Goal: Transaction & Acquisition: Purchase product/service

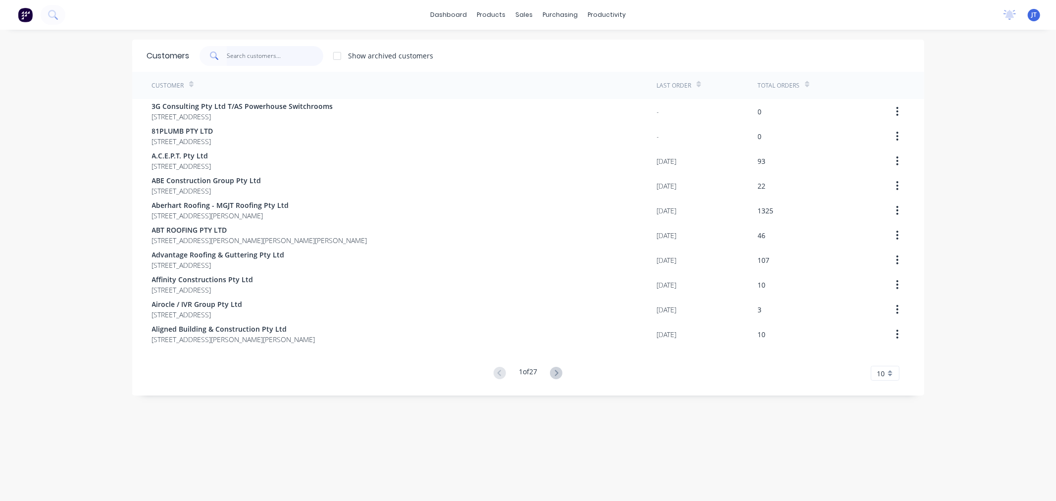
click at [264, 60] on input "text" at bounding box center [275, 56] width 97 height 20
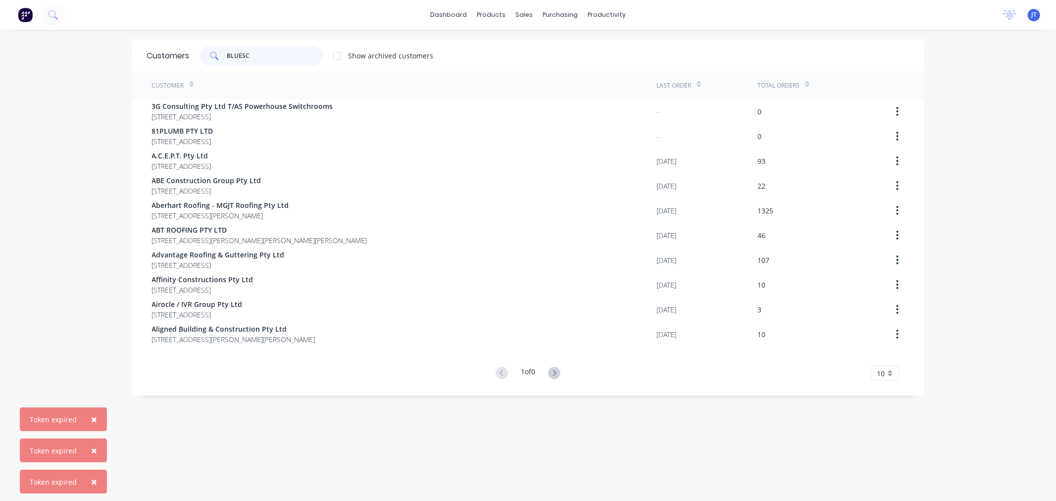
type input "BLUESC"
click at [90, 81] on div "× Token expired × Token expired × Token expired dashboard products sales purcha…" at bounding box center [528, 250] width 1056 height 501
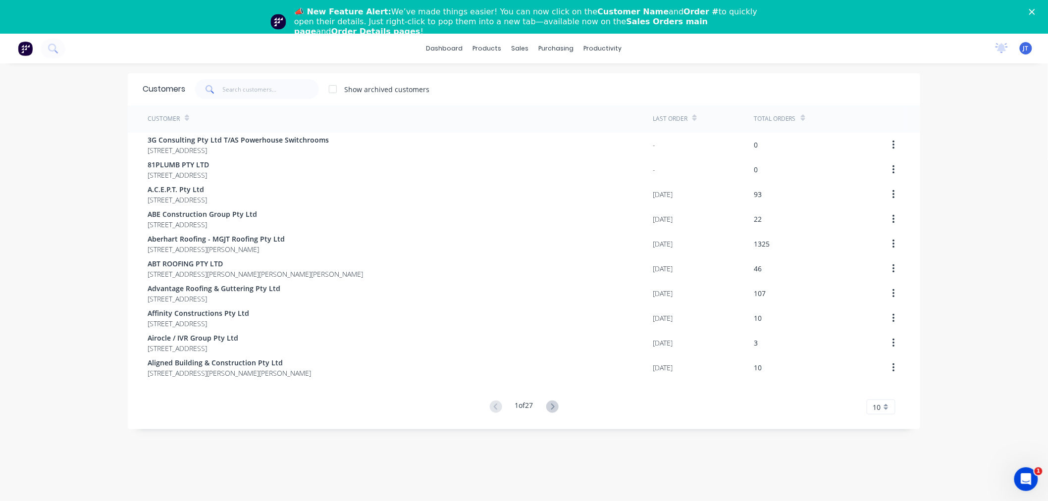
click at [1033, 199] on div "dashboard products sales purchasing productivity dashboard products Product Cat…" at bounding box center [524, 284] width 1048 height 501
click at [247, 88] on input "text" at bounding box center [271, 89] width 97 height 20
click at [229, 85] on input "text" at bounding box center [271, 89] width 97 height 20
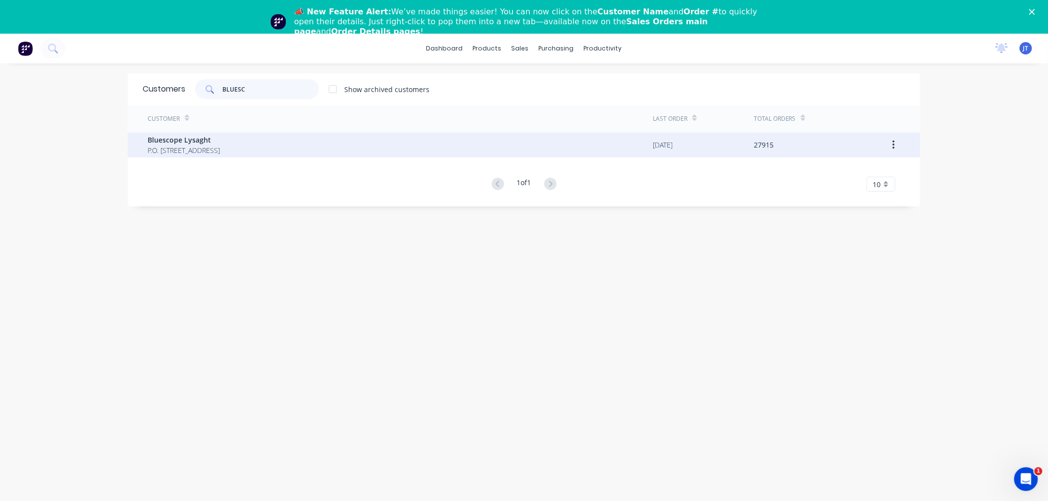
type input "BLUESC"
click at [220, 149] on span "P.O. Box 144 Archerfield Australia 4108" at bounding box center [184, 150] width 72 height 10
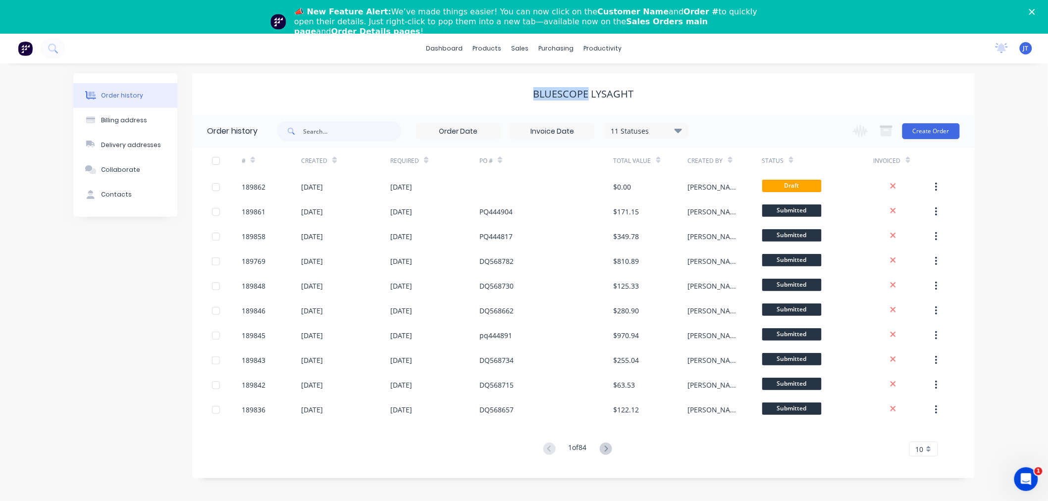
drag, startPoint x: 531, startPoint y: 97, endPoint x: 587, endPoint y: 100, distance: 56.0
click at [587, 100] on div "Bluescope Lysaght" at bounding box center [583, 94] width 782 height 12
copy div "Bluescope"
click at [991, 180] on div "Order history Billing address Delivery addresses Collaborate Contacts Bluescope…" at bounding box center [524, 298] width 1048 height 471
click at [927, 129] on button "Create Order" at bounding box center [930, 131] width 57 height 16
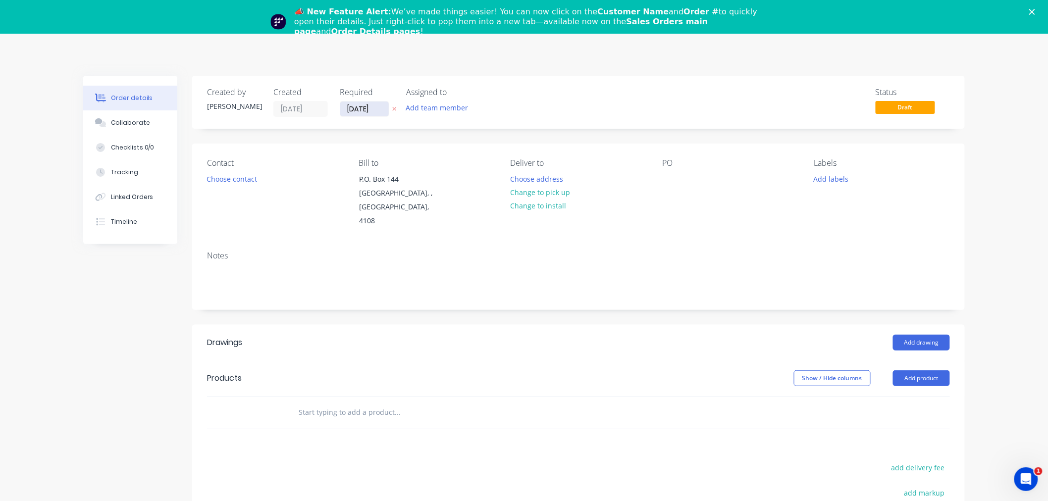
click at [347, 105] on input "15/08/25" at bounding box center [364, 109] width 49 height 15
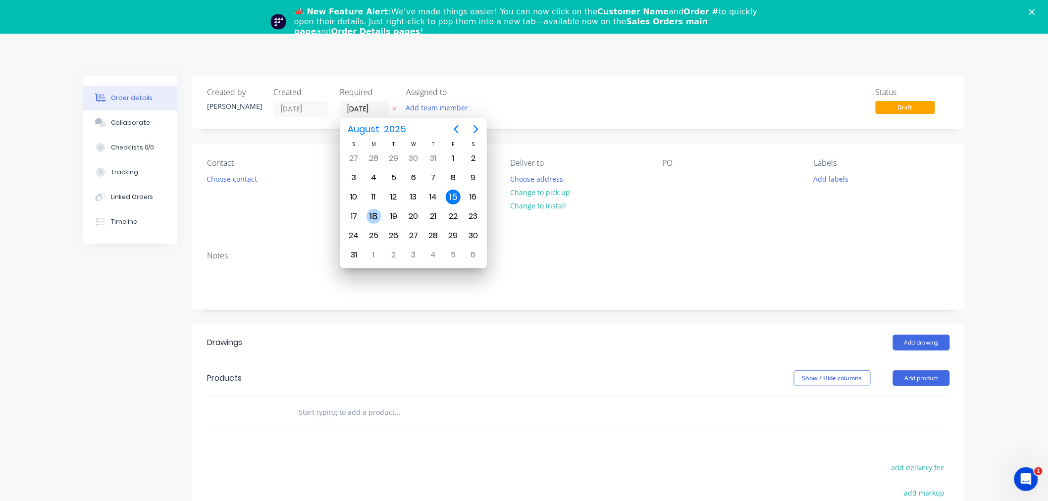
click at [374, 215] on div "18" at bounding box center [373, 216] width 15 height 15
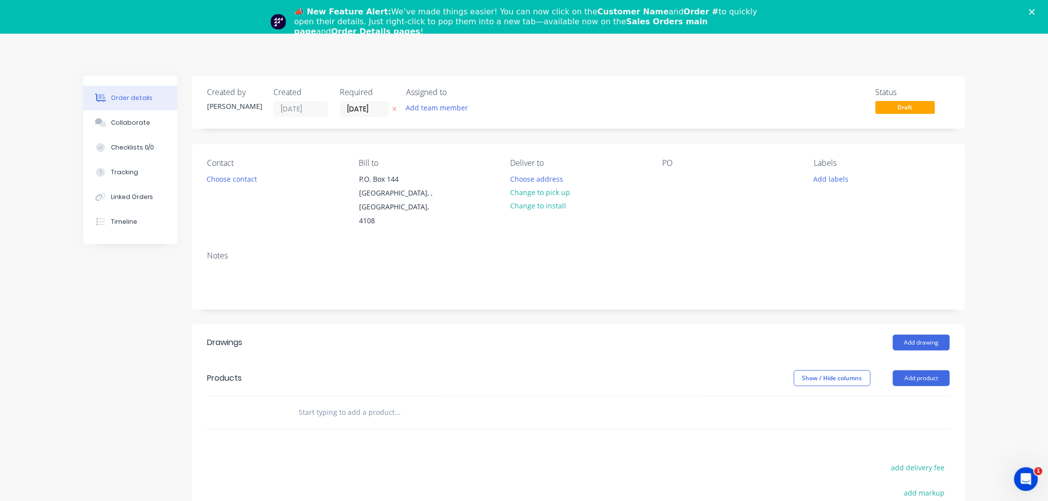
click at [356, 102] on label "18/08/25" at bounding box center [365, 109] width 50 height 16
click at [356, 102] on input "18/08/25" at bounding box center [364, 109] width 49 height 15
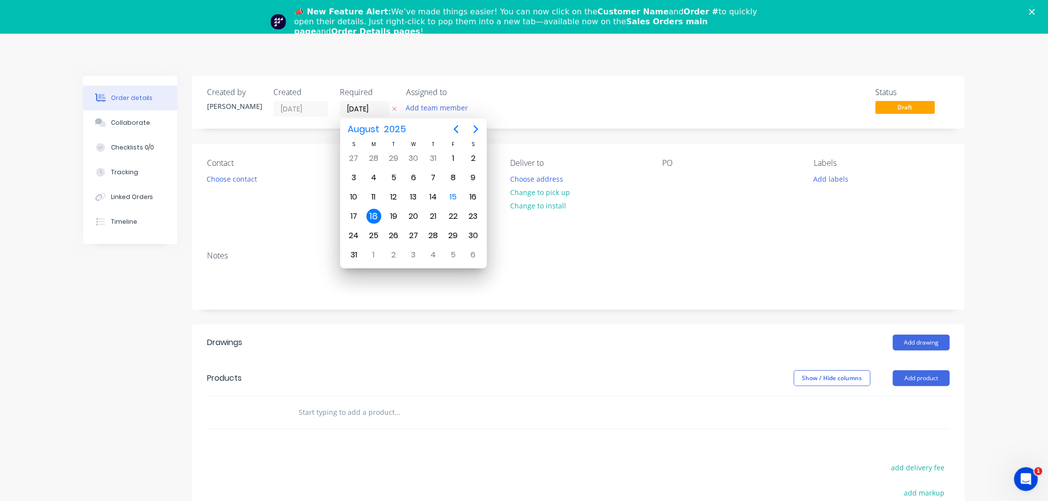
click at [359, 116] on label "18/08/25" at bounding box center [365, 109] width 50 height 16
click at [359, 116] on input "18/08/25" at bounding box center [364, 109] width 49 height 15
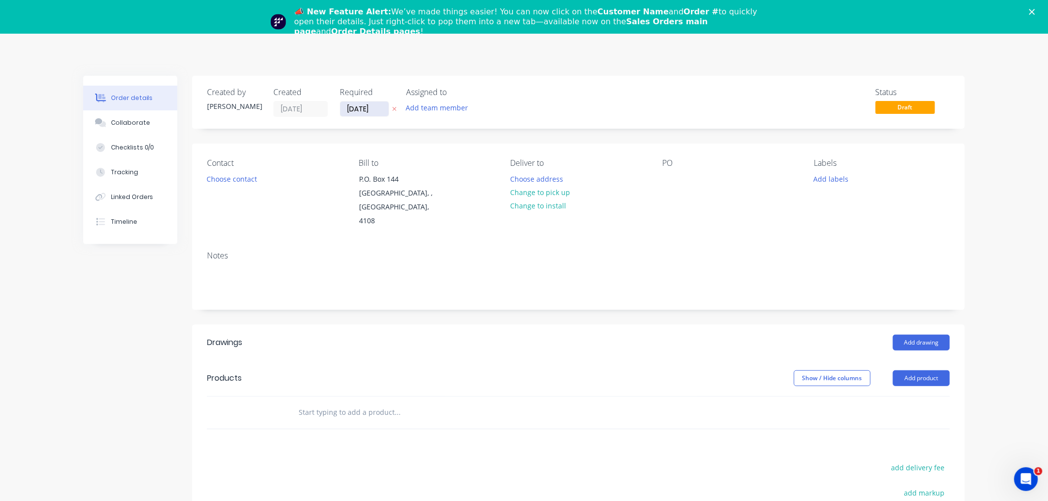
click at [360, 107] on input "18/08/25" at bounding box center [364, 109] width 49 height 15
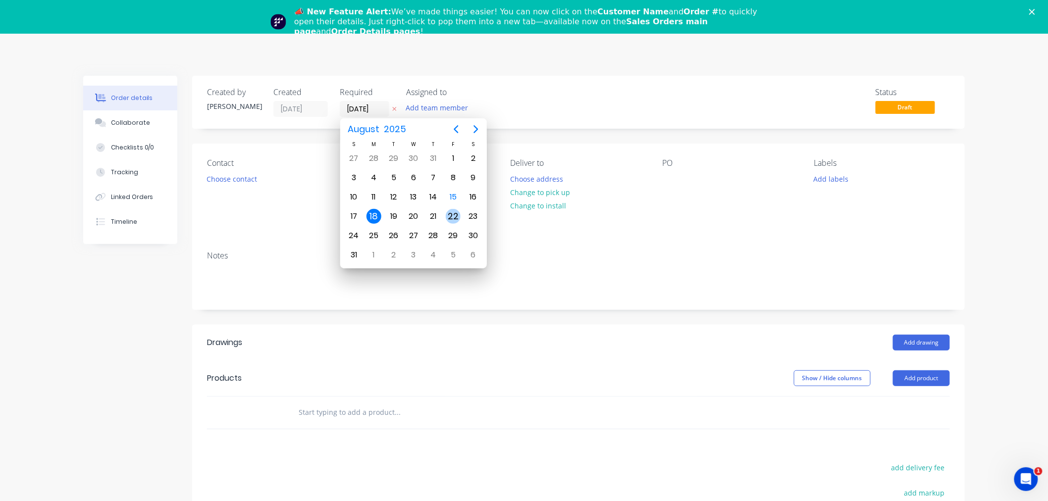
click at [451, 211] on div "22" at bounding box center [453, 216] width 15 height 15
type input "22/08/25"
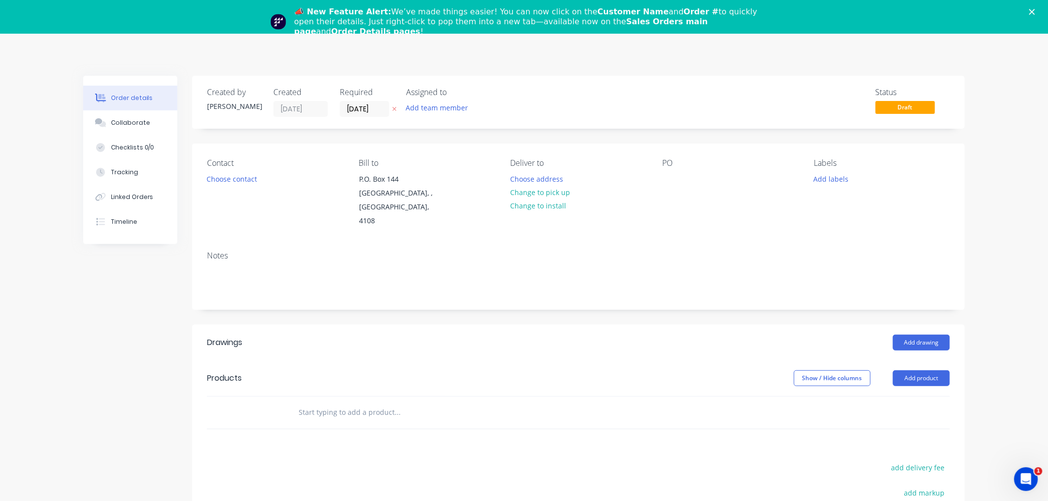
click at [250, 284] on div "Notes" at bounding box center [578, 276] width 773 height 66
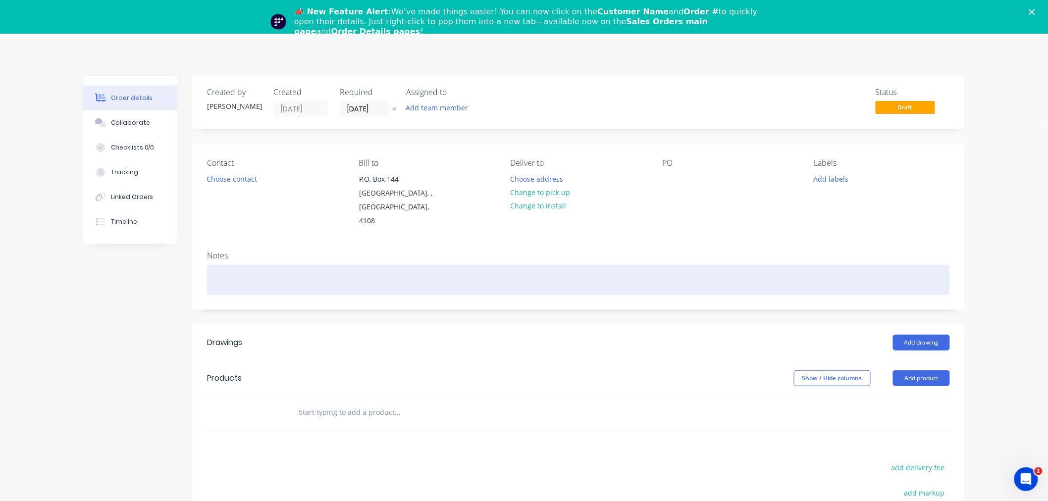
click at [250, 268] on div at bounding box center [578, 280] width 743 height 30
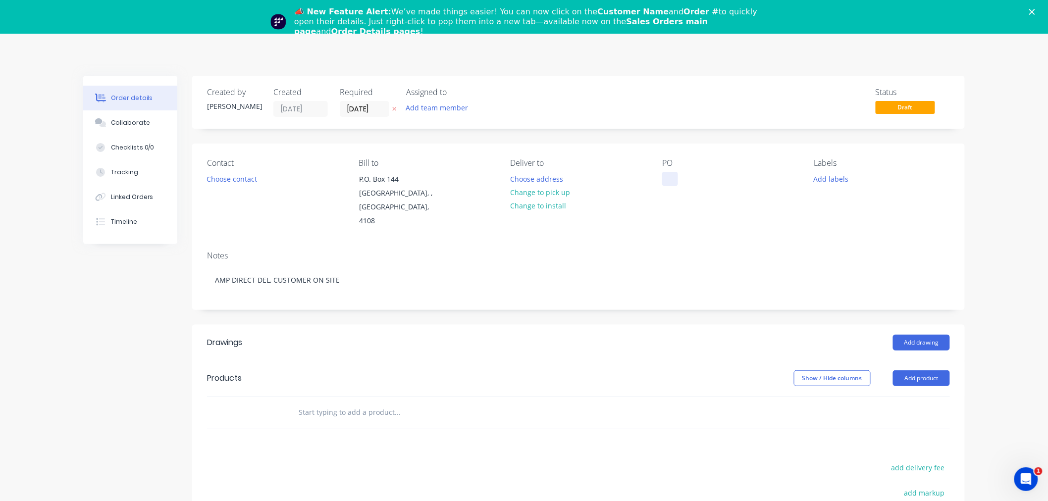
click at [666, 183] on div at bounding box center [670, 179] width 16 height 14
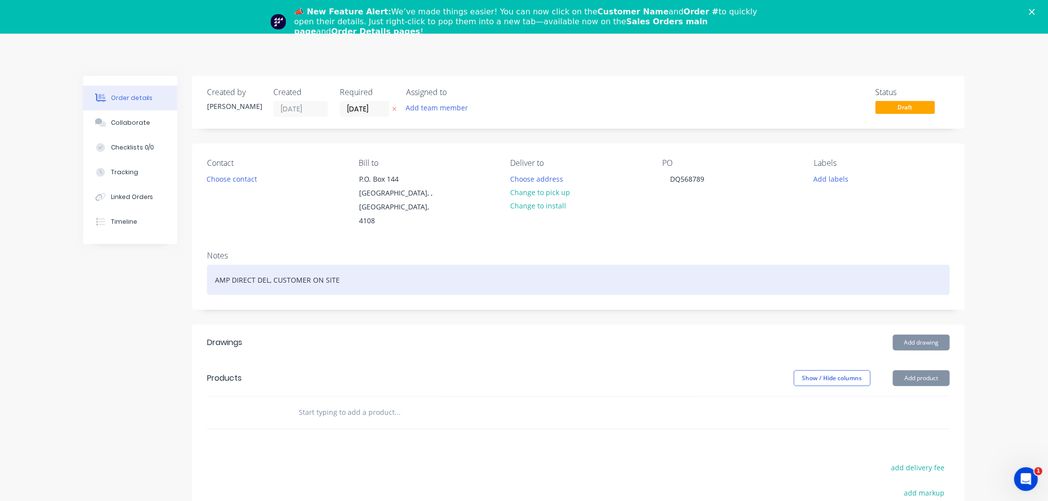
click at [708, 271] on div "AMP DIRECT DEL, CUSTOMER ON SITE" at bounding box center [578, 280] width 743 height 30
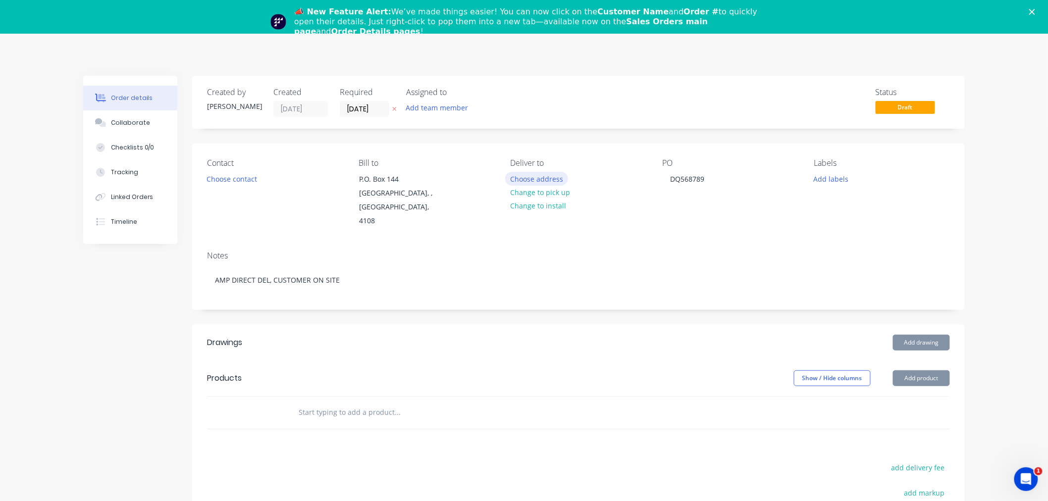
click at [539, 181] on button "Choose address" at bounding box center [536, 178] width 63 height 13
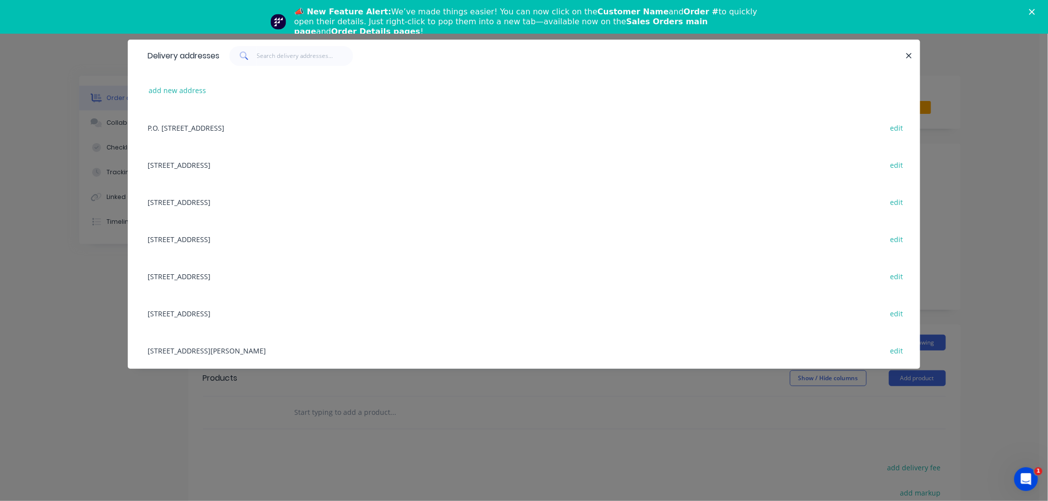
click at [343, 360] on div "UNIT 4, 125 KERRY RD, (STORE), ARCHERFIELD, Queensland, Australia, 4108 edit" at bounding box center [524, 350] width 763 height 37
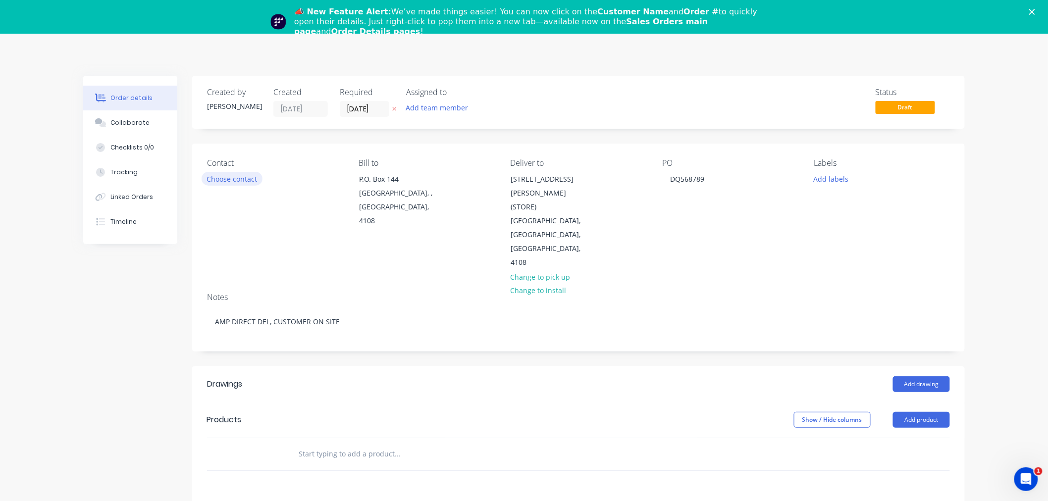
click at [220, 178] on button "Choose contact" at bounding box center [232, 178] width 61 height 13
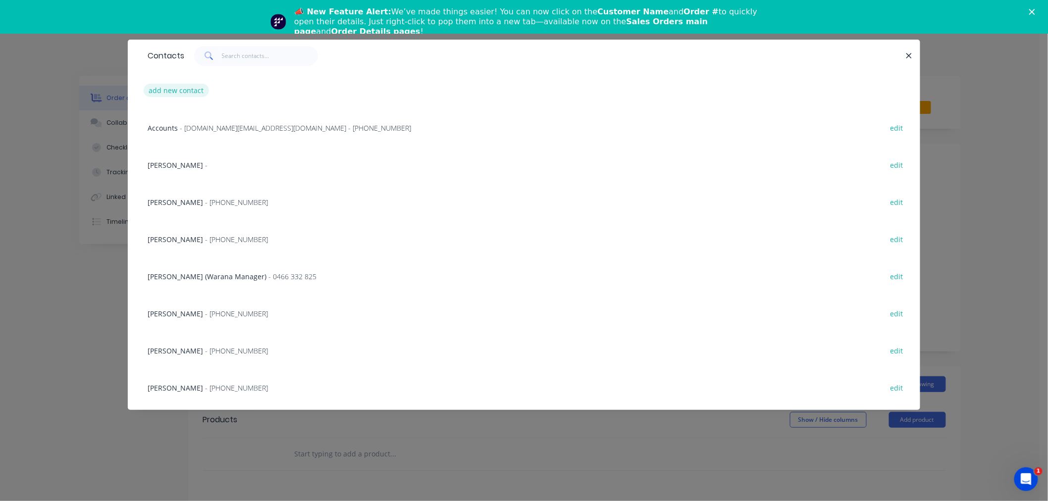
click at [177, 90] on button "add new contact" at bounding box center [176, 90] width 65 height 13
select select "AU"
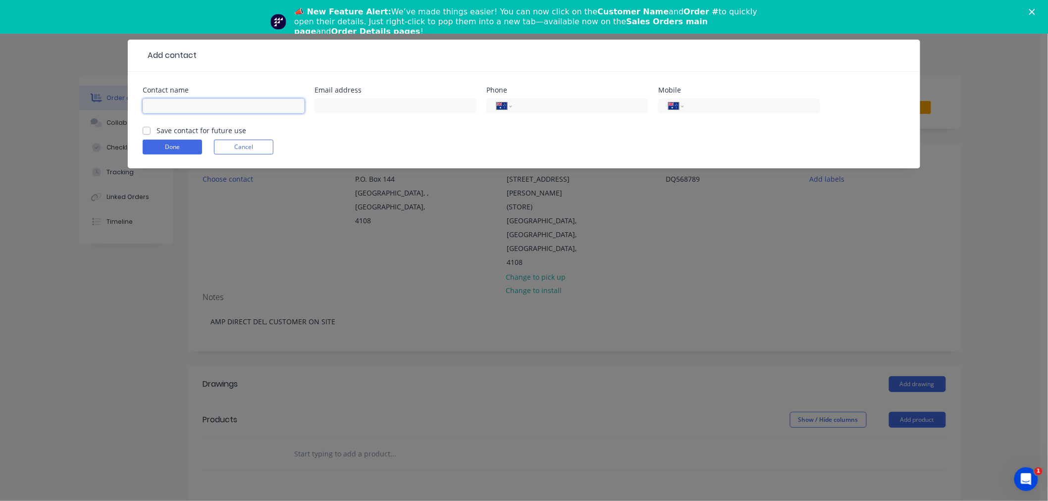
click at [199, 107] on input "text" at bounding box center [224, 106] width 162 height 15
type input "NATALIE BULL"
type input "(07) 3365 7777"
click button "Done" at bounding box center [172, 147] width 59 height 15
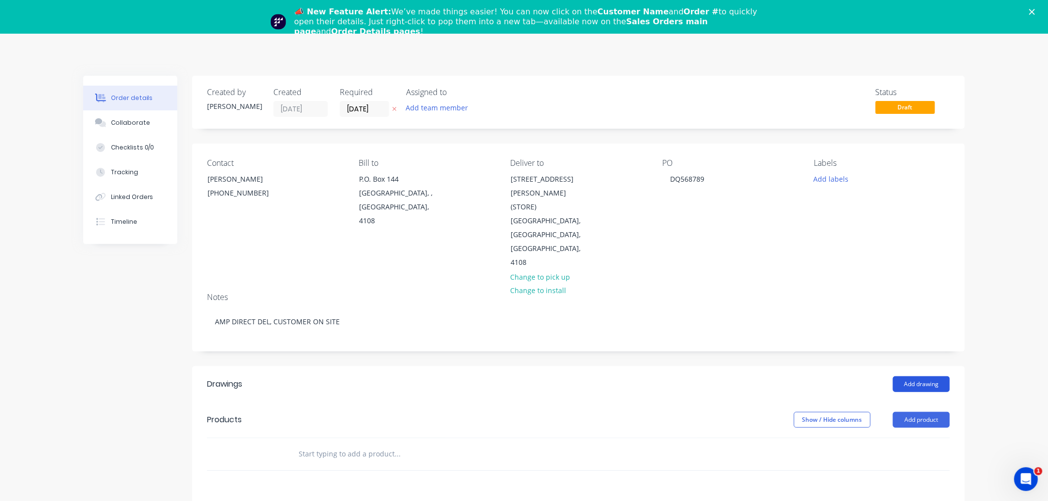
click at [923, 376] on button "Add drawing" at bounding box center [921, 384] width 57 height 16
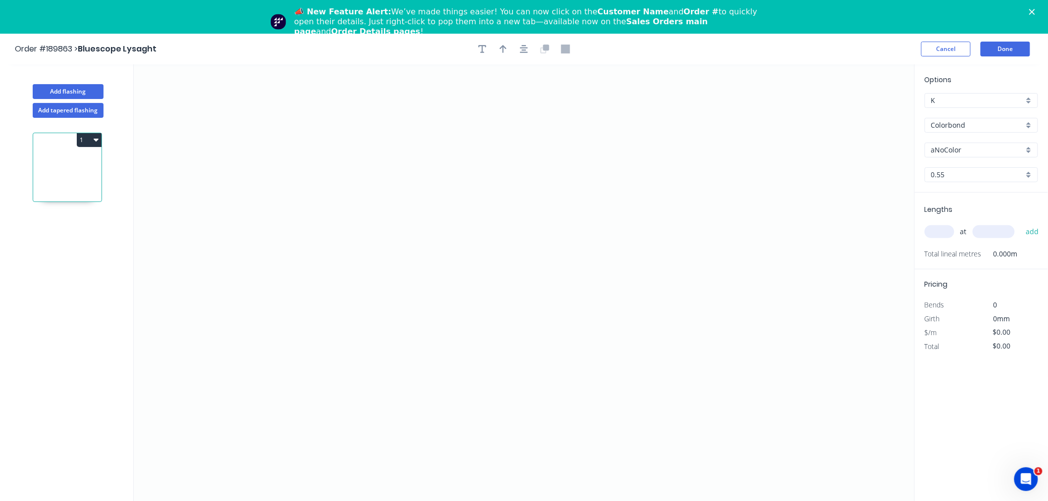
click at [964, 143] on div "aNoColor" at bounding box center [981, 150] width 113 height 15
click at [1001, 234] on div "Woodland Grey" at bounding box center [981, 236] width 112 height 17
type input "Woodland Grey"
click at [938, 232] on input "text" at bounding box center [940, 231] width 30 height 13
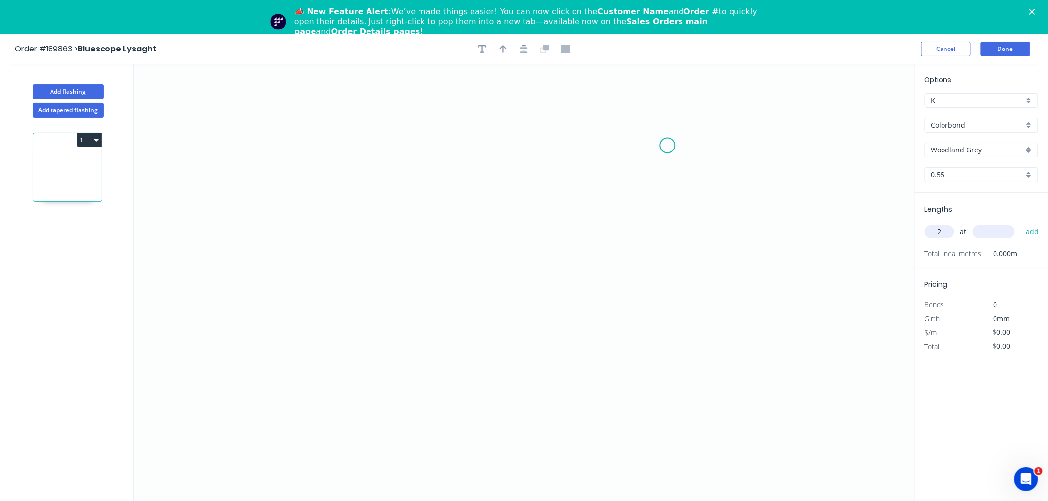
type input "2"
type input "3102"
click at [1021, 223] on button "add" at bounding box center [1032, 231] width 23 height 17
click at [498, 317] on icon "0" at bounding box center [524, 299] width 781 height 470
click at [457, 354] on icon "0" at bounding box center [524, 299] width 781 height 470
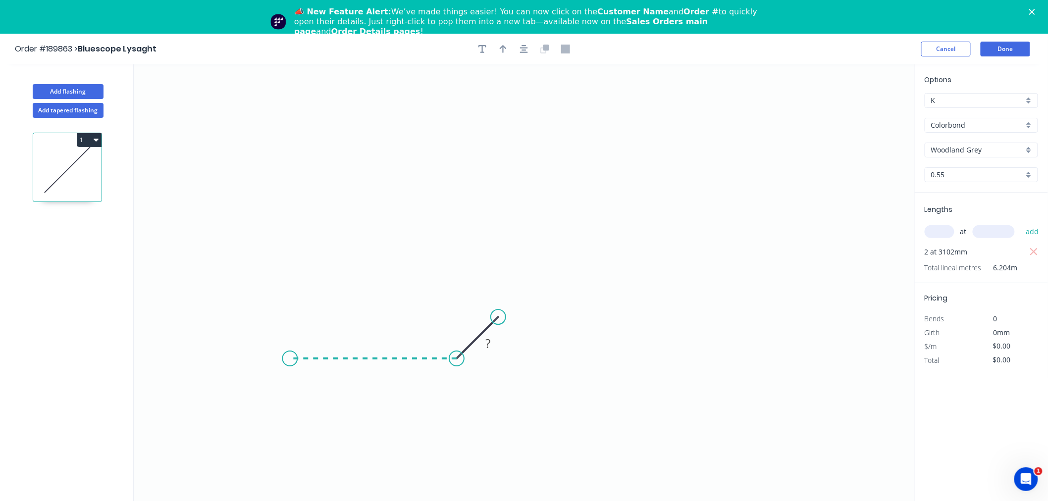
click at [290, 361] on icon "0 ?" at bounding box center [524, 299] width 781 height 470
click at [291, 244] on icon "0 ? ?" at bounding box center [524, 299] width 781 height 470
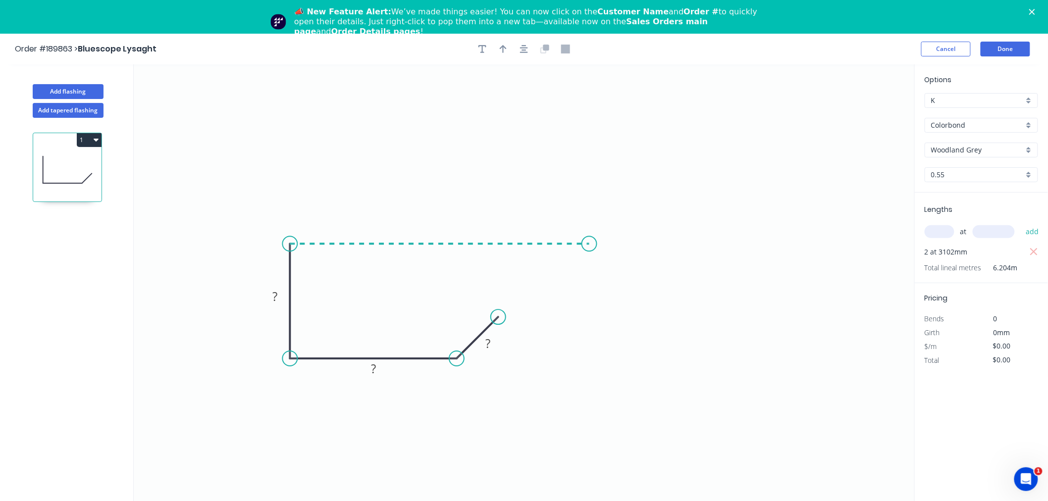
click at [589, 239] on icon "0 ? ? ?" at bounding box center [524, 299] width 781 height 470
click at [626, 294] on icon "0 ? ? ? ?" at bounding box center [524, 299] width 781 height 470
click at [528, 55] on div at bounding box center [524, 49] width 104 height 15
click at [521, 53] on icon "button" at bounding box center [524, 49] width 8 height 9
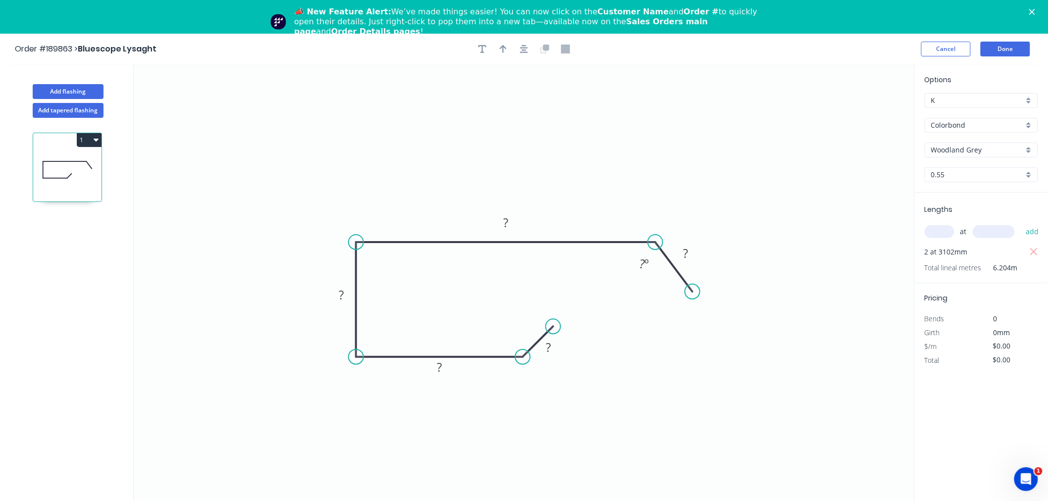
drag, startPoint x: 564, startPoint y: 317, endPoint x: 553, endPoint y: 332, distance: 18.1
click at [553, 332] on circle at bounding box center [553, 326] width 15 height 15
drag, startPoint x: 689, startPoint y: 292, endPoint x: 685, endPoint y: 286, distance: 7.1
click at [685, 286] on circle at bounding box center [685, 285] width 15 height 15
click at [523, 43] on button "button" at bounding box center [524, 49] width 15 height 15
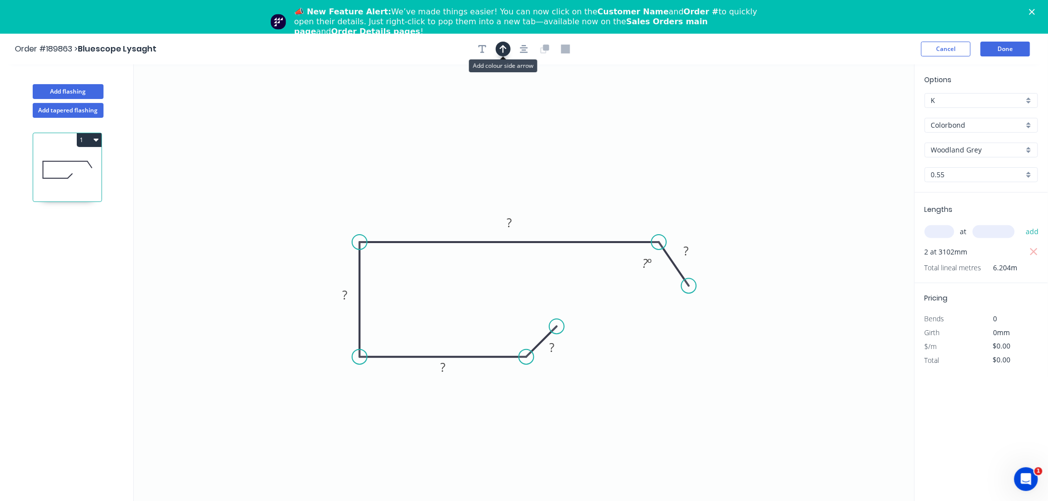
drag, startPoint x: 502, startPoint y: 46, endPoint x: 501, endPoint y: 52, distance: 7.0
click at [501, 51] on icon "button" at bounding box center [503, 49] width 7 height 9
drag, startPoint x: 865, startPoint y: 109, endPoint x: 430, endPoint y: 184, distance: 441.1
click at [430, 184] on icon at bounding box center [429, 172] width 9 height 32
click at [352, 293] on rect at bounding box center [345, 296] width 20 height 14
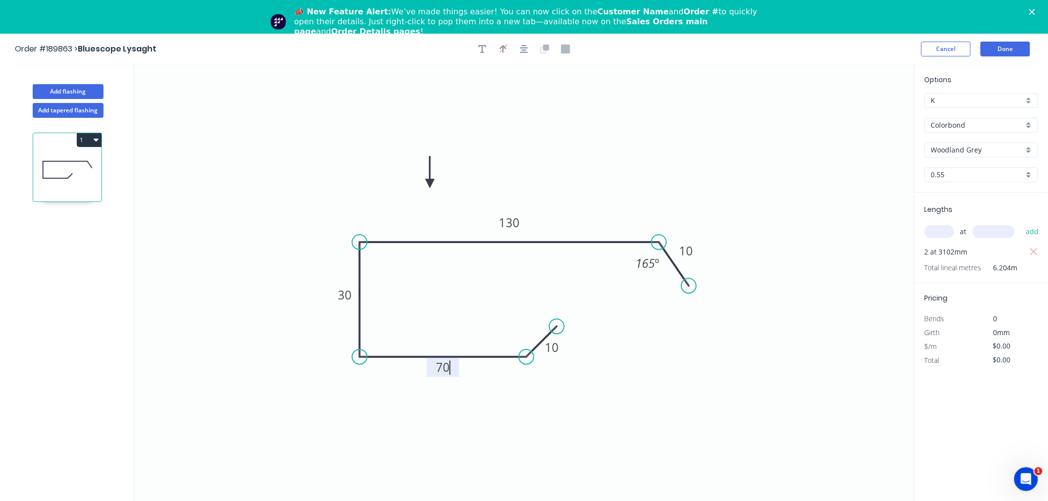
click at [548, 414] on icon "0 10 70 30 130 10 165 º" at bounding box center [524, 299] width 781 height 470
type input "$10.82"
type input "$67.13"
drag, startPoint x: 556, startPoint y: 325, endPoint x: 561, endPoint y: 322, distance: 5.8
click at [561, 322] on circle at bounding box center [560, 322] width 15 height 15
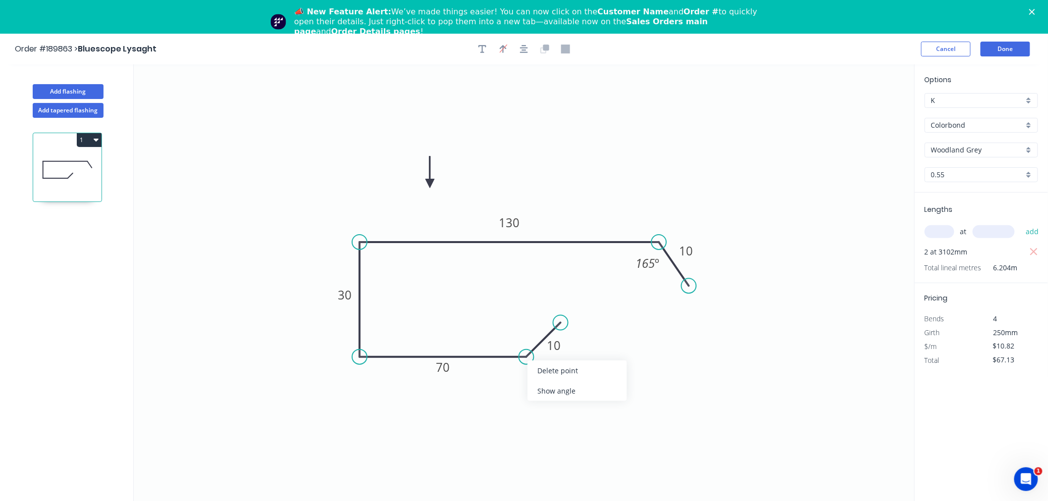
click at [545, 392] on div "Show angle" at bounding box center [577, 391] width 100 height 20
click at [516, 332] on tspan "?" at bounding box center [514, 333] width 5 height 16
click at [523, 413] on icon "0 10 70 30 130 10 ? º 165 º" at bounding box center [524, 299] width 781 height 470
click at [544, 397] on div "Show angle" at bounding box center [577, 391] width 100 height 20
click at [516, 335] on tspan "?" at bounding box center [514, 333] width 5 height 16
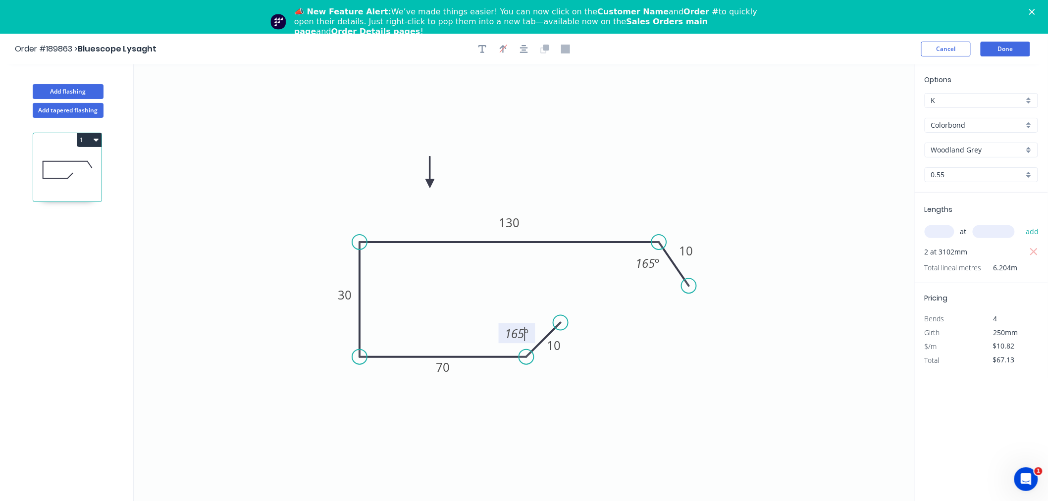
click at [587, 428] on icon "0 10 70 30 130 10 165 º 165 º" at bounding box center [524, 299] width 781 height 470
click at [576, 422] on icon "0 10 70 30 130 10 165 º 165 º" at bounding box center [524, 299] width 781 height 470
click at [524, 47] on icon "button" at bounding box center [524, 49] width 8 height 9
drag, startPoint x: 430, startPoint y: 180, endPoint x: 411, endPoint y: 191, distance: 21.5
click at [411, 191] on icon at bounding box center [411, 179] width 9 height 32
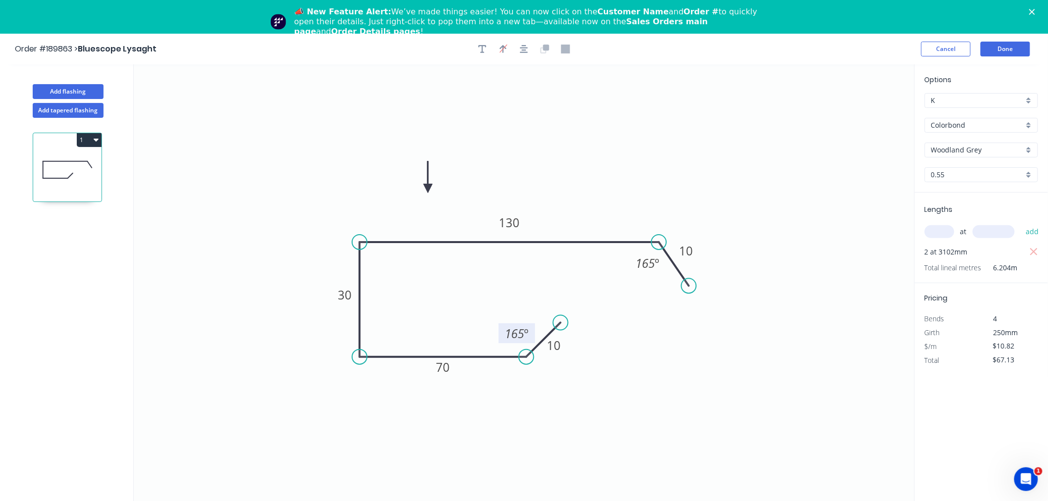
drag, startPoint x: 413, startPoint y: 188, endPoint x: 428, endPoint y: 189, distance: 15.4
click at [428, 189] on icon at bounding box center [427, 177] width 9 height 32
click at [525, 51] on icon "button" at bounding box center [524, 49] width 8 height 9
click at [798, 61] on header "Order #189863 > Bluescope Lysaght Cancel Done" at bounding box center [524, 49] width 1048 height 31
click at [1001, 48] on button "Done" at bounding box center [1006, 49] width 50 height 15
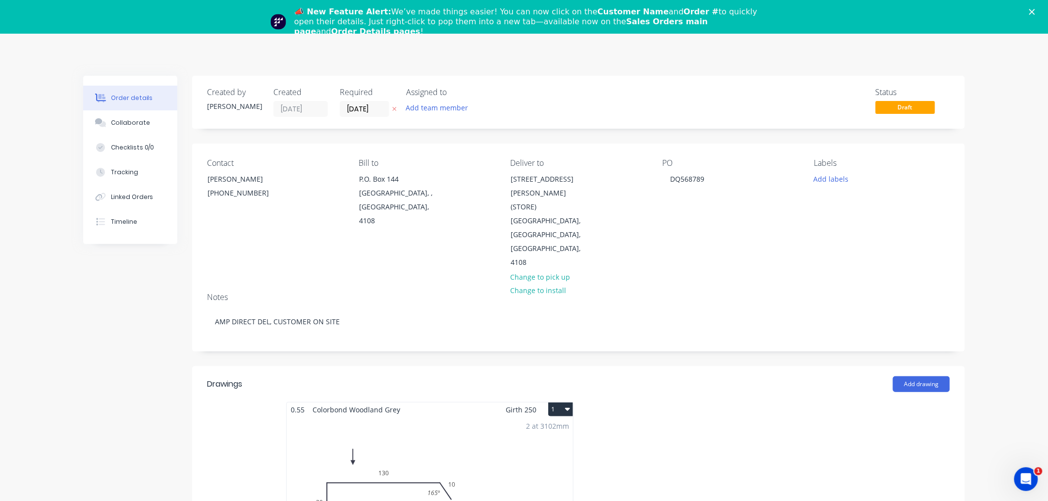
click at [568, 408] on icon "button" at bounding box center [567, 409] width 5 height 3
click at [536, 426] on div "Use larger box size" at bounding box center [526, 433] width 76 height 14
click at [830, 184] on button "Add labels" at bounding box center [831, 178] width 46 height 13
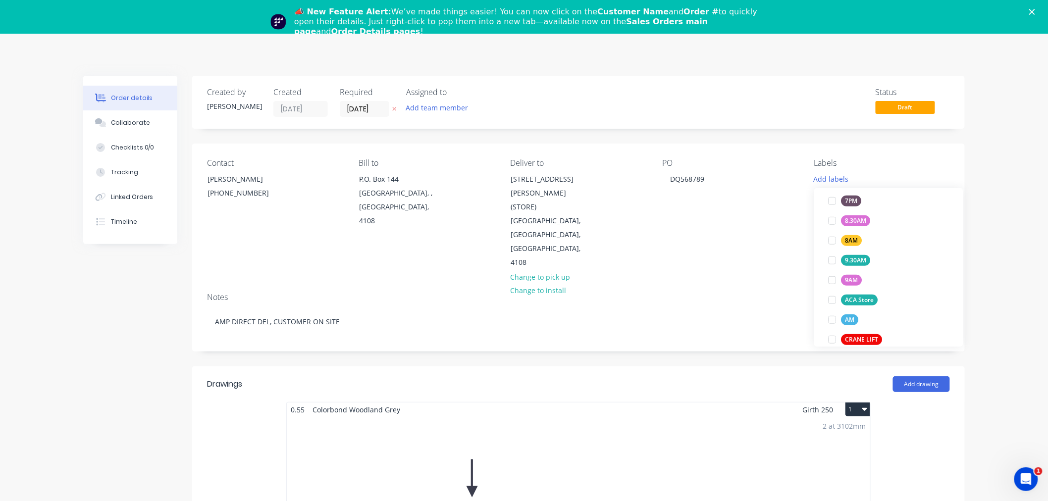
scroll to position [330, 0]
click at [833, 271] on div at bounding box center [832, 274] width 20 height 20
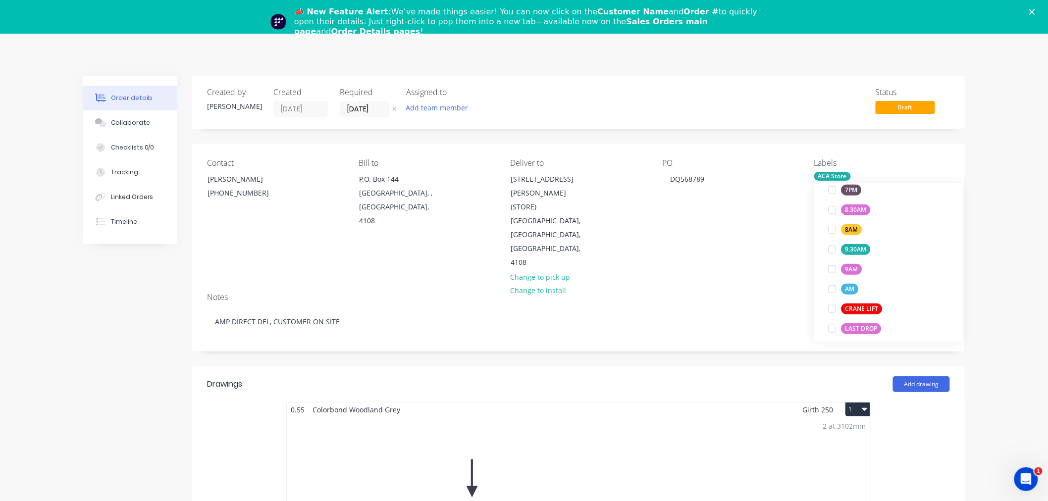
scroll to position [0, 0]
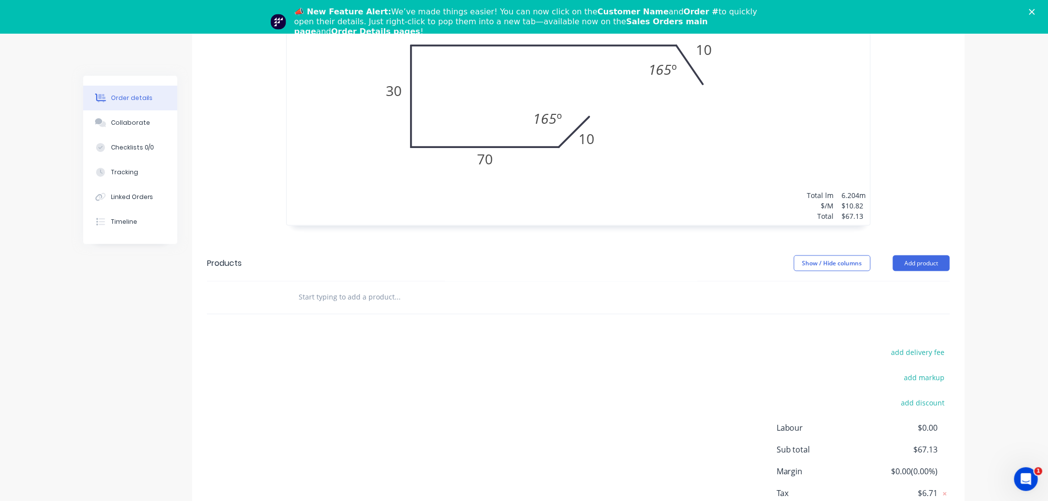
scroll to position [532, 0]
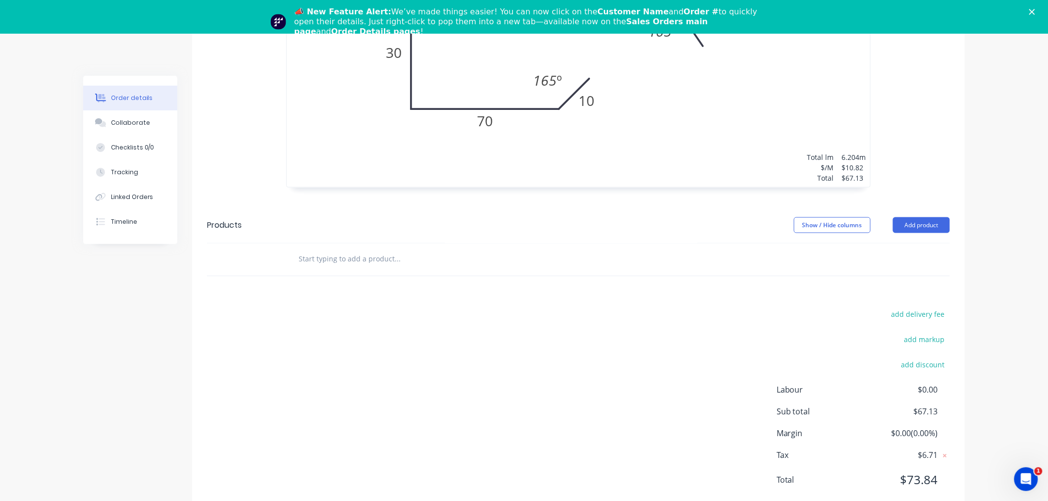
click at [1008, 322] on div "Order details Collaborate Checklists 0/0 Tracking Linked Orders Timeline Order …" at bounding box center [524, 15] width 1048 height 1027
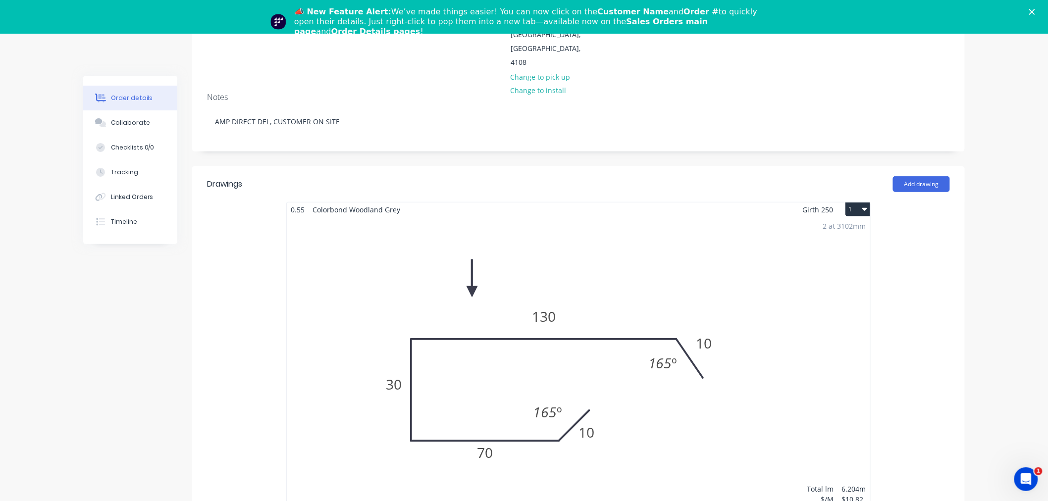
scroll to position [330, 0]
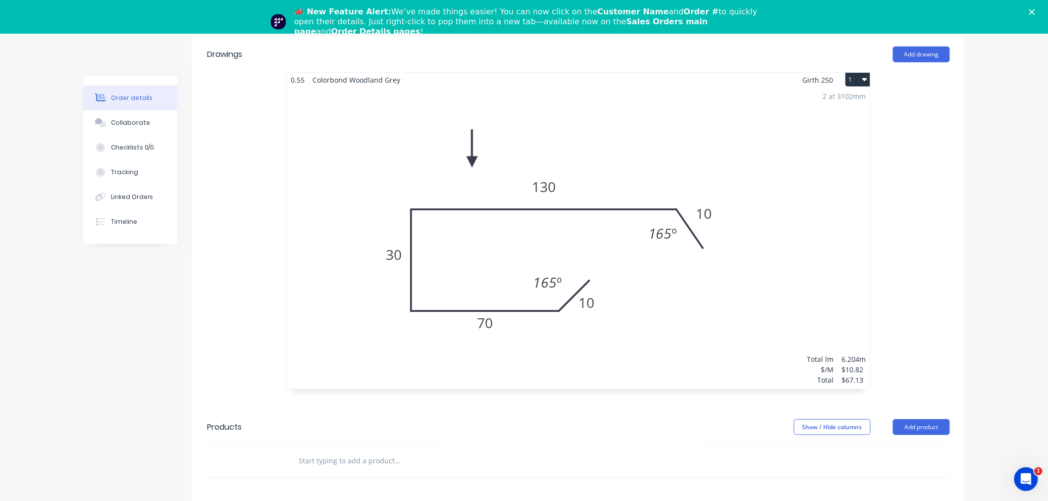
click at [983, 312] on div "Order details Collaborate Checklists 0/0 Tracking Linked Orders Timeline Order …" at bounding box center [524, 217] width 1048 height 1027
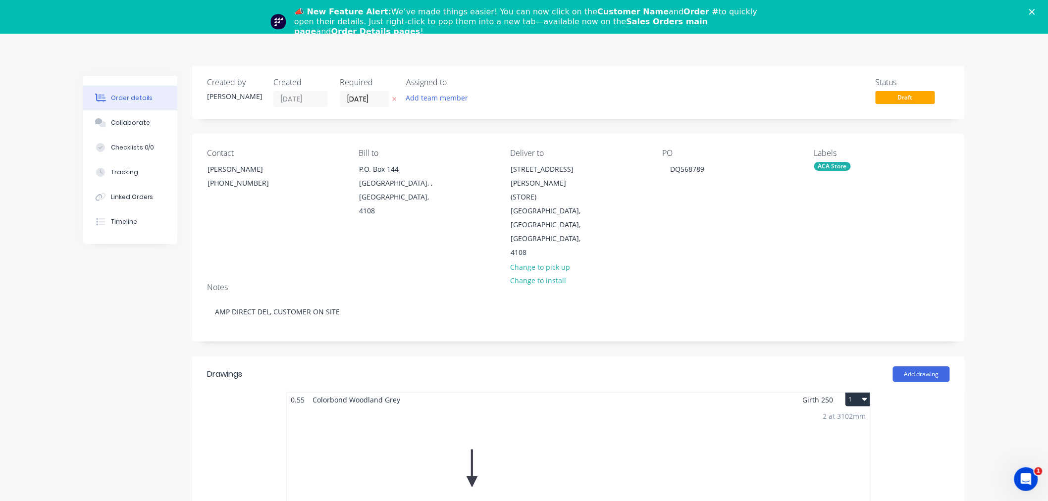
scroll to position [0, 0]
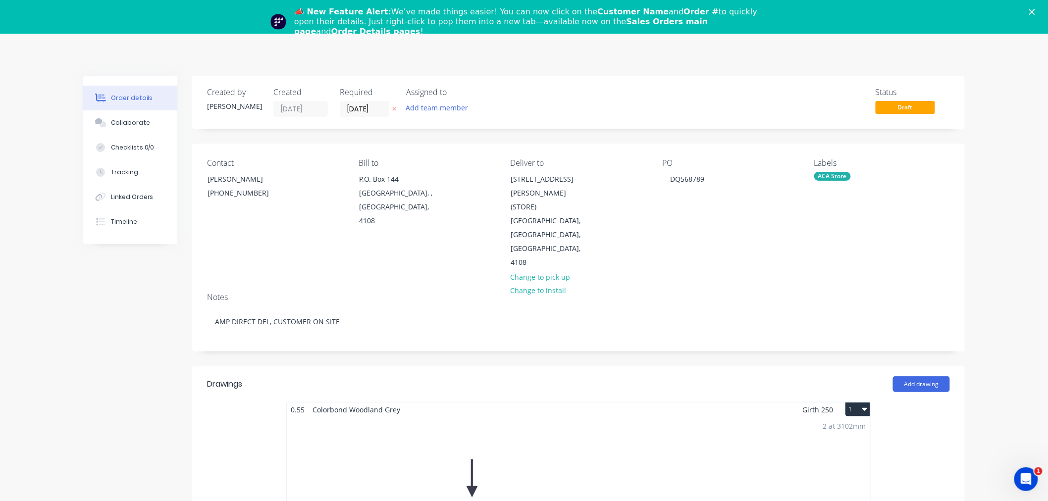
click at [1035, 11] on icon "Close" at bounding box center [1032, 12] width 6 height 6
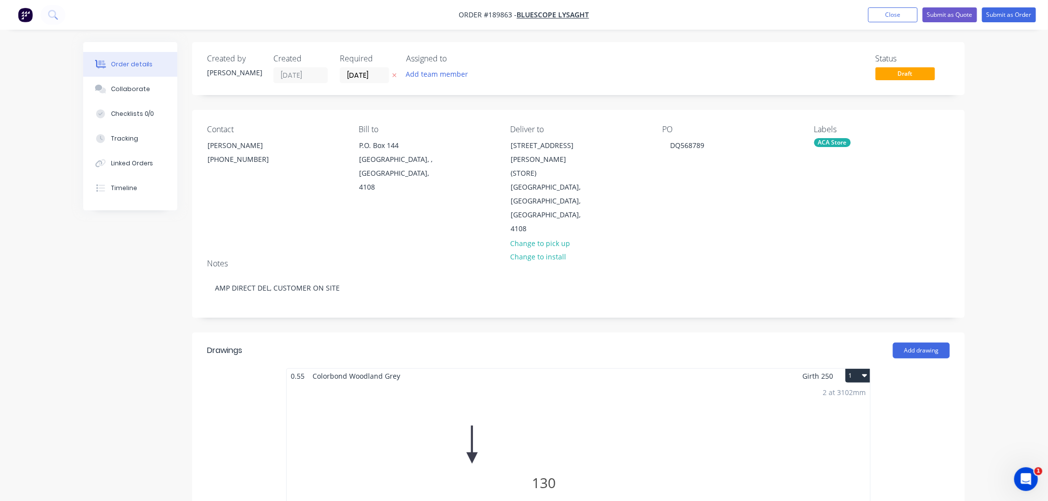
click at [1009, 15] on button "Submit as Order" at bounding box center [1009, 14] width 54 height 15
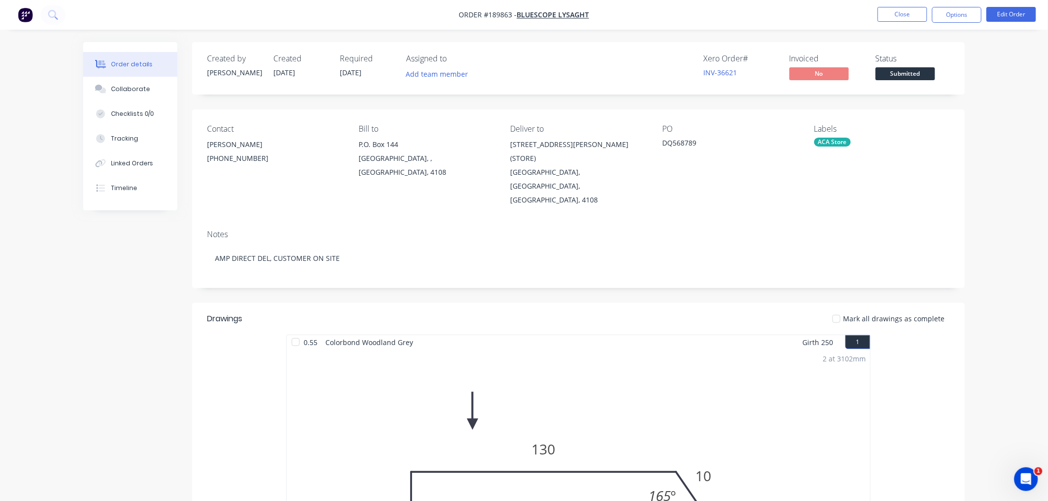
click at [978, 345] on div "Order details Collaborate Checklists 0/0 Tracking Linked Orders Timeline Order …" at bounding box center [524, 424] width 1048 height 848
click at [993, 106] on div "Order details Collaborate Checklists 0/0 Tracking Linked Orders Timeline Order …" at bounding box center [524, 424] width 1048 height 848
click at [962, 16] on button "Options" at bounding box center [957, 15] width 50 height 16
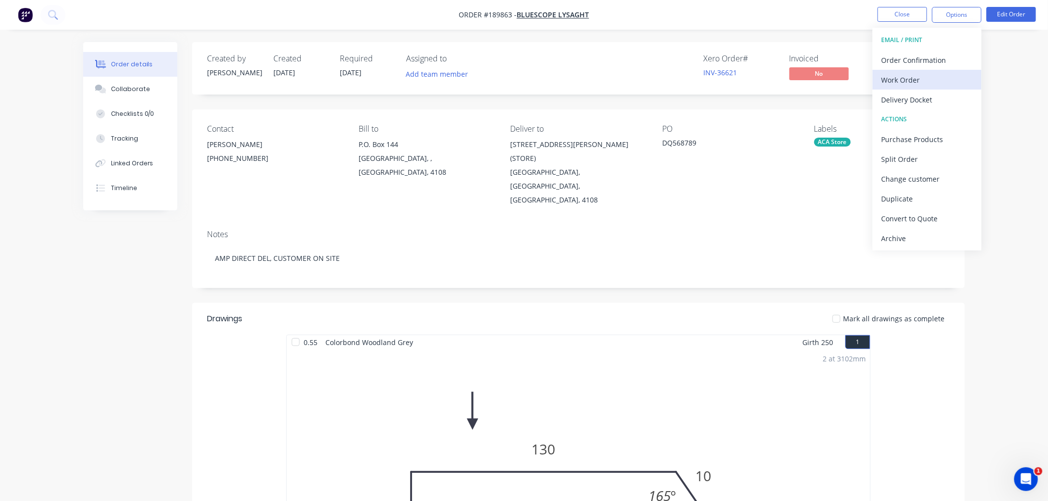
click at [958, 75] on div "Work Order" at bounding box center [926, 80] width 91 height 14
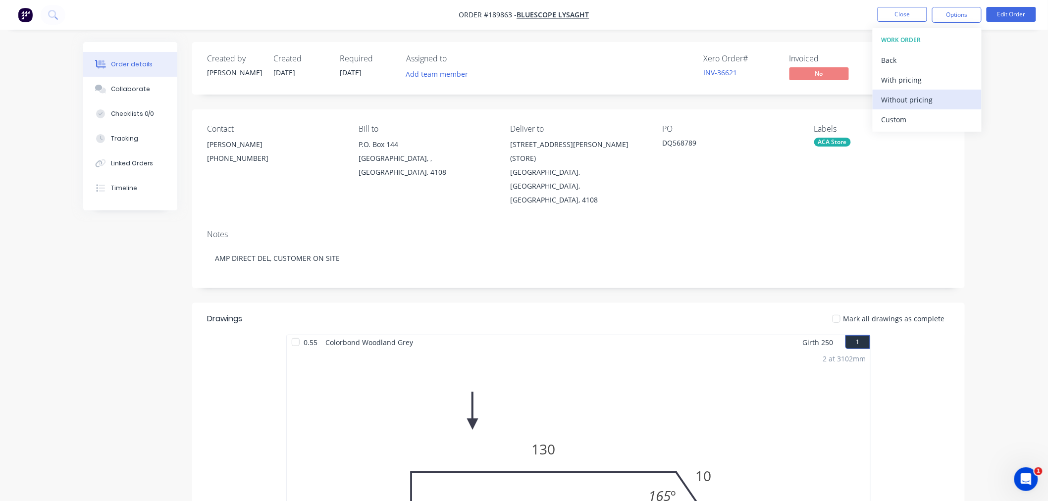
click at [945, 99] on div "Without pricing" at bounding box center [926, 100] width 91 height 14
click at [83, 281] on div "Created by Jeremy Created 15/08/25 Required 22/08/25 Assigned to Add team membe…" at bounding box center [523, 445] width 881 height 806
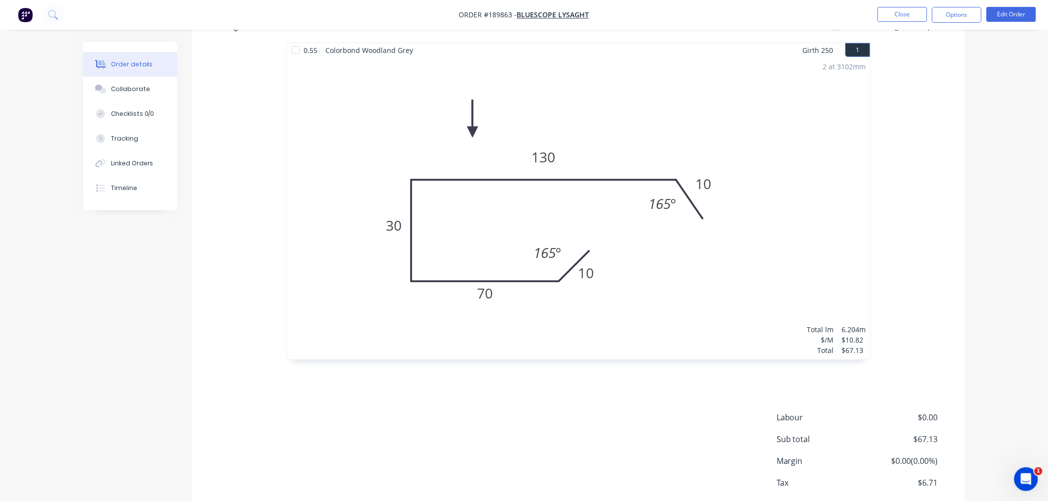
scroll to position [320, 0]
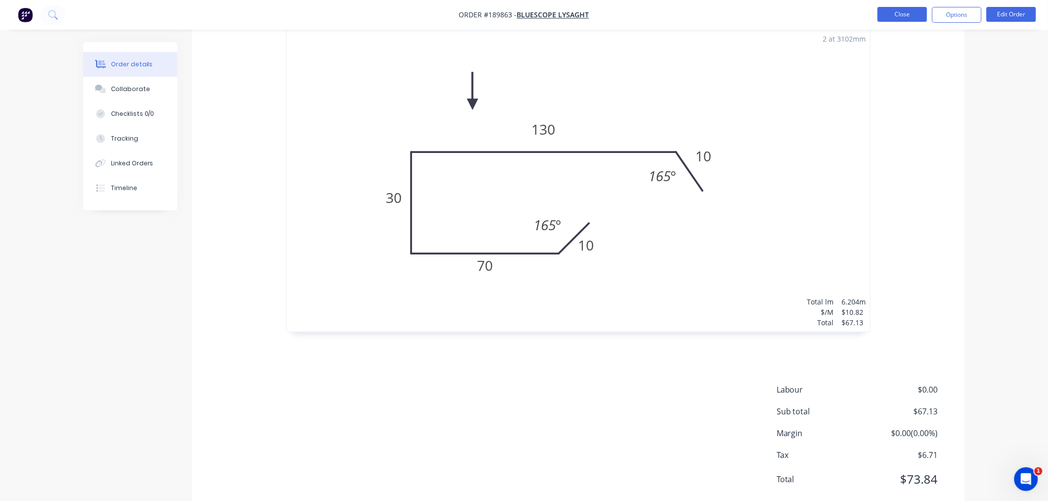
click at [899, 13] on button "Close" at bounding box center [903, 14] width 50 height 15
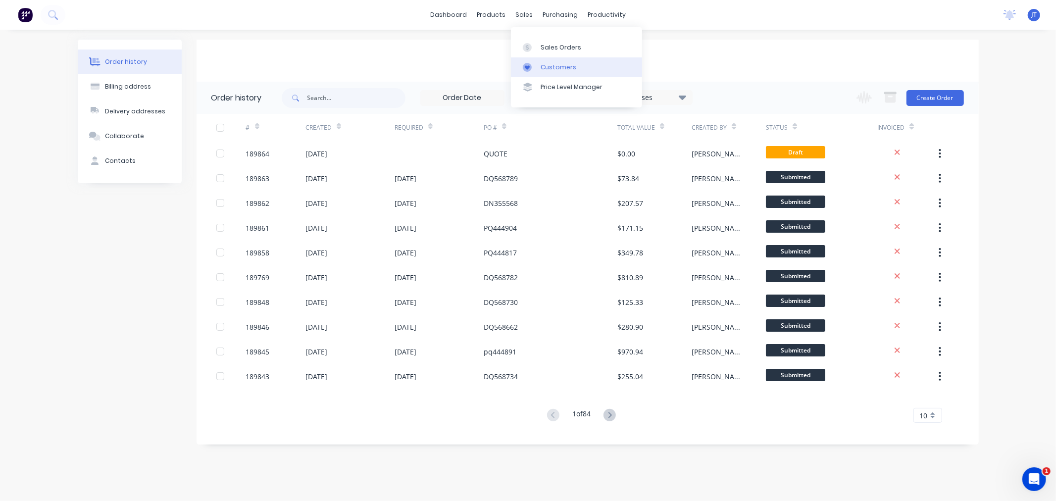
click at [546, 64] on div "Customers" at bounding box center [559, 67] width 36 height 9
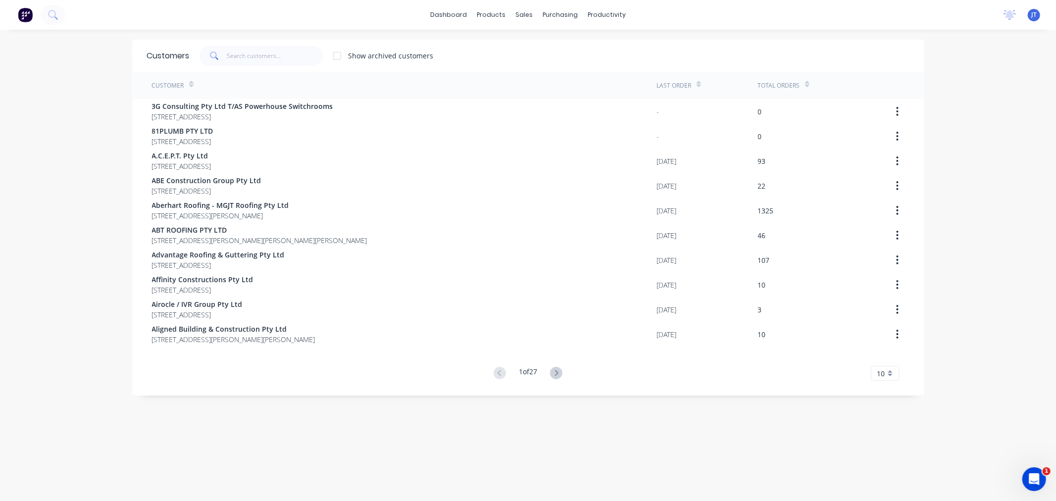
click at [364, 33] on div "dashboard products sales purchasing productivity dashboard products Product Cat…" at bounding box center [528, 250] width 1056 height 501
click at [276, 53] on input "text" at bounding box center [275, 56] width 97 height 20
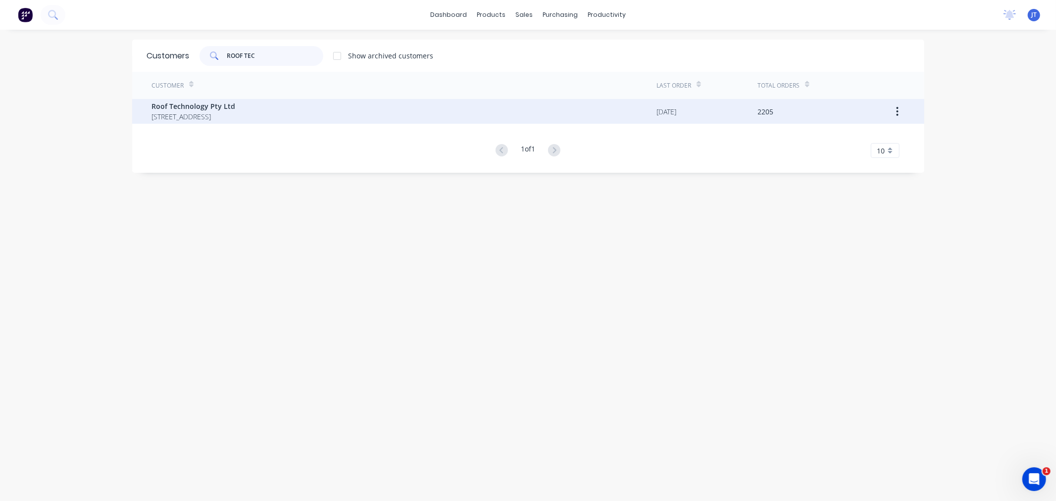
type input "ROOF TEC"
click at [236, 116] on span "2 LOCHLARNEY STREET BEENLEIGH Queensland Australia 4207" at bounding box center [194, 116] width 84 height 10
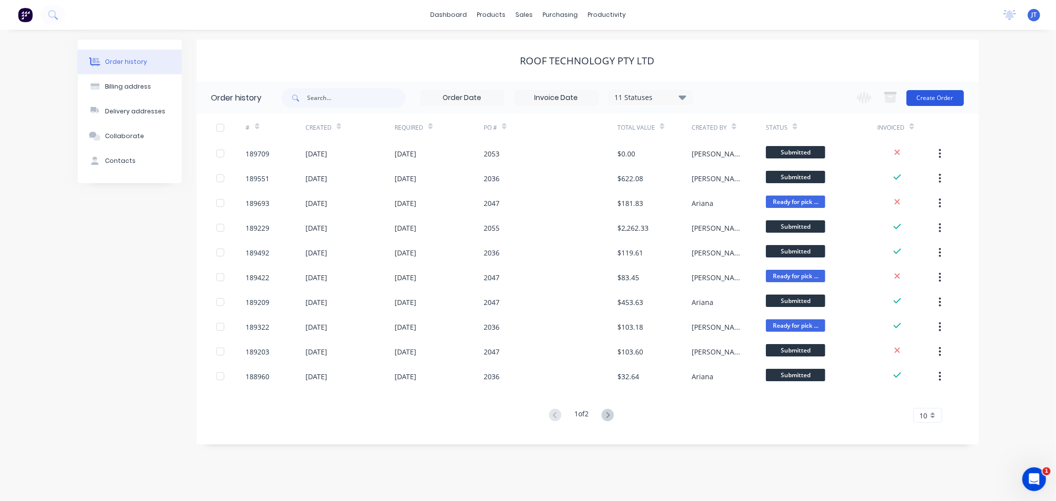
click at [943, 97] on button "Create Order" at bounding box center [935, 98] width 57 height 16
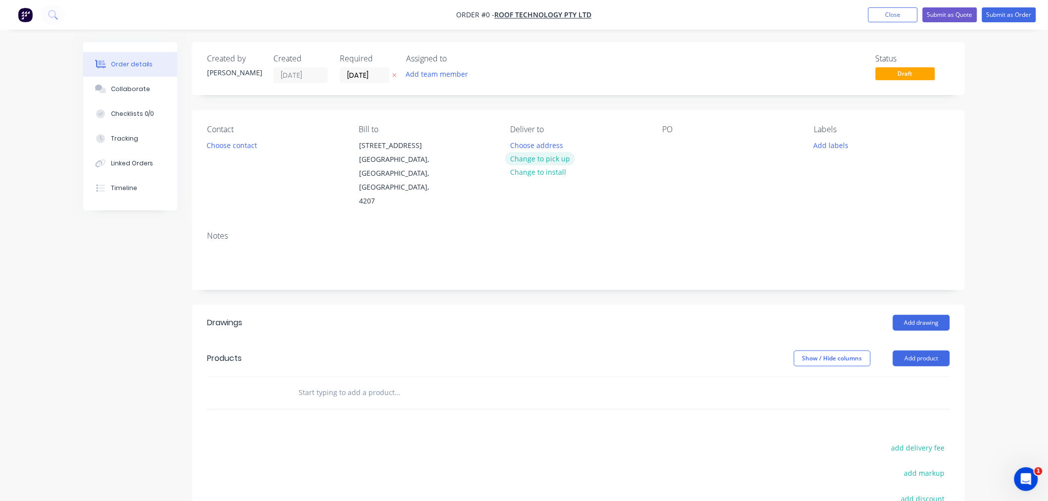
click at [533, 153] on button "Change to pick up" at bounding box center [540, 158] width 70 height 13
click at [674, 144] on div at bounding box center [670, 145] width 16 height 14
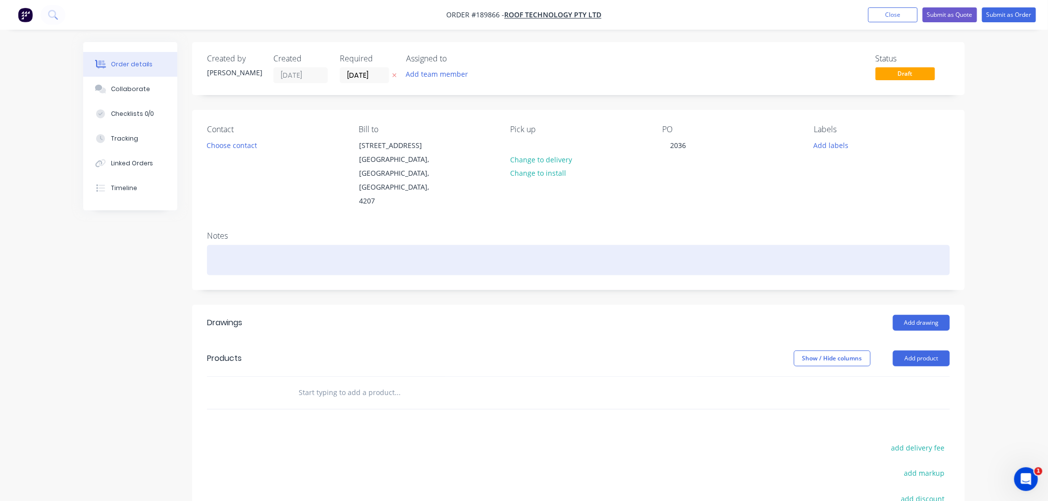
click at [502, 245] on div at bounding box center [578, 260] width 743 height 30
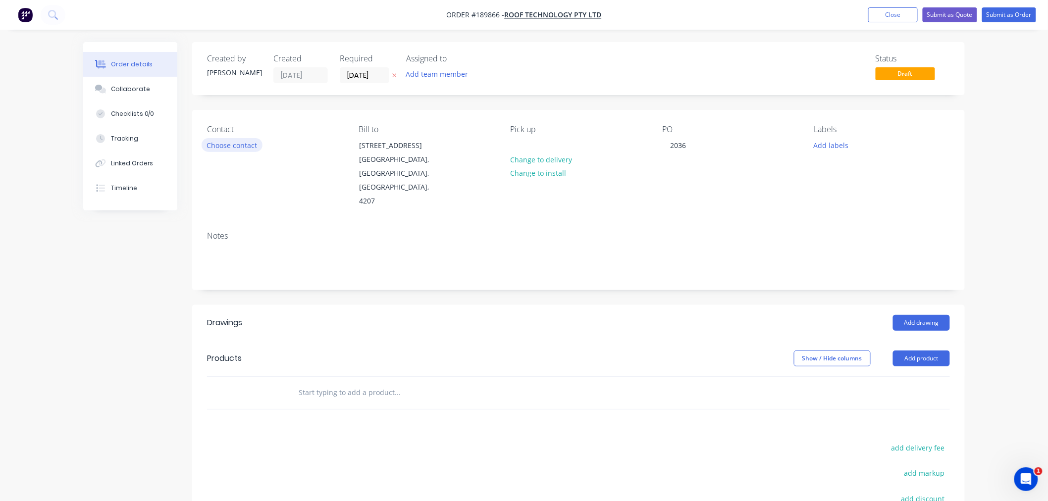
click at [233, 150] on button "Choose contact" at bounding box center [232, 144] width 61 height 13
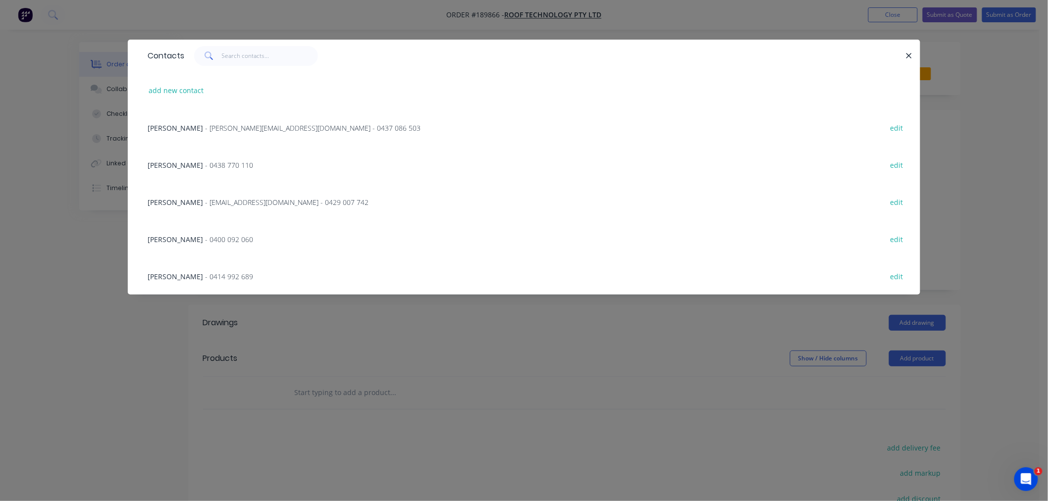
click at [147, 362] on div "Contacts add new contact Tricia - tricia@rooftek.net.au - 0437 086 503 edit Dou…" at bounding box center [524, 250] width 1048 height 501
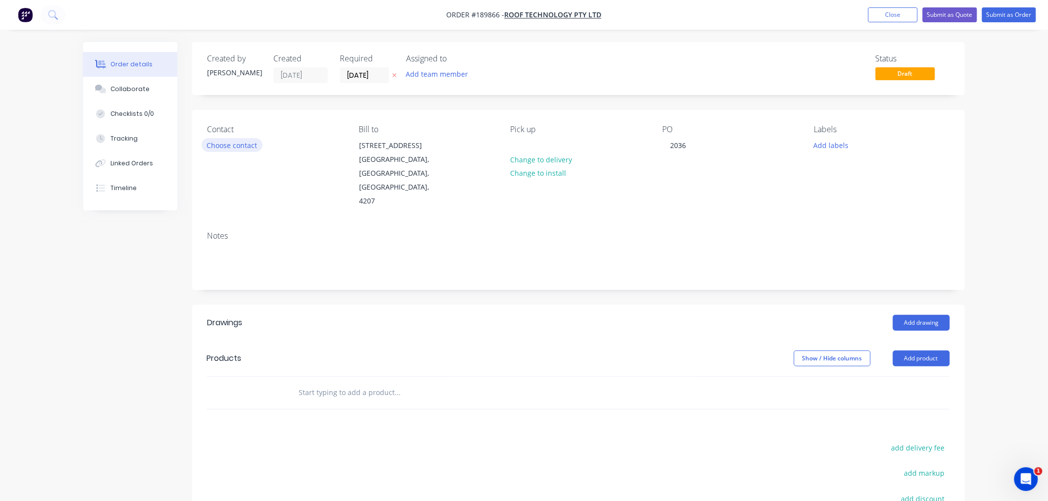
click at [252, 145] on button "Choose contact" at bounding box center [232, 144] width 61 height 13
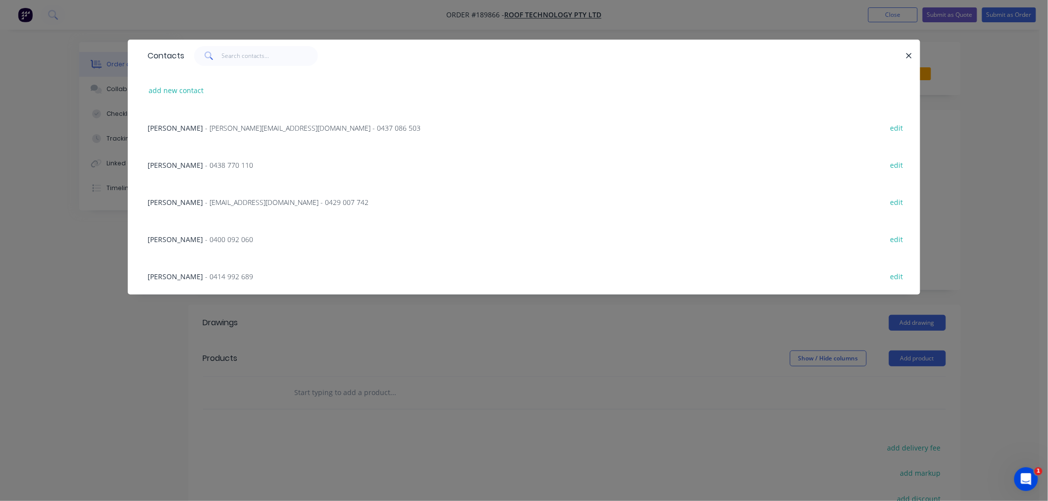
click at [121, 338] on div "Contacts add new contact Tricia - tricia@rooftek.net.au - 0437 086 503 edit Dou…" at bounding box center [524, 250] width 1048 height 501
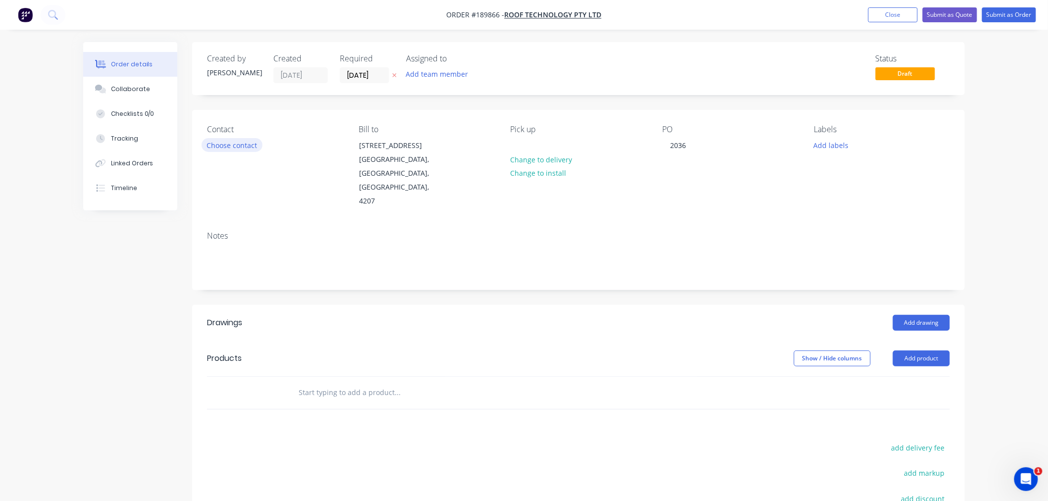
click at [234, 143] on button "Choose contact" at bounding box center [232, 144] width 61 height 13
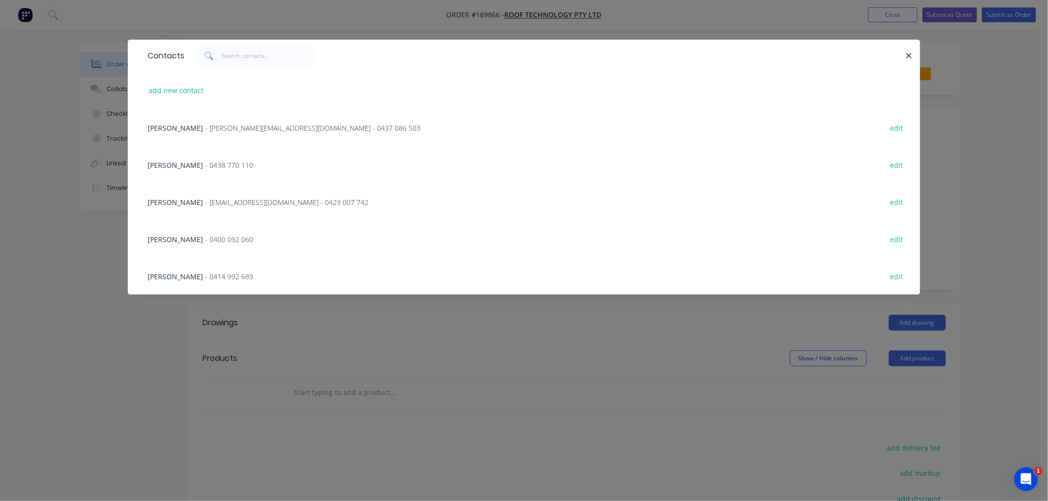
click at [216, 205] on span "- rob@rooftek.net.au - 0429 007 742" at bounding box center [286, 202] width 163 height 9
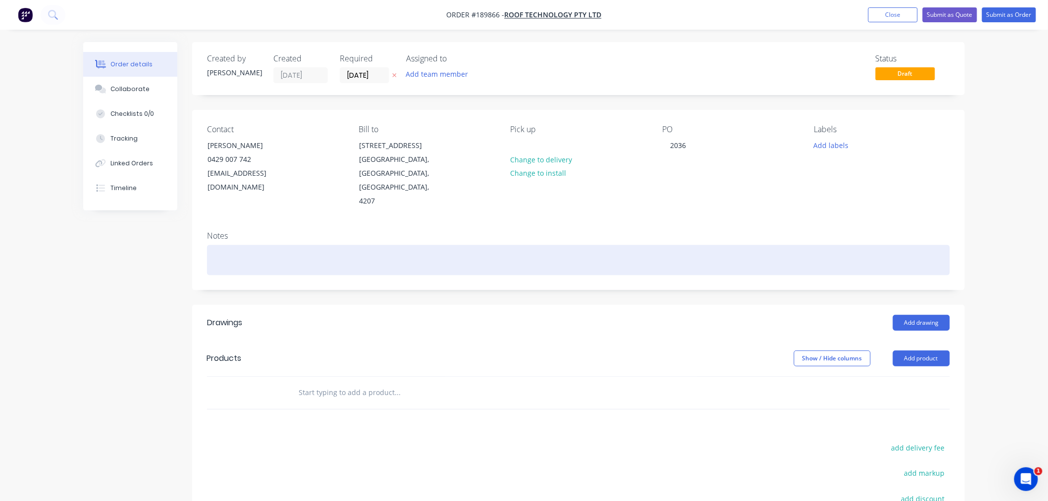
click at [231, 245] on div at bounding box center [578, 260] width 743 height 30
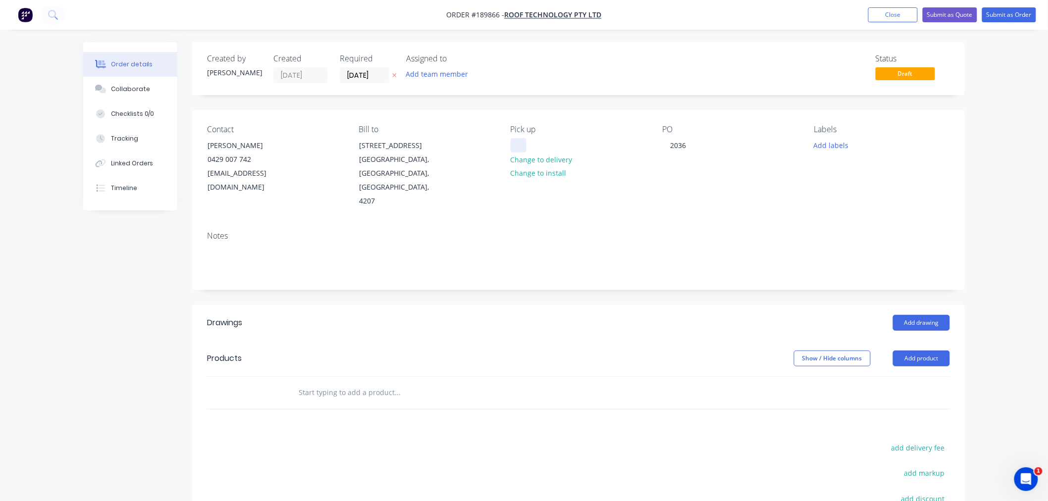
click at [517, 144] on div at bounding box center [519, 145] width 16 height 14
click at [1003, 255] on div "Order details Collaborate Checklists 0/0 Tracking Linked Orders Timeline Order …" at bounding box center [524, 331] width 1048 height 662
click at [1007, 191] on div "Order details Collaborate Checklists 0/0 Tracking Linked Orders Timeline Order …" at bounding box center [524, 331] width 1048 height 662
click at [914, 315] on button "Add drawing" at bounding box center [921, 323] width 57 height 16
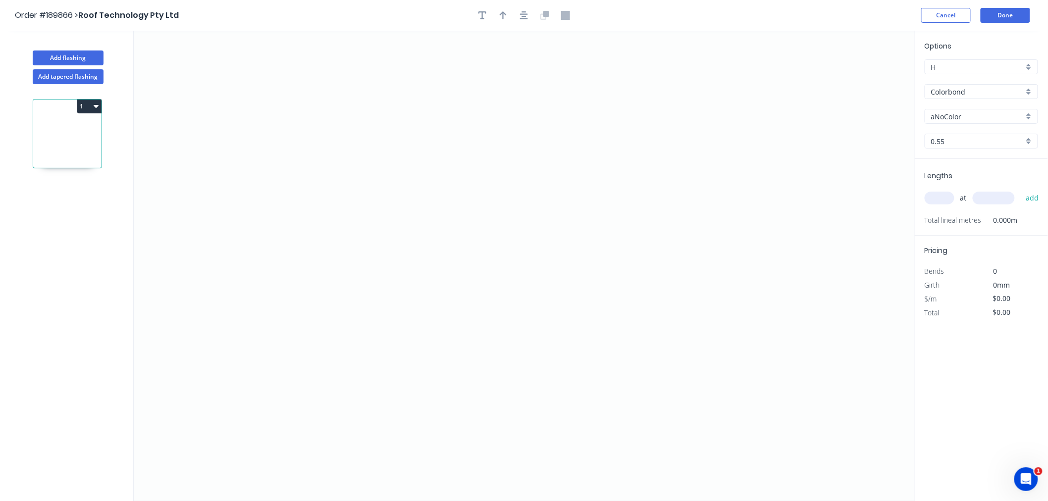
click at [957, 88] on input "Colorbond" at bounding box center [977, 92] width 93 height 10
click at [1004, 165] on div "Colorbond Ultra" at bounding box center [981, 170] width 112 height 17
type input "Colorbond Ultra"
type input "Dover White"
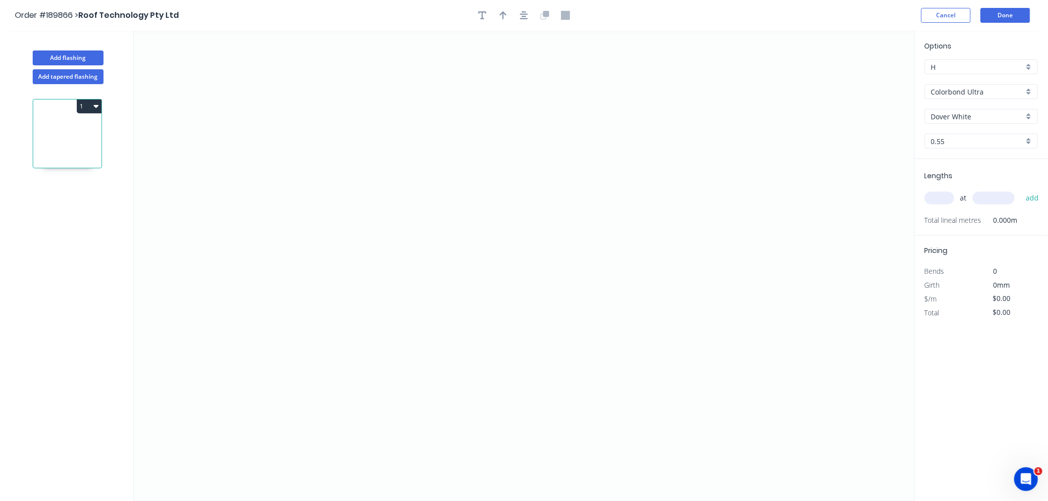
click at [968, 116] on input "Dover White" at bounding box center [977, 116] width 93 height 10
click at [982, 176] on div "Surfmist" at bounding box center [981, 178] width 112 height 17
type input "Surfmist"
click at [946, 209] on div "at add" at bounding box center [982, 198] width 115 height 27
click at [942, 200] on input "text" at bounding box center [940, 198] width 30 height 13
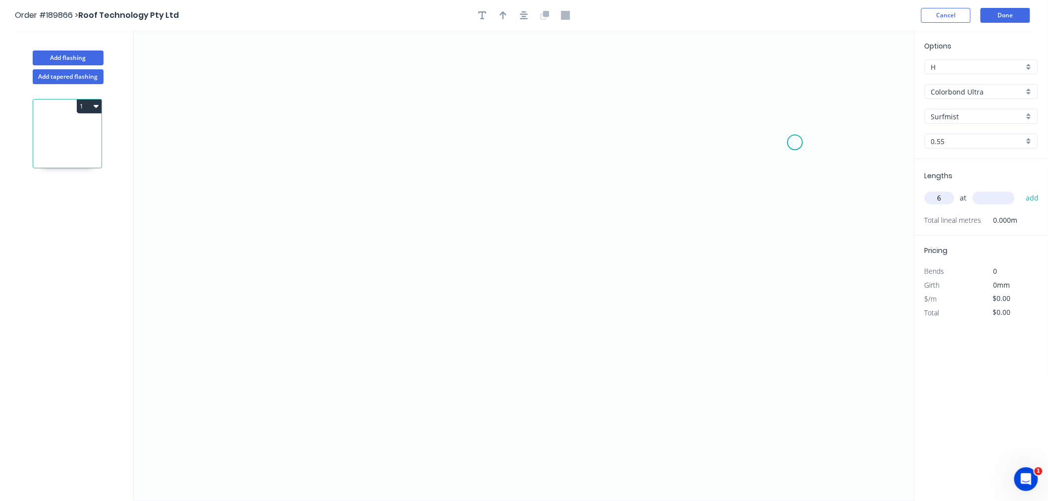
type input "6"
type input "1000"
click at [1021, 190] on button "add" at bounding box center [1032, 198] width 23 height 17
click at [204, 251] on icon "0" at bounding box center [524, 266] width 781 height 470
click at [232, 165] on icon at bounding box center [219, 207] width 28 height 87
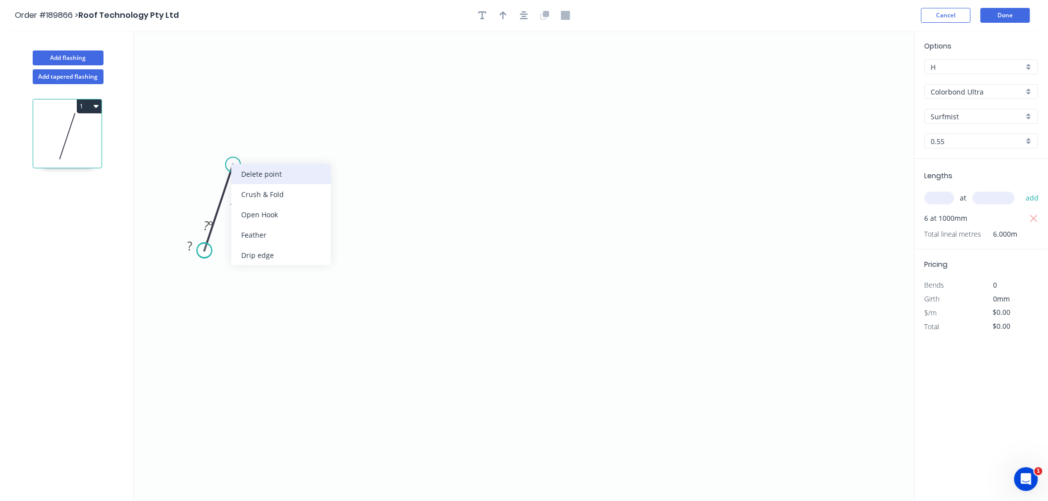
click at [248, 177] on div "Delete point" at bounding box center [281, 174] width 100 height 20
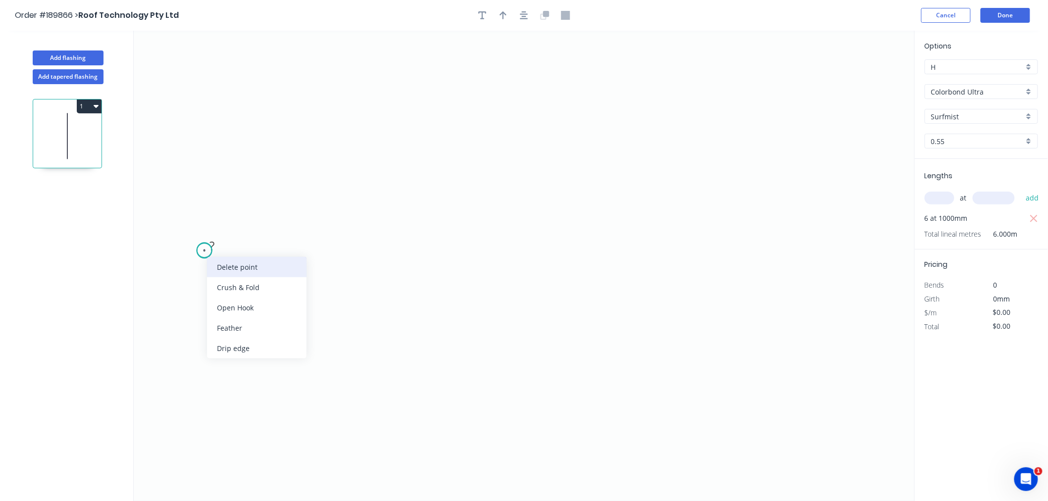
click at [226, 265] on div "Delete point" at bounding box center [257, 267] width 100 height 20
click at [206, 286] on icon "0" at bounding box center [524, 266] width 781 height 470
click at [240, 182] on icon "0" at bounding box center [524, 266] width 781 height 470
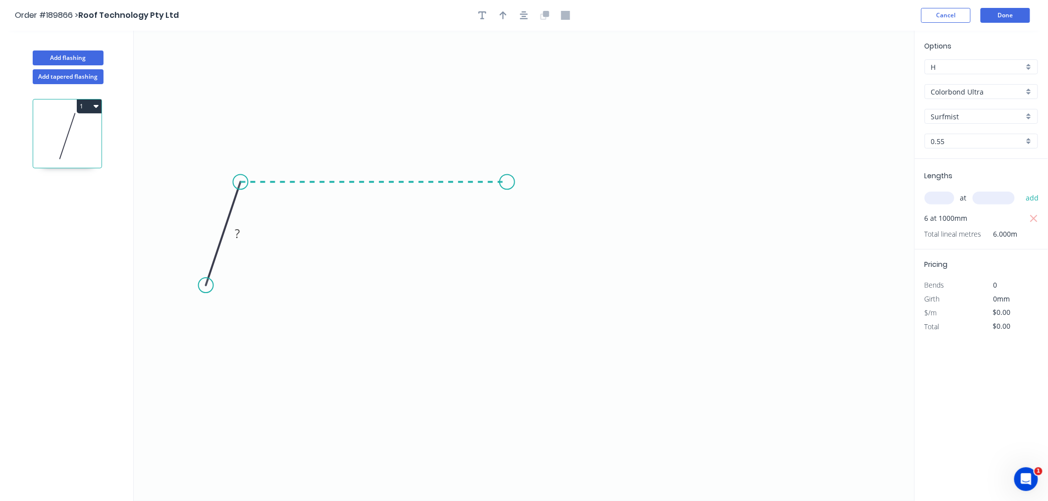
click at [508, 184] on icon "0 ?" at bounding box center [524, 266] width 781 height 470
click at [531, 290] on icon "0 ? ? ? º" at bounding box center [524, 266] width 781 height 470
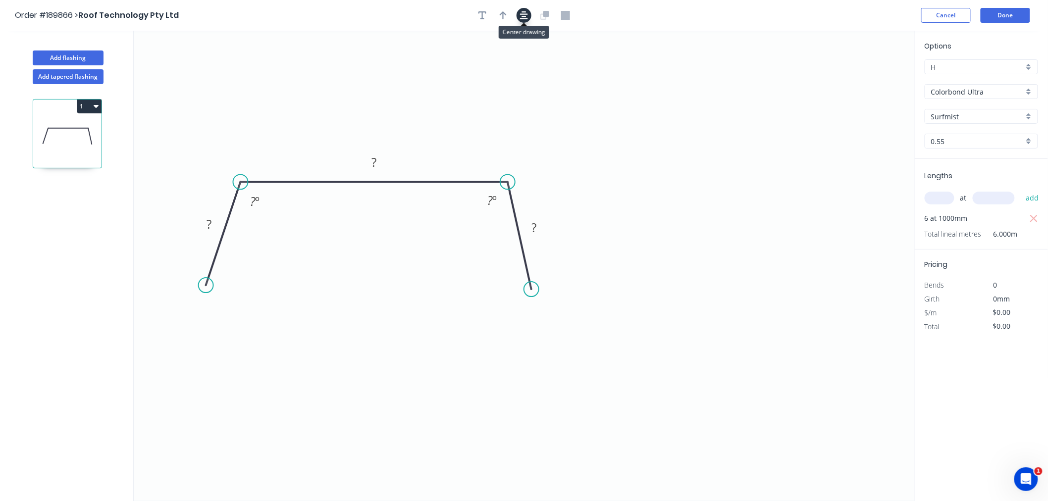
click at [524, 13] on icon "button" at bounding box center [524, 15] width 8 height 9
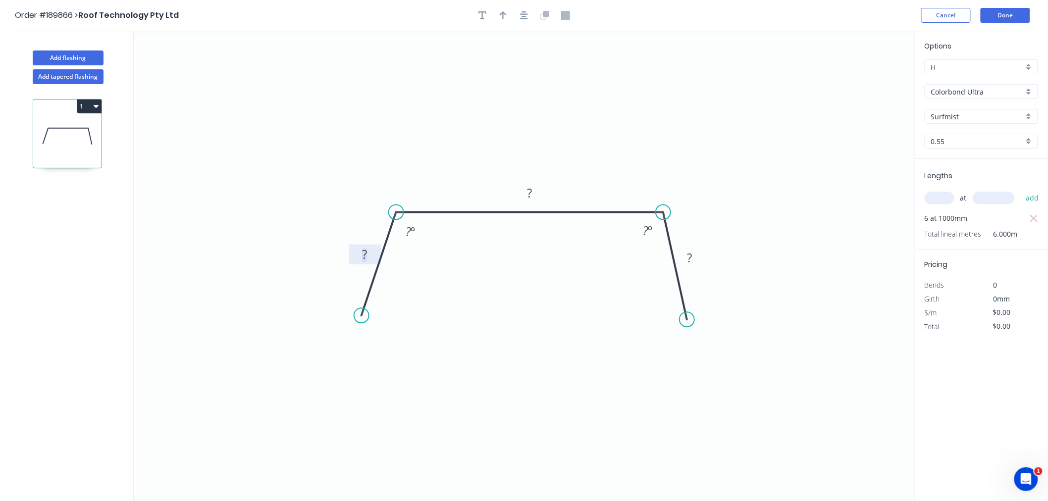
click at [372, 251] on rect at bounding box center [365, 256] width 20 height 14
click at [359, 100] on icon "0 30 415 30 ? º ? º" at bounding box center [524, 266] width 781 height 470
type input "$23.45"
type input "$140.70"
click at [421, 265] on div "Hide angle" at bounding box center [454, 269] width 100 height 20
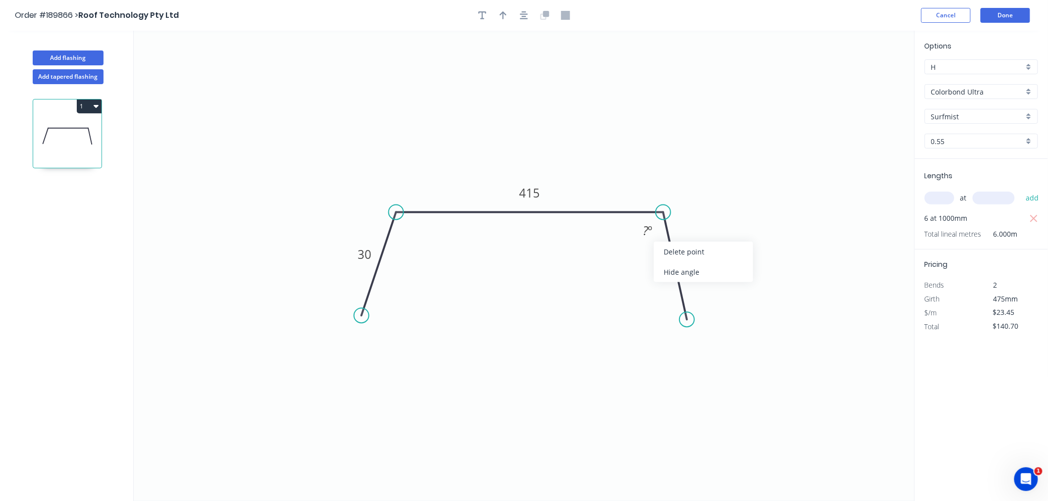
drag, startPoint x: 667, startPoint y: 268, endPoint x: 647, endPoint y: 243, distance: 31.8
click at [667, 268] on div "Hide angle" at bounding box center [704, 272] width 100 height 20
drag, startPoint x: 546, startPoint y: 124, endPoint x: 518, endPoint y: 105, distance: 32.8
click at [539, 123] on icon "0 30 415 30" at bounding box center [524, 266] width 781 height 470
click at [499, 9] on button "button" at bounding box center [503, 15] width 15 height 15
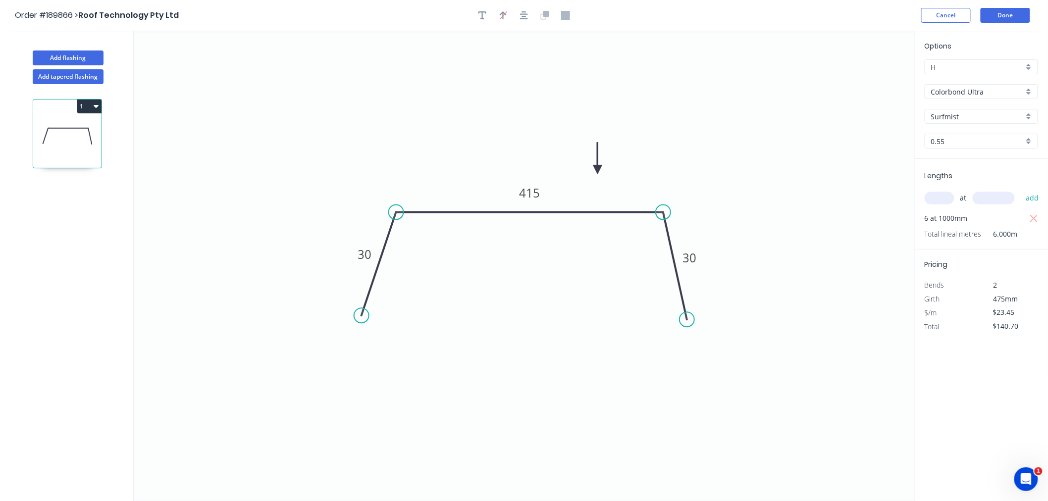
drag, startPoint x: 864, startPoint y: 80, endPoint x: 598, endPoint y: 169, distance: 280.6
click at [598, 169] on icon at bounding box center [597, 159] width 9 height 32
click at [598, 169] on icon at bounding box center [597, 158] width 9 height 32
click at [525, 16] on icon "button" at bounding box center [524, 15] width 8 height 9
click at [74, 55] on button "Add flashing" at bounding box center [68, 58] width 71 height 15
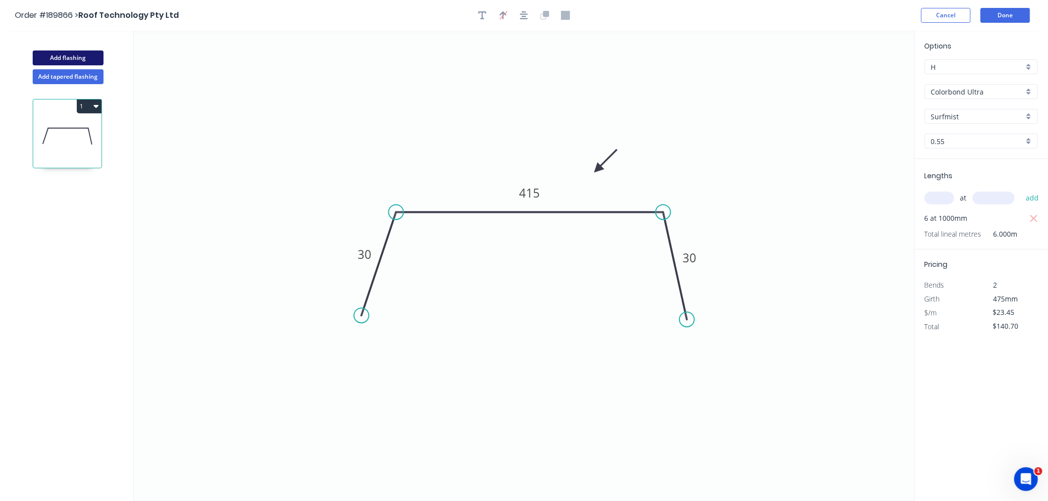
type input "$0.00"
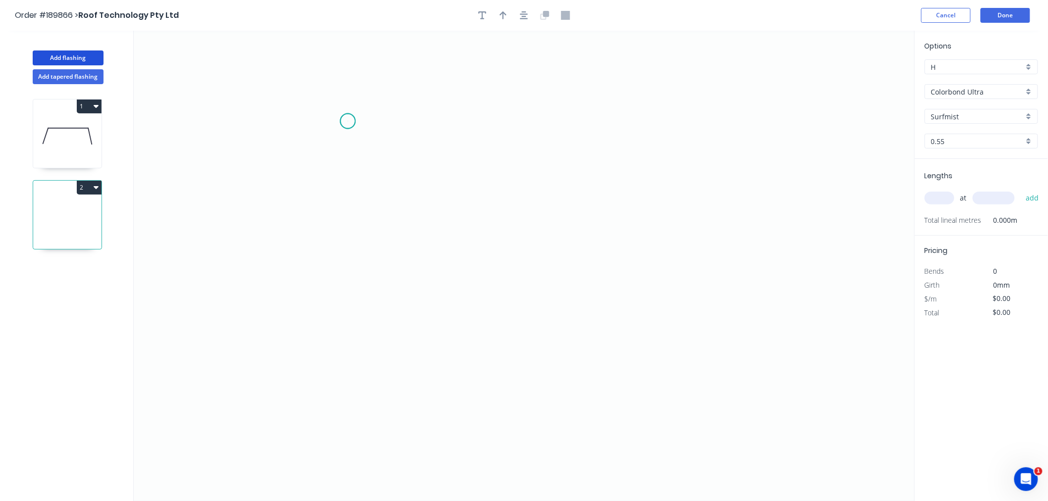
click at [348, 121] on icon "0" at bounding box center [524, 266] width 781 height 470
click at [578, 121] on icon "0" at bounding box center [524, 266] width 781 height 470
click at [622, 201] on icon "0 ?" at bounding box center [524, 266] width 781 height 470
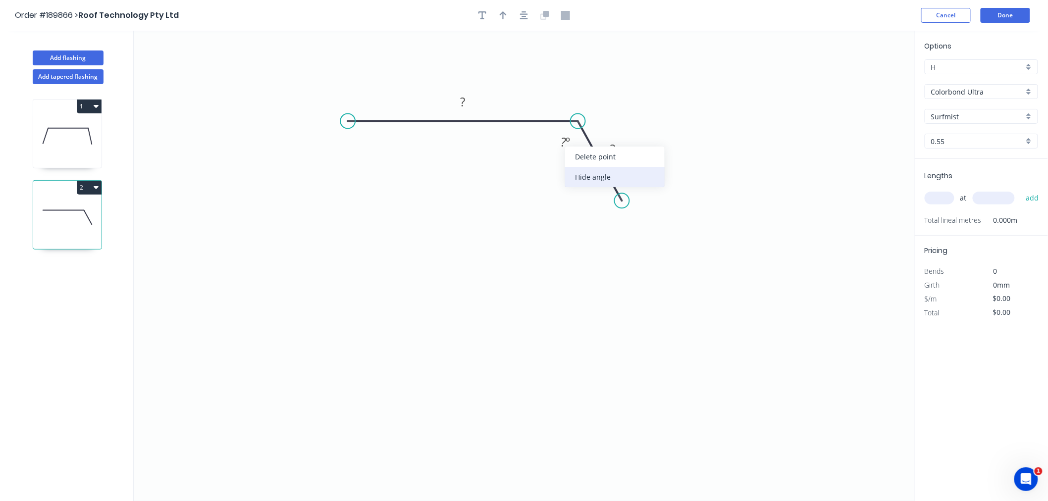
click at [589, 172] on div "Hide angle" at bounding box center [615, 177] width 100 height 20
click at [468, 100] on rect at bounding box center [463, 103] width 20 height 14
click at [531, 16] on button "button" at bounding box center [524, 15] width 15 height 15
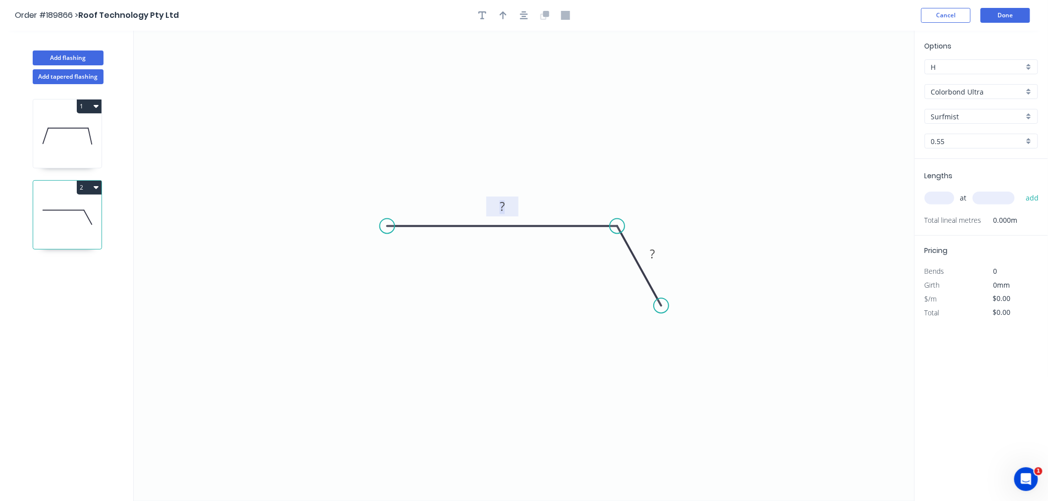
click at [504, 206] on tspan "?" at bounding box center [502, 207] width 5 height 16
click at [502, 8] on button "button" at bounding box center [503, 15] width 15 height 15
type input "$6.71"
drag, startPoint x: 864, startPoint y: 78, endPoint x: 573, endPoint y: 168, distance: 304.5
click at [573, 168] on icon at bounding box center [571, 154] width 9 height 32
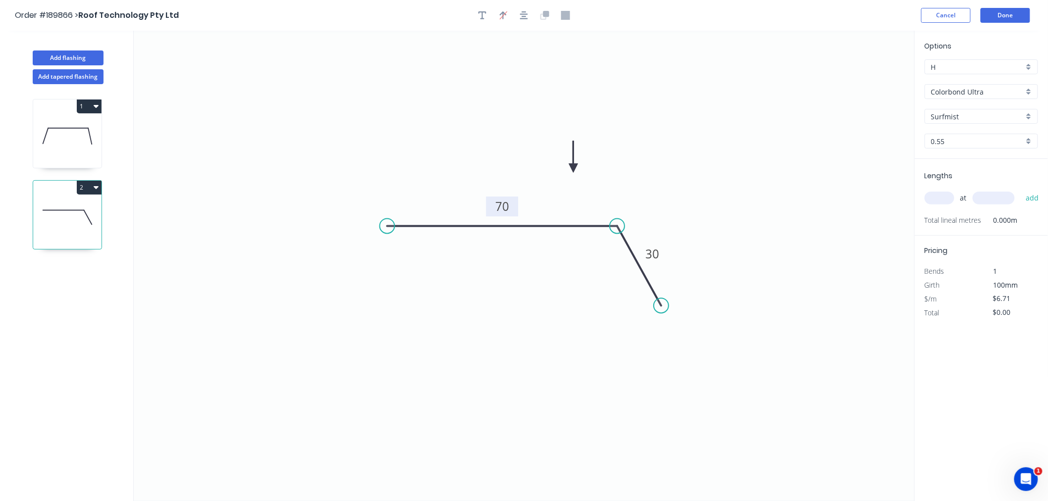
click at [573, 168] on icon at bounding box center [573, 157] width 9 height 32
click at [936, 196] on input "text" at bounding box center [940, 198] width 30 height 13
type input "5"
type input "1000"
click at [1021, 190] on button "add" at bounding box center [1032, 198] width 23 height 17
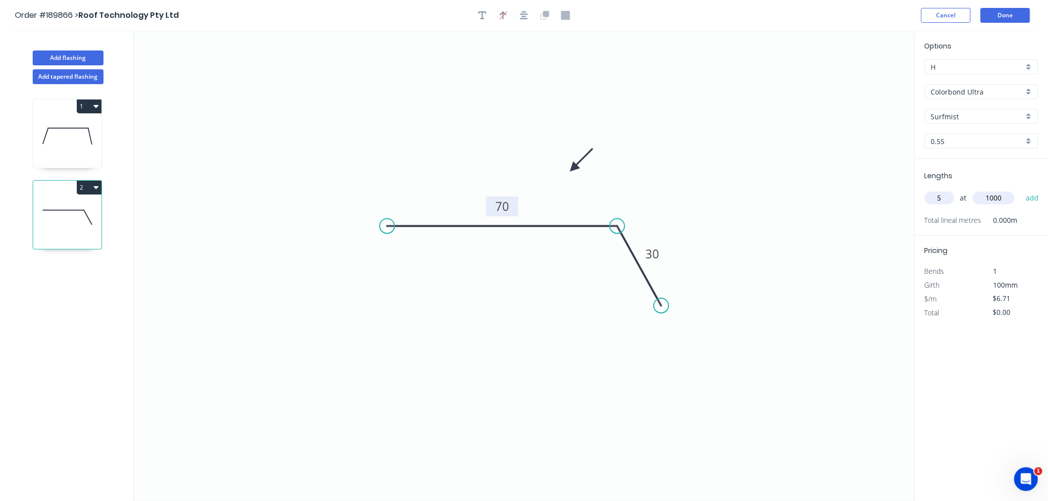
type input "$33.55"
click at [827, 6] on header "Order #189866 > Roof Technology Pty Ltd Cancel Done" at bounding box center [524, 15] width 1048 height 31
click at [1023, 26] on header "Order #189866 > Roof Technology Pty Ltd Cancel Done" at bounding box center [524, 15] width 1048 height 31
click at [1014, 15] on button "Done" at bounding box center [1006, 15] width 50 height 15
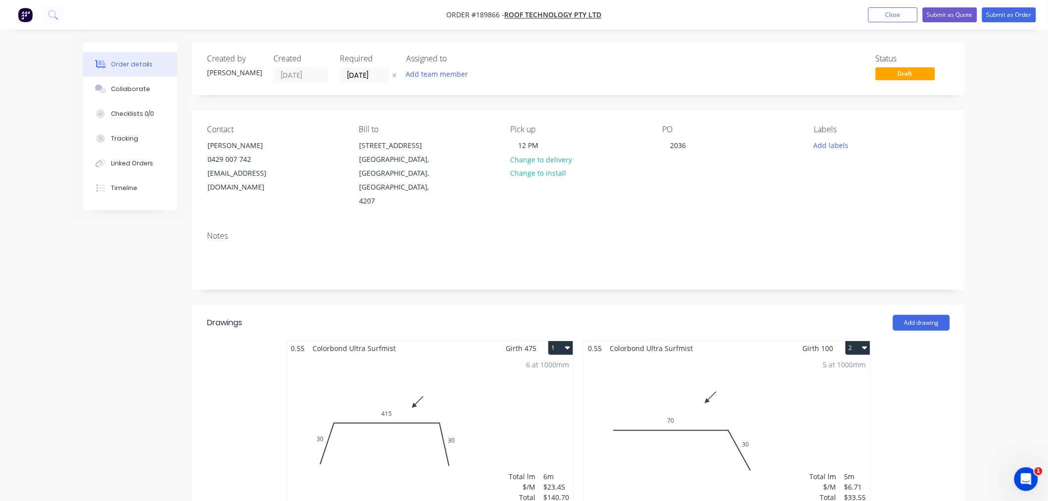
click at [769, 413] on div "5 at 1000mm Total lm $/M Total 5m $6.71 $33.55" at bounding box center [727, 431] width 286 height 151
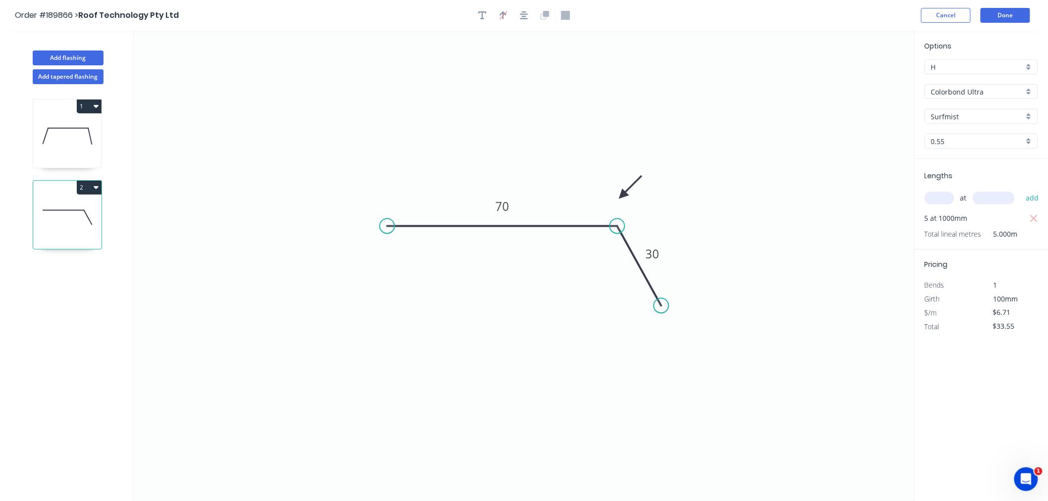
drag, startPoint x: 575, startPoint y: 165, endPoint x: 624, endPoint y: 195, distance: 56.9
click at [624, 195] on icon at bounding box center [630, 187] width 29 height 29
drag, startPoint x: 622, startPoint y: 193, endPoint x: 621, endPoint y: 187, distance: 6.5
click at [621, 187] on icon at bounding box center [629, 178] width 29 height 29
click at [618, 180] on icon at bounding box center [626, 171] width 29 height 29
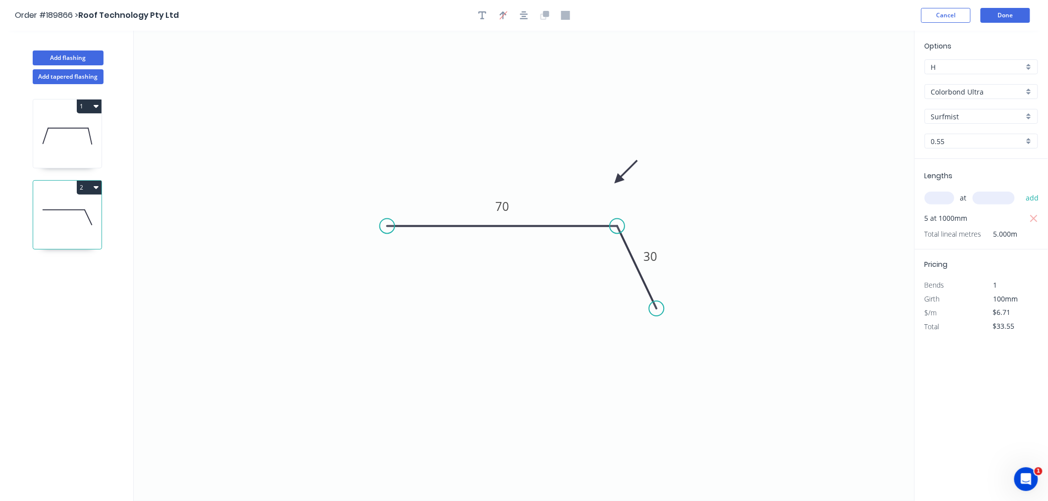
drag, startPoint x: 661, startPoint y: 305, endPoint x: 657, endPoint y: 309, distance: 6.3
click at [657, 309] on circle at bounding box center [656, 308] width 15 height 15
click at [522, 16] on icon "button" at bounding box center [524, 15] width 8 height 9
drag, startPoint x: 618, startPoint y: 178, endPoint x: 626, endPoint y: 190, distance: 14.3
click at [626, 190] on icon at bounding box center [634, 181] width 29 height 29
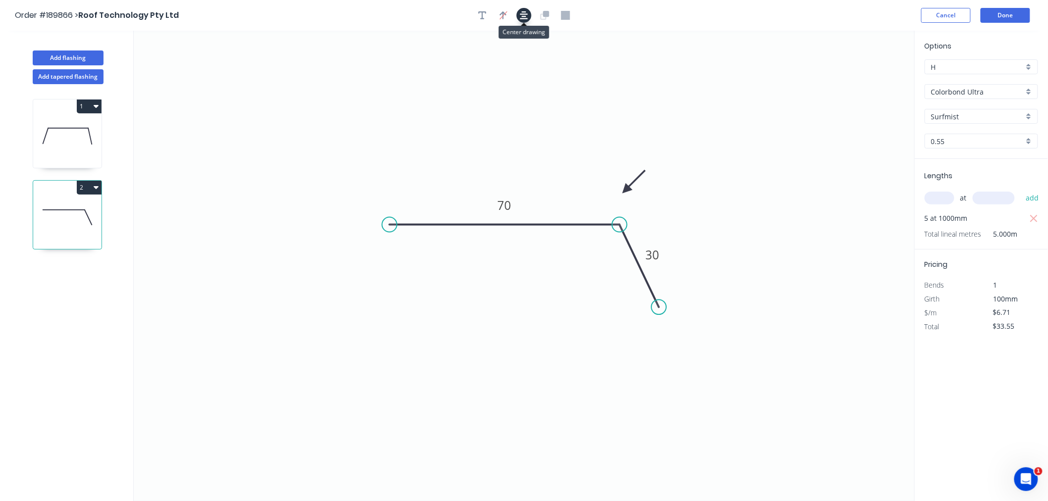
click at [520, 16] on icon "button" at bounding box center [524, 15] width 8 height 9
click at [1011, 17] on button "Done" at bounding box center [1006, 15] width 50 height 15
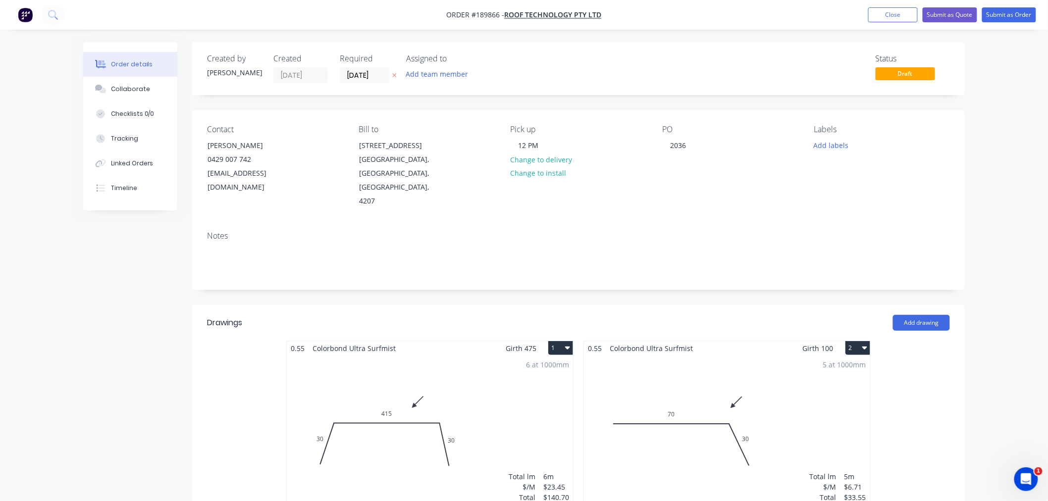
click at [997, 257] on div "Order details Collaborate Checklists 0/0 Tracking Linked Orders Timeline Order …" at bounding box center [524, 419] width 1048 height 838
click at [843, 144] on button "Add labels" at bounding box center [831, 144] width 46 height 13
click at [1021, 228] on div "Order details Collaborate Checklists 0/0 Tracking Linked Orders Timeline Order …" at bounding box center [524, 419] width 1048 height 838
click at [1009, 13] on button "Submit as Order" at bounding box center [1009, 14] width 54 height 15
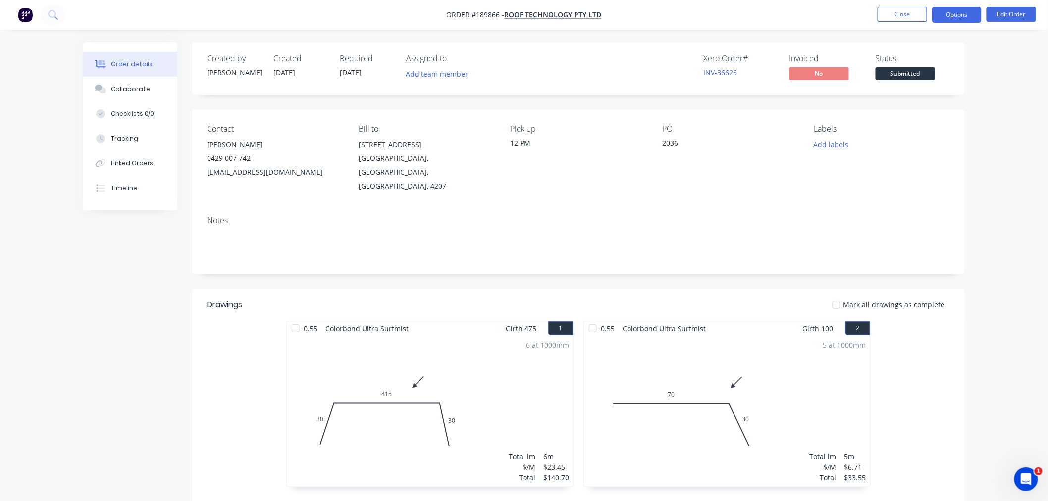
click at [949, 13] on button "Options" at bounding box center [957, 15] width 50 height 16
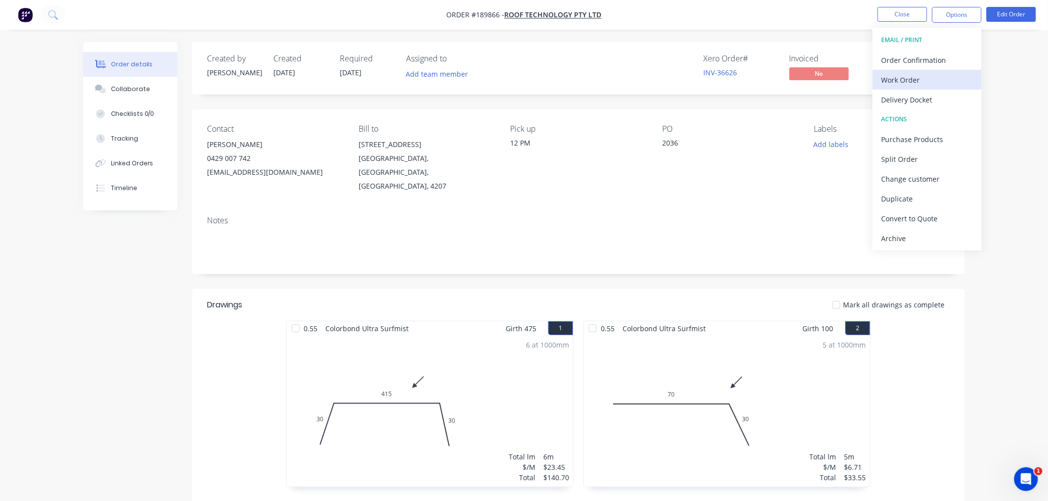
click at [958, 81] on div "Work Order" at bounding box center [926, 80] width 91 height 14
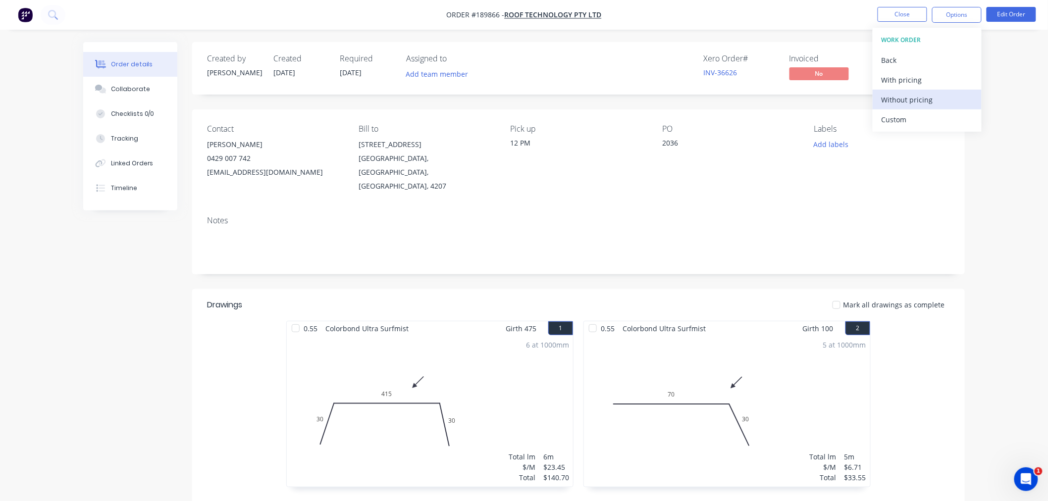
click at [953, 93] on div "Without pricing" at bounding box center [926, 100] width 91 height 14
click at [586, 47] on div "Created by Jeremy Created 15/08/25 Required 15/08/25 Assigned to Add team membe…" at bounding box center [578, 68] width 773 height 52
click at [726, 26] on nav "Order #189866 - Roof Technology Pty Ltd Close Options Edit Order" at bounding box center [524, 15] width 1048 height 30
click at [890, 17] on button "Close" at bounding box center [903, 14] width 50 height 15
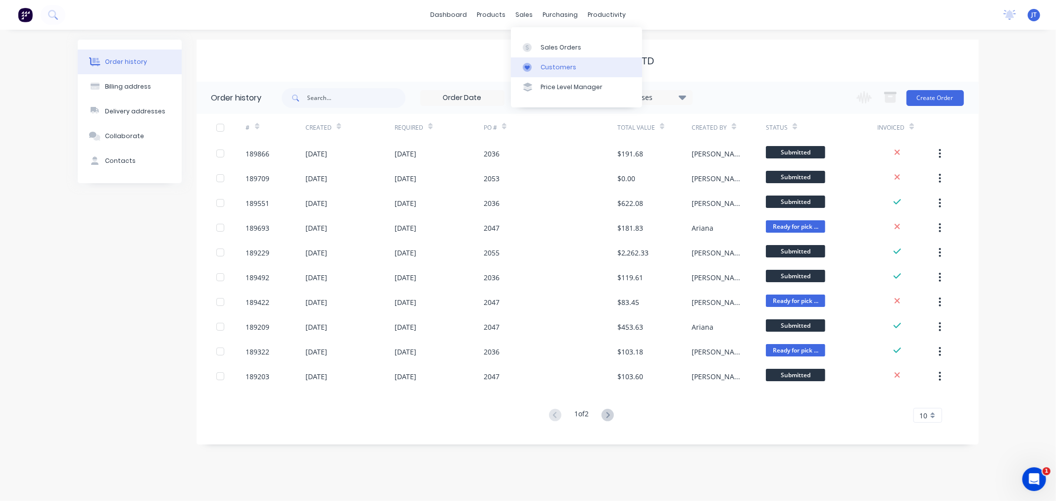
click at [545, 74] on link "Customers" at bounding box center [576, 67] width 131 height 20
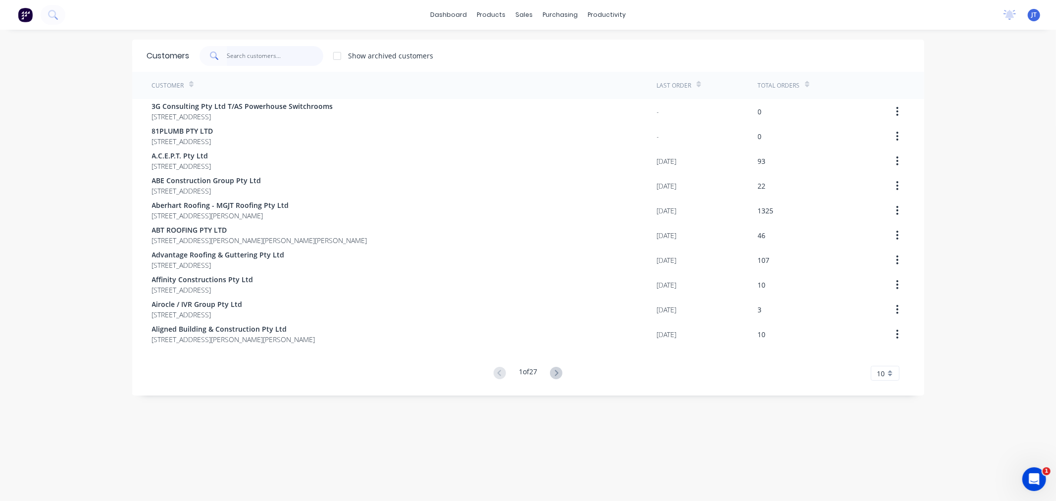
click at [264, 56] on input "text" at bounding box center [275, 56] width 97 height 20
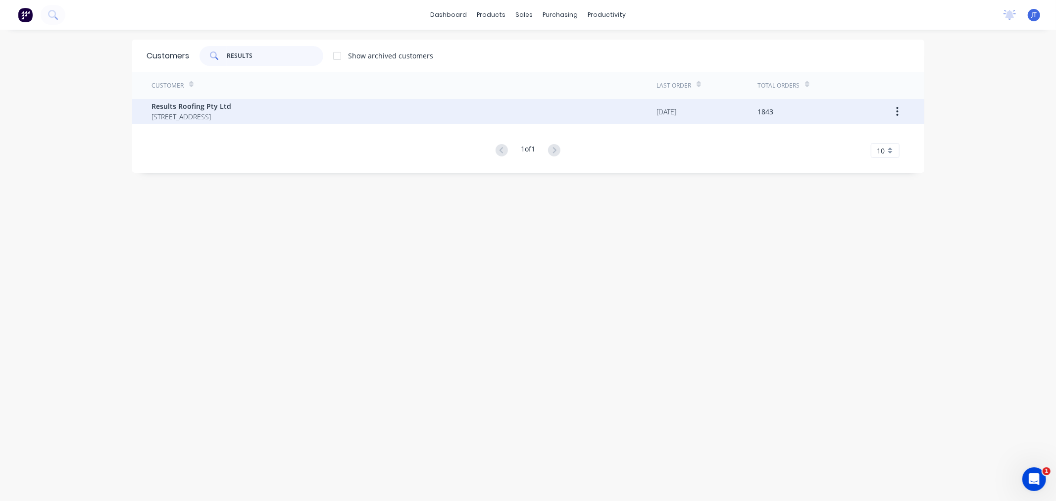
type input "RESULTS"
click at [338, 115] on div "Results Roofing Pty Ltd 71 York Street Coorparoo Queensland Australia 4151" at bounding box center [404, 111] width 505 height 25
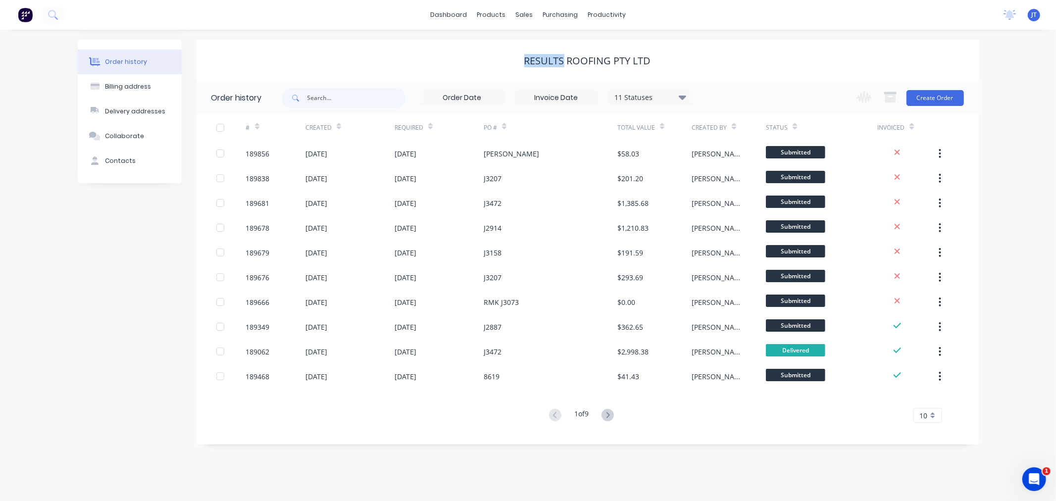
drag, startPoint x: 518, startPoint y: 61, endPoint x: 563, endPoint y: 59, distance: 44.6
click at [563, 59] on div "Results Roofing Pty Ltd" at bounding box center [588, 61] width 782 height 12
copy div "Results"
click at [1010, 165] on div "Order history Billing address Delivery addresses Collaborate Contacts Results R…" at bounding box center [528, 265] width 1056 height 471
click at [1027, 210] on div "Order history Billing address Delivery addresses Collaborate Contacts Results R…" at bounding box center [528, 265] width 1056 height 471
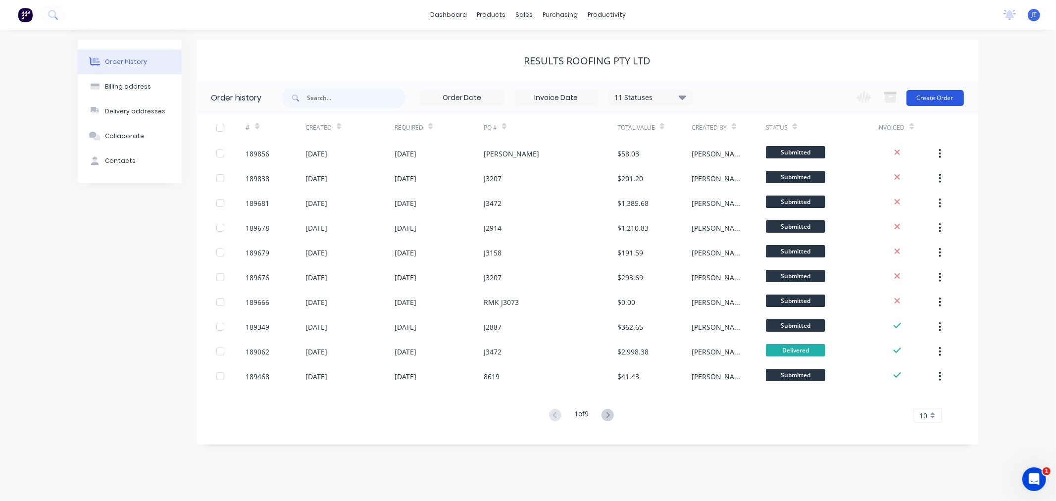
click at [938, 97] on button "Create Order" at bounding box center [935, 98] width 57 height 16
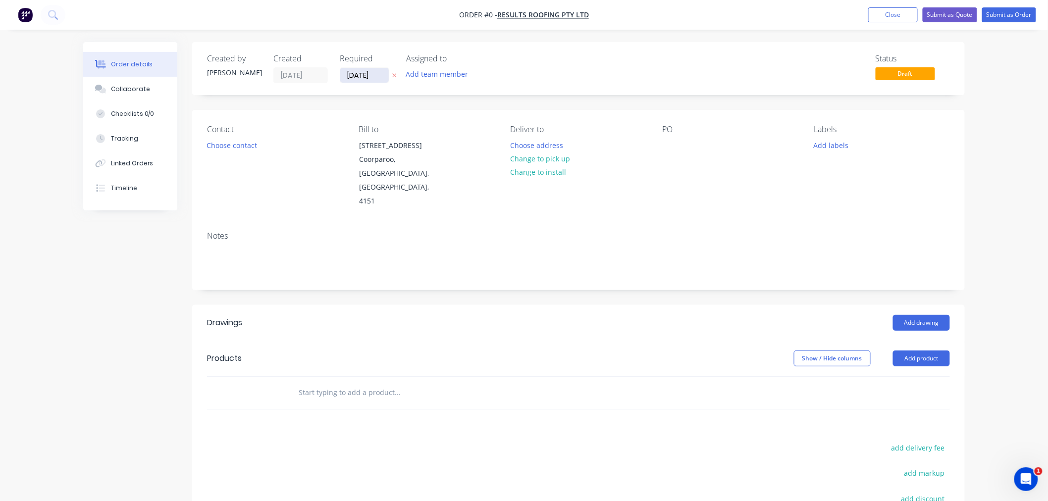
click at [380, 77] on input "[DATE]" at bounding box center [364, 75] width 49 height 15
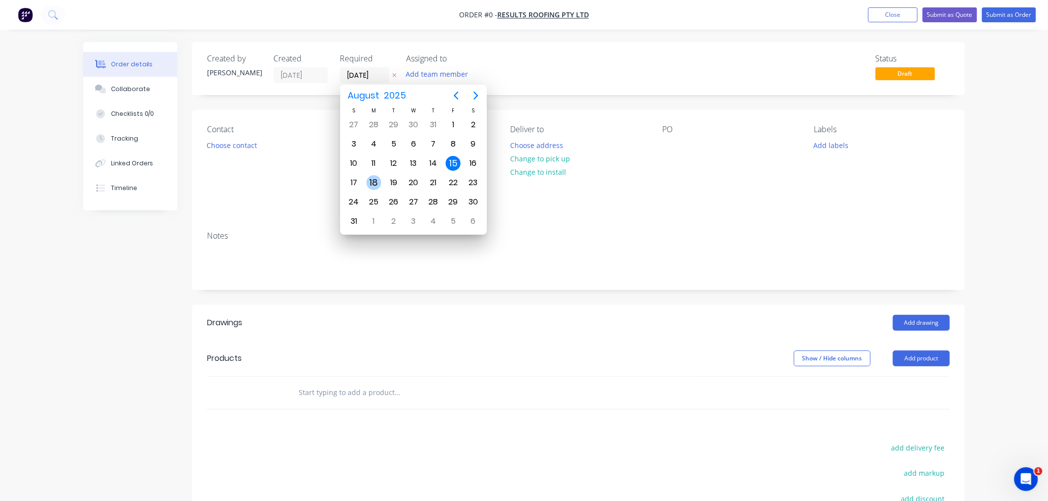
click at [374, 176] on div "18" at bounding box center [373, 182] width 15 height 15
type input "[DATE]"
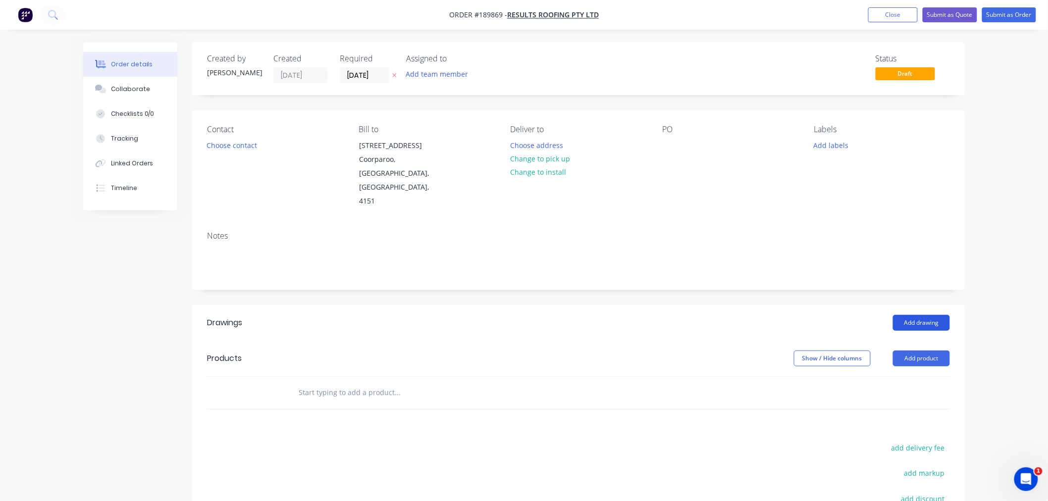
drag, startPoint x: 1006, startPoint y: 297, endPoint x: 942, endPoint y: 296, distance: 64.4
click at [1006, 298] on div "Order details Collaborate Checklists 0/0 Tracking Linked Orders Timeline Order …" at bounding box center [524, 331] width 1048 height 662
click at [931, 315] on button "Add drawing" at bounding box center [921, 323] width 57 height 16
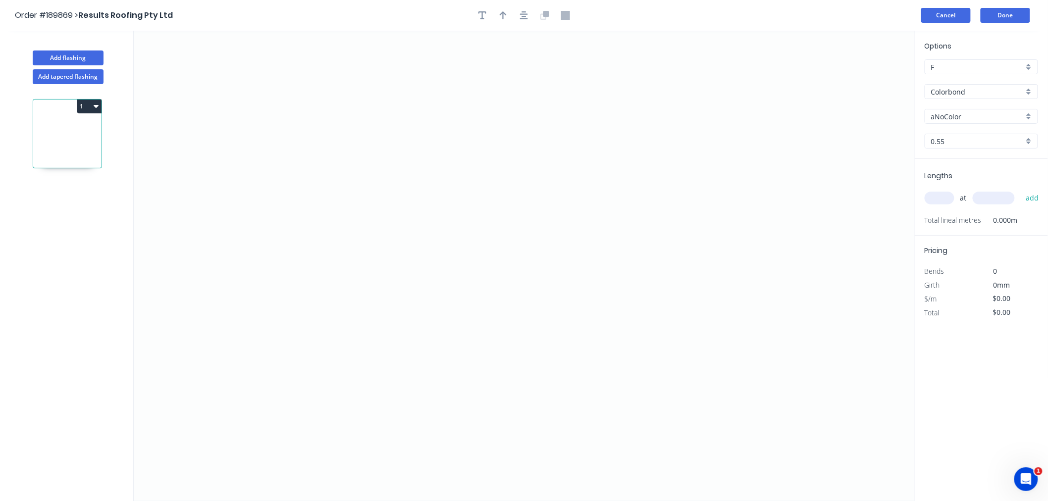
click at [950, 14] on button "Cancel" at bounding box center [946, 15] width 50 height 15
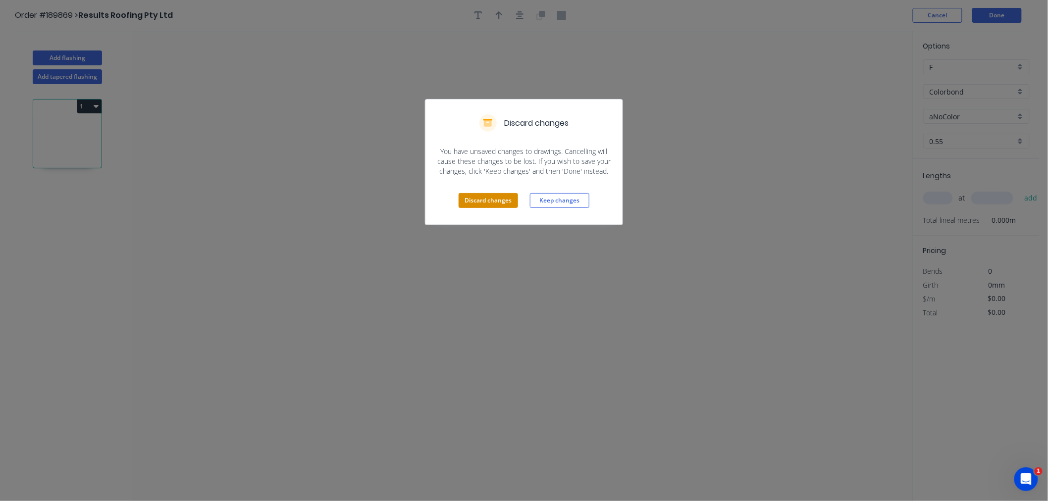
click at [493, 205] on button "Discard changes" at bounding box center [488, 200] width 59 height 15
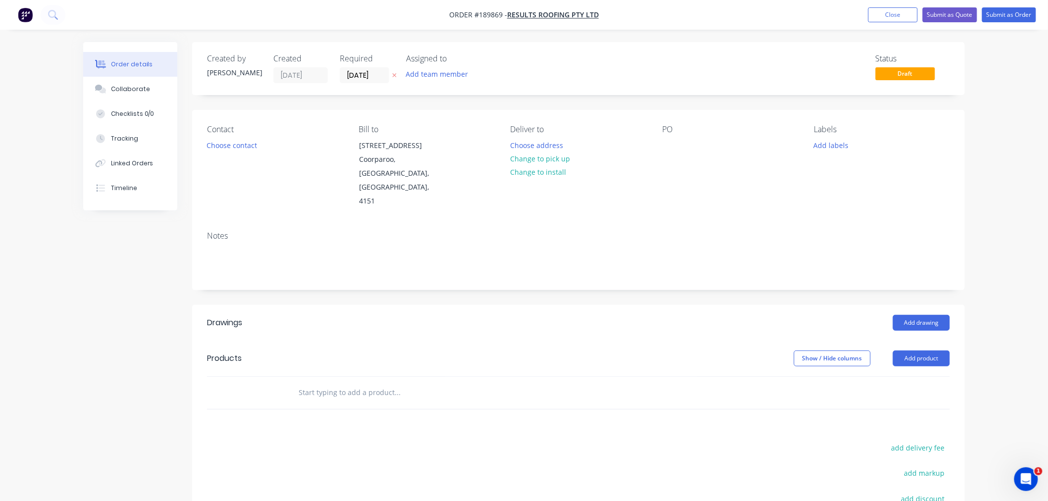
click at [663, 223] on div "Notes" at bounding box center [578, 256] width 773 height 66
click at [674, 146] on div at bounding box center [670, 145] width 16 height 14
click at [930, 351] on button "Add product" at bounding box center [921, 359] width 57 height 16
click at [925, 376] on div "Product catalogue" at bounding box center [903, 383] width 76 height 14
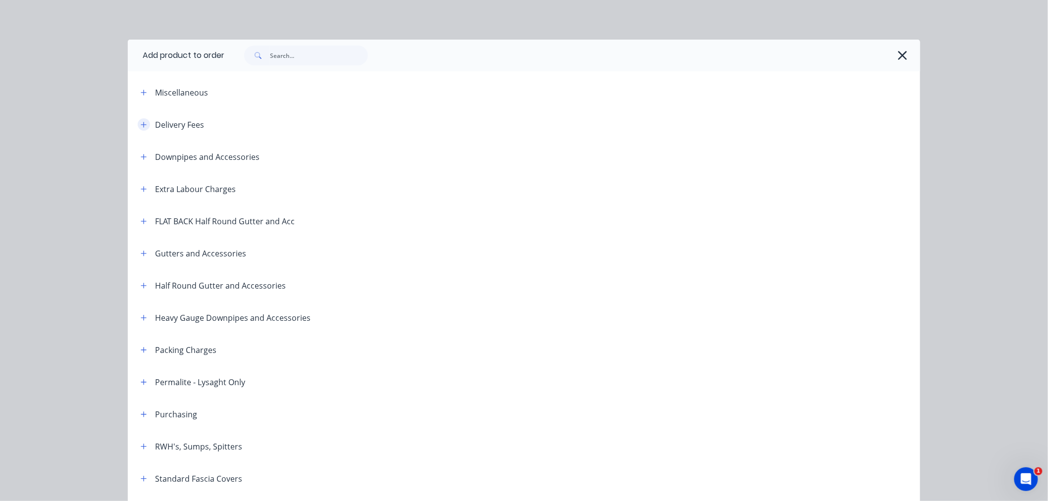
click at [141, 125] on icon "button" at bounding box center [143, 124] width 5 height 5
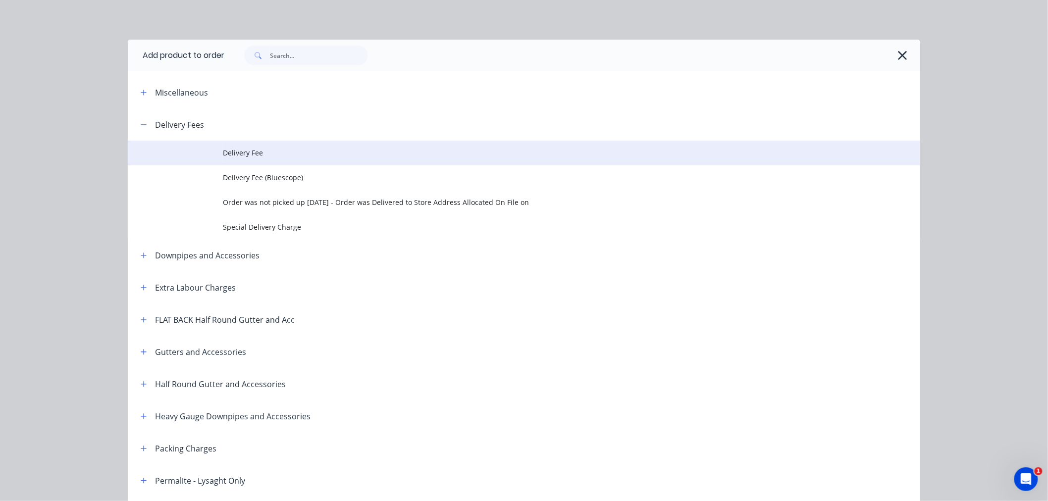
click at [270, 160] on td "Delivery Fee" at bounding box center [571, 153] width 697 height 25
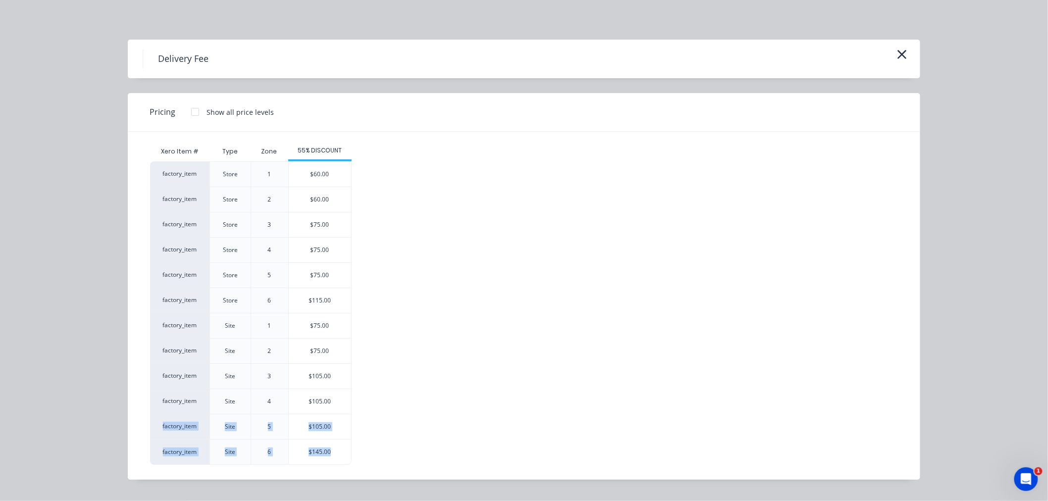
drag, startPoint x: 337, startPoint y: 467, endPoint x: 526, endPoint y: 410, distance: 197.8
click at [526, 410] on div "Xero Item # Type Zone 55% DISCOUNT factory_item Store 1 $60.00 factory_item Sto…" at bounding box center [516, 306] width 777 height 348
click at [526, 410] on div "factory_item Store 1 $60.00 factory_item Store 2 $60.00 factory_item Store 3 $7…" at bounding box center [516, 313] width 733 height 304
click at [318, 322] on div "$75.00" at bounding box center [320, 325] width 62 height 25
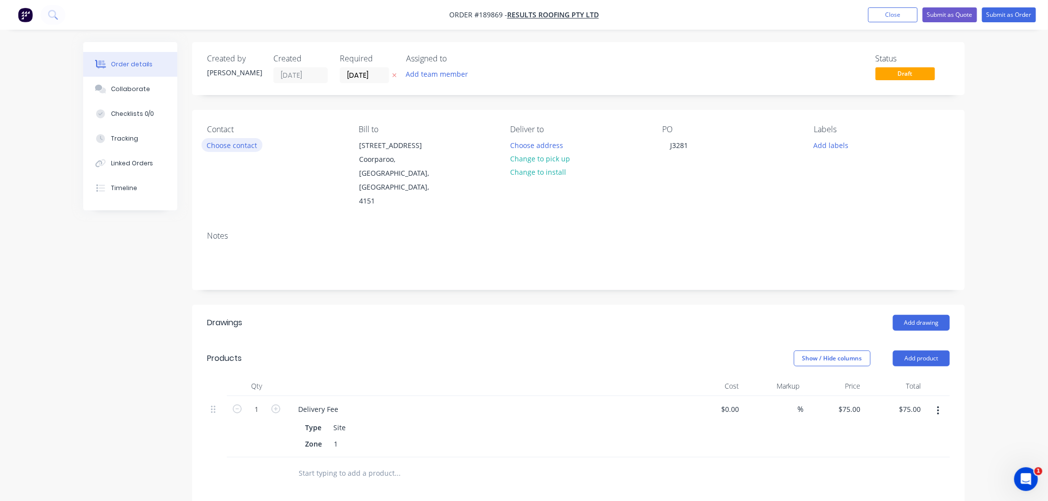
click at [225, 144] on button "Choose contact" at bounding box center [232, 144] width 61 height 13
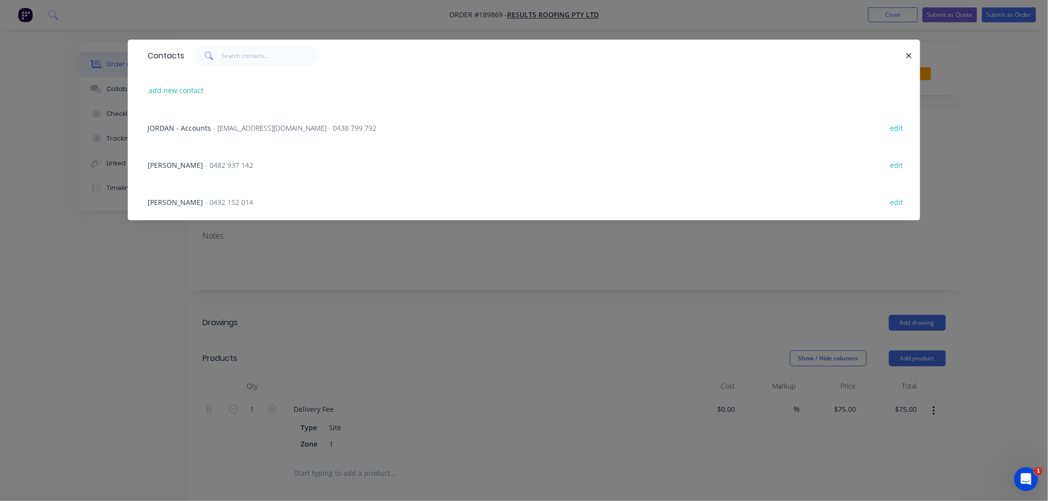
click at [207, 154] on div "BRETT - 0482 937 142 edit" at bounding box center [524, 164] width 763 height 37
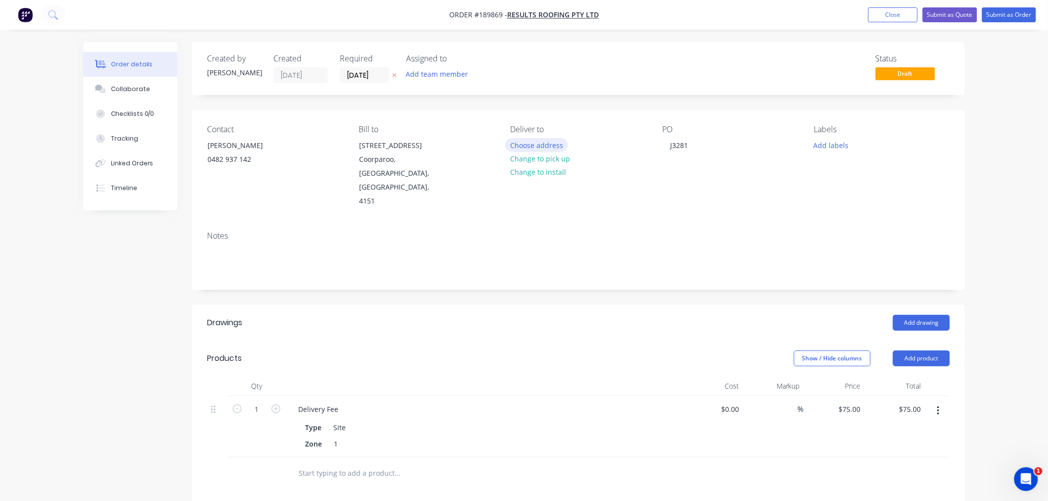
click at [547, 144] on button "Choose address" at bounding box center [536, 144] width 63 height 13
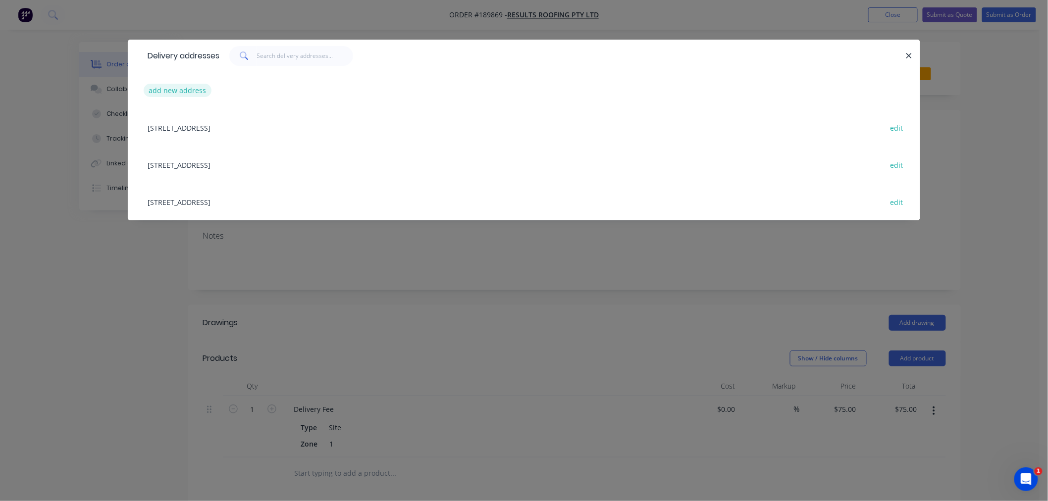
click at [182, 89] on button "add new address" at bounding box center [178, 90] width 68 height 13
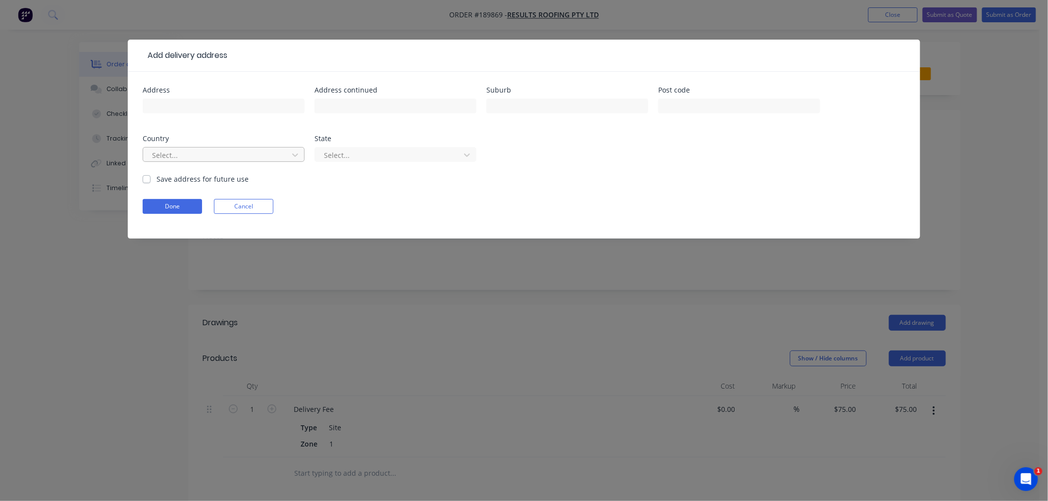
click at [203, 159] on div at bounding box center [217, 155] width 132 height 12
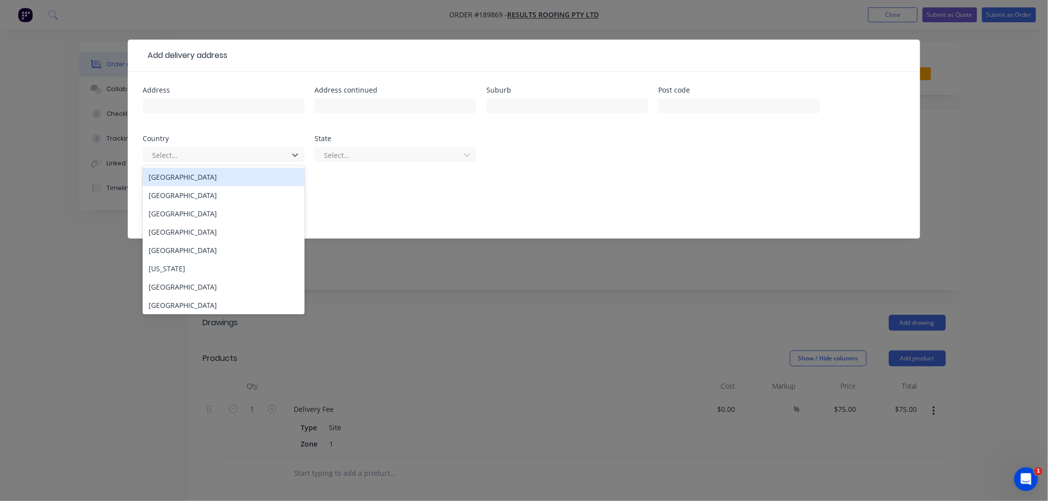
click at [234, 181] on div "Australia" at bounding box center [224, 177] width 162 height 18
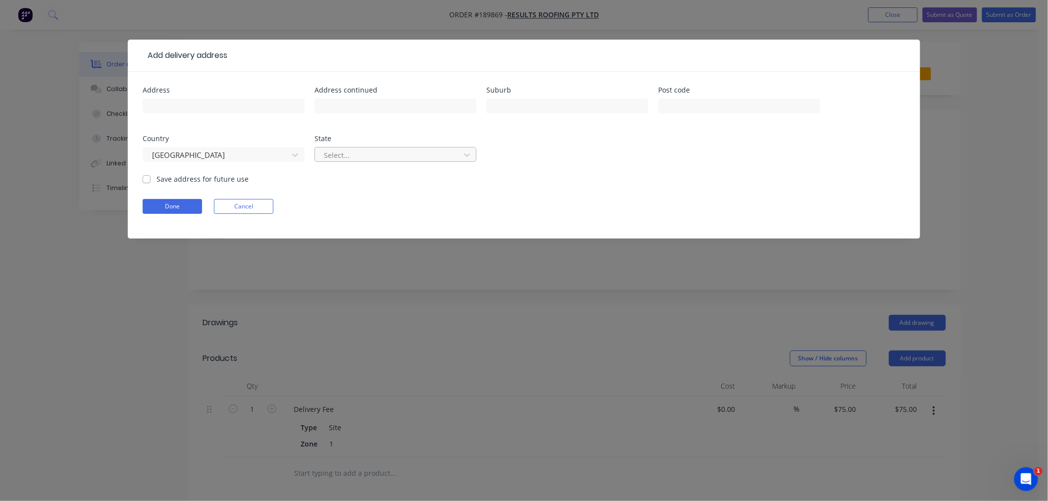
click at [365, 152] on div at bounding box center [389, 155] width 132 height 12
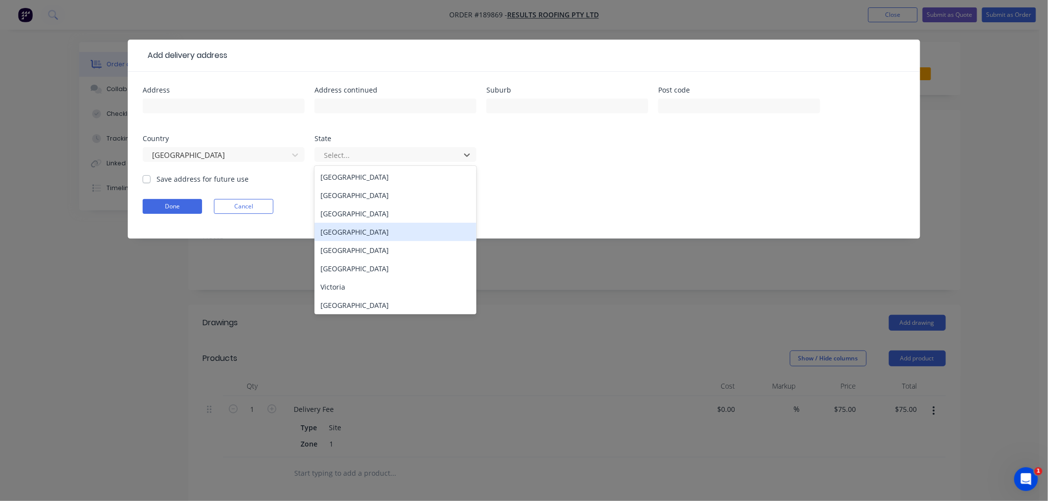
click at [374, 236] on div "Queensland" at bounding box center [395, 232] width 162 height 18
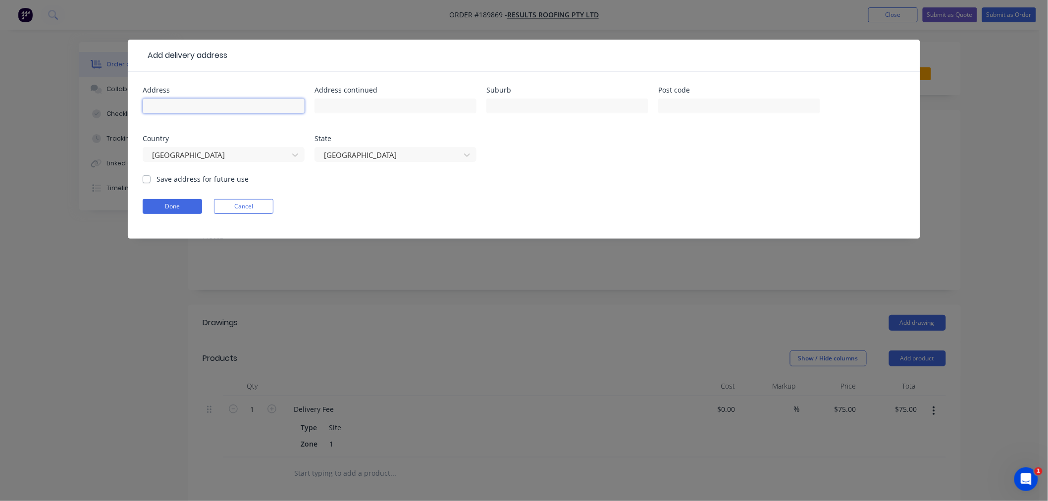
click at [235, 106] on input "text" at bounding box center [224, 106] width 162 height 15
type input "LOT 1354 PANORAMA PL"
type input "BAHRS SCRUB"
drag, startPoint x: 163, startPoint y: 103, endPoint x: 258, endPoint y: 102, distance: 94.6
click at [258, 102] on input "LOT 1354 PANORAMA PL" at bounding box center [224, 106] width 162 height 15
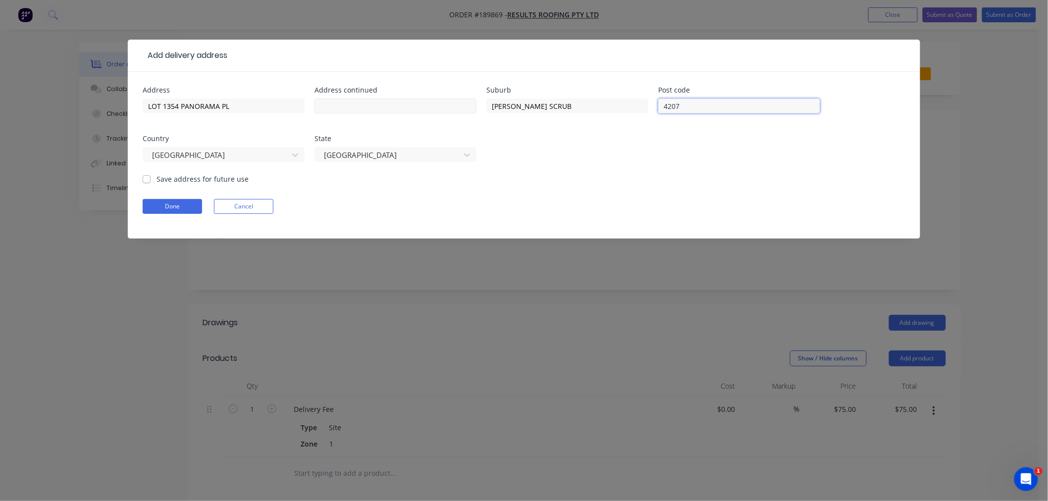
type input "4207"
click at [329, 105] on input "text" at bounding box center [395, 106] width 162 height 15
click at [190, 206] on button "Done" at bounding box center [172, 206] width 59 height 15
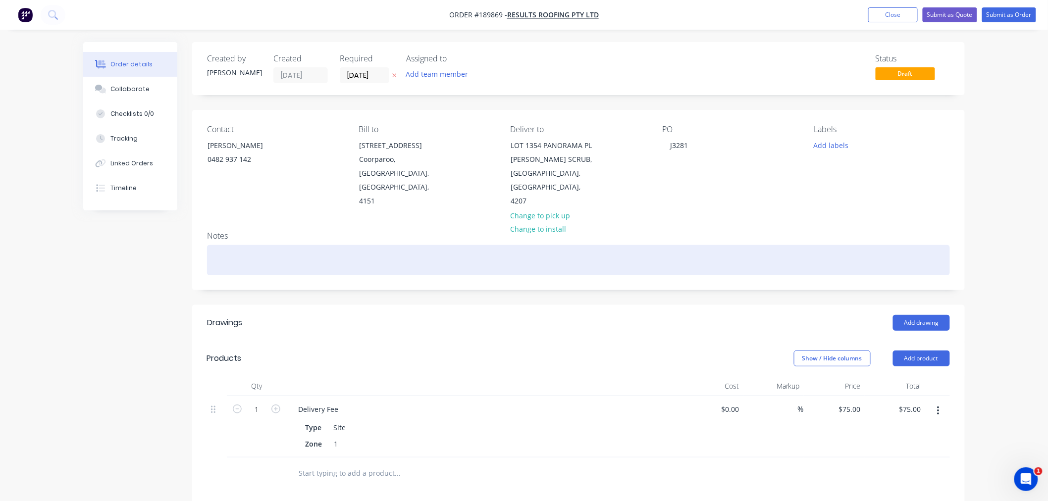
click at [230, 246] on div at bounding box center [578, 260] width 743 height 30
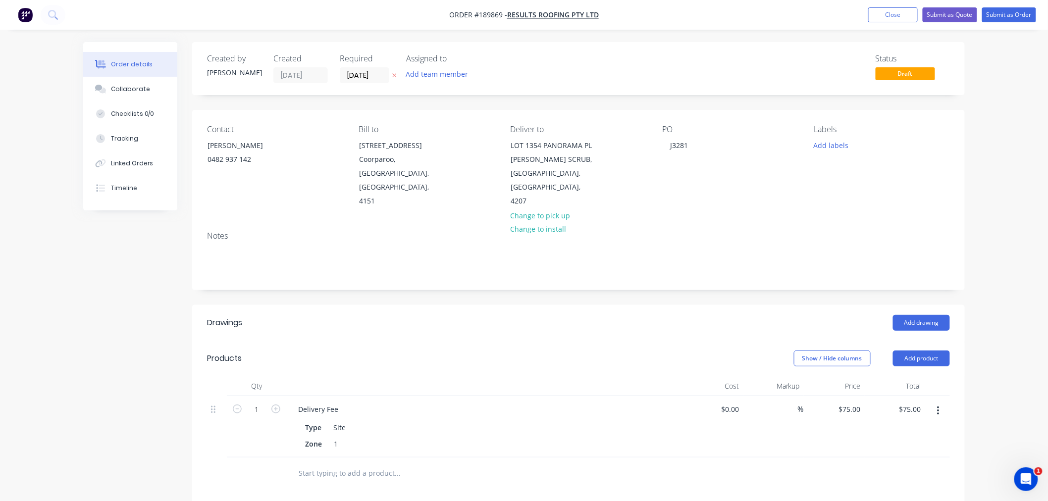
click at [1009, 319] on div "Order details Collaborate Checklists 0/0 Tracking Linked Orders Timeline Order …" at bounding box center [524, 371] width 1048 height 742
click at [996, 293] on div "Order details Collaborate Checklists 0/0 Tracking Linked Orders Timeline Order …" at bounding box center [524, 371] width 1048 height 742
click at [931, 315] on button "Add drawing" at bounding box center [921, 323] width 57 height 16
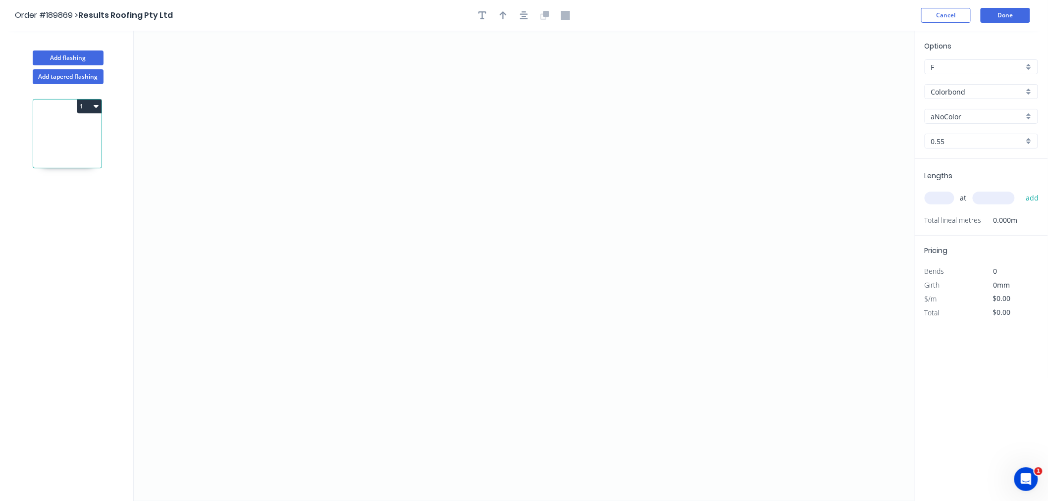
click at [973, 117] on input "aNoColor" at bounding box center [977, 116] width 93 height 10
click at [1000, 160] on div "Monument" at bounding box center [981, 158] width 112 height 17
type input "Monument"
click at [945, 205] on div "at add" at bounding box center [982, 198] width 115 height 17
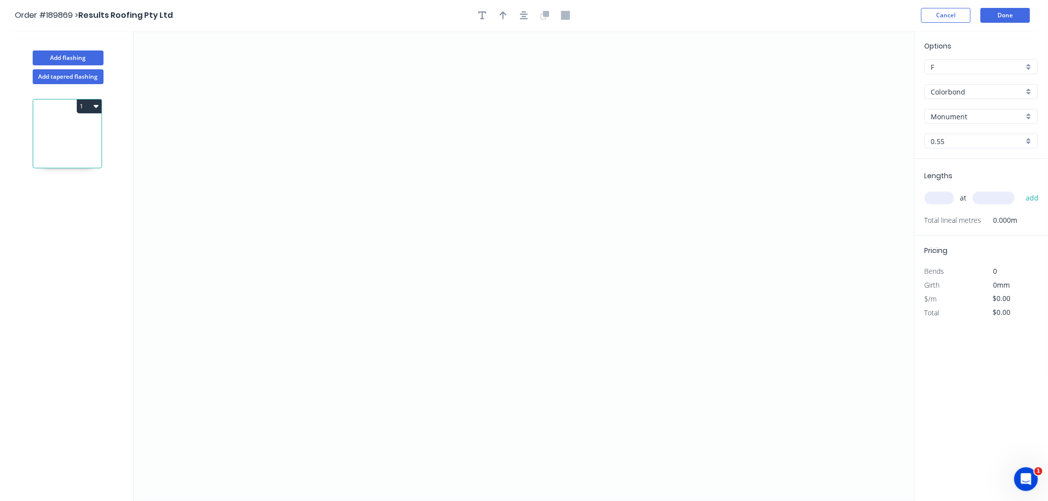
click at [943, 197] on input "text" at bounding box center [940, 198] width 30 height 13
type input "1"
type input "1000"
click at [1021, 190] on button "add" at bounding box center [1032, 198] width 23 height 17
click at [317, 84] on icon "0" at bounding box center [524, 266] width 781 height 470
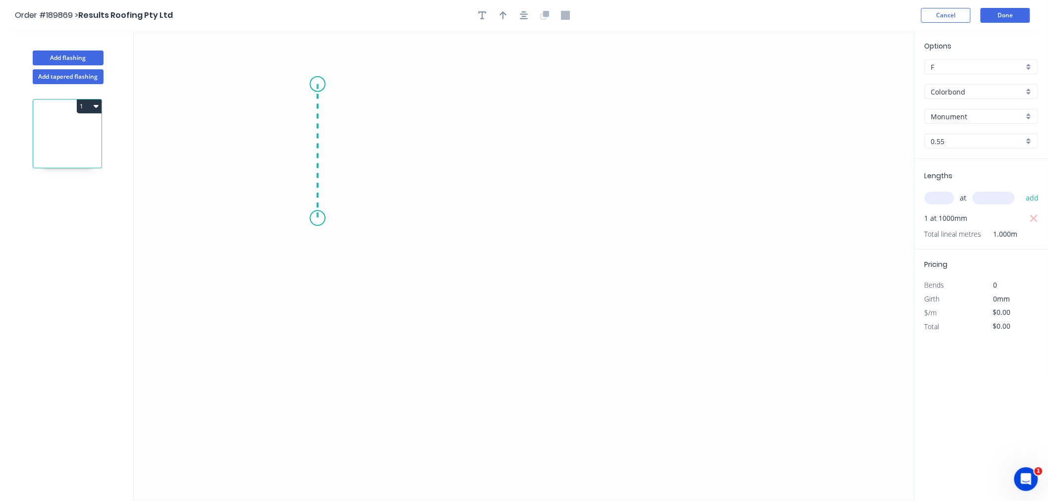
click at [320, 218] on icon "0" at bounding box center [524, 266] width 781 height 470
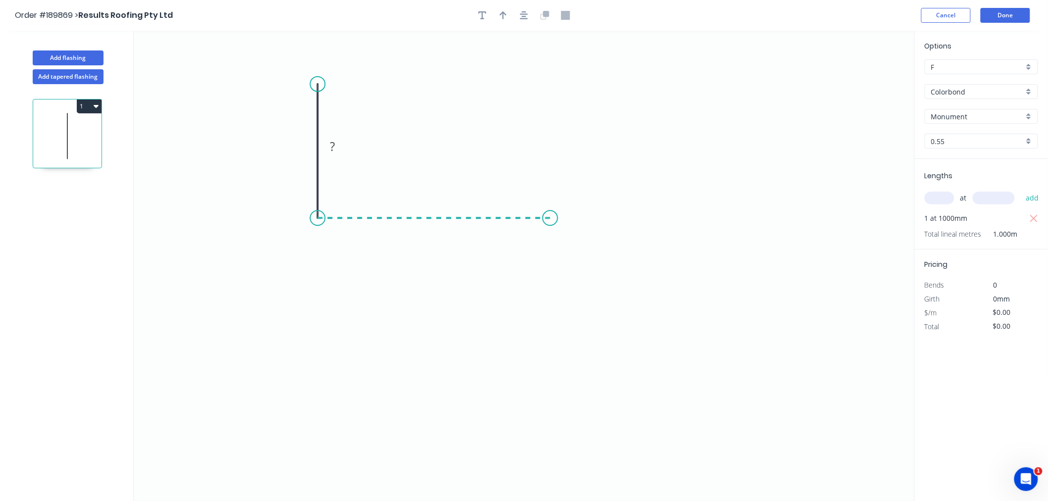
click at [550, 217] on icon "0 ?" at bounding box center [524, 266] width 781 height 470
click at [548, 327] on icon "0 ? ?" at bounding box center [524, 266] width 781 height 470
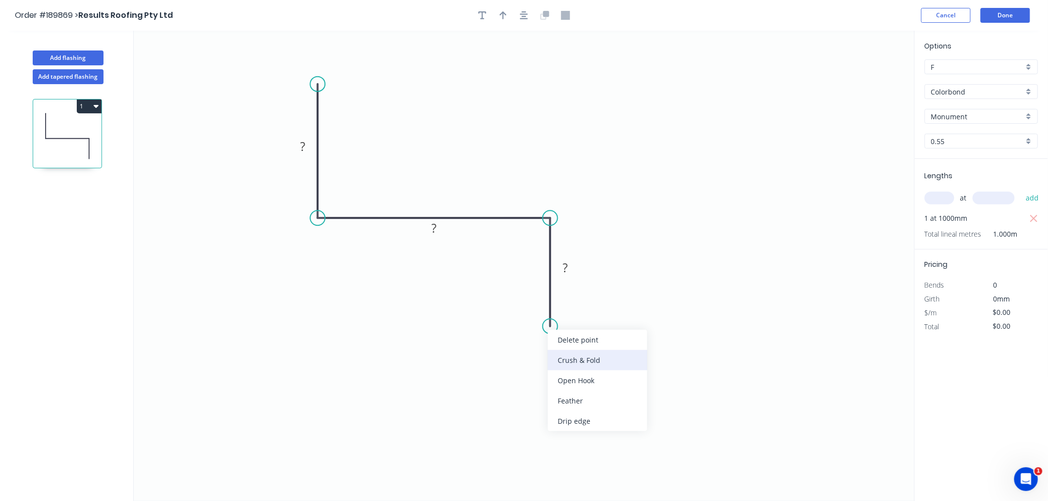
click at [561, 358] on div "Crush & Fold" at bounding box center [598, 360] width 100 height 20
click at [568, 358] on div "Flip bend" at bounding box center [602, 360] width 100 height 20
click at [581, 306] on tspan "10" at bounding box center [578, 309] width 14 height 16
click at [575, 309] on tspan "20" at bounding box center [578, 309] width 14 height 16
drag, startPoint x: 579, startPoint y: 263, endPoint x: 591, endPoint y: 246, distance: 21.0
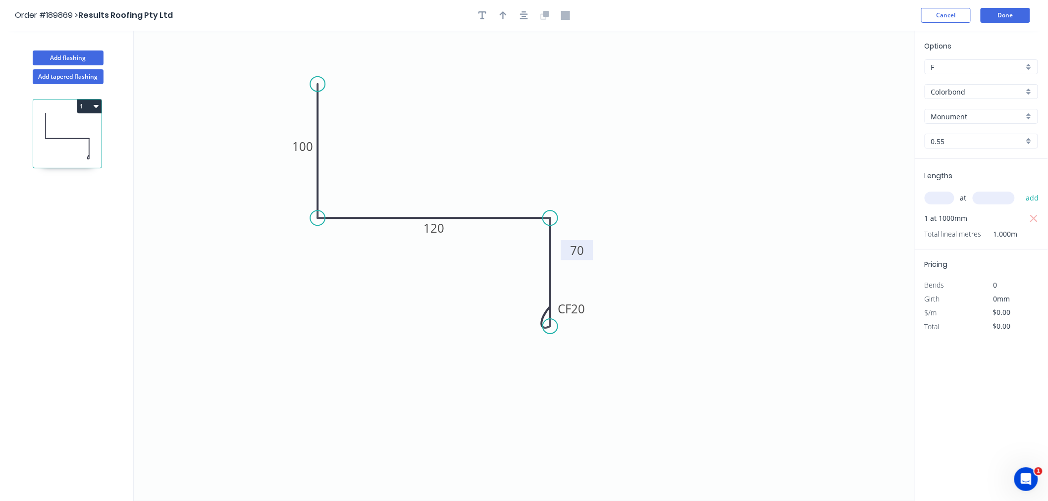
click at [591, 246] on rect at bounding box center [577, 250] width 32 height 20
click at [577, 170] on icon "0 100 120 CF 20 70" at bounding box center [524, 266] width 781 height 470
type input "$14.24"
click at [527, 19] on icon "button" at bounding box center [524, 15] width 8 height 9
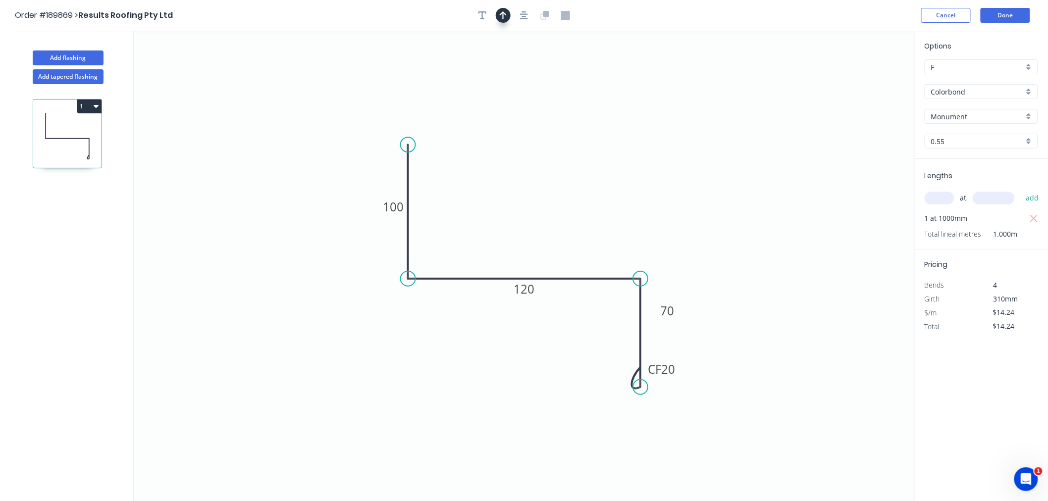
click at [500, 18] on icon "button" at bounding box center [503, 15] width 7 height 9
drag, startPoint x: 866, startPoint y: 76, endPoint x: 537, endPoint y: 179, distance: 344.1
click at [537, 179] on icon at bounding box center [537, 168] width 9 height 32
click at [537, 178] on icon at bounding box center [537, 168] width 9 height 32
drag, startPoint x: 537, startPoint y: 178, endPoint x: 540, endPoint y: 192, distance: 13.7
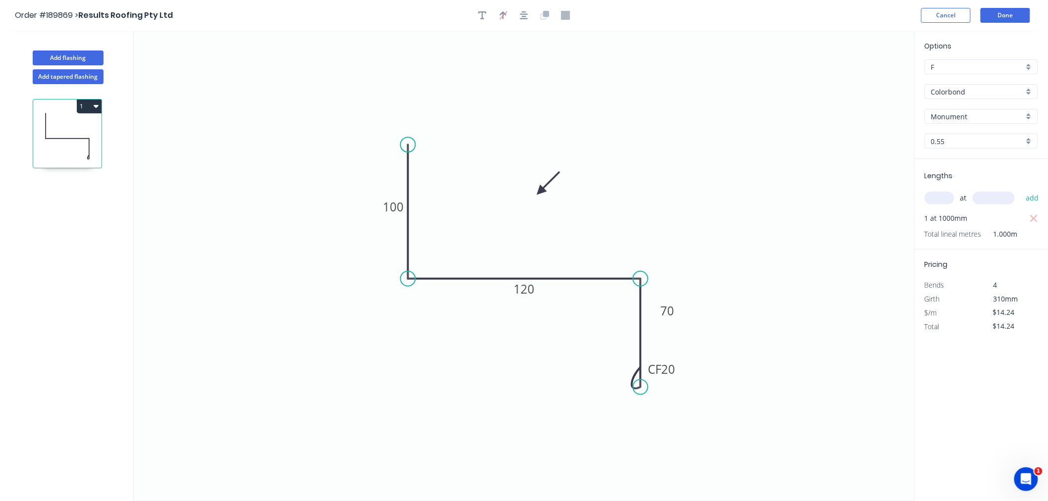
click at [540, 192] on icon at bounding box center [548, 183] width 29 height 29
click at [523, 16] on icon "button" at bounding box center [524, 15] width 8 height 8
click at [707, 168] on icon "0 100 120 CF 20 70" at bounding box center [524, 266] width 781 height 470
click at [78, 55] on button "Add flashing" at bounding box center [68, 58] width 71 height 15
type input "$0.00"
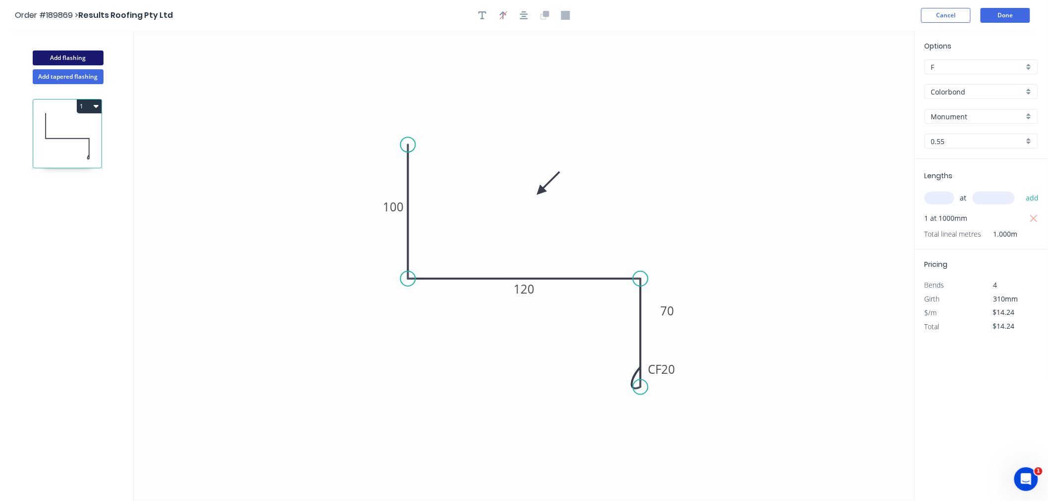
type input "$0.00"
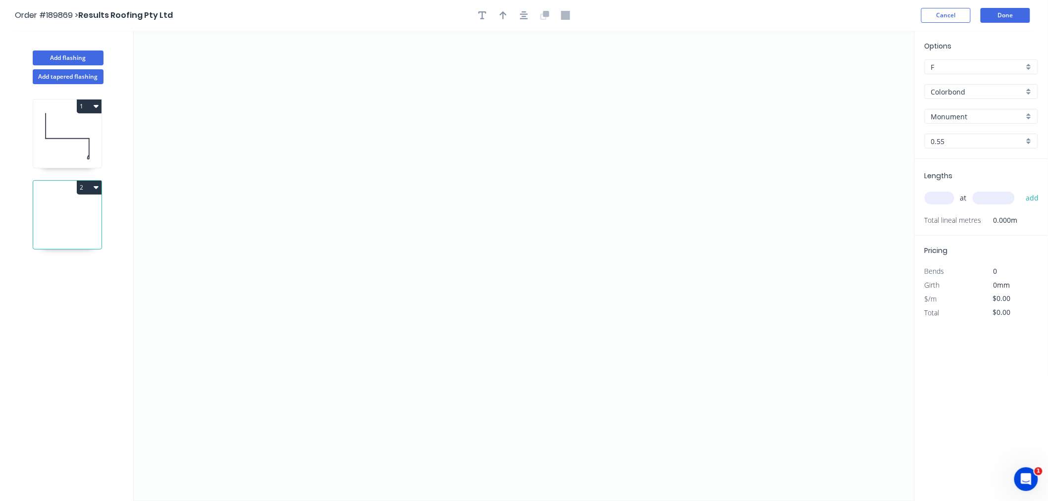
click at [940, 199] on input "text" at bounding box center [940, 198] width 30 height 13
type input "1"
type input "1000"
click at [1021, 190] on button "add" at bounding box center [1032, 198] width 23 height 17
click at [315, 119] on icon "0" at bounding box center [524, 266] width 781 height 470
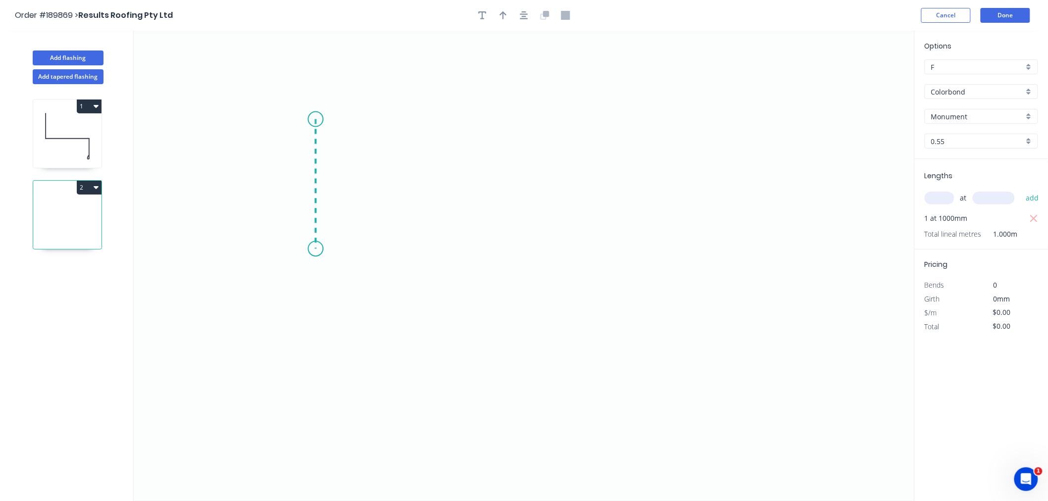
click at [314, 249] on icon "0" at bounding box center [524, 266] width 781 height 470
click at [528, 244] on icon "0 ?" at bounding box center [524, 266] width 781 height 470
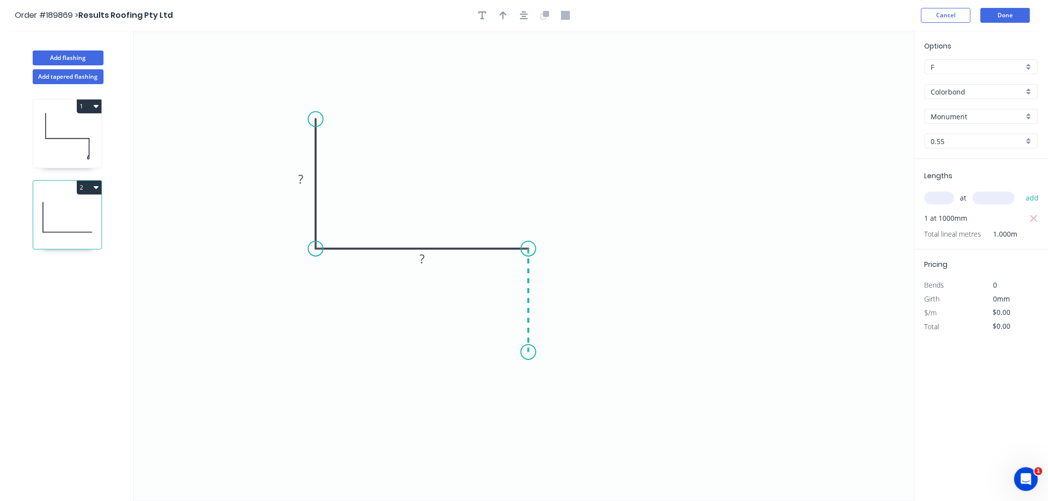
click at [530, 353] on icon "0 ? ?" at bounding box center [524, 266] width 781 height 470
click at [550, 388] on div "Crush & Fold" at bounding box center [580, 386] width 100 height 20
click at [553, 382] on div "Flip bend" at bounding box center [583, 383] width 100 height 20
click at [558, 335] on tspan "10" at bounding box center [556, 334] width 14 height 16
click at [550, 297] on rect at bounding box center [543, 297] width 20 height 14
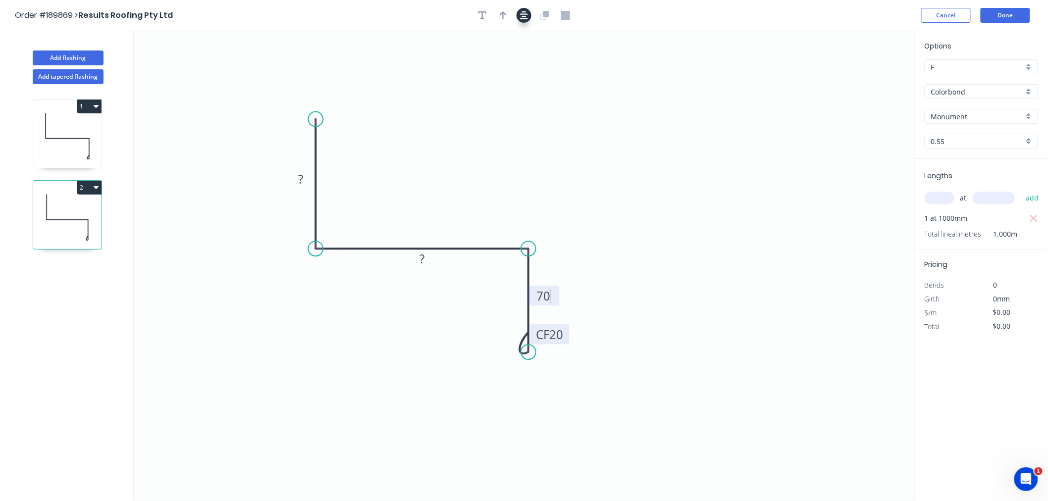
click at [522, 14] on icon "button" at bounding box center [524, 15] width 8 height 9
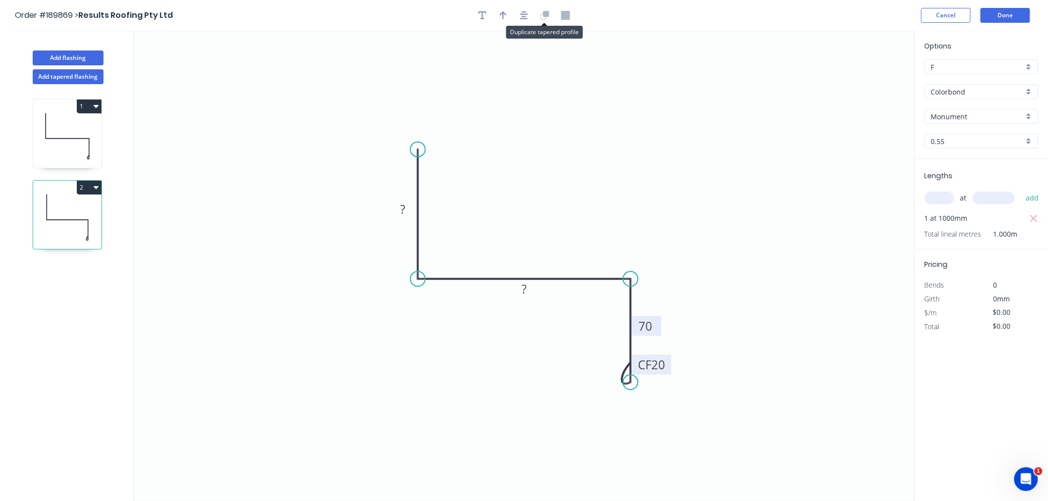
click at [649, 328] on tspan "70" at bounding box center [645, 326] width 14 height 16
click at [661, 217] on icon "0 100 125 CF 20 70" at bounding box center [524, 266] width 781 height 470
type input "$14.24"
click at [503, 15] on icon "button" at bounding box center [503, 15] width 7 height 8
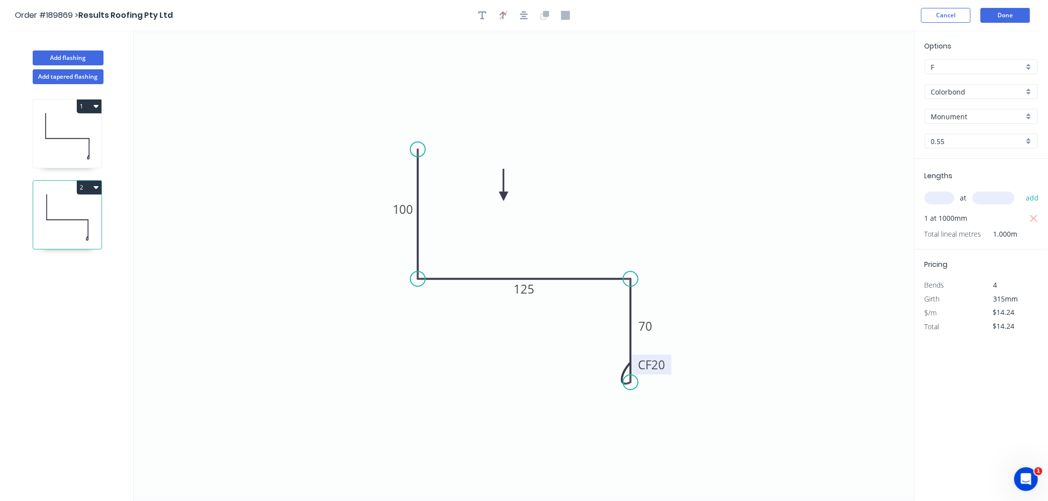
drag, startPoint x: 865, startPoint y: 76, endPoint x: 504, endPoint y: 197, distance: 381.0
click at [504, 197] on icon at bounding box center [503, 185] width 9 height 32
click at [943, 200] on input "text" at bounding box center [940, 198] width 30 height 13
click at [89, 148] on icon at bounding box center [88, 149] width 1 height 20
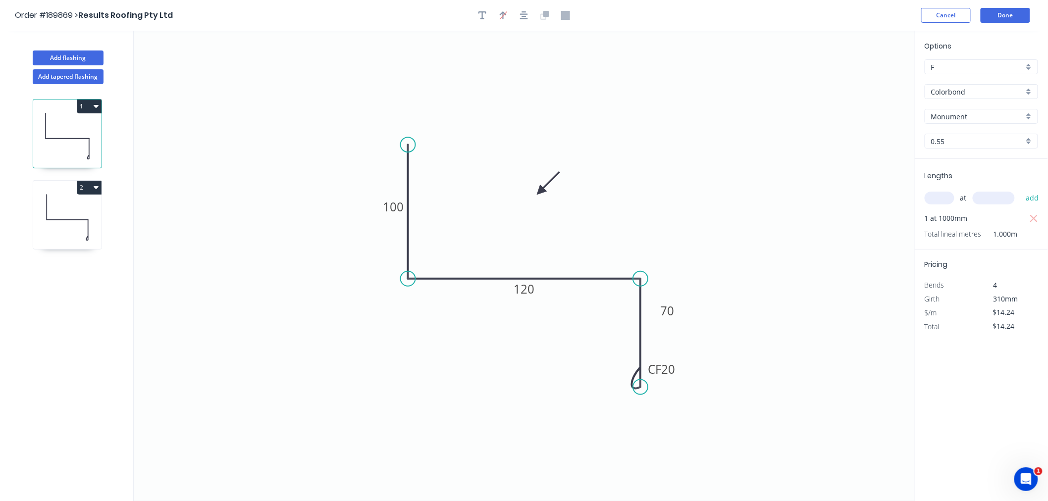
click at [72, 240] on icon at bounding box center [67, 217] width 68 height 63
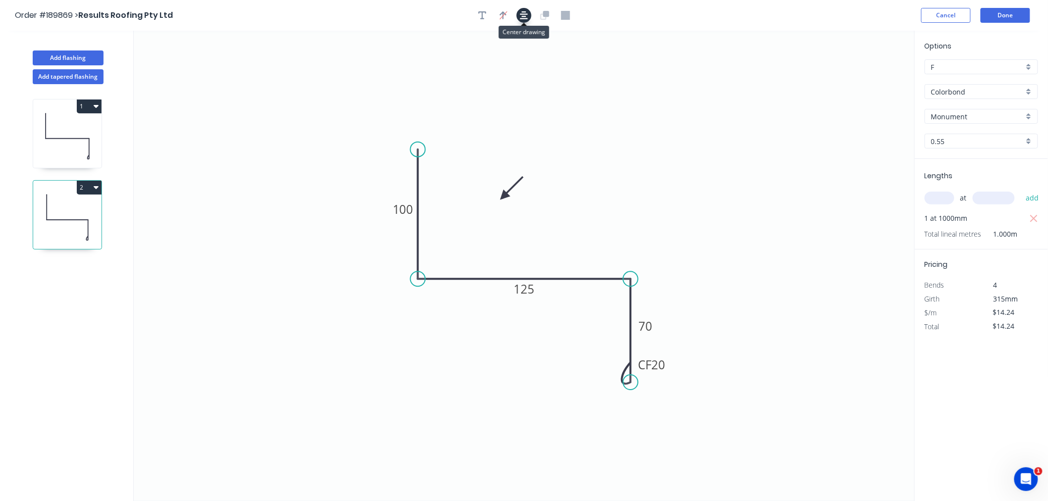
click at [525, 17] on icon "button" at bounding box center [524, 15] width 8 height 9
click at [52, 130] on icon at bounding box center [67, 135] width 68 height 63
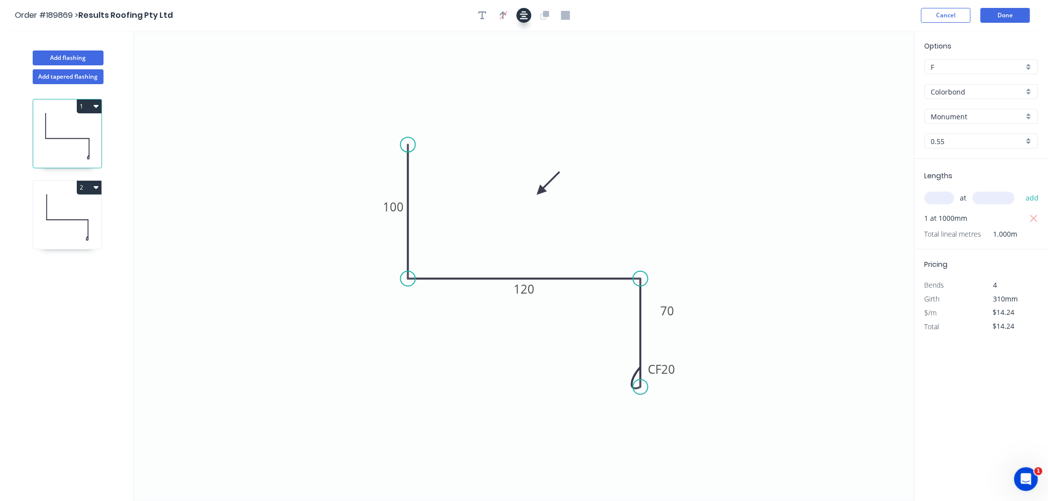
click at [527, 13] on icon "button" at bounding box center [524, 15] width 8 height 9
click at [61, 207] on icon at bounding box center [67, 217] width 68 height 63
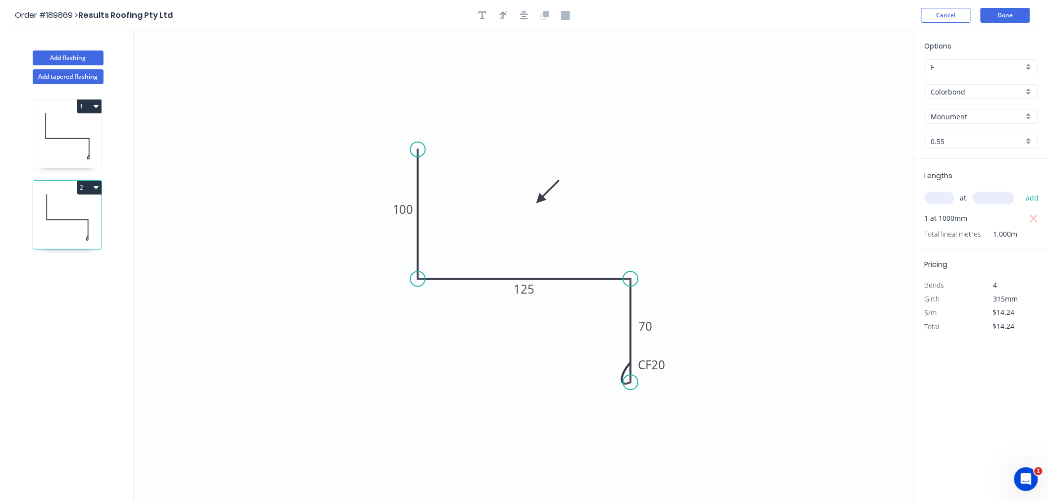
drag, startPoint x: 505, startPoint y: 197, endPoint x: 540, endPoint y: 200, distance: 34.8
click at [540, 200] on icon at bounding box center [547, 191] width 29 height 29
click at [526, 17] on icon "button" at bounding box center [524, 15] width 8 height 9
click at [45, 137] on icon at bounding box center [67, 135] width 68 height 63
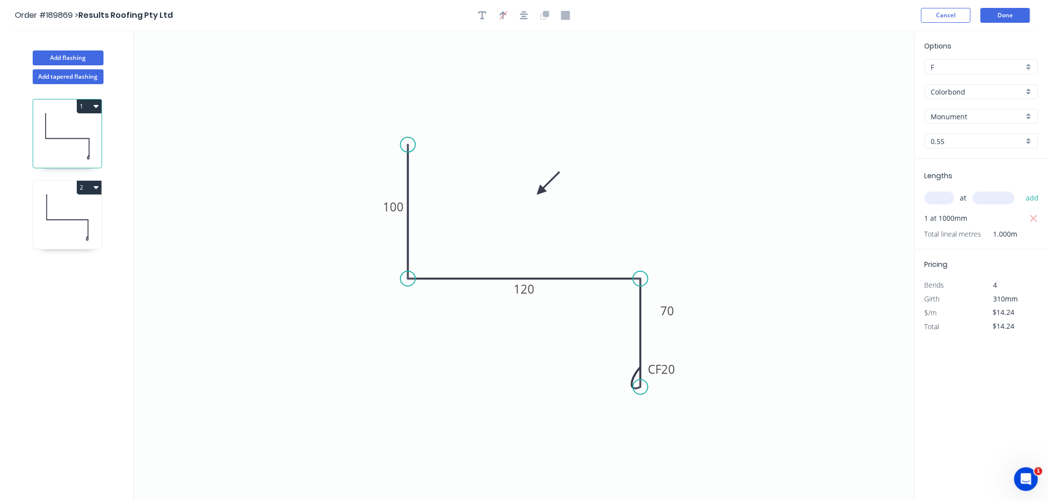
click at [542, 192] on icon at bounding box center [548, 183] width 29 height 29
click at [542, 192] on icon at bounding box center [552, 191] width 32 height 9
click at [542, 192] on icon at bounding box center [548, 199] width 29 height 29
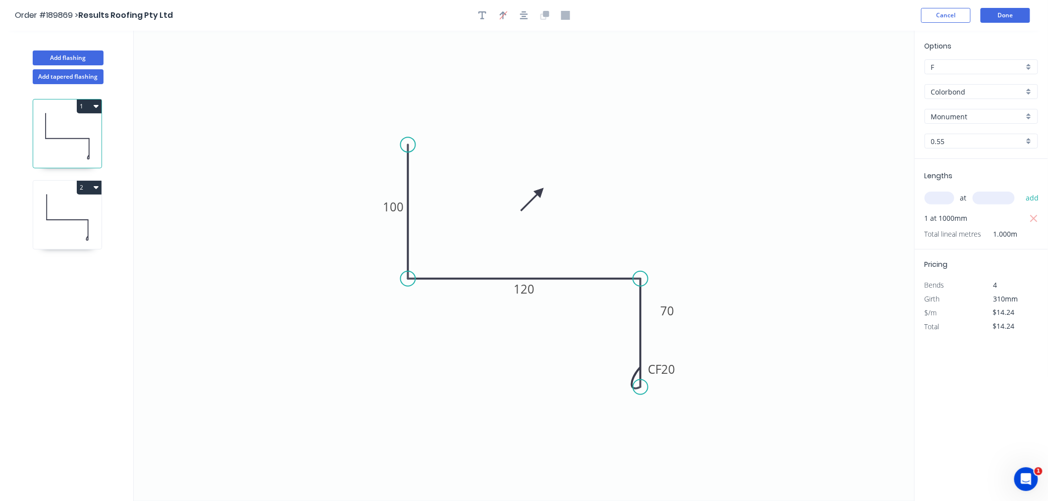
click at [542, 192] on icon at bounding box center [532, 199] width 29 height 29
click at [542, 192] on icon at bounding box center [529, 191] width 32 height 9
click at [542, 192] on icon at bounding box center [532, 183] width 29 height 29
click at [542, 192] on icon at bounding box center [548, 183] width 29 height 29
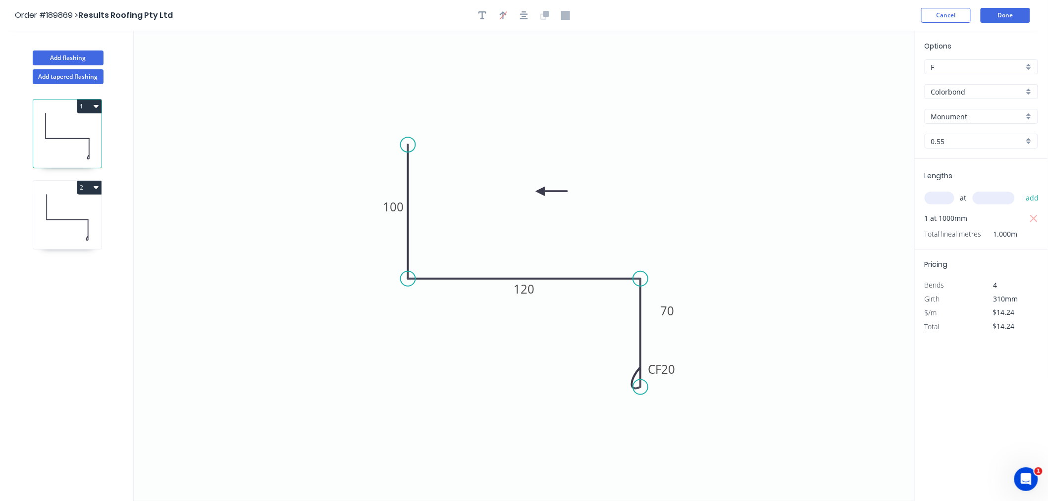
click at [542, 192] on icon at bounding box center [552, 191] width 32 height 9
click at [542, 192] on icon at bounding box center [548, 199] width 29 height 29
click at [542, 192] on icon at bounding box center [532, 199] width 29 height 29
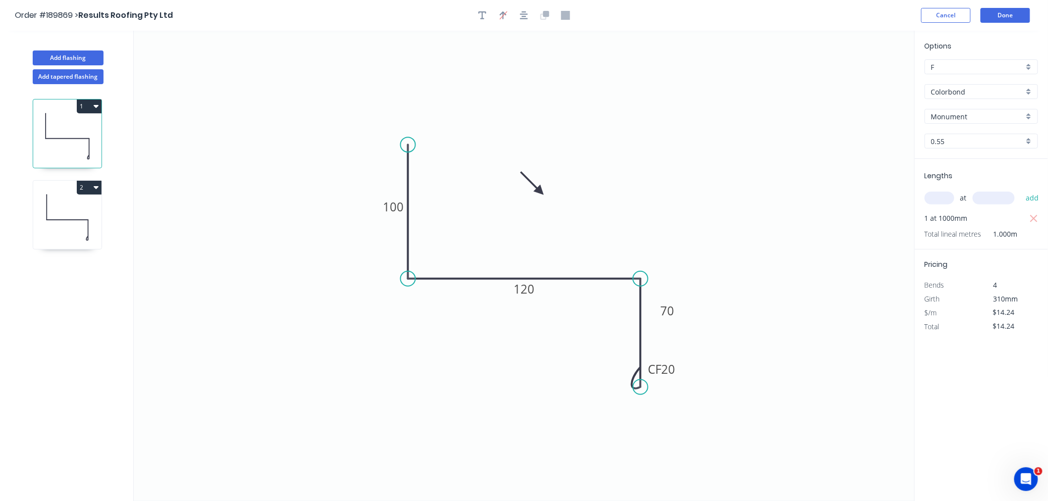
click at [542, 192] on icon at bounding box center [532, 183] width 29 height 29
click at [62, 218] on icon at bounding box center [67, 217] width 68 height 63
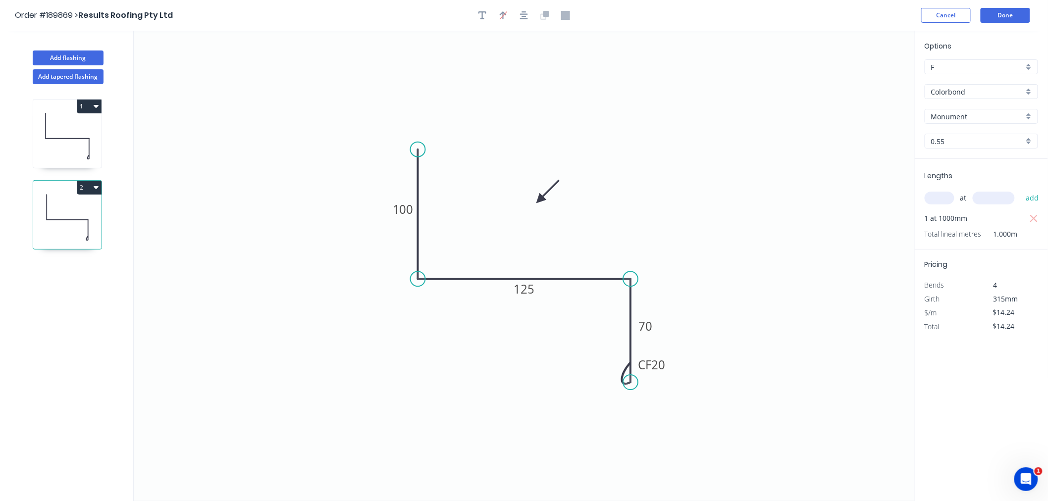
click at [541, 199] on icon at bounding box center [547, 191] width 29 height 29
click at [541, 199] on icon at bounding box center [547, 208] width 29 height 29
click at [541, 199] on icon at bounding box center [531, 208] width 29 height 29
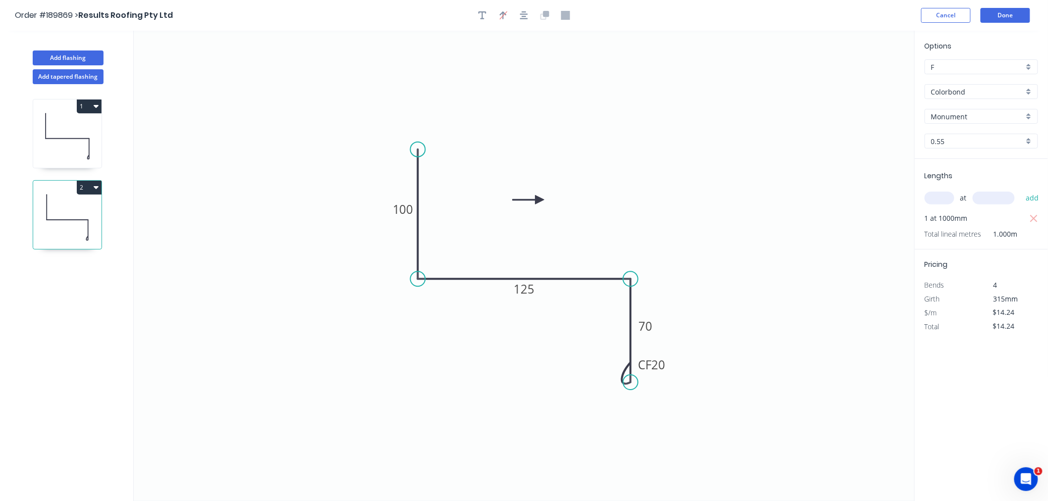
click at [541, 199] on icon at bounding box center [529, 199] width 32 height 9
click at [541, 199] on icon at bounding box center [531, 191] width 29 height 29
click at [526, 15] on icon "button" at bounding box center [524, 15] width 8 height 9
click at [293, 132] on icon "0 100 125 CF 20 70" at bounding box center [524, 266] width 781 height 470
drag, startPoint x: 78, startPoint y: 60, endPoint x: 68, endPoint y: 83, distance: 25.5
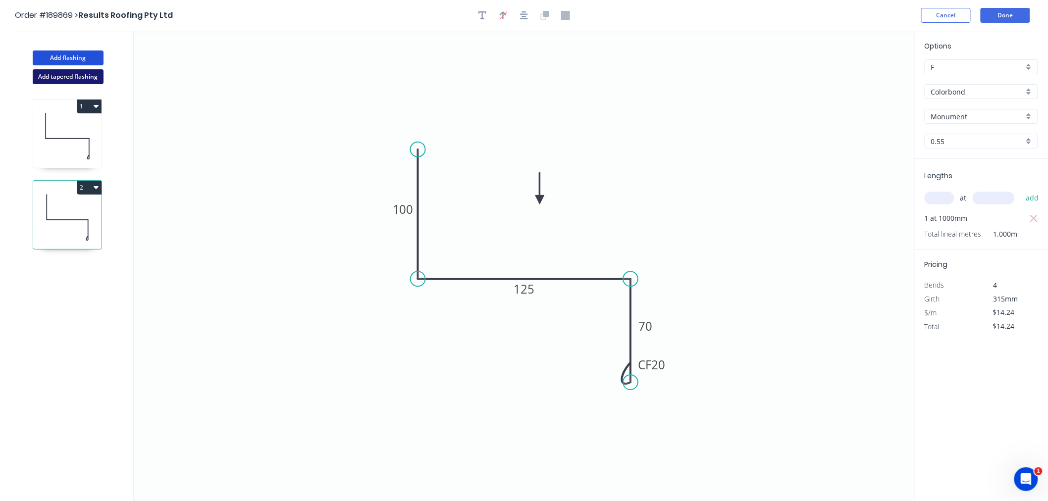
click at [78, 59] on button "Add flashing" at bounding box center [68, 58] width 71 height 15
type input "$0.00"
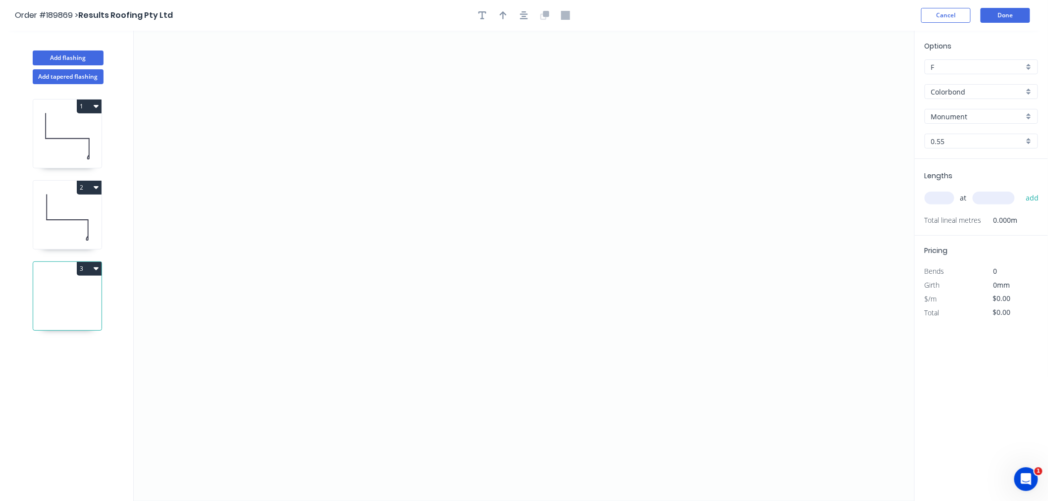
click at [60, 226] on icon at bounding box center [67, 217] width 68 height 63
type input "$14.24"
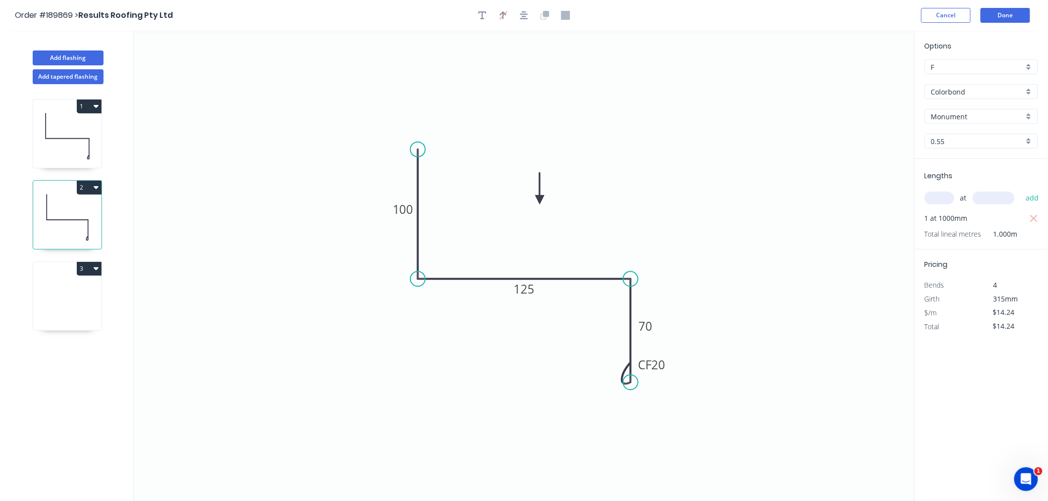
click at [76, 296] on icon at bounding box center [67, 298] width 68 height 63
type input "$0.00"
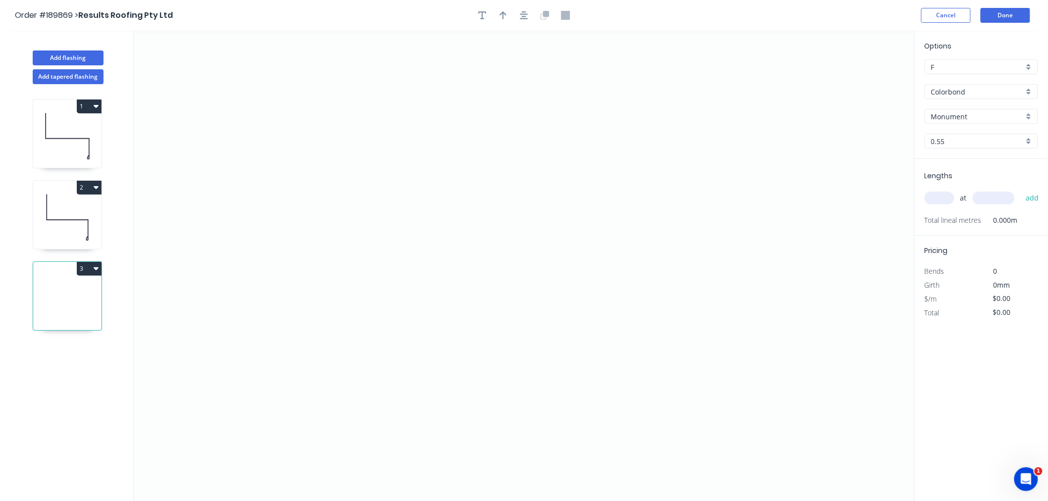
click at [66, 215] on icon at bounding box center [67, 217] width 68 height 63
type input "$14.24"
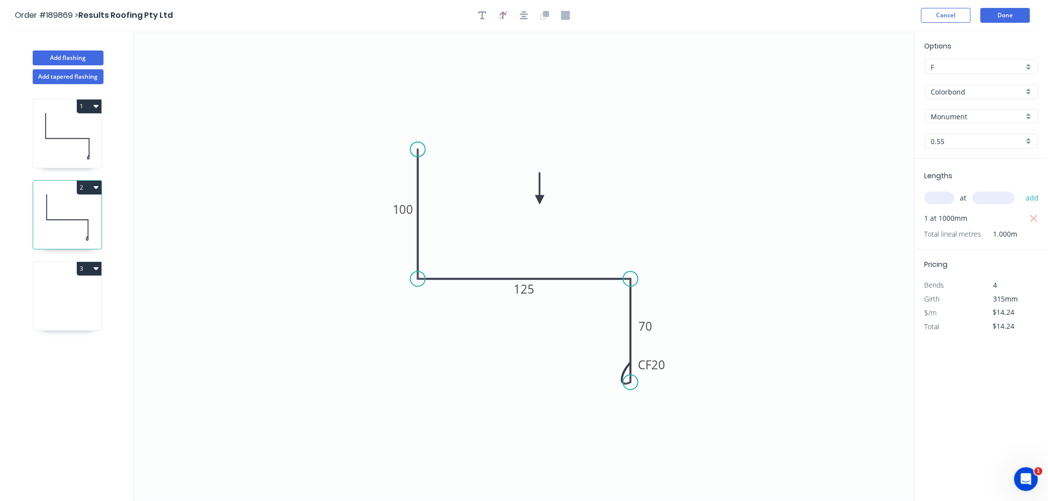
click at [69, 160] on icon at bounding box center [67, 135] width 68 height 63
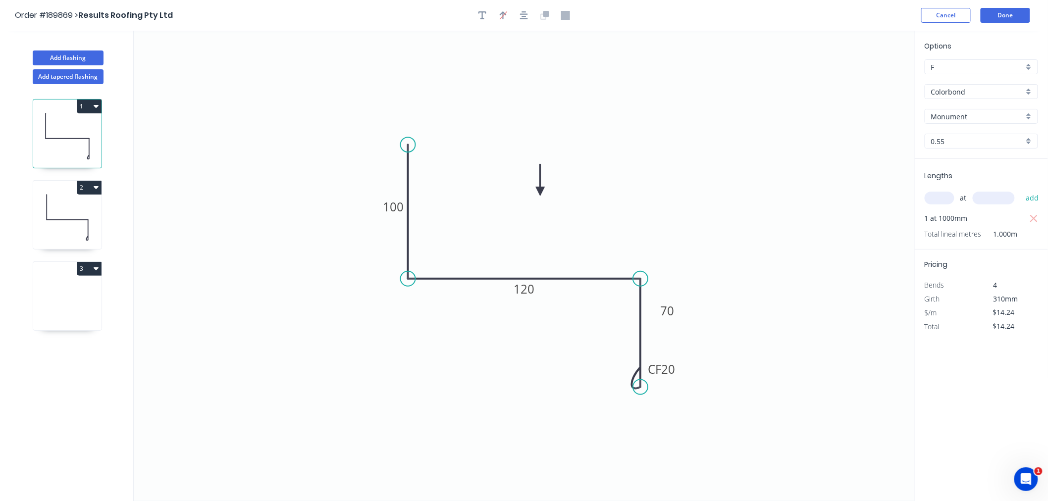
click at [76, 219] on icon at bounding box center [67, 217] width 68 height 63
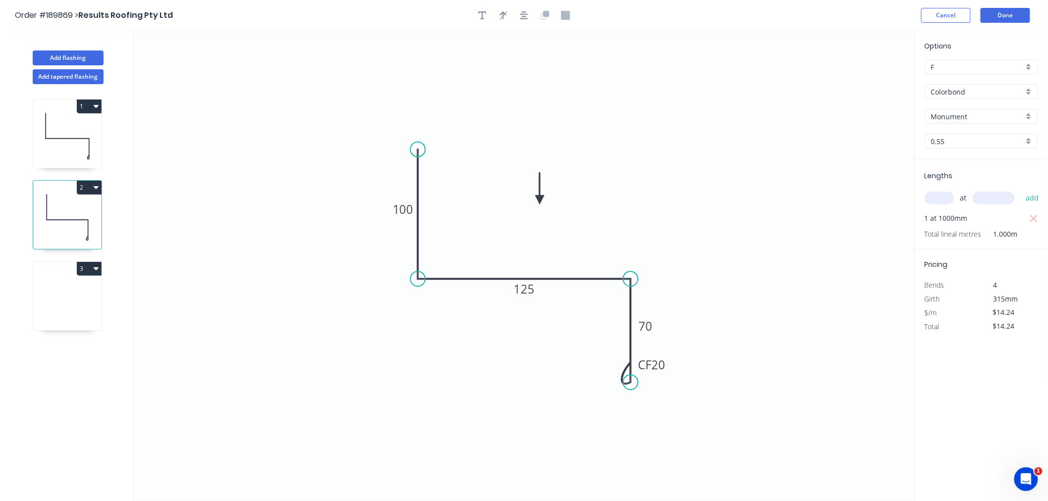
click at [73, 136] on icon at bounding box center [67, 135] width 68 height 63
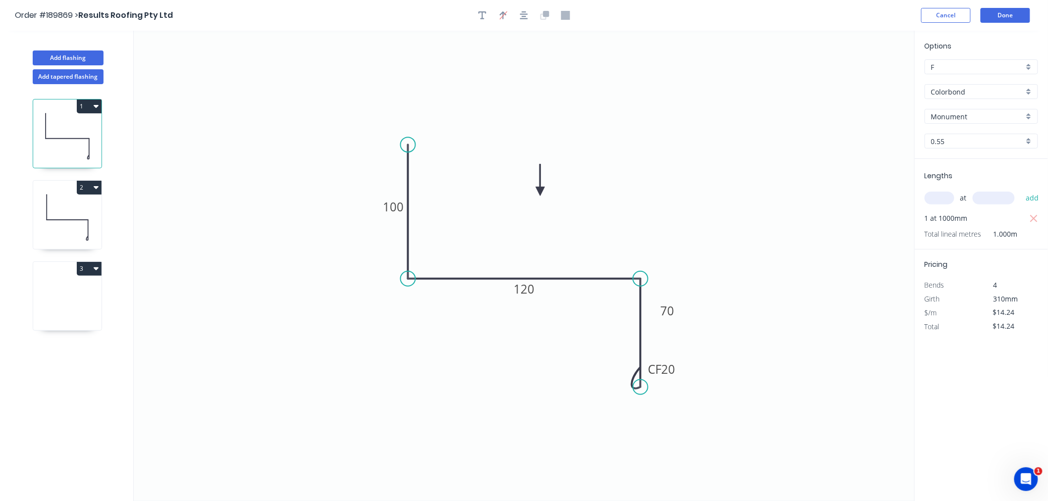
click at [78, 226] on icon at bounding box center [67, 217] width 68 height 63
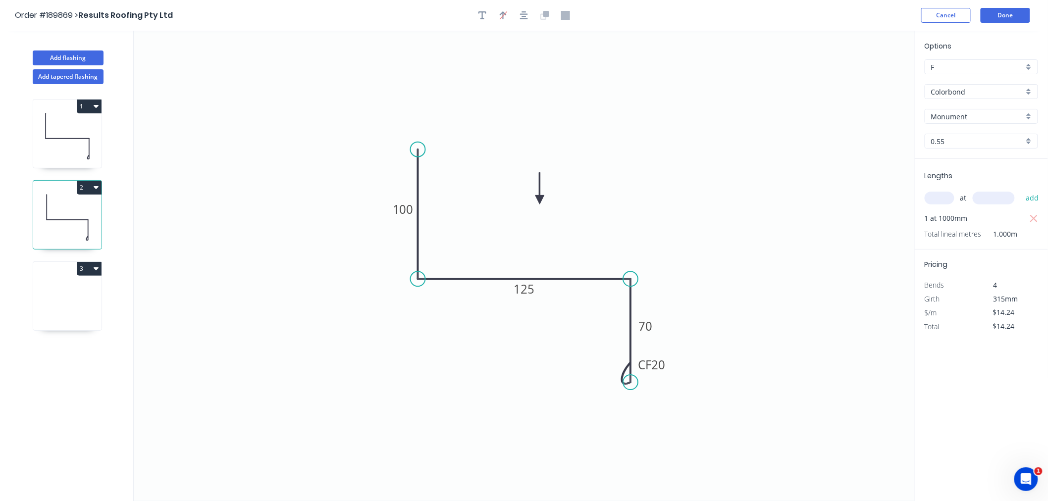
click at [75, 120] on icon at bounding box center [67, 135] width 68 height 63
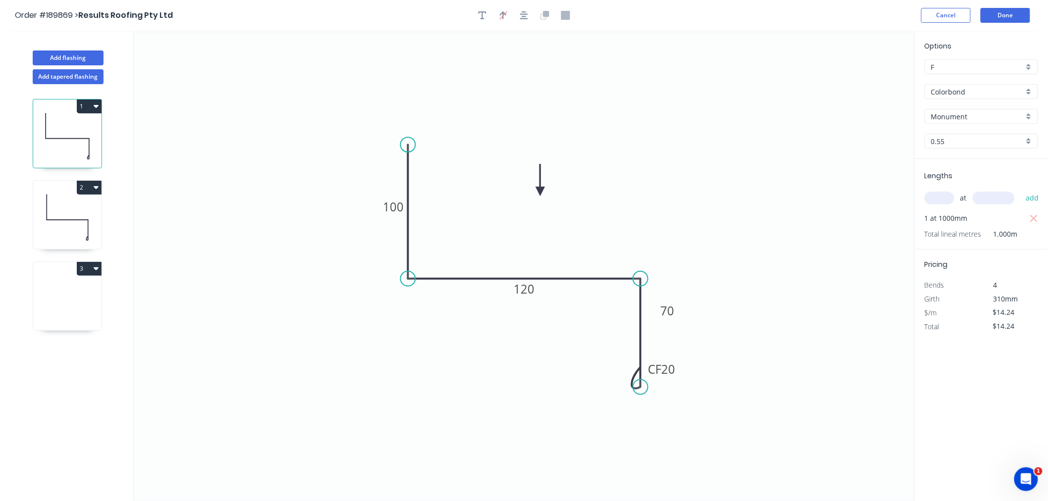
click at [81, 221] on icon at bounding box center [67, 217] width 68 height 63
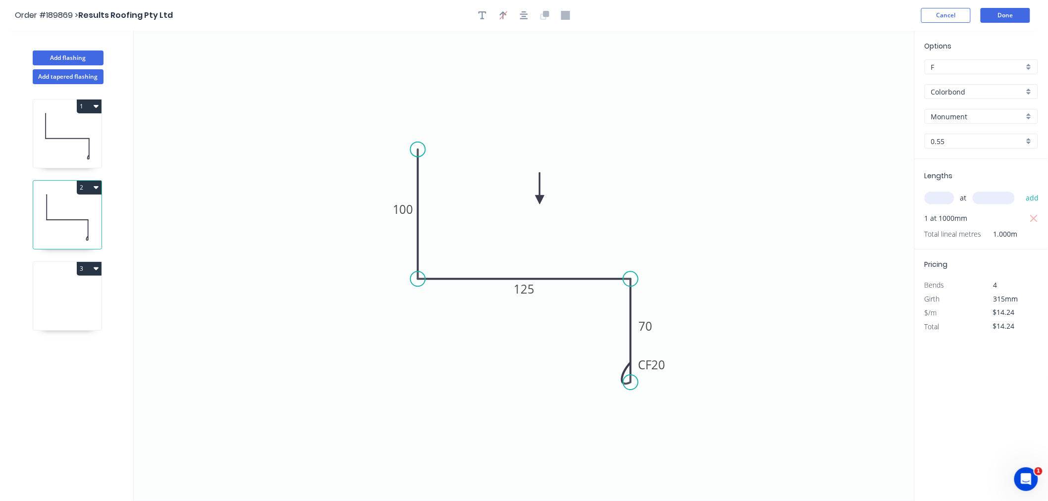
click at [75, 287] on icon at bounding box center [67, 298] width 68 height 63
type input "$0.00"
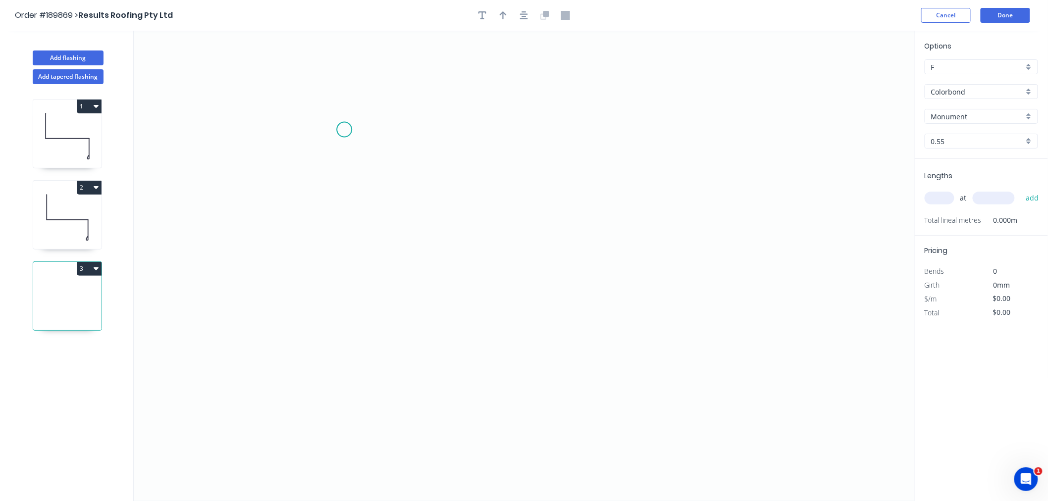
click at [344, 130] on icon "0" at bounding box center [524, 266] width 781 height 470
click at [593, 125] on icon "0" at bounding box center [524, 266] width 781 height 470
click at [587, 282] on icon "0 ?" at bounding box center [524, 266] width 781 height 470
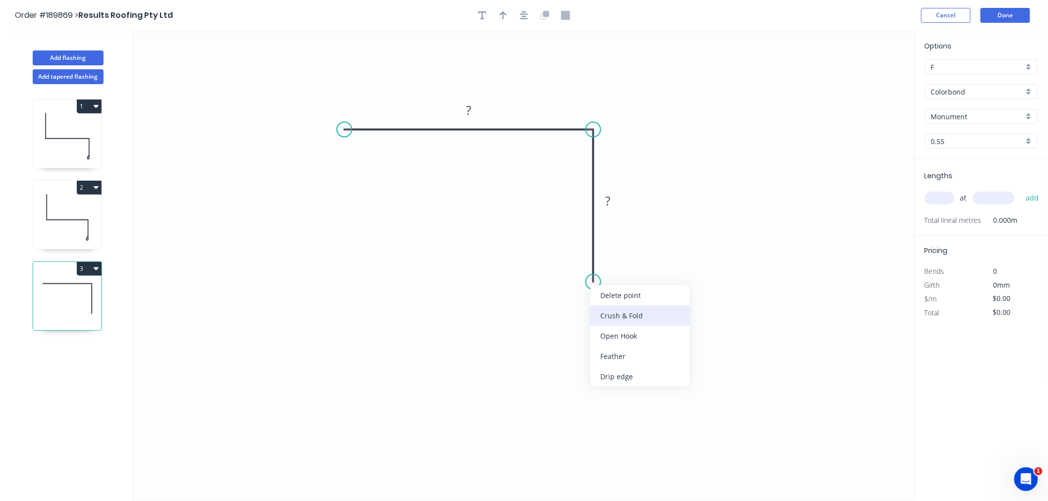
click at [608, 310] on div "Crush & Fold" at bounding box center [640, 316] width 100 height 20
click at [611, 308] on div "Flip bend" at bounding box center [646, 308] width 100 height 20
click at [628, 261] on rect at bounding box center [614, 264] width 40 height 20
click at [621, 263] on tspan "10" at bounding box center [621, 264] width 14 height 16
click at [607, 202] on tspan "?" at bounding box center [608, 201] width 5 height 16
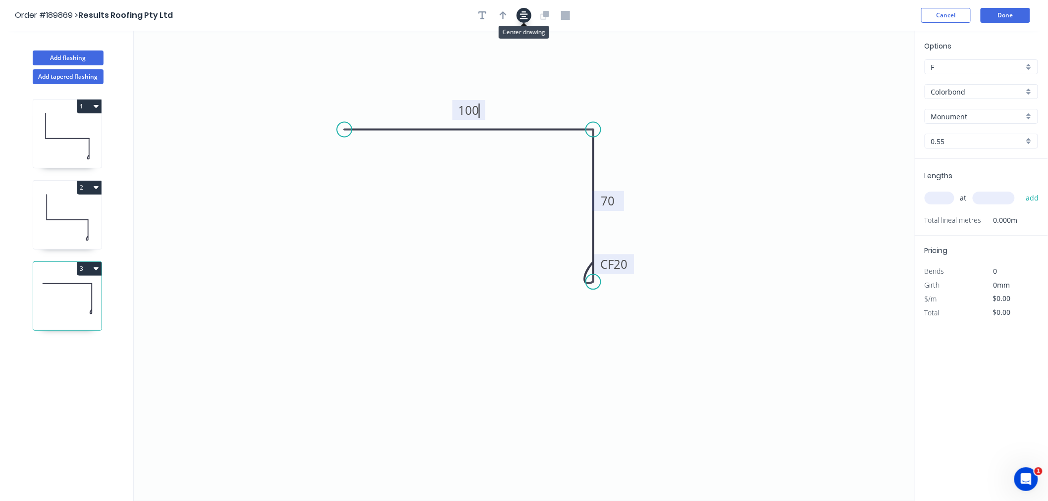
click at [526, 12] on icon "button" at bounding box center [524, 15] width 8 height 9
type input "$9.28"
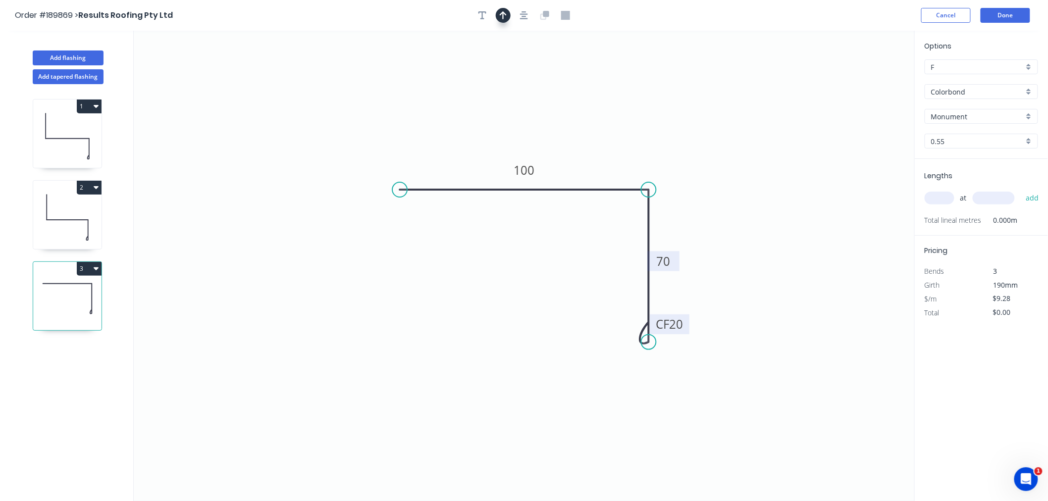
click at [503, 16] on icon "button" at bounding box center [503, 15] width 7 height 8
drag, startPoint x: 865, startPoint y: 76, endPoint x: 580, endPoint y: 153, distance: 295.3
click at [580, 153] on icon at bounding box center [579, 141] width 9 height 32
click at [941, 188] on div "at add" at bounding box center [982, 198] width 115 height 27
drag, startPoint x: 933, startPoint y: 200, endPoint x: 847, endPoint y: 197, distance: 86.2
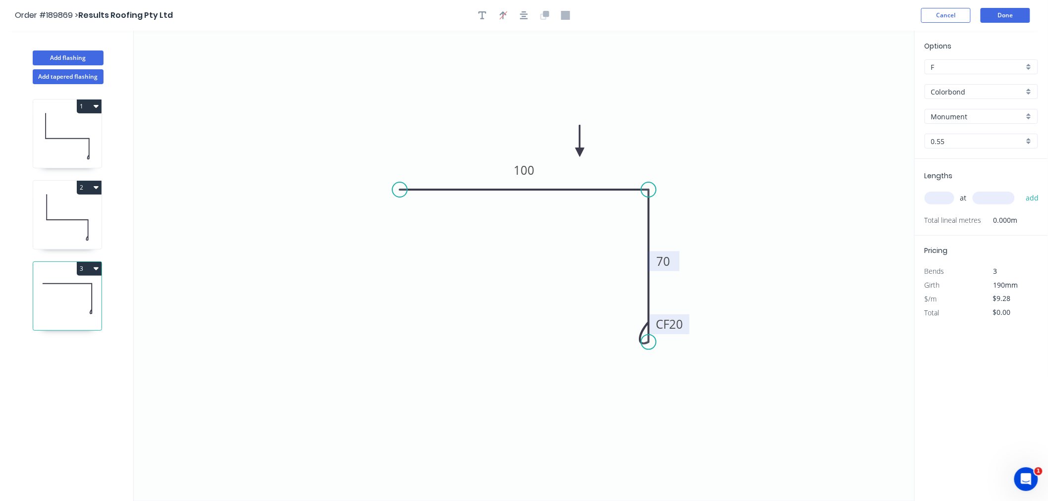
click at [932, 200] on input "text" at bounding box center [940, 198] width 30 height 13
type input "2"
type input "2000"
click at [1021, 190] on button "add" at bounding box center [1032, 198] width 23 height 17
type input "$37.12"
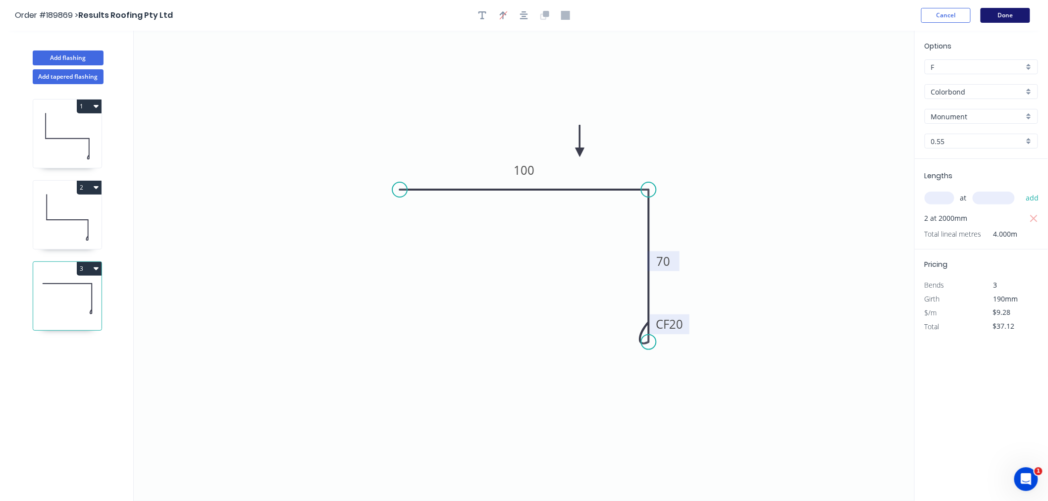
click at [1009, 18] on button "Done" at bounding box center [1006, 15] width 50 height 15
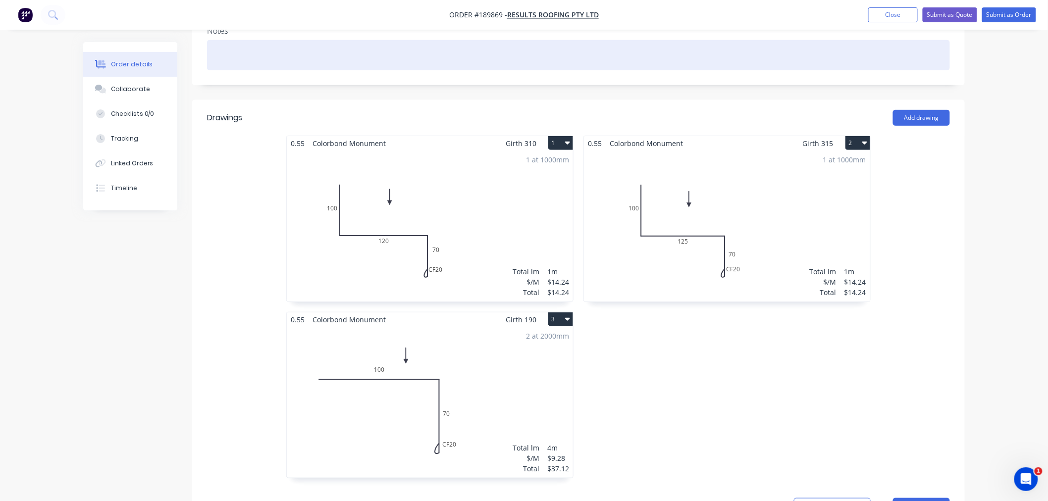
scroll to position [220, 0]
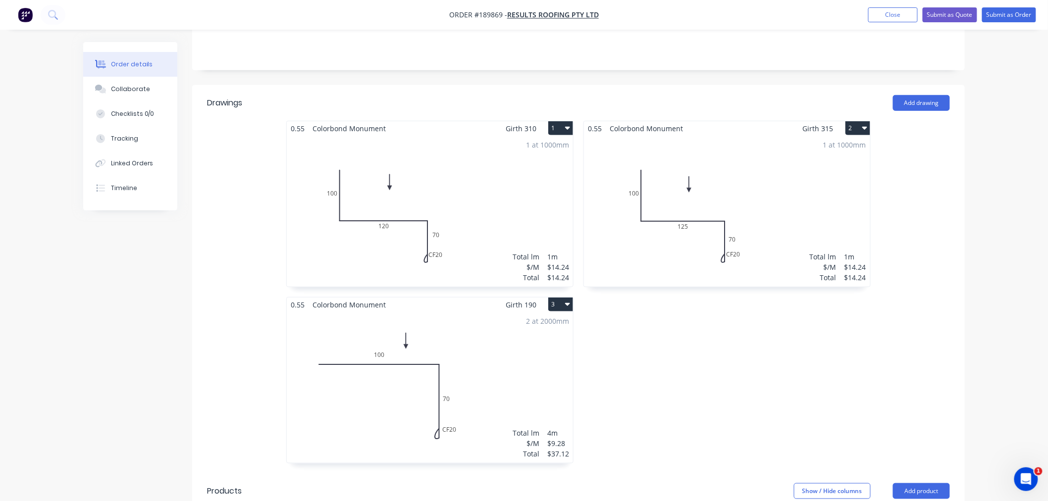
click at [775, 220] on div "1 at 1000mm Total lm $/M Total 1m $14.24 $14.24" at bounding box center [727, 211] width 286 height 151
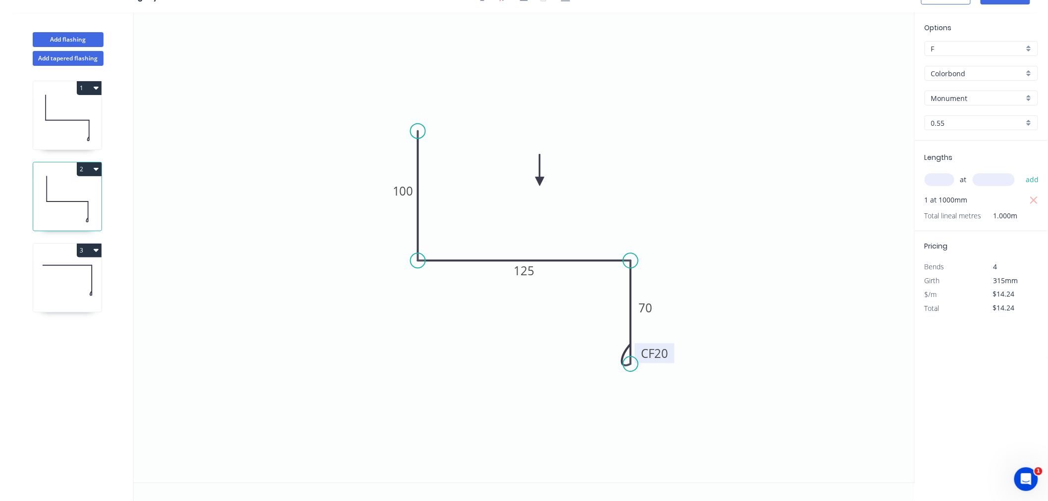
drag, startPoint x: 670, startPoint y: 353, endPoint x: 672, endPoint y: 360, distance: 7.5
click at [672, 360] on rect at bounding box center [655, 353] width 40 height 20
click at [82, 139] on icon at bounding box center [67, 117] width 68 height 63
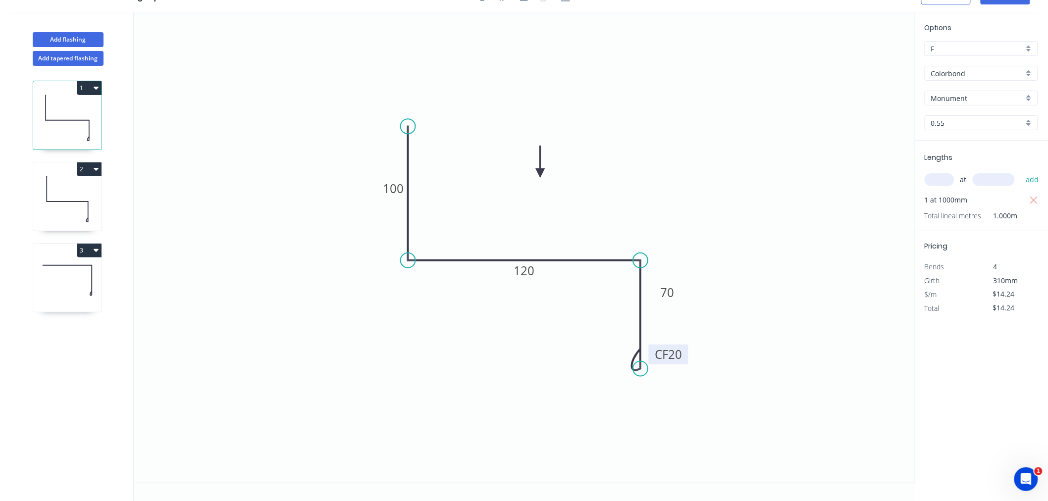
drag, startPoint x: 680, startPoint y: 351, endPoint x: 687, endPoint y: 354, distance: 7.8
click at [687, 354] on rect at bounding box center [669, 355] width 40 height 20
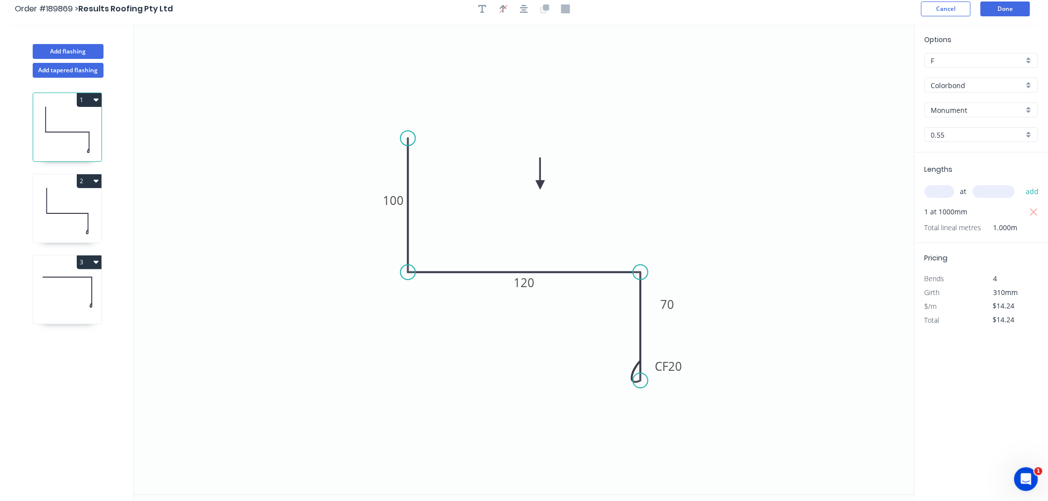
scroll to position [0, 0]
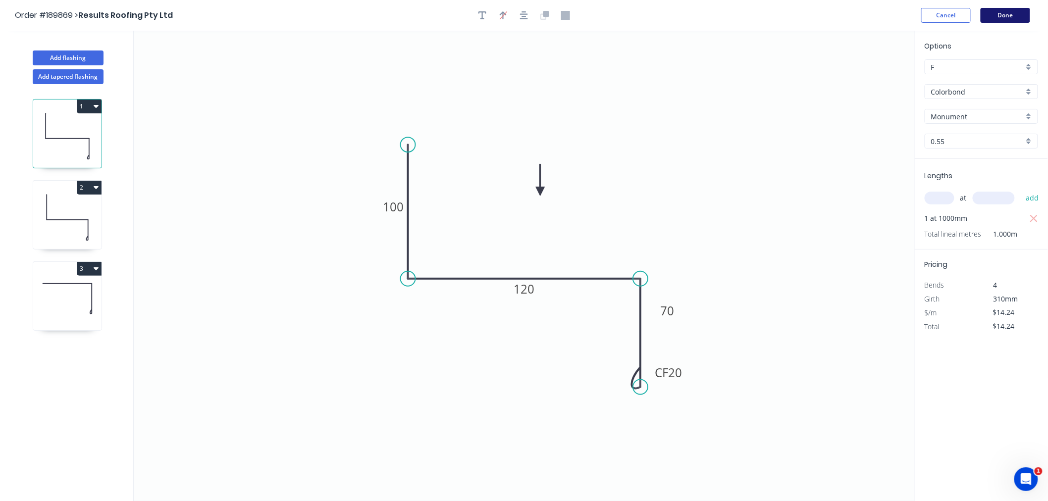
click at [1007, 16] on button "Done" at bounding box center [1006, 15] width 50 height 15
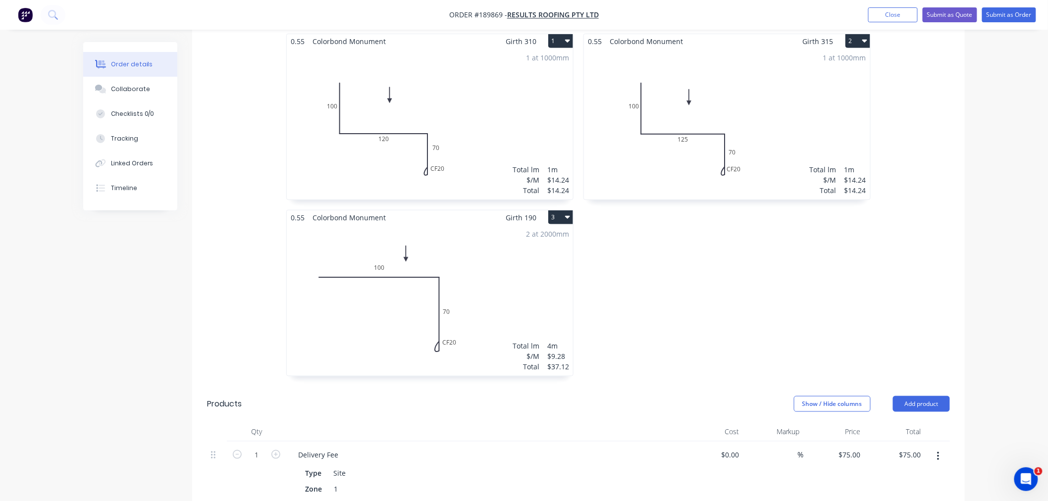
scroll to position [330, 0]
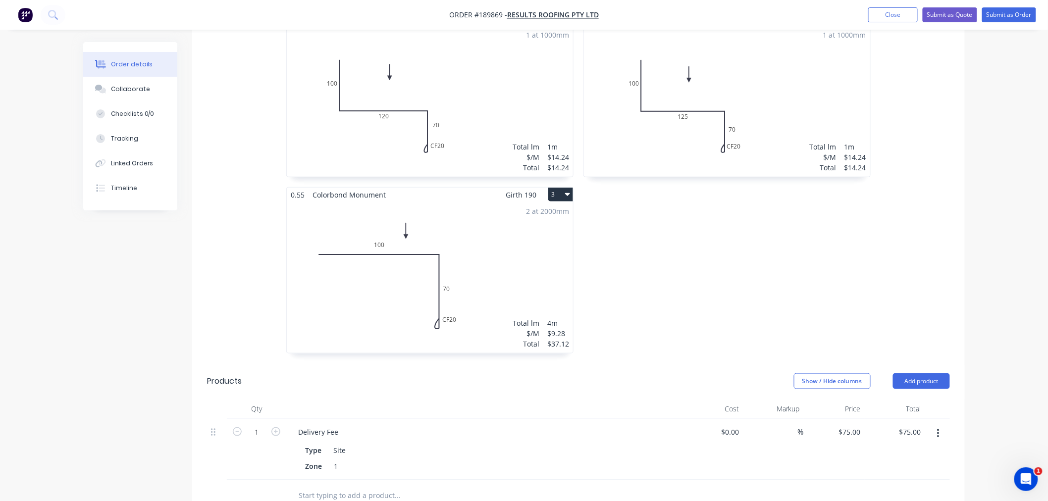
click at [497, 240] on div "2 at 2000mm Total lm $/M Total 4m $9.28 $37.12" at bounding box center [430, 277] width 286 height 151
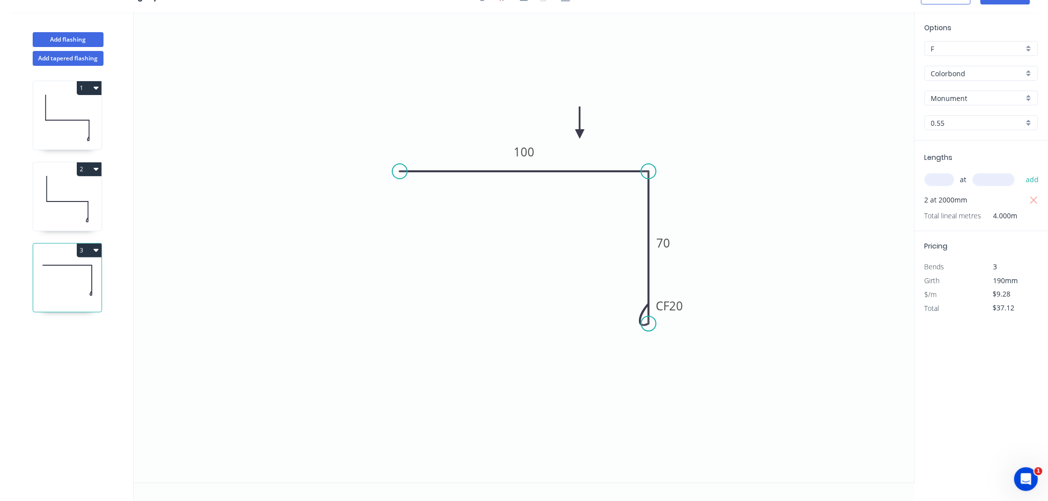
scroll to position [18, 0]
click at [64, 42] on button "Add flashing" at bounding box center [68, 39] width 71 height 15
type input "$0.00"
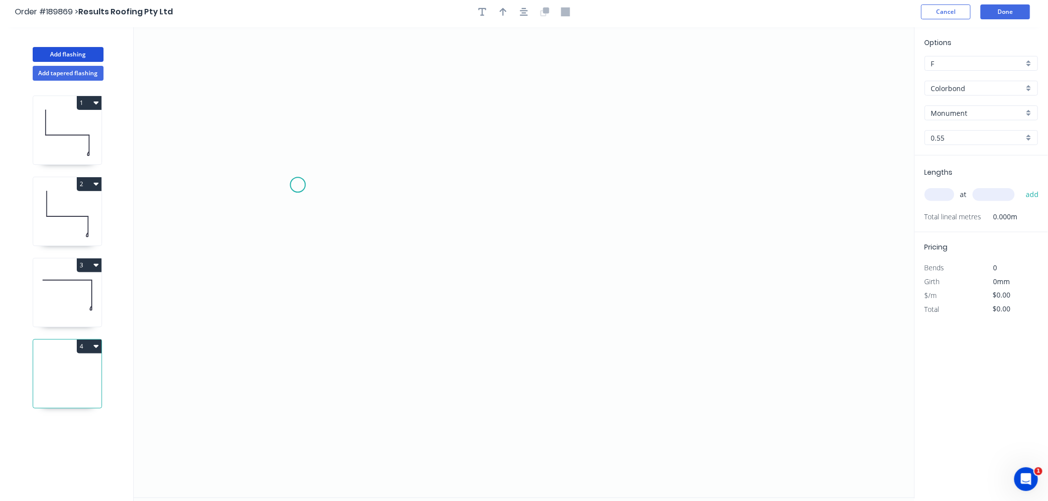
scroll to position [0, 0]
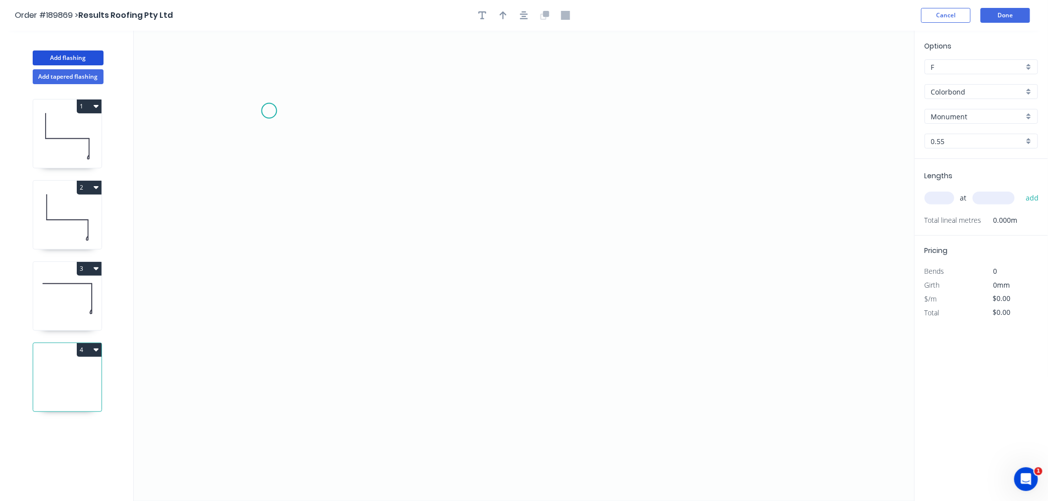
click at [269, 109] on icon "0" at bounding box center [524, 266] width 781 height 470
click at [290, 129] on div "Delete point" at bounding box center [324, 123] width 100 height 20
click at [262, 106] on icon "0" at bounding box center [524, 266] width 781 height 470
click at [265, 271] on icon "0" at bounding box center [524, 266] width 781 height 470
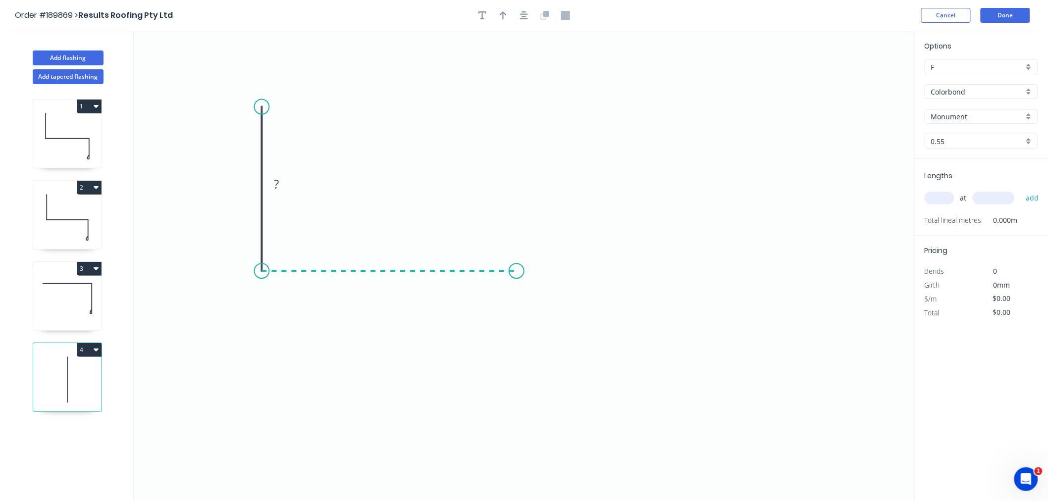
click at [517, 276] on icon "0 ?" at bounding box center [524, 266] width 781 height 470
click at [570, 353] on icon "0 ? ?" at bounding box center [524, 266] width 781 height 470
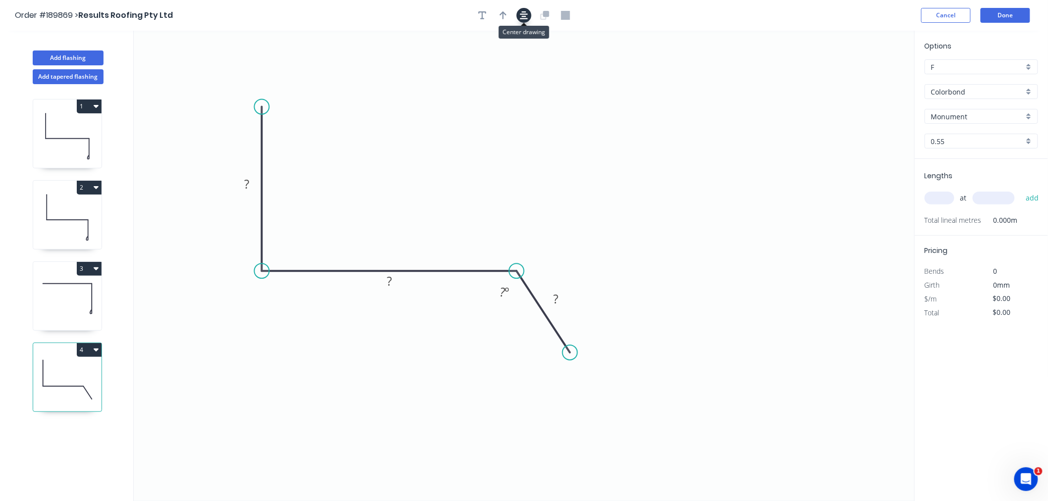
click at [525, 12] on icon "button" at bounding box center [524, 15] width 8 height 9
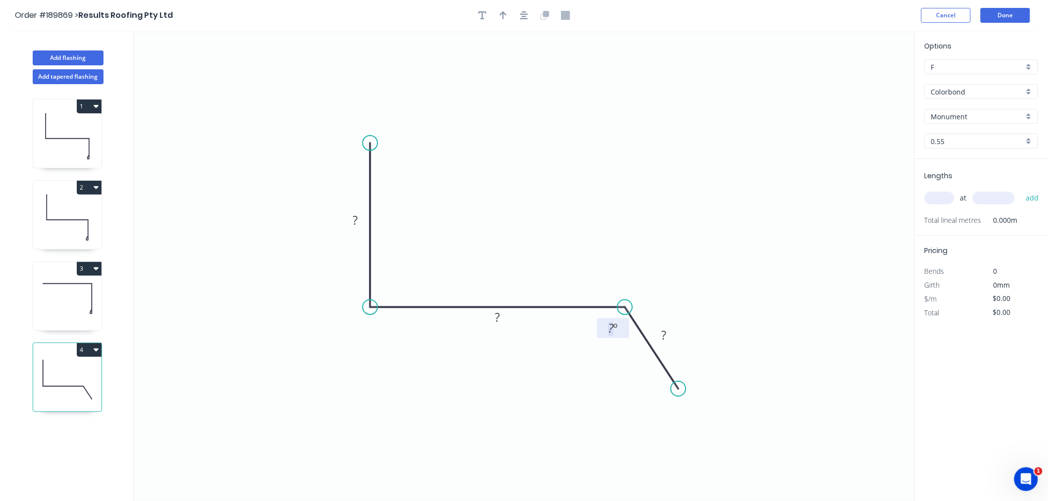
click at [615, 329] on tspan "º" at bounding box center [616, 328] width 4 height 16
click at [537, 157] on icon "0 100 195 20 135 º" at bounding box center [524, 266] width 781 height 470
type input "$12.62"
click at [523, 13] on icon "button" at bounding box center [524, 15] width 8 height 9
click at [505, 13] on icon "button" at bounding box center [503, 15] width 7 height 8
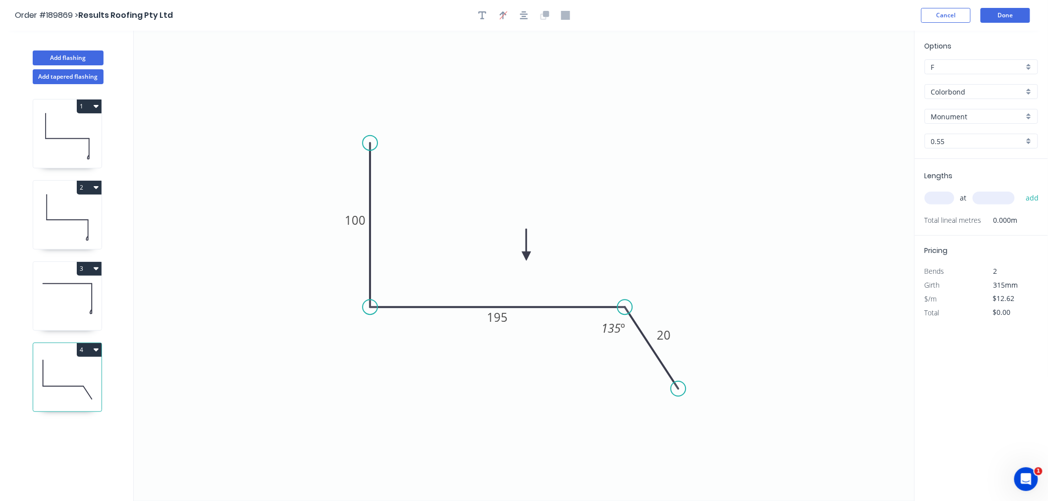
drag, startPoint x: 862, startPoint y: 78, endPoint x: 526, endPoint y: 257, distance: 380.4
click at [526, 257] on icon at bounding box center [526, 245] width 9 height 32
click at [946, 200] on input "text" at bounding box center [940, 198] width 30 height 13
type input "2"
type input "2000"
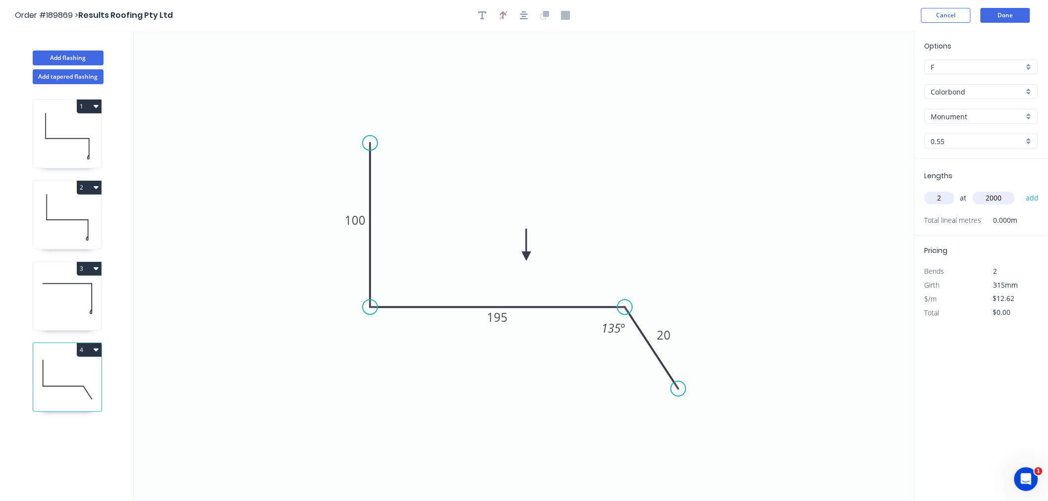
click at [1021, 190] on button "add" at bounding box center [1032, 198] width 23 height 17
type input "$50.48"
click at [84, 57] on button "Add flashing" at bounding box center [68, 58] width 71 height 15
type input "$0.00"
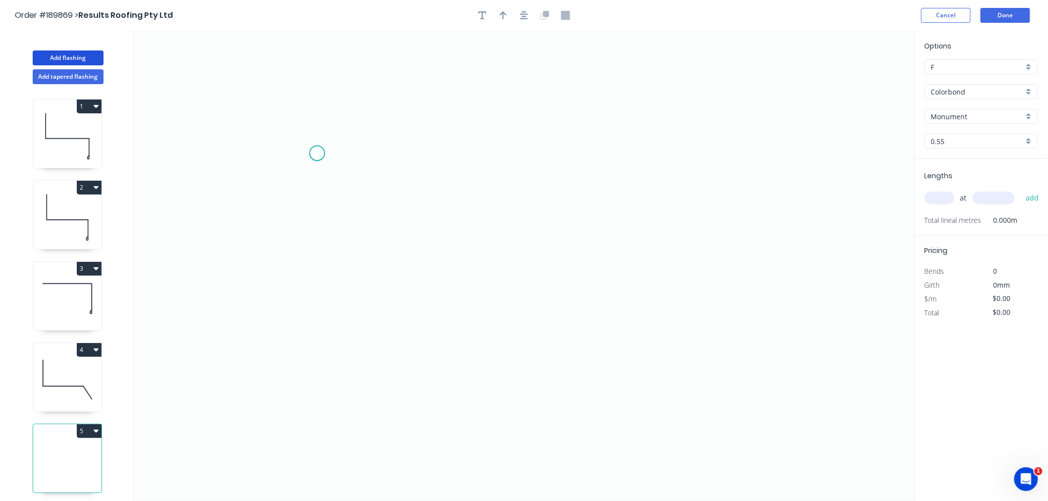
click at [317, 154] on icon "0" at bounding box center [524, 266] width 781 height 470
click at [313, 290] on icon "0" at bounding box center [524, 266] width 781 height 470
click at [555, 293] on icon "0 ?" at bounding box center [524, 266] width 781 height 470
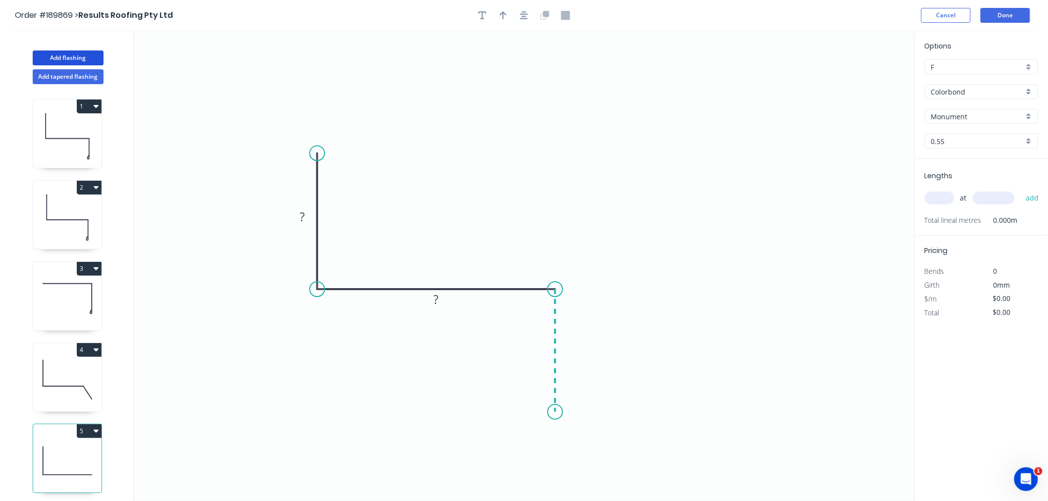
click at [555, 412] on icon "0 ? ?" at bounding box center [524, 266] width 781 height 470
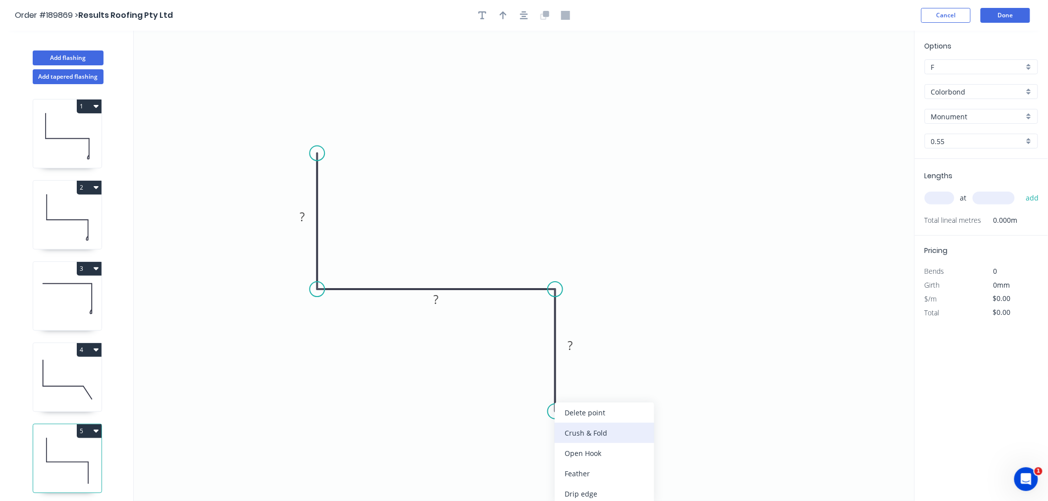
click at [574, 437] on div "Crush & Fold" at bounding box center [605, 433] width 100 height 20
click at [573, 440] on div "Flip bend" at bounding box center [605, 437] width 100 height 20
click at [582, 388] on tspan "10" at bounding box center [583, 394] width 14 height 16
click at [522, 17] on icon "button" at bounding box center [524, 15] width 8 height 9
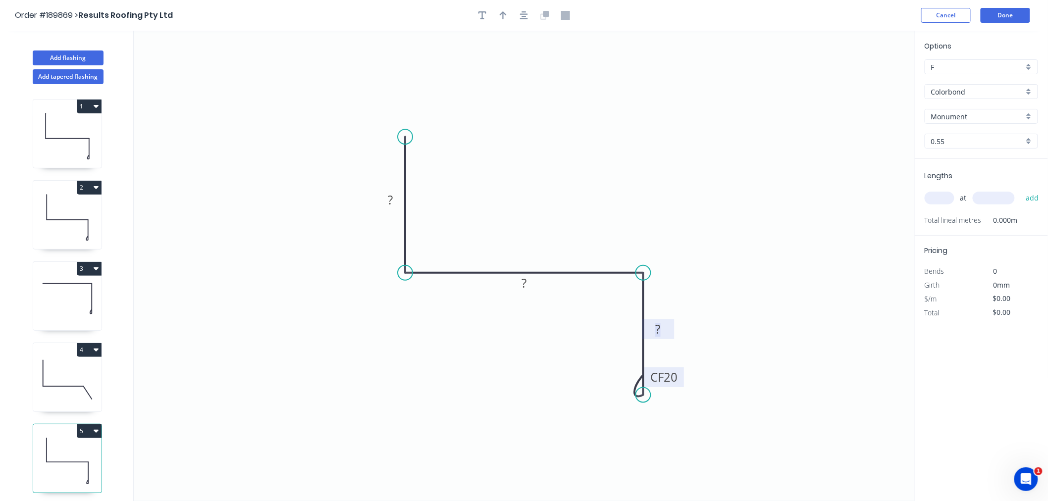
click at [658, 330] on tspan "?" at bounding box center [658, 329] width 5 height 16
click at [569, 116] on icon "0 100 117 CF 20 70" at bounding box center [524, 266] width 781 height 470
type input "$14.24"
click at [499, 19] on button "button" at bounding box center [503, 15] width 15 height 15
drag, startPoint x: 862, startPoint y: 76, endPoint x: 534, endPoint y: 205, distance: 352.2
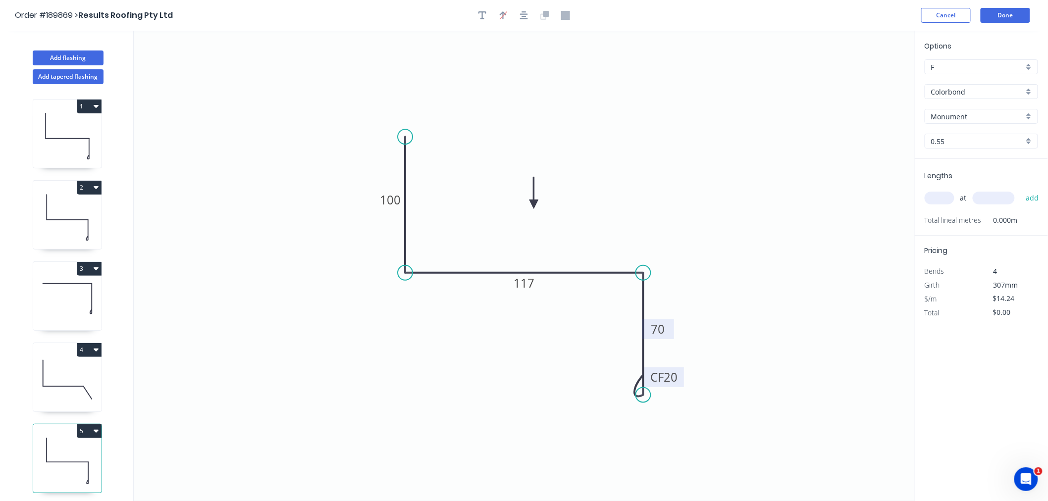
click at [534, 205] on icon at bounding box center [533, 193] width 9 height 32
click at [525, 17] on icon "button" at bounding box center [524, 15] width 8 height 9
click at [938, 198] on input "text" at bounding box center [940, 198] width 30 height 13
type input "2"
type input "1000"
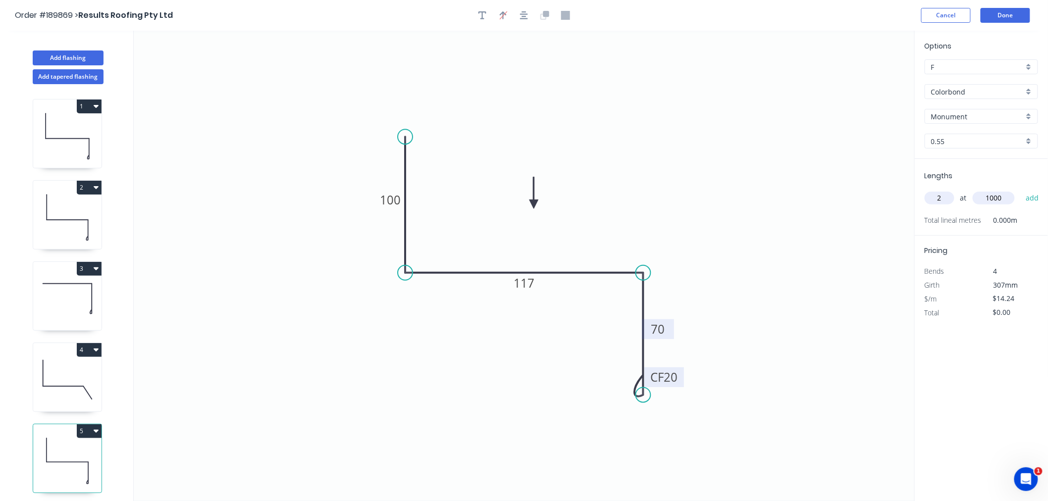
click at [1021, 190] on button "add" at bounding box center [1032, 198] width 23 height 17
type input "$28.48"
click at [1004, 18] on button "Done" at bounding box center [1006, 15] width 50 height 15
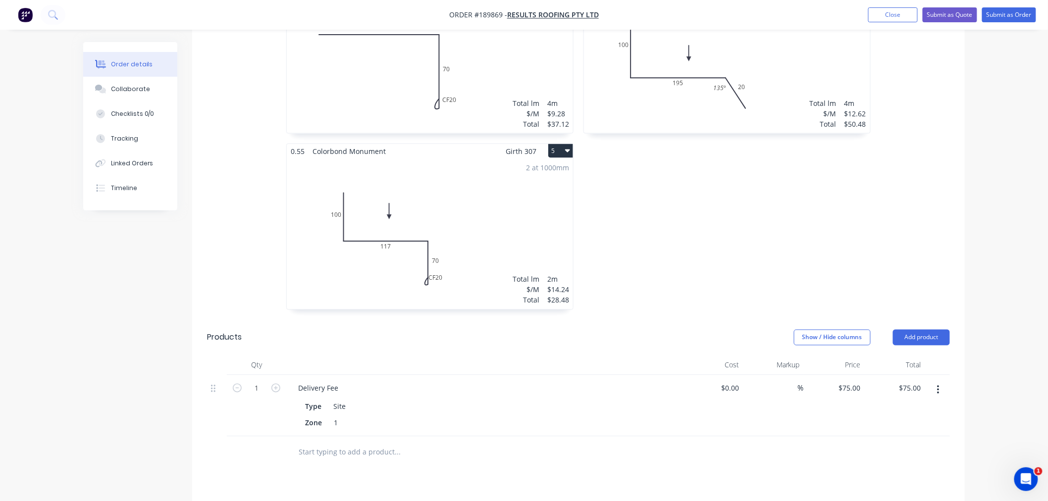
scroll to position [550, 0]
click at [933, 329] on button "Add product" at bounding box center [921, 337] width 57 height 16
click at [910, 355] on div "Product catalogue" at bounding box center [903, 362] width 76 height 14
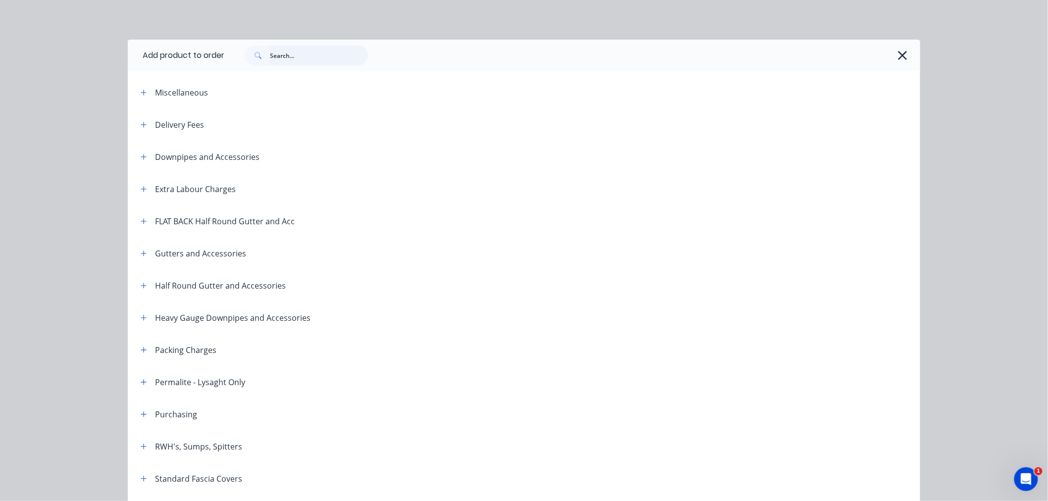
click at [289, 55] on input "text" at bounding box center [319, 56] width 98 height 20
type input "PANTEX FASCIA COVER"
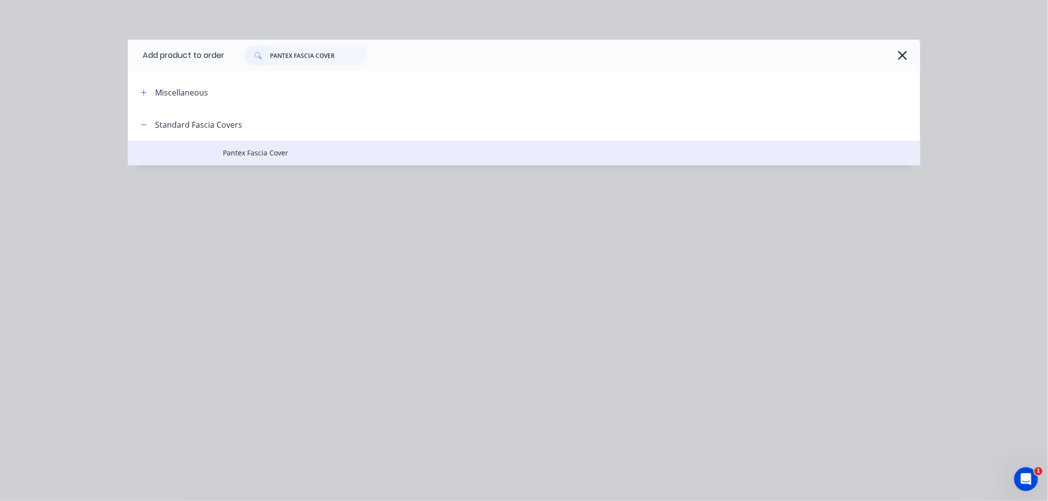
click at [271, 150] on span "Pantex Fascia Cover" at bounding box center [502, 153] width 558 height 10
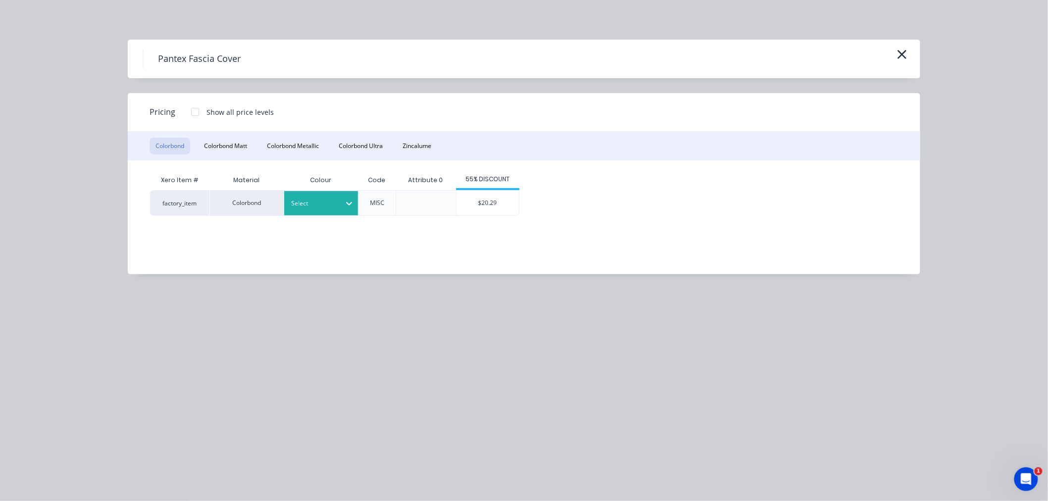
click at [308, 205] on div at bounding box center [314, 203] width 45 height 11
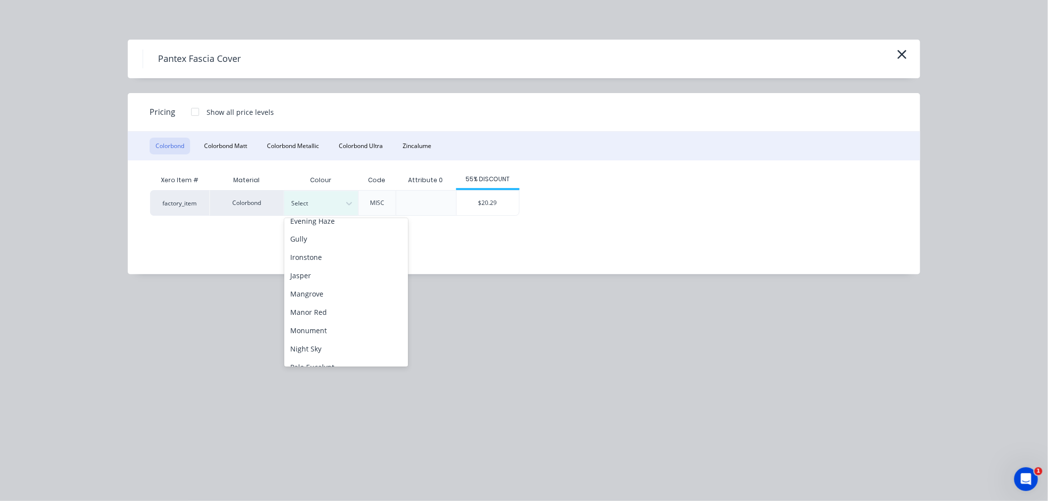
scroll to position [176, 0]
click at [358, 308] on div "Monument" at bounding box center [346, 310] width 124 height 18
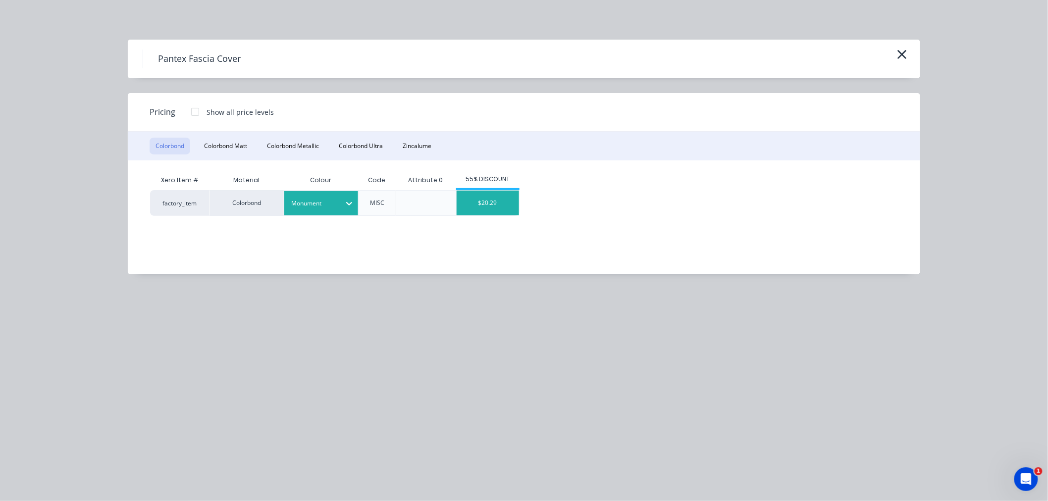
click at [500, 200] on div "$20.29" at bounding box center [488, 203] width 62 height 25
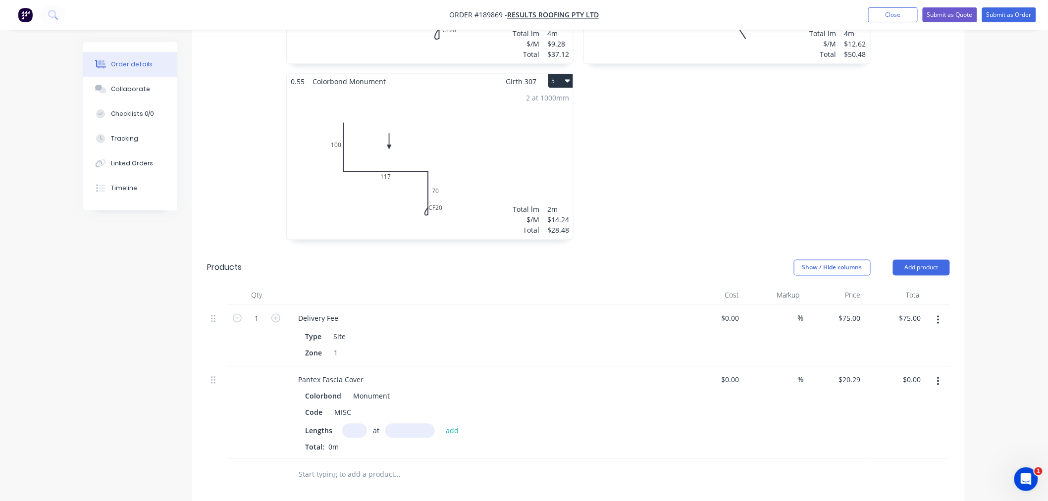
scroll to position [660, 0]
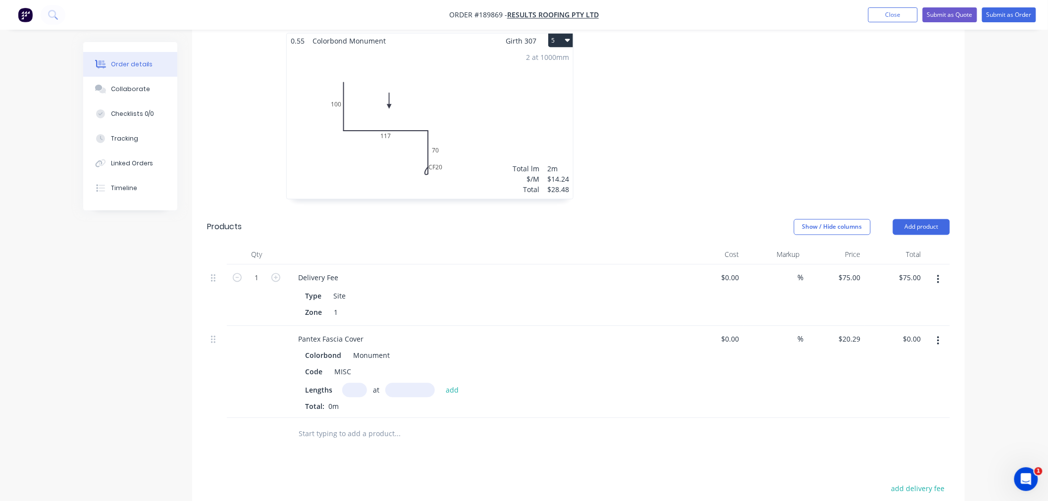
click at [352, 383] on input "text" at bounding box center [354, 390] width 25 height 14
type input "1"
type input "3000"
click at [441, 383] on button "add" at bounding box center [452, 389] width 23 height 13
type input "$60.87"
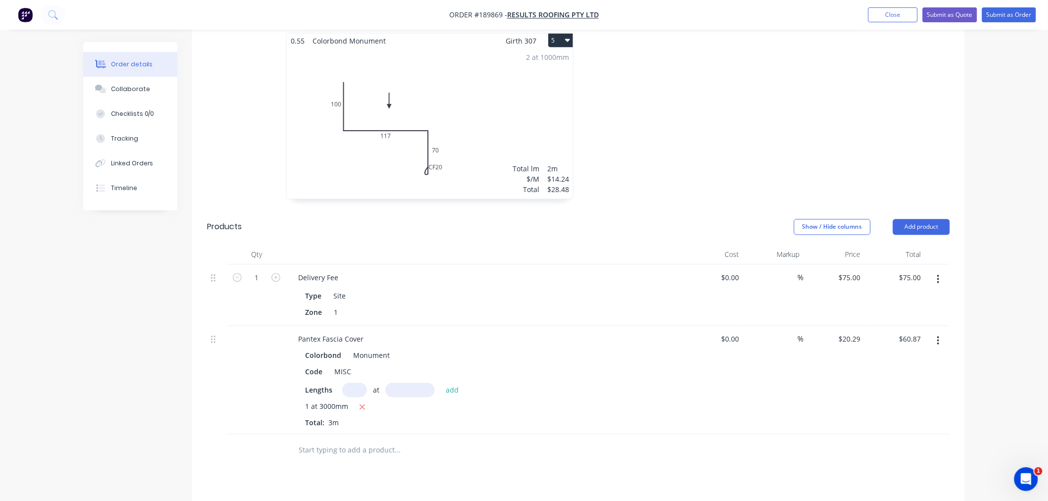
click at [999, 349] on div "Order details Collaborate Checklists 0/0 Tracking Linked Orders Timeline Order …" at bounding box center [524, 30] width 1048 height 1380
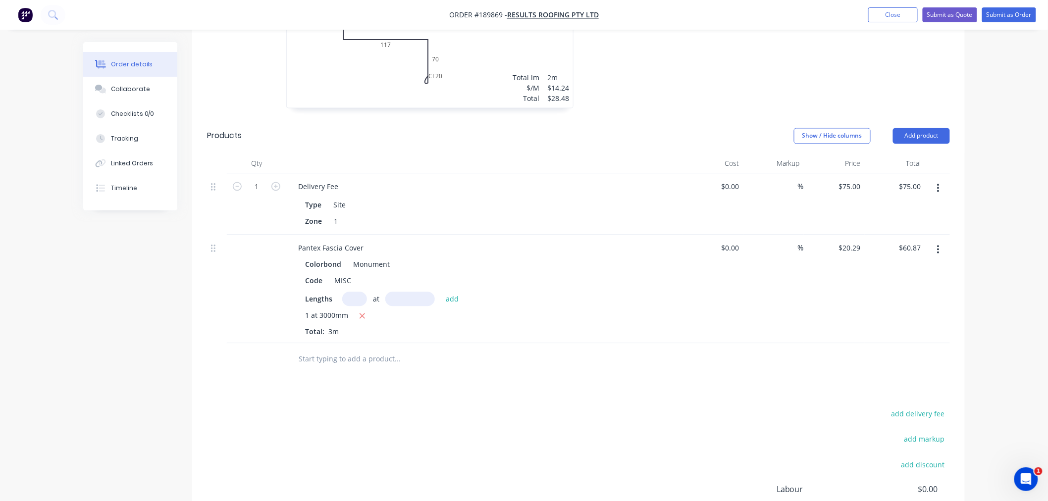
scroll to position [865, 0]
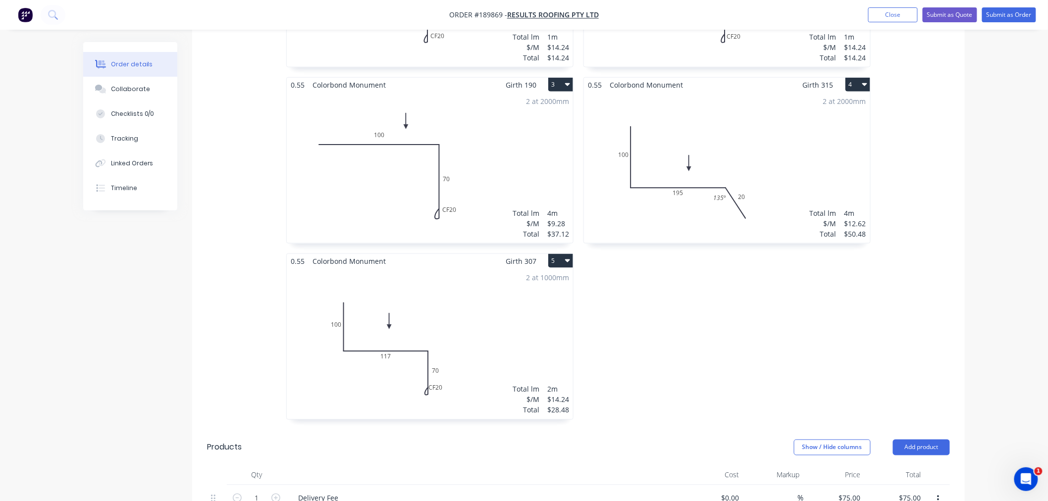
scroll to position [660, 0]
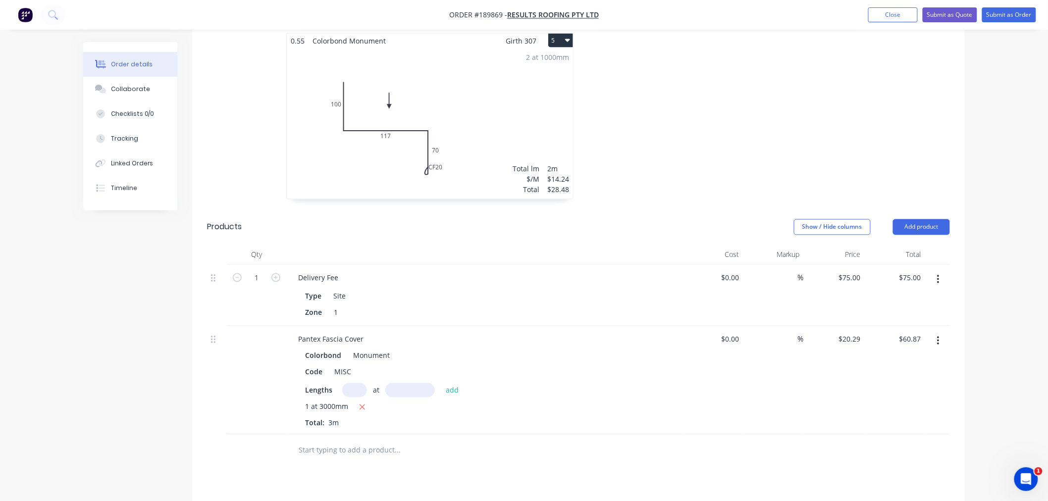
click at [993, 374] on div "Order details Collaborate Checklists 0/0 Tracking Linked Orders Timeline Order …" at bounding box center [524, 30] width 1048 height 1380
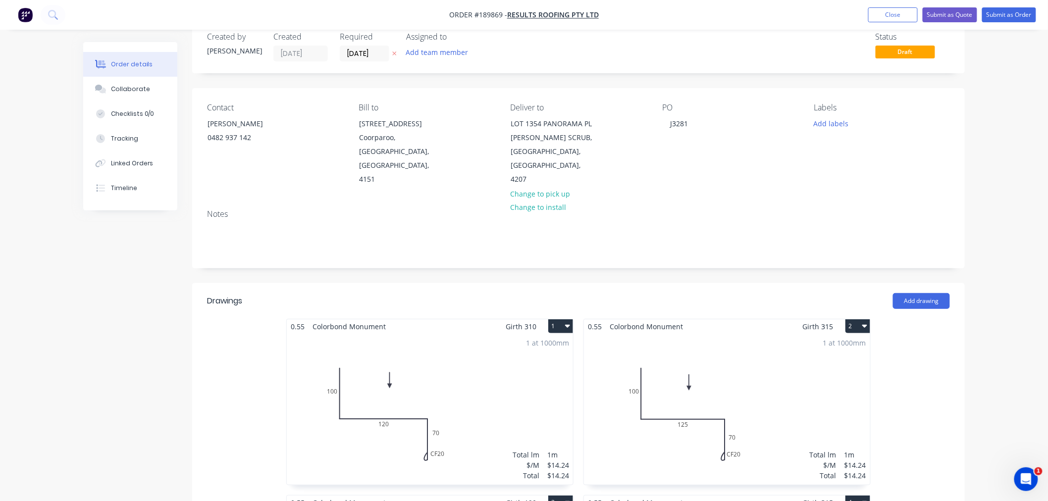
scroll to position [0, 0]
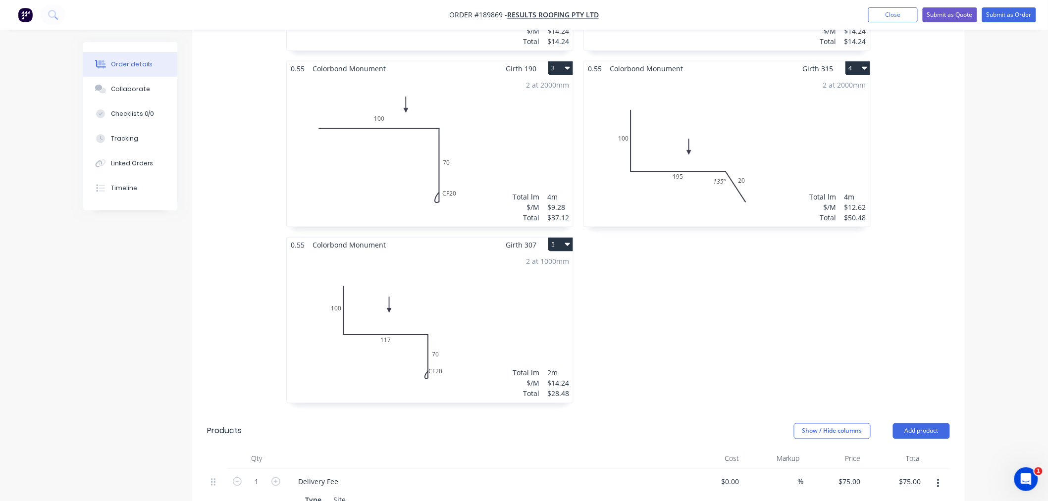
scroll to position [550, 0]
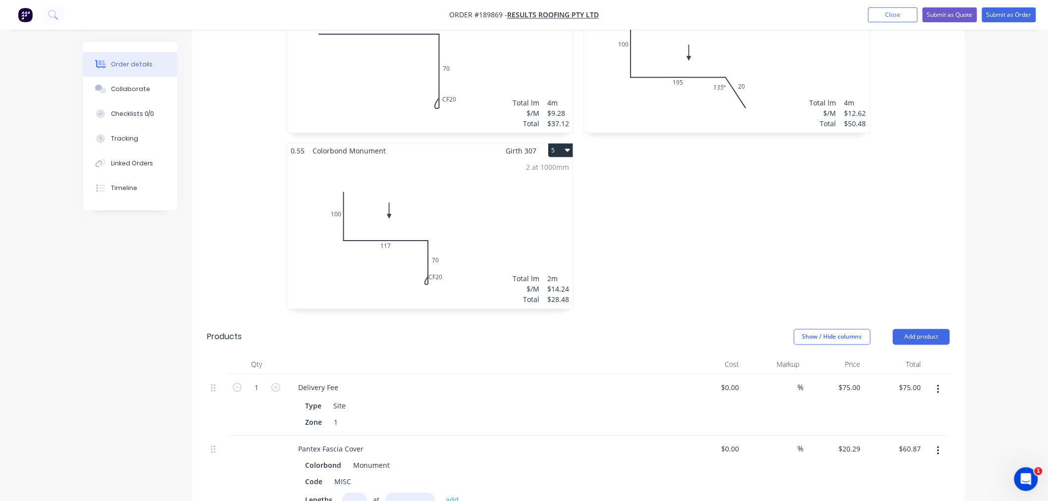
click at [461, 249] on div "2 at 1000mm Total lm $/M Total 2m $14.24 $28.48" at bounding box center [430, 233] width 286 height 151
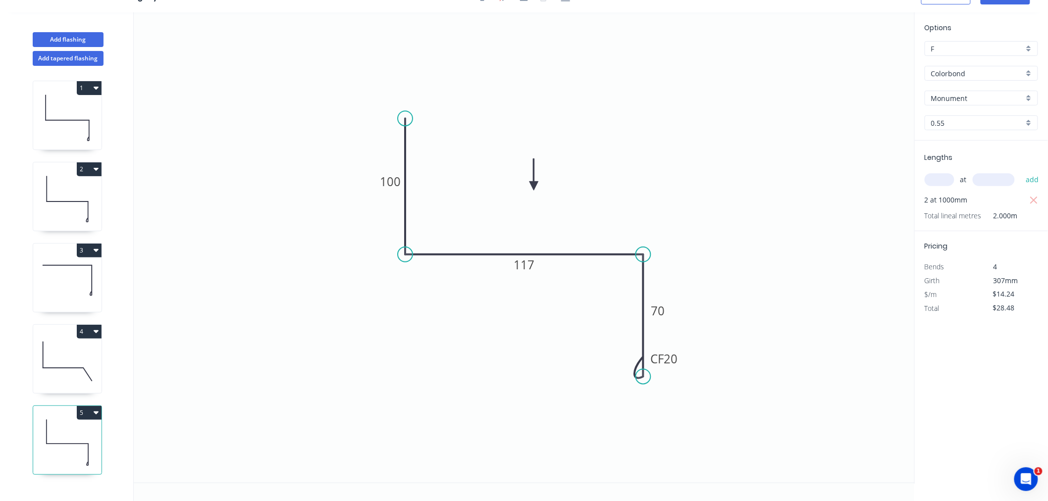
scroll to position [18, 0]
drag, startPoint x: 671, startPoint y: 308, endPoint x: 677, endPoint y: 291, distance: 17.6
click at [677, 291] on rect at bounding box center [664, 295] width 32 height 20
click at [52, 279] on icon at bounding box center [67, 280] width 68 height 63
type input "$9.28"
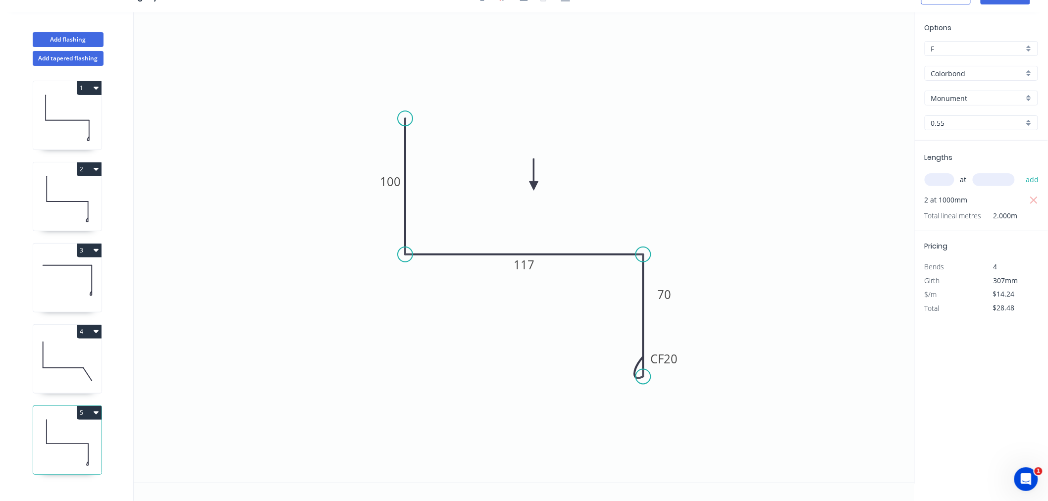
type input "$37.12"
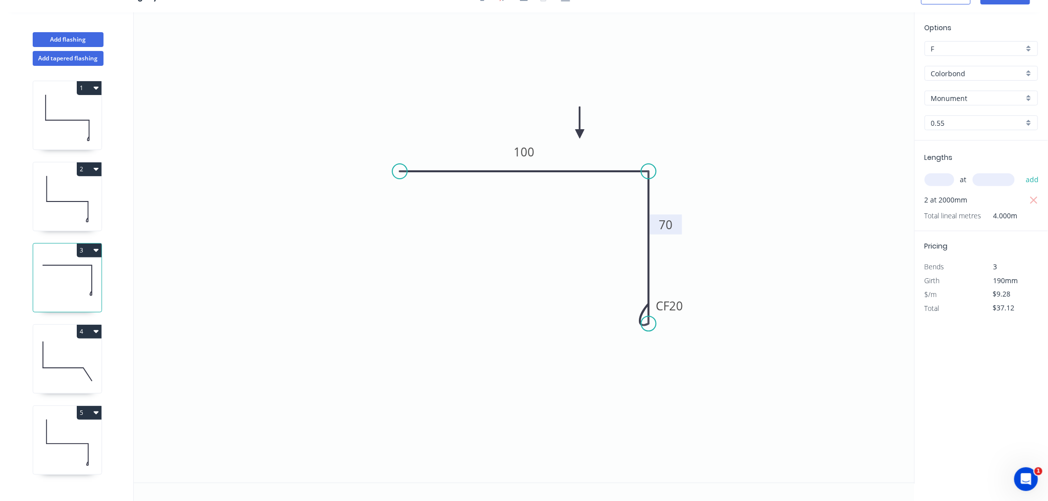
drag, startPoint x: 674, startPoint y: 236, endPoint x: 677, endPoint y: 218, distance: 18.5
click at [677, 218] on rect at bounding box center [666, 224] width 32 height 20
click at [82, 203] on icon at bounding box center [67, 198] width 68 height 63
type input "$14.24"
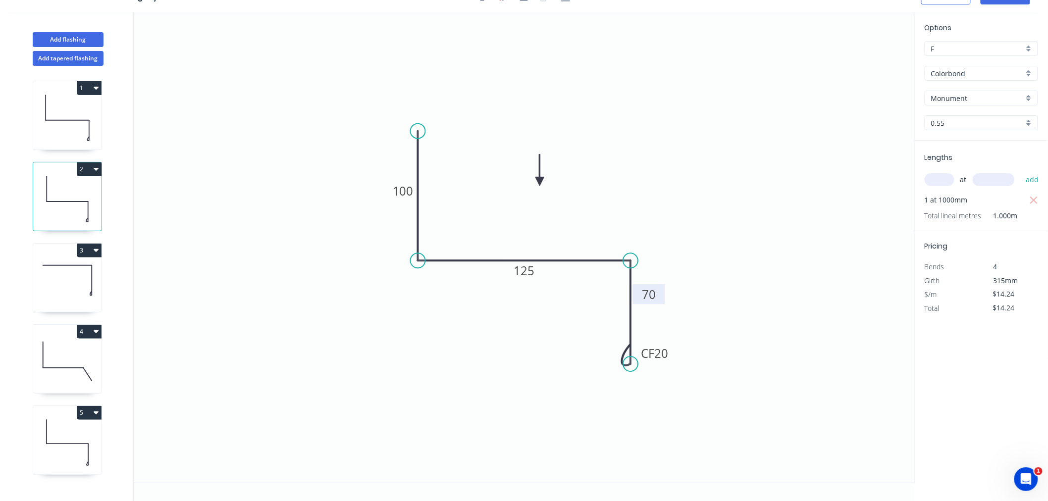
drag, startPoint x: 657, startPoint y: 302, endPoint x: 661, endPoint y: 289, distance: 13.8
click at [661, 289] on rect at bounding box center [649, 294] width 32 height 20
drag, startPoint x: 632, startPoint y: 363, endPoint x: 634, endPoint y: 375, distance: 12.1
click at [634, 375] on circle at bounding box center [630, 374] width 15 height 15
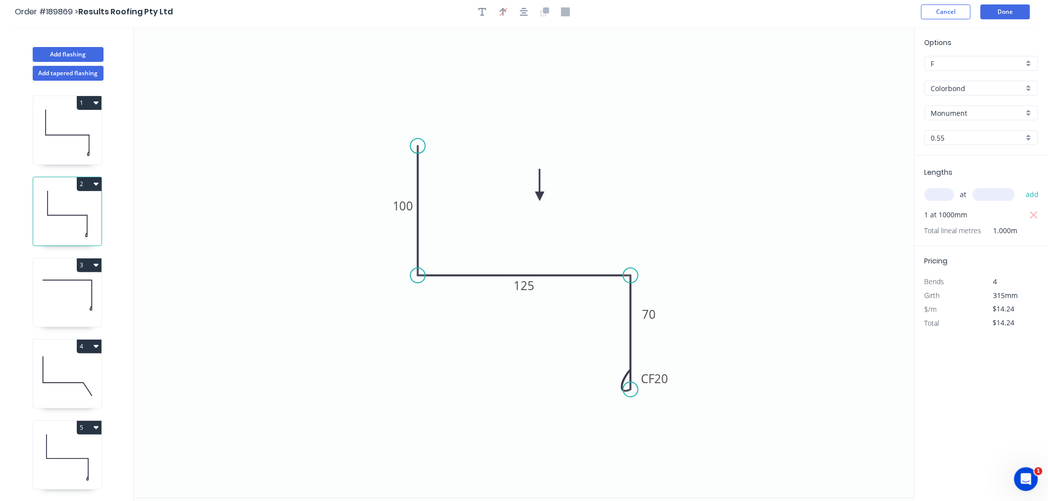
scroll to position [0, 0]
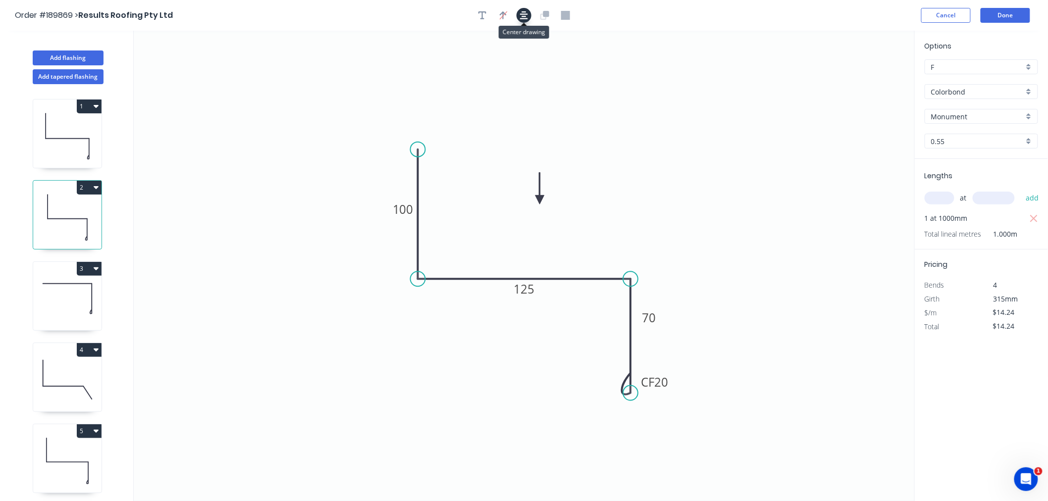
click at [525, 19] on icon "button" at bounding box center [524, 15] width 8 height 9
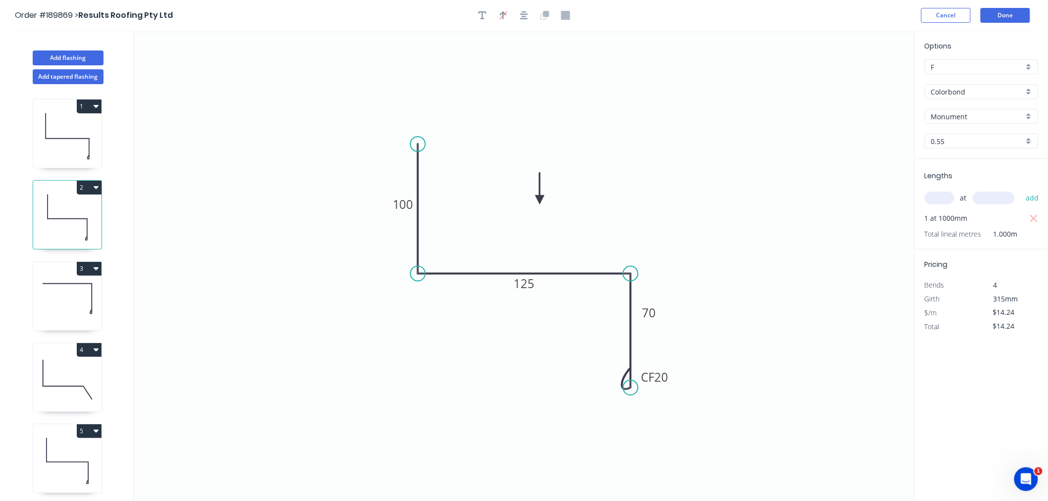
click at [693, 108] on icon "0 100 125 CF 20 70" at bounding box center [524, 266] width 781 height 470
click at [65, 146] on icon at bounding box center [67, 135] width 68 height 63
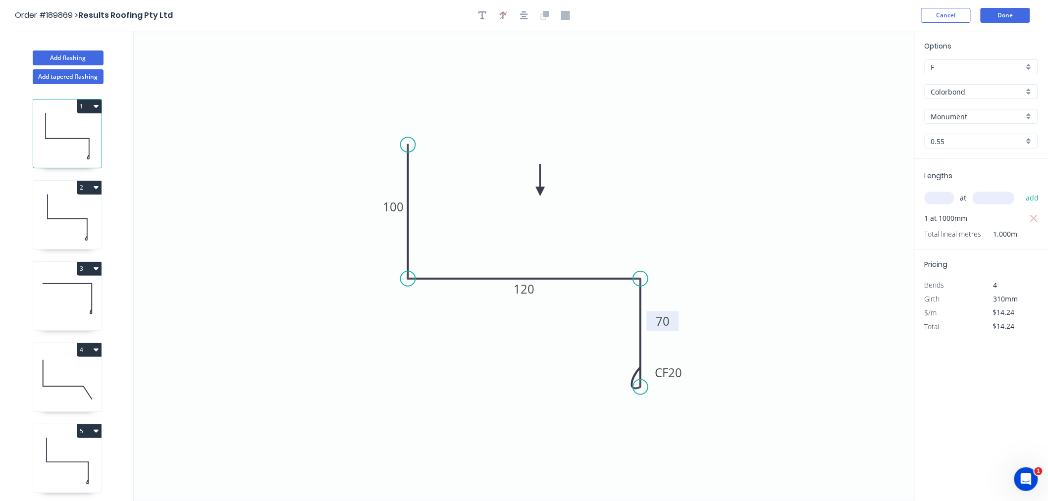
drag, startPoint x: 680, startPoint y: 313, endPoint x: 675, endPoint y: 323, distance: 11.5
click at [675, 323] on rect at bounding box center [663, 321] width 32 height 20
click at [743, 312] on icon "0 100 120 CF 20 70" at bounding box center [524, 266] width 781 height 470
click at [523, 17] on icon "button" at bounding box center [524, 15] width 8 height 9
click at [837, 7] on header "Order #189869 > Results Roofing Pty Ltd Cancel Done" at bounding box center [524, 15] width 1048 height 31
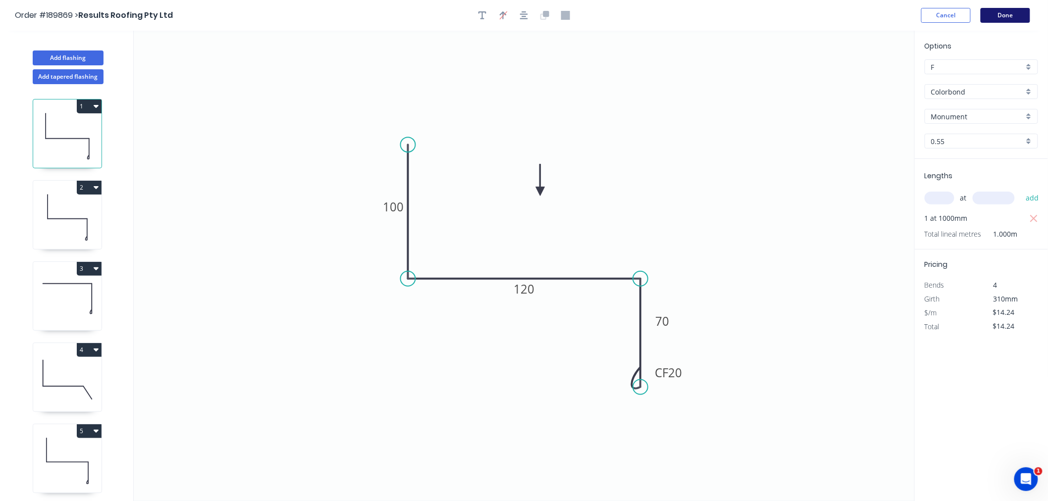
click at [1016, 10] on button "Done" at bounding box center [1006, 15] width 50 height 15
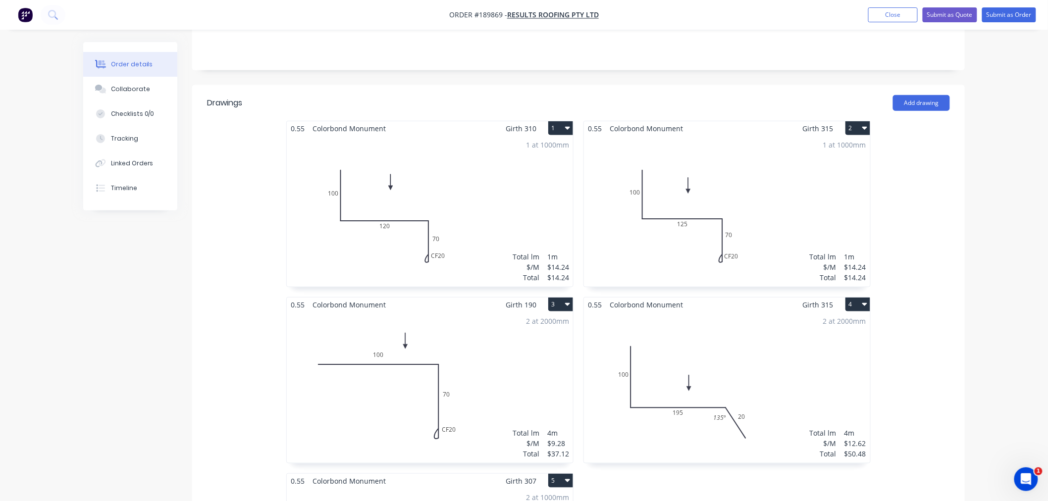
scroll to position [330, 0]
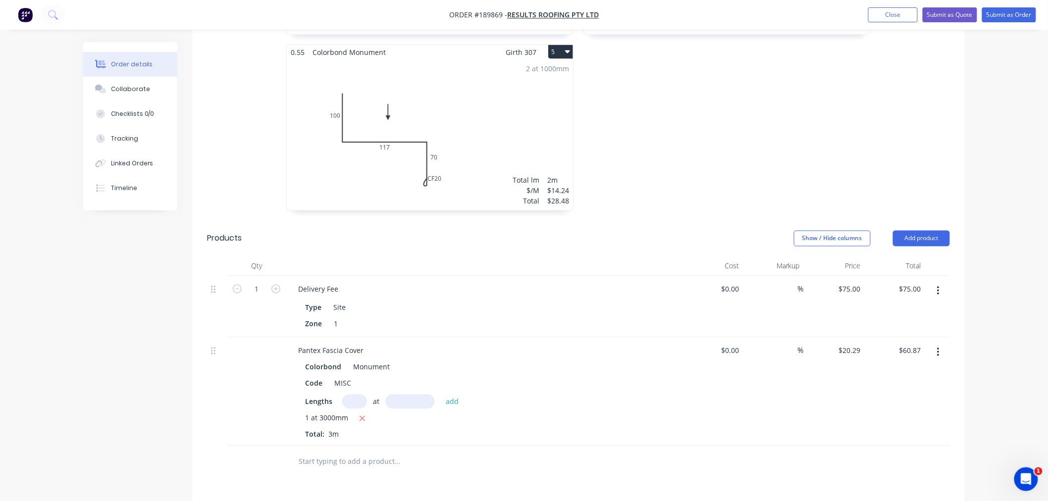
scroll to position [645, 0]
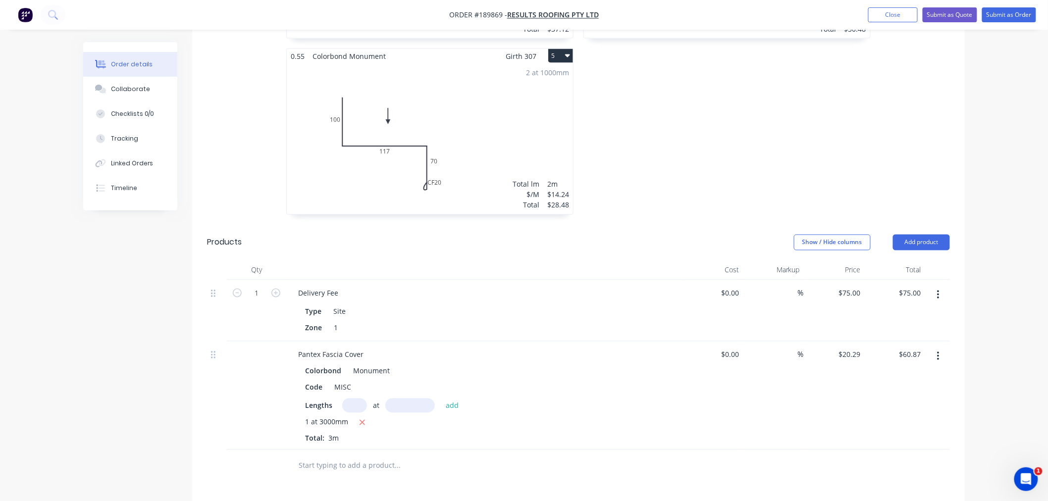
click at [1000, 360] on div "Order details Collaborate Checklists 0/0 Tracking Linked Orders Timeline Order …" at bounding box center [524, 45] width 1048 height 1380
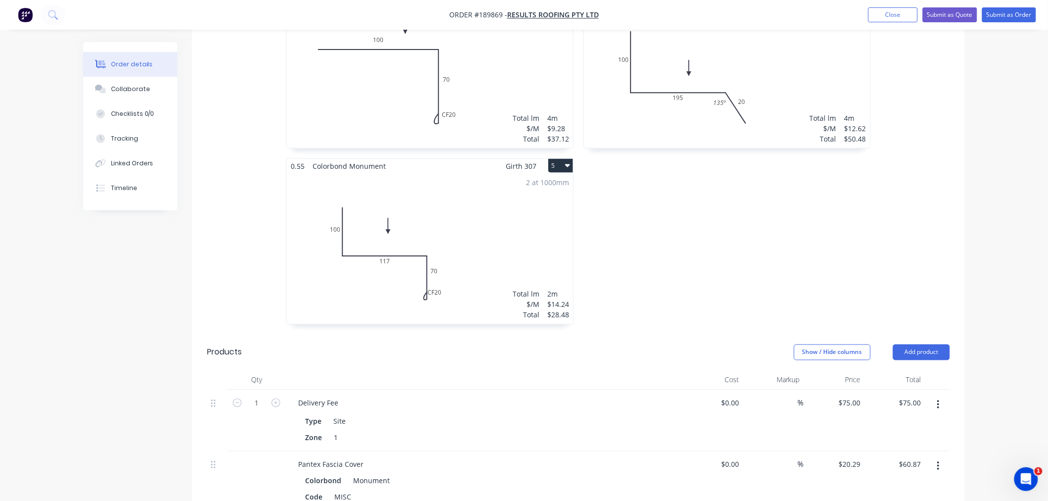
scroll to position [424, 0]
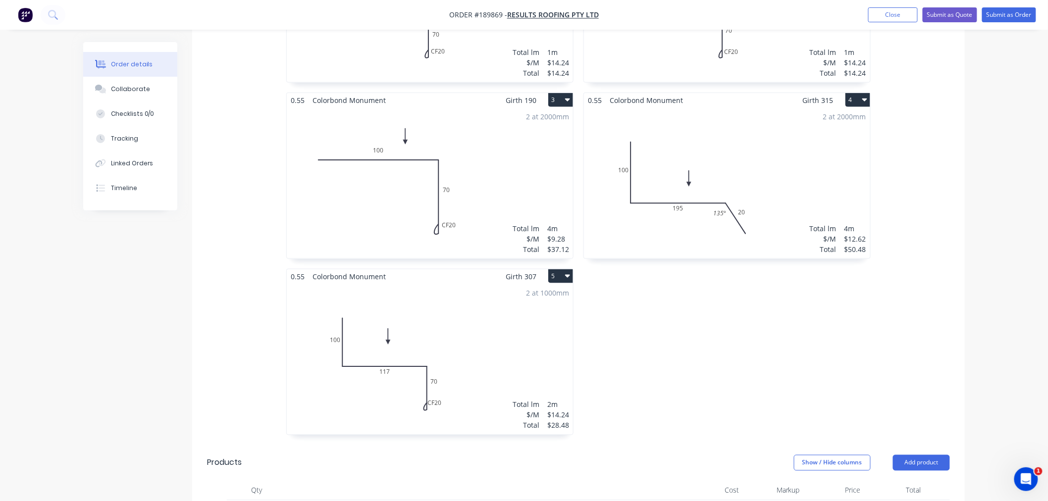
click at [1000, 360] on div "Order details Collaborate Checklists 0/0 Tracking Linked Orders Timeline Order …" at bounding box center [524, 266] width 1048 height 1380
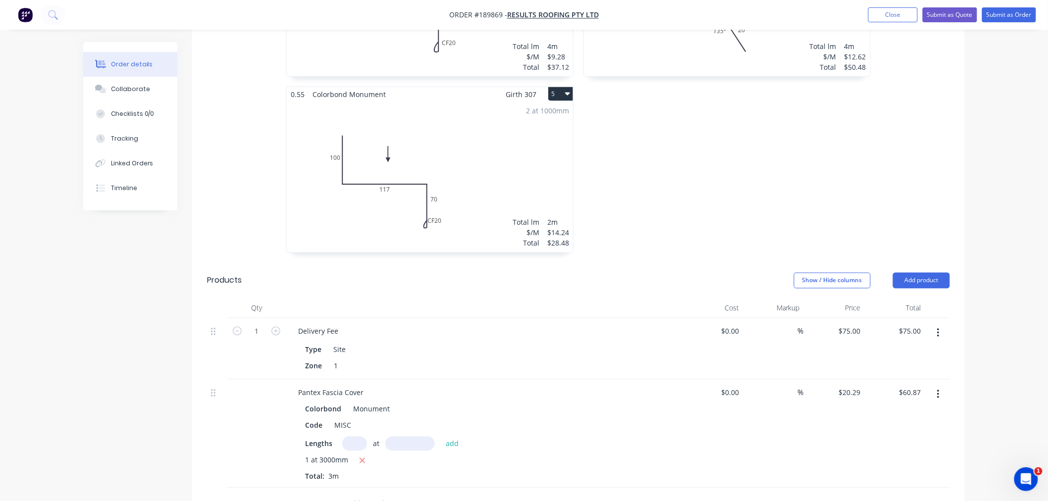
scroll to position [535, 0]
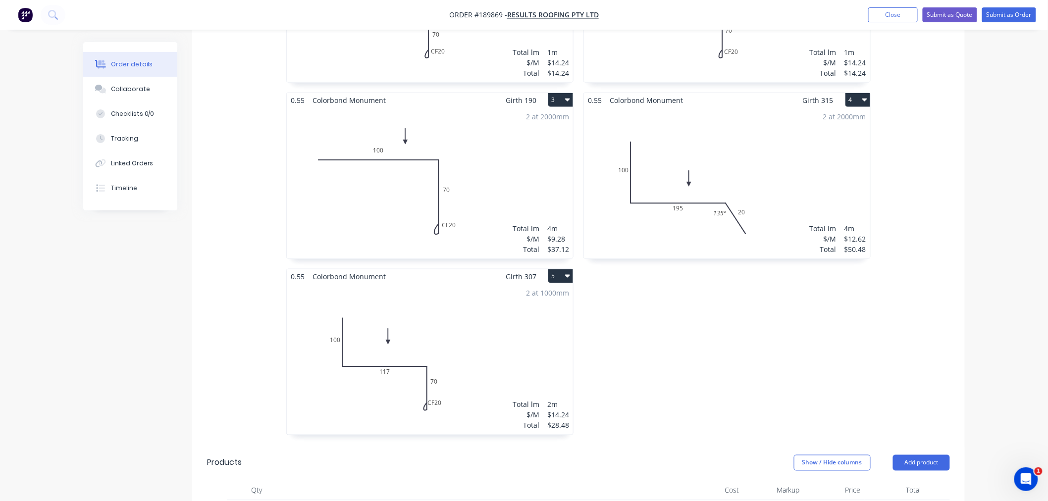
click at [1000, 360] on div "Order details Collaborate Checklists 0/0 Tracking Linked Orders Timeline Order …" at bounding box center [524, 266] width 1048 height 1380
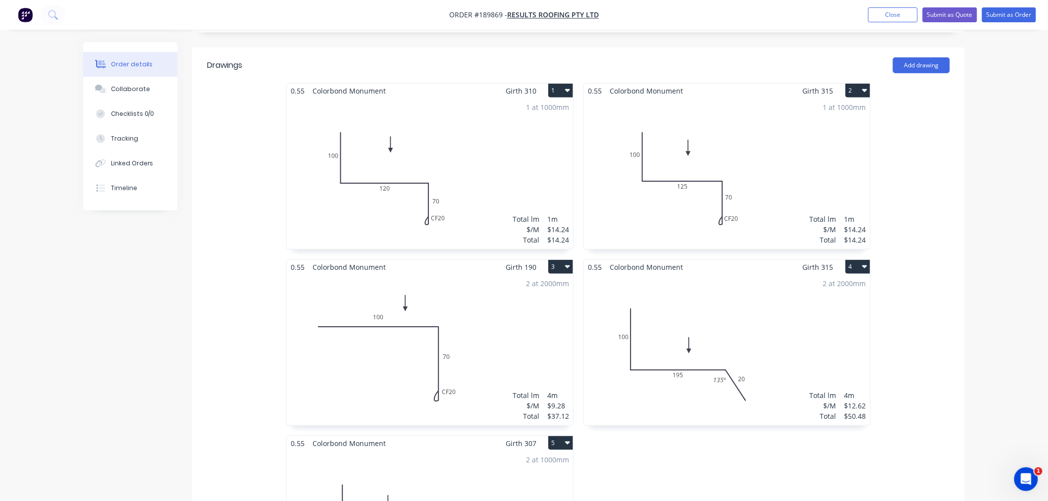
scroll to position [0, 0]
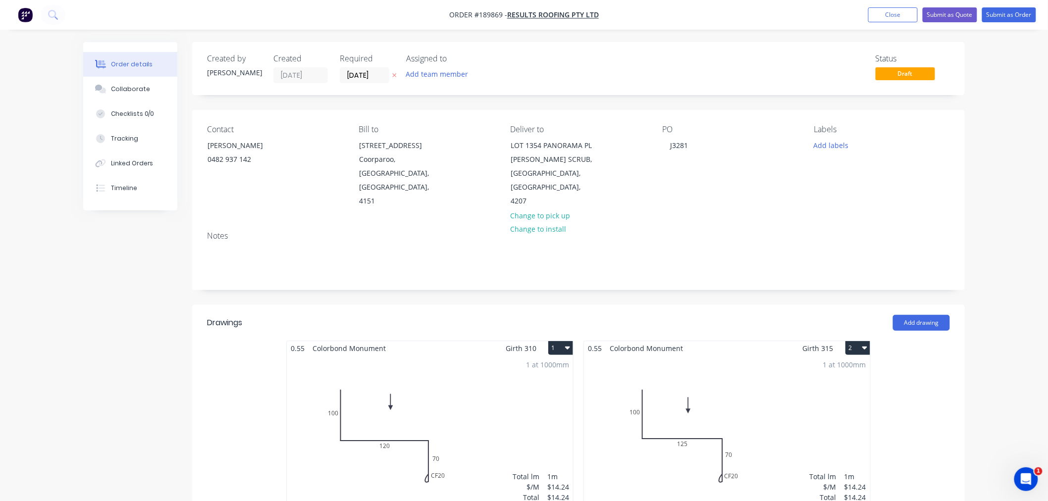
click at [1009, 13] on button "Submit as Order" at bounding box center [1009, 14] width 54 height 15
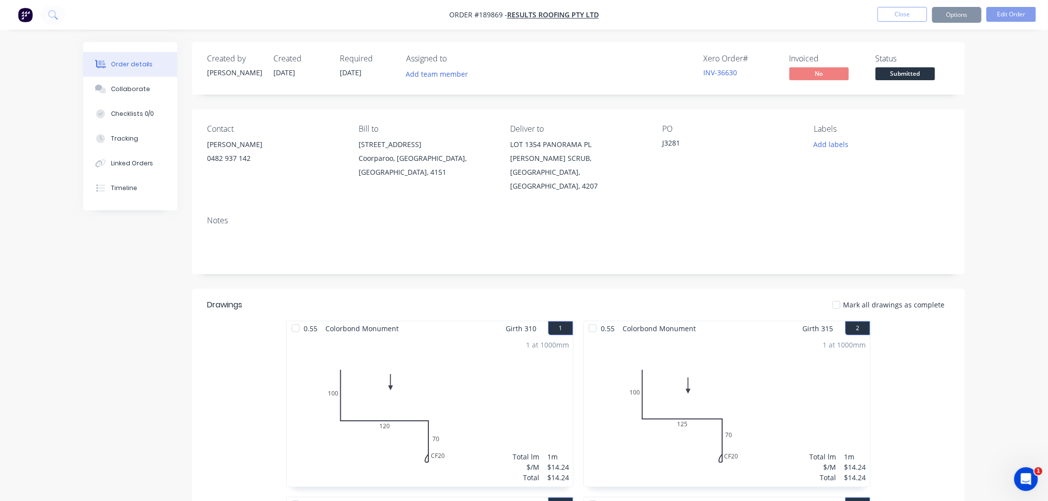
click at [958, 20] on button "Options" at bounding box center [957, 15] width 50 height 16
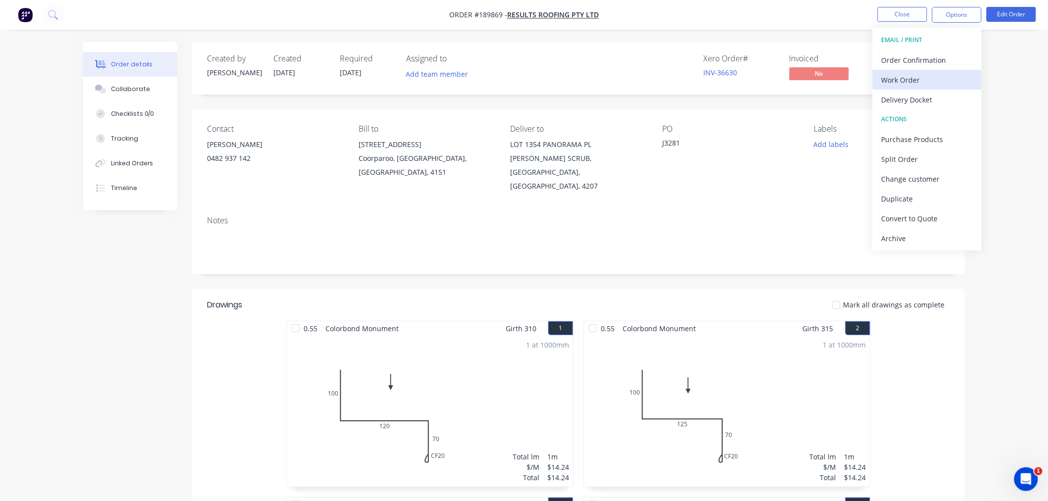
click at [952, 81] on div "Work Order" at bounding box center [926, 80] width 91 height 14
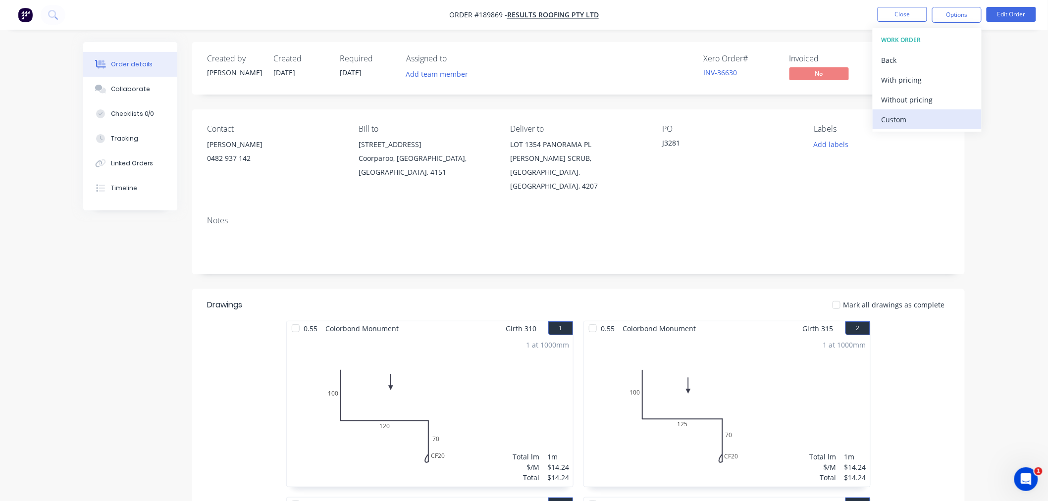
click at [951, 120] on div "Custom" at bounding box center [926, 119] width 91 height 14
click at [947, 101] on div "Without pricing" at bounding box center [926, 100] width 91 height 14
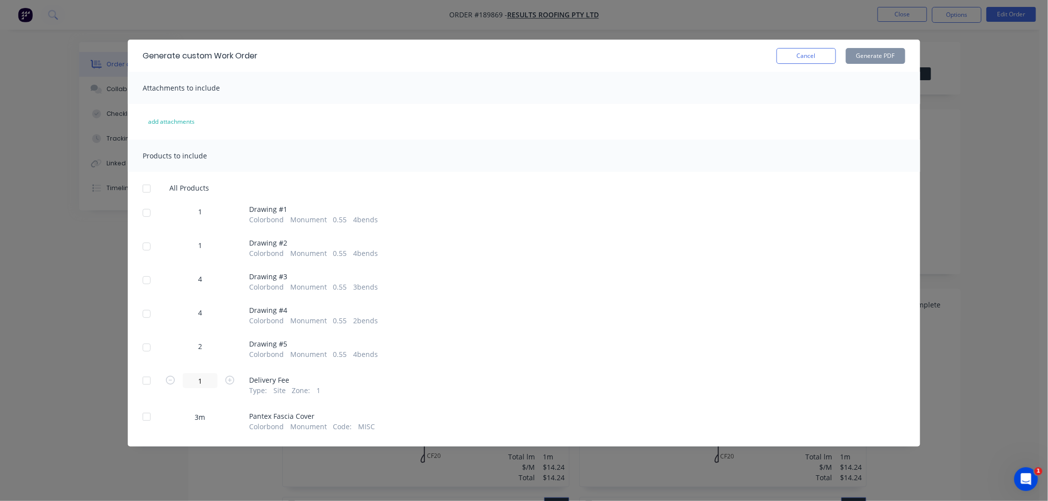
click at [145, 188] on div at bounding box center [147, 189] width 20 height 20
click at [878, 56] on button "Generate PDF" at bounding box center [875, 56] width 59 height 16
click at [996, 139] on div "Generate custom Work Order Cancel Generate PDF Attachments to include add attac…" at bounding box center [524, 250] width 1048 height 501
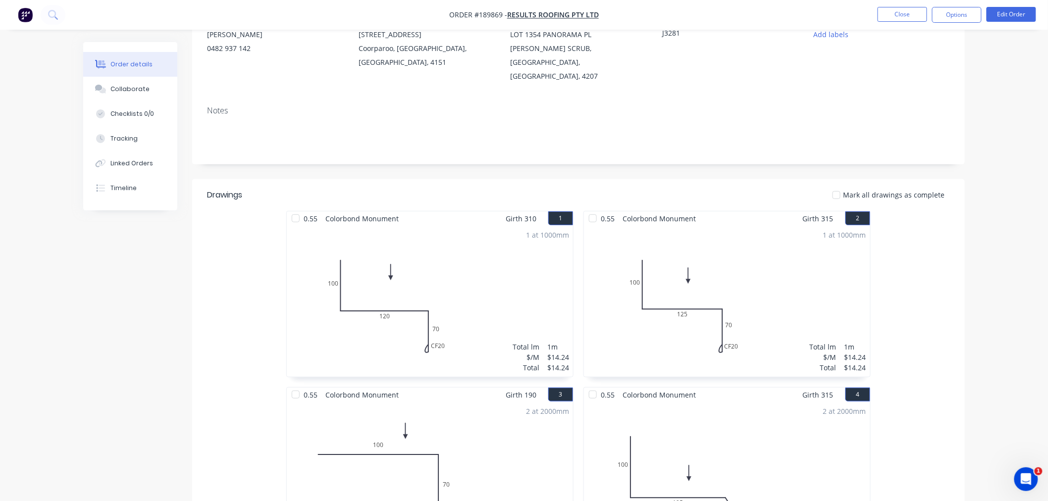
click at [1001, 167] on div "Order details Collaborate Checklists 0/0 Tracking Linked Orders Timeline Order …" at bounding box center [524, 509] width 1048 height 1238
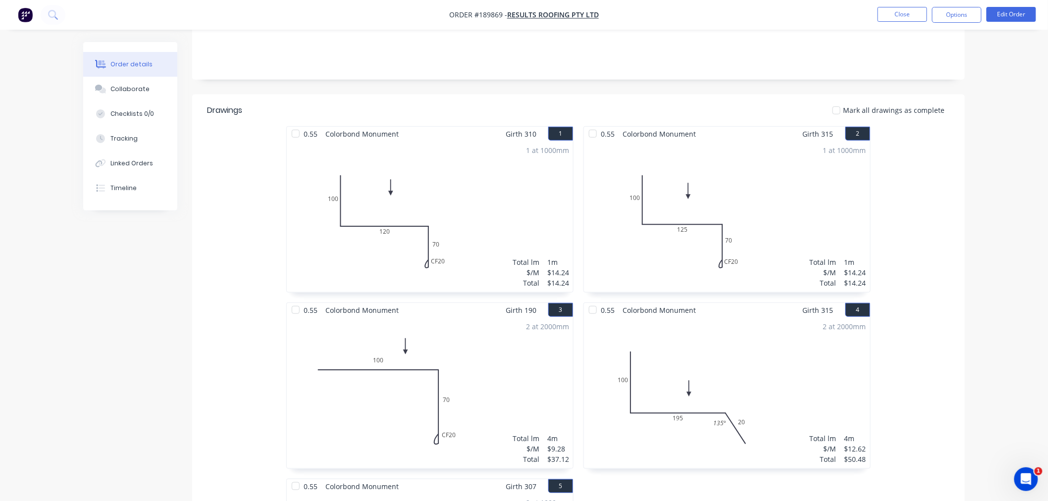
scroll to position [220, 0]
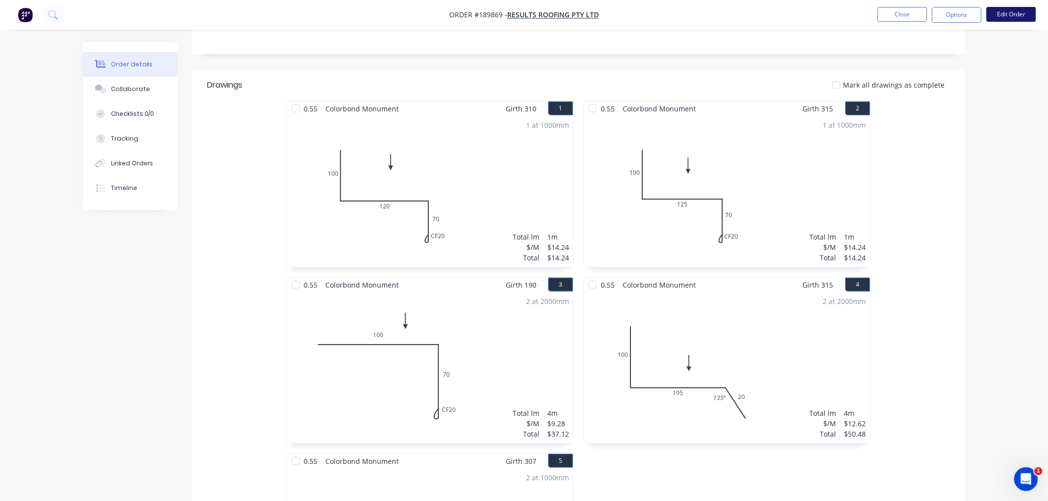
click at [1029, 19] on button "Edit Order" at bounding box center [1011, 14] width 50 height 15
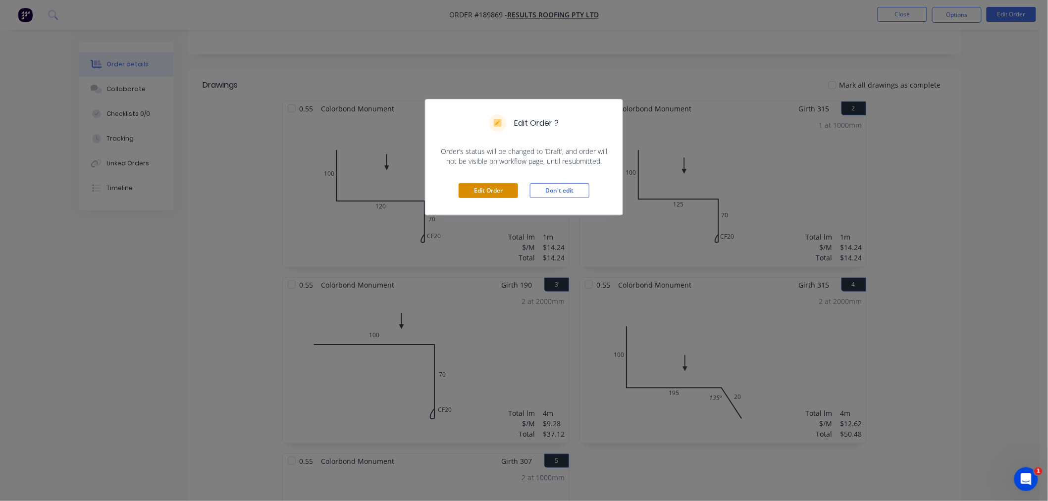
click at [478, 188] on button "Edit Order" at bounding box center [488, 190] width 59 height 15
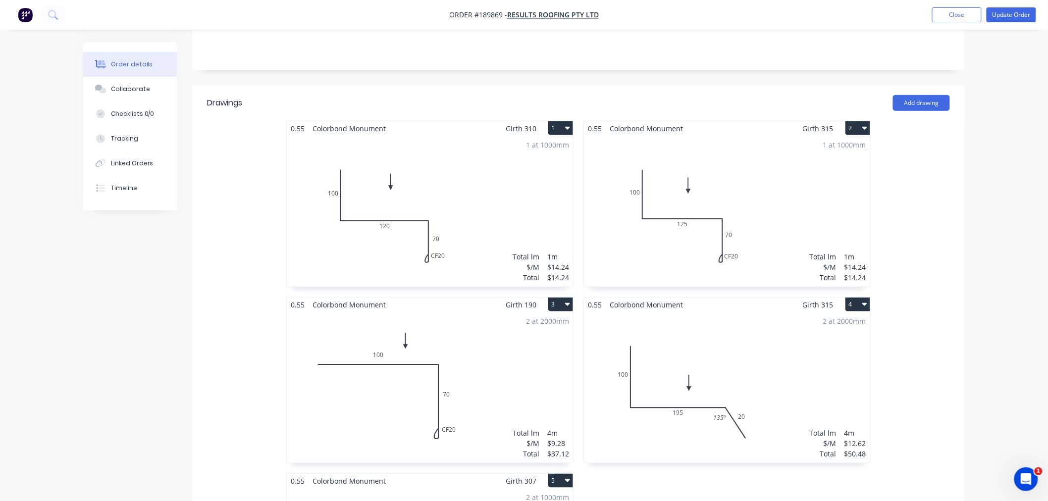
click at [776, 192] on div "1 at 1000mm Total lm $/M Total 1m $14.24 $14.24" at bounding box center [727, 211] width 286 height 151
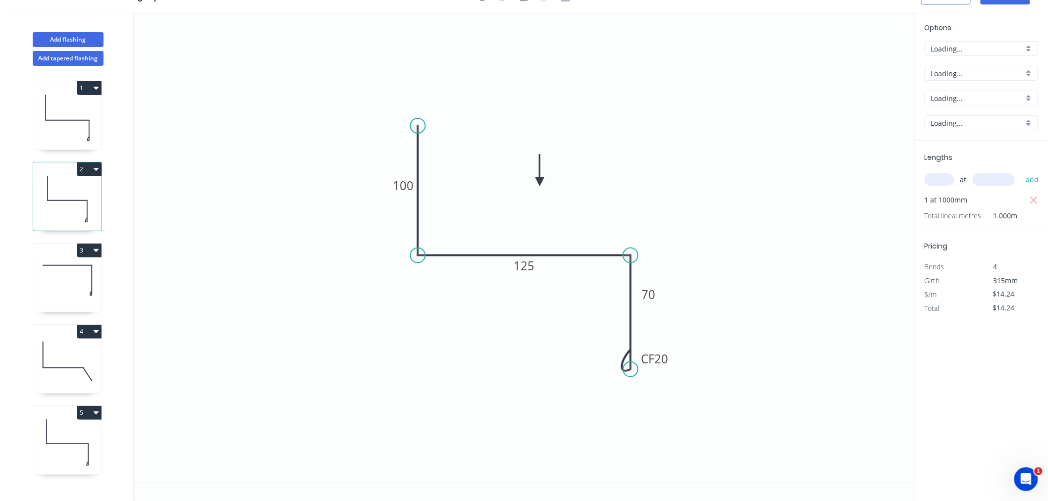
scroll to position [18, 0]
drag, startPoint x: 671, startPoint y: 360, endPoint x: 677, endPoint y: 360, distance: 6.5
click at [677, 360] on rect at bounding box center [661, 359] width 40 height 20
click at [66, 146] on icon at bounding box center [67, 117] width 68 height 63
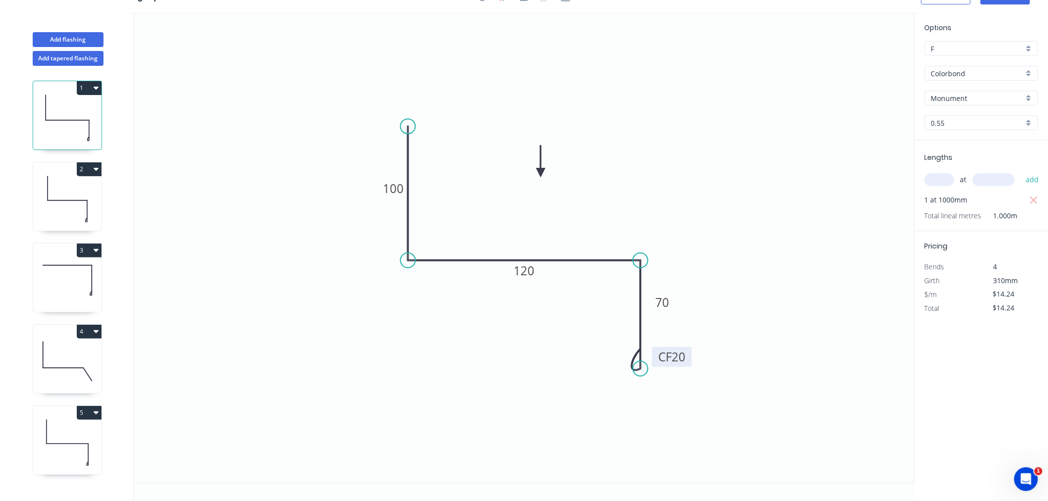
drag, startPoint x: 682, startPoint y: 359, endPoint x: 686, endPoint y: 362, distance: 5.4
click at [686, 362] on rect at bounding box center [672, 357] width 40 height 20
click at [65, 207] on icon at bounding box center [67, 198] width 68 height 63
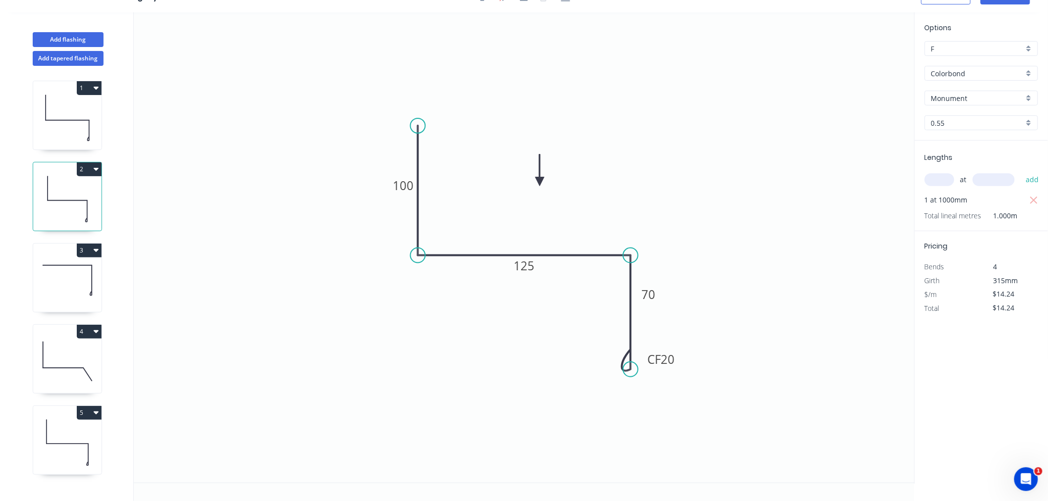
click at [65, 292] on icon at bounding box center [67, 280] width 68 height 63
type input "$9.28"
type input "$37.12"
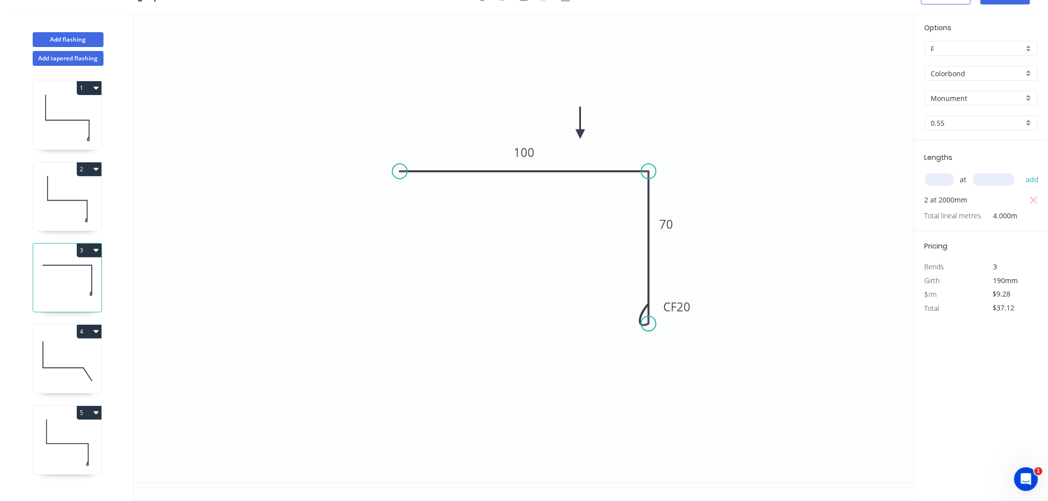
drag, startPoint x: 689, startPoint y: 305, endPoint x: 696, endPoint y: 306, distance: 7.5
click at [696, 306] on rect at bounding box center [677, 307] width 40 height 20
click at [70, 378] on icon at bounding box center [67, 361] width 68 height 63
type input "$12.62"
type input "$50.48"
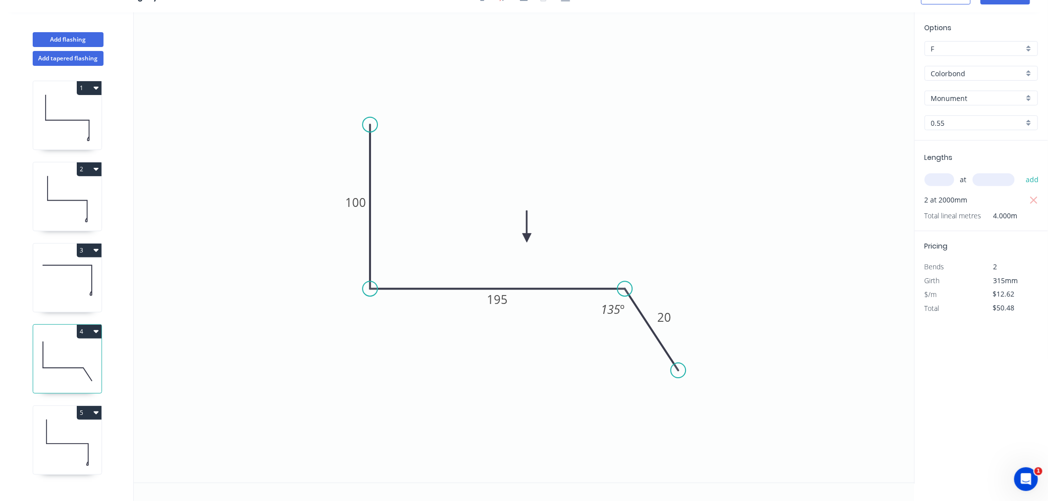
click at [83, 438] on icon at bounding box center [67, 442] width 68 height 63
type input "$14.24"
type input "$28.48"
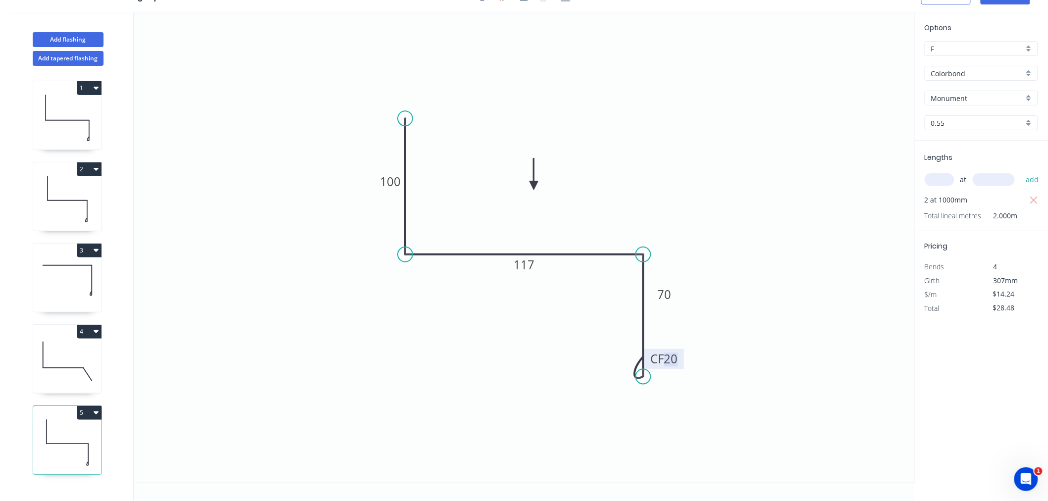
click at [676, 366] on tspan "20" at bounding box center [671, 359] width 14 height 16
click at [715, 354] on icon "0 100 117 CF 20 70" at bounding box center [524, 247] width 781 height 470
drag, startPoint x: 679, startPoint y: 362, endPoint x: 686, endPoint y: 362, distance: 6.9
click at [686, 362] on rect at bounding box center [671, 359] width 40 height 20
click at [65, 354] on icon at bounding box center [67, 361] width 68 height 63
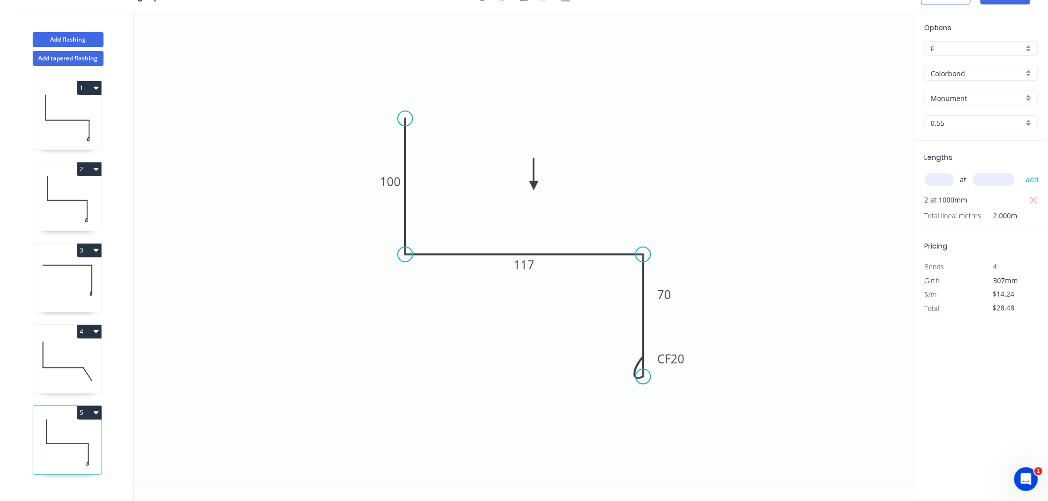
type input "$12.62"
type input "$50.48"
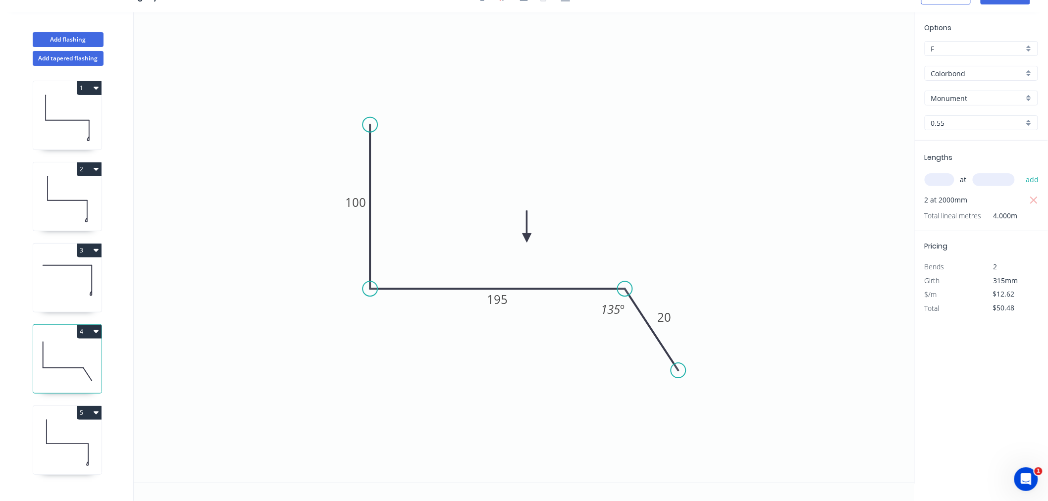
click at [72, 261] on icon at bounding box center [67, 280] width 68 height 63
type input "$9.28"
type input "$37.12"
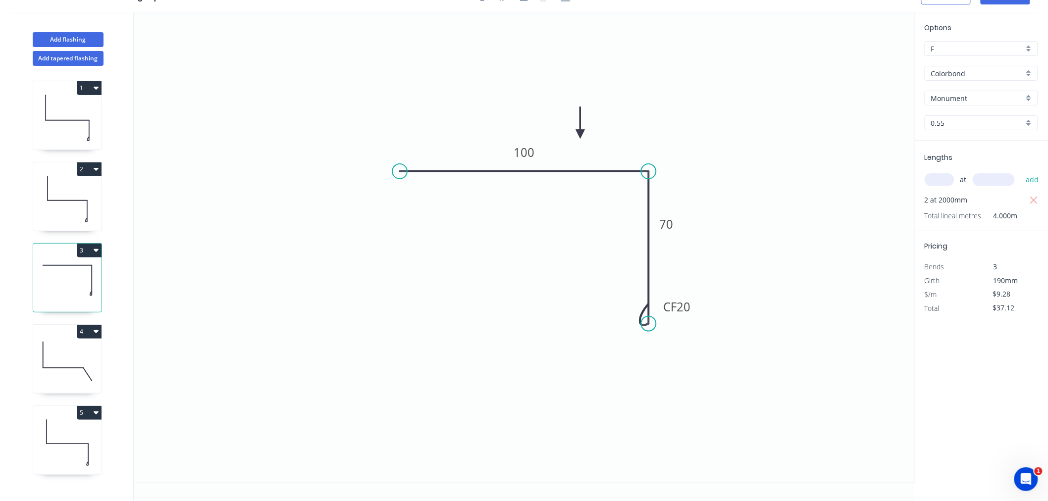
click at [71, 191] on icon at bounding box center [67, 198] width 68 height 63
type input "$14.24"
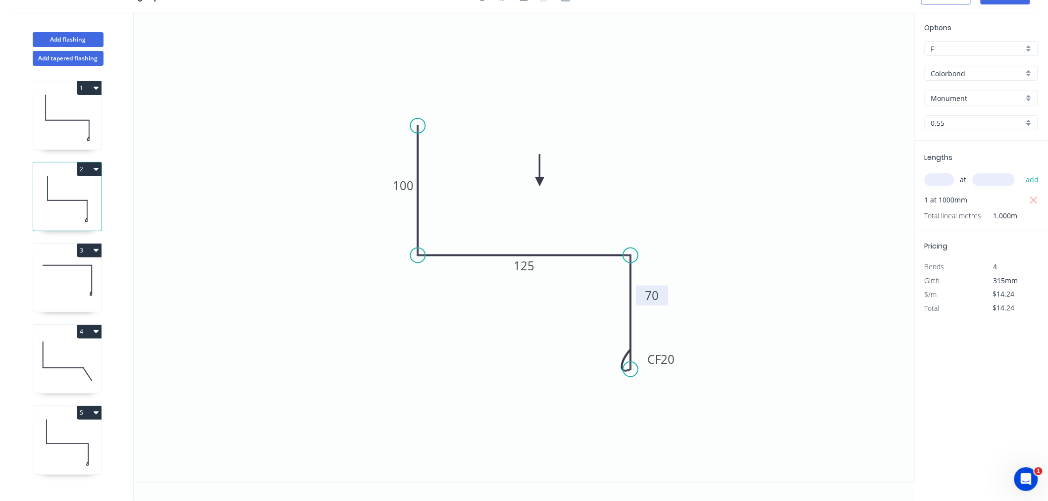
click at [666, 295] on rect at bounding box center [652, 296] width 32 height 20
click at [48, 132] on icon at bounding box center [67, 117] width 68 height 63
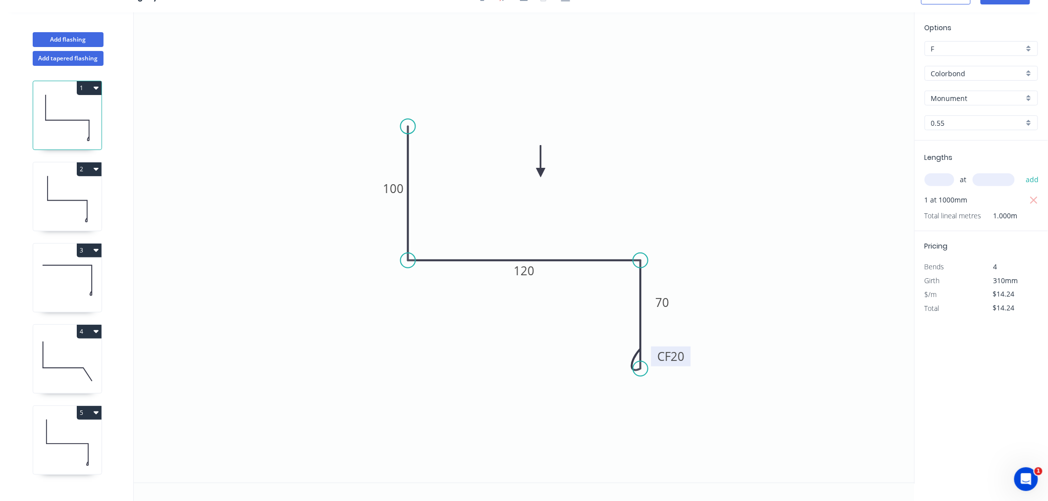
click at [653, 350] on rect at bounding box center [671, 357] width 40 height 20
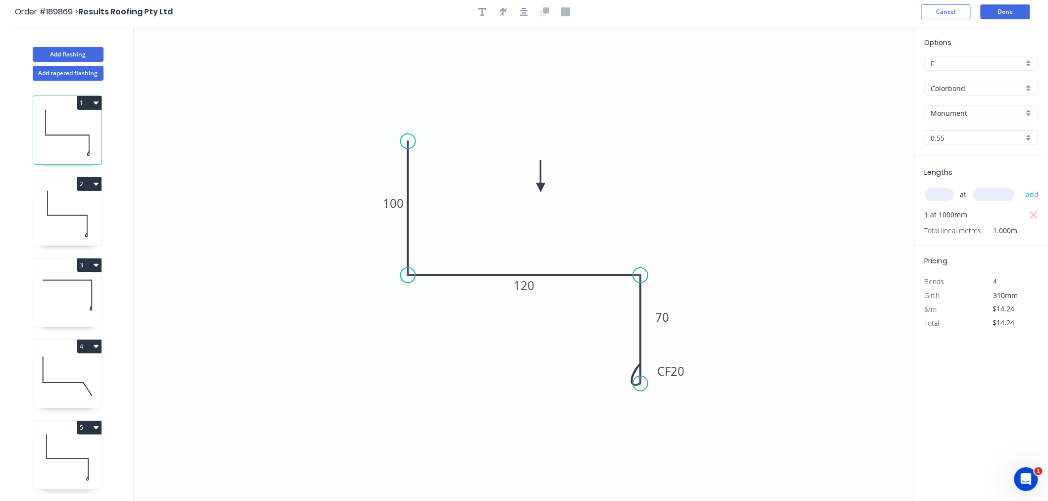
scroll to position [0, 0]
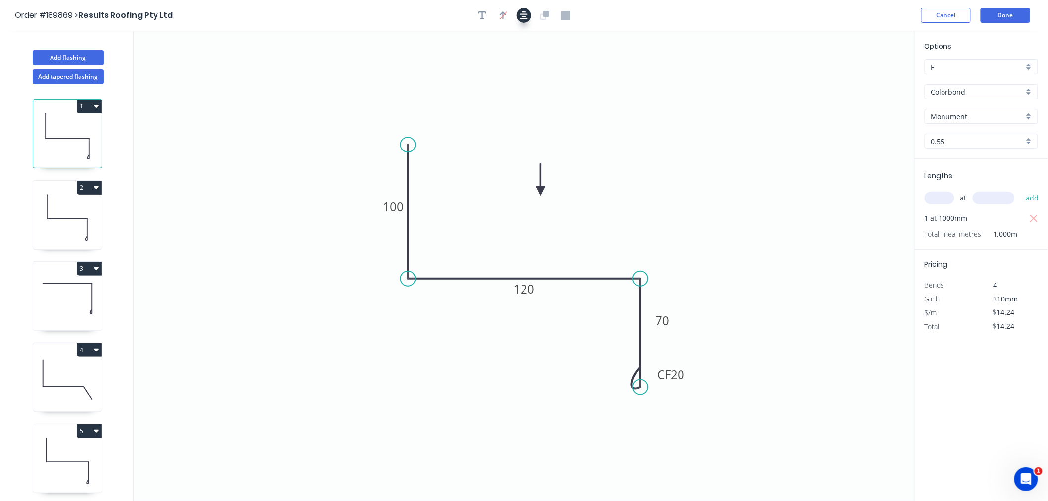
drag, startPoint x: 522, startPoint y: 13, endPoint x: 522, endPoint y: 19, distance: 6.0
click at [522, 13] on icon "button" at bounding box center [524, 15] width 8 height 9
click at [808, 32] on icon "0 100 120 CF 20 70" at bounding box center [524, 266] width 781 height 470
click at [1014, 11] on button "Done" at bounding box center [1006, 15] width 50 height 15
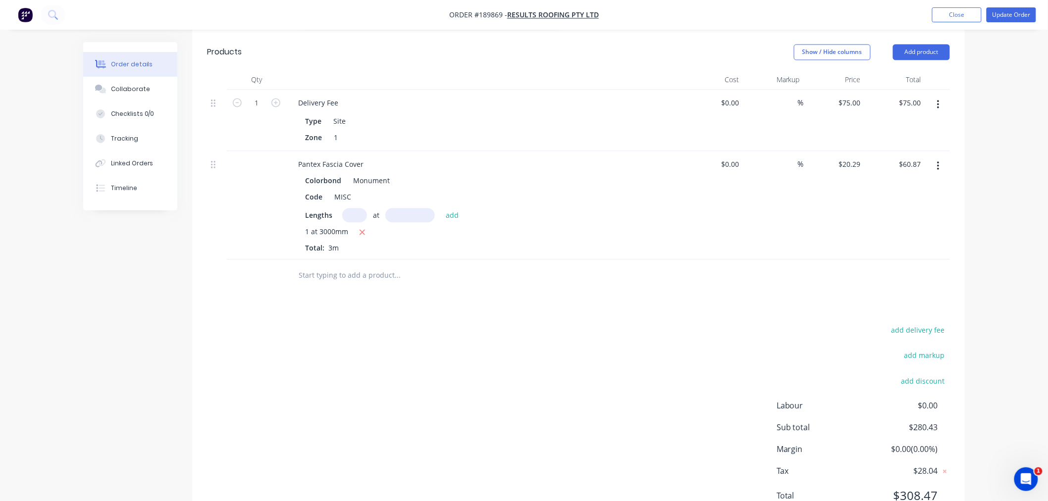
scroll to position [865, 0]
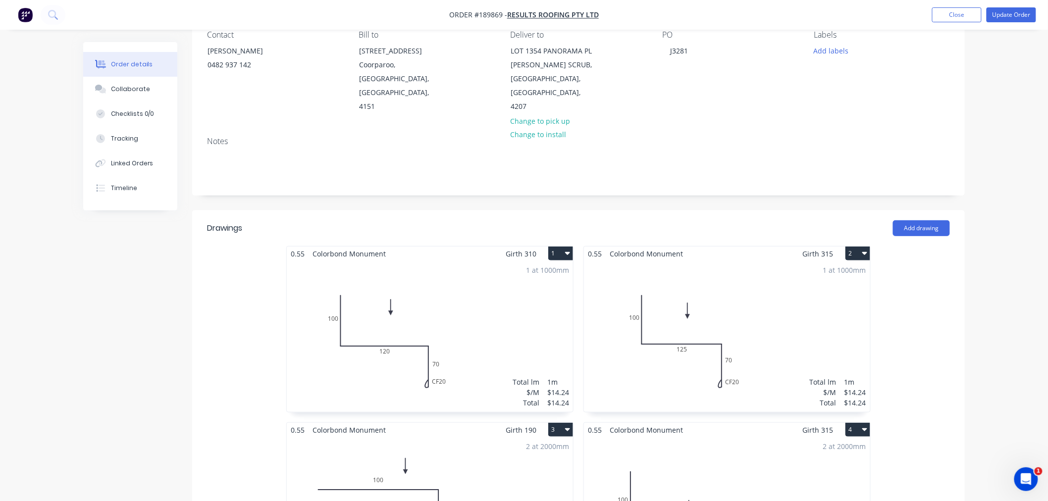
scroll to position [0, 0]
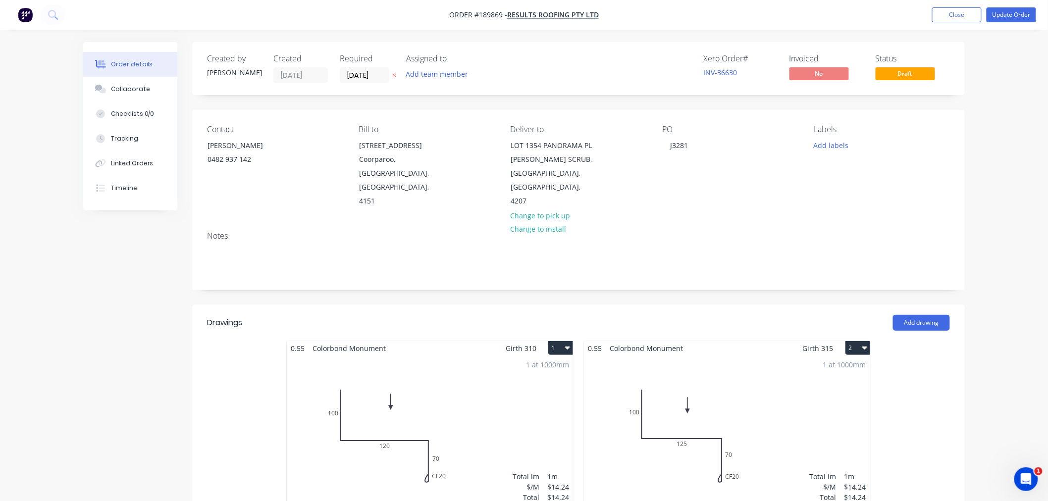
click at [1012, 18] on button "Update Order" at bounding box center [1011, 14] width 50 height 15
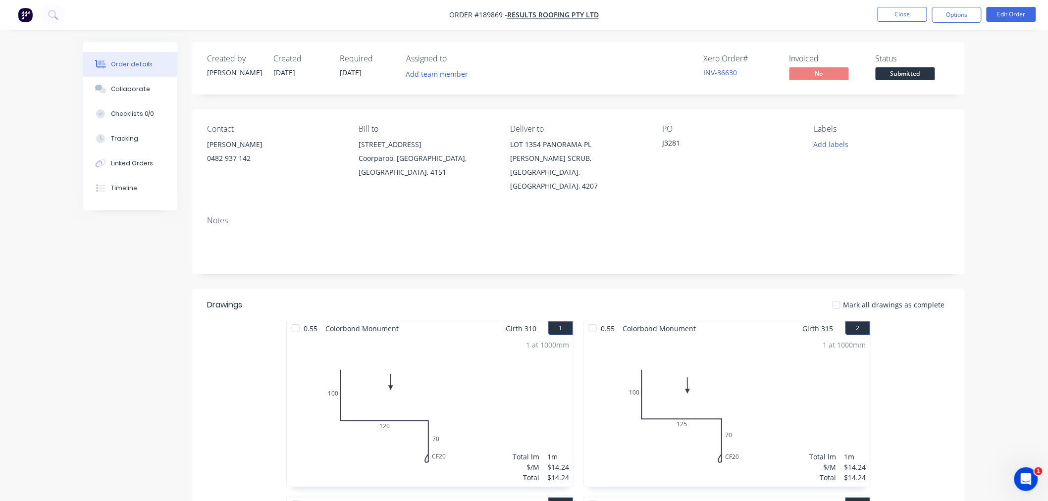
click at [953, 21] on button "Options" at bounding box center [957, 15] width 50 height 16
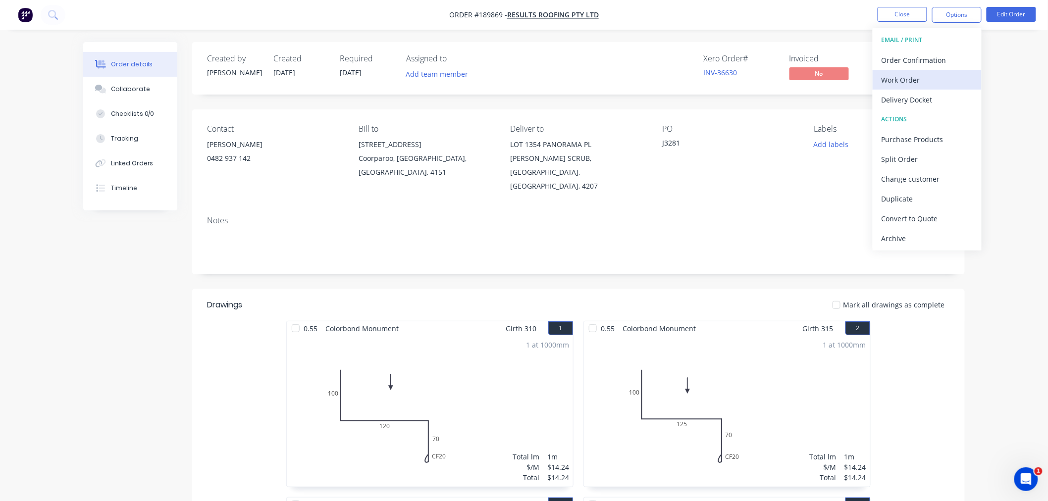
click at [946, 80] on div "Work Order" at bounding box center [926, 80] width 91 height 14
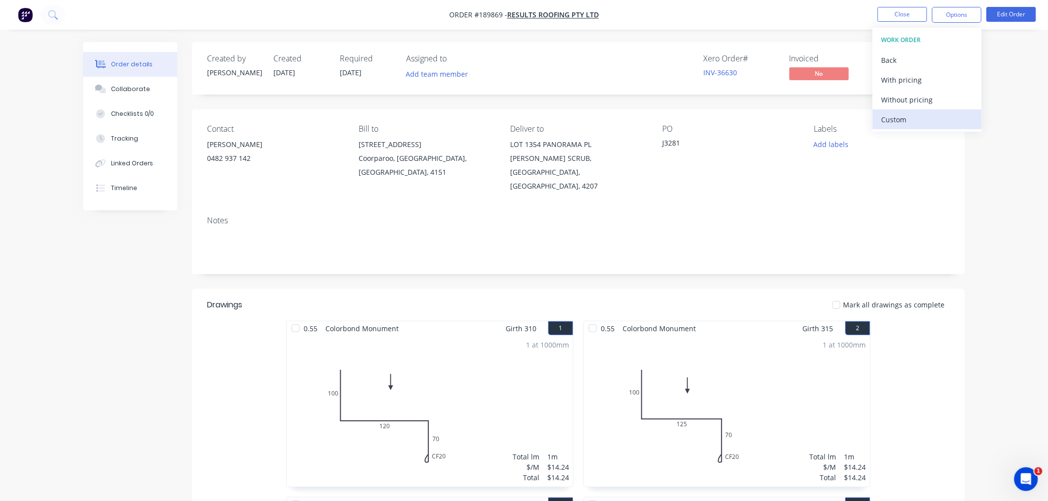
click at [934, 121] on div "Custom" at bounding box center [926, 119] width 91 height 14
click at [933, 98] on div "Without pricing" at bounding box center [926, 100] width 91 height 14
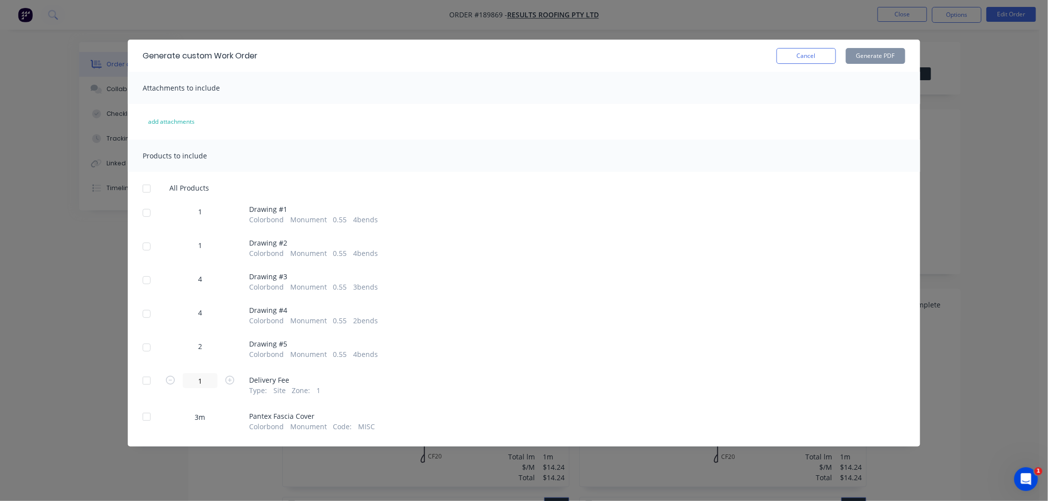
click at [144, 190] on div at bounding box center [147, 189] width 20 height 20
click at [870, 56] on button "Generate PDF" at bounding box center [875, 56] width 59 height 16
drag, startPoint x: 42, startPoint y: 208, endPoint x: 276, endPoint y: 80, distance: 267.1
click at [50, 214] on div "Generate custom Work Order Cancel Generate PDF Attachments to include add attac…" at bounding box center [524, 250] width 1048 height 501
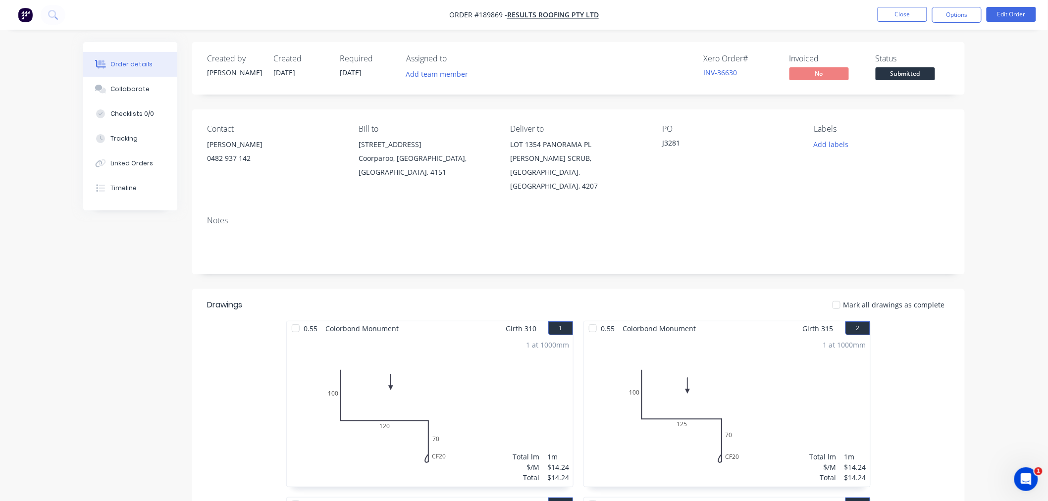
click at [695, 27] on nav "Order #189869 - Results Roofing Pty Ltd Close Options Edit Order" at bounding box center [524, 15] width 1048 height 30
click at [894, 13] on button "Close" at bounding box center [903, 14] width 50 height 15
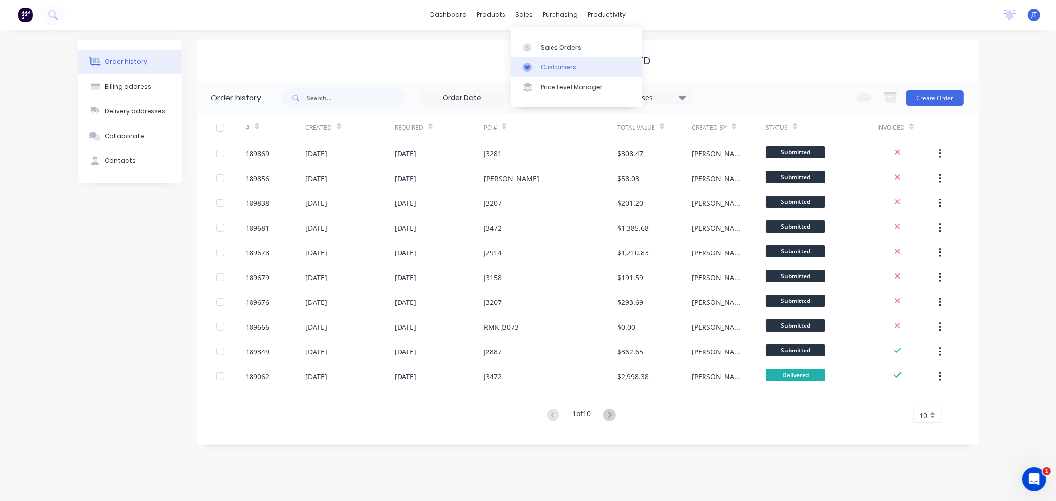
click at [541, 69] on div "Customers" at bounding box center [559, 67] width 36 height 9
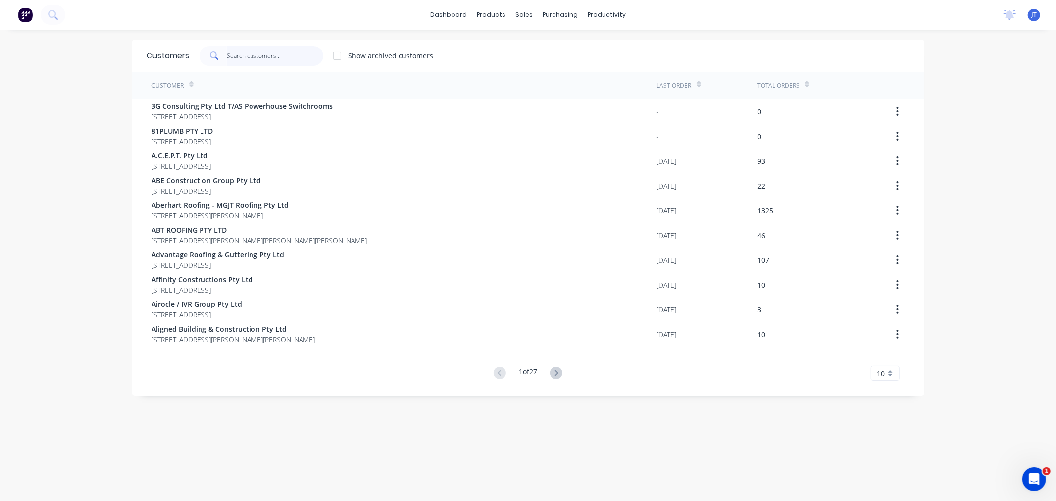
click at [252, 57] on input "text" at bounding box center [275, 56] width 97 height 20
paste input "RESULTS"
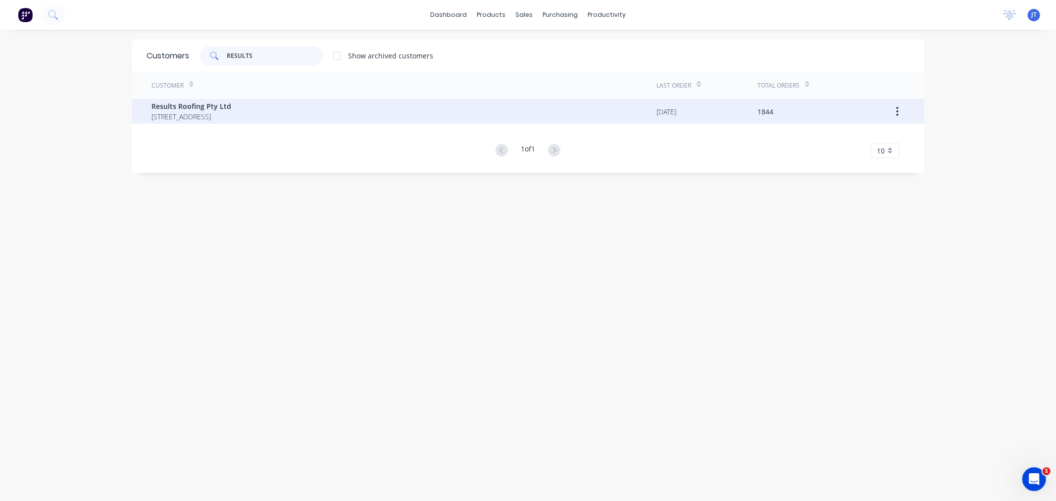
type input "RESULTS"
click at [232, 111] on span "71 York Street Coorparoo Queensland Australia 4151" at bounding box center [192, 116] width 80 height 10
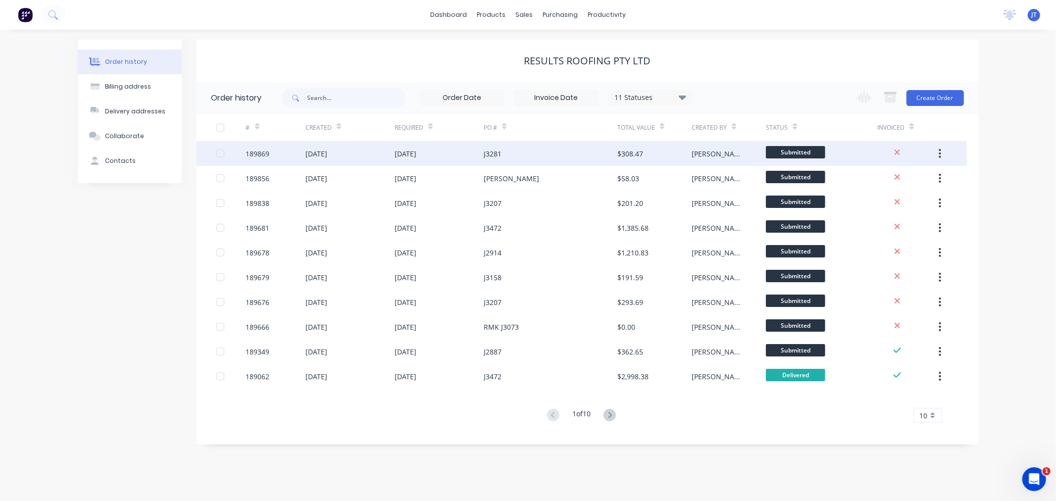
click at [260, 156] on div "189869" at bounding box center [258, 154] width 24 height 10
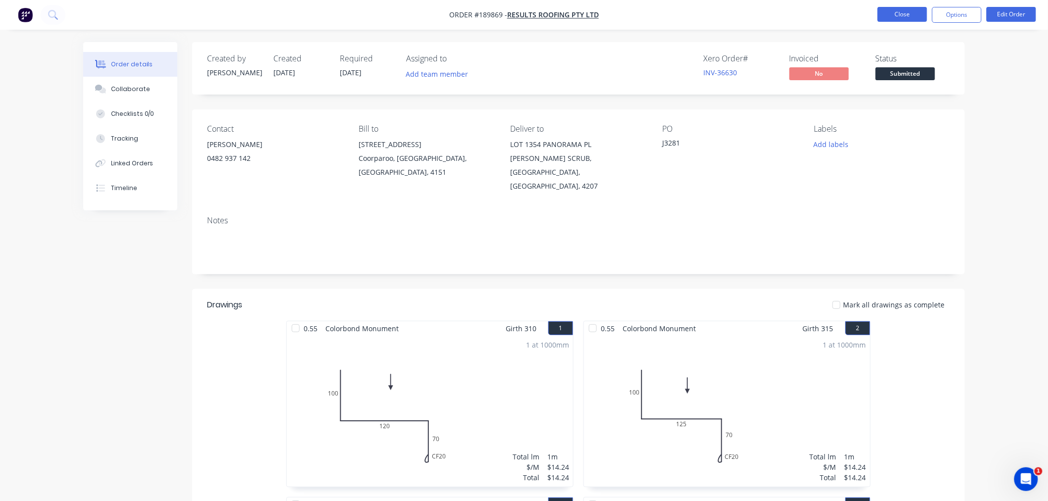
click at [903, 12] on button "Close" at bounding box center [903, 14] width 50 height 15
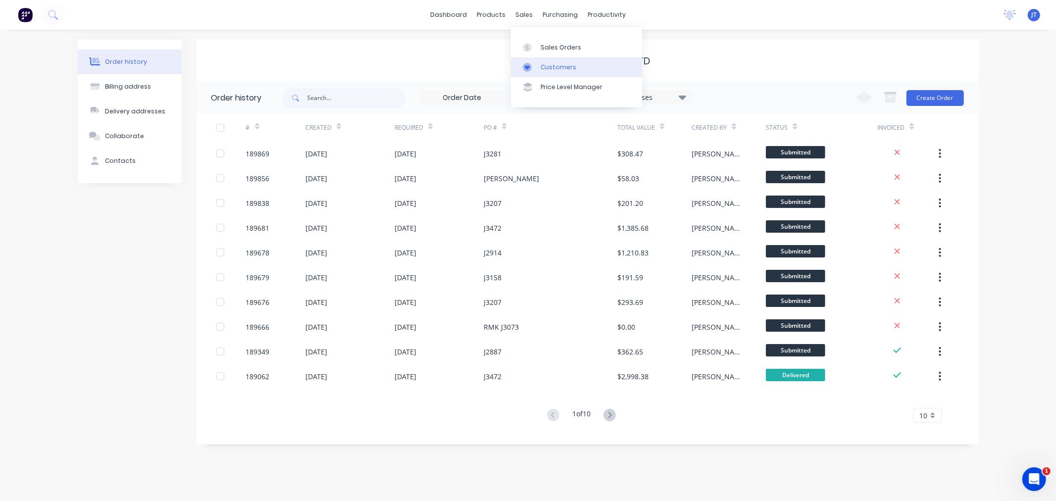
click at [543, 66] on div "Customers" at bounding box center [559, 67] width 36 height 9
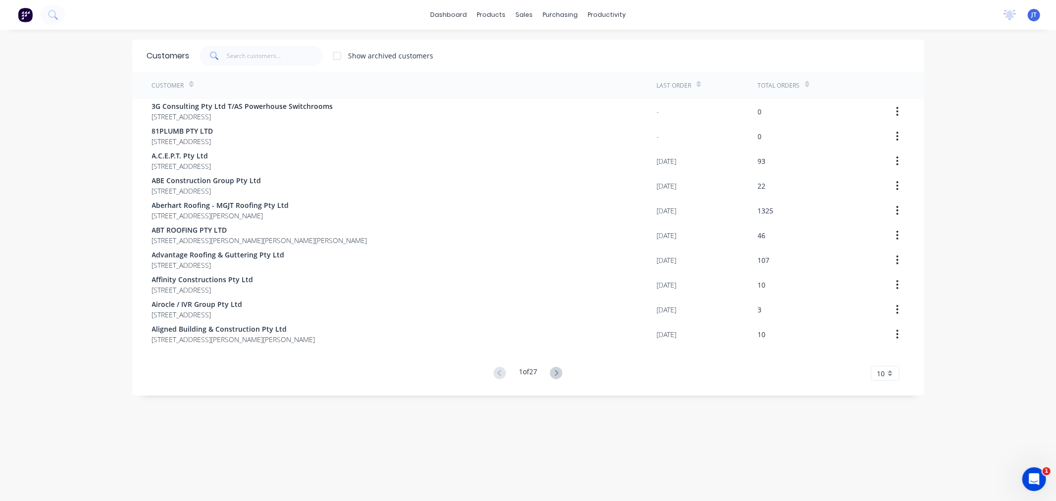
click at [500, 43] on div "Customers Show archived customers" at bounding box center [528, 56] width 792 height 32
click at [259, 56] on input "text" at bounding box center [275, 56] width 97 height 20
paste input "PANTEX"
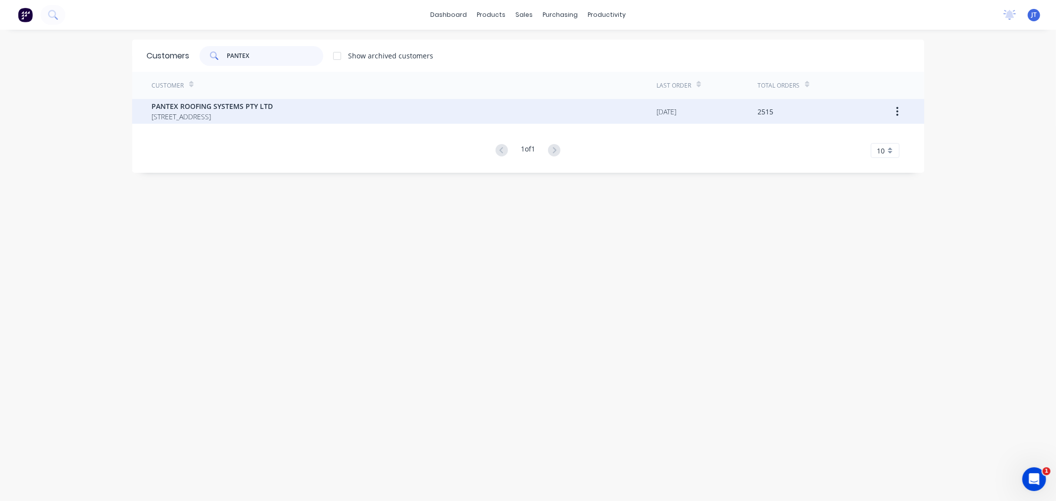
type input "PANTEX"
click at [273, 120] on span "PO BOX 78 NARANGBA Queensland Australia 4504" at bounding box center [212, 116] width 121 height 10
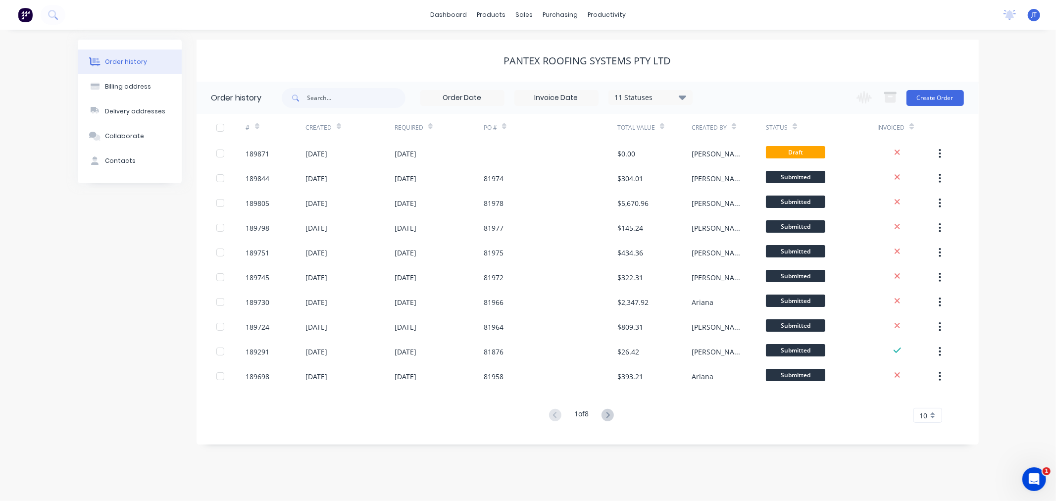
click at [64, 313] on div "Order history Billing address Delivery addresses Collaborate Contacts PANTEX RO…" at bounding box center [528, 265] width 1056 height 471
click at [1009, 312] on div "Order history Billing address Delivery addresses Collaborate Contacts PANTEX RO…" at bounding box center [528, 265] width 1056 height 471
click at [941, 101] on button "Create Order" at bounding box center [935, 98] width 57 height 16
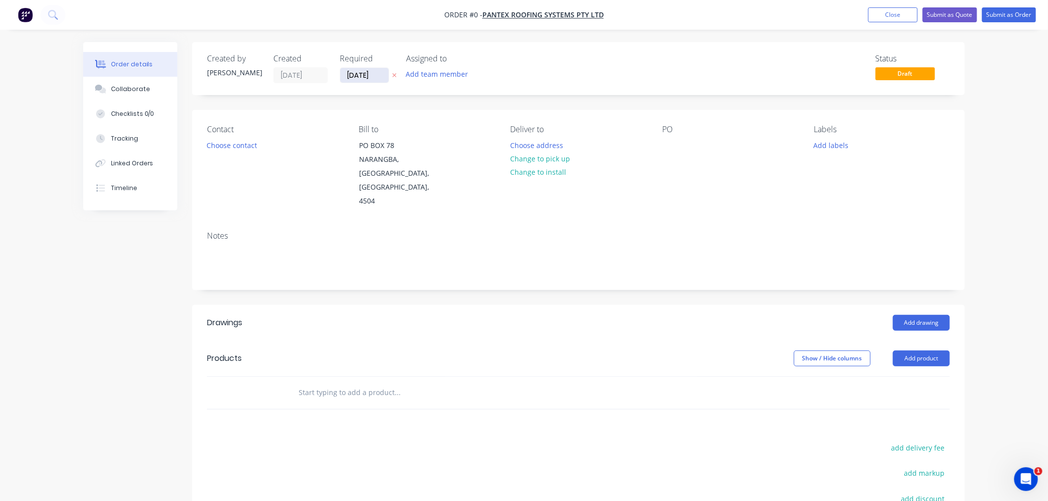
click at [354, 74] on input "[DATE]" at bounding box center [364, 75] width 49 height 15
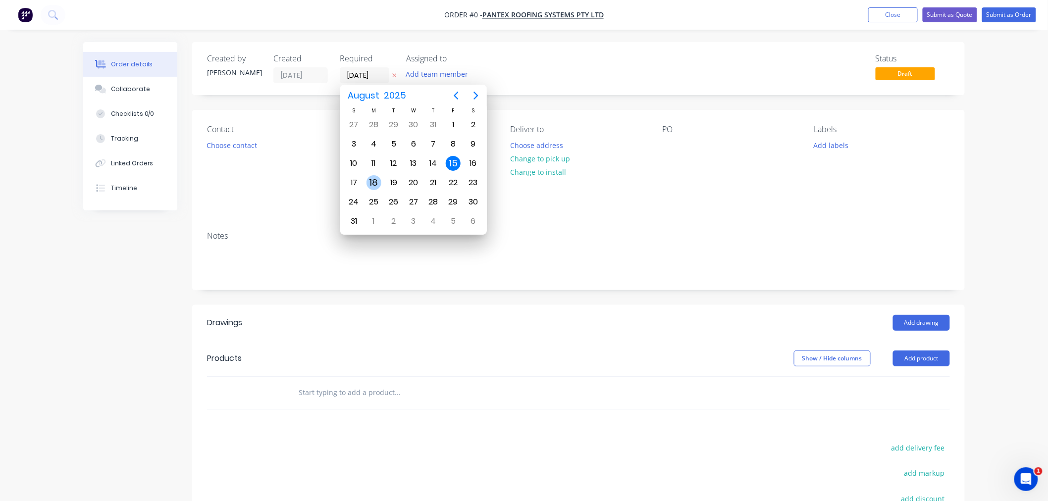
click at [374, 182] on div "18" at bounding box center [373, 182] width 15 height 15
type input "[DATE]"
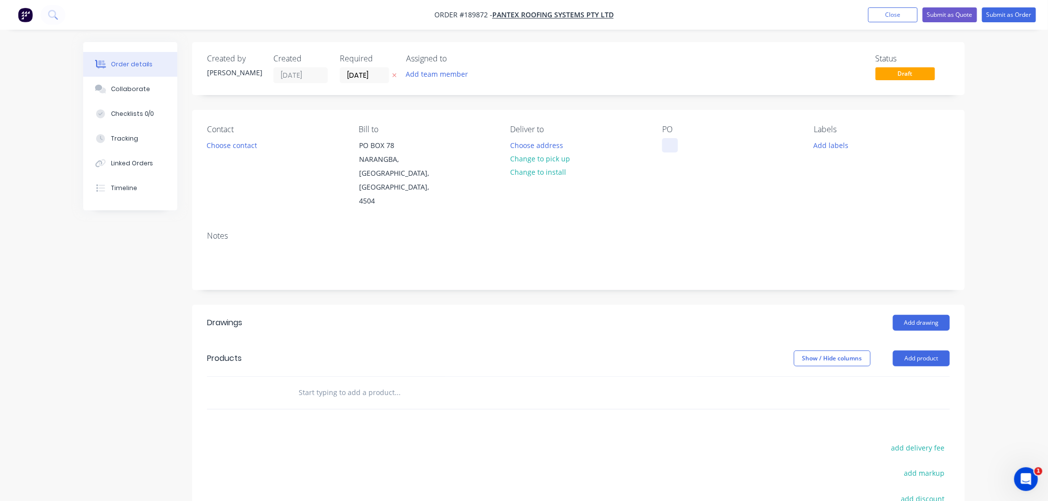
click at [669, 149] on div at bounding box center [670, 145] width 16 height 14
click at [231, 146] on button "Choose contact" at bounding box center [232, 144] width 61 height 13
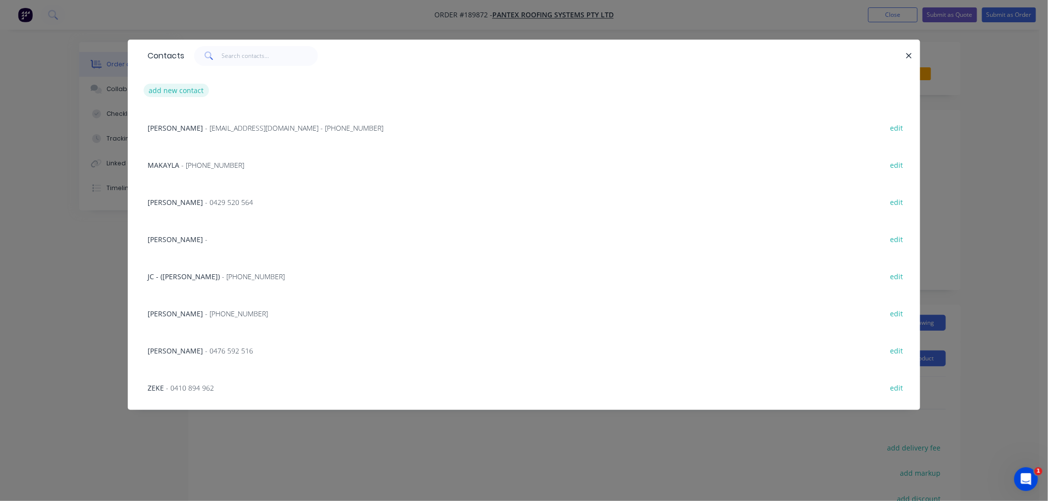
click at [169, 86] on button "add new contact" at bounding box center [176, 90] width 65 height 13
select select "AU"
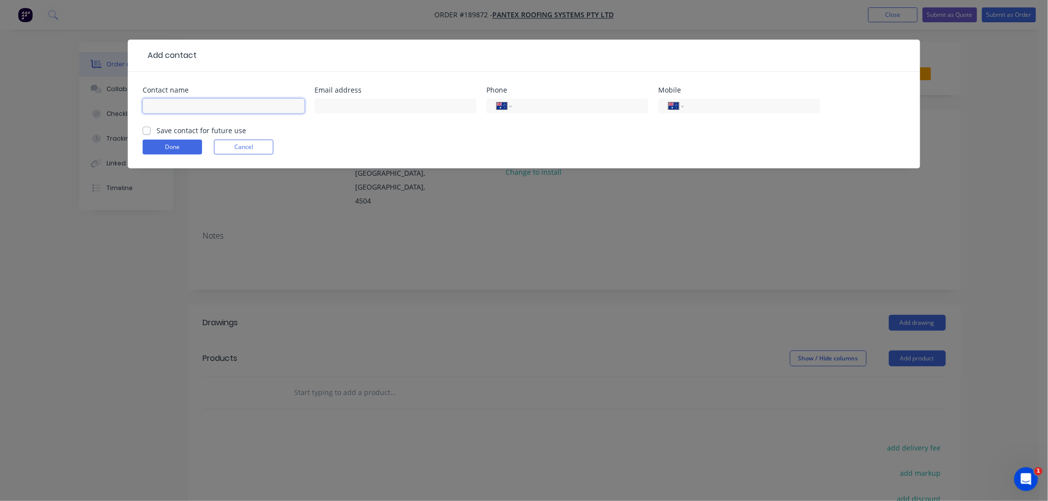
click at [193, 103] on input "text" at bounding box center [224, 106] width 162 height 15
type input "JOSH"
type input "0475 566 336"
click button "Done" at bounding box center [172, 147] width 59 height 15
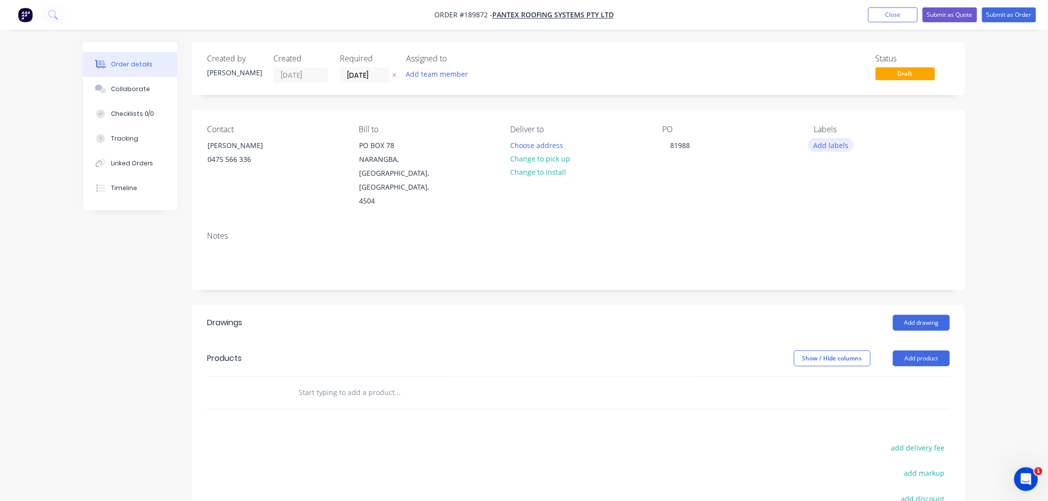
click at [831, 147] on button "Add labels" at bounding box center [831, 144] width 46 height 13
click at [839, 221] on div at bounding box center [832, 219] width 20 height 20
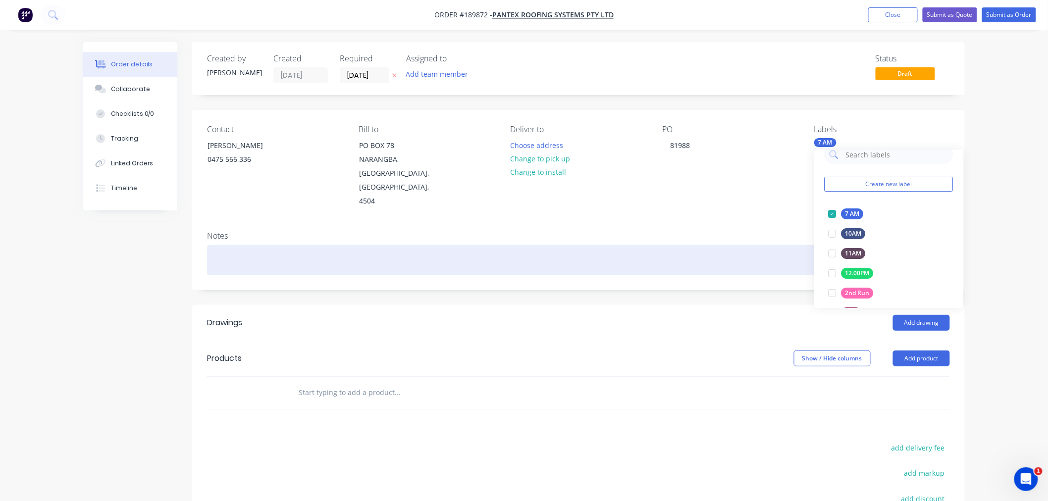
click at [660, 245] on div at bounding box center [578, 260] width 743 height 30
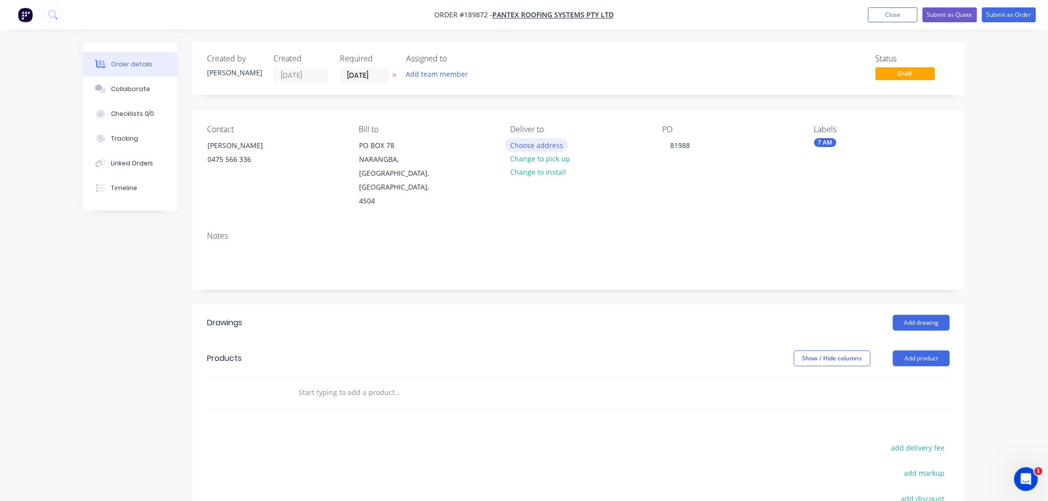
click at [528, 146] on button "Choose address" at bounding box center [536, 144] width 63 height 13
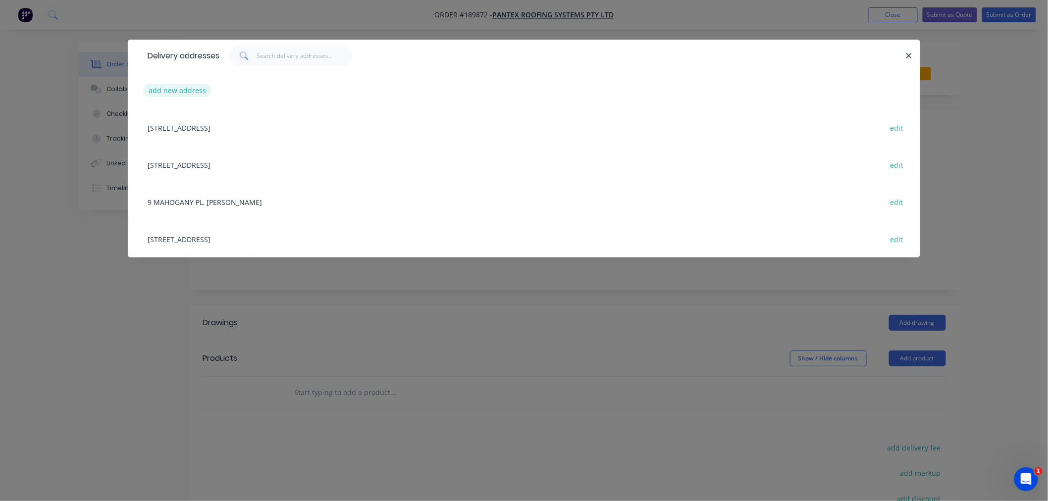
click at [182, 87] on button "add new address" at bounding box center [178, 90] width 68 height 13
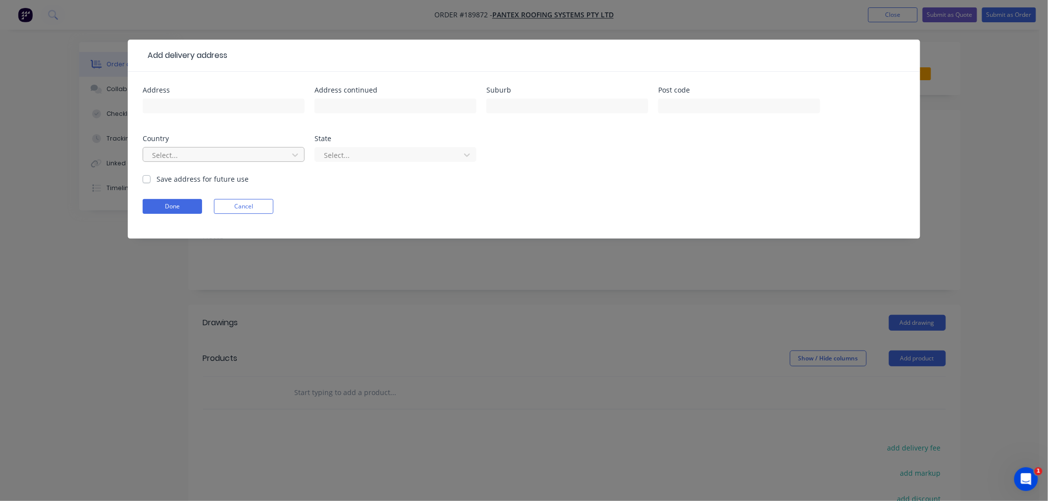
click at [200, 150] on div at bounding box center [217, 155] width 132 height 12
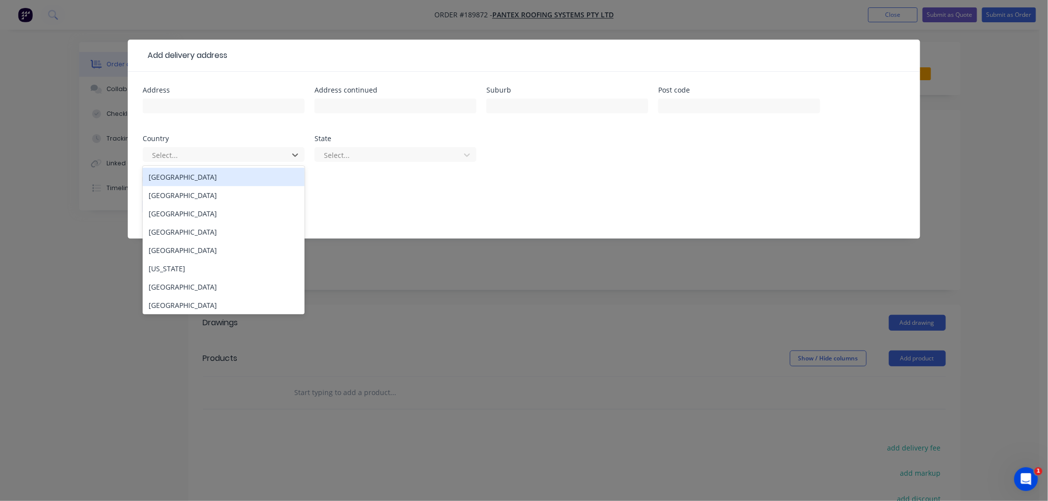
click at [206, 175] on div "Australia" at bounding box center [224, 177] width 162 height 18
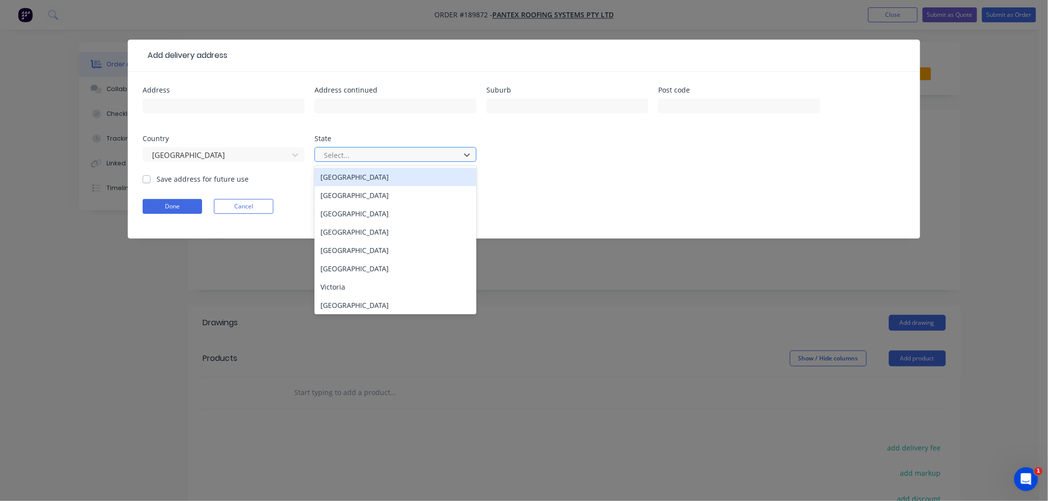
click at [353, 152] on div at bounding box center [389, 155] width 132 height 12
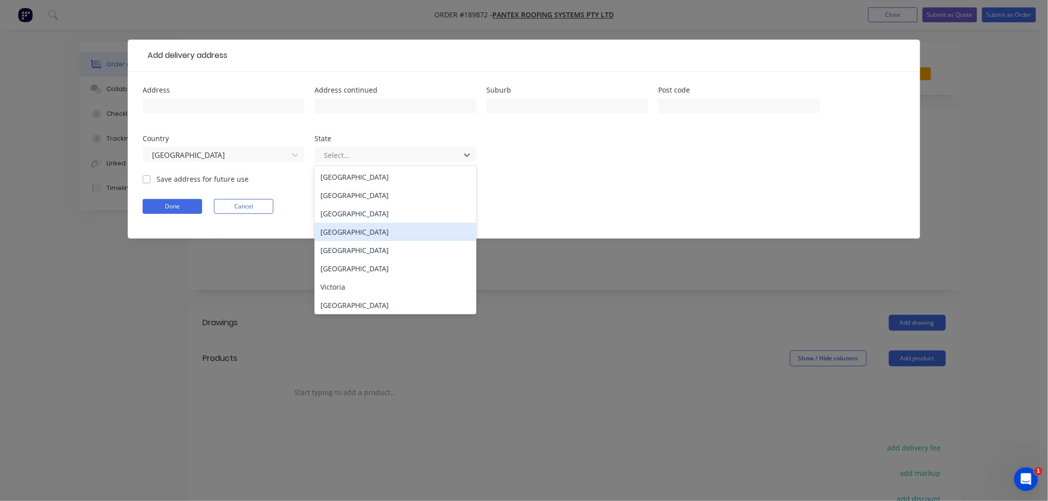
click at [355, 233] on div "Queensland" at bounding box center [395, 232] width 162 height 18
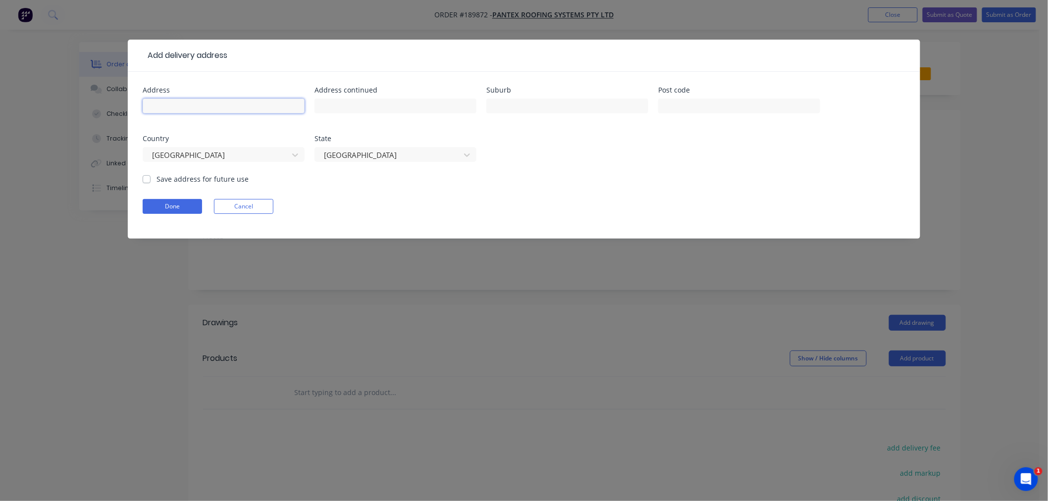
click at [254, 109] on input "text" at bounding box center [224, 106] width 162 height 15
type input "5 NAURIA STREET"
type input "FIG TREE POCKET"
click at [236, 106] on input "5 NAURIA STREET" at bounding box center [224, 106] width 162 height 15
click at [236, 105] on input "5 NAURIA STREET" at bounding box center [224, 106] width 162 height 15
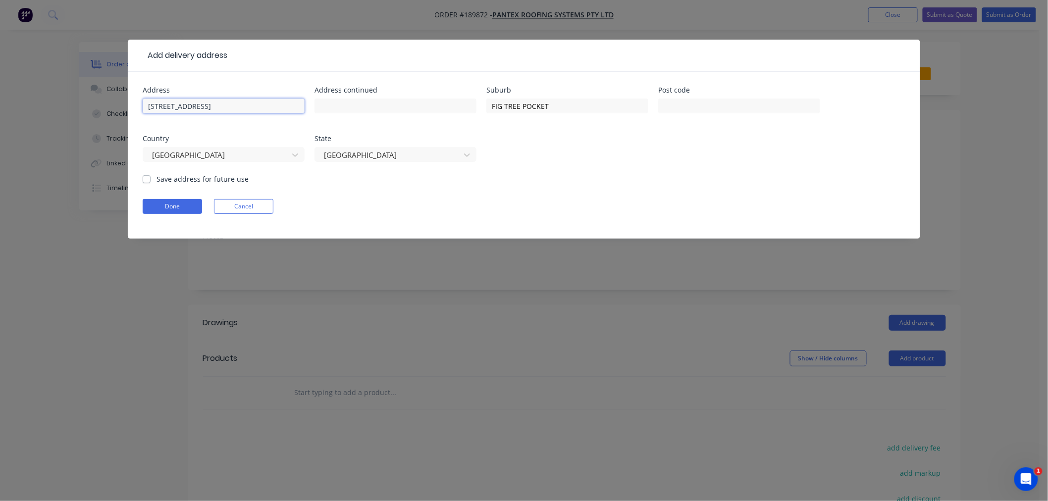
click at [236, 105] on input "5 NAURIA STREET" at bounding box center [224, 106] width 162 height 15
type input "4069"
click button "Done" at bounding box center [172, 206] width 59 height 15
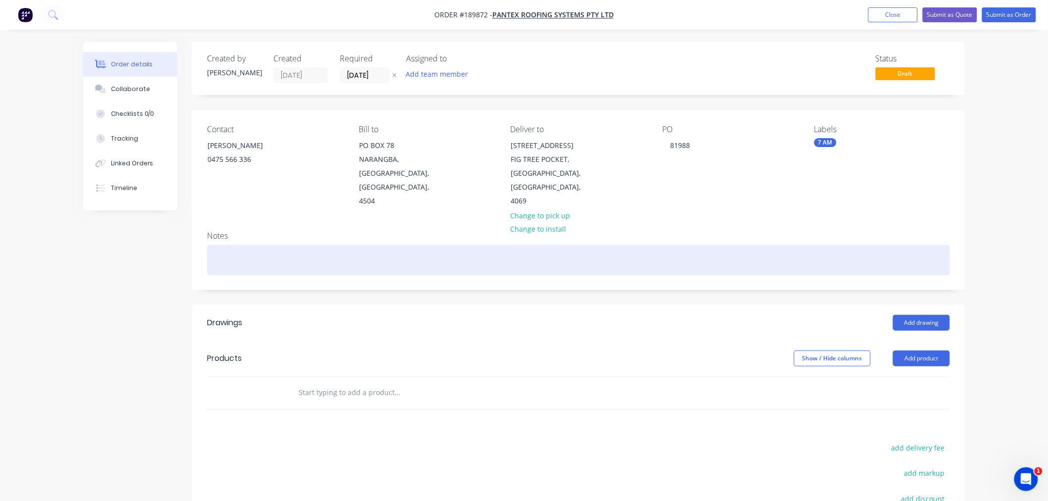
click at [722, 245] on div at bounding box center [578, 260] width 743 height 30
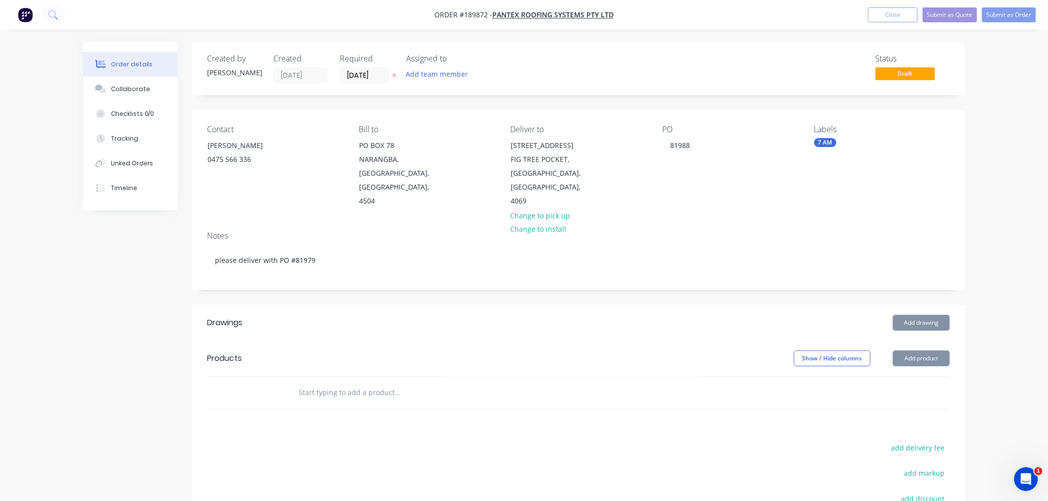
click at [1033, 245] on div "Order details Collaborate Checklists 0/0 Tracking Linked Orders Timeline Order …" at bounding box center [524, 331] width 1048 height 662
click at [998, 279] on div "Order details Collaborate Checklists 0/0 Tracking Linked Orders Timeline Order …" at bounding box center [524, 331] width 1048 height 662
click at [916, 315] on button "Add drawing" at bounding box center [921, 323] width 57 height 16
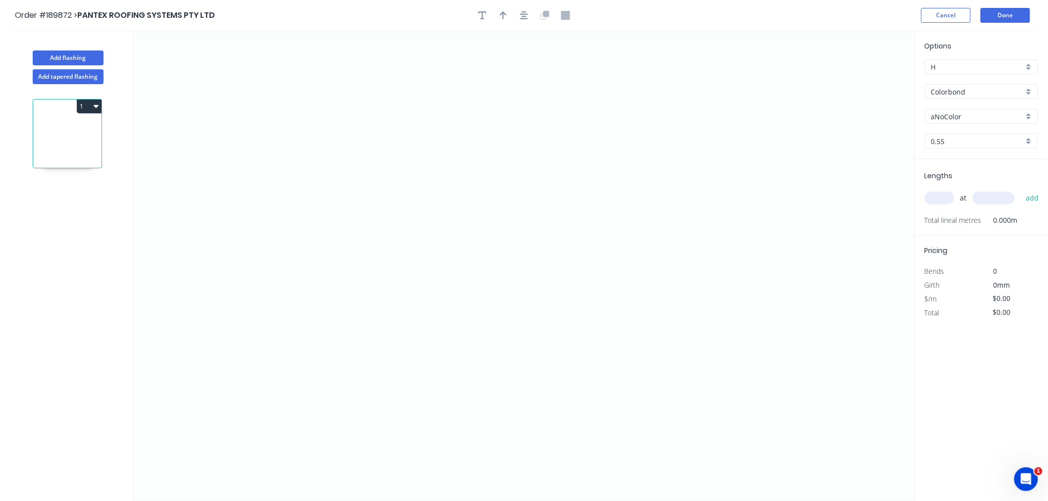
click at [942, 114] on input "aNoColor" at bounding box center [977, 116] width 93 height 10
click at [948, 137] on div "Basalt" at bounding box center [981, 135] width 112 height 17
type input "Basalt"
click at [936, 196] on input "text" at bounding box center [940, 198] width 30 height 13
type input "2"
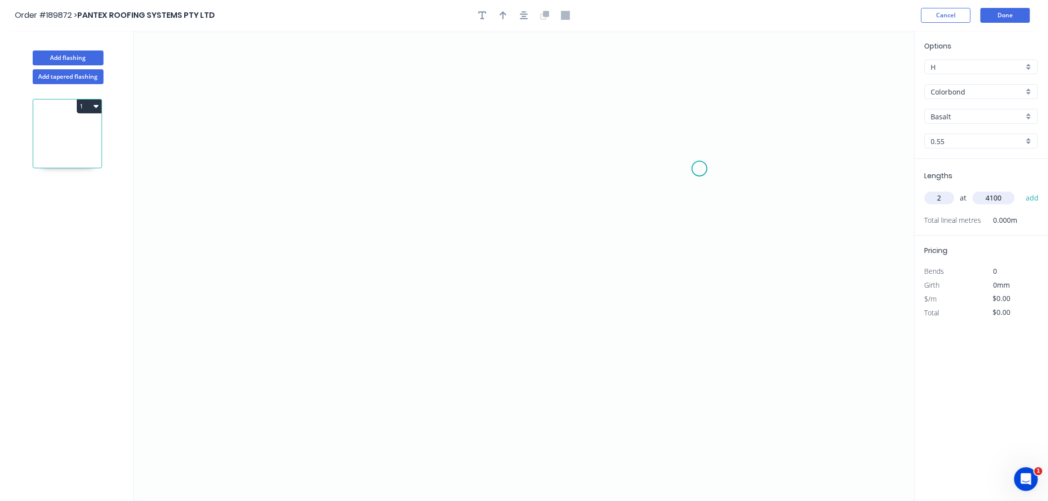
type input "4100"
click at [1021, 190] on button "add" at bounding box center [1032, 198] width 23 height 17
click at [214, 295] on icon "0" at bounding box center [524, 266] width 781 height 470
click at [234, 226] on icon at bounding box center [224, 260] width 20 height 68
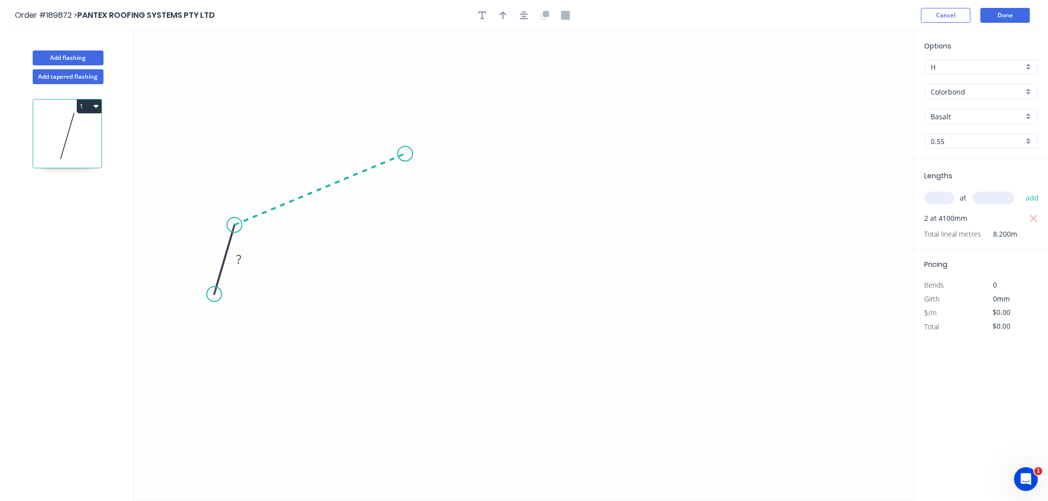
click at [405, 154] on icon "0 ?" at bounding box center [524, 266] width 781 height 470
click at [556, 233] on icon "0 ? ? ? º" at bounding box center [524, 266] width 781 height 470
click at [571, 308] on icon "0 ? ? ? ? º ? º" at bounding box center [524, 266] width 781 height 470
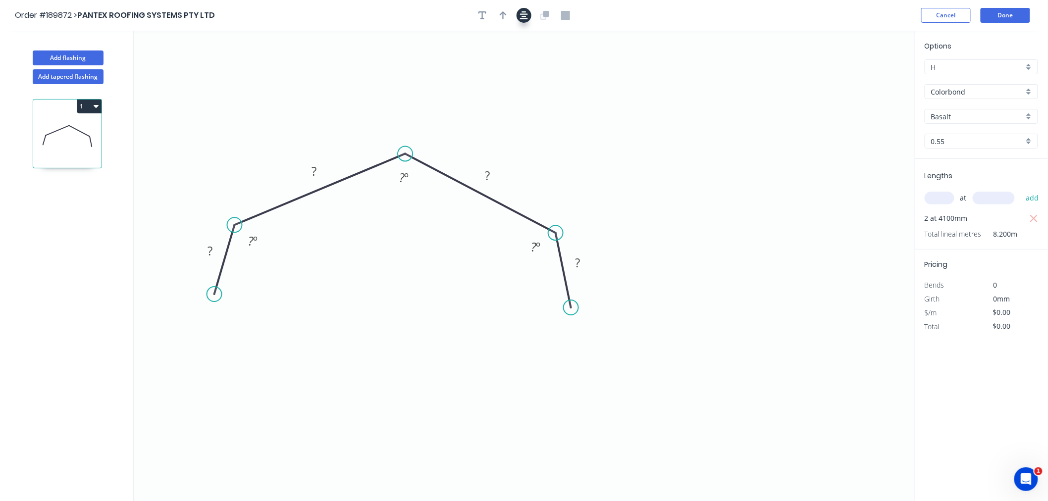
click at [528, 16] on button "button" at bounding box center [524, 15] width 15 height 15
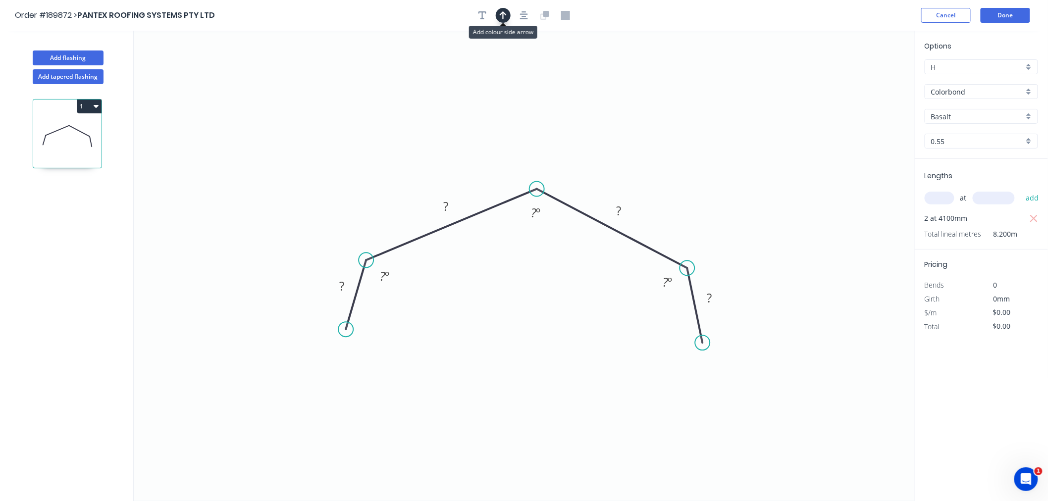
click at [504, 15] on icon "button" at bounding box center [503, 15] width 7 height 9
drag, startPoint x: 865, startPoint y: 78, endPoint x: 663, endPoint y: 192, distance: 231.7
click at [663, 192] on icon at bounding box center [662, 180] width 9 height 32
drag, startPoint x: 662, startPoint y: 191, endPoint x: 661, endPoint y: 182, distance: 8.5
click at [661, 182] on icon at bounding box center [661, 171] width 9 height 32
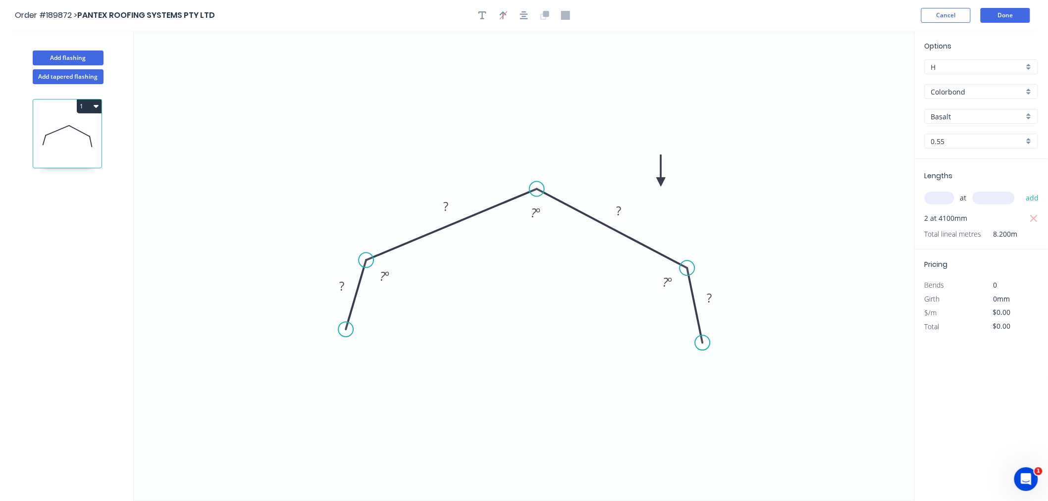
click at [661, 182] on icon at bounding box center [661, 171] width 9 height 32
drag, startPoint x: 661, startPoint y: 182, endPoint x: 674, endPoint y: 192, distance: 16.2
click at [674, 192] on icon at bounding box center [682, 183] width 29 height 29
click at [342, 286] on tspan "?" at bounding box center [341, 286] width 5 height 16
drag, startPoint x: 707, startPoint y: 343, endPoint x: 712, endPoint y: 342, distance: 5.5
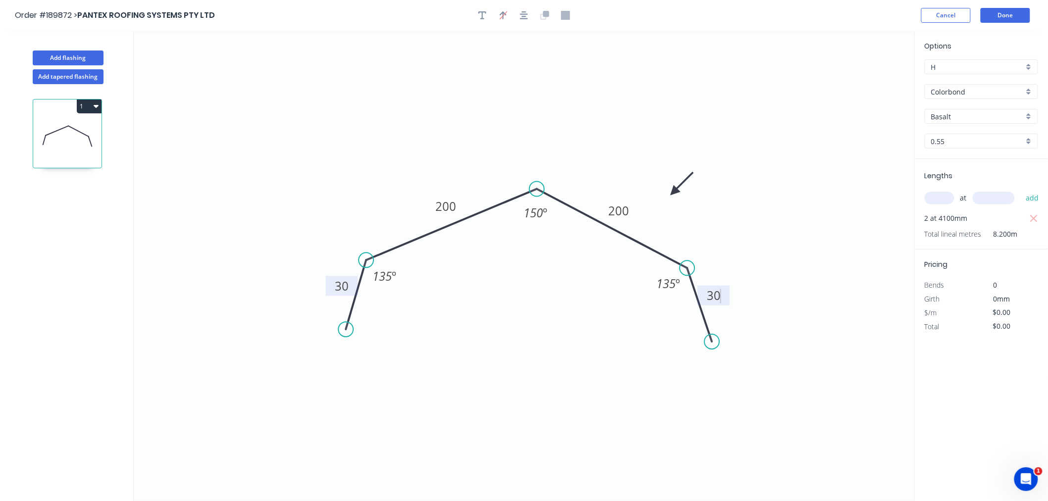
click at [712, 342] on circle at bounding box center [712, 341] width 15 height 15
type input "$14.82"
type input "$121.52"
drag, startPoint x: 364, startPoint y: 261, endPoint x: 365, endPoint y: 270, distance: 8.9
click at [365, 270] on circle at bounding box center [365, 269] width 15 height 15
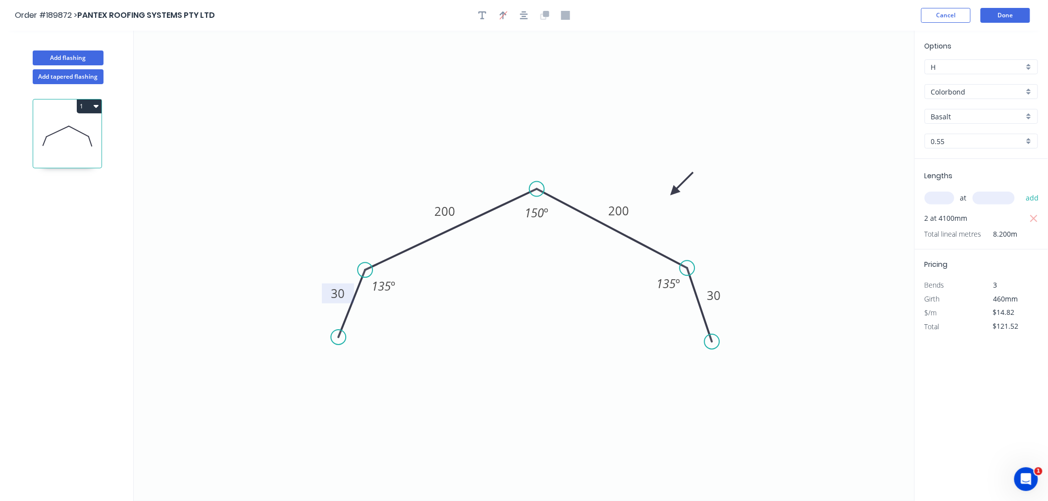
drag, startPoint x: 348, startPoint y: 328, endPoint x: 338, endPoint y: 338, distance: 13.3
click at [338, 338] on circle at bounding box center [338, 337] width 15 height 15
click at [524, 12] on icon "button" at bounding box center [524, 15] width 8 height 8
click at [523, 13] on icon "button" at bounding box center [524, 15] width 8 height 9
click at [662, 123] on icon "0 30 200 200 30 135 º 150 º 135 º" at bounding box center [524, 266] width 781 height 470
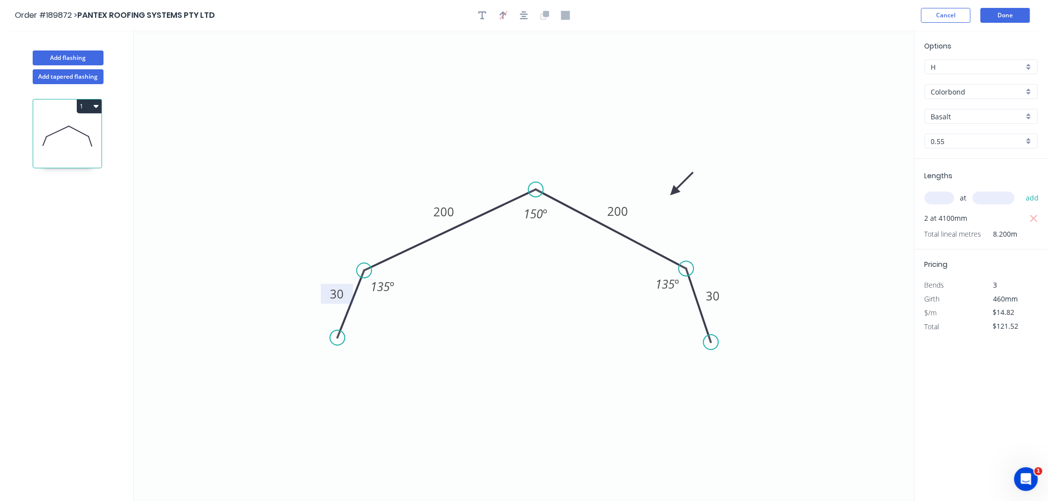
click at [824, 22] on div "Order #189872 > PANTEX ROOFING SYSTEMS PTY LTD Cancel Done" at bounding box center [524, 15] width 1018 height 15
click at [1008, 16] on button "Done" at bounding box center [1006, 15] width 50 height 15
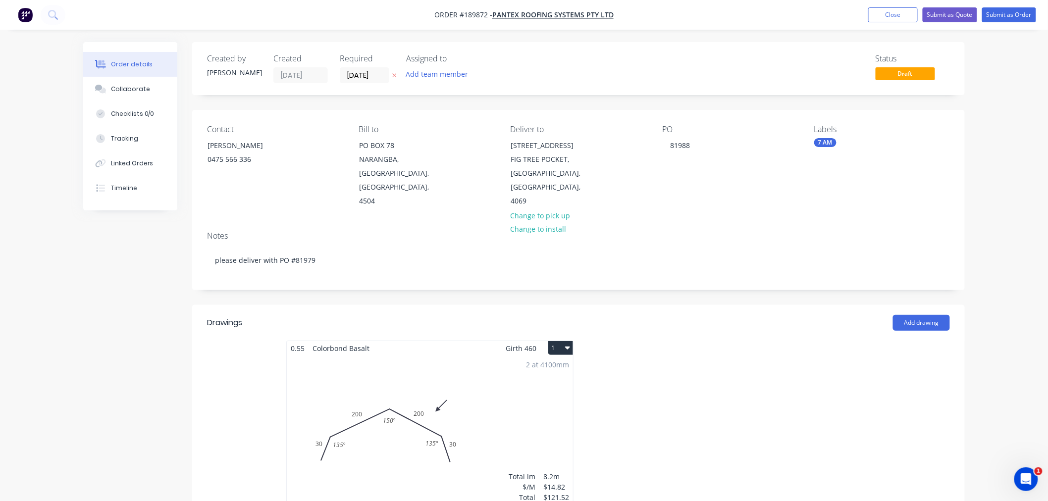
click at [565, 344] on icon "button" at bounding box center [567, 348] width 5 height 8
click at [556, 365] on div "Use larger box size" at bounding box center [526, 372] width 76 height 14
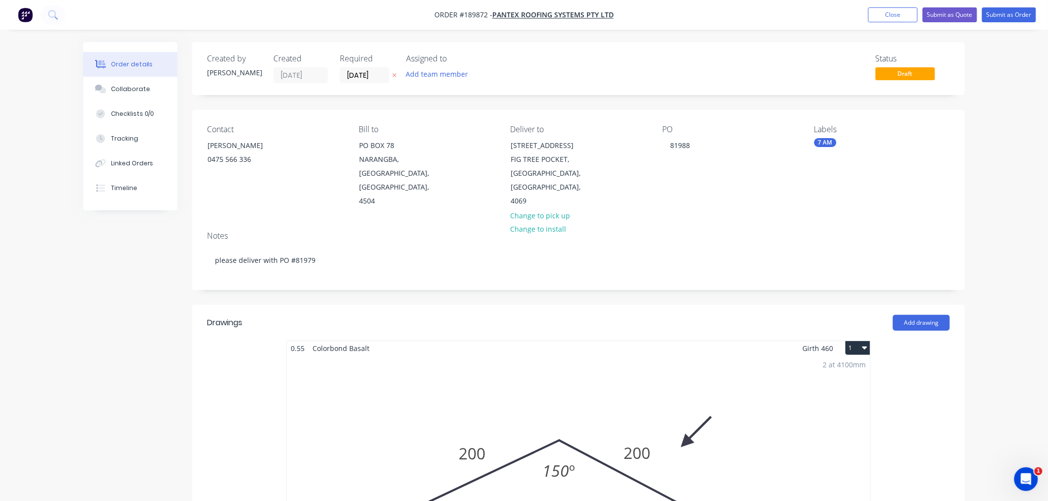
click at [1006, 250] on div "Order details Collaborate Checklists 0/0 Tracking Linked Orders Timeline Order …" at bounding box center [524, 499] width 1048 height 999
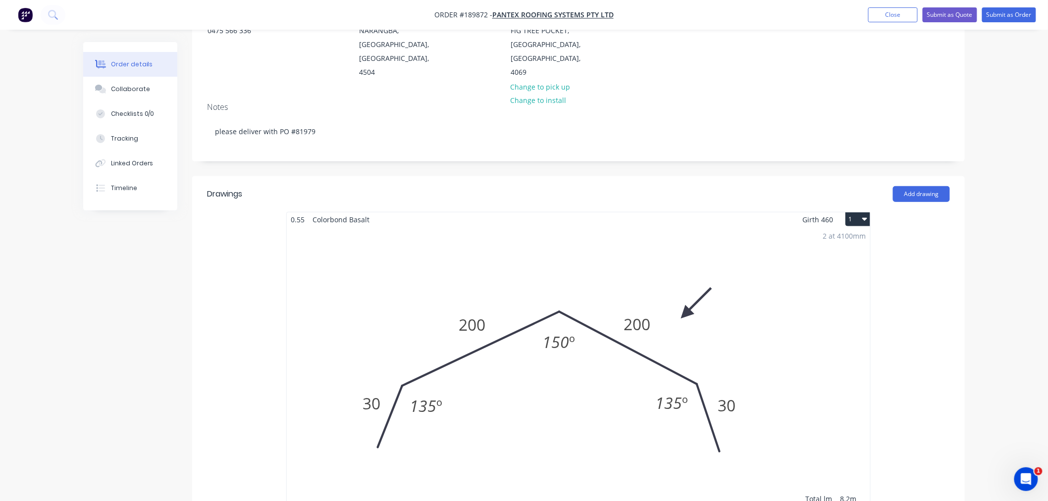
scroll to position [155, 0]
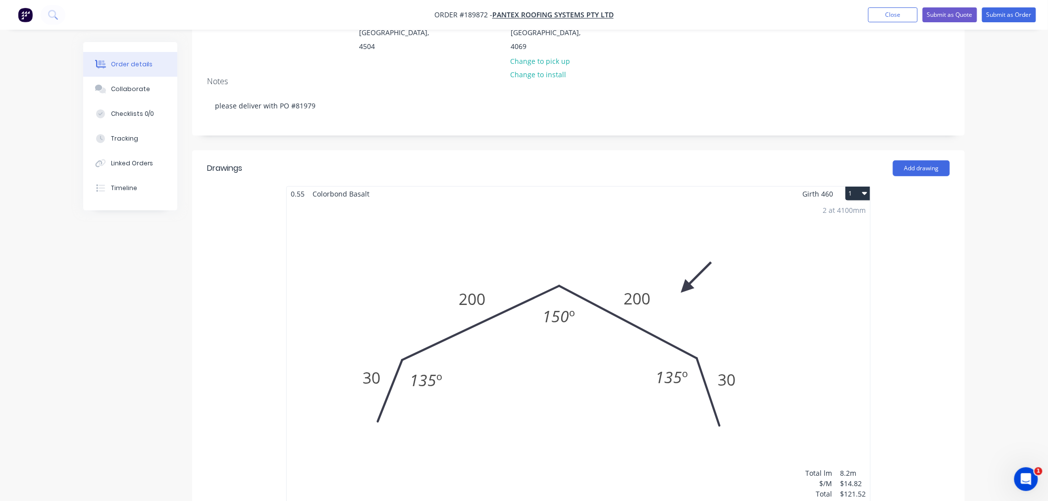
click at [768, 345] on div "2 at 4100mm Total lm $/M Total 8.2m $14.82 $121.52" at bounding box center [578, 352] width 583 height 302
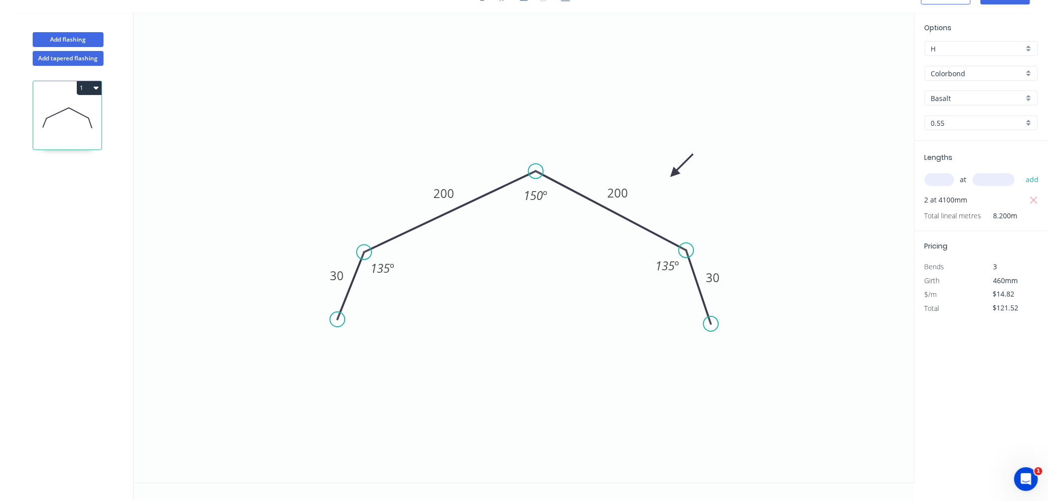
scroll to position [18, 0]
drag, startPoint x: 363, startPoint y: 253, endPoint x: 387, endPoint y: 242, distance: 26.8
click at [364, 250] on circle at bounding box center [364, 250] width 15 height 15
click at [687, 252] on circle at bounding box center [686, 251] width 15 height 15
drag, startPoint x: 337, startPoint y: 319, endPoint x: 344, endPoint y: 324, distance: 8.4
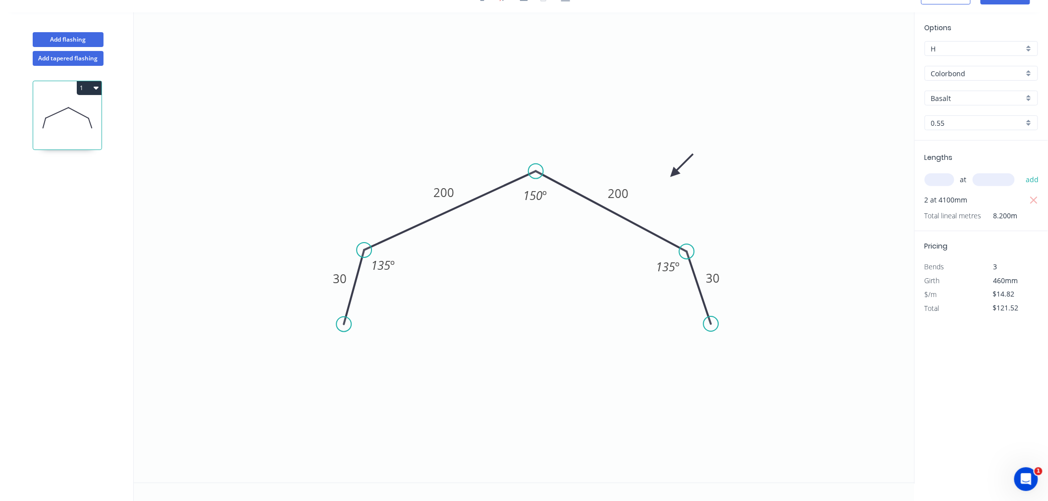
click at [344, 324] on circle at bounding box center [343, 324] width 15 height 15
drag, startPoint x: 711, startPoint y: 323, endPoint x: 707, endPoint y: 327, distance: 6.0
click at [707, 327] on circle at bounding box center [706, 327] width 15 height 15
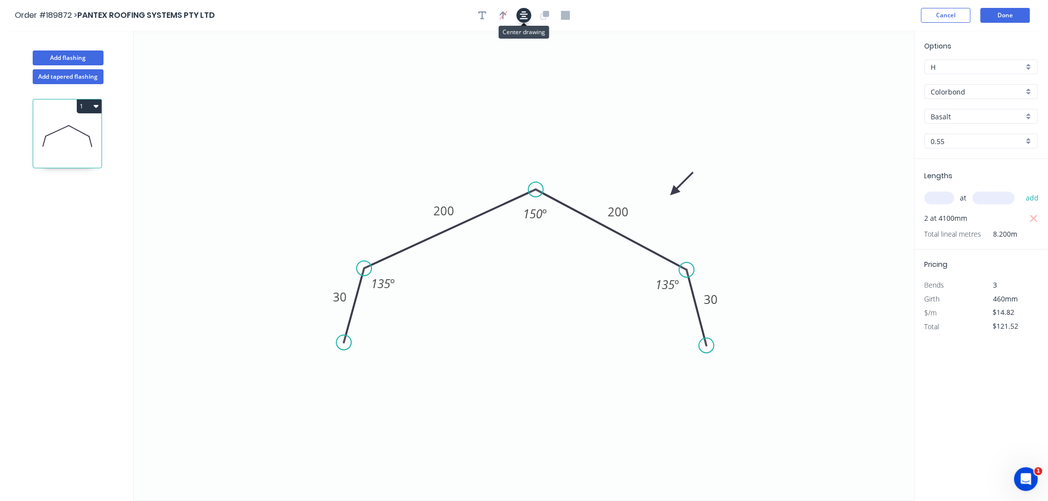
click at [526, 12] on icon "button" at bounding box center [524, 15] width 8 height 9
click at [684, 19] on div "Order #189872 > PANTEX ROOFING SYSTEMS PTY LTD Cancel Done" at bounding box center [524, 15] width 1018 height 15
click at [889, 20] on div "Order #189872 > PANTEX ROOFING SYSTEMS PTY LTD Cancel Done" at bounding box center [524, 15] width 1018 height 15
click at [1010, 18] on button "Done" at bounding box center [1006, 15] width 50 height 15
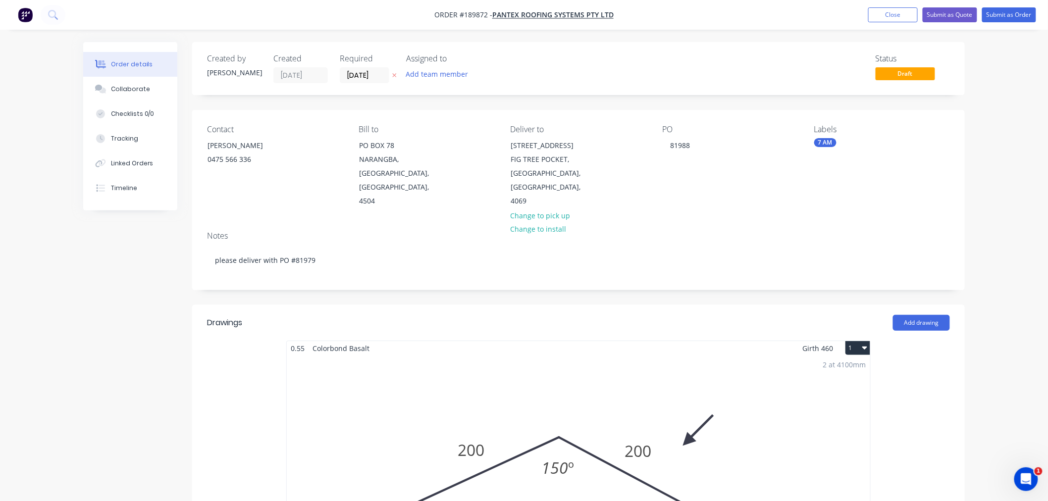
click at [1006, 192] on div "Order details Collaborate Checklists 0/0 Tracking Linked Orders Timeline Order …" at bounding box center [524, 499] width 1048 height 999
click at [988, 313] on div "Order details Collaborate Checklists 0/0 Tracking Linked Orders Timeline Order …" at bounding box center [524, 499] width 1048 height 999
drag, startPoint x: 994, startPoint y: 105, endPoint x: 994, endPoint y: 78, distance: 27.7
click at [994, 105] on div "Order details Collaborate Checklists 0/0 Tracking Linked Orders Timeline Order …" at bounding box center [524, 499] width 1048 height 999
click at [1008, 21] on button "Submit as Order" at bounding box center [1009, 14] width 54 height 15
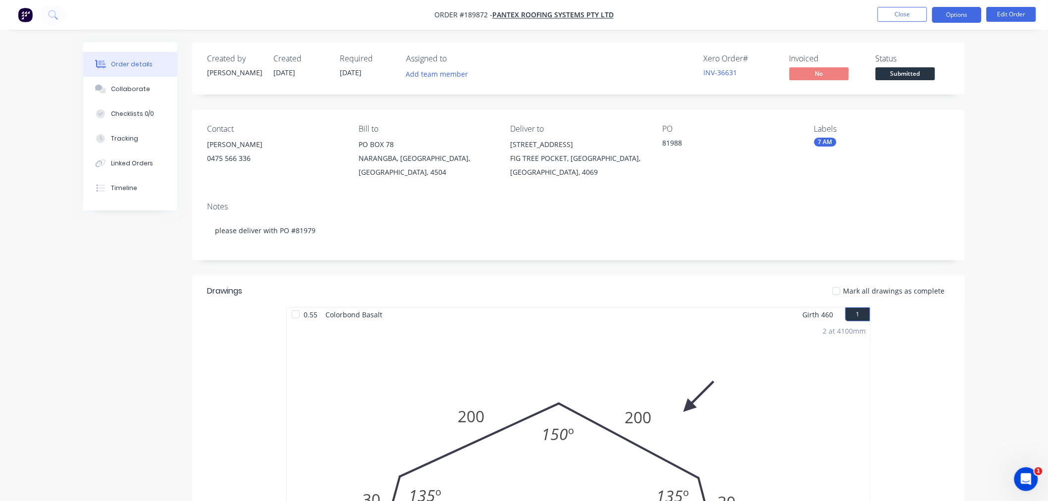
click at [957, 17] on button "Options" at bounding box center [957, 15] width 50 height 16
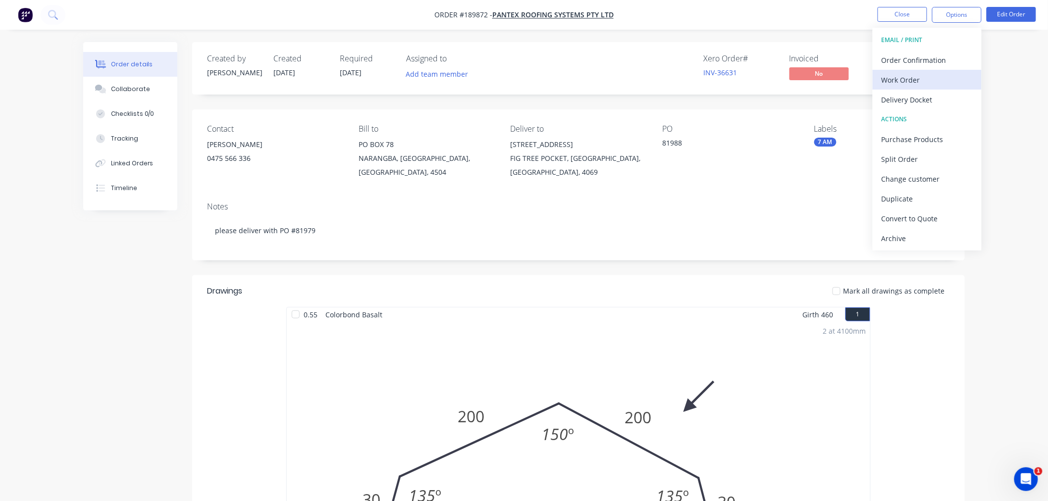
click at [950, 75] on div "Work Order" at bounding box center [926, 80] width 91 height 14
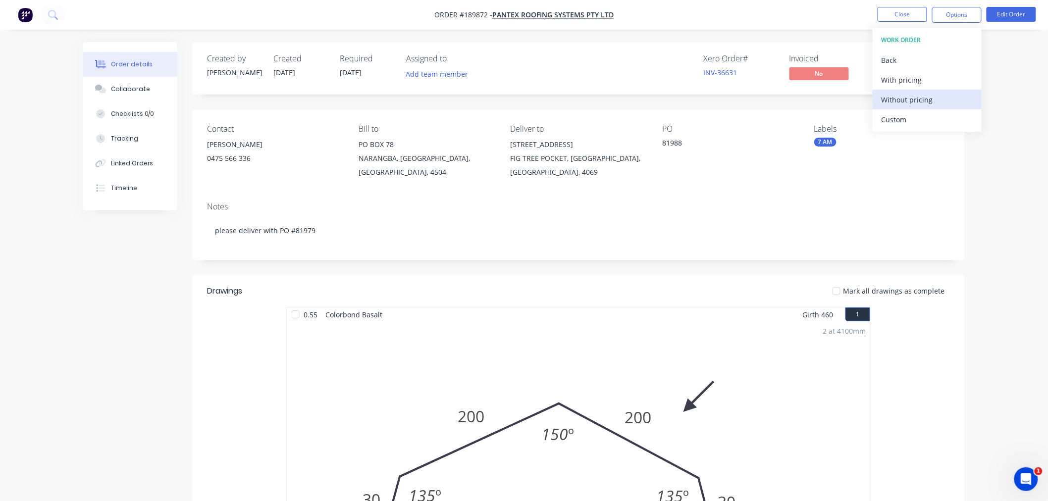
click at [948, 95] on div "Without pricing" at bounding box center [926, 100] width 91 height 14
click at [629, 54] on div "Xero Order # INV-36631 Invoiced No Status Submitted" at bounding box center [727, 68] width 445 height 29
click at [1006, 116] on div "Order details Collaborate Checklists 0/0 Tracking Linked Orders Timeline Order …" at bounding box center [524, 410] width 1048 height 821
click at [1005, 11] on button "Edit Order" at bounding box center [1011, 14] width 50 height 15
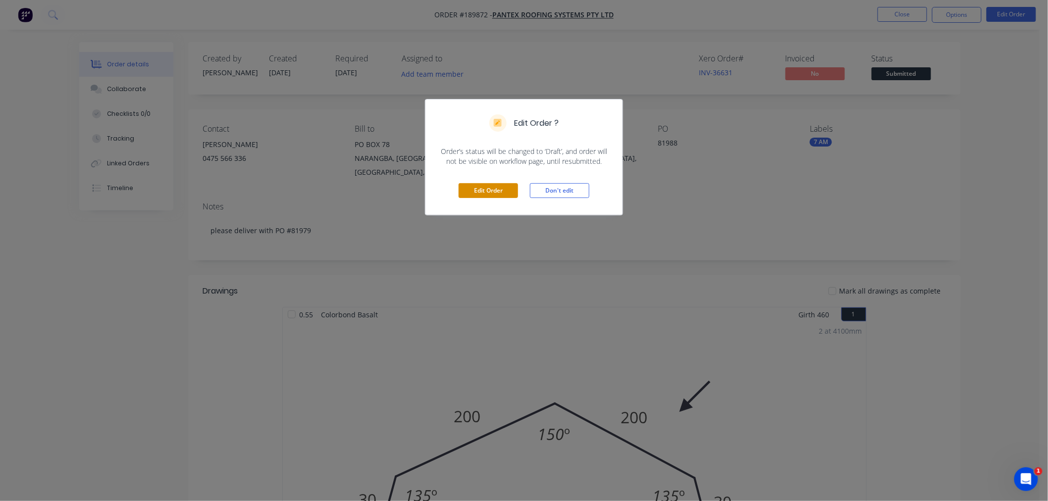
click at [499, 195] on button "Edit Order" at bounding box center [488, 190] width 59 height 15
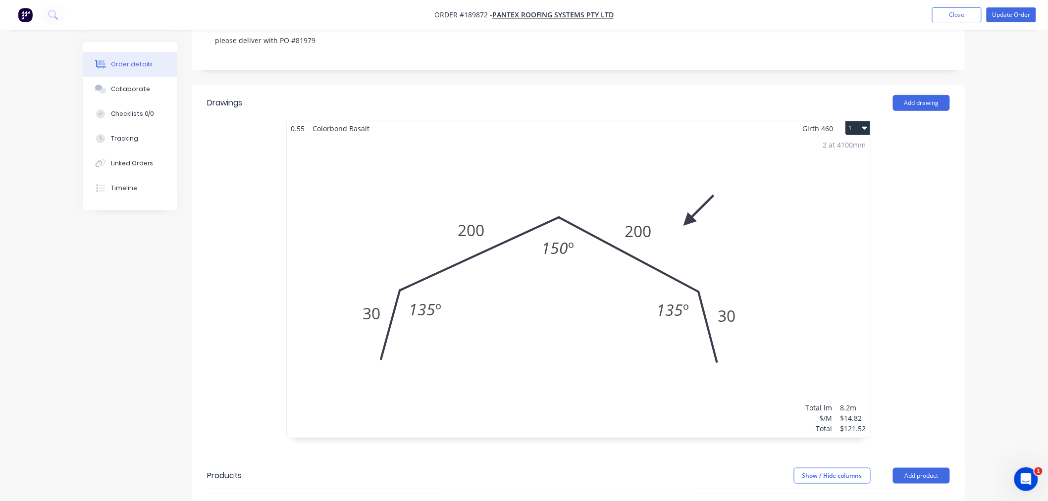
click at [744, 250] on div "2 at 4100mm Total lm $/M Total 8.2m $14.82 $121.52" at bounding box center [578, 287] width 583 height 302
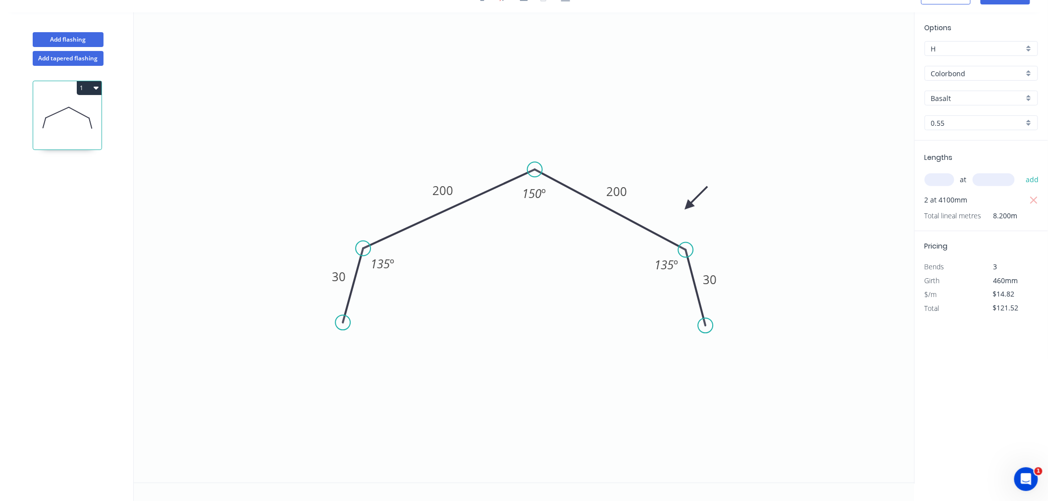
drag, startPoint x: 694, startPoint y: 199, endPoint x: 688, endPoint y: 206, distance: 8.8
click at [688, 206] on icon at bounding box center [696, 198] width 29 height 29
click at [688, 206] on icon at bounding box center [700, 206] width 32 height 9
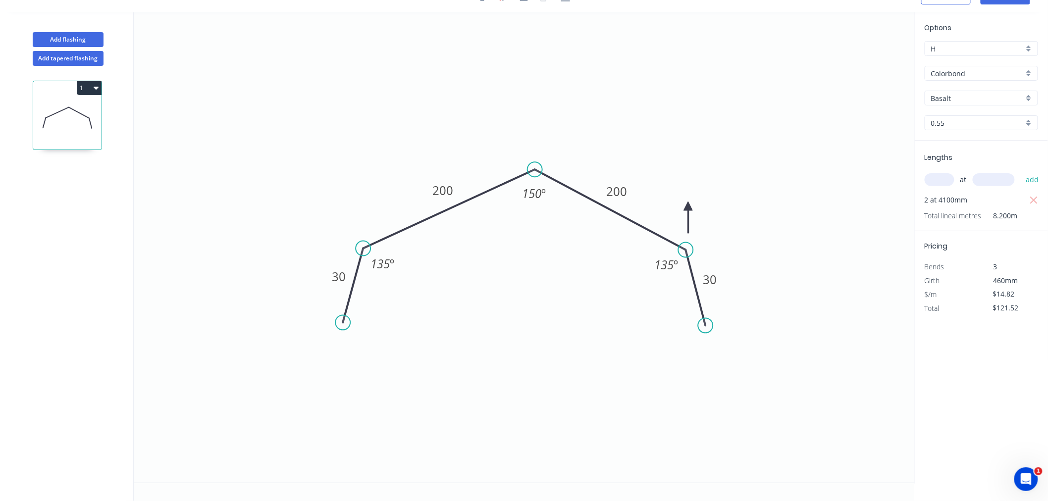
click at [688, 206] on icon at bounding box center [688, 218] width 9 height 32
click at [688, 206] on icon at bounding box center [677, 206] width 32 height 9
click at [688, 206] on icon at bounding box center [680, 198] width 29 height 29
drag, startPoint x: 688, startPoint y: 206, endPoint x: 682, endPoint y: 207, distance: 6.6
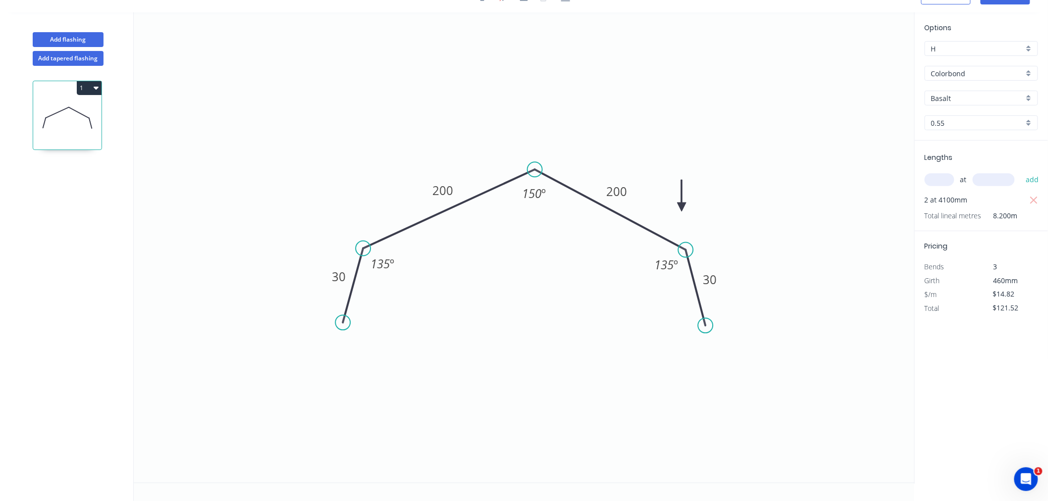
click at [682, 207] on icon at bounding box center [681, 196] width 9 height 32
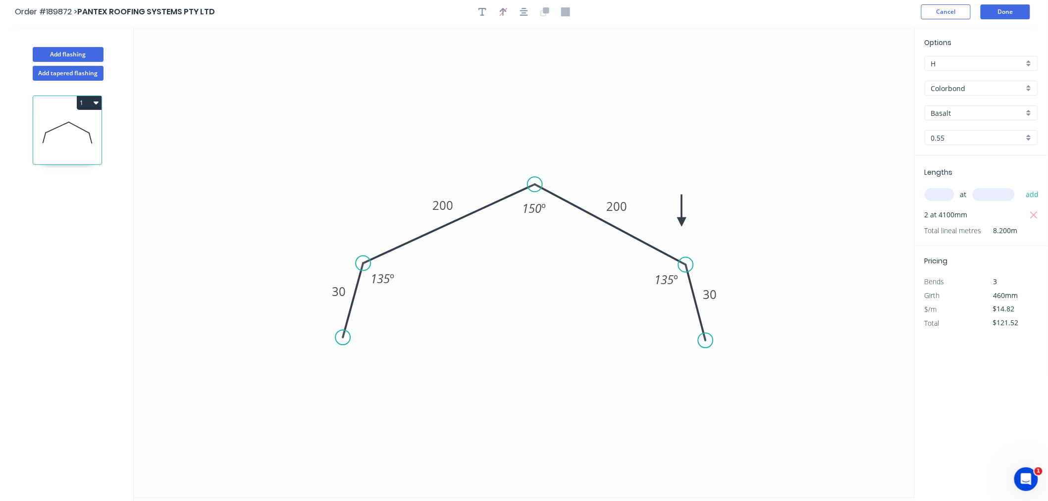
scroll to position [0, 0]
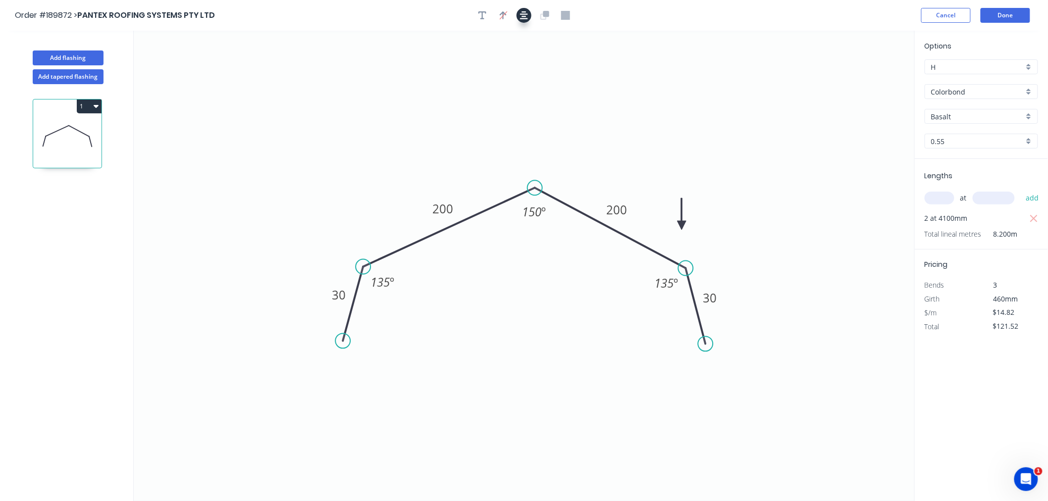
click at [525, 13] on icon "button" at bounding box center [524, 15] width 8 height 8
click at [682, 221] on icon at bounding box center [681, 210] width 9 height 32
drag, startPoint x: 681, startPoint y: 221, endPoint x: 678, endPoint y: 230, distance: 9.4
click at [678, 230] on icon at bounding box center [678, 218] width 9 height 32
click at [777, 191] on icon "0 30 200 200 30 135 º 150 º 135 º" at bounding box center [524, 266] width 781 height 470
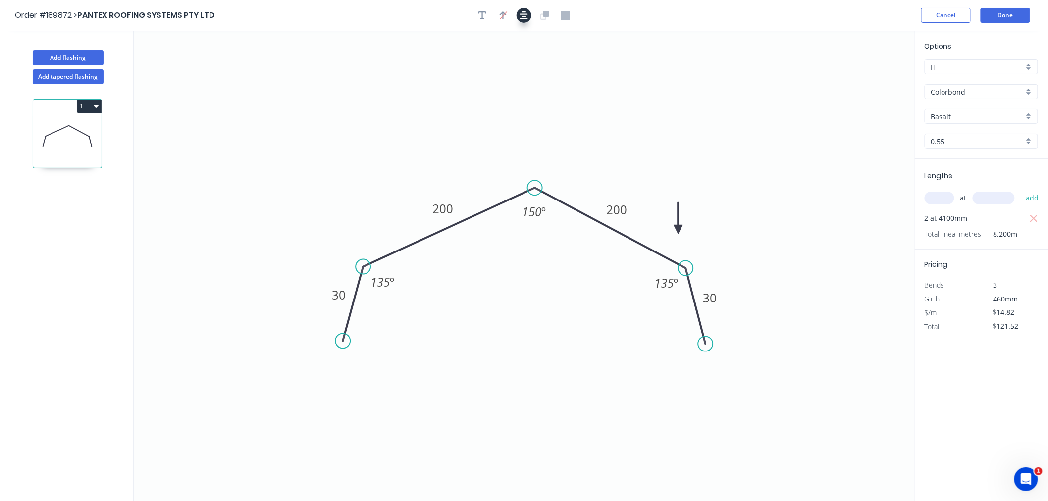
click at [526, 15] on icon "button" at bounding box center [524, 15] width 8 height 9
click at [999, 15] on button "Done" at bounding box center [1006, 15] width 50 height 15
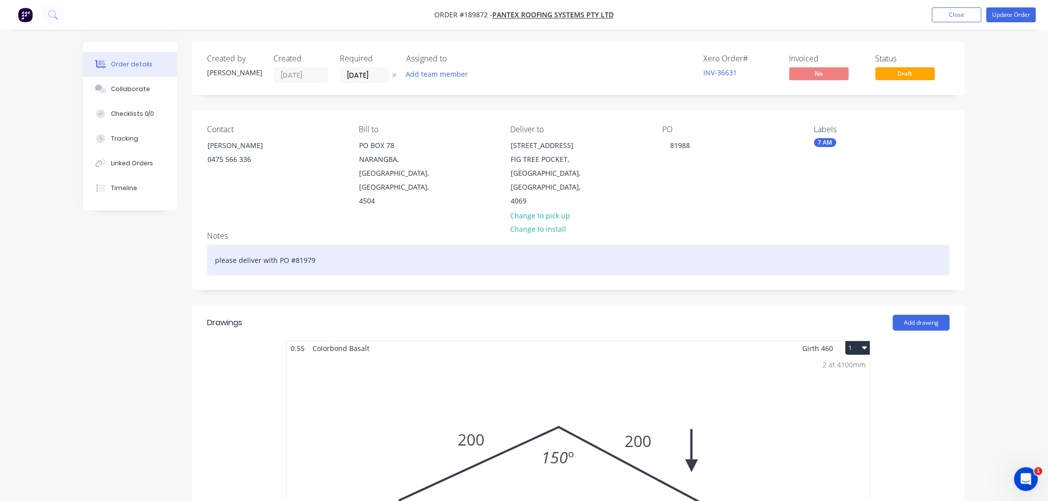
click at [347, 245] on div "please deliver with PO #81979" at bounding box center [578, 260] width 743 height 30
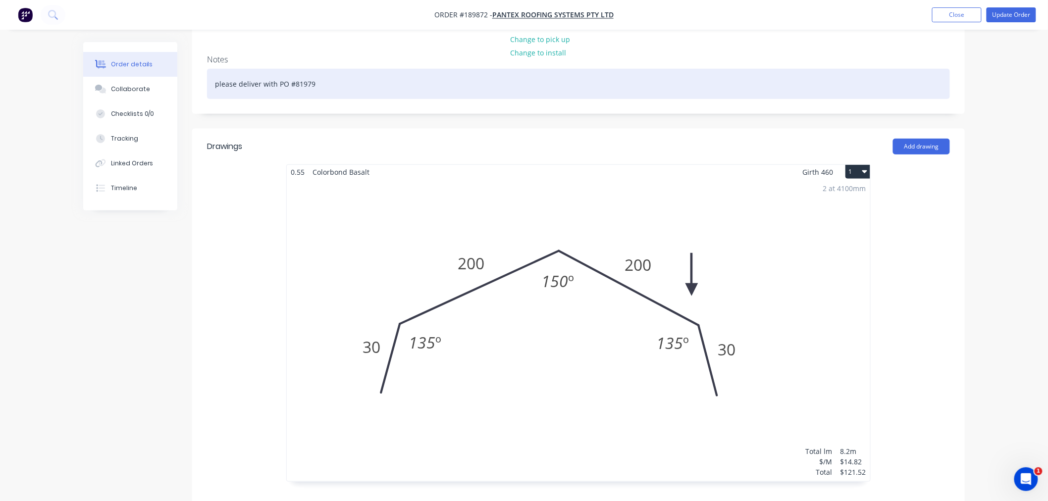
scroll to position [155, 0]
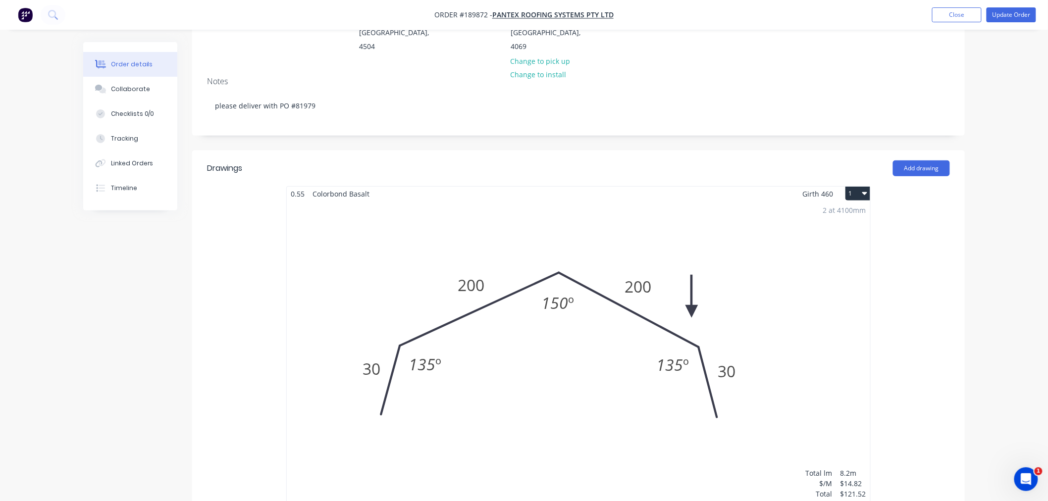
click at [978, 368] on div "Order details Collaborate Checklists 0/0 Tracking Linked Orders Timeline Order …" at bounding box center [524, 344] width 1048 height 999
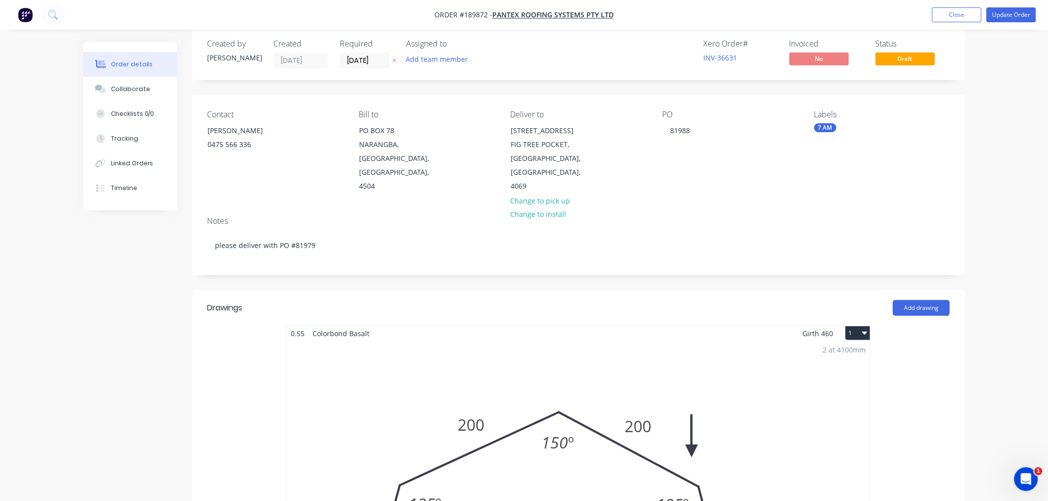
scroll to position [0, 0]
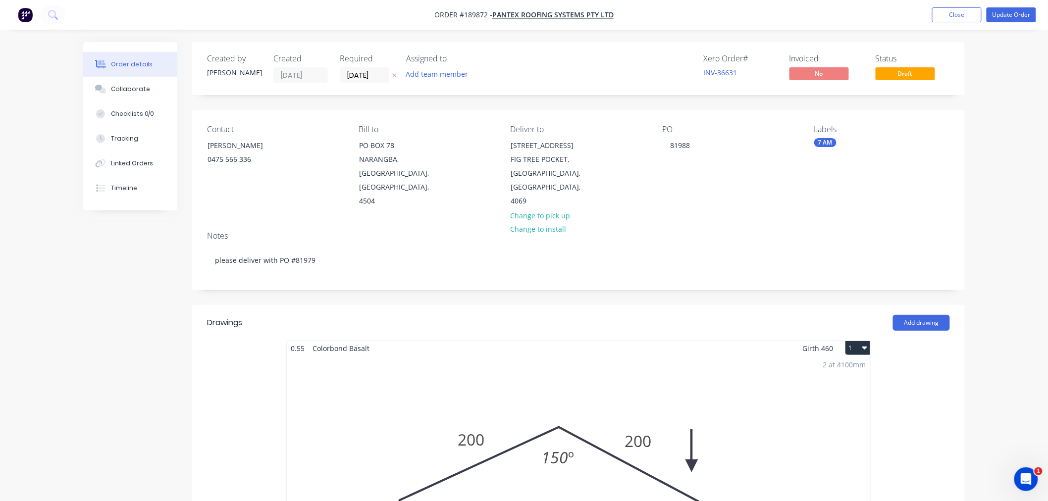
click at [1001, 171] on div "Order details Collaborate Checklists 0/0 Tracking Linked Orders Timeline Order …" at bounding box center [524, 499] width 1048 height 999
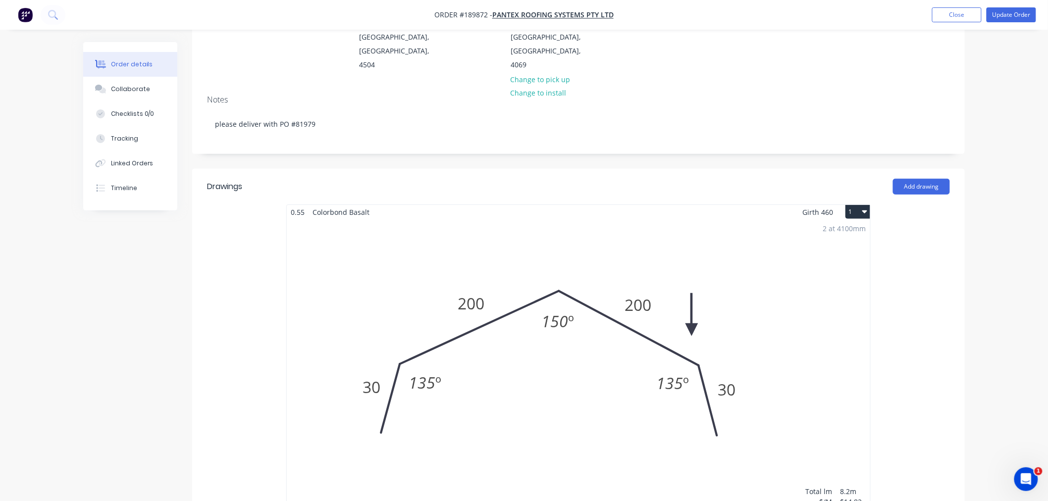
scroll to position [220, 0]
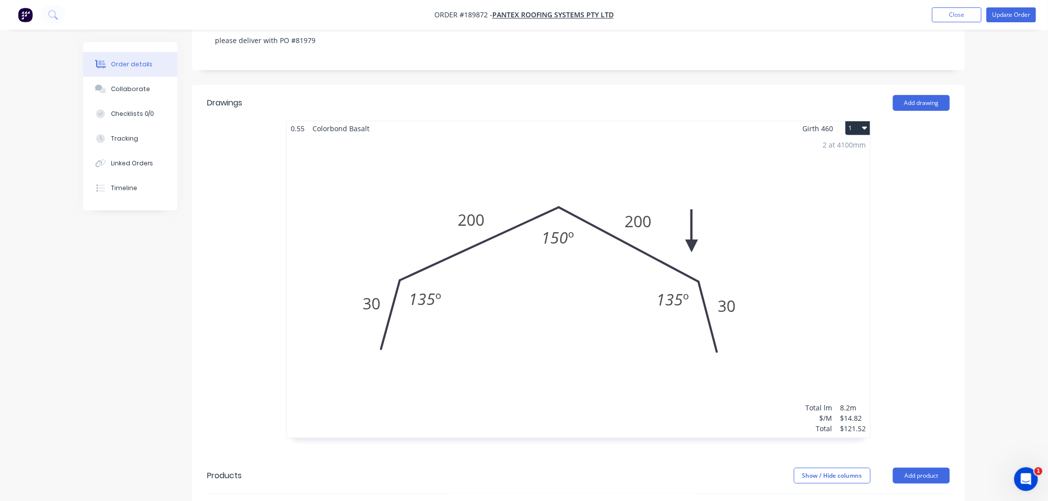
click at [996, 256] on div "Order details Collaborate Checklists 0/0 Tracking Linked Orders Timeline Order …" at bounding box center [524, 279] width 1048 height 999
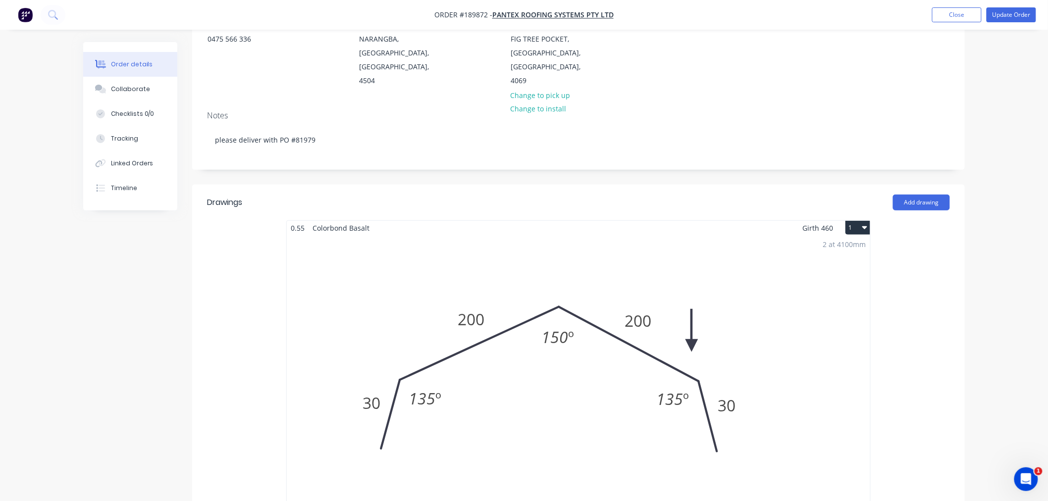
scroll to position [0, 0]
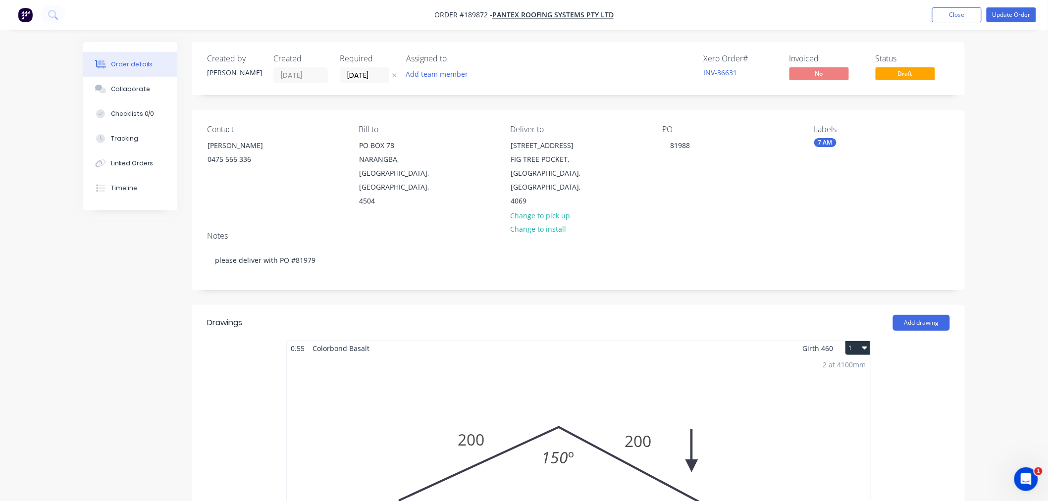
click at [1002, 88] on div "Order details Collaborate Checklists 0/0 Tracking Linked Orders Timeline Order …" at bounding box center [524, 499] width 1048 height 999
click at [1012, 11] on button "Update Order" at bounding box center [1011, 14] width 50 height 15
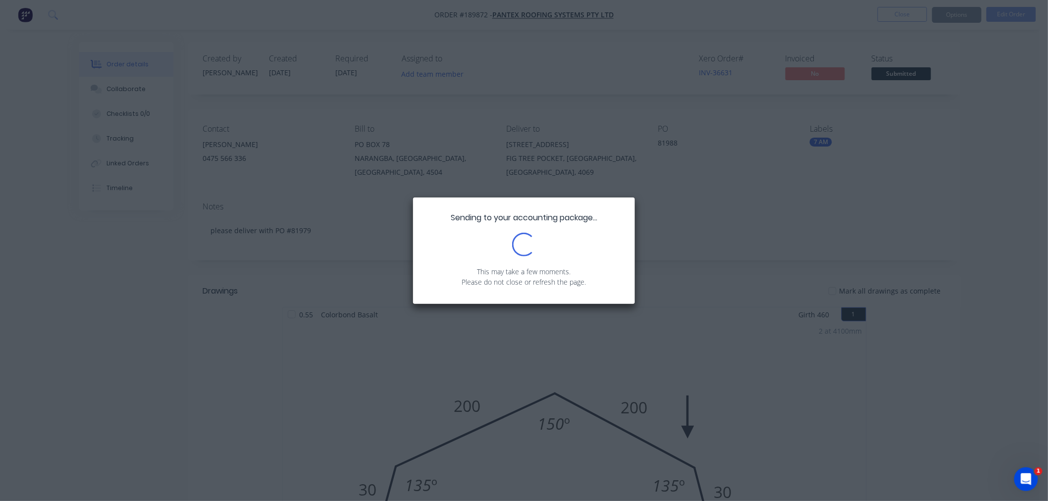
scroll to position [220, 0]
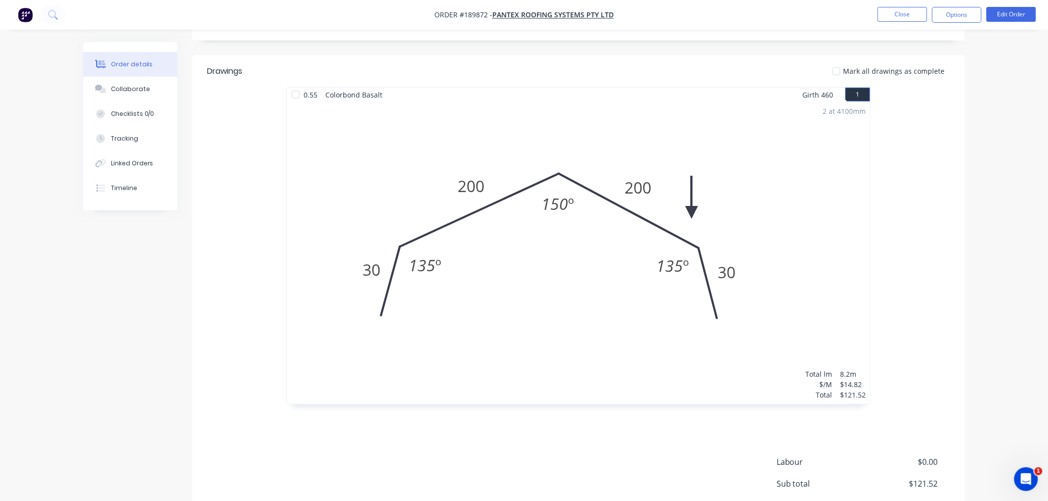
click at [1013, 188] on div "Order details Collaborate Checklists 0/0 Tracking Linked Orders Timeline Order …" at bounding box center [524, 190] width 1048 height 821
click at [955, 8] on button "Options" at bounding box center [957, 15] width 50 height 16
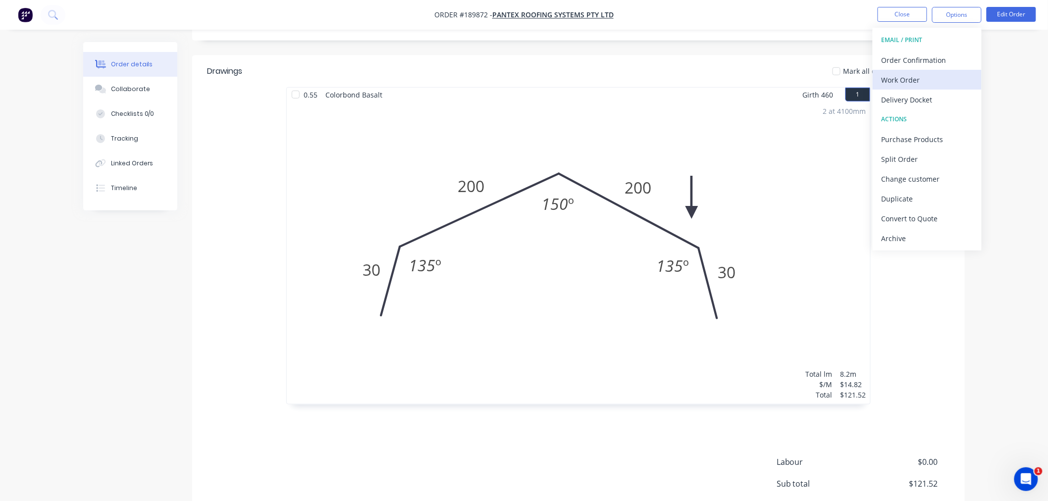
click at [937, 77] on div "Work Order" at bounding box center [926, 80] width 91 height 14
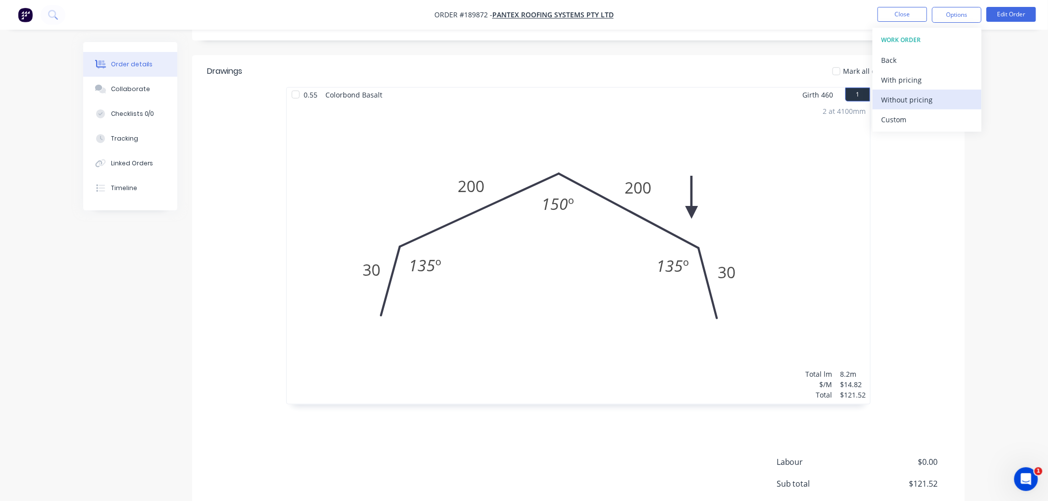
click at [932, 100] on div "Without pricing" at bounding box center [926, 100] width 91 height 14
drag, startPoint x: 940, startPoint y: 322, endPoint x: 949, endPoint y: 304, distance: 20.4
click at [941, 319] on div "0.55 Colorbond Basalt Girth 460 1 0 30 200 200 30 135 º 150 º 135 º 0 30 200 20…" at bounding box center [578, 255] width 773 height 337
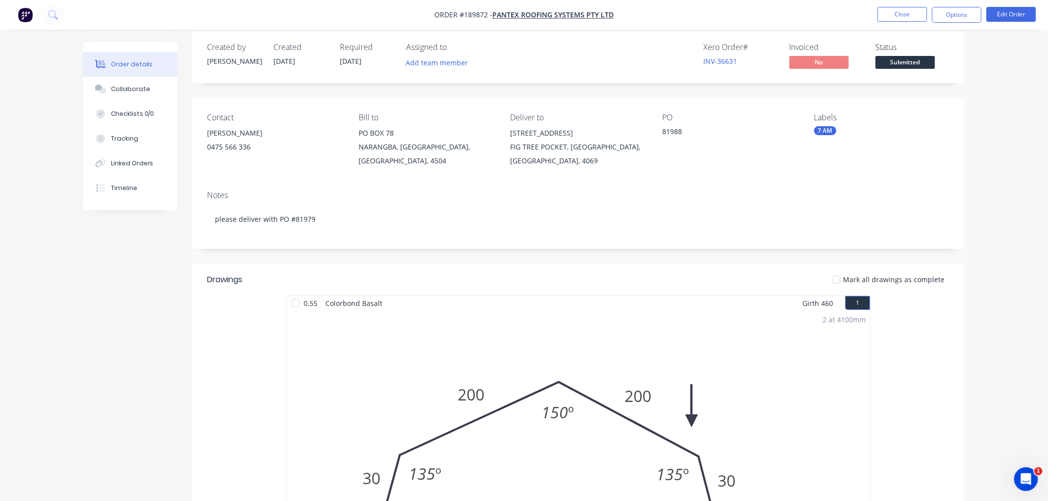
scroll to position [0, 0]
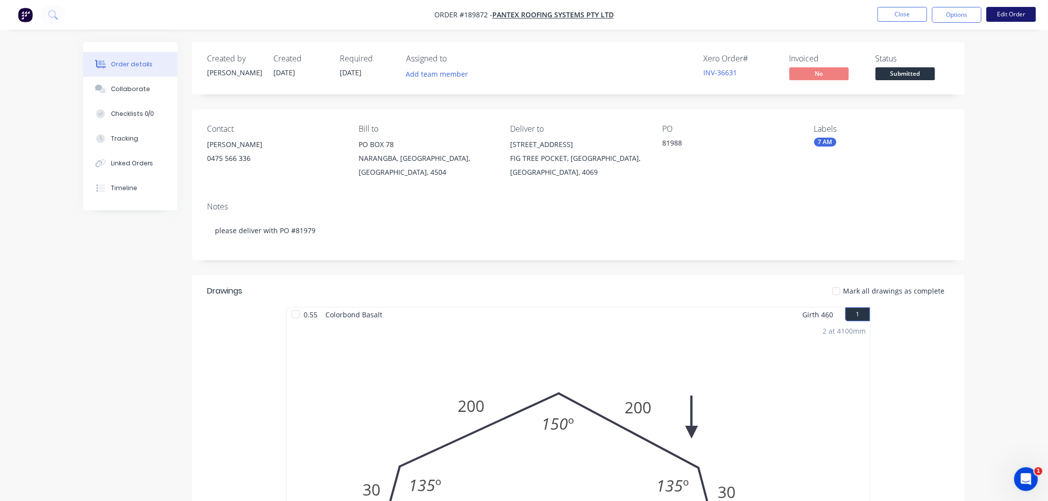
click at [1010, 12] on button "Edit Order" at bounding box center [1011, 14] width 50 height 15
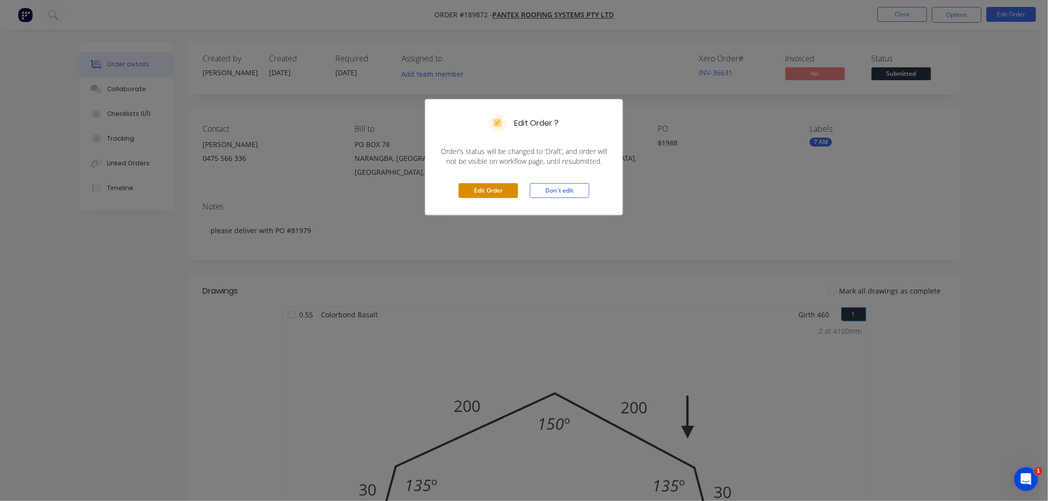
click at [491, 195] on button "Edit Order" at bounding box center [488, 190] width 59 height 15
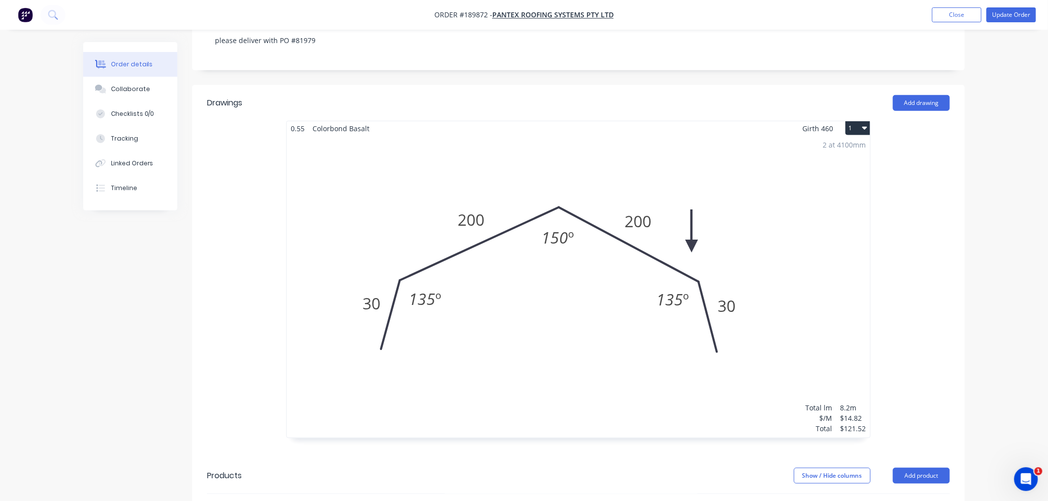
click at [754, 223] on div "2 at 4100mm Total lm $/M Total 8.2m $14.82 $121.52" at bounding box center [578, 287] width 583 height 302
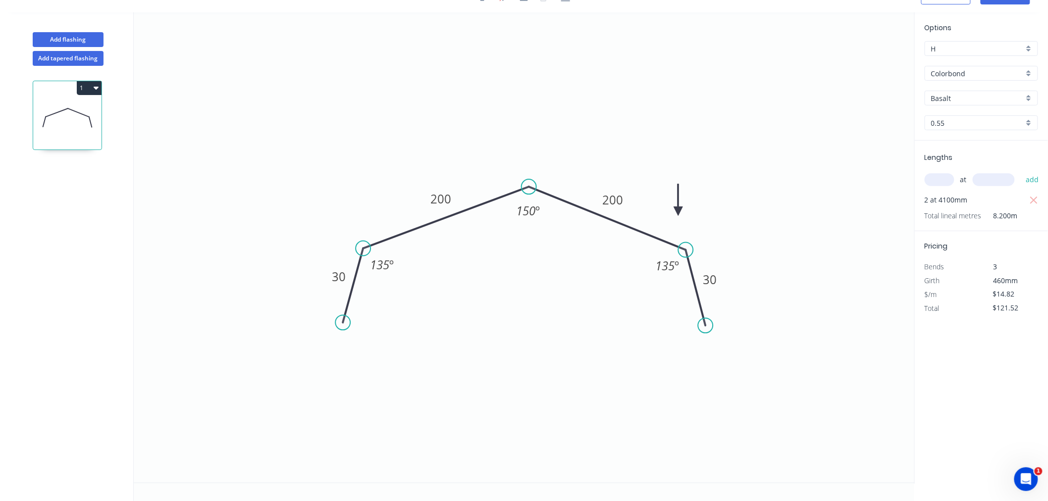
drag, startPoint x: 536, startPoint y: 166, endPoint x: 529, endPoint y: 187, distance: 21.5
click at [529, 187] on circle at bounding box center [528, 186] width 15 height 15
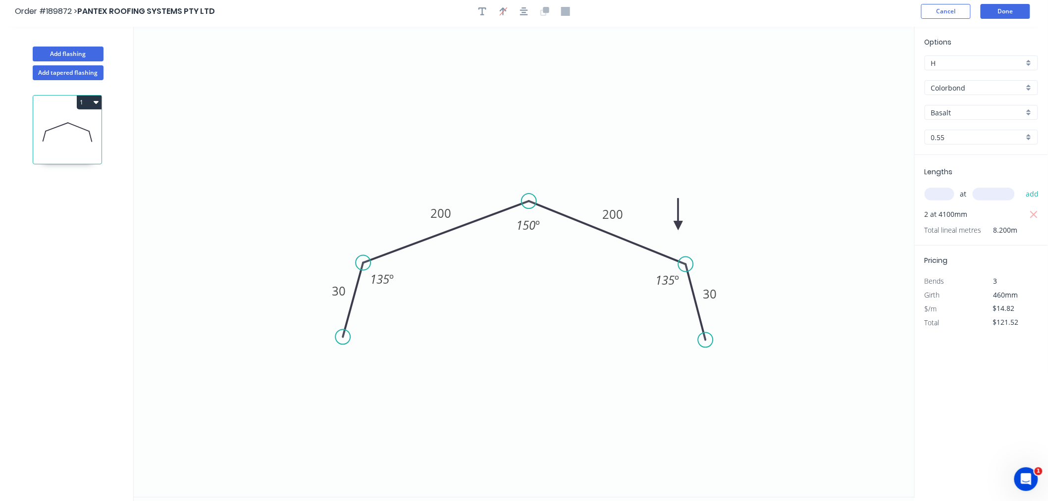
scroll to position [0, 0]
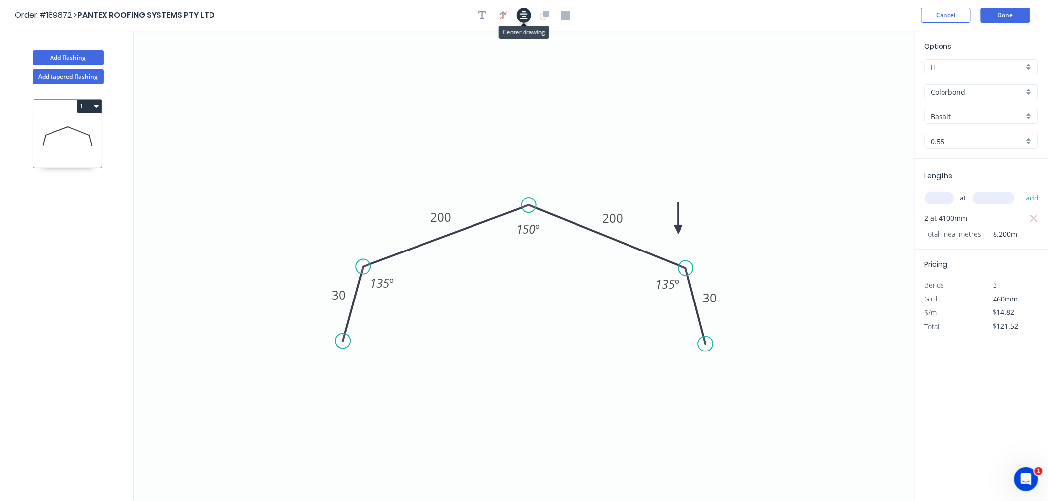
click at [521, 15] on icon "button" at bounding box center [524, 15] width 8 height 9
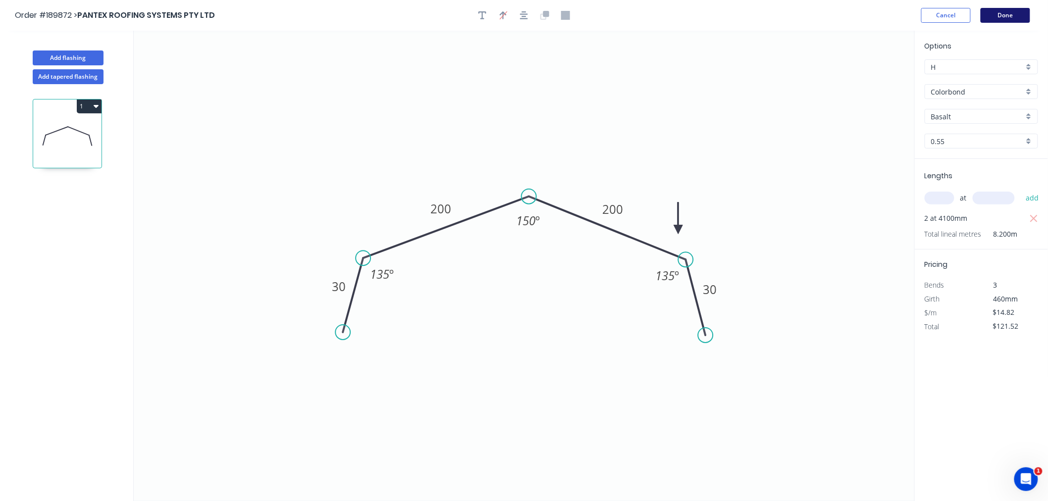
click at [1007, 16] on button "Done" at bounding box center [1006, 15] width 50 height 15
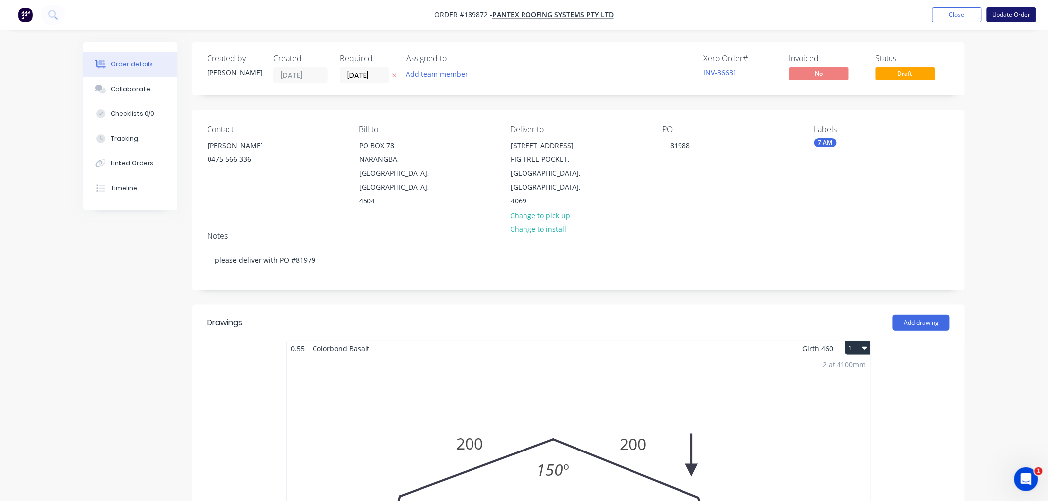
click at [1011, 16] on button "Update Order" at bounding box center [1011, 14] width 50 height 15
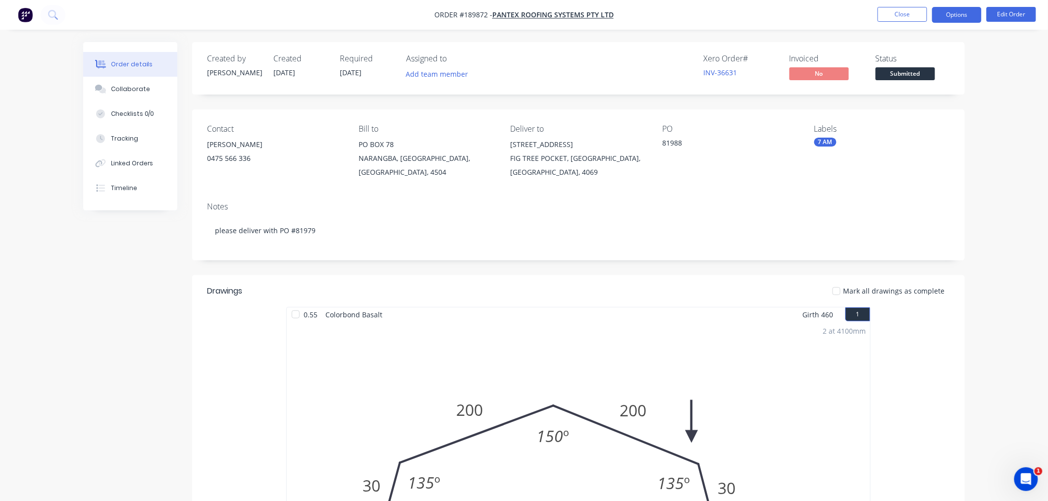
click at [952, 13] on button "Options" at bounding box center [957, 15] width 50 height 16
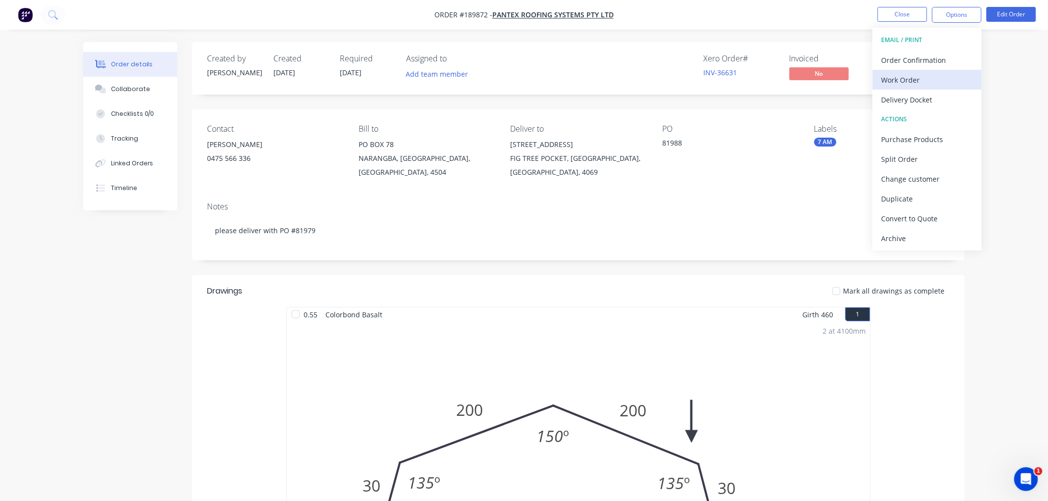
click at [942, 82] on div "Work Order" at bounding box center [926, 80] width 91 height 14
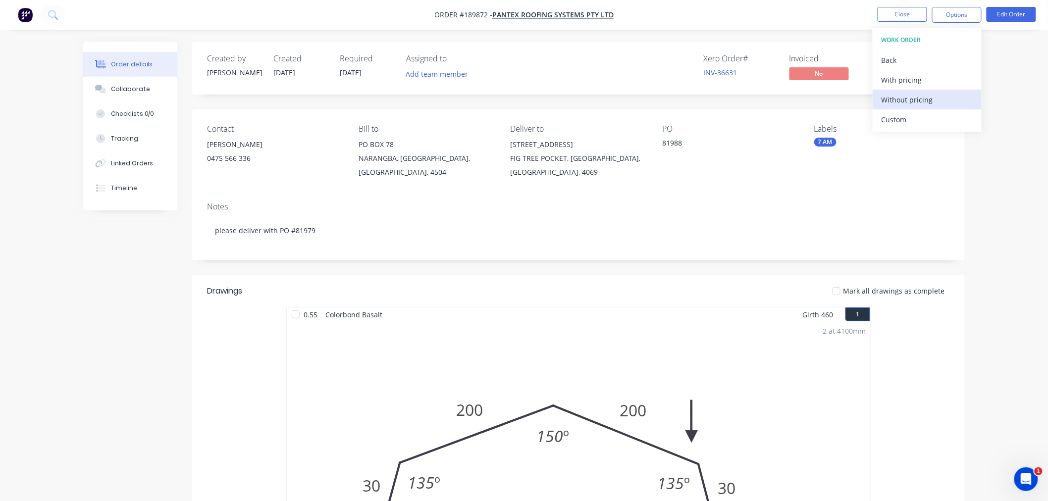
click at [945, 102] on div "Without pricing" at bounding box center [926, 100] width 91 height 14
click at [806, 28] on nav "Order #189872 - PANTEX ROOFING SYSTEMS PTY LTD Close Options EMAIL / PRINT Orde…" at bounding box center [524, 15] width 1048 height 30
click at [898, 8] on button "Close" at bounding box center [903, 14] width 50 height 15
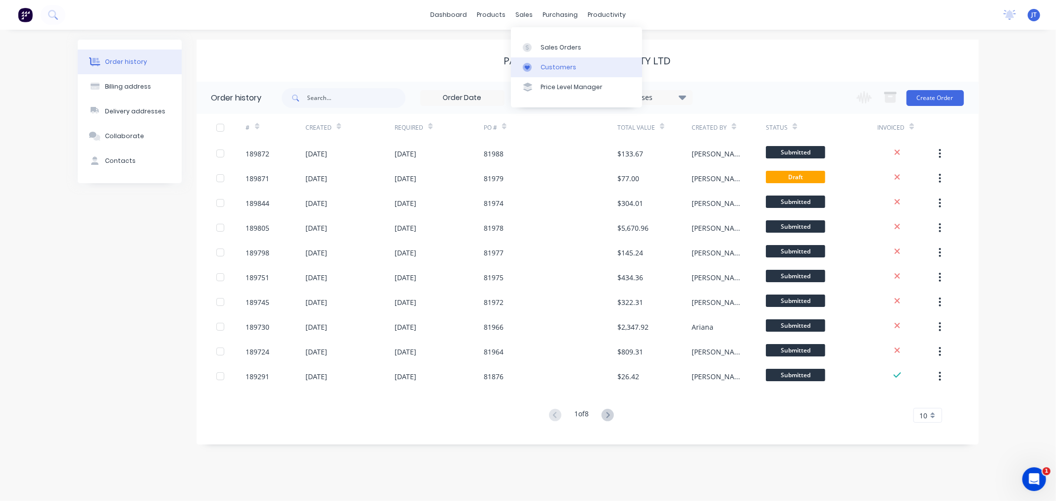
click at [541, 70] on div "Customers" at bounding box center [559, 67] width 36 height 9
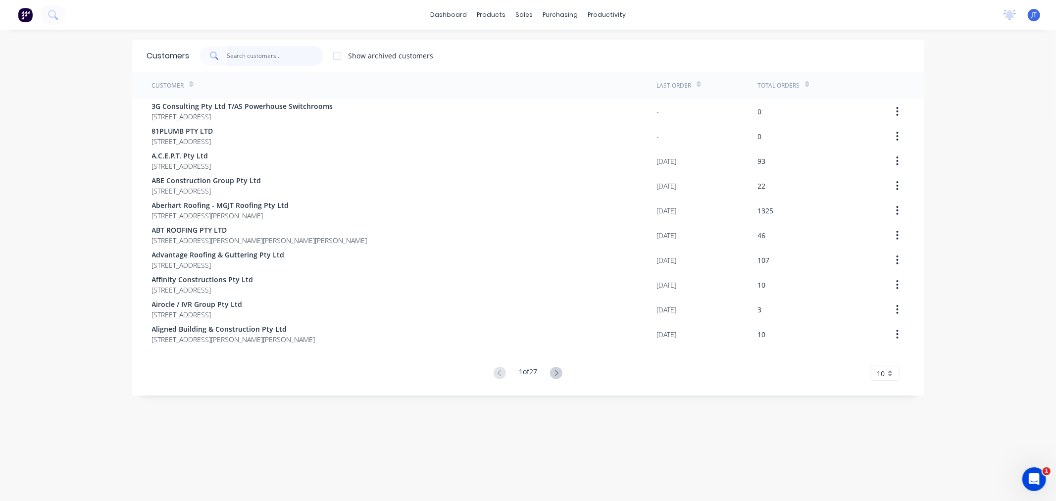
click at [279, 60] on input "text" at bounding box center [275, 56] width 97 height 20
click at [298, 53] on input "text" at bounding box center [275, 56] width 97 height 20
paste input "RESULTS"
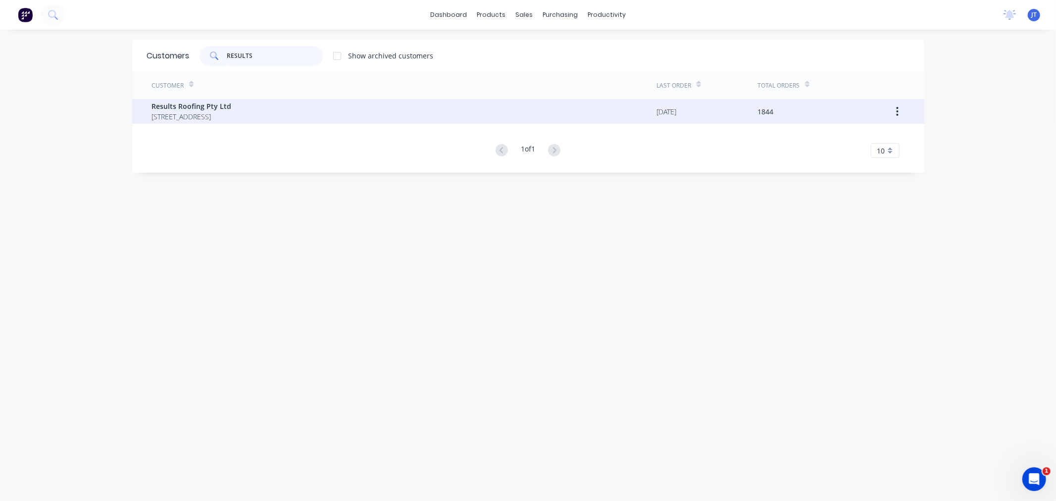
type input "RESULTS"
click at [232, 115] on span "71 York Street Coorparoo Queensland Australia 4151" at bounding box center [192, 116] width 80 height 10
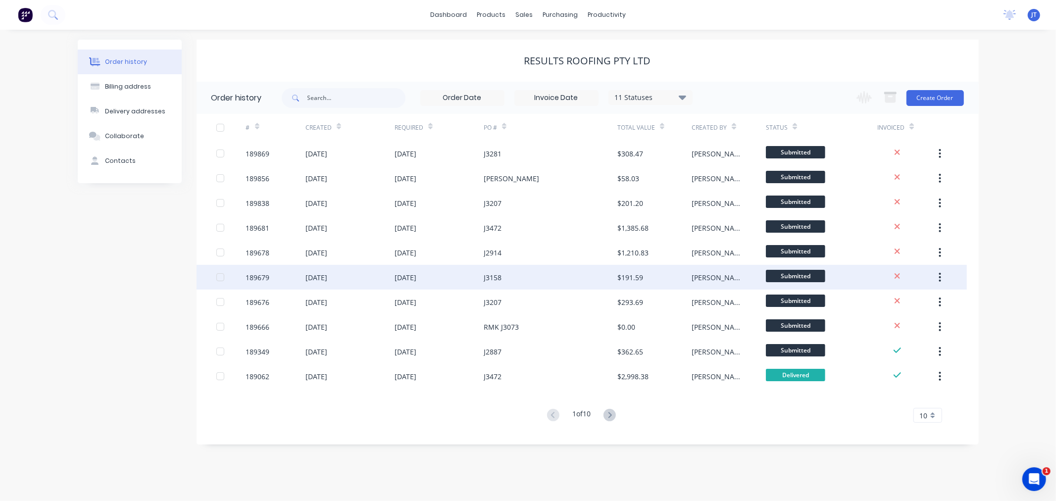
click at [231, 289] on div at bounding box center [231, 277] width 30 height 25
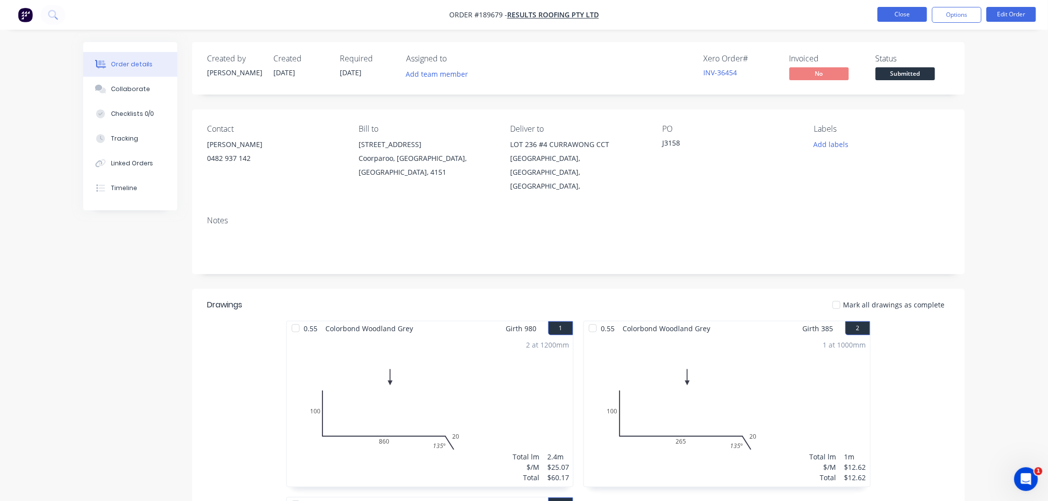
click at [887, 13] on button "Close" at bounding box center [903, 14] width 50 height 15
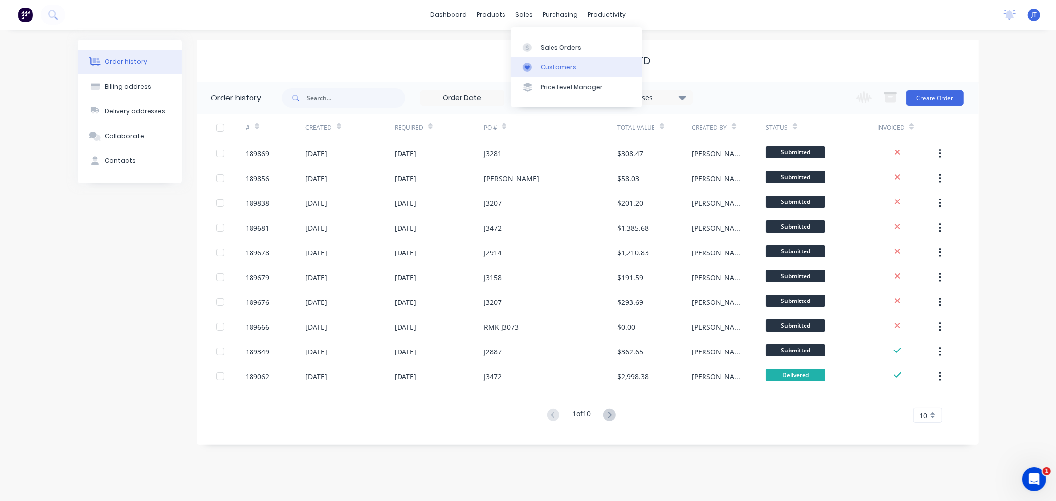
click at [536, 71] on div at bounding box center [530, 67] width 15 height 9
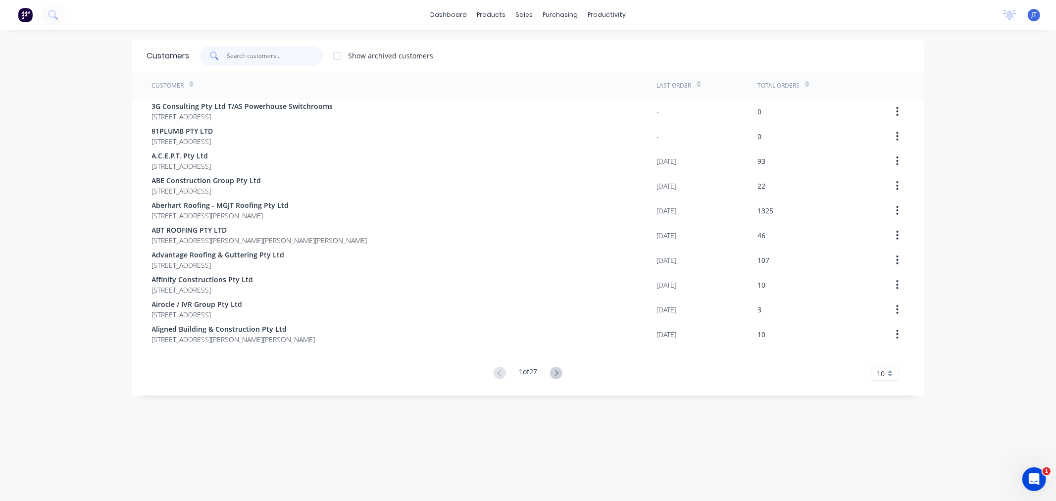
click at [259, 56] on input "text" at bounding box center [275, 56] width 97 height 20
click at [268, 57] on input "text" at bounding box center [275, 56] width 97 height 20
paste input "RESULTS"
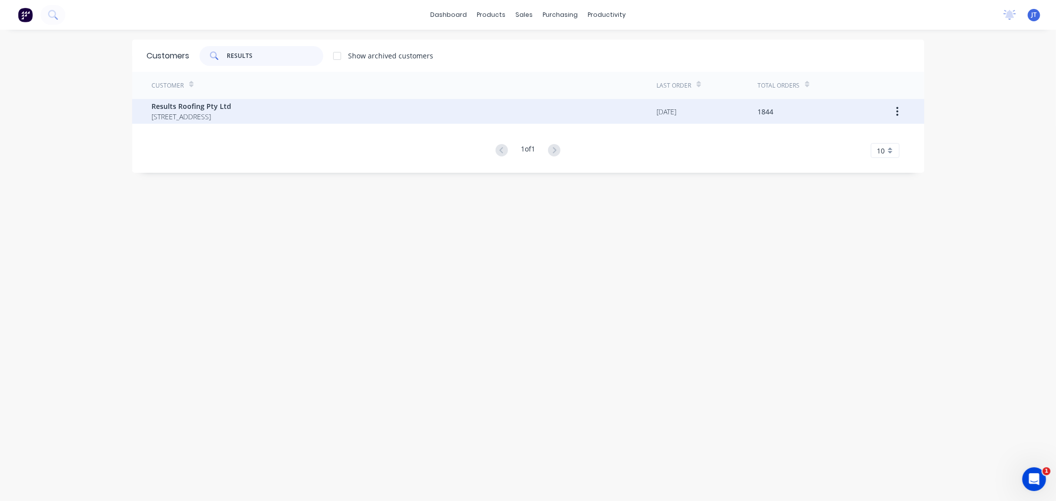
type input "RESULTS"
click at [232, 117] on span "71 York Street Coorparoo Queensland Australia 4151" at bounding box center [192, 116] width 80 height 10
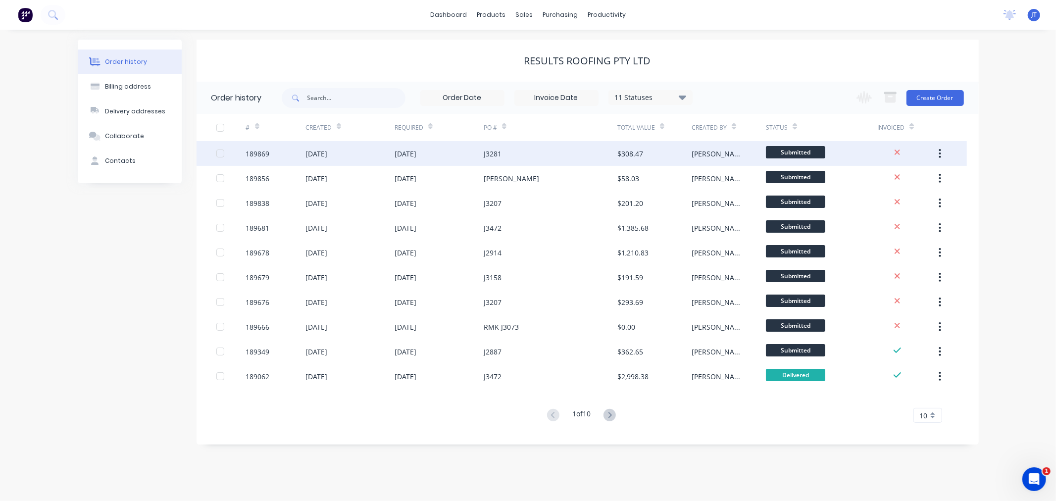
click at [264, 152] on div "189869" at bounding box center [258, 154] width 24 height 10
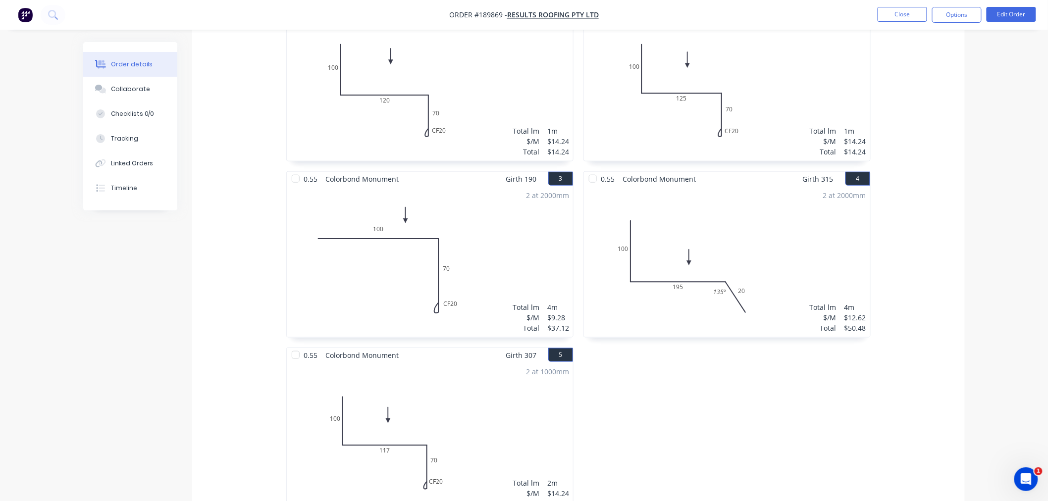
scroll to position [330, 0]
click at [1017, 16] on button "Edit Order" at bounding box center [1011, 14] width 50 height 15
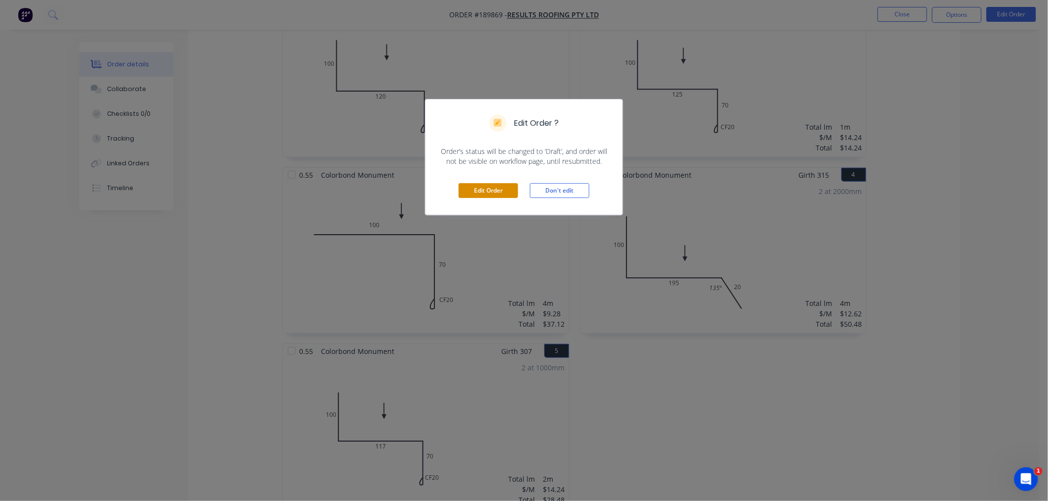
click at [493, 194] on button "Edit Order" at bounding box center [488, 190] width 59 height 15
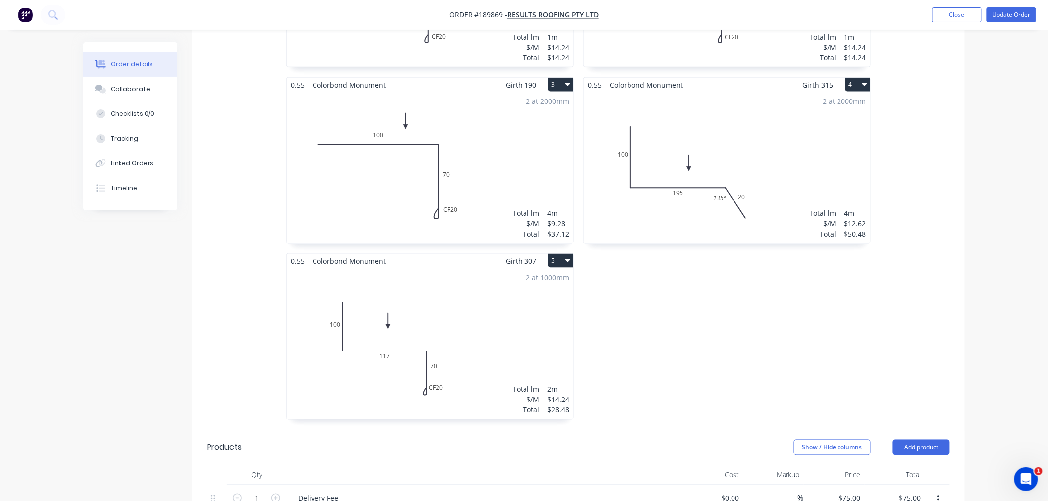
click at [474, 313] on div "2 at 1000mm Total lm $/M Total 2m $14.24 $28.48" at bounding box center [430, 343] width 286 height 151
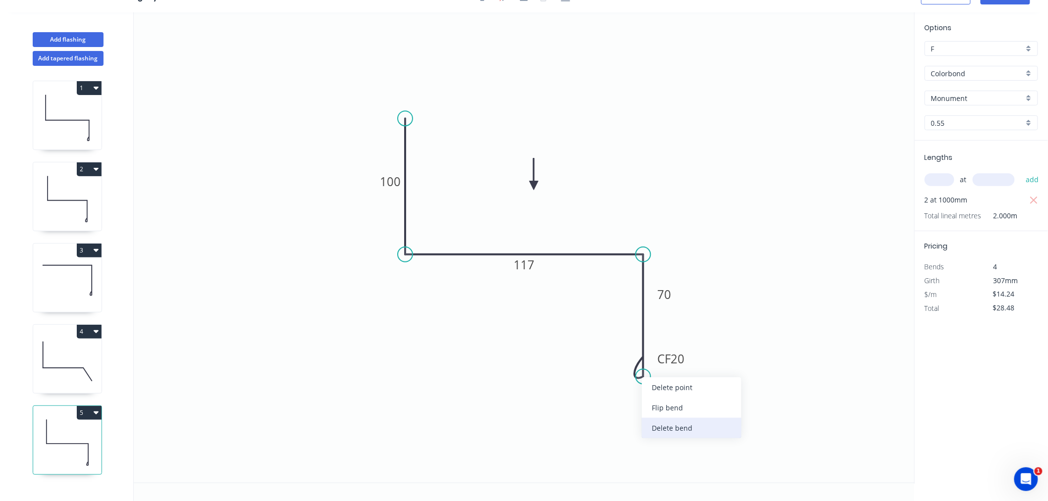
click at [662, 428] on div "Delete bend" at bounding box center [692, 428] width 100 height 20
type input "$10.55"
type input "$21.10"
drag, startPoint x: 643, startPoint y: 375, endPoint x: 639, endPoint y: 368, distance: 8.2
click at [639, 368] on circle at bounding box center [643, 368] width 15 height 15
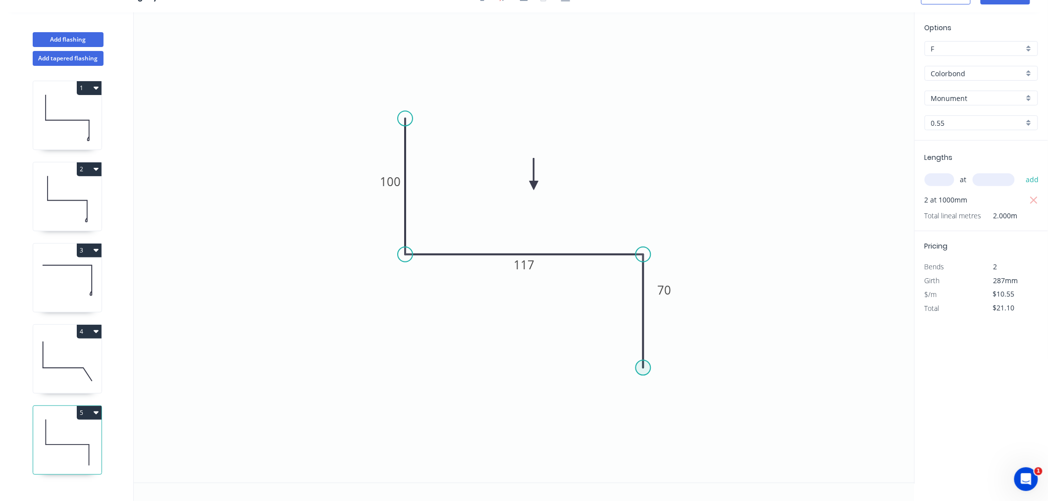
click at [645, 367] on circle at bounding box center [643, 368] width 15 height 15
click at [686, 407] on icon "0 100 117 70" at bounding box center [524, 247] width 781 height 470
type input "$11.36"
type input "$22.72"
click at [697, 431] on div "Crush & Fold" at bounding box center [736, 433] width 100 height 20
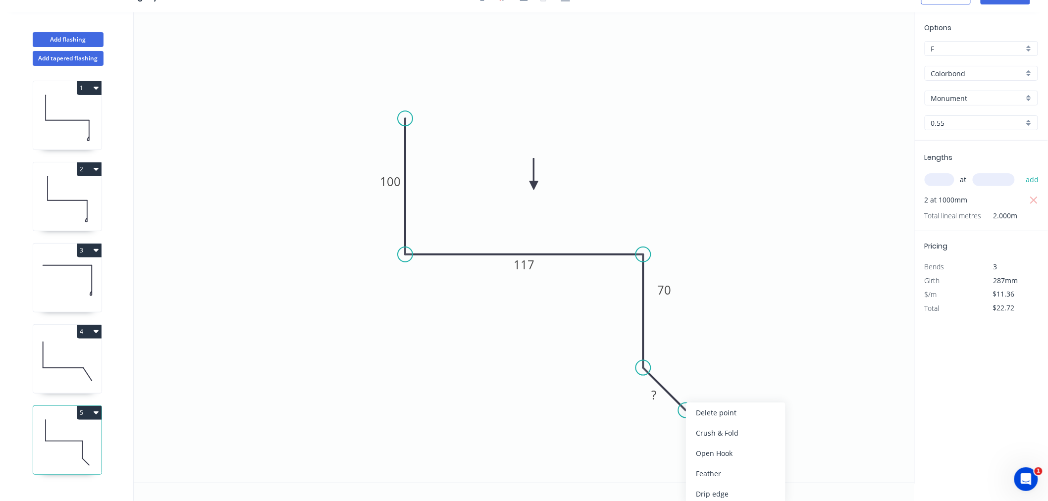
type input "$0.00"
click at [695, 446] on div "Flip bend" at bounding box center [734, 442] width 100 height 20
click at [654, 397] on tspan "?" at bounding box center [654, 395] width 5 height 16
click at [697, 388] on tspan "10" at bounding box center [698, 381] width 14 height 16
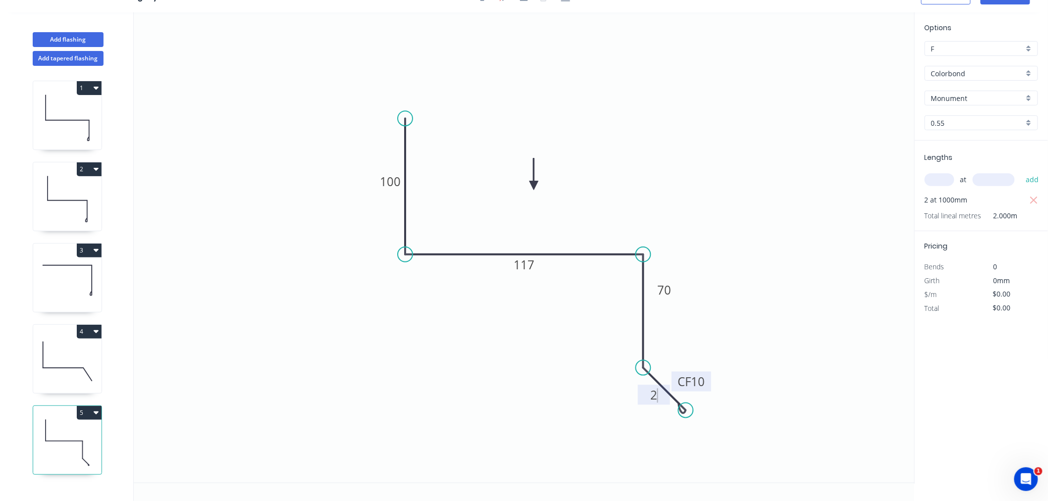
type input "$12.98"
type input "$25.96"
click at [656, 395] on tspan "2" at bounding box center [654, 395] width 7 height 16
type input "$15.05"
type input "$30.10"
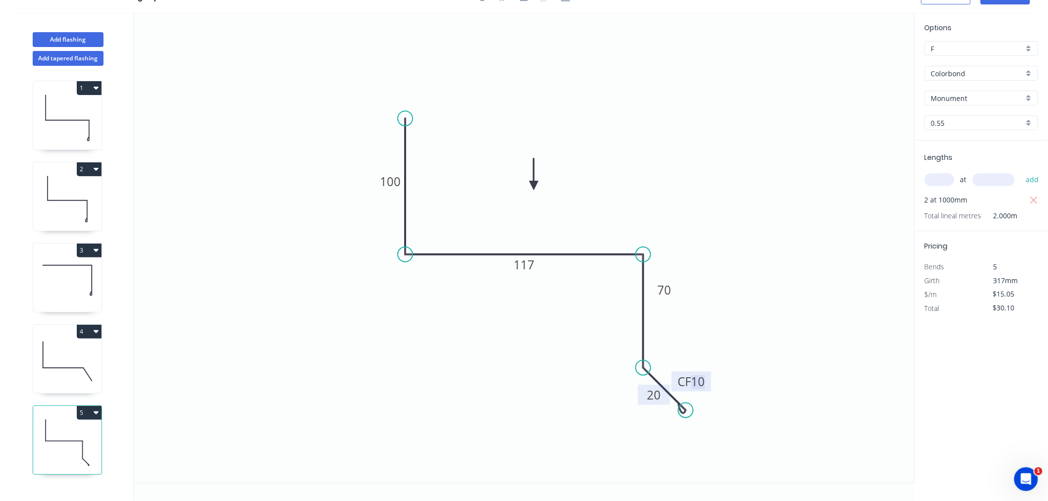
click at [702, 383] on tspan "10" at bounding box center [698, 381] width 14 height 16
click at [735, 322] on icon "0 100 117 70 CF 15 20" at bounding box center [524, 247] width 781 height 470
click at [750, 260] on icon "0 100 117 70 CF 15 20" at bounding box center [524, 247] width 781 height 470
click at [701, 383] on tspan "15" at bounding box center [698, 381] width 14 height 16
click at [764, 246] on icon "0 100 117 70 CF 20 20" at bounding box center [524, 247] width 781 height 470
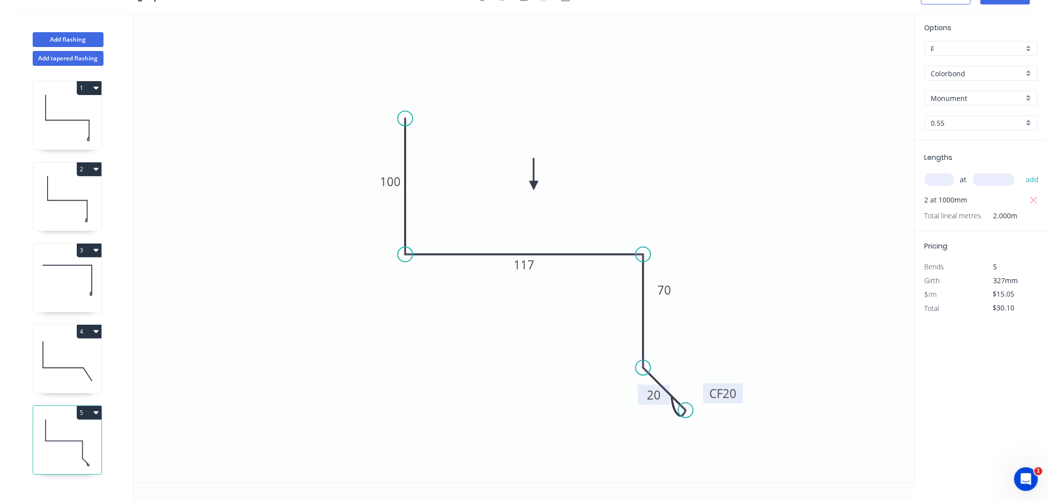
drag, startPoint x: 706, startPoint y: 375, endPoint x: 738, endPoint y: 387, distance: 33.8
click at [738, 387] on rect at bounding box center [723, 394] width 40 height 20
drag, startPoint x: 684, startPoint y: 413, endPoint x: 692, endPoint y: 419, distance: 10.2
click at [692, 419] on circle at bounding box center [691, 416] width 15 height 15
drag, startPoint x: 745, startPoint y: 393, endPoint x: 731, endPoint y: 389, distance: 14.4
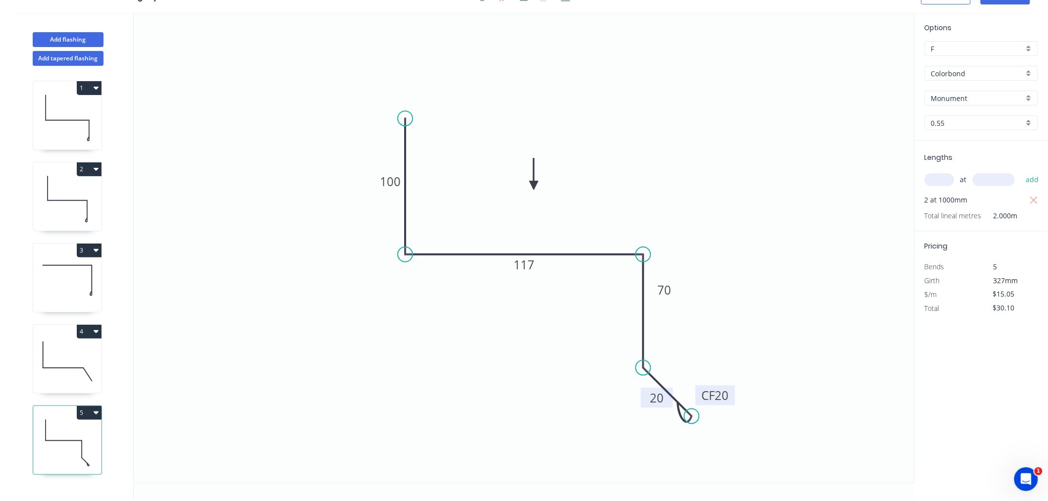
click at [731, 389] on rect at bounding box center [715, 396] width 40 height 20
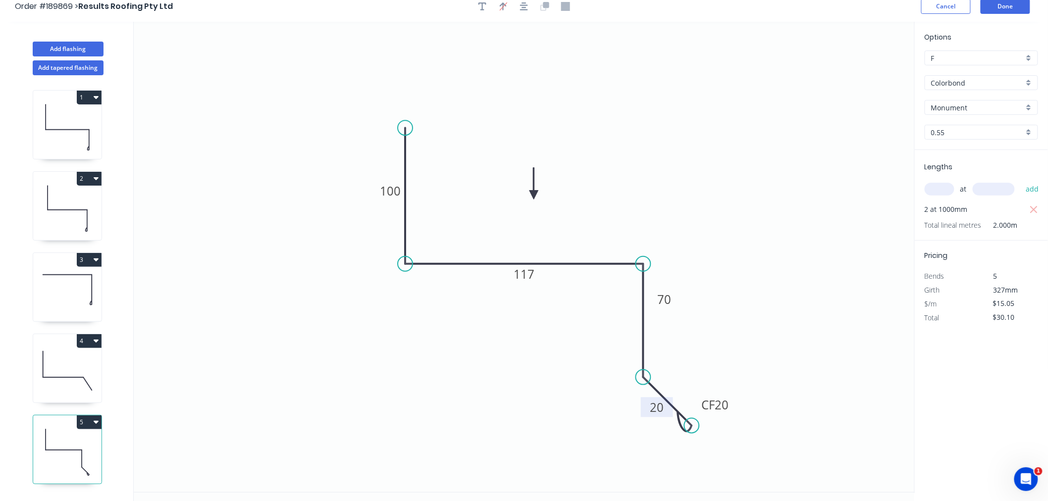
scroll to position [0, 0]
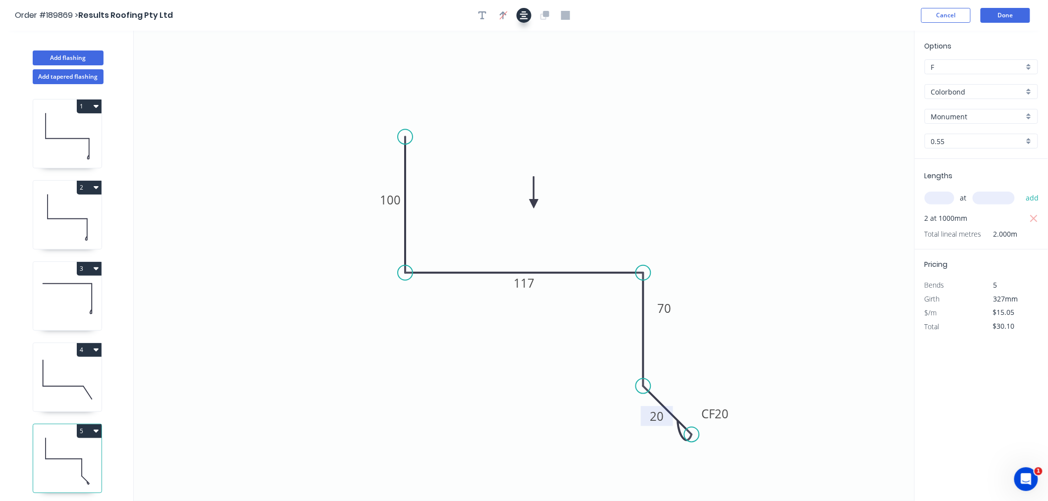
click at [523, 18] on icon "button" at bounding box center [524, 15] width 8 height 8
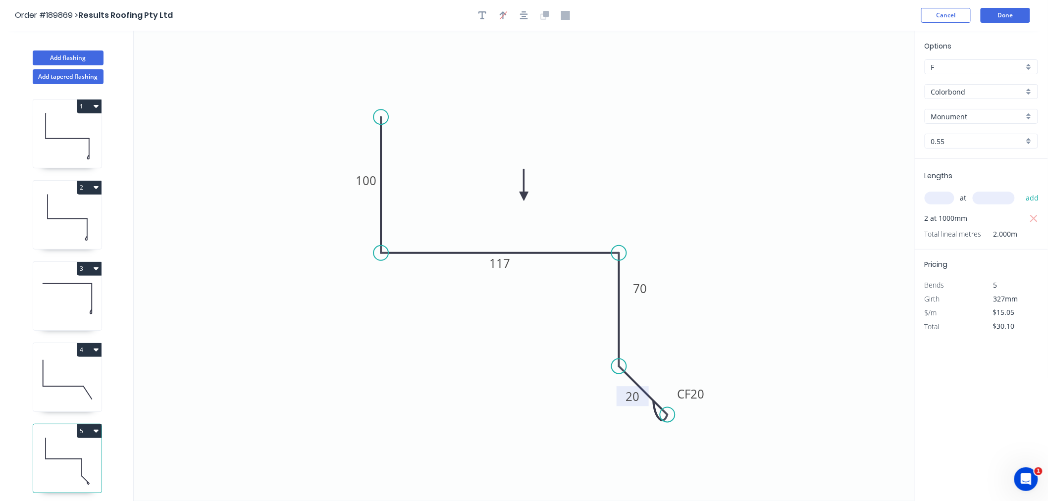
drag, startPoint x: 535, startPoint y: 201, endPoint x: 524, endPoint y: 196, distance: 12.0
click at [524, 196] on icon at bounding box center [523, 185] width 9 height 32
click at [76, 381] on icon at bounding box center [67, 379] width 68 height 63
type input "$12.62"
type input "$50.48"
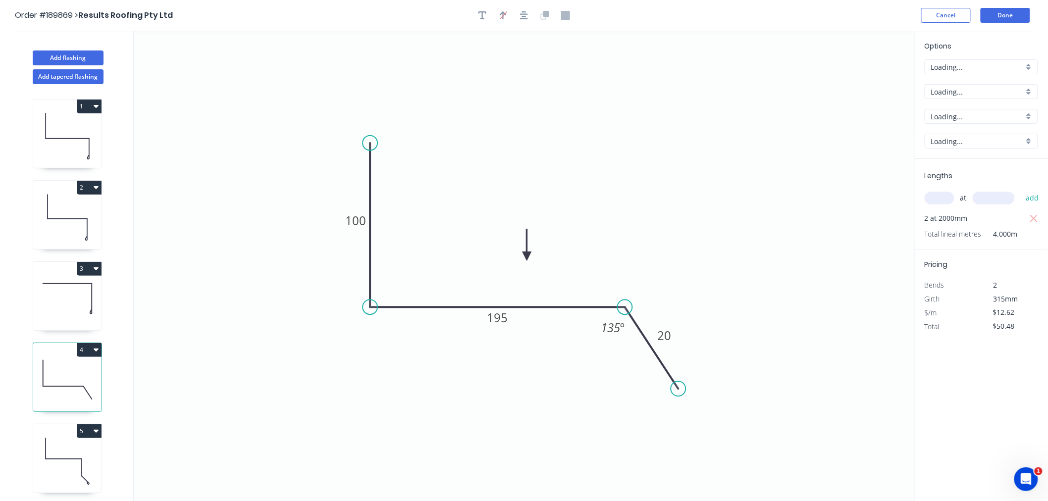
click at [66, 284] on icon at bounding box center [67, 298] width 68 height 63
type input "$9.28"
type input "$37.12"
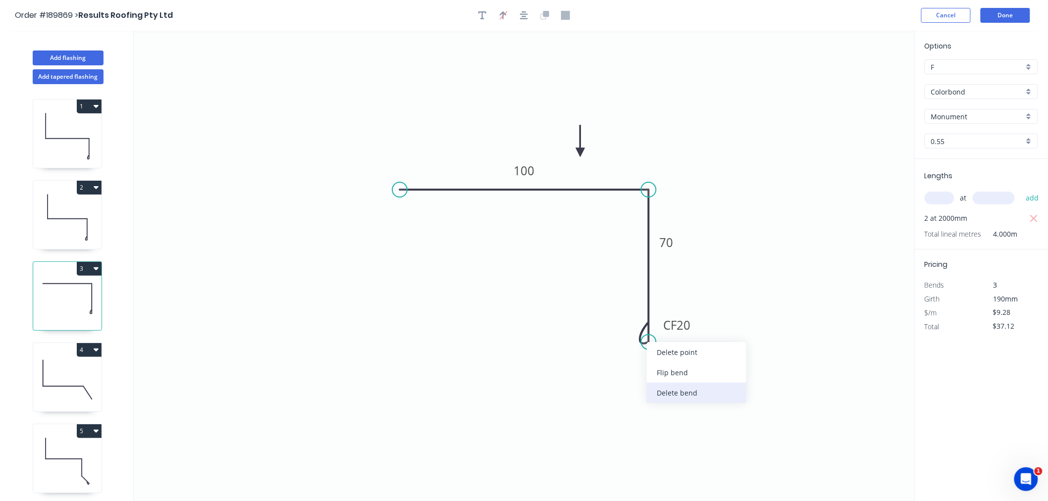
click at [678, 390] on div "Delete bend" at bounding box center [697, 393] width 100 height 20
type input "$7.66"
type input "$30.64"
click at [681, 328] on icon "0 100 70" at bounding box center [524, 266] width 781 height 470
click at [646, 342] on circle at bounding box center [648, 342] width 15 height 15
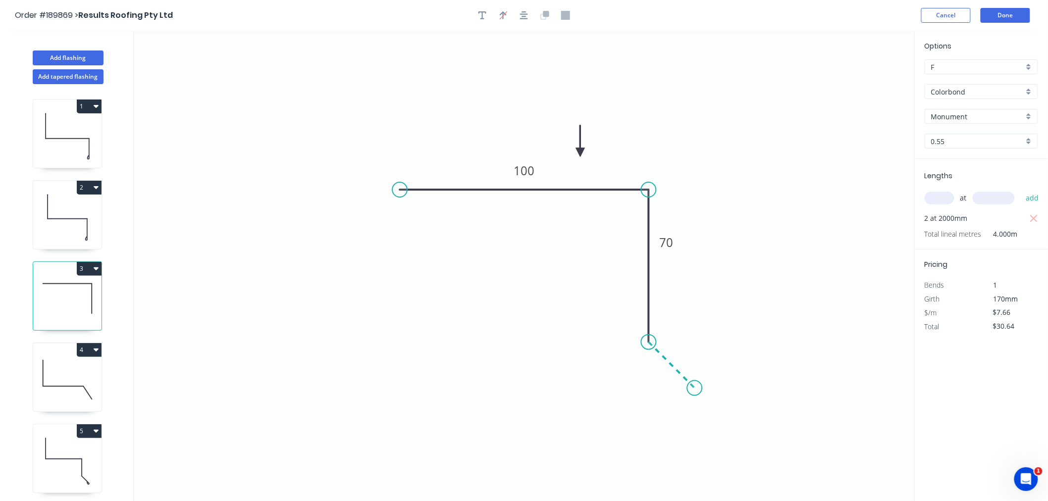
click at [695, 390] on icon "0 100 70" at bounding box center [524, 266] width 781 height 470
type input "$8.47"
type input "$33.88"
click at [721, 423] on div "Crush & Fold" at bounding box center [745, 424] width 100 height 20
type input "$0.00"
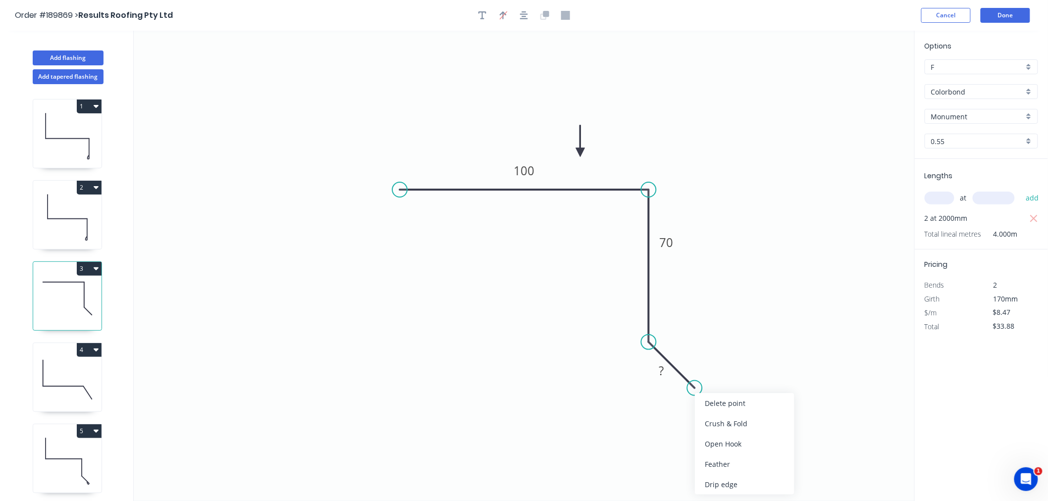
type input "$0.00"
click at [711, 420] on div "Flip bend" at bounding box center [738, 418] width 100 height 20
click at [704, 357] on tspan "10" at bounding box center [707, 359] width 14 height 16
click at [660, 368] on tspan "?" at bounding box center [661, 370] width 5 height 16
drag, startPoint x: 647, startPoint y: 374, endPoint x: 636, endPoint y: 371, distance: 10.8
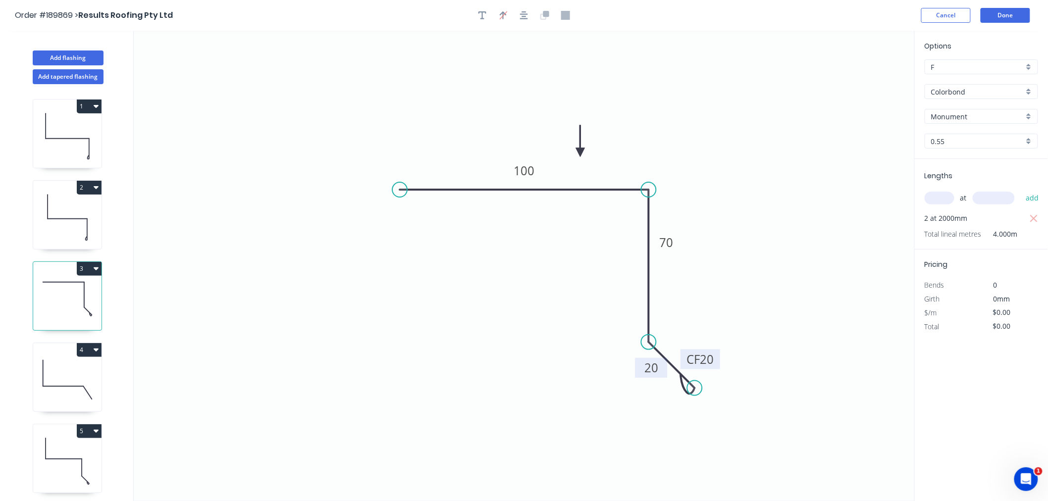
click at [636, 371] on rect at bounding box center [651, 368] width 32 height 20
drag, startPoint x: 716, startPoint y: 355, endPoint x: 738, endPoint y: 360, distance: 22.8
click at [739, 363] on rect at bounding box center [724, 368] width 40 height 20
type input "$12.17"
type input "$48.68"
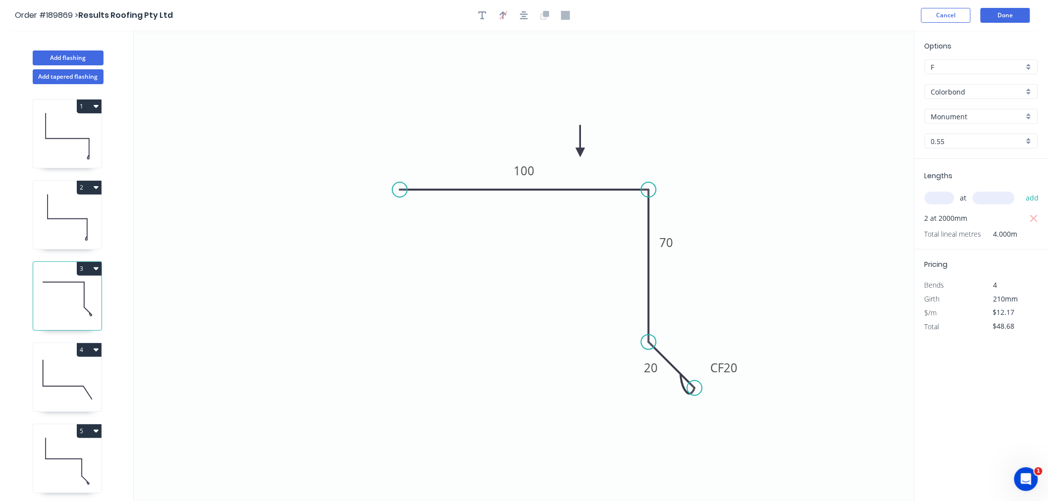
click at [743, 283] on icon "0 100 70 CF 20 20" at bounding box center [524, 266] width 781 height 470
click at [524, 13] on icon "button" at bounding box center [524, 15] width 8 height 8
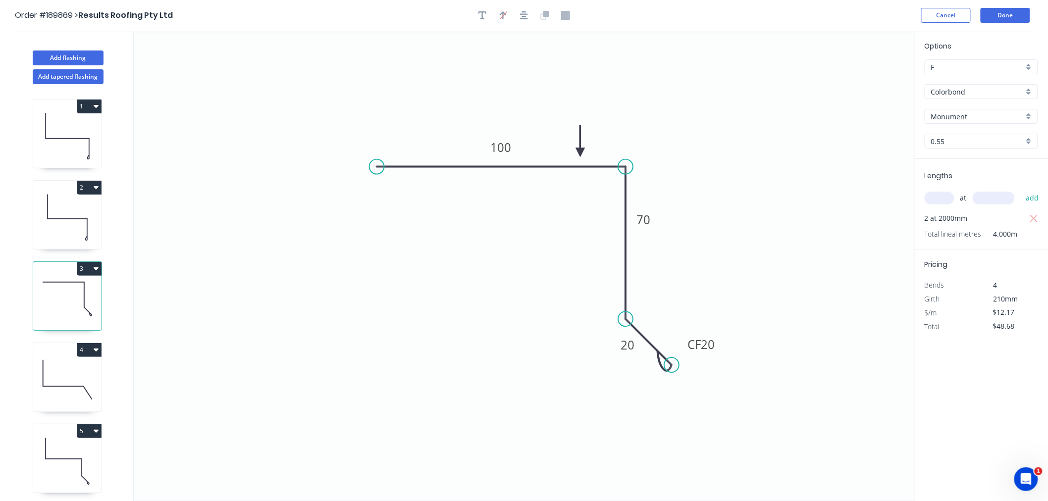
click at [709, 57] on icon "0 100 70 CF 20 20" at bounding box center [524, 266] width 781 height 470
drag, startPoint x: 581, startPoint y: 147, endPoint x: 558, endPoint y: 126, distance: 31.2
click at [558, 126] on icon at bounding box center [558, 116] width 9 height 32
click at [525, 15] on icon "button" at bounding box center [524, 15] width 8 height 9
drag, startPoint x: 718, startPoint y: 348, endPoint x: 716, endPoint y: 359, distance: 11.2
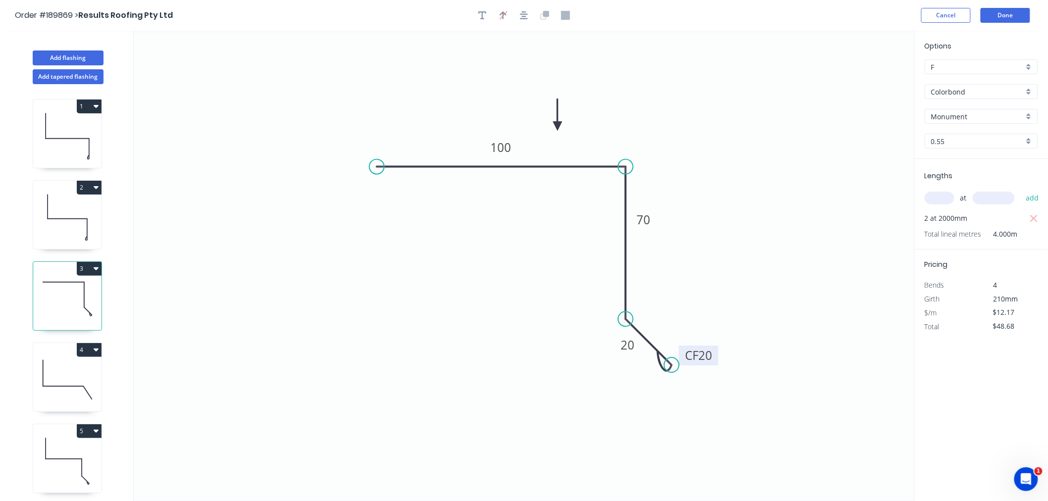
click at [716, 359] on rect at bounding box center [699, 356] width 40 height 20
click at [522, 13] on icon "button" at bounding box center [524, 15] width 8 height 8
drag, startPoint x: 715, startPoint y: 355, endPoint x: 720, endPoint y: 358, distance: 5.5
click at [720, 358] on rect at bounding box center [704, 358] width 40 height 20
click at [522, 11] on icon "button" at bounding box center [524, 15] width 8 height 8
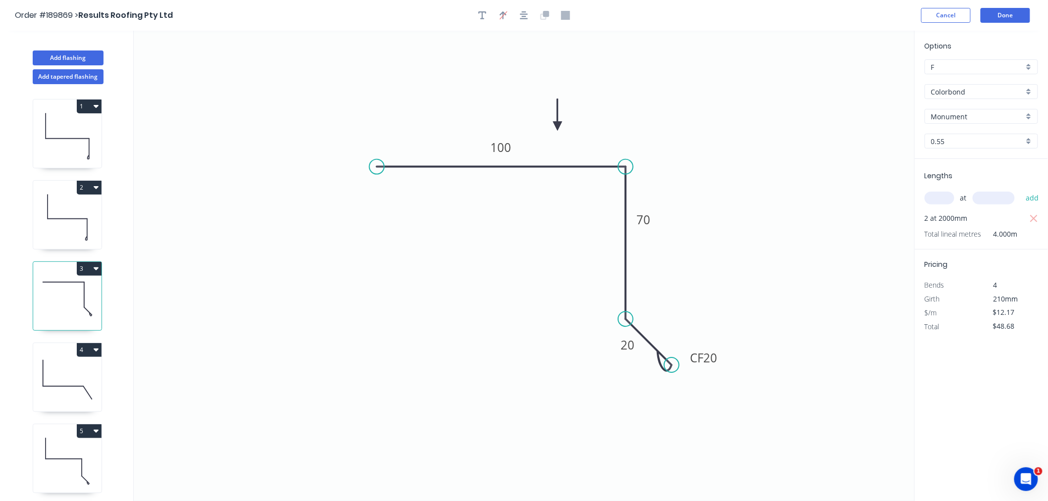
click at [74, 239] on icon at bounding box center [67, 217] width 68 height 63
type input "$14.24"
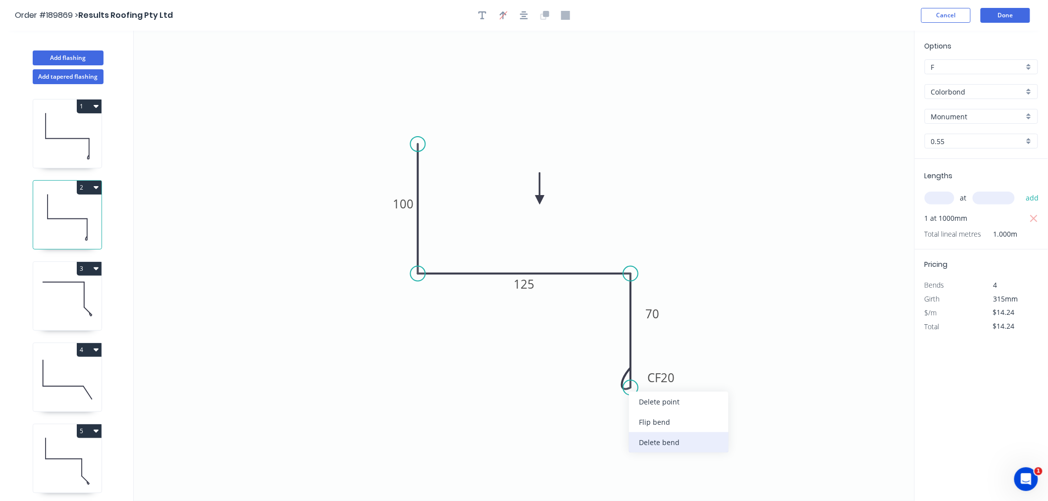
click at [653, 444] on div "Delete bend" at bounding box center [679, 442] width 100 height 20
type input "$10.55"
click at [66, 144] on icon at bounding box center [67, 135] width 68 height 63
type input "$14.24"
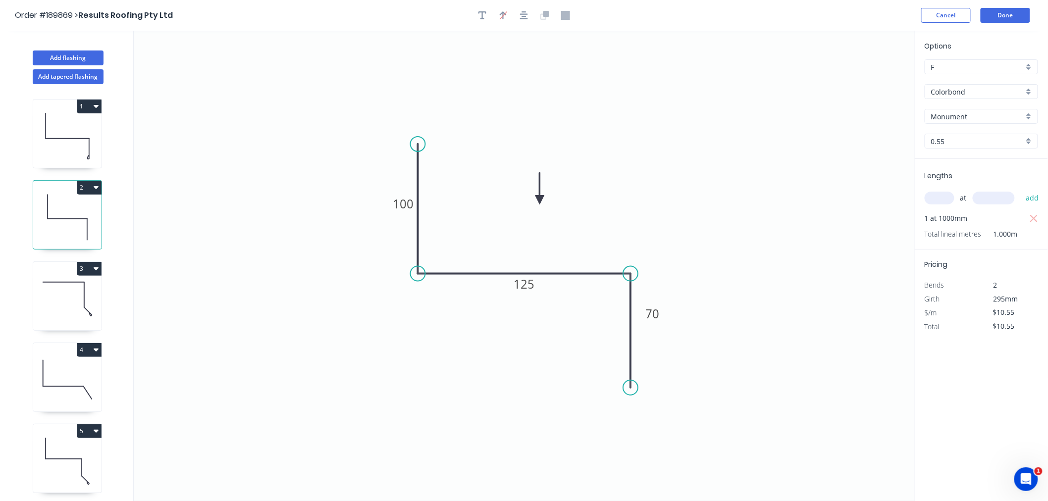
type input "$14.24"
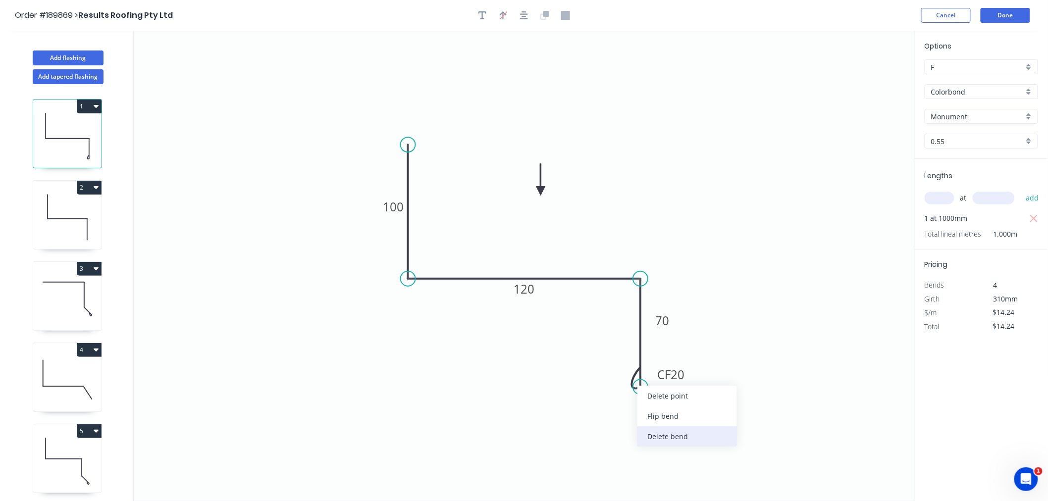
click at [660, 442] on div "Delete bend" at bounding box center [687, 436] width 100 height 20
type input "$10.55"
click at [75, 236] on icon at bounding box center [67, 217] width 68 height 63
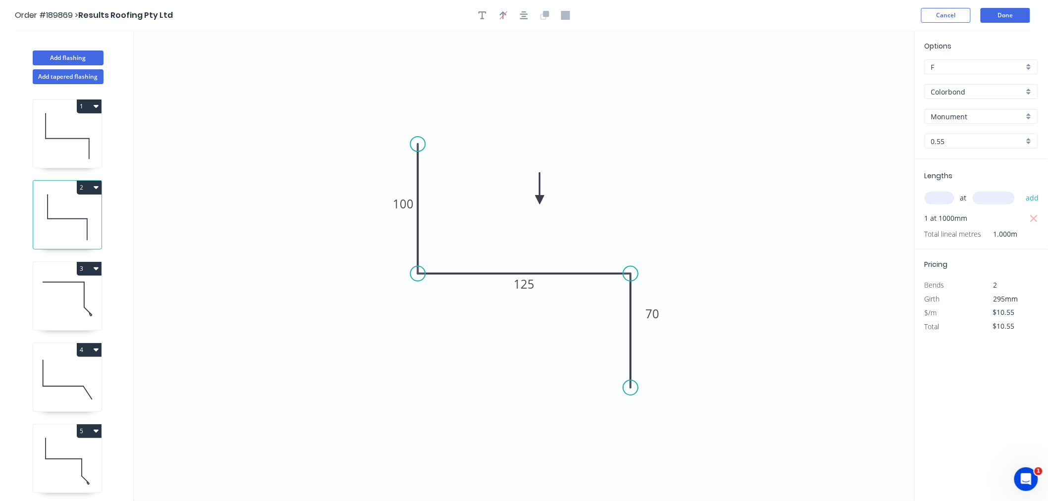
click at [64, 139] on icon at bounding box center [67, 135] width 68 height 63
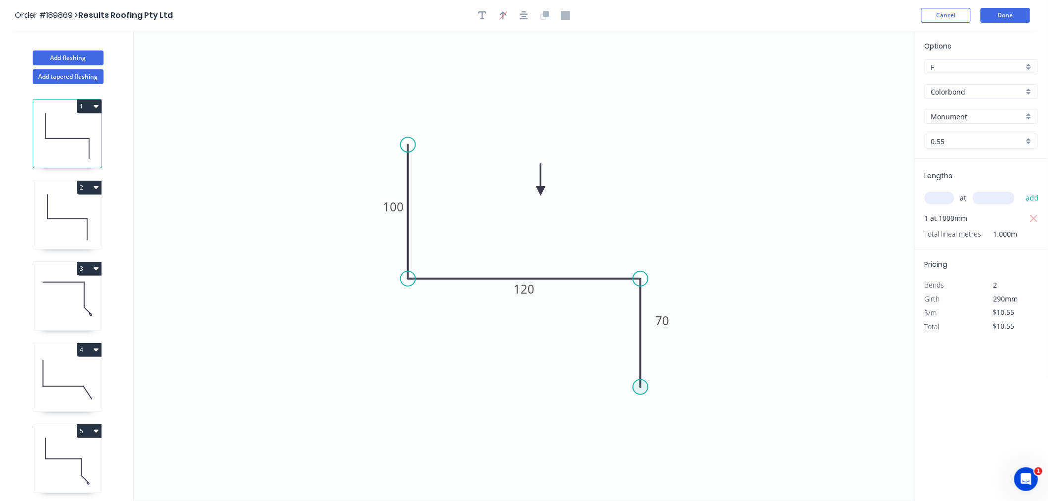
click at [640, 386] on circle at bounding box center [640, 387] width 15 height 15
click at [691, 432] on icon "0 100 120 70" at bounding box center [524, 266] width 781 height 470
type input "$11.36"
click at [706, 436] on div "Crush & Fold" at bounding box center [741, 433] width 100 height 20
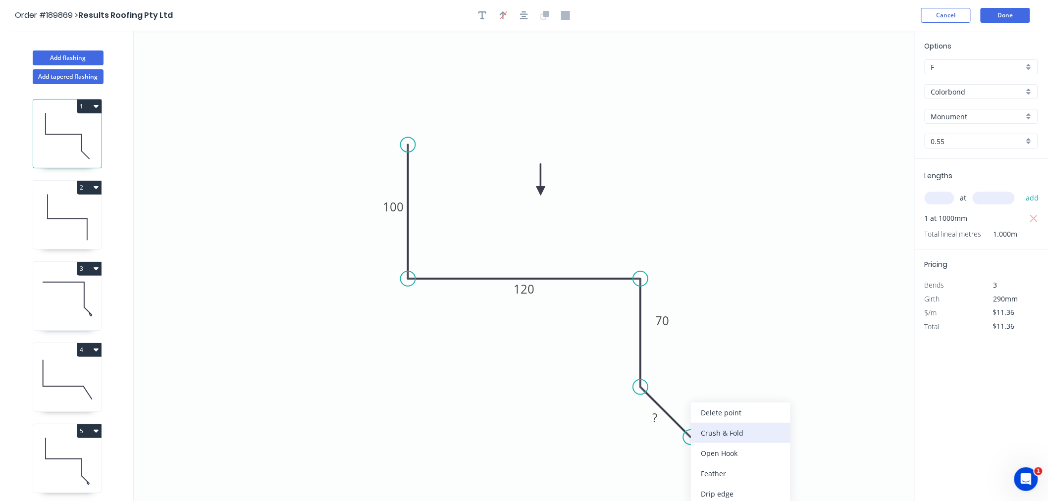
type input "$0.00"
click at [706, 469] on div "Flip bend" at bounding box center [740, 470] width 100 height 20
click at [702, 408] on tspan "10" at bounding box center [703, 409] width 14 height 16
click at [658, 421] on rect at bounding box center [655, 419] width 20 height 14
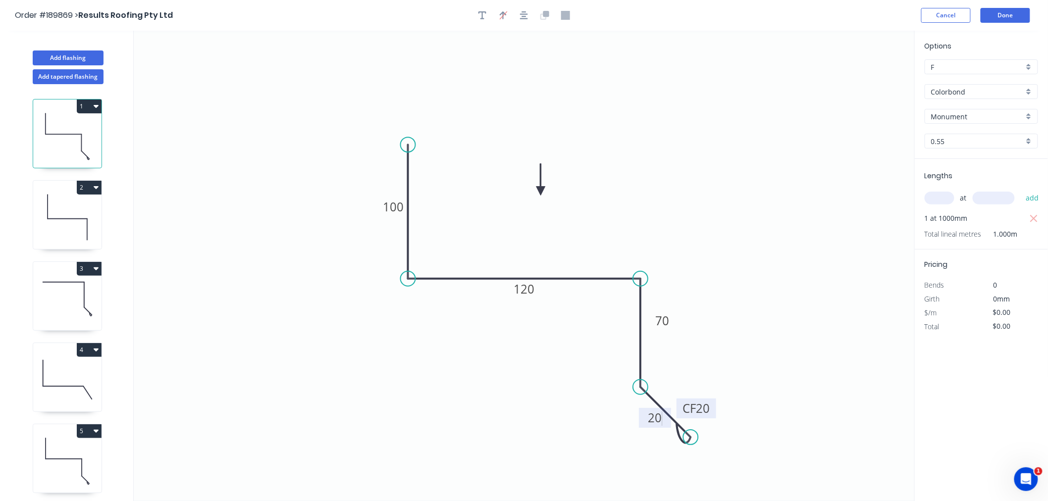
click at [403, 329] on icon "0 100 120 70 CF 20 20" at bounding box center [524, 266] width 781 height 470
type input "$15.05"
click at [68, 205] on icon at bounding box center [67, 217] width 68 height 63
type input "$10.55"
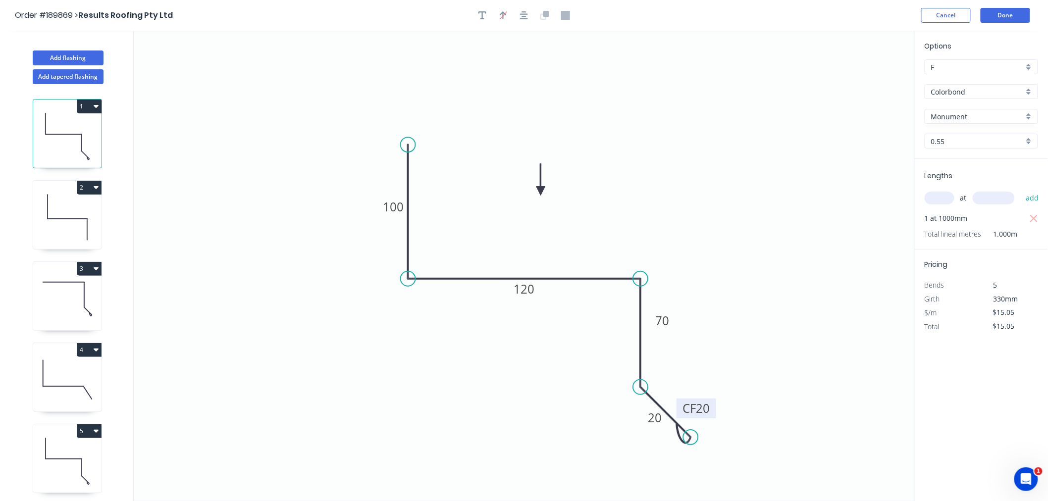
type input "$10.55"
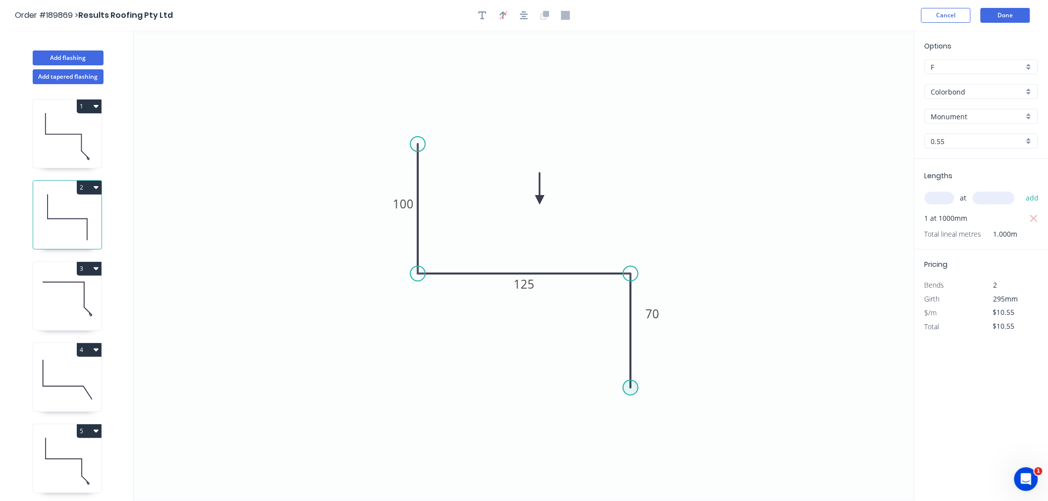
click at [630, 388] on circle at bounding box center [630, 387] width 15 height 15
click at [684, 447] on icon "0 100 125 70" at bounding box center [524, 266] width 781 height 470
type input "$11.36"
click at [705, 430] on div "Crush & Fold" at bounding box center [734, 433] width 100 height 20
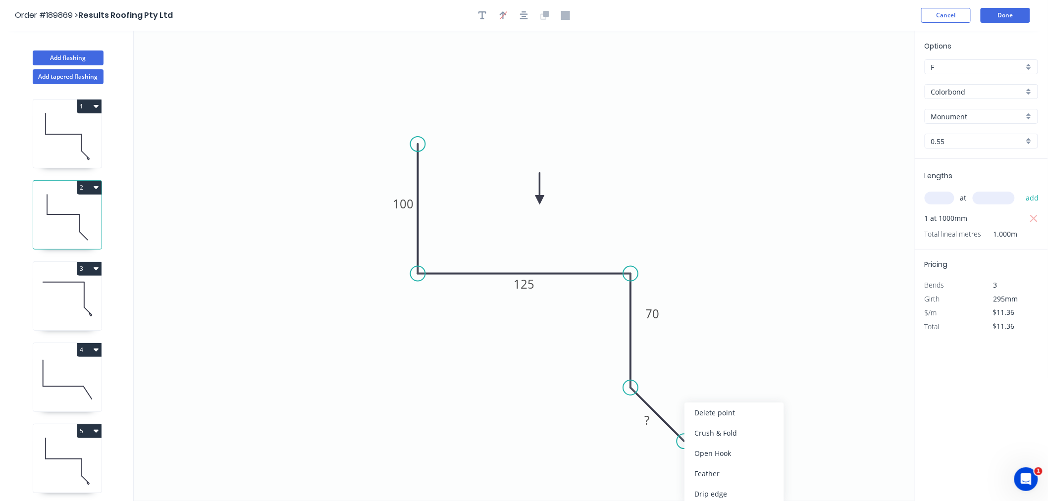
type input "$0.00"
click at [702, 472] on div "Flip bend" at bounding box center [734, 471] width 100 height 20
click at [697, 409] on tspan "10" at bounding box center [697, 413] width 14 height 16
click at [613, 419] on icon "0 100 125 70 CF 20 ?" at bounding box center [524, 266] width 781 height 470
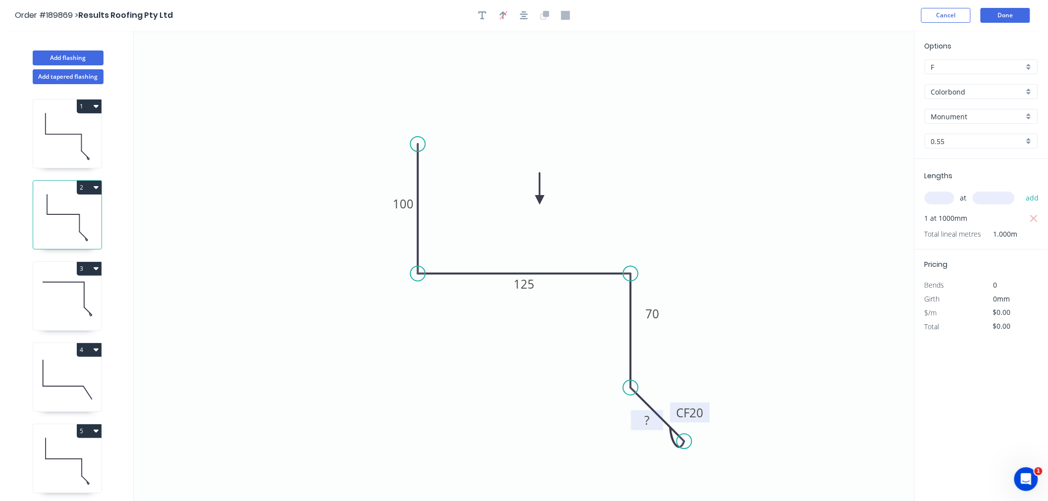
click at [649, 421] on tspan "?" at bounding box center [646, 420] width 5 height 16
click at [702, 351] on icon "0 100 125 70 CF 20 20" at bounding box center [524, 266] width 781 height 470
type input "$15.05"
click at [524, 17] on icon "button" at bounding box center [524, 15] width 8 height 9
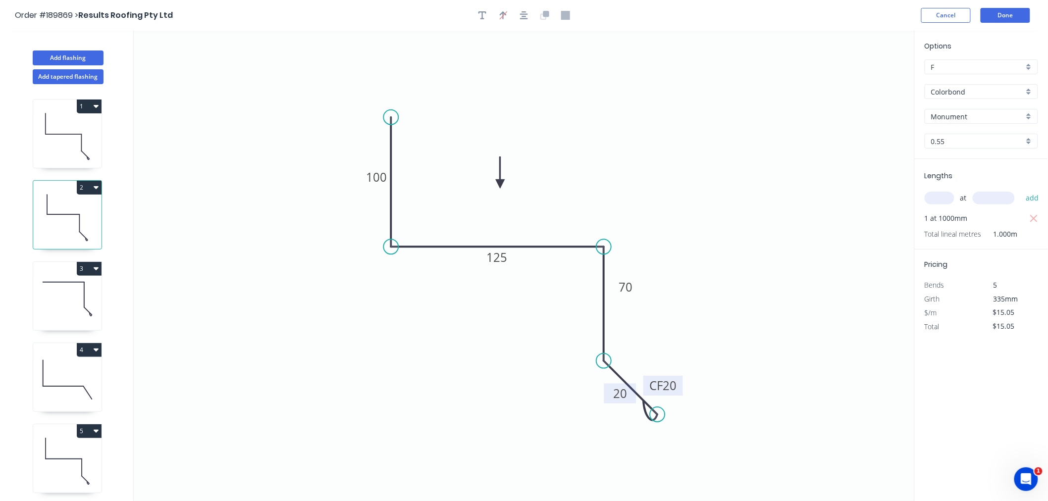
drag, startPoint x: 541, startPoint y: 196, endPoint x: 500, endPoint y: 184, distance: 42.2
click at [500, 184] on icon at bounding box center [500, 173] width 9 height 32
click at [521, 10] on button "button" at bounding box center [524, 15] width 15 height 15
click at [66, 147] on icon at bounding box center [67, 135] width 68 height 63
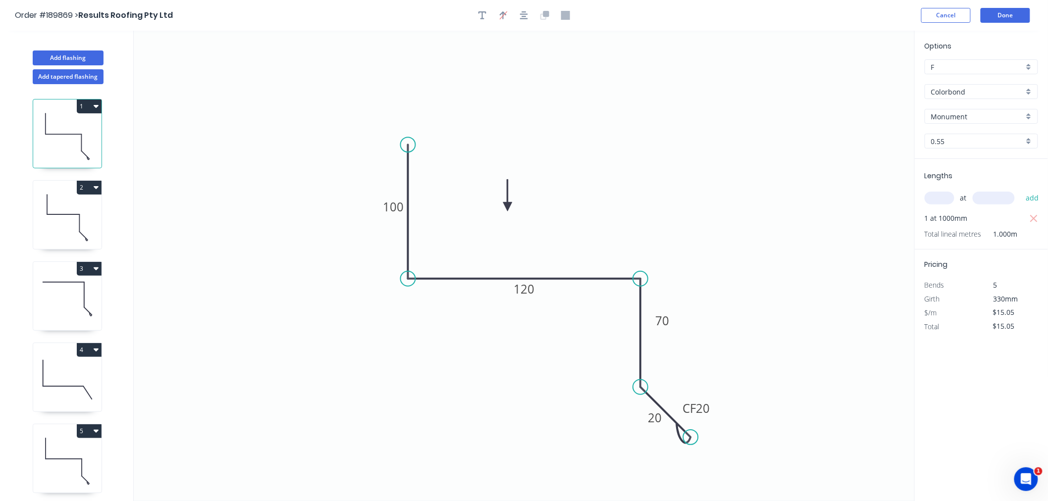
drag, startPoint x: 542, startPoint y: 189, endPoint x: 508, endPoint y: 207, distance: 38.5
click at [508, 207] on icon at bounding box center [507, 195] width 9 height 32
click at [525, 13] on icon "button" at bounding box center [524, 15] width 8 height 8
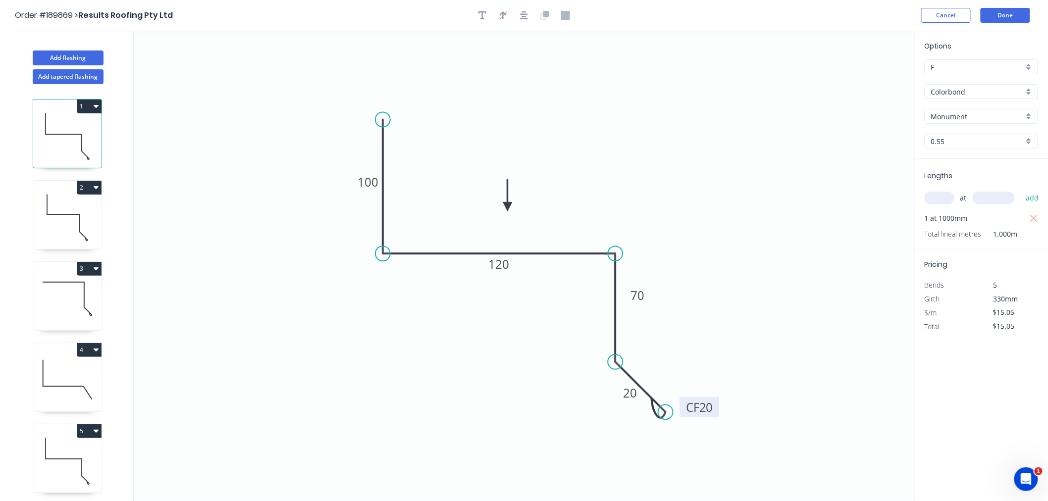
drag, startPoint x: 687, startPoint y: 388, endPoint x: 716, endPoint y: 412, distance: 36.9
click at [716, 412] on rect at bounding box center [700, 407] width 40 height 20
click at [525, 12] on icon "button" at bounding box center [524, 15] width 8 height 9
click at [41, 213] on icon at bounding box center [67, 217] width 68 height 63
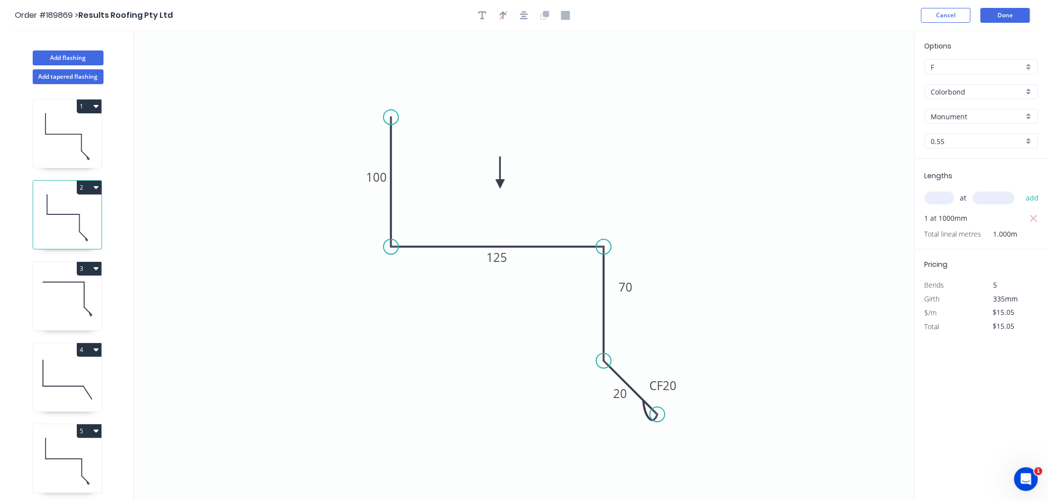
click at [61, 119] on icon at bounding box center [67, 135] width 68 height 63
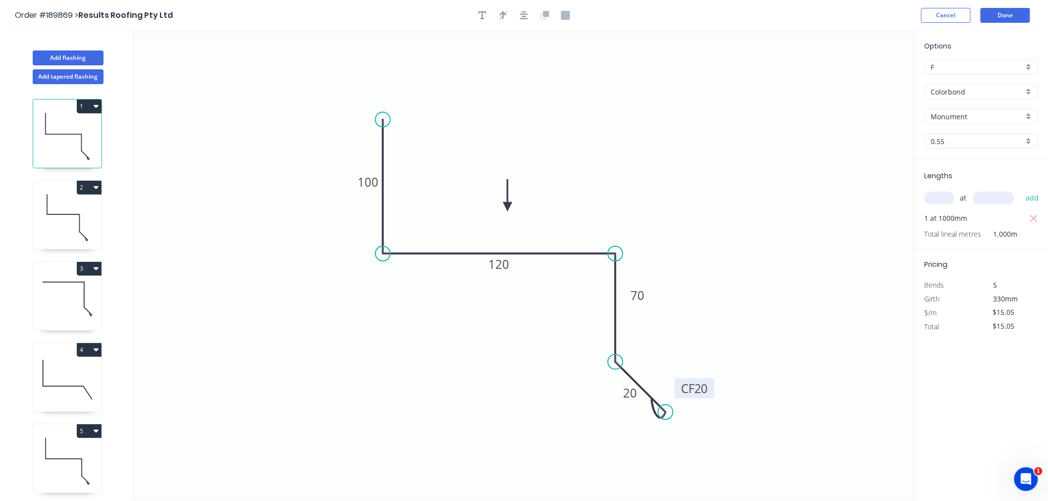
drag, startPoint x: 716, startPoint y: 410, endPoint x: 711, endPoint y: 391, distance: 19.5
click at [711, 391] on rect at bounding box center [695, 388] width 40 height 20
click at [520, 17] on icon "button" at bounding box center [524, 15] width 8 height 9
click at [66, 215] on icon at bounding box center [67, 217] width 68 height 63
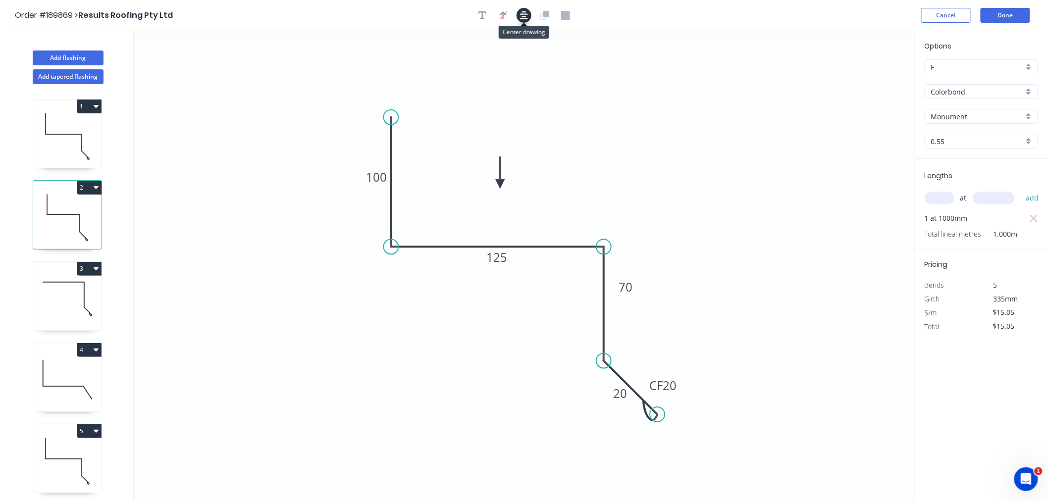
click at [526, 17] on icon "button" at bounding box center [524, 15] width 8 height 9
drag, startPoint x: 679, startPoint y: 380, endPoint x: 687, endPoint y: 382, distance: 8.1
click at [687, 382] on rect at bounding box center [671, 387] width 40 height 20
click at [523, 16] on icon "button" at bounding box center [524, 15] width 8 height 9
click at [89, 300] on icon at bounding box center [67, 298] width 68 height 63
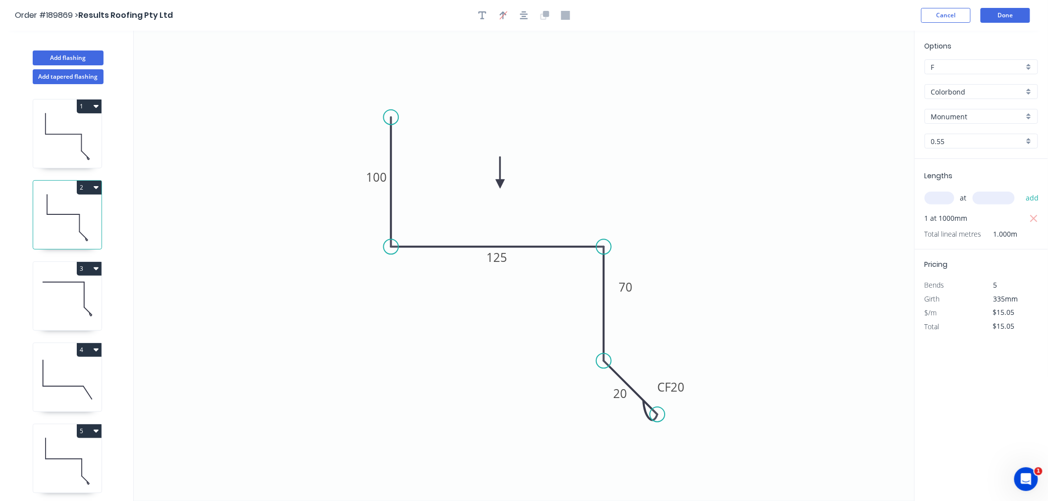
type input "$12.17"
type input "$48.68"
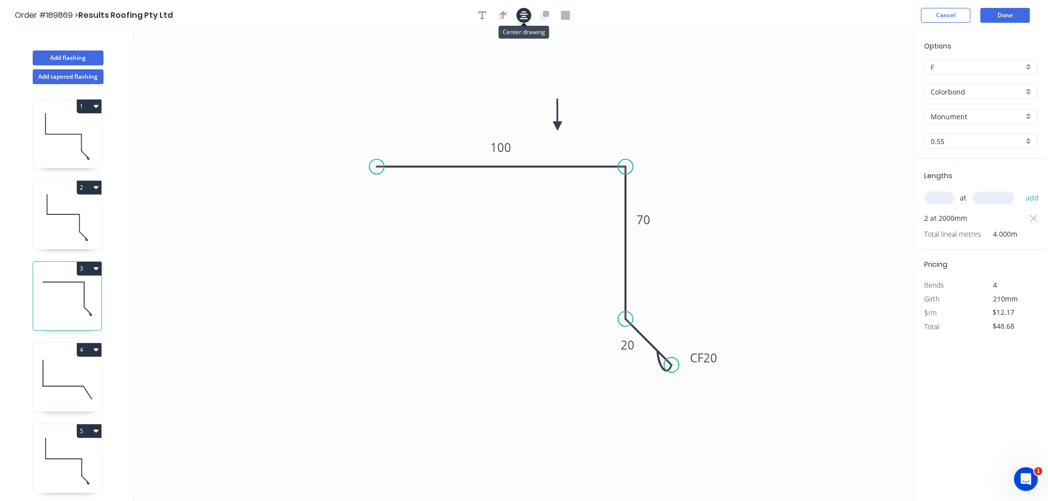
click at [524, 13] on icon "button" at bounding box center [524, 15] width 8 height 8
drag, startPoint x: 612, startPoint y: 350, endPoint x: 613, endPoint y: 355, distance: 5.5
click at [613, 355] on rect at bounding box center [629, 350] width 32 height 20
click at [714, 362] on tspan "20" at bounding box center [710, 358] width 14 height 16
click at [764, 327] on icon "0 100 70 CF 20 20" at bounding box center [524, 266] width 781 height 470
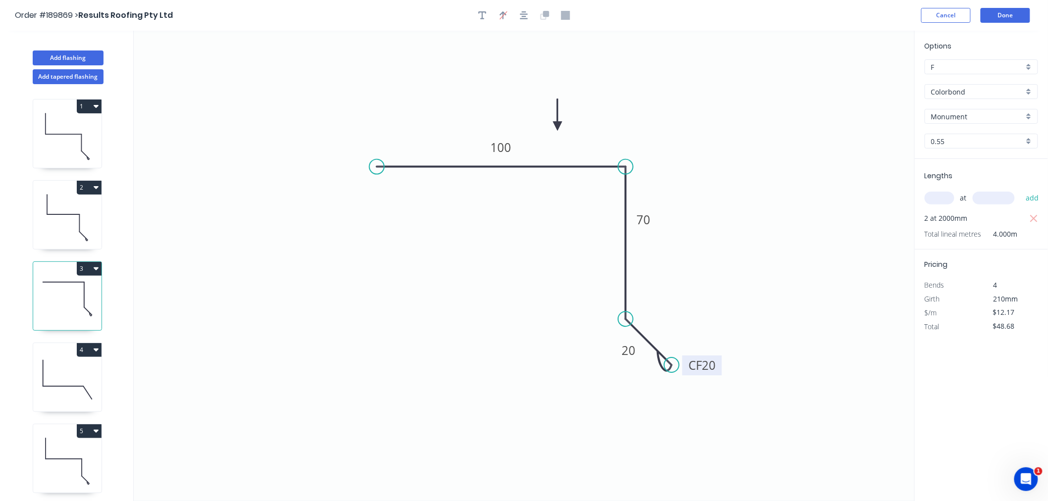
drag, startPoint x: 718, startPoint y: 362, endPoint x: 717, endPoint y: 369, distance: 7.6
click at [717, 369] on rect at bounding box center [702, 366] width 40 height 20
click at [526, 17] on icon "button" at bounding box center [524, 15] width 8 height 9
click at [80, 365] on icon at bounding box center [67, 379] width 68 height 63
type input "$12.62"
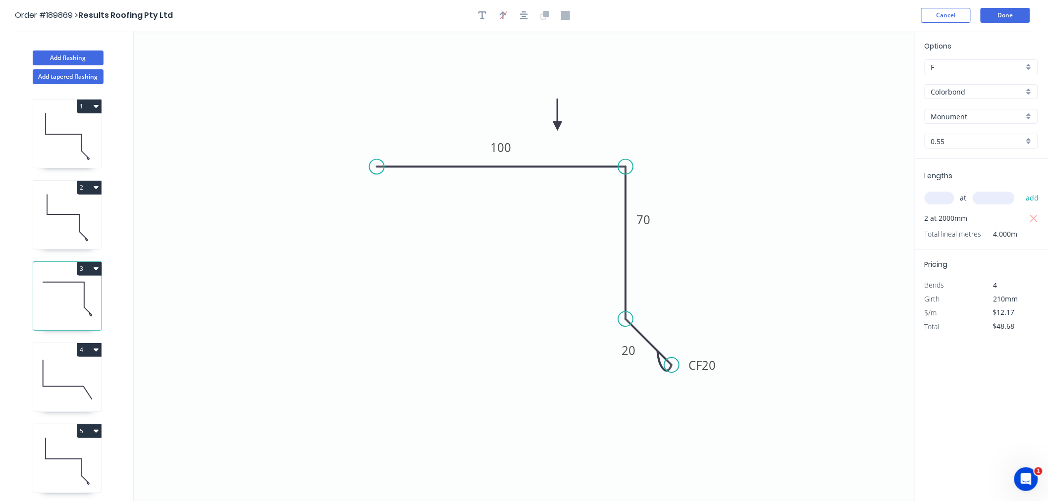
type input "$50.48"
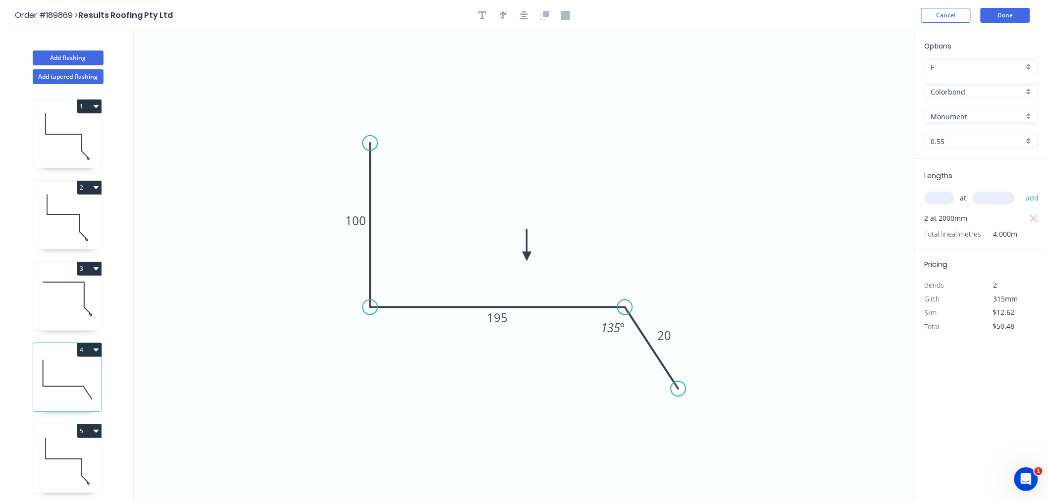
click at [70, 459] on icon at bounding box center [64, 459] width 36 height 0
type input "$15.05"
type input "$30.10"
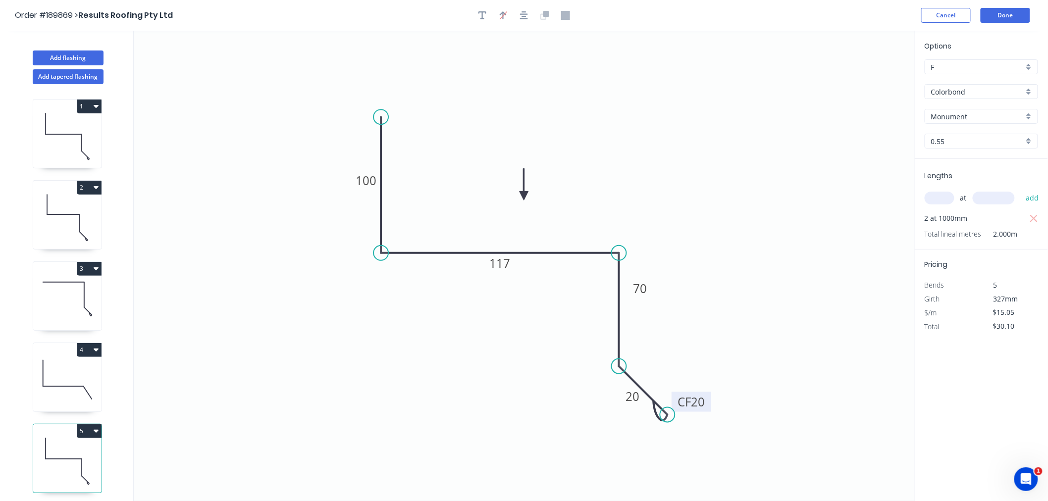
drag, startPoint x: 707, startPoint y: 400, endPoint x: 707, endPoint y: 408, distance: 7.9
click at [707, 408] on rect at bounding box center [692, 402] width 40 height 20
click at [523, 11] on icon "button" at bounding box center [524, 15] width 8 height 8
click at [728, 83] on icon "0 100 117 70 CF 20 20" at bounding box center [524, 266] width 781 height 470
drag, startPoint x: 525, startPoint y: 194, endPoint x: 518, endPoint y: 190, distance: 7.8
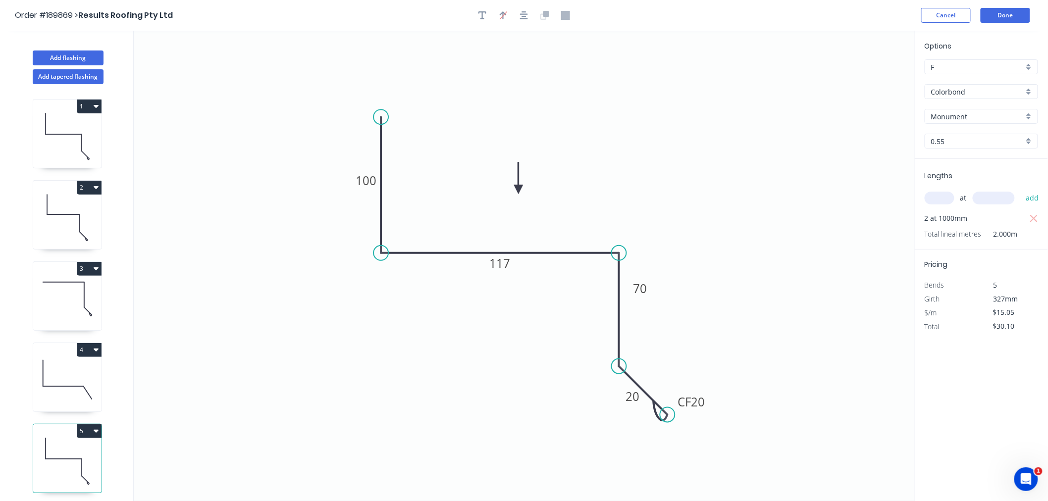
click at [518, 190] on icon at bounding box center [518, 178] width 9 height 32
click at [522, 18] on icon "button" at bounding box center [524, 15] width 8 height 8
click at [695, 8] on div "Order #189869 > Results Roofing Pty Ltd Cancel Done" at bounding box center [524, 15] width 1018 height 15
click at [1016, 10] on button "Done" at bounding box center [1006, 15] width 50 height 15
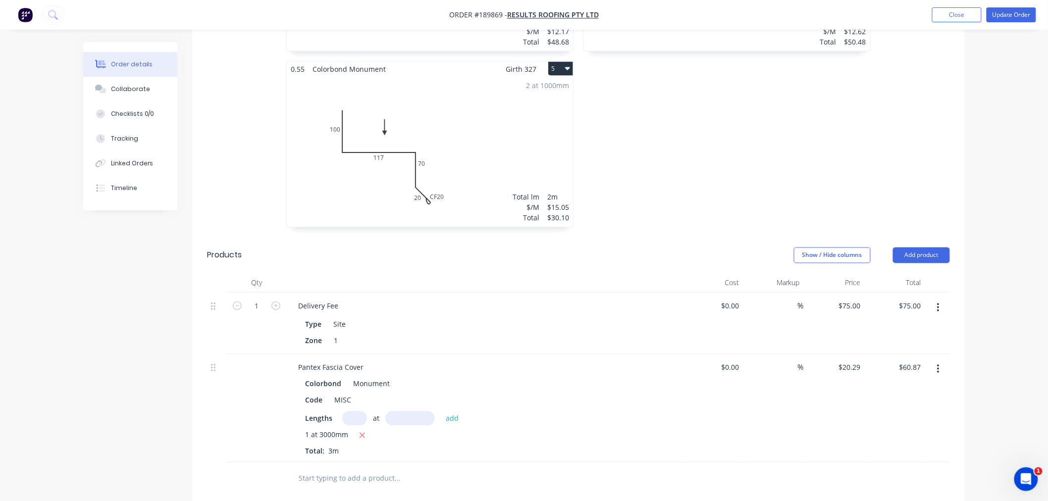
scroll to position [440, 0]
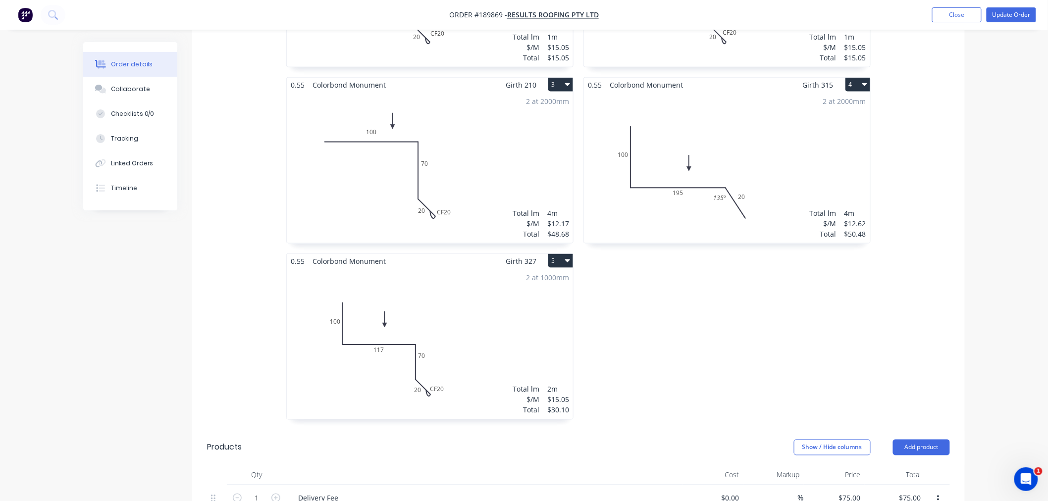
click at [902, 312] on div "0.55 Colorbond Monument Girth 330 1 0 100 120 70 CF 20 20 0 100 120 70 CF 20 20…" at bounding box center [578, 165] width 773 height 529
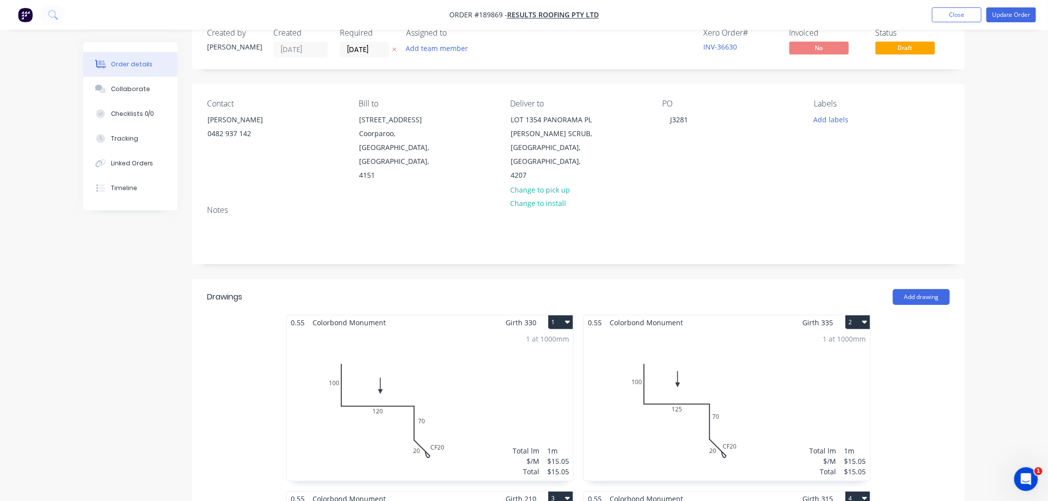
scroll to position [0, 0]
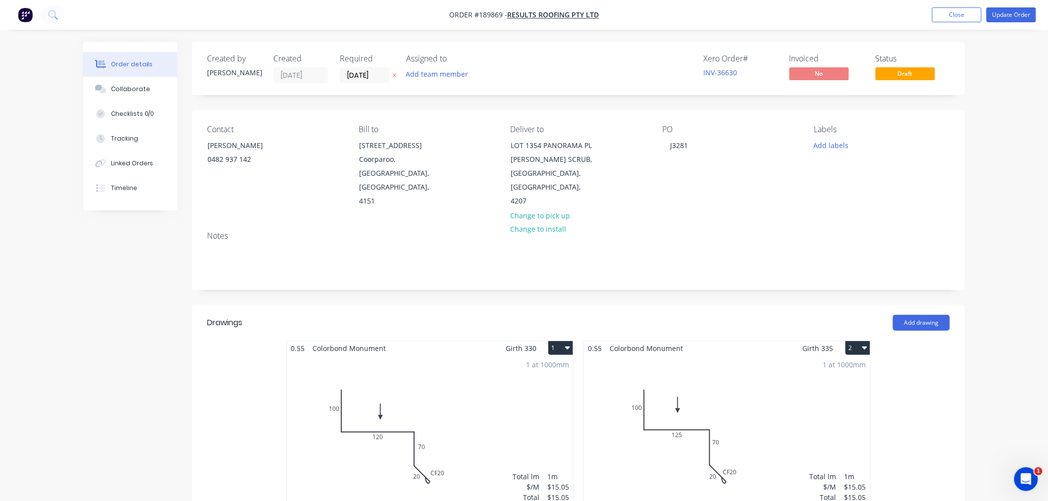
drag, startPoint x: 984, startPoint y: 187, endPoint x: 984, endPoint y: 129, distance: 58.4
click at [1009, 12] on button "Update Order" at bounding box center [1011, 14] width 50 height 15
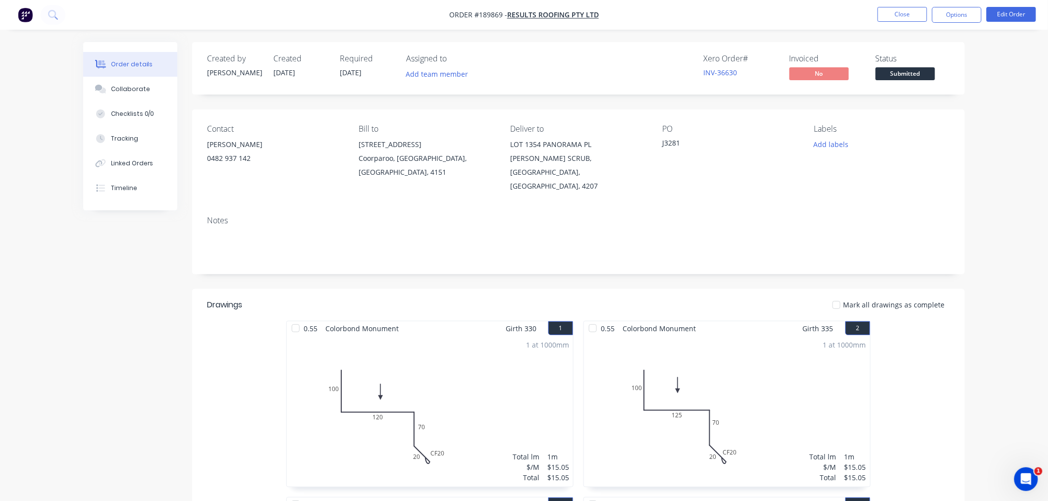
drag, startPoint x: 976, startPoint y: 135, endPoint x: 996, endPoint y: 103, distance: 37.4
click at [964, 20] on button "Options" at bounding box center [957, 15] width 50 height 16
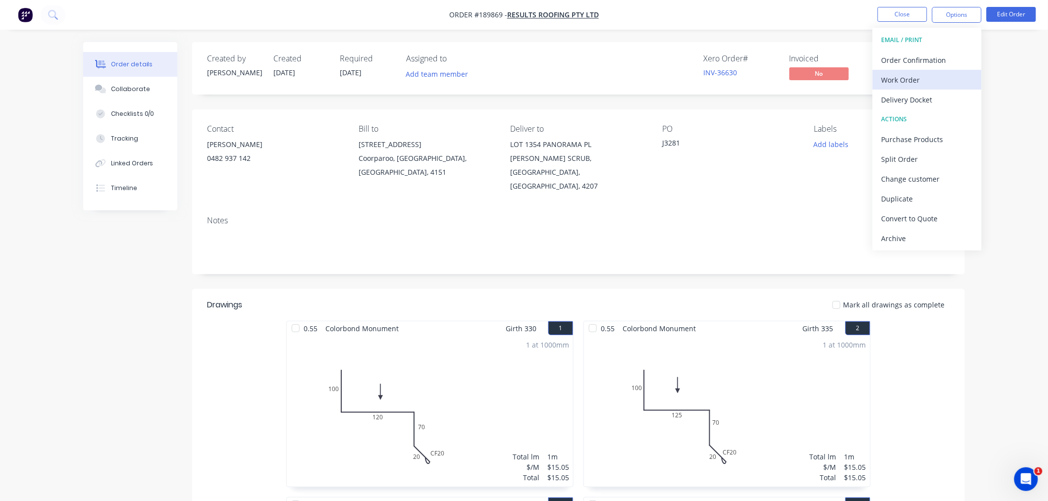
click at [942, 77] on div "Work Order" at bounding box center [926, 80] width 91 height 14
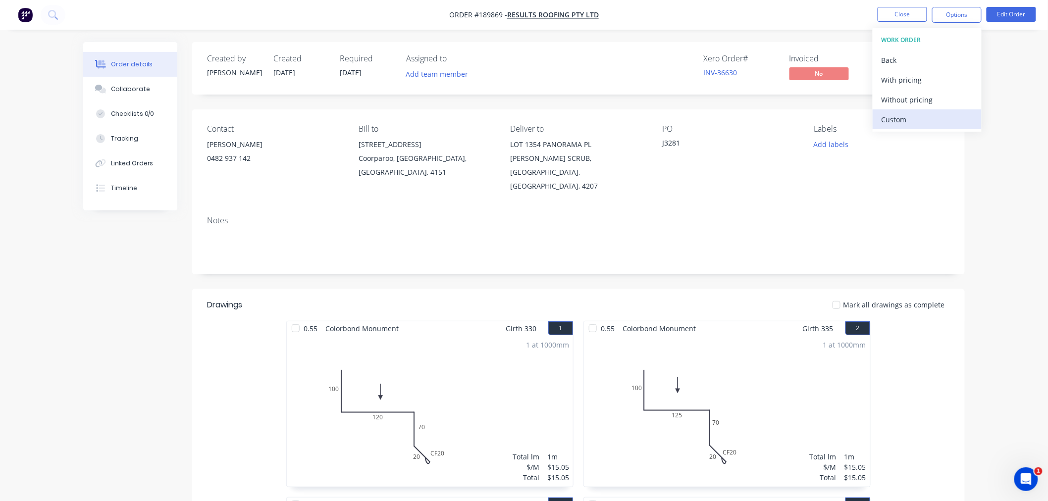
click at [922, 125] on div "Custom" at bounding box center [926, 119] width 91 height 14
click at [935, 101] on div "Without pricing" at bounding box center [926, 100] width 91 height 14
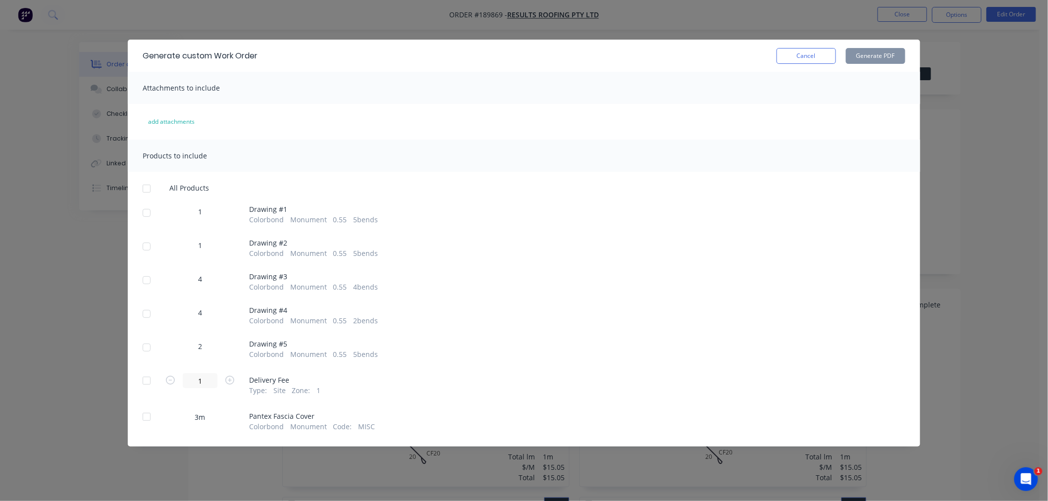
click at [143, 187] on div at bounding box center [147, 189] width 20 height 20
click at [863, 56] on button "Generate PDF" at bounding box center [875, 56] width 59 height 16
click at [781, 57] on button "Cancel" at bounding box center [805, 56] width 59 height 16
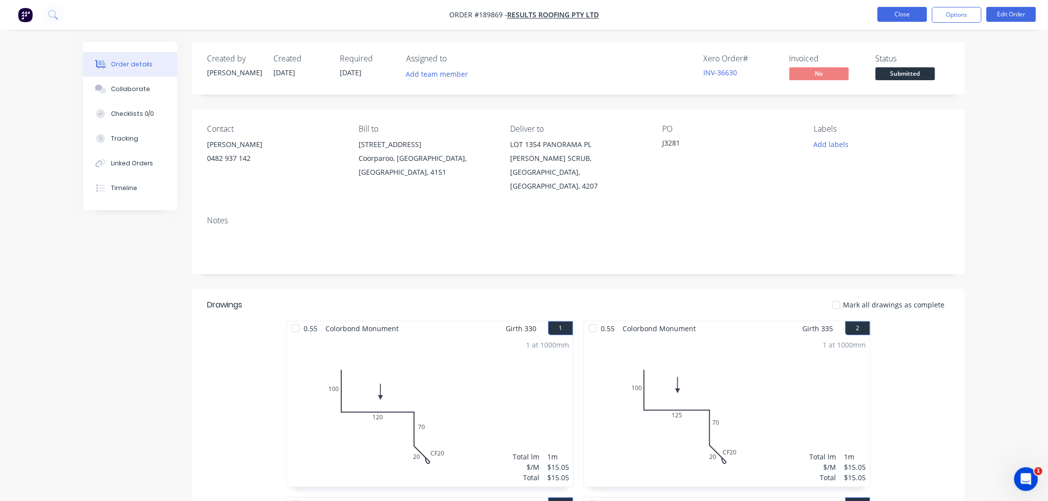
click at [897, 13] on button "Close" at bounding box center [903, 14] width 50 height 15
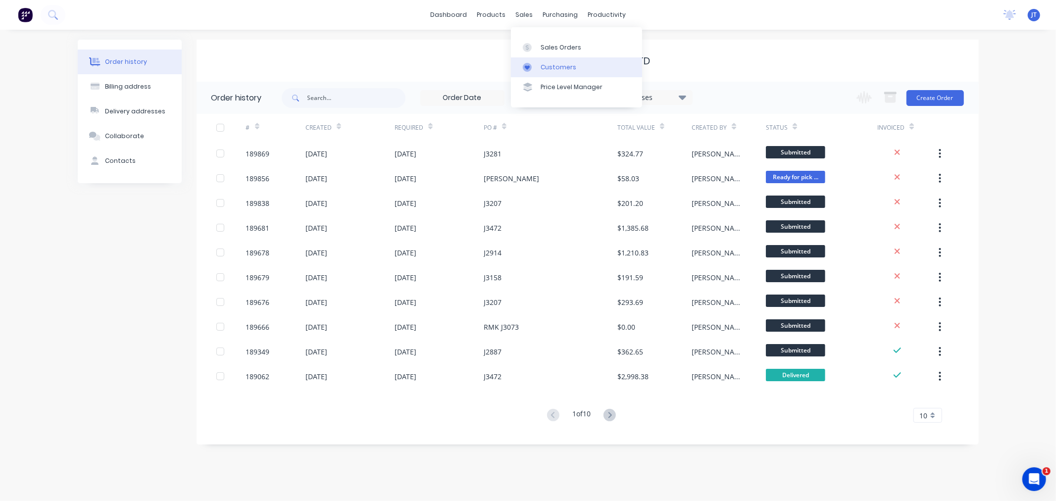
click at [552, 69] on div "Customers" at bounding box center [559, 67] width 36 height 9
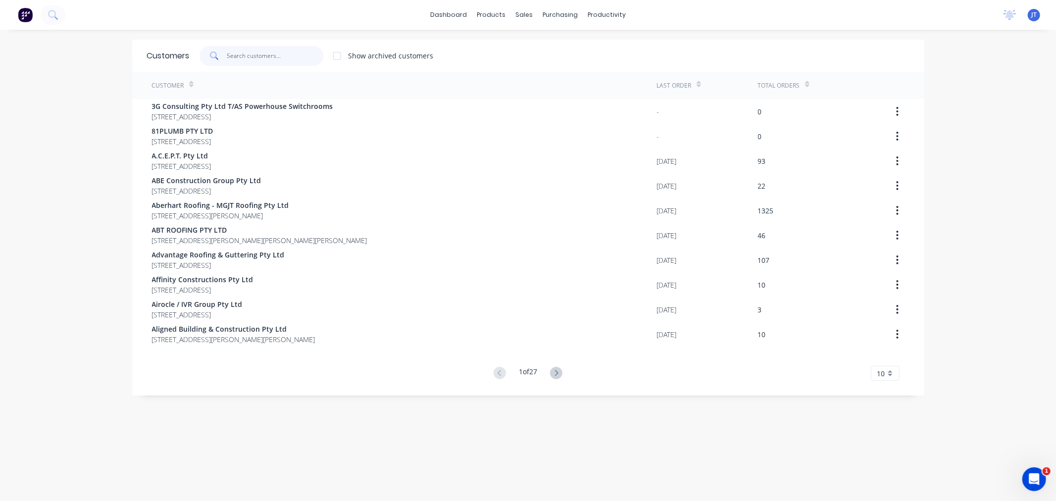
click at [269, 63] on input "text" at bounding box center [275, 56] width 97 height 20
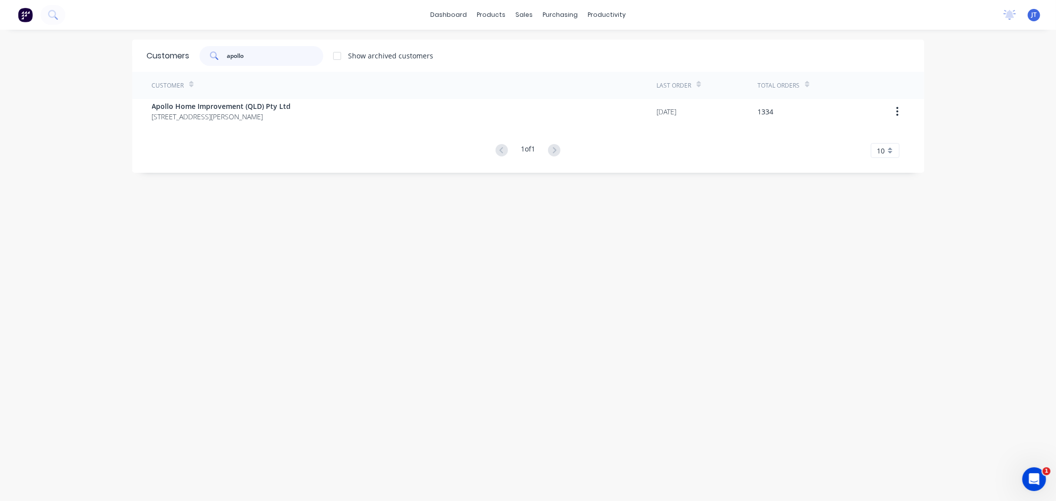
drag, startPoint x: 255, startPoint y: 60, endPoint x: 170, endPoint y: 62, distance: 84.2
click at [170, 62] on div "Customers apollo Show archived customers" at bounding box center [528, 56] width 792 height 32
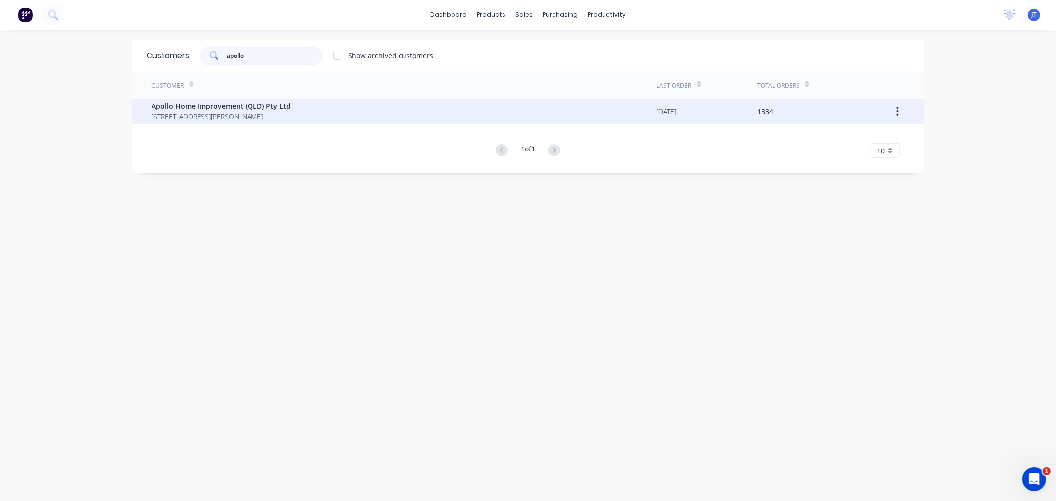
type input "apollo"
click at [275, 105] on span "Apollo Home Improvement (QLD) Pty Ltd" at bounding box center [221, 106] width 139 height 10
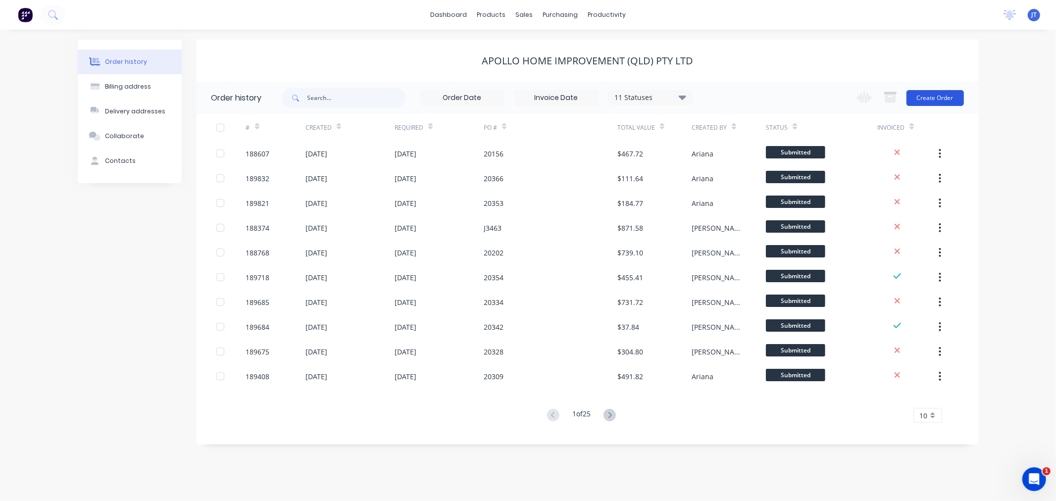
click at [924, 95] on button "Create Order" at bounding box center [935, 98] width 57 height 16
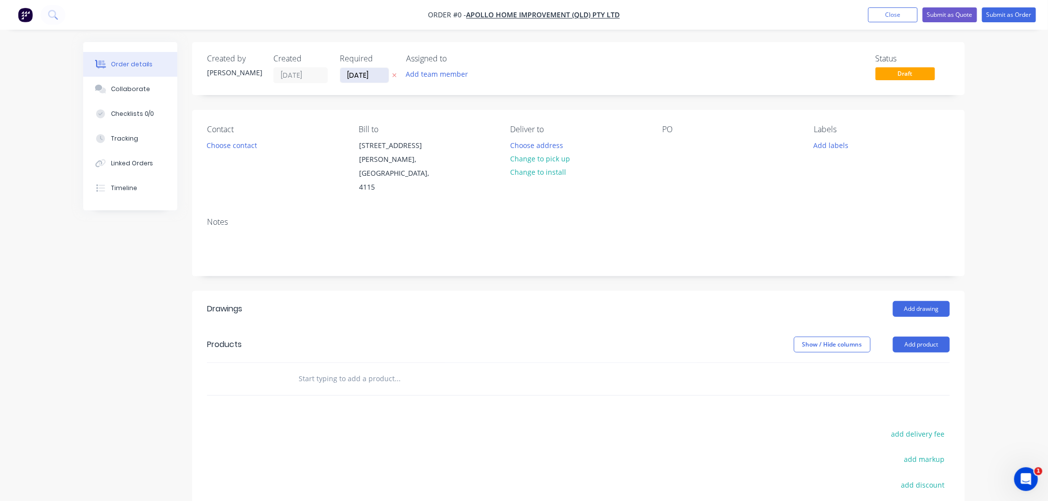
click at [354, 72] on input "[DATE]" at bounding box center [364, 75] width 49 height 15
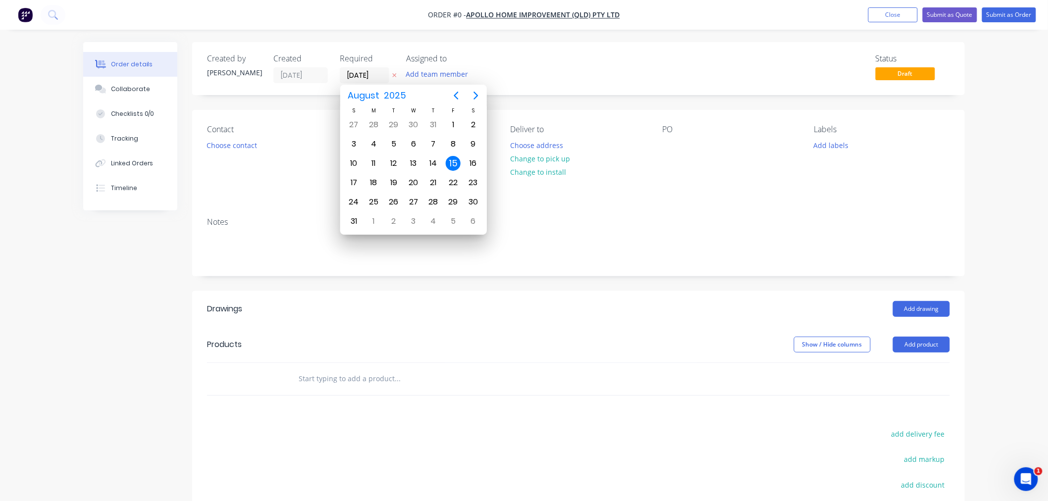
drag, startPoint x: 593, startPoint y: 68, endPoint x: 587, endPoint y: 73, distance: 7.7
click at [592, 70] on div "Status Draft" at bounding box center [727, 68] width 445 height 29
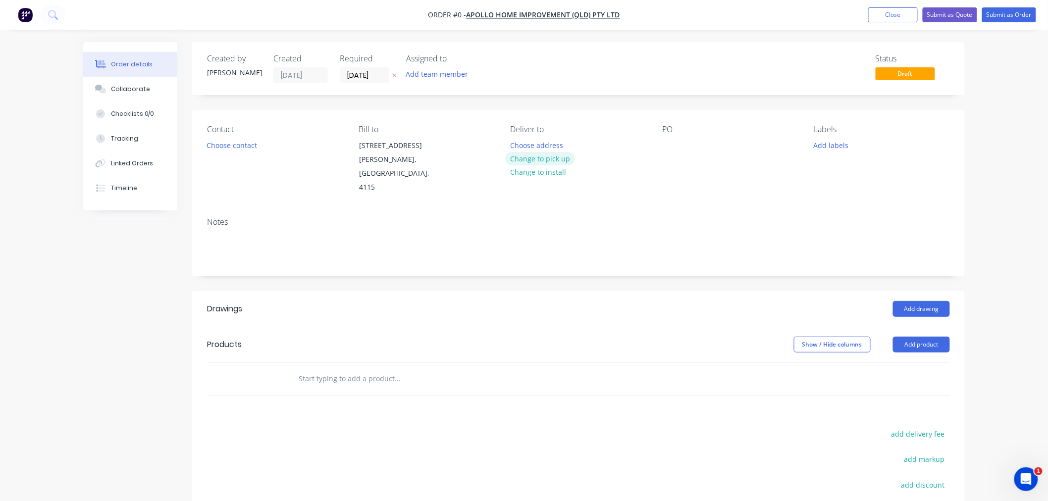
click at [560, 160] on button "Change to pick up" at bounding box center [540, 158] width 70 height 13
click at [522, 143] on div at bounding box center [519, 145] width 16 height 14
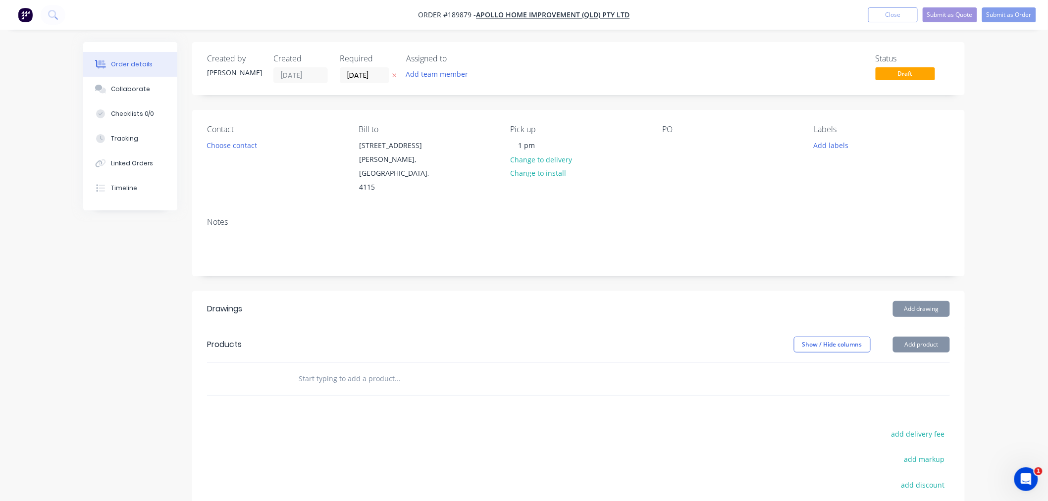
click at [659, 144] on div "Contact Choose contact Bill to 29 Corymbia Place Parkinson, Australia, 4115 Pic…" at bounding box center [578, 160] width 773 height 100
click at [670, 149] on div at bounding box center [670, 145] width 16 height 14
click at [701, 217] on div "Notes" at bounding box center [578, 221] width 743 height 9
click at [558, 217] on div "Notes" at bounding box center [578, 221] width 743 height 9
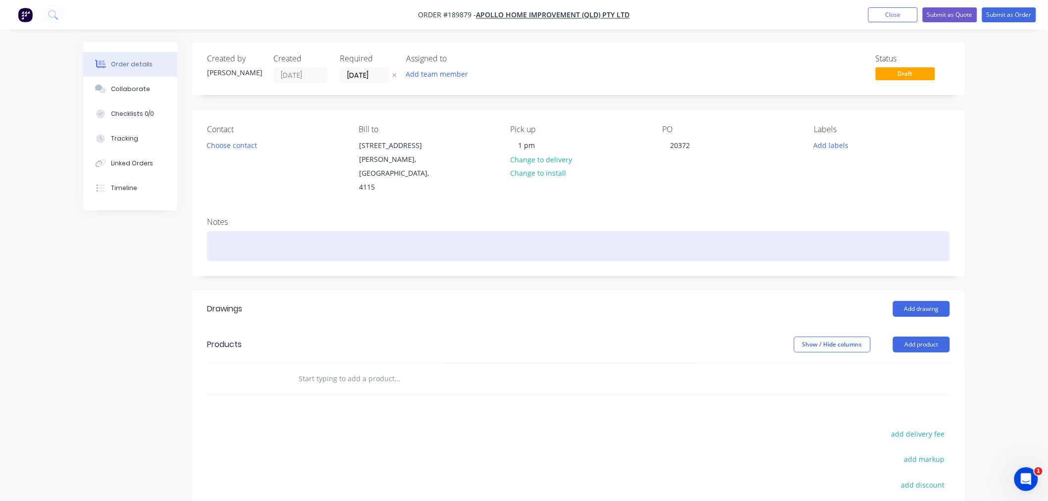
click at [326, 231] on div at bounding box center [578, 246] width 743 height 30
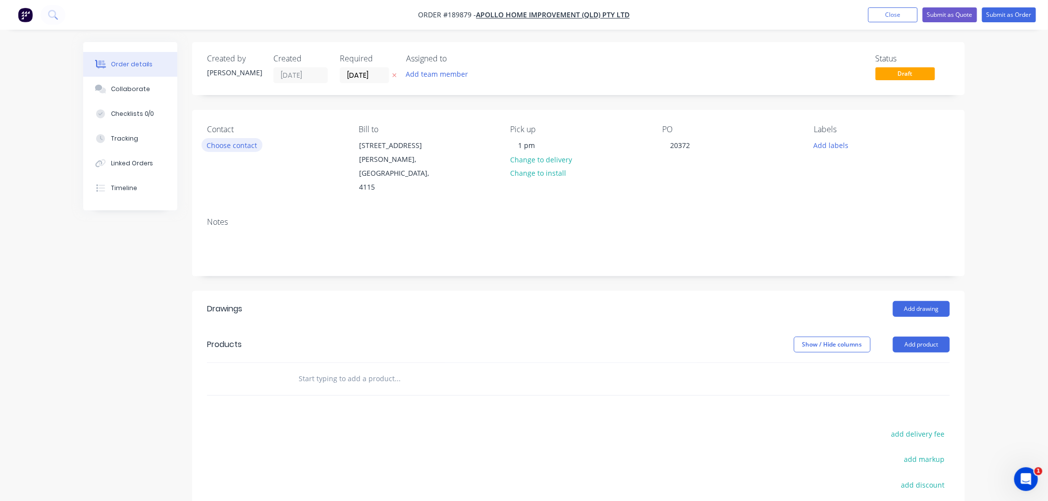
click at [224, 145] on button "Choose contact" at bounding box center [232, 144] width 61 height 13
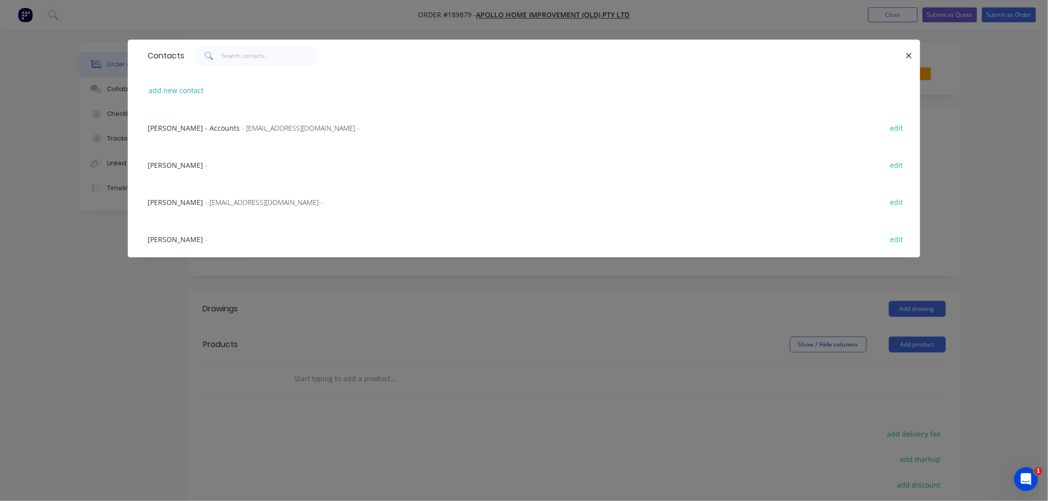
click at [219, 204] on span "- maried@apollopatios.com.au -" at bounding box center [264, 202] width 118 height 9
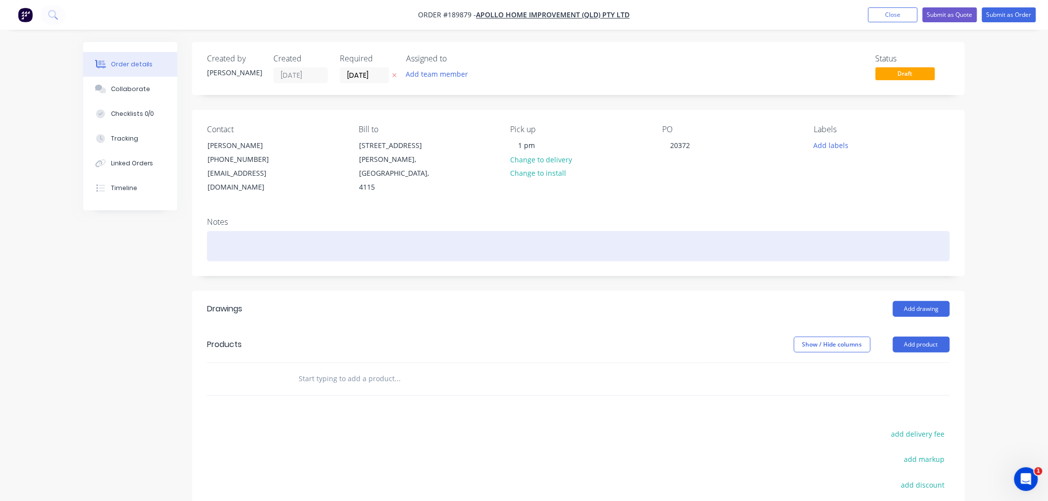
click at [300, 241] on div at bounding box center [578, 246] width 743 height 30
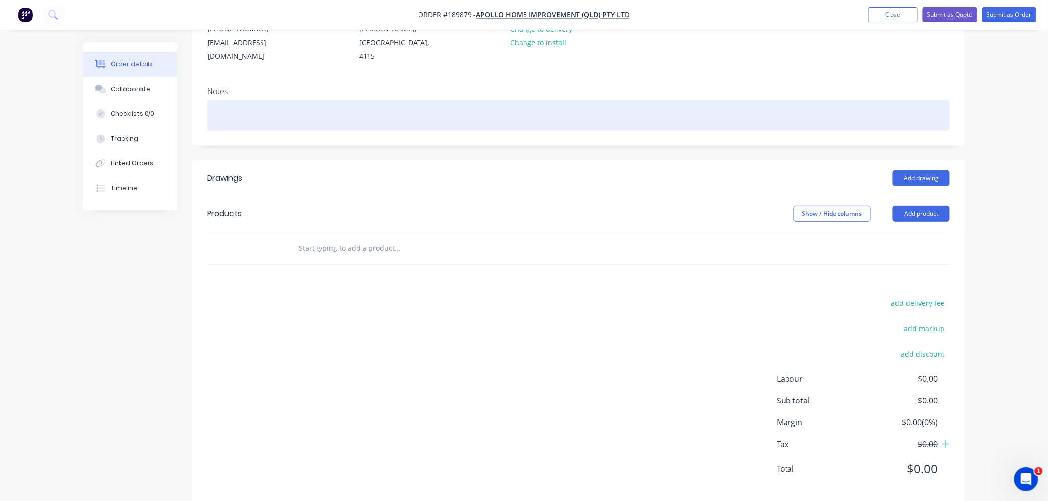
scroll to position [134, 0]
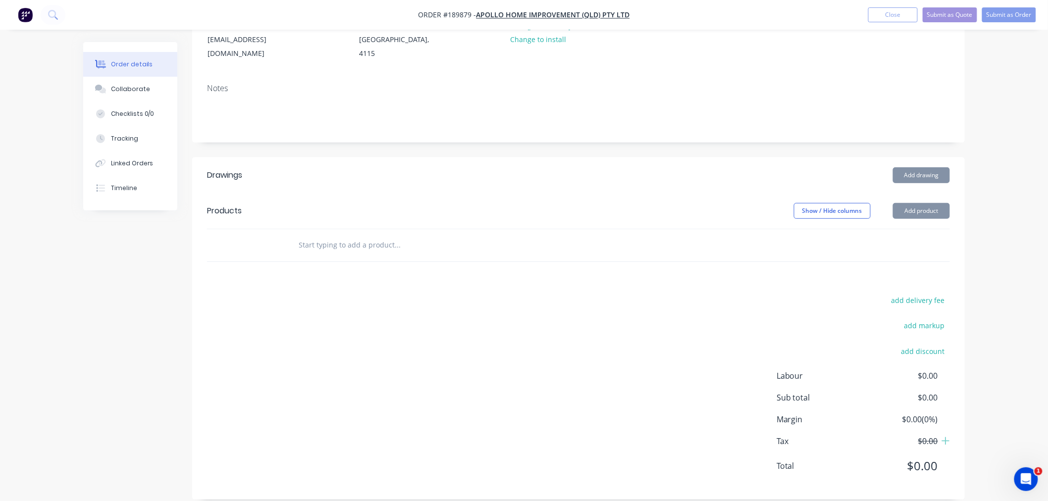
click at [996, 344] on div "Order details Collaborate Checklists 0/0 Tracking Linked Orders Timeline Order …" at bounding box center [524, 190] width 1048 height 648
click at [937, 167] on button "Add drawing" at bounding box center [921, 175] width 57 height 16
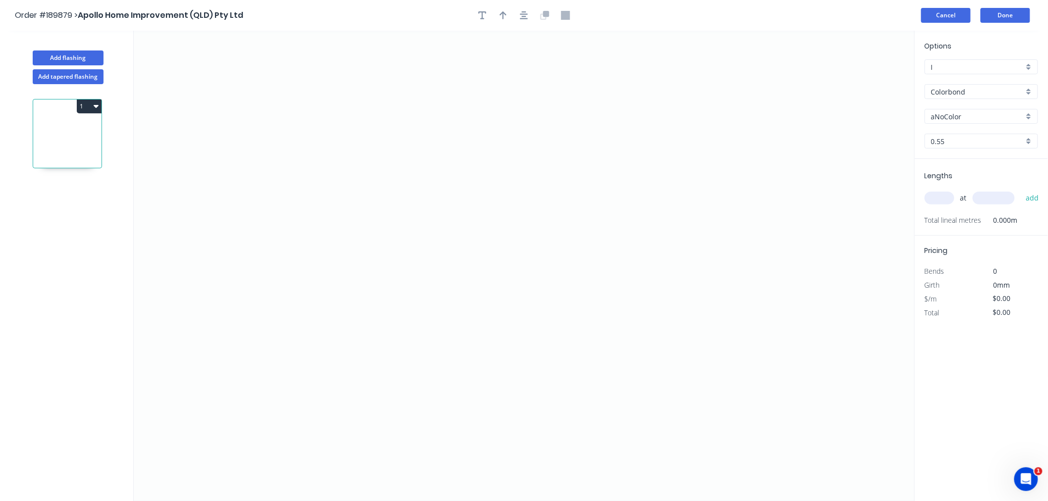
click at [953, 15] on button "Cancel" at bounding box center [946, 15] width 50 height 15
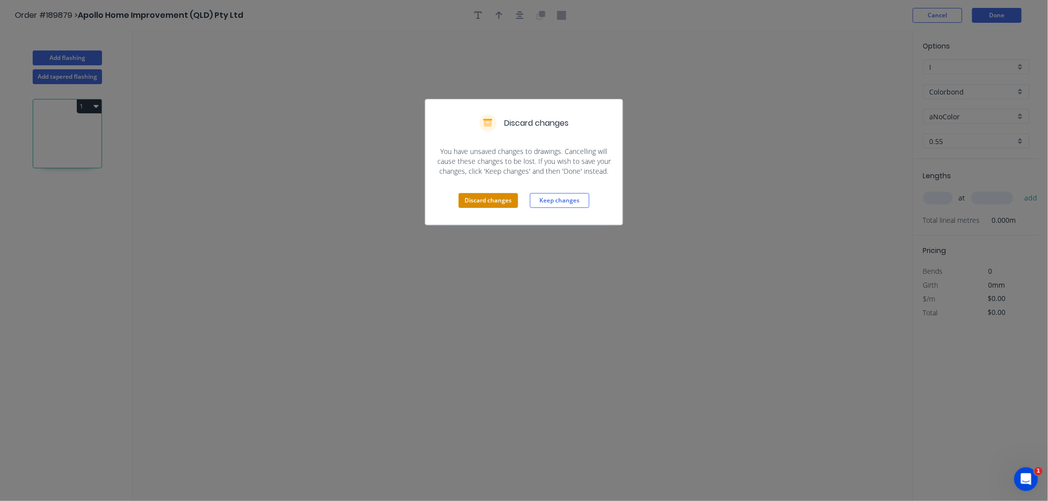
click at [477, 200] on button "Discard changes" at bounding box center [488, 200] width 59 height 15
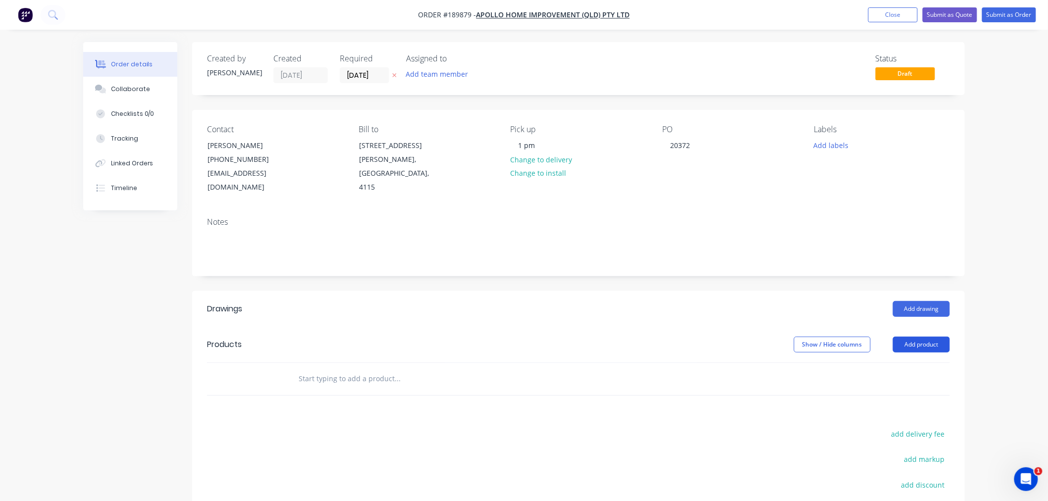
click at [907, 337] on button "Add product" at bounding box center [921, 345] width 57 height 16
click at [908, 362] on div "Product catalogue" at bounding box center [903, 369] width 76 height 14
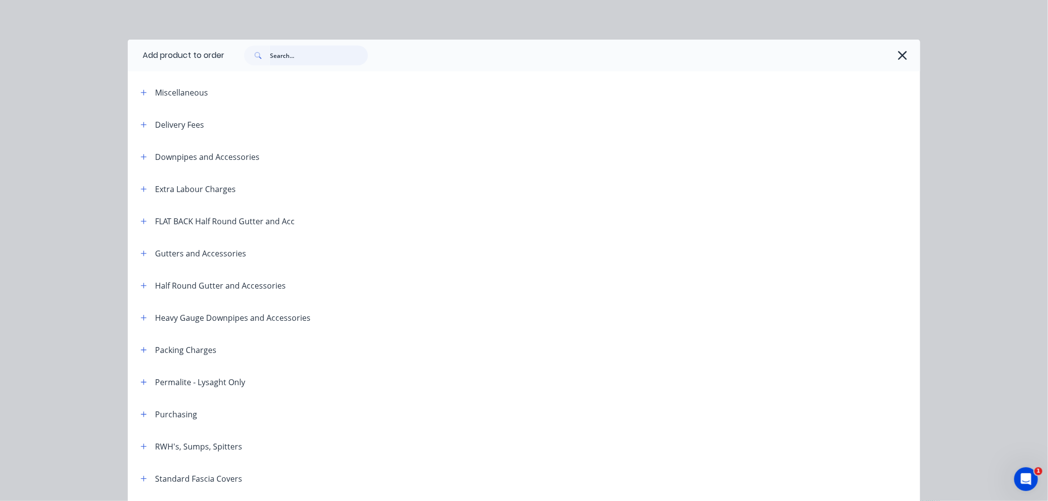
click at [317, 55] on input "text" at bounding box center [319, 56] width 98 height 20
type input "a"
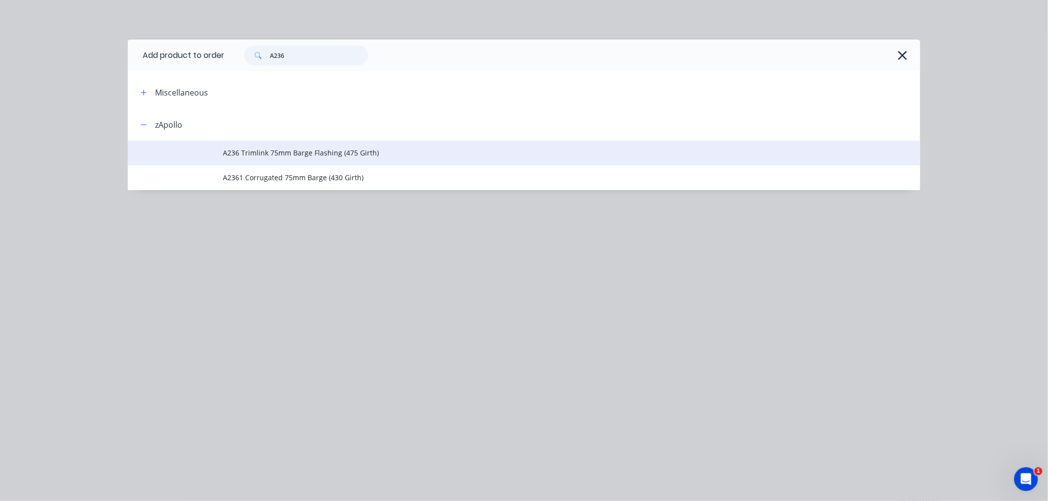
type input "A236"
click at [329, 154] on span "A236 Trimlink 75mm Barge Flashing (475 Girth)" at bounding box center [502, 153] width 558 height 10
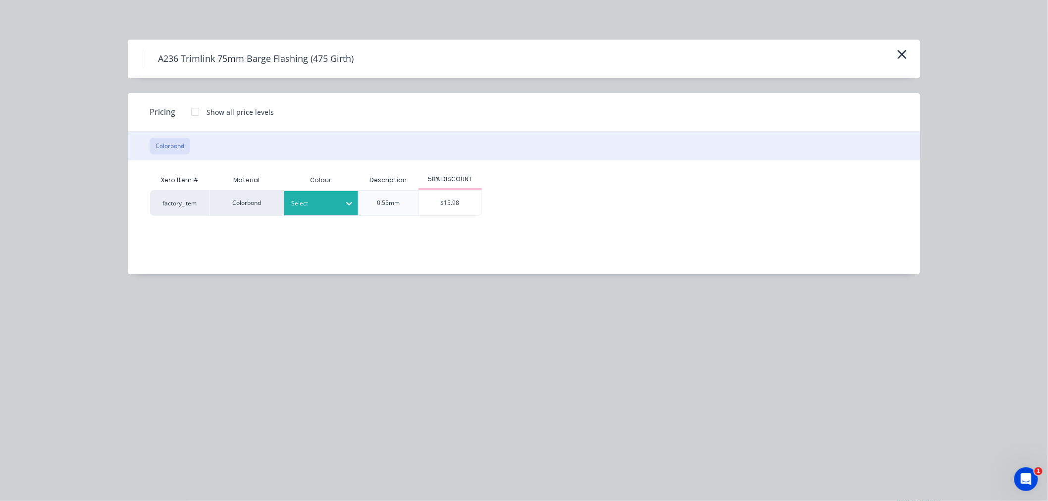
click at [323, 208] on div "Select" at bounding box center [312, 203] width 55 height 13
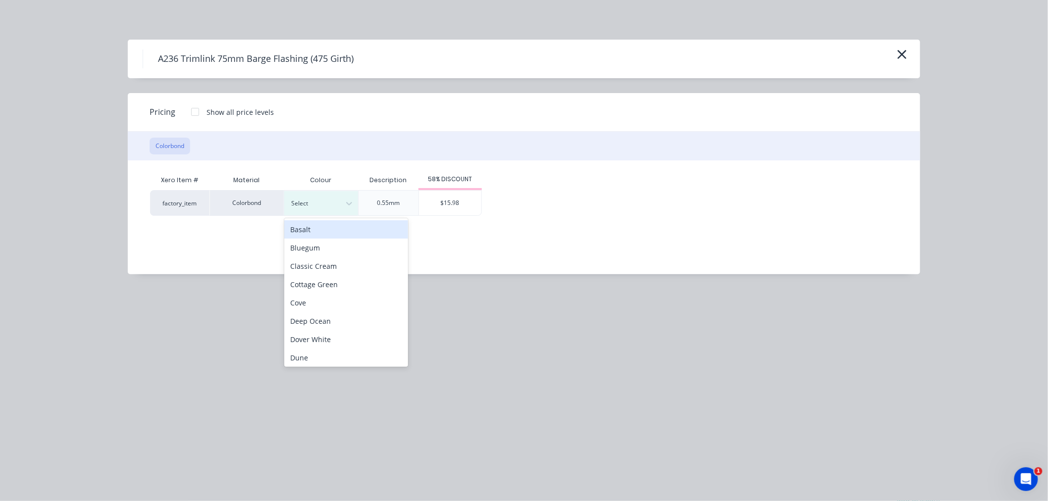
click at [338, 233] on div "Basalt" at bounding box center [346, 229] width 124 height 18
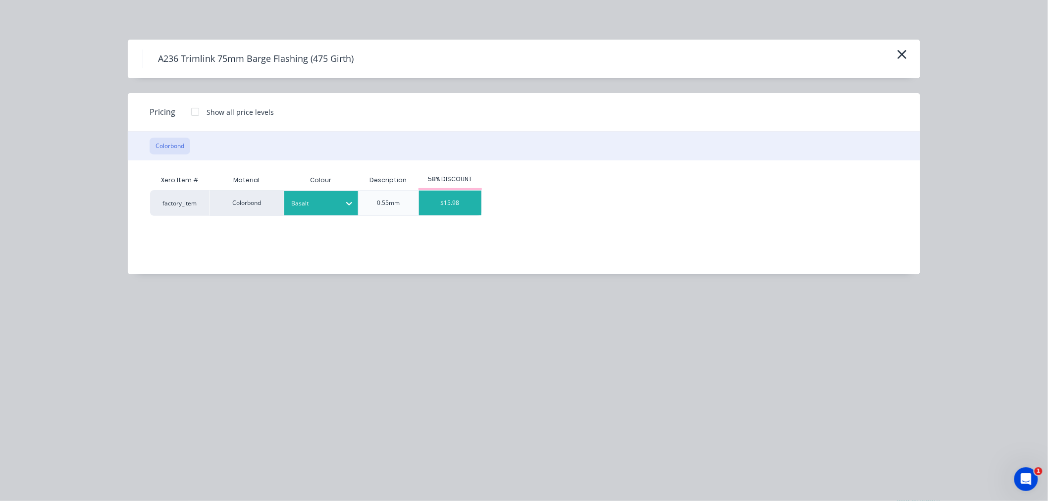
click at [462, 200] on div "$15.98" at bounding box center [450, 203] width 62 height 25
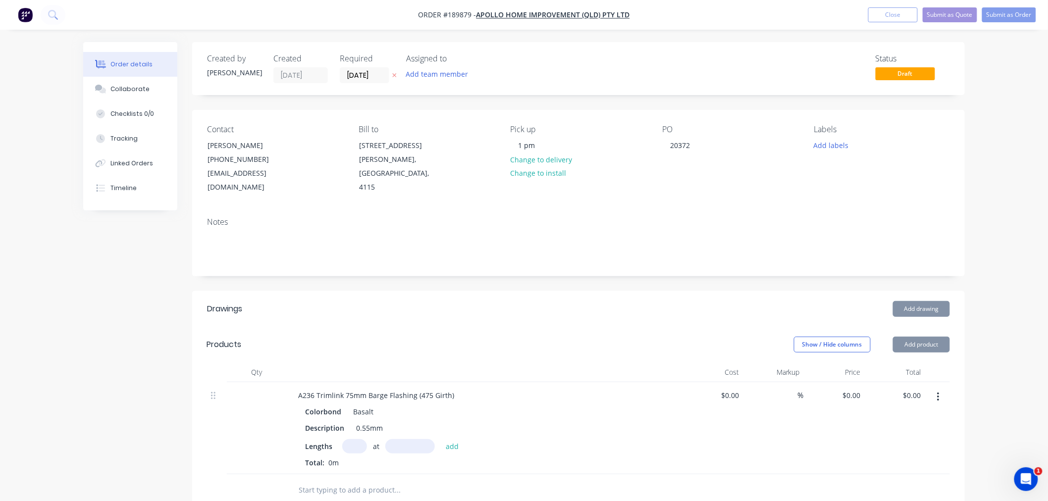
type input "$15.98"
click at [352, 439] on input "text" at bounding box center [354, 446] width 25 height 14
type input "1"
type input "6500"
click at [441, 439] on button "add" at bounding box center [452, 445] width 23 height 13
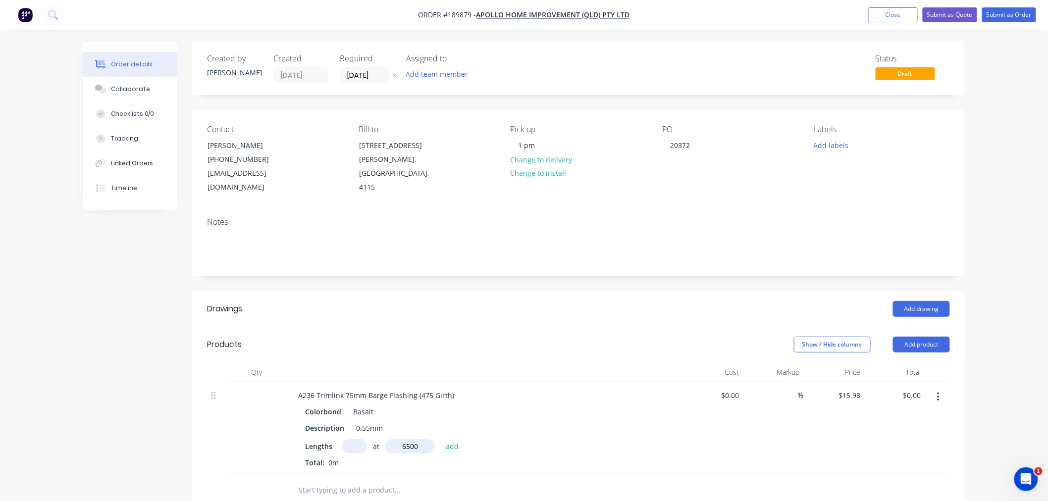
type input "$103.87"
click at [989, 268] on div "Order details Collaborate Checklists 0/0 Tracking Linked Orders Timeline Order …" at bounding box center [524, 387] width 1048 height 775
click at [1006, 149] on div "Order details Collaborate Checklists 0/0 Tracking Linked Orders Timeline Order …" at bounding box center [524, 387] width 1048 height 775
click at [980, 221] on div "Order details Collaborate Checklists 0/0 Tracking Linked Orders Timeline Order …" at bounding box center [524, 387] width 1048 height 775
click at [1009, 12] on button "Submit as Order" at bounding box center [1009, 14] width 54 height 15
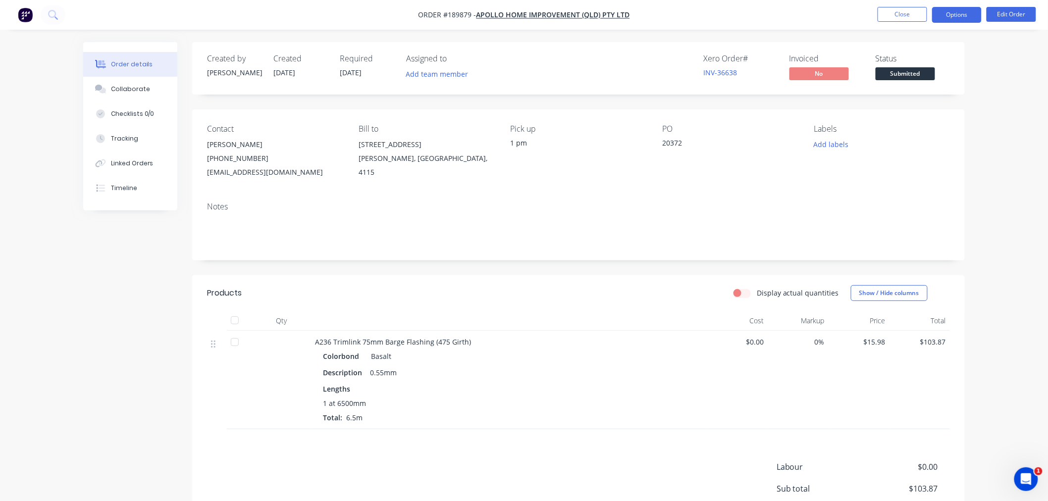
click at [956, 12] on button "Options" at bounding box center [957, 15] width 50 height 16
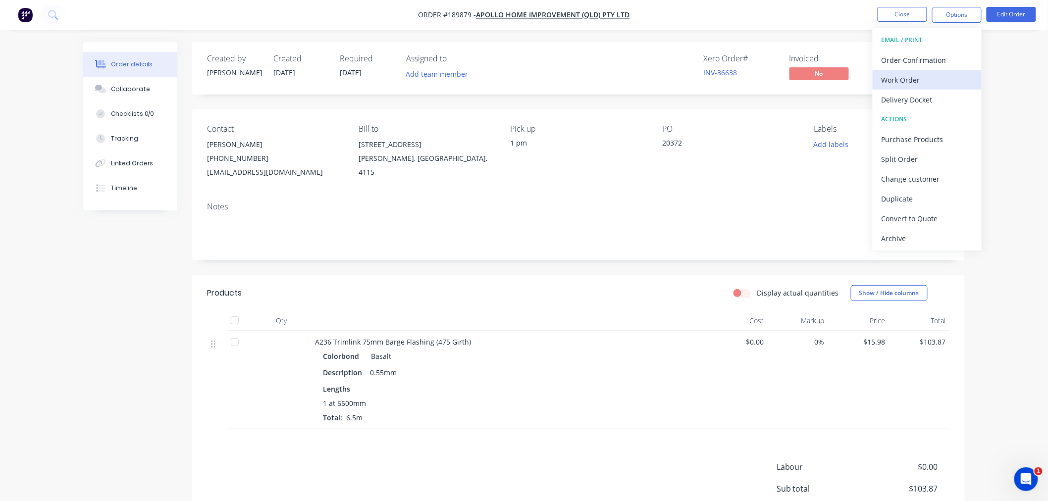
click at [934, 76] on div "Work Order" at bounding box center [926, 80] width 91 height 14
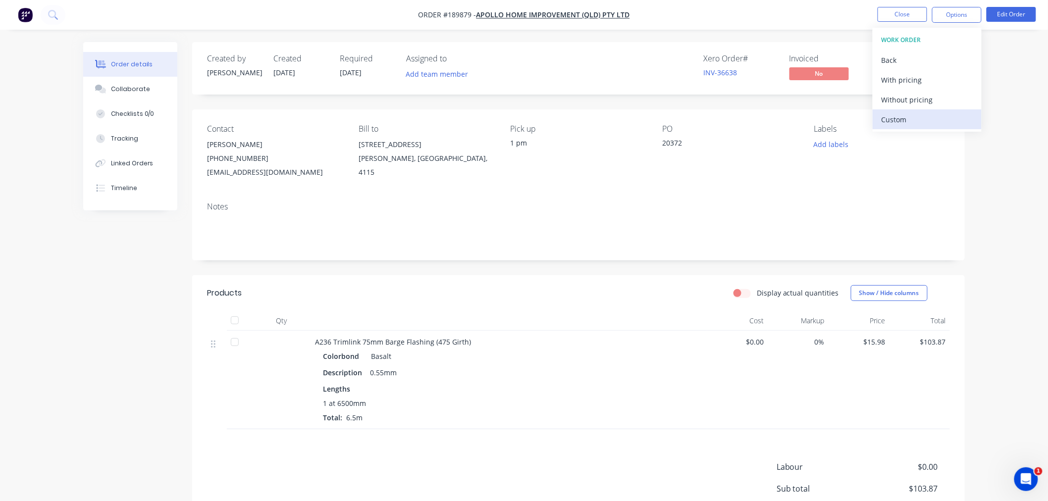
click at [933, 122] on div "Custom" at bounding box center [926, 119] width 91 height 14
click at [947, 97] on div "Without pricing" at bounding box center [926, 100] width 91 height 14
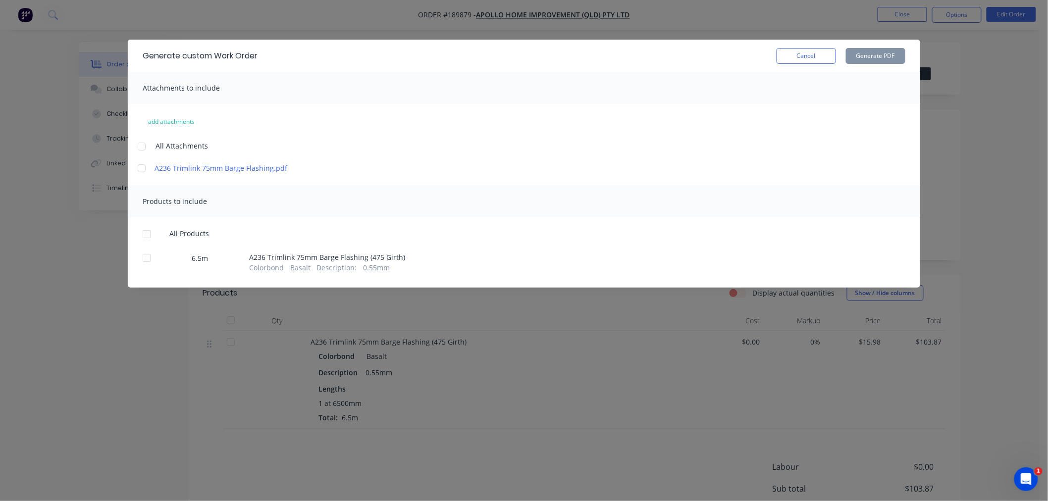
click at [140, 144] on div at bounding box center [142, 147] width 20 height 20
click at [149, 234] on div at bounding box center [147, 234] width 20 height 20
click at [870, 53] on button "Generate PDF" at bounding box center [875, 56] width 59 height 16
click at [145, 255] on div at bounding box center [147, 258] width 20 height 20
click at [142, 146] on div at bounding box center [142, 147] width 20 height 20
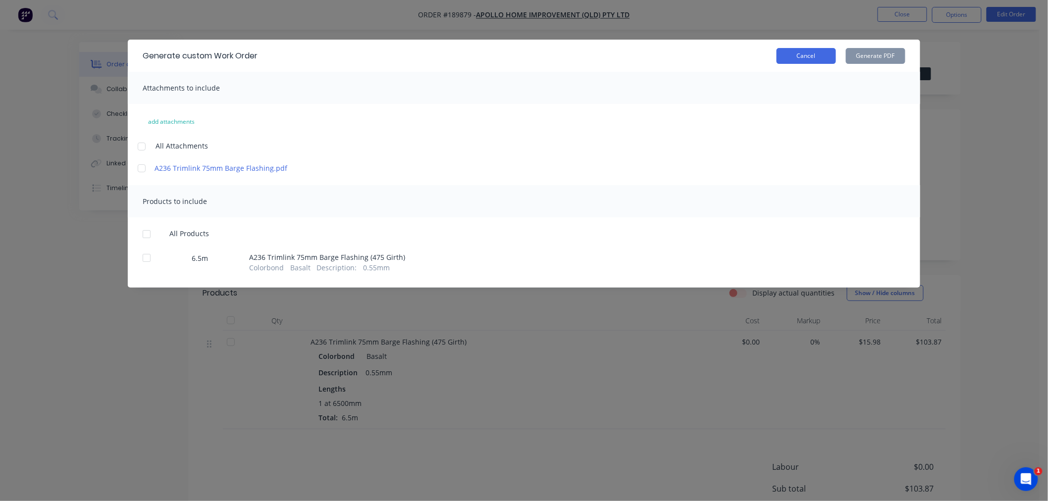
click at [798, 49] on button "Cancel" at bounding box center [805, 56] width 59 height 16
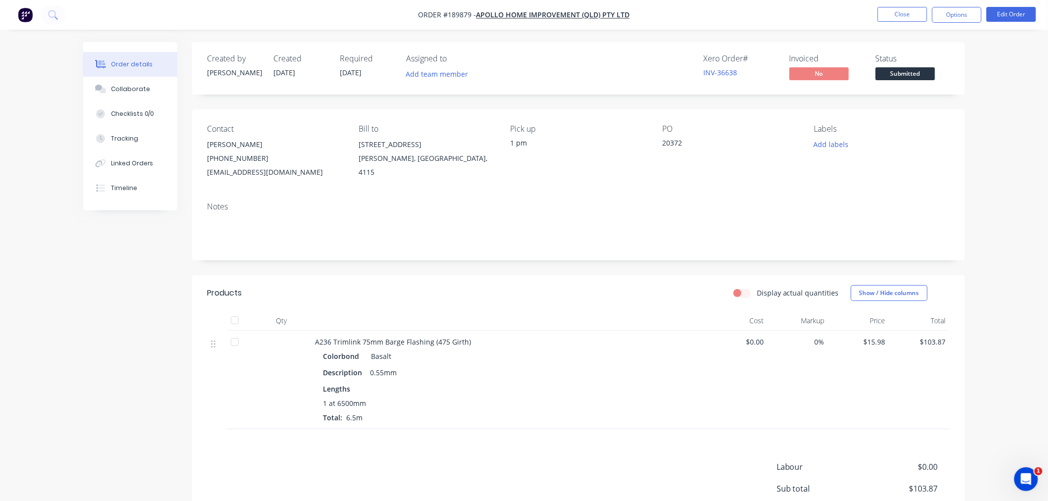
click at [238, 344] on div at bounding box center [235, 342] width 20 height 20
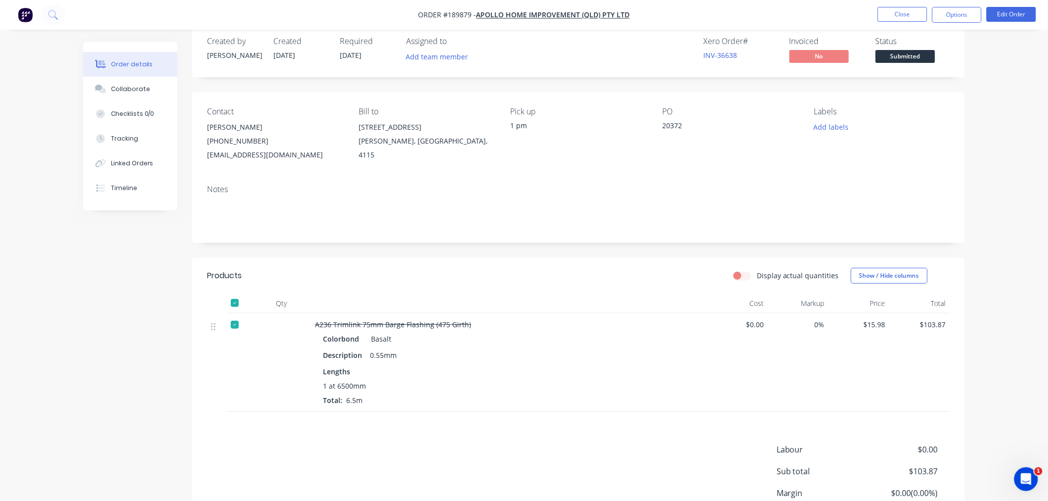
scroll to position [105, 0]
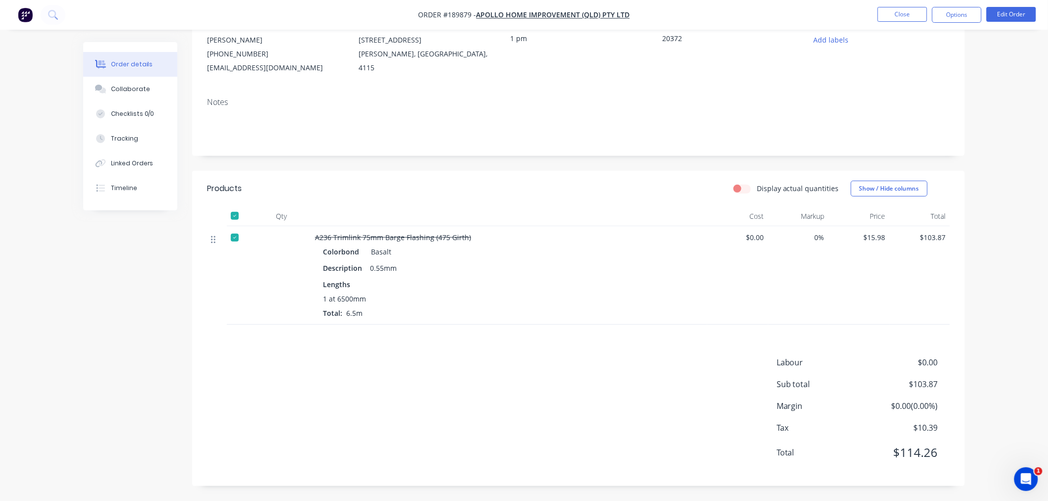
click at [214, 241] on icon at bounding box center [213, 239] width 4 height 9
click at [1011, 13] on button "Edit Order" at bounding box center [1011, 14] width 50 height 15
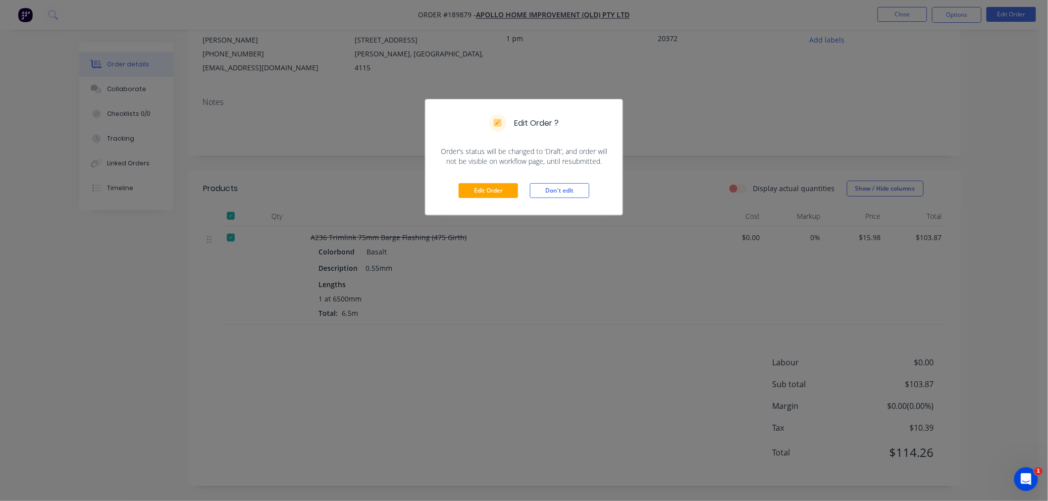
click at [491, 199] on div "Edit Order Don't edit" at bounding box center [523, 190] width 197 height 49
click at [493, 187] on button "Edit Order" at bounding box center [488, 190] width 59 height 15
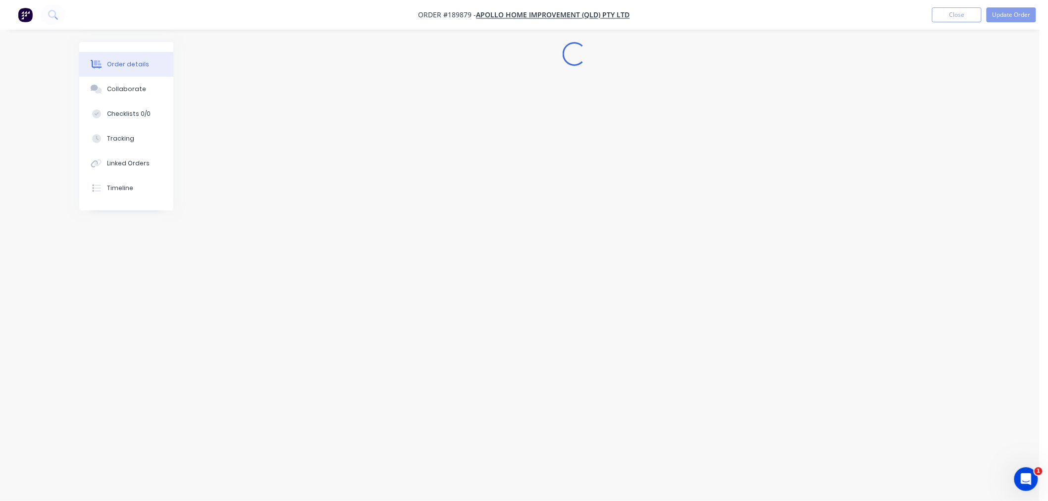
scroll to position [0, 0]
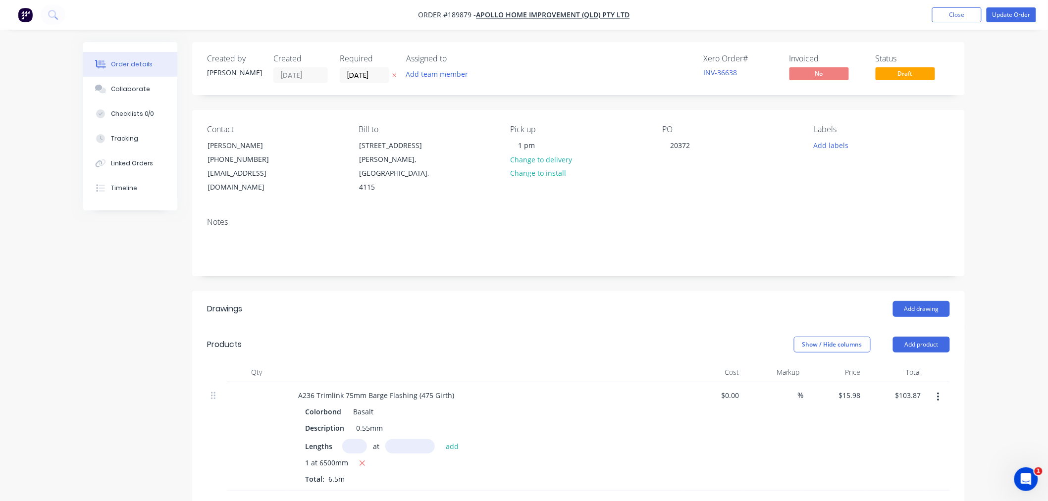
click at [939, 392] on icon "button" at bounding box center [938, 397] width 2 height 11
click at [904, 475] on div "Delete" at bounding box center [903, 482] width 76 height 14
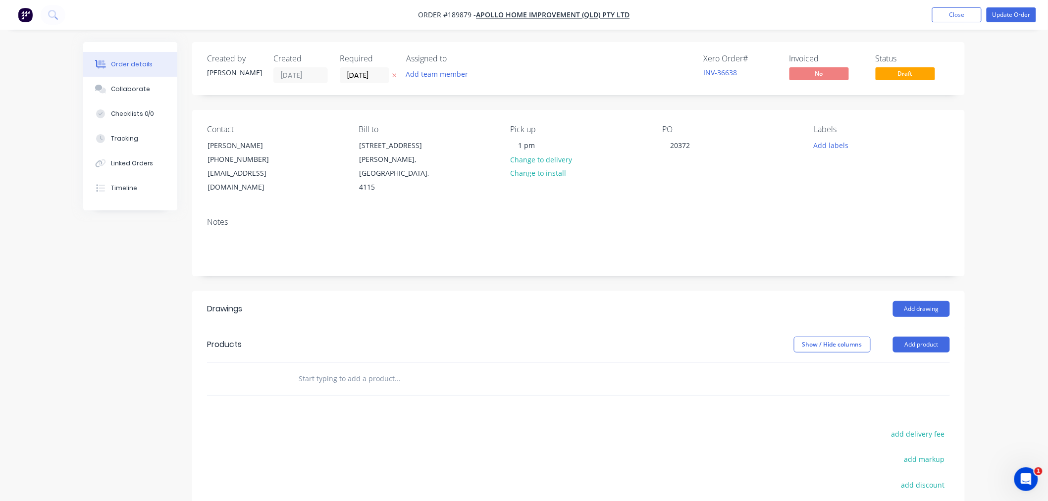
click at [999, 274] on div "Order details Collaborate Checklists 0/0 Tracking Linked Orders Timeline Order …" at bounding box center [524, 324] width 1048 height 648
click at [919, 301] on button "Add drawing" at bounding box center [921, 309] width 57 height 16
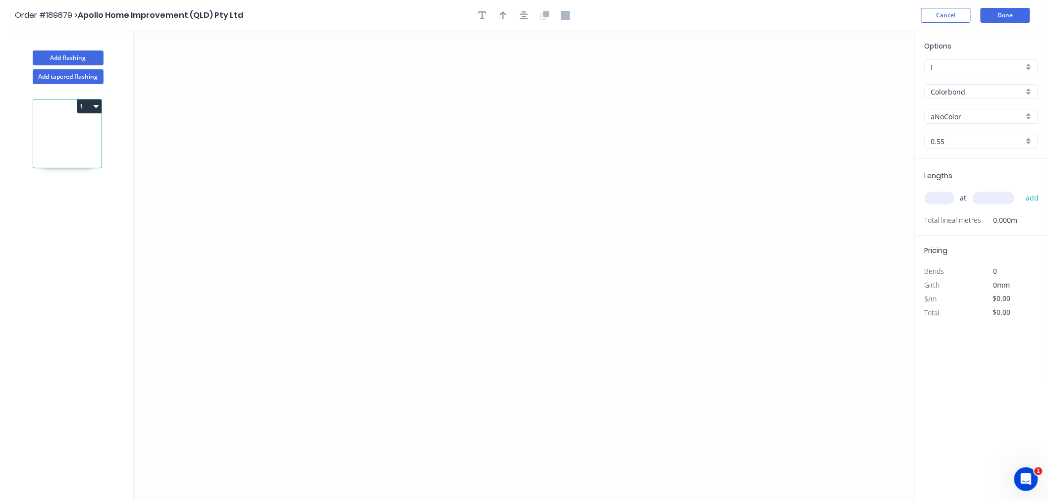
click at [961, 115] on input "aNoColor" at bounding box center [977, 116] width 93 height 10
click at [974, 135] on div "Basalt" at bounding box center [981, 135] width 112 height 17
type input "Basalt"
click at [954, 145] on input "0.55" at bounding box center [977, 141] width 93 height 10
click at [953, 160] on div "0.55" at bounding box center [981, 160] width 112 height 17
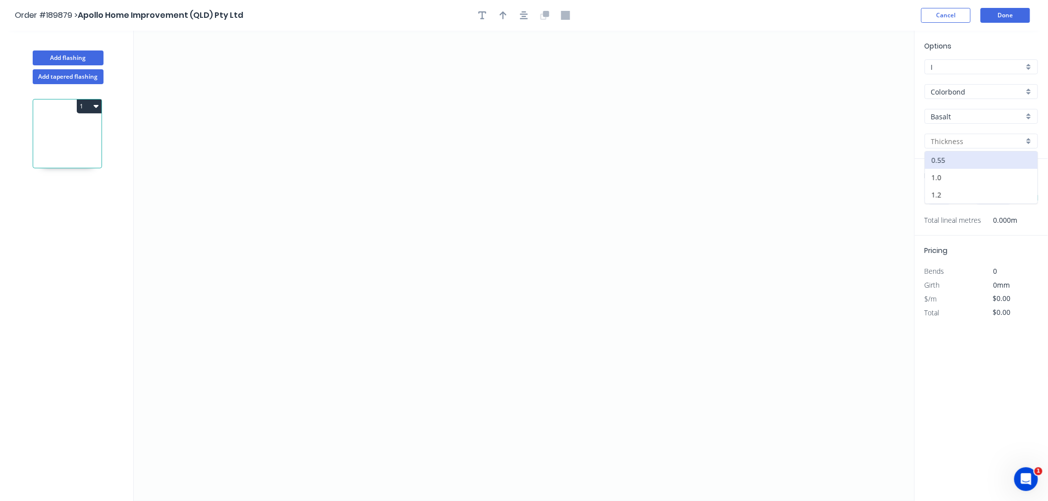
type input "0.55"
click at [942, 199] on input "text" at bounding box center [940, 198] width 30 height 13
type input "1"
type input "6500"
click at [1021, 190] on button "add" at bounding box center [1032, 198] width 23 height 17
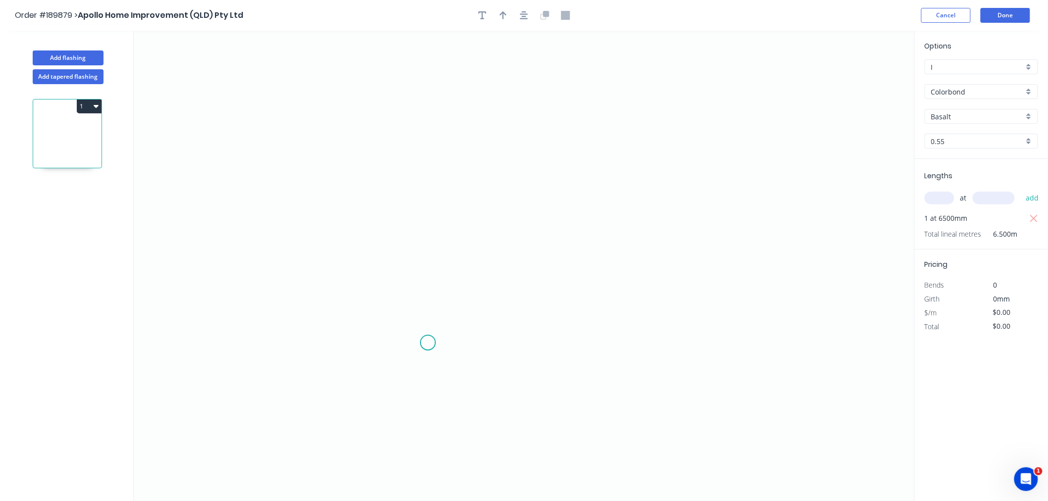
click at [428, 343] on icon "0" at bounding box center [524, 266] width 781 height 470
click at [302, 346] on icon "0" at bounding box center [524, 266] width 781 height 470
click at [301, 125] on icon "0 ?" at bounding box center [524, 266] width 781 height 470
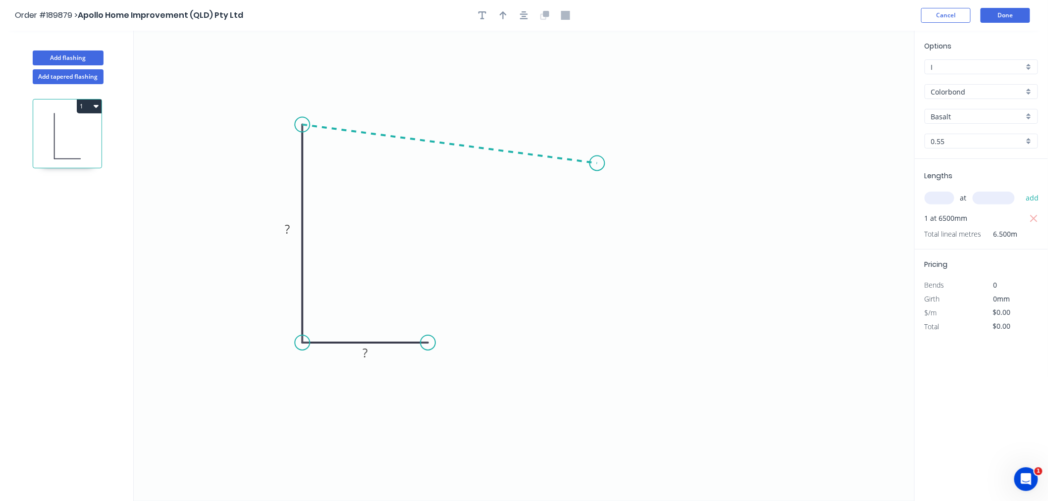
click at [597, 163] on icon "0 ? ?" at bounding box center [524, 266] width 781 height 470
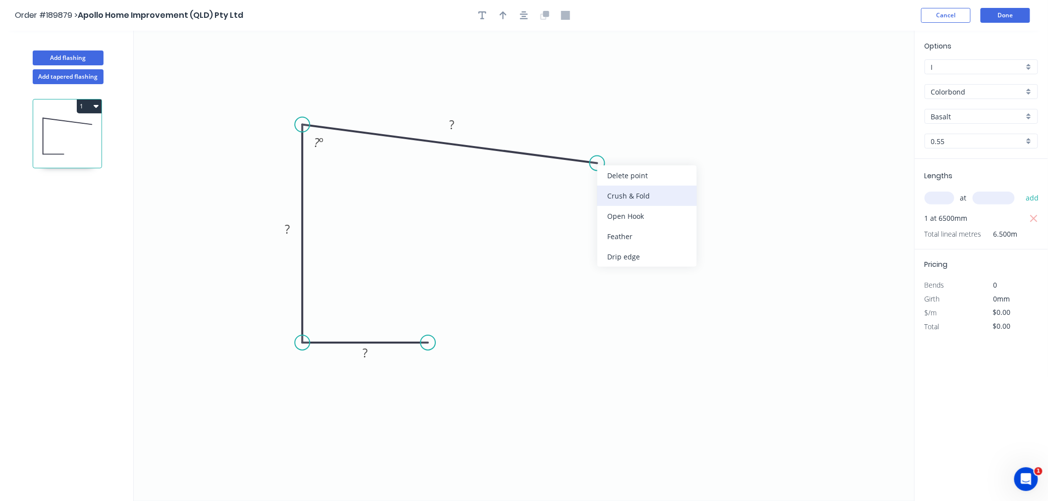
click at [615, 189] on div "Crush & Fold" at bounding box center [647, 196] width 100 height 20
click at [610, 192] on div "Flip bend" at bounding box center [649, 193] width 100 height 20
click at [454, 377] on div "Crush & Fold" at bounding box center [482, 377] width 100 height 20
click at [424, 358] on tspan "10" at bounding box center [421, 359] width 14 height 16
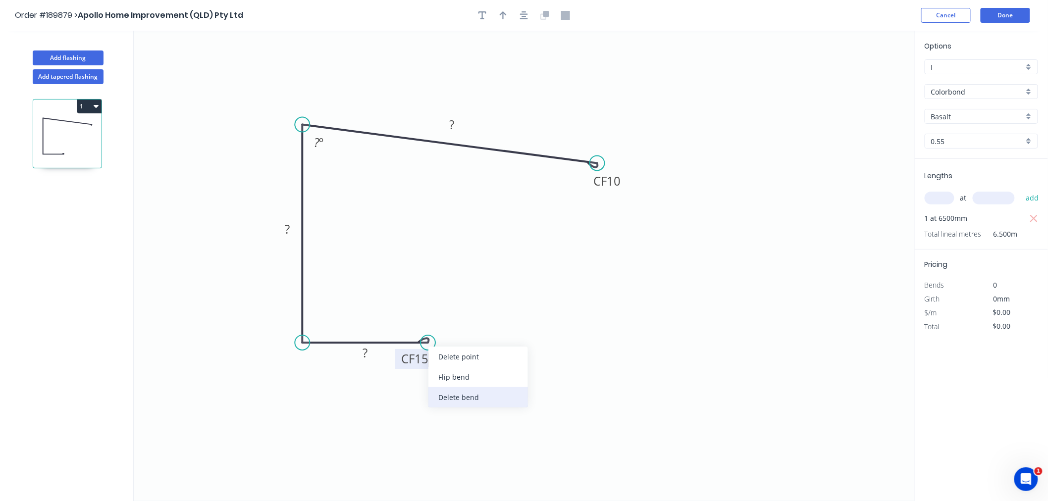
click at [457, 399] on div "Delete bend" at bounding box center [478, 397] width 100 height 20
drag, startPoint x: 418, startPoint y: 344, endPoint x: 446, endPoint y: 347, distance: 27.9
click at [446, 347] on icon "0 ? ? CF 10 ? ? º" at bounding box center [524, 266] width 781 height 470
drag, startPoint x: 418, startPoint y: 341, endPoint x: 443, endPoint y: 340, distance: 24.8
click at [443, 340] on icon "0 ? ? CF 10 ? ? º" at bounding box center [524, 266] width 781 height 470
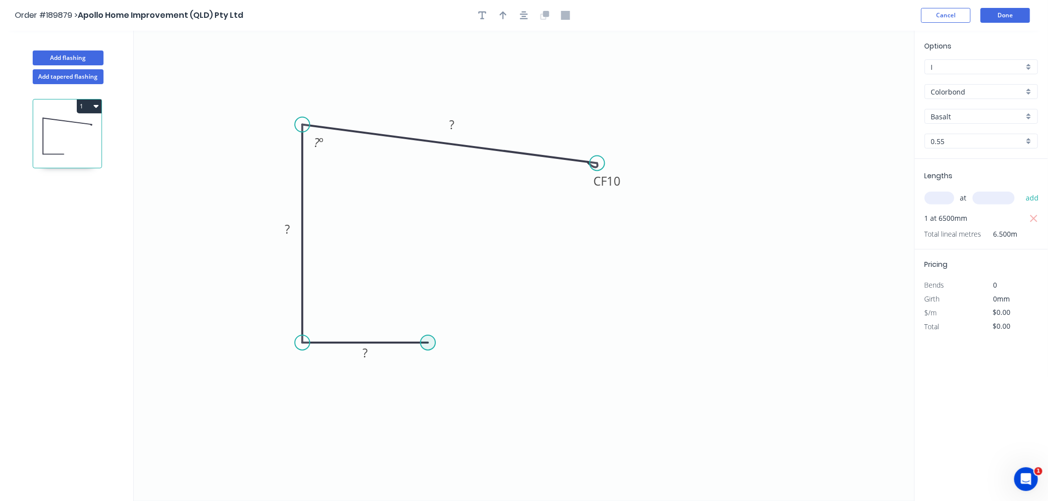
click at [428, 343] on circle at bounding box center [427, 342] width 15 height 15
click at [464, 318] on icon at bounding box center [446, 330] width 36 height 25
click at [481, 353] on div "Crush & Fold" at bounding box center [512, 352] width 100 height 20
drag, startPoint x: 474, startPoint y: 332, endPoint x: 455, endPoint y: 299, distance: 39.1
click at [455, 299] on rect at bounding box center [437, 299] width 40 height 20
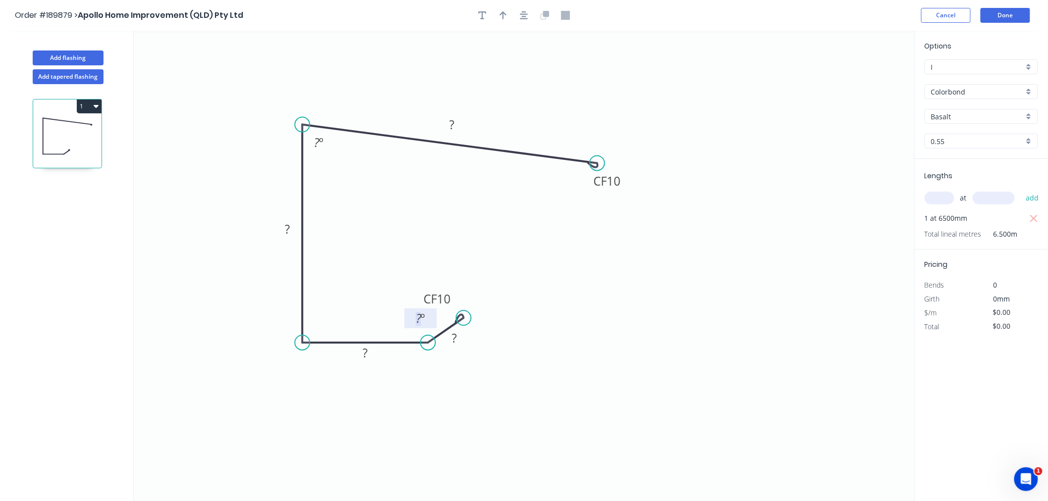
click at [416, 318] on tspan "?" at bounding box center [418, 318] width 5 height 16
click at [445, 353] on div "Hide angle" at bounding box center [474, 351] width 100 height 20
click at [446, 298] on tspan "10" at bounding box center [444, 299] width 14 height 16
click at [463, 337] on rect at bounding box center [454, 339] width 20 height 14
click at [359, 349] on rect at bounding box center [365, 354] width 20 height 14
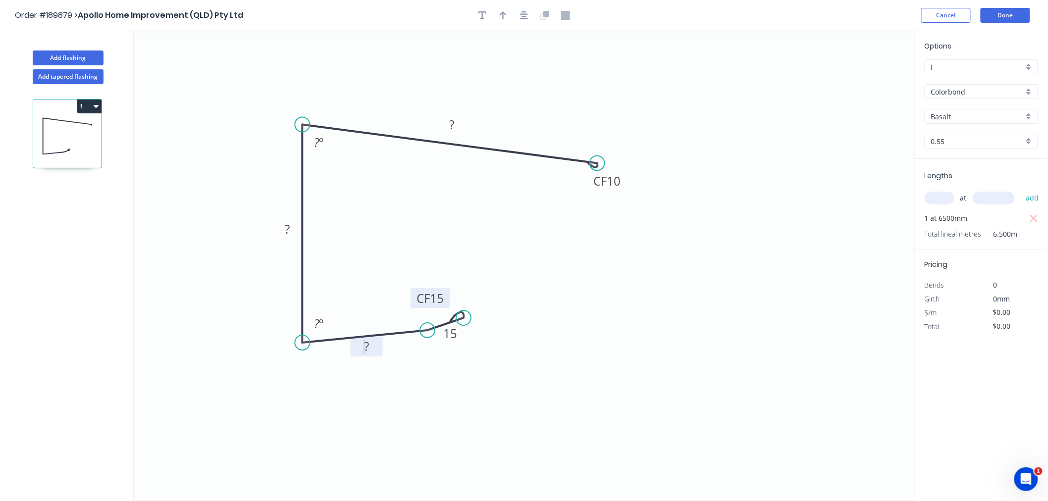
drag, startPoint x: 429, startPoint y: 344, endPoint x: 427, endPoint y: 331, distance: 13.0
click at [427, 331] on circle at bounding box center [427, 330] width 15 height 15
drag, startPoint x: 462, startPoint y: 315, endPoint x: 466, endPoint y: 300, distance: 15.5
click at [466, 300] on circle at bounding box center [466, 299] width 15 height 15
click at [317, 316] on tspan "?" at bounding box center [316, 323] width 5 height 16
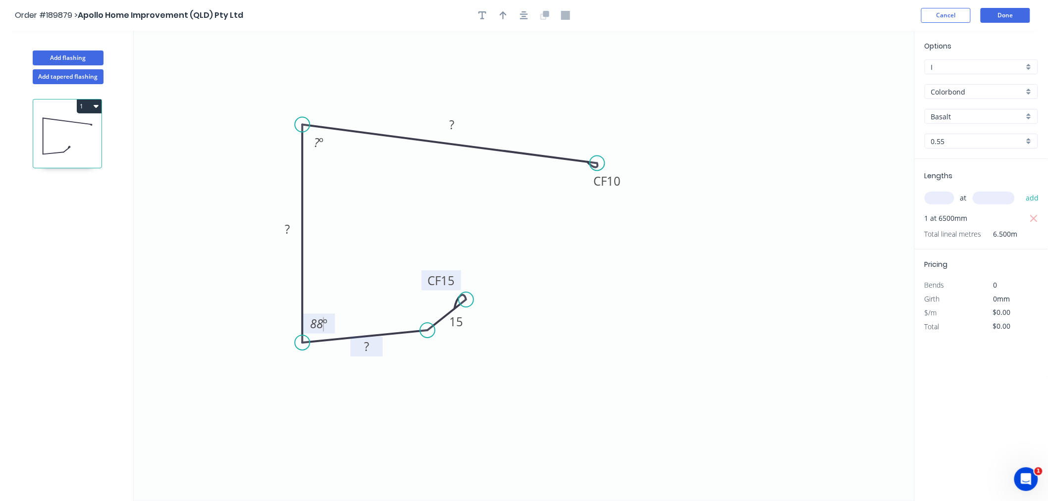
click at [365, 346] on tspan "?" at bounding box center [366, 346] width 5 height 16
click at [309, 143] on rect at bounding box center [319, 143] width 20 height 14
click at [616, 181] on tspan "10" at bounding box center [614, 181] width 14 height 16
click at [625, 178] on div "Delete point" at bounding box center [645, 178] width 100 height 20
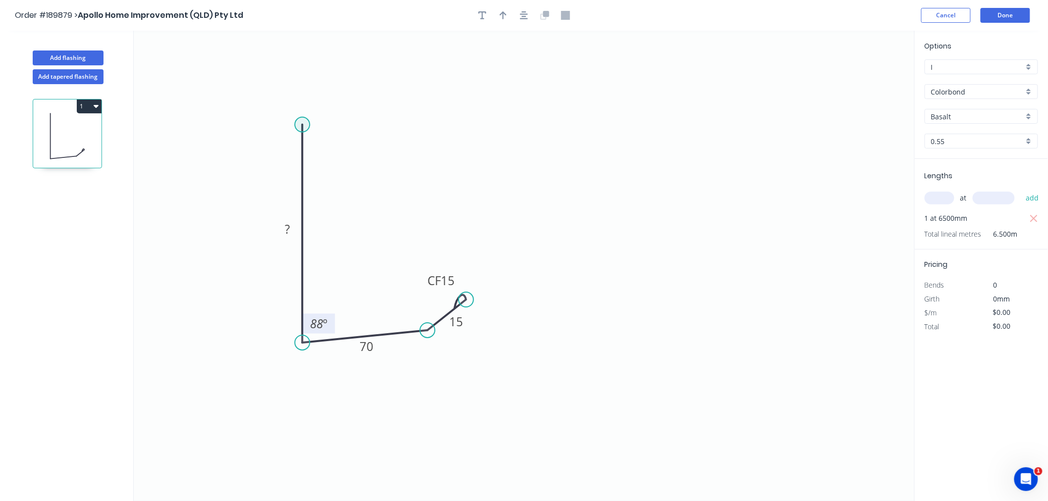
click at [301, 123] on circle at bounding box center [302, 124] width 15 height 15
click at [578, 175] on icon "0 ? 70 CF 15 15 88 º" at bounding box center [524, 266] width 781 height 470
click at [615, 226] on icon "0 CF 15 15 70 ? ? 88 º ? º" at bounding box center [524, 266] width 781 height 470
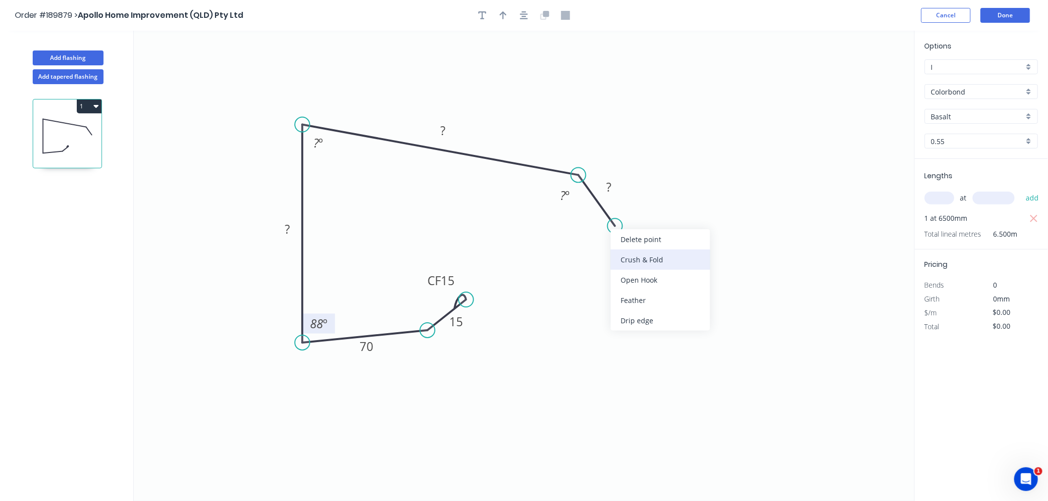
click at [636, 256] on div "Crush & Fold" at bounding box center [661, 260] width 100 height 20
click at [629, 253] on div "Flip bend" at bounding box center [664, 257] width 100 height 20
drag, startPoint x: 641, startPoint y: 195, endPoint x: 656, endPoint y: 210, distance: 21.7
click at [656, 210] on rect at bounding box center [640, 215] width 40 height 20
click at [611, 185] on tspan "?" at bounding box center [608, 187] width 5 height 16
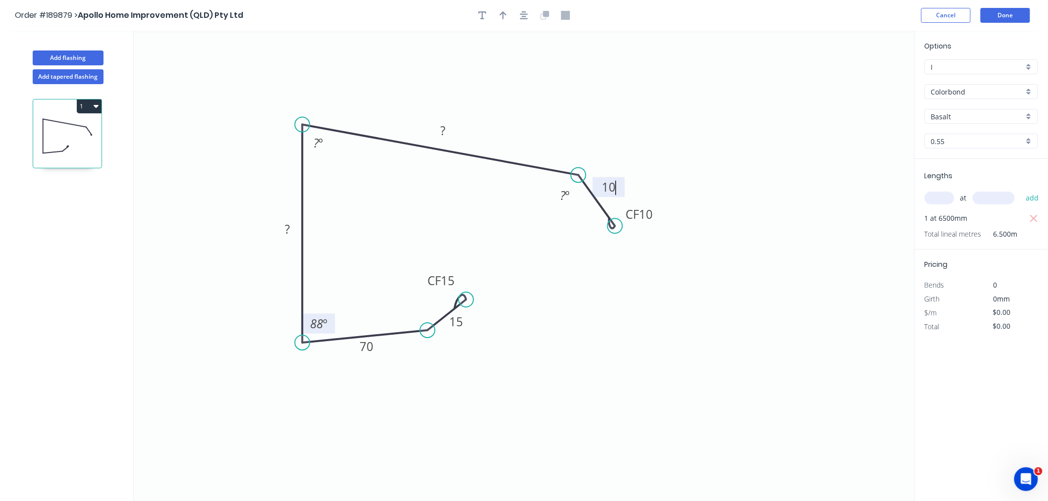
click at [571, 243] on icon "0 CF 15 15 70 ? ? CF 10 10 88 º ? º ? º" at bounding box center [524, 266] width 781 height 470
click at [583, 225] on div "Hide angle" at bounding box center [614, 225] width 100 height 20
click at [525, 12] on icon "button" at bounding box center [524, 15] width 8 height 9
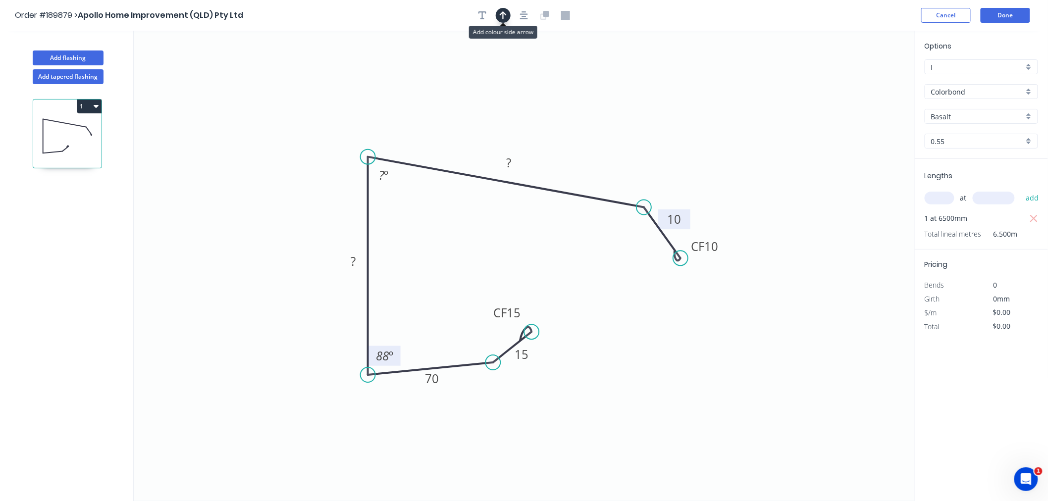
click at [501, 15] on icon "button" at bounding box center [503, 15] width 7 height 9
drag, startPoint x: 863, startPoint y: 78, endPoint x: 443, endPoint y: 132, distance: 423.0
click at [443, 132] on icon at bounding box center [443, 121] width 9 height 32
click at [511, 162] on g "?" at bounding box center [509, 163] width 20 height 16
click at [377, 176] on rect at bounding box center [384, 176] width 20 height 14
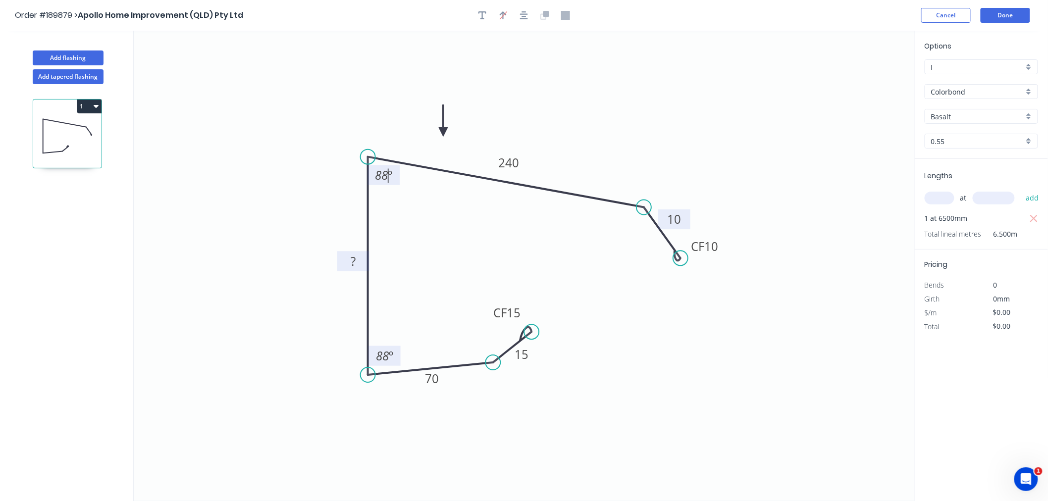
click at [352, 268] on tspan "?" at bounding box center [353, 261] width 5 height 16
click at [264, 184] on icon "0 CF 15 15 70 110 240 CF 10 10 88 º 88 º" at bounding box center [524, 266] width 781 height 470
click at [526, 16] on icon "button" at bounding box center [524, 15] width 8 height 9
drag, startPoint x: 498, startPoint y: 378, endPoint x: 497, endPoint y: 362, distance: 15.9
click at [497, 362] on circle at bounding box center [496, 367] width 15 height 15
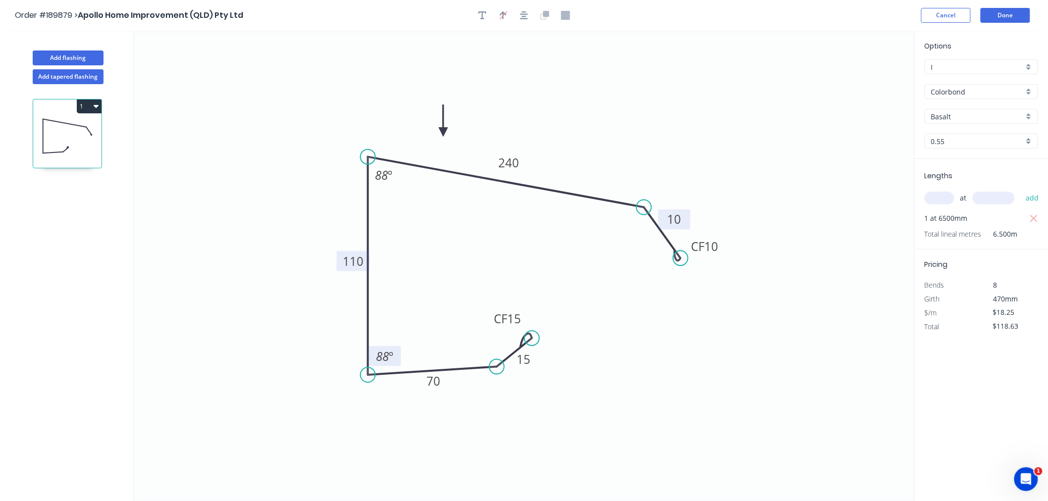
drag, startPoint x: 527, startPoint y: 330, endPoint x: 532, endPoint y: 339, distance: 9.8
click at [532, 339] on circle at bounding box center [531, 338] width 15 height 15
click at [521, 15] on icon "button" at bounding box center [524, 15] width 8 height 9
click at [1006, 14] on button "Done" at bounding box center [1006, 15] width 50 height 15
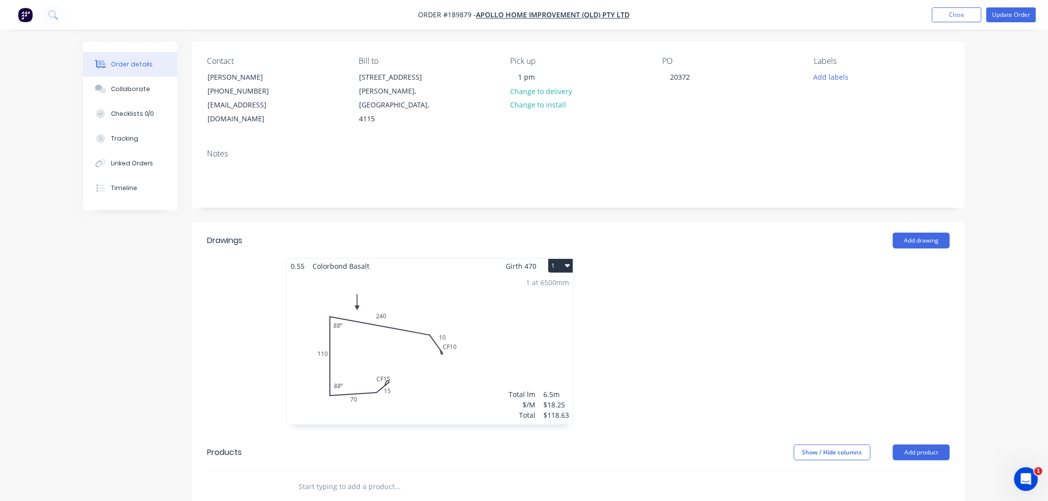
scroll to position [110, 0]
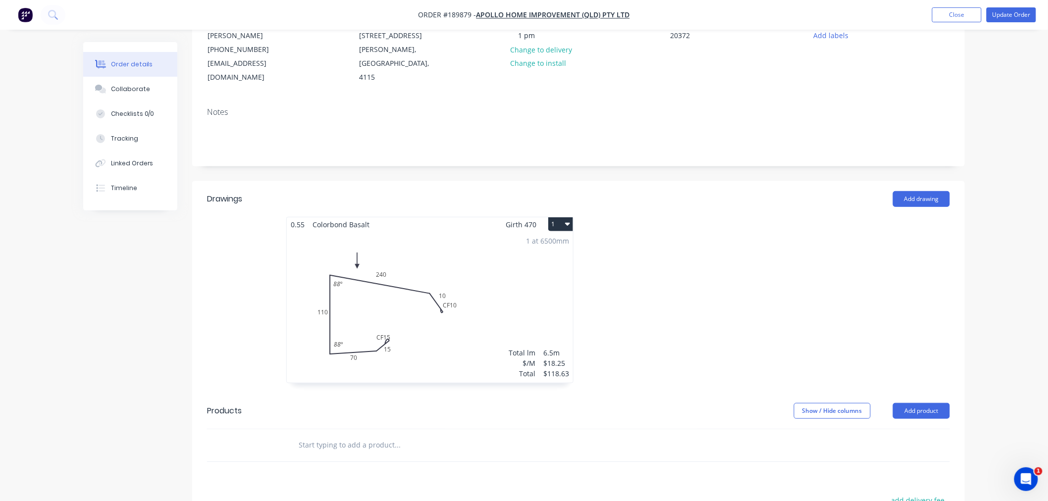
click at [472, 332] on div "1 at 6500mm Total lm $/M Total 6.5m $18.25 $118.63" at bounding box center [430, 307] width 286 height 151
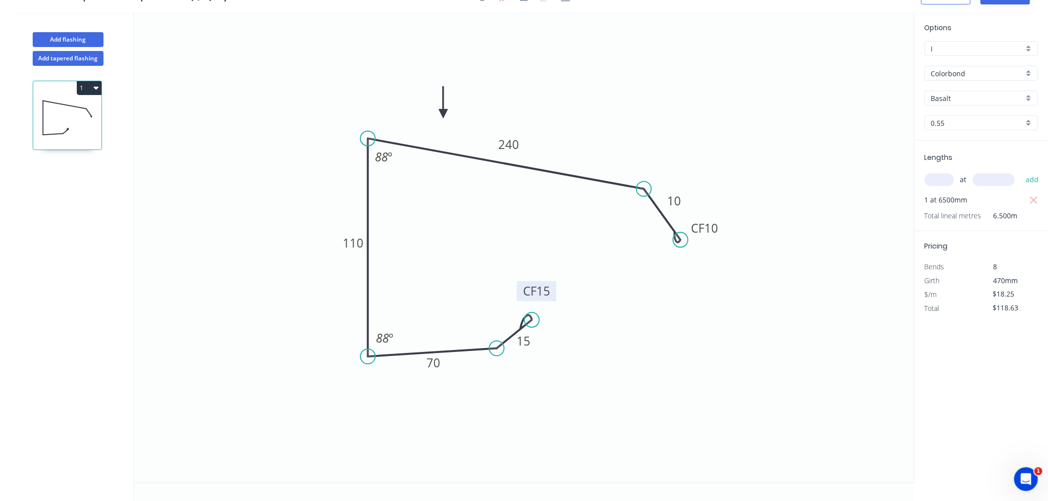
drag, startPoint x: 526, startPoint y: 295, endPoint x: 556, endPoint y: 285, distance: 30.7
click at [556, 285] on rect at bounding box center [537, 291] width 40 height 20
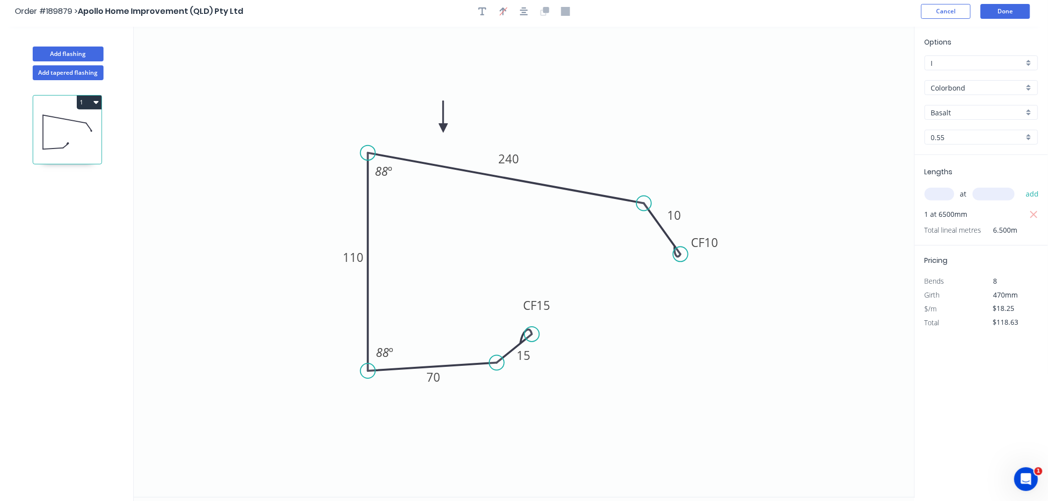
scroll to position [0, 0]
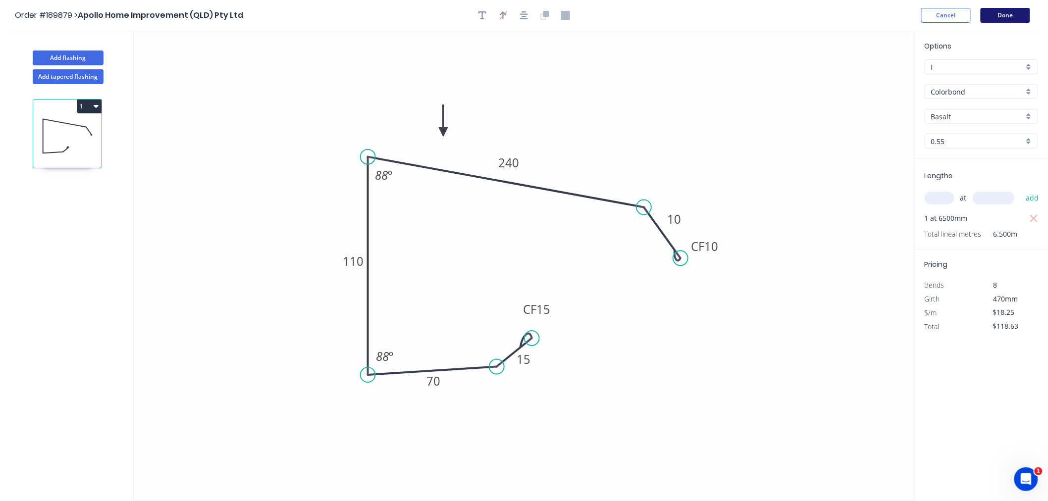
click at [1008, 21] on button "Done" at bounding box center [1006, 15] width 50 height 15
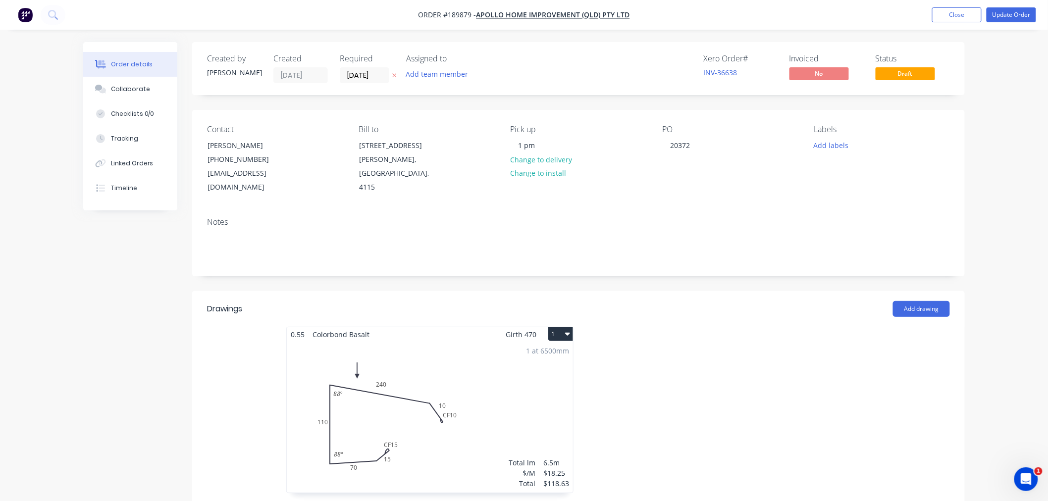
click at [477, 412] on div "1 at 6500mm Total lm $/M Total 6.5m $18.25 $118.63" at bounding box center [430, 417] width 286 height 151
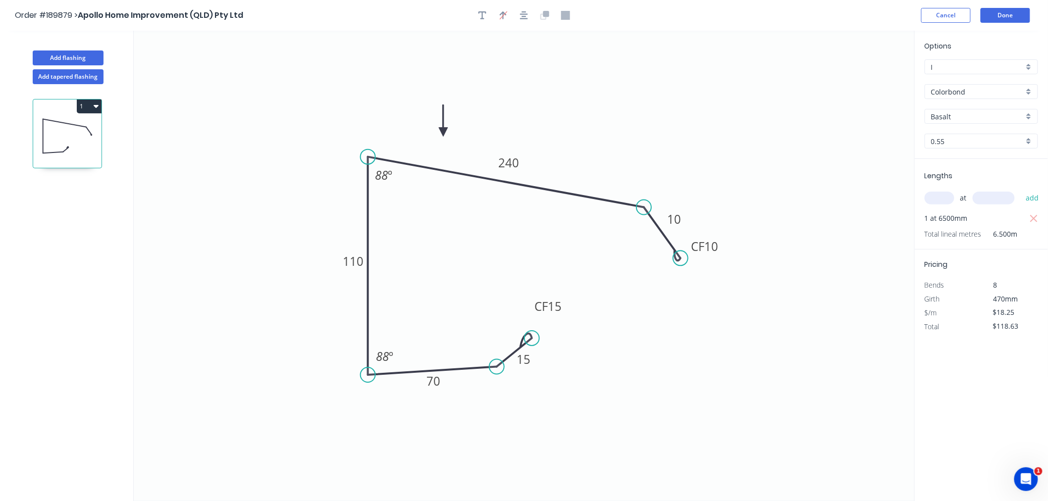
drag, startPoint x: 556, startPoint y: 308, endPoint x: 568, endPoint y: 305, distance: 11.8
click at [568, 305] on icon "0 CF 15 15 70 110 240 CF 10 10 88 º 88 º" at bounding box center [524, 266] width 781 height 470
drag, startPoint x: 532, startPoint y: 339, endPoint x: 536, endPoint y: 334, distance: 6.0
click at [536, 334] on circle at bounding box center [535, 327] width 15 height 15
drag, startPoint x: 537, startPoint y: 298, endPoint x: 487, endPoint y: 310, distance: 51.9
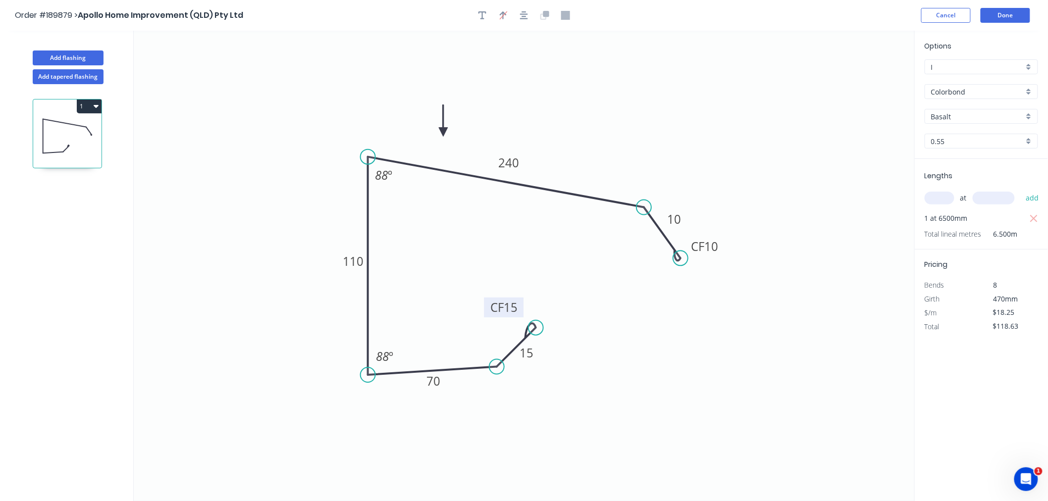
click at [487, 310] on rect at bounding box center [504, 308] width 40 height 20
click at [1009, 18] on button "Done" at bounding box center [1006, 15] width 50 height 15
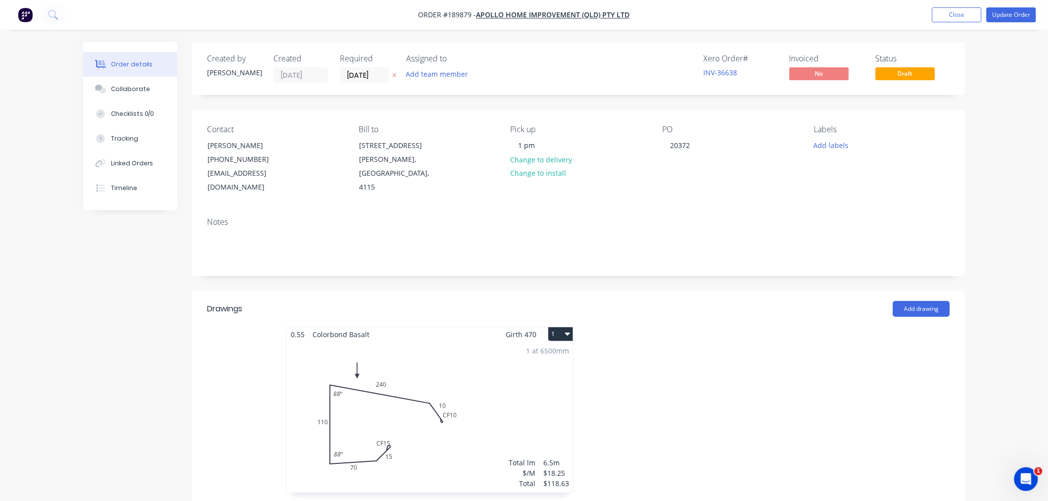
click at [475, 383] on div "1 at 6500mm Total lm $/M Total 6.5m $18.25 $118.63" at bounding box center [430, 417] width 286 height 151
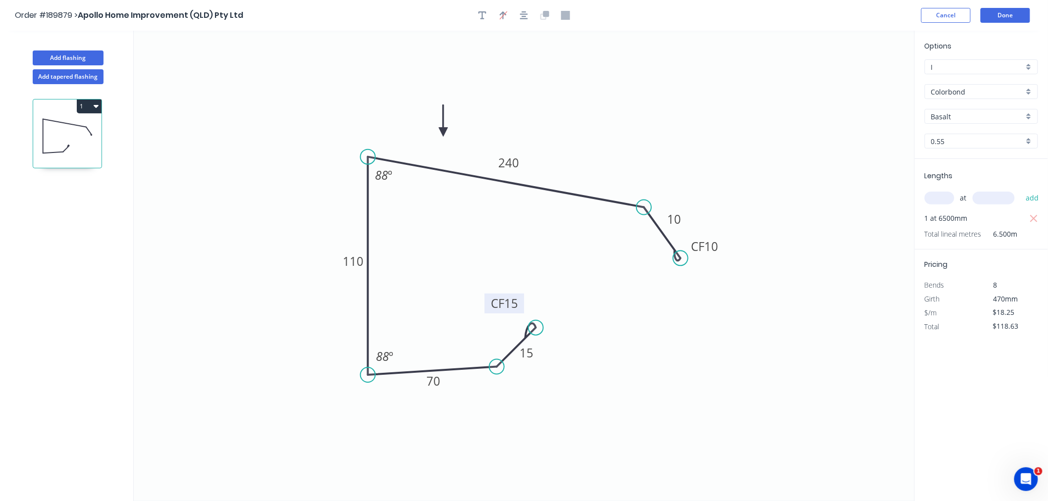
click at [487, 301] on rect at bounding box center [505, 304] width 40 height 20
click at [1004, 20] on button "Done" at bounding box center [1006, 15] width 50 height 15
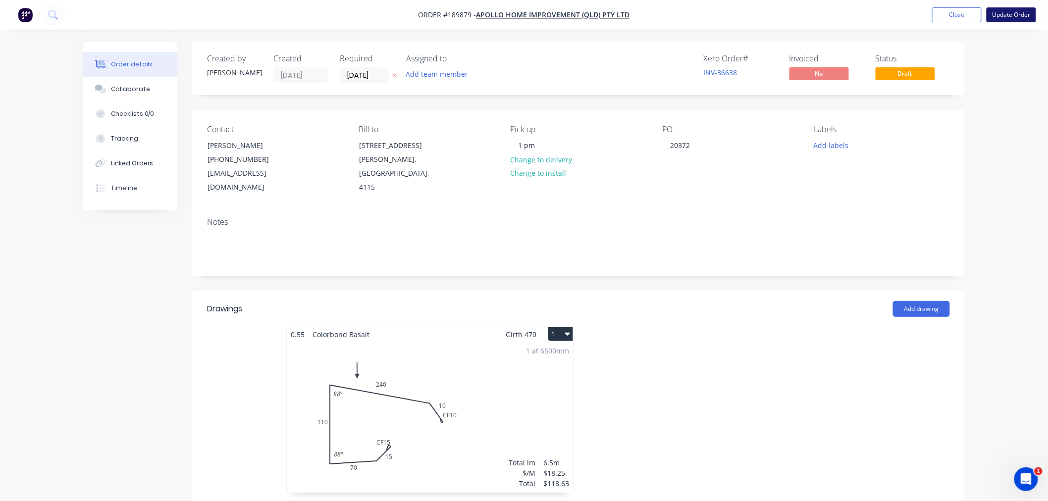
click at [1014, 20] on button "Update Order" at bounding box center [1011, 14] width 50 height 15
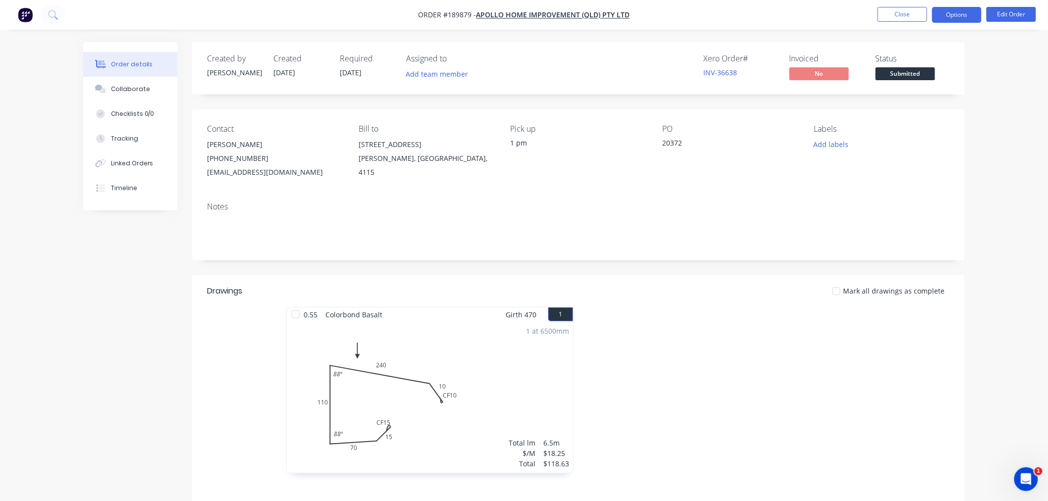
click at [957, 17] on button "Options" at bounding box center [957, 15] width 50 height 16
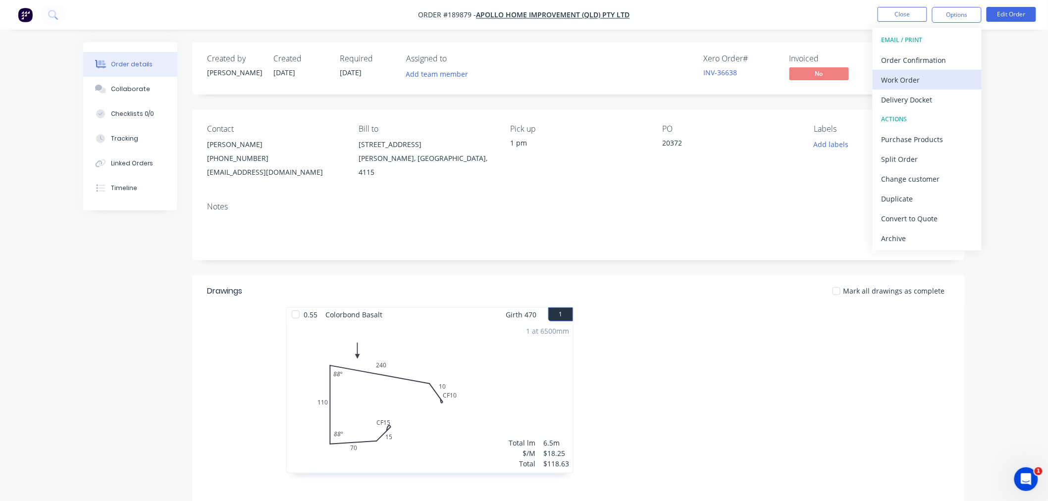
click at [937, 75] on div "Work Order" at bounding box center [926, 80] width 91 height 14
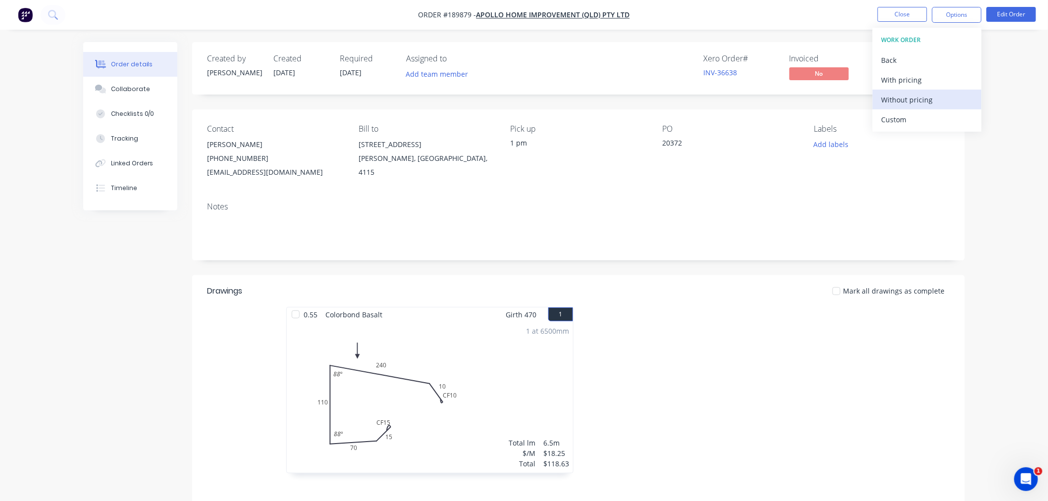
click at [939, 96] on div "Without pricing" at bounding box center [926, 100] width 91 height 14
click at [684, 385] on div at bounding box center [726, 395] width 297 height 176
click at [1016, 13] on button "Edit Order" at bounding box center [1011, 14] width 50 height 15
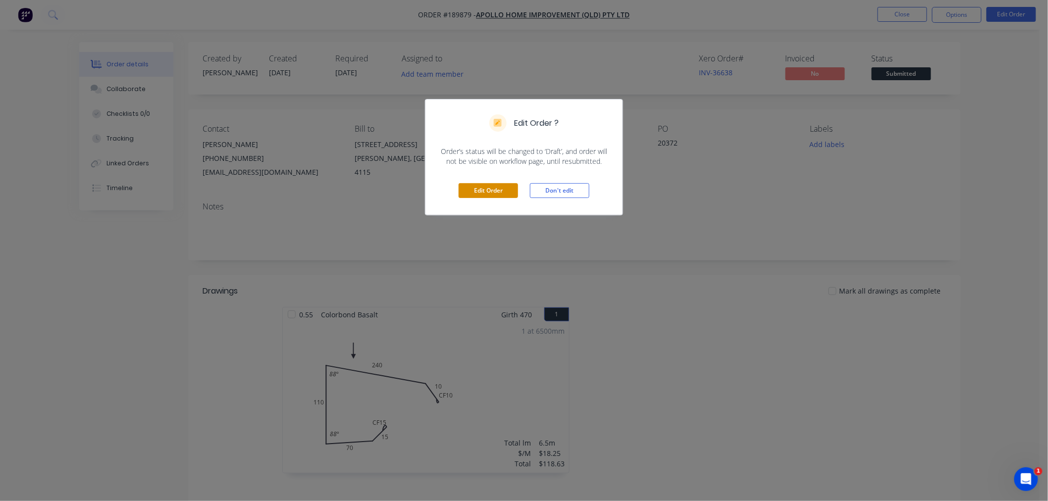
click at [479, 187] on button "Edit Order" at bounding box center [488, 190] width 59 height 15
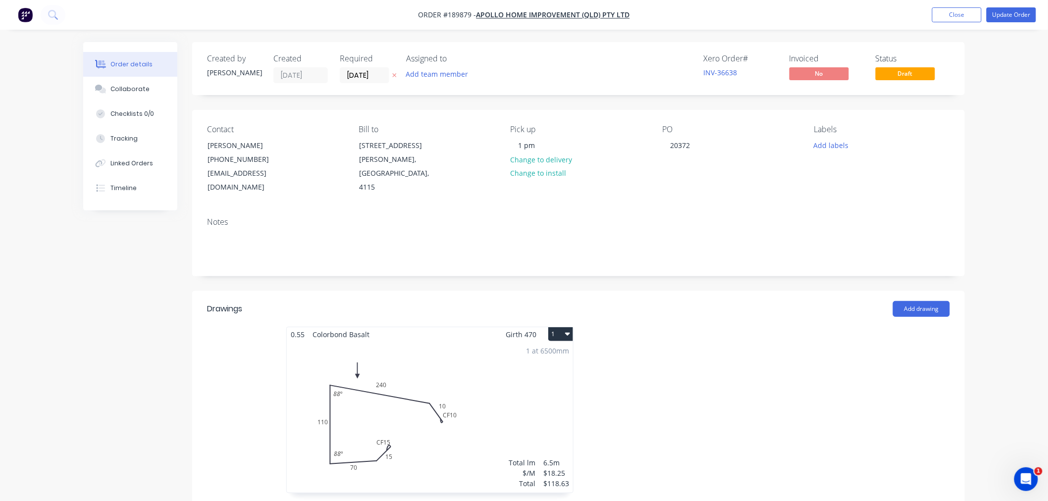
click at [489, 387] on div "1 at 6500mm Total lm $/M Total 6.5m $18.25 $118.63" at bounding box center [430, 417] width 286 height 151
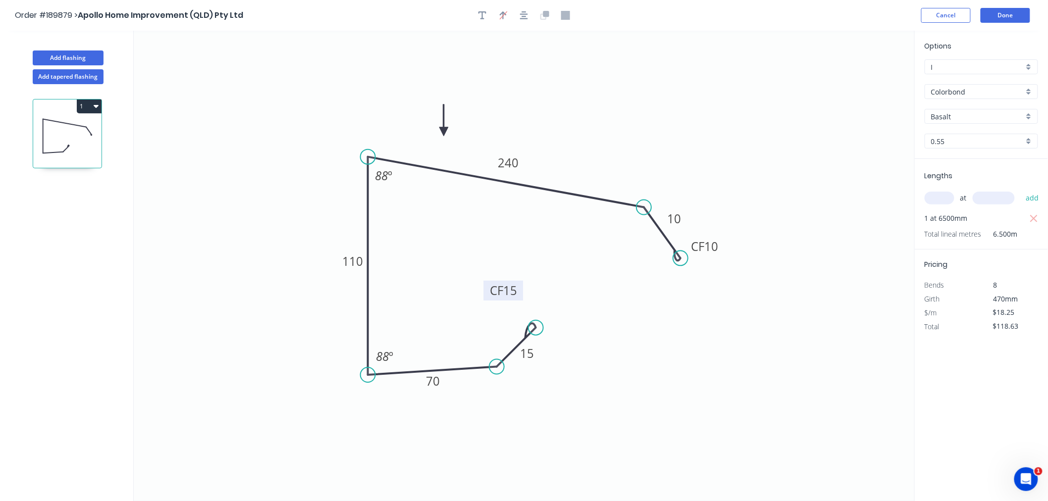
drag, startPoint x: 522, startPoint y: 302, endPoint x: 521, endPoint y: 289, distance: 12.9
click at [521, 289] on rect at bounding box center [504, 291] width 40 height 20
click at [527, 16] on icon "button" at bounding box center [524, 15] width 8 height 9
click at [753, 21] on div "Order #189879 > Apollo Home Improvement (QLD) Pty Ltd Cancel Done" at bounding box center [524, 15] width 1018 height 15
click at [998, 17] on button "Done" at bounding box center [1006, 15] width 50 height 15
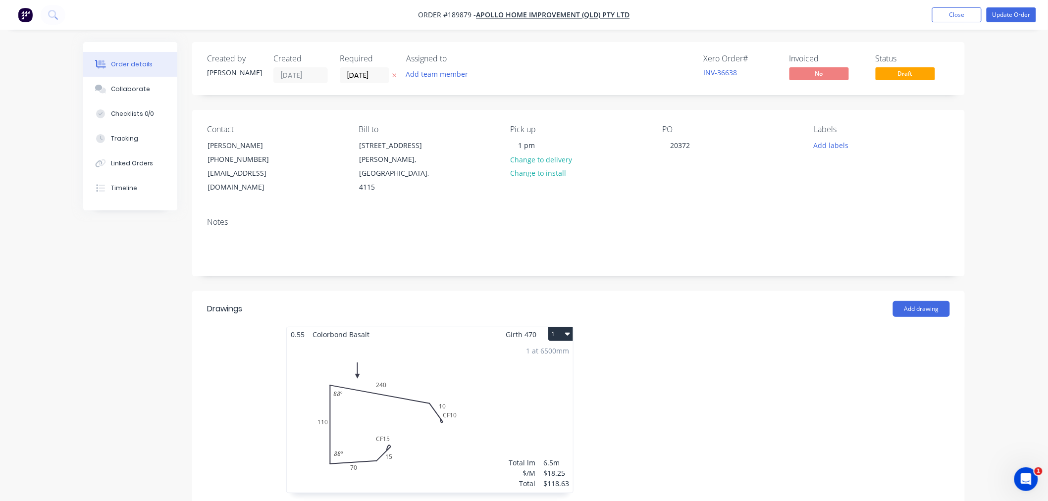
click at [568, 330] on icon "button" at bounding box center [567, 334] width 5 height 8
click at [564, 351] on div "Use larger box size" at bounding box center [526, 358] width 76 height 14
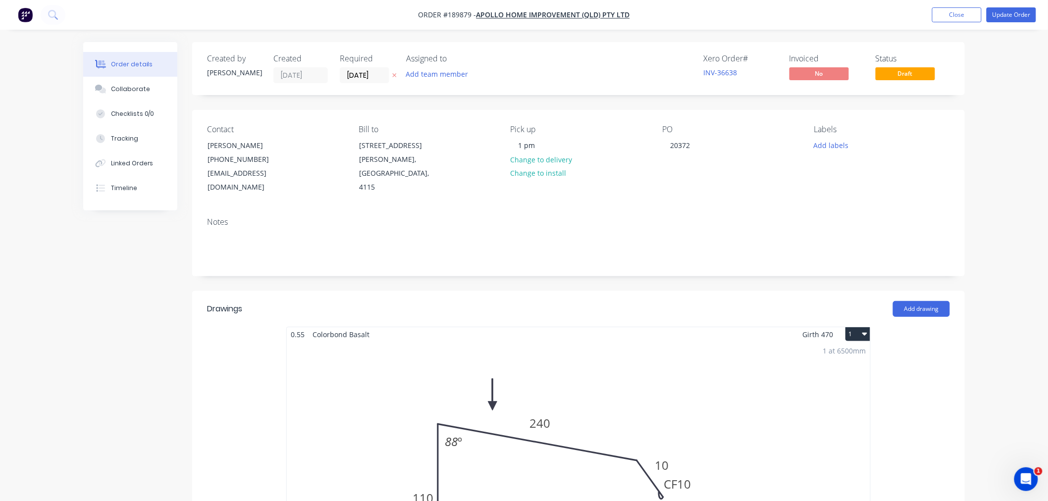
click at [991, 206] on div "Order details Collaborate Checklists 0/0 Tracking Linked Orders Timeline Order …" at bounding box center [524, 492] width 1048 height 985
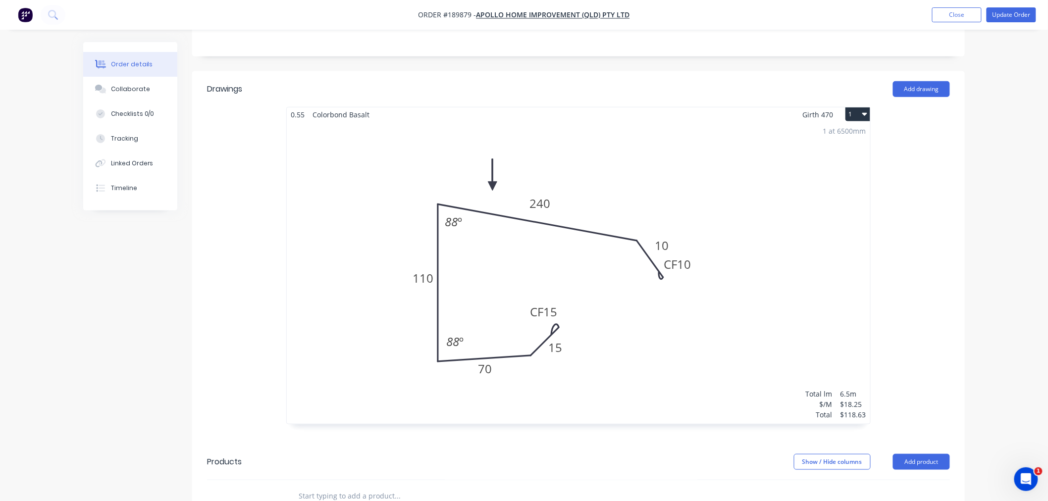
click at [550, 283] on div "1 at 6500mm Total lm $/M Total 6.5m $18.25 $118.63" at bounding box center [578, 273] width 583 height 302
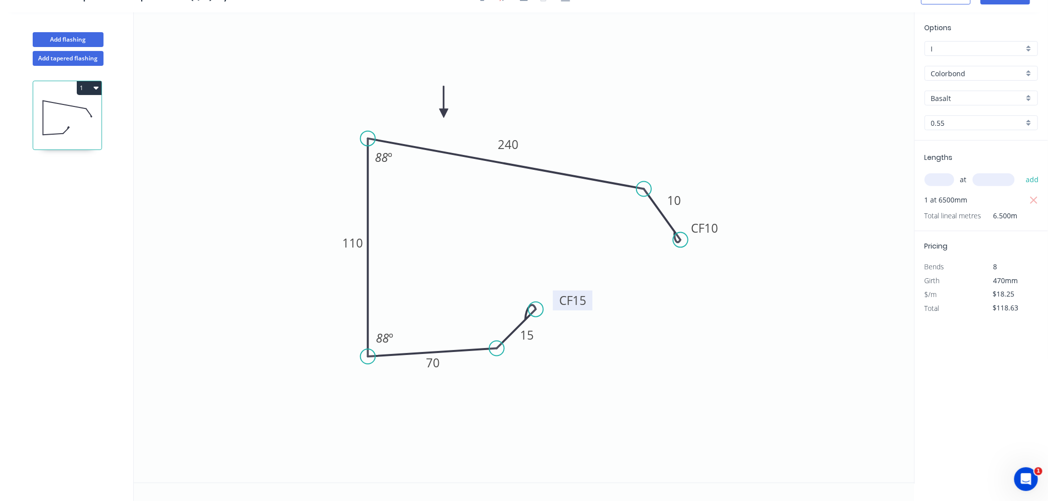
drag, startPoint x: 521, startPoint y: 269, endPoint x: 591, endPoint y: 297, distance: 74.9
click at [591, 297] on rect at bounding box center [573, 301] width 40 height 20
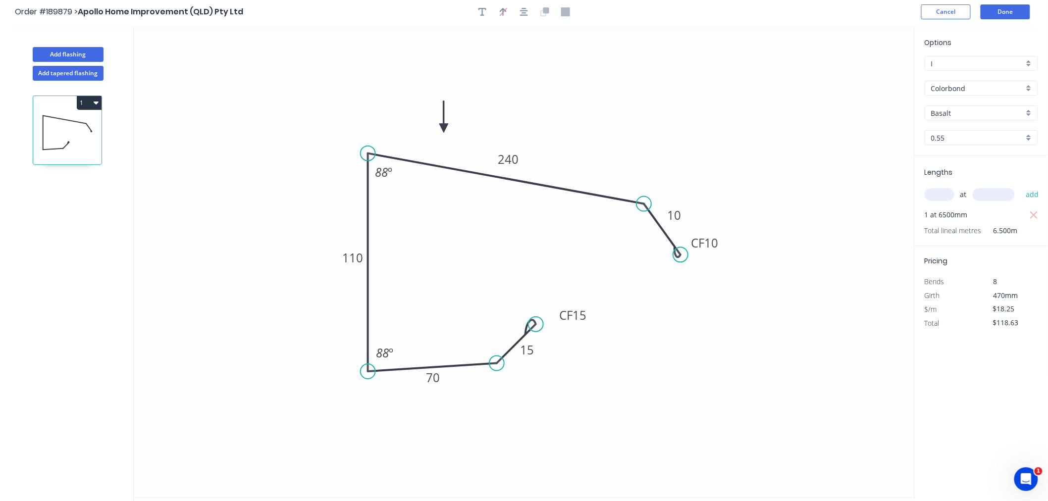
scroll to position [0, 0]
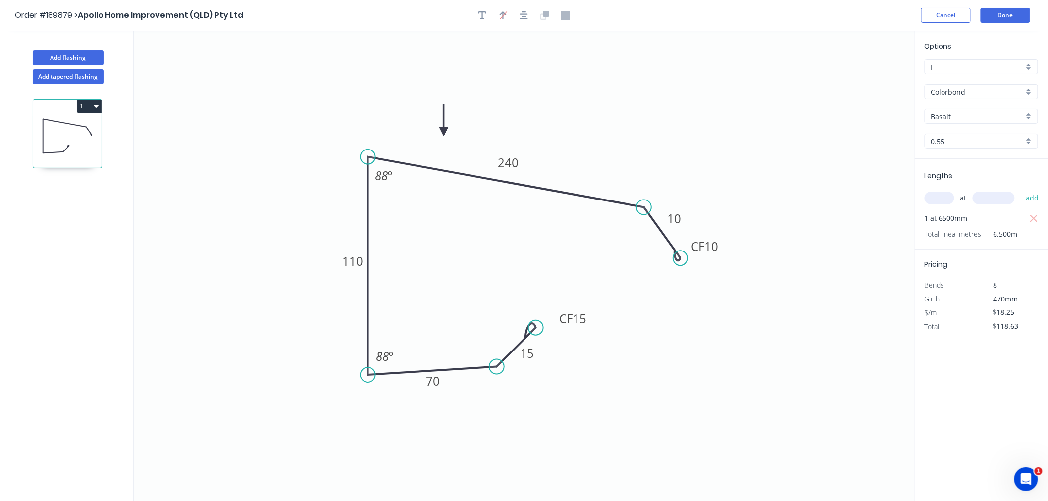
click at [876, 18] on div "Order #189879 > Apollo Home Improvement (QLD) Pty Ltd Cancel Done" at bounding box center [524, 15] width 1018 height 15
click at [1028, 18] on button "Done" at bounding box center [1006, 15] width 50 height 15
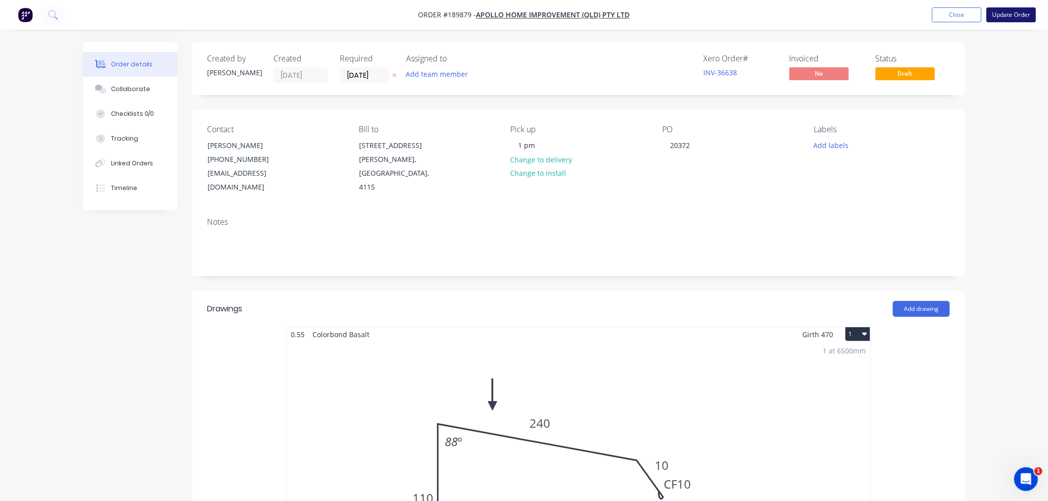
click at [1017, 18] on button "Update Order" at bounding box center [1011, 14] width 50 height 15
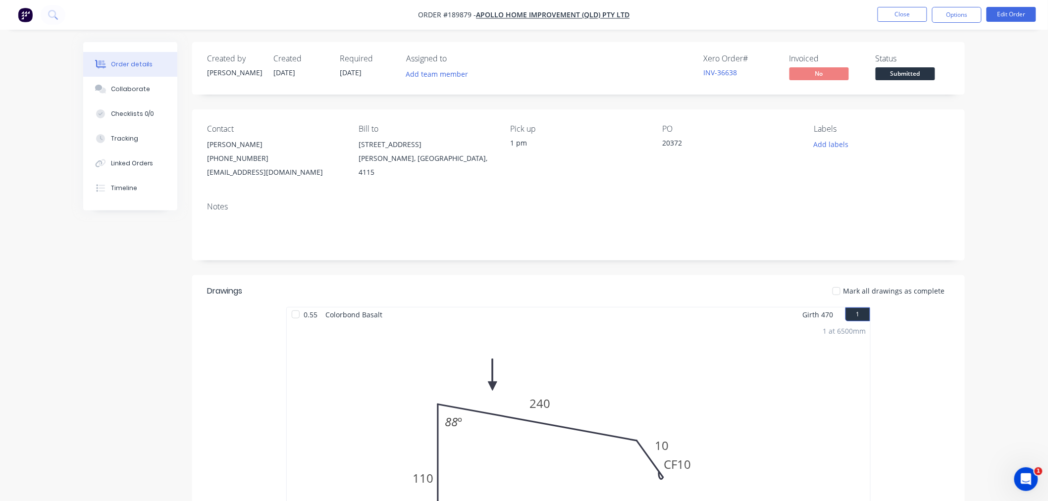
click at [632, 75] on div "Xero Order # INV-36638 Invoiced No Status Submitted" at bounding box center [727, 68] width 445 height 29
click at [947, 9] on button "Options" at bounding box center [957, 15] width 50 height 16
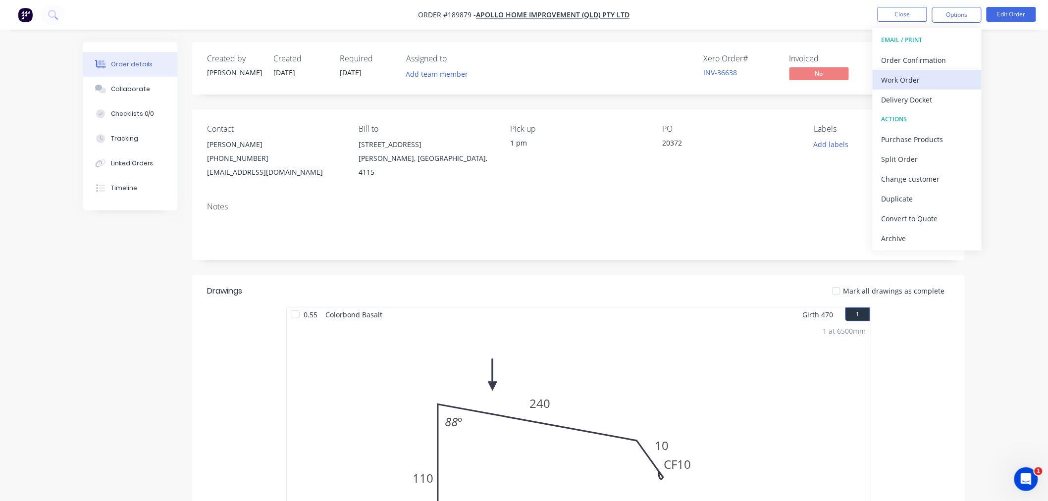
click at [938, 84] on div "Work Order" at bounding box center [926, 80] width 91 height 14
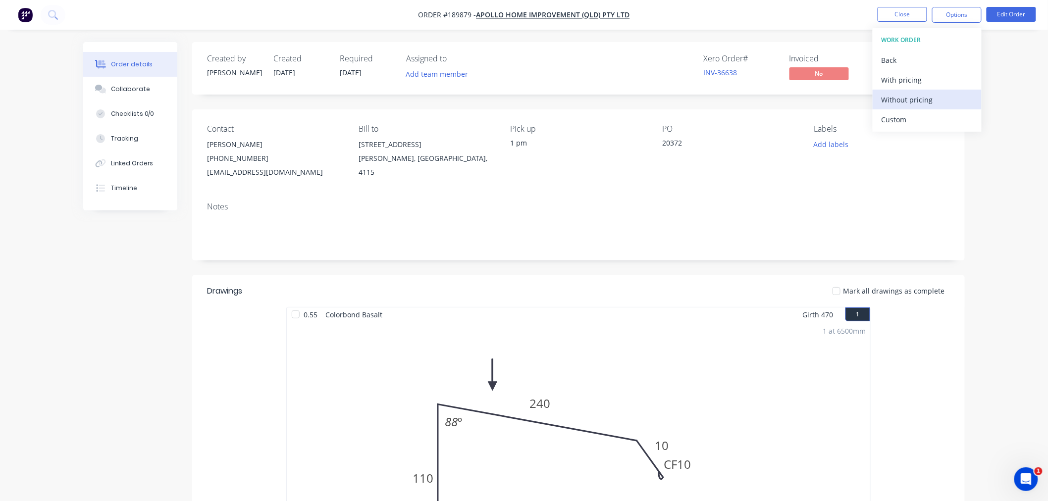
click at [927, 100] on div "Without pricing" at bounding box center [926, 100] width 91 height 14
click at [184, 332] on div "Created by Jeremy Created 15/08/25 Required 15/08/25 Assigned to Add team membe…" at bounding box center [523, 431] width 881 height 778
click at [732, 445] on div "1 at 6500mm Total lm $/M Total 6.5m $18.25 $118.63" at bounding box center [578, 473] width 583 height 302
click at [1013, 20] on button "Edit Order" at bounding box center [1011, 14] width 50 height 15
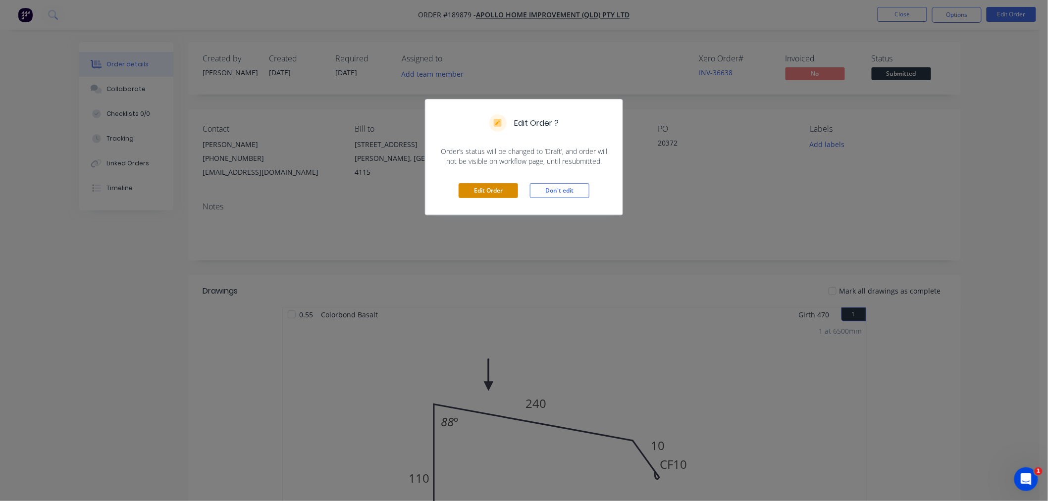
click at [489, 191] on button "Edit Order" at bounding box center [488, 190] width 59 height 15
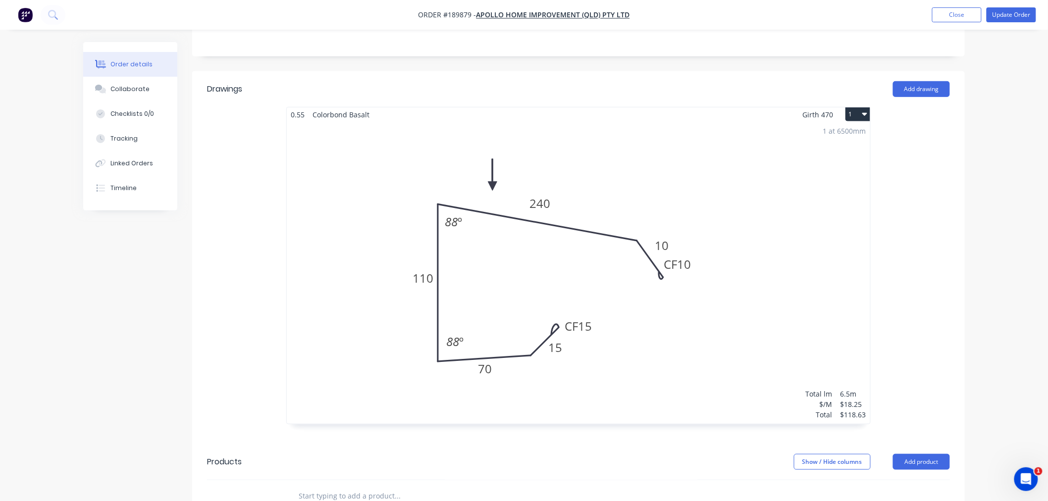
click at [724, 276] on div "1 at 6500mm Total lm $/M Total 6.5m $18.25 $118.63" at bounding box center [578, 273] width 583 height 302
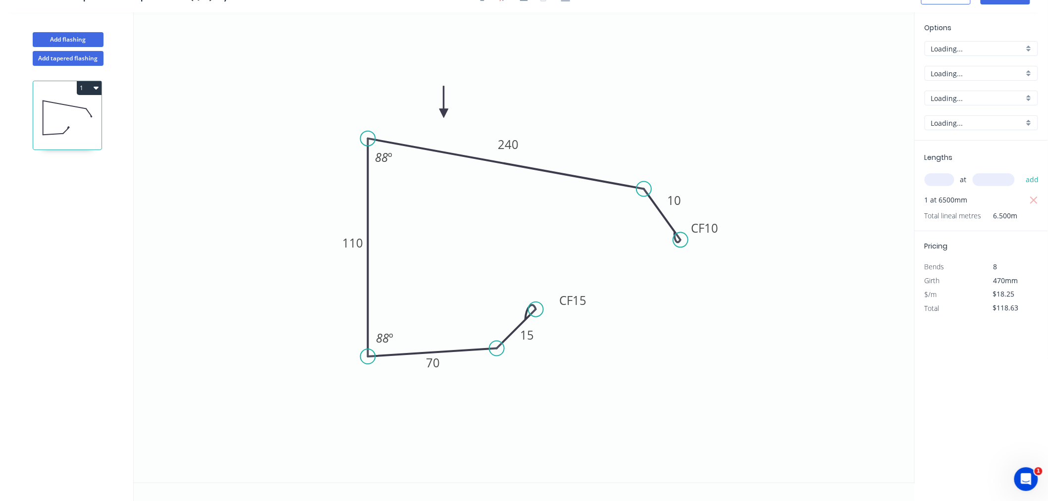
scroll to position [18, 0]
drag, startPoint x: 721, startPoint y: 228, endPoint x: 726, endPoint y: 237, distance: 9.8
click at [726, 237] on rect at bounding box center [710, 237] width 40 height 20
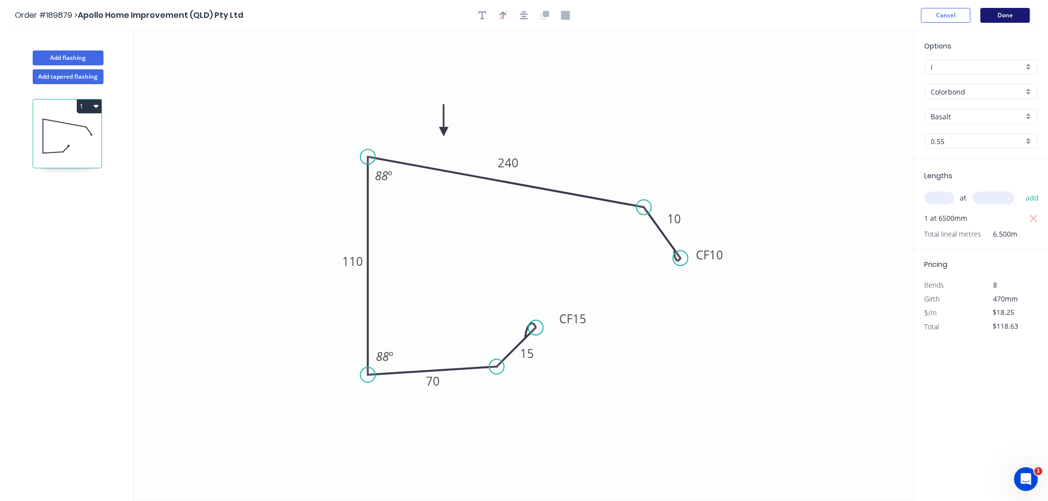
click at [1011, 21] on button "Done" at bounding box center [1006, 15] width 50 height 15
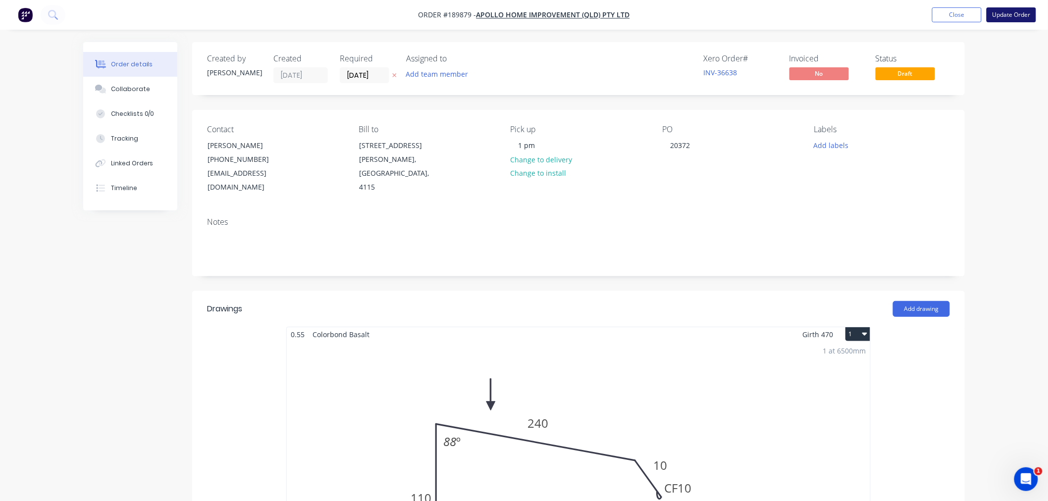
click at [1011, 17] on button "Update Order" at bounding box center [1011, 14] width 50 height 15
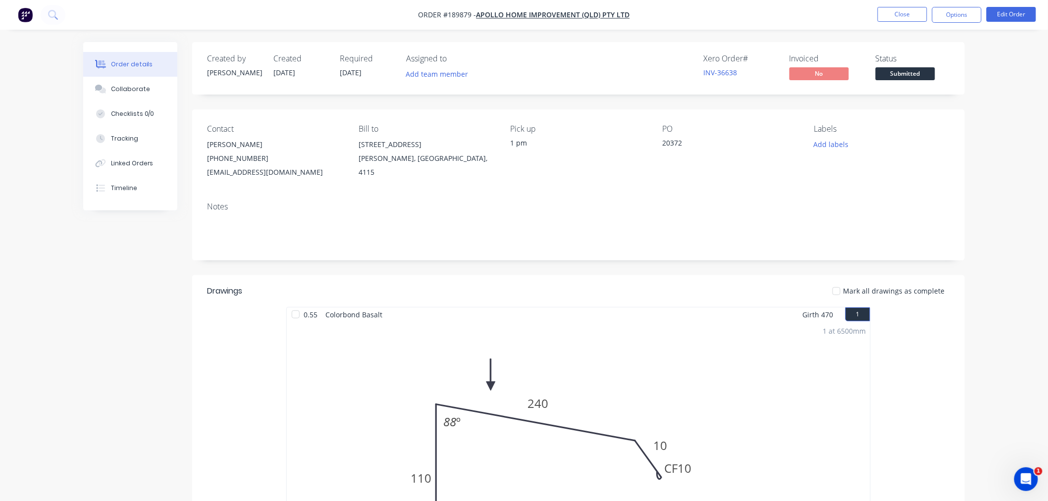
click at [985, 134] on div "Order details Collaborate Checklists 0/0 Tracking Linked Orders Timeline Order …" at bounding box center [524, 410] width 1048 height 821
click at [964, 16] on button "Options" at bounding box center [957, 15] width 50 height 16
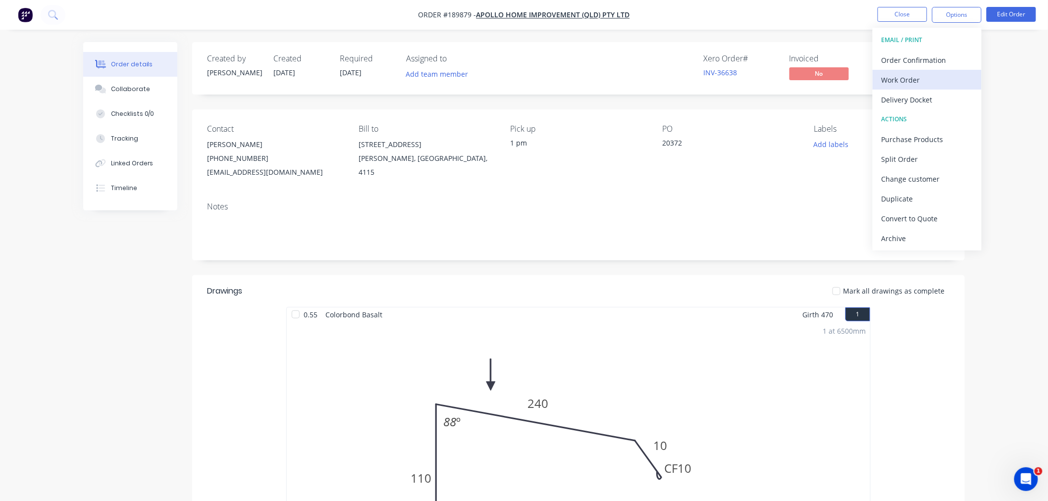
click at [932, 77] on div "Work Order" at bounding box center [926, 80] width 91 height 14
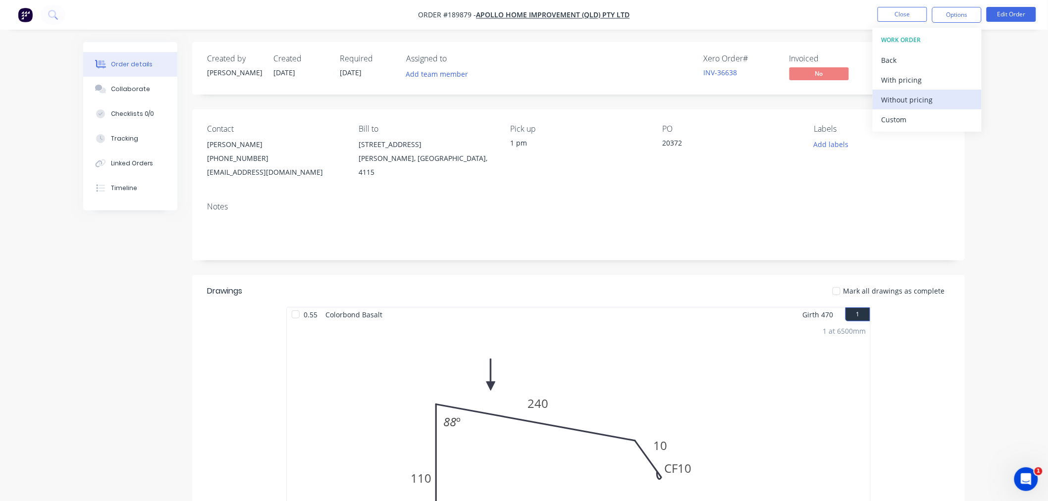
click at [933, 98] on div "Without pricing" at bounding box center [926, 100] width 91 height 14
click at [90, 295] on div "Created by Jeremy Created 15/08/25 Required 15/08/25 Assigned to Add team membe…" at bounding box center [523, 431] width 881 height 778
click at [1009, 15] on button "Edit Order" at bounding box center [1011, 14] width 50 height 15
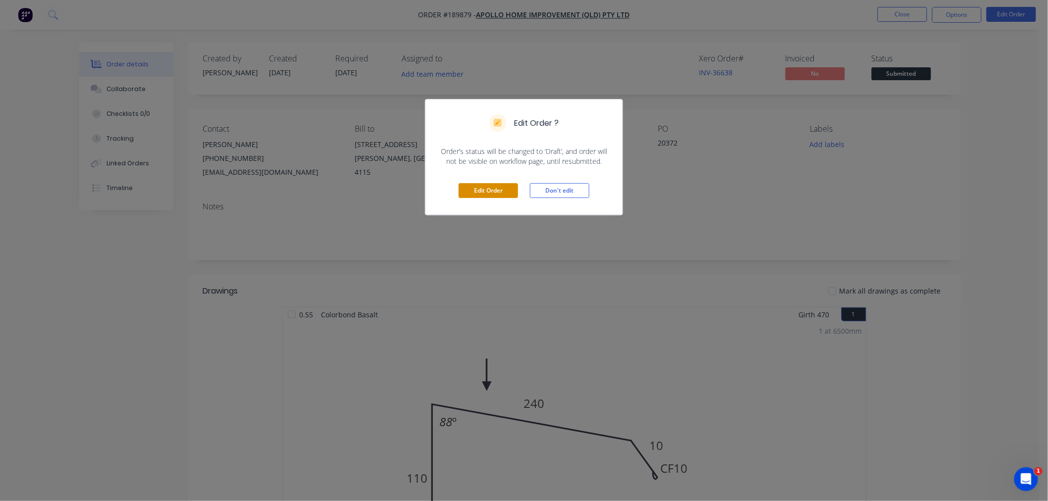
click at [486, 186] on button "Edit Order" at bounding box center [488, 190] width 59 height 15
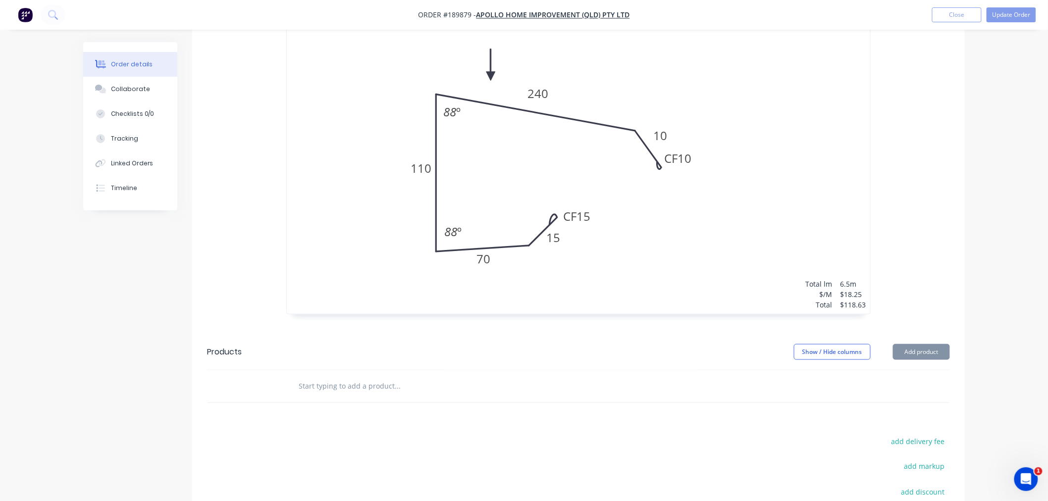
click at [760, 203] on div "1 at 6500mm Total lm $/M Total 6.5m $18.25 $118.63" at bounding box center [578, 163] width 583 height 302
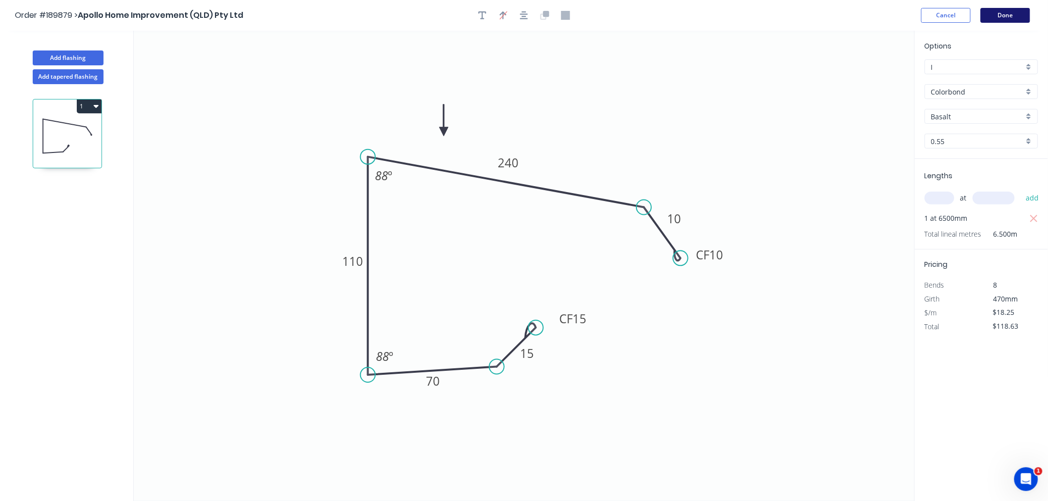
click at [1011, 22] on button "Done" at bounding box center [1006, 15] width 50 height 15
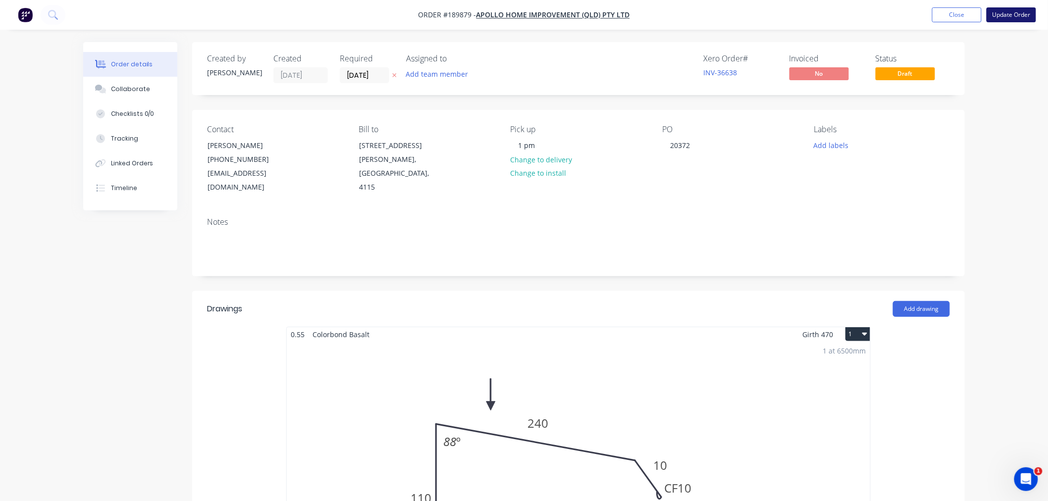
click at [1026, 15] on button "Update Order" at bounding box center [1011, 14] width 50 height 15
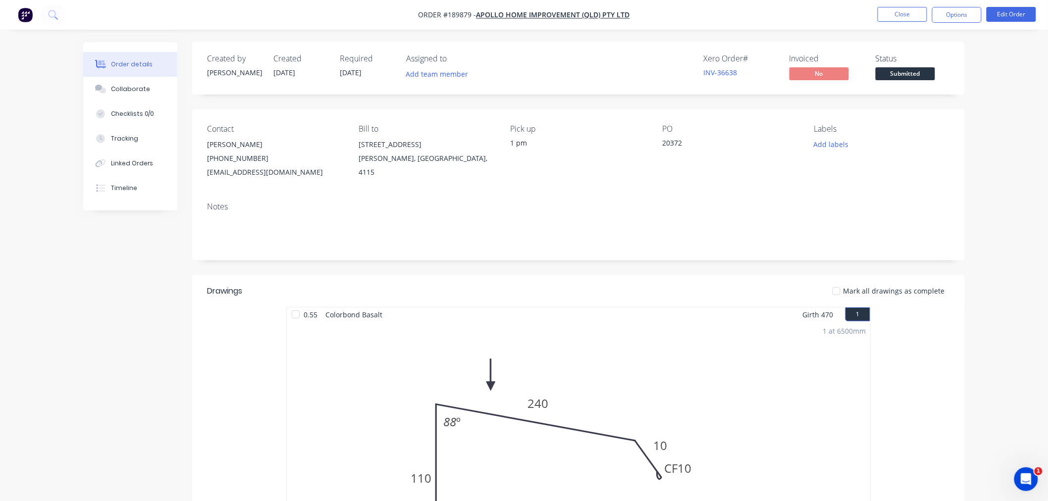
click at [694, 15] on nav "Order #189879 - Apollo Home Improvement (QLD) Pty Ltd Close Options Edit Order" at bounding box center [524, 15] width 1048 height 30
click at [905, 13] on button "Close" at bounding box center [903, 14] width 50 height 15
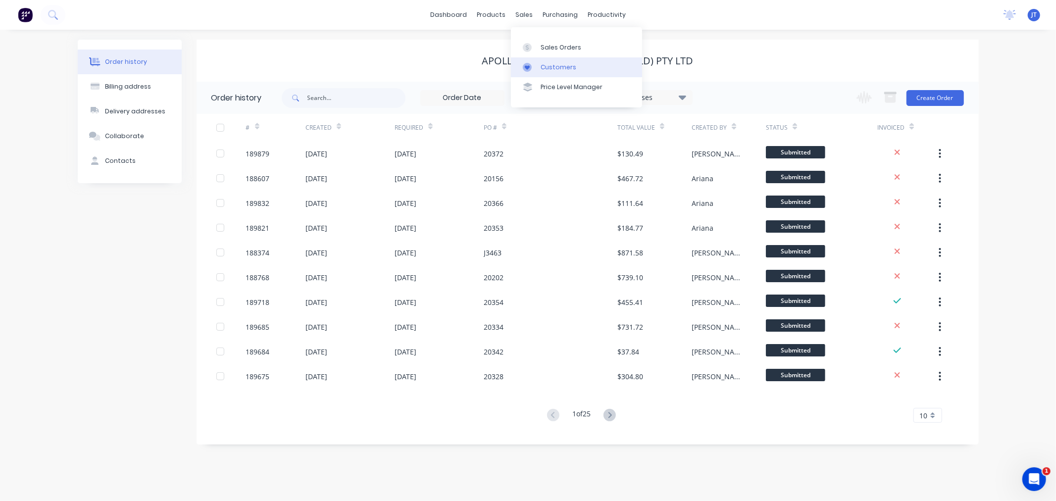
click at [553, 65] on div "Customers" at bounding box center [559, 67] width 36 height 9
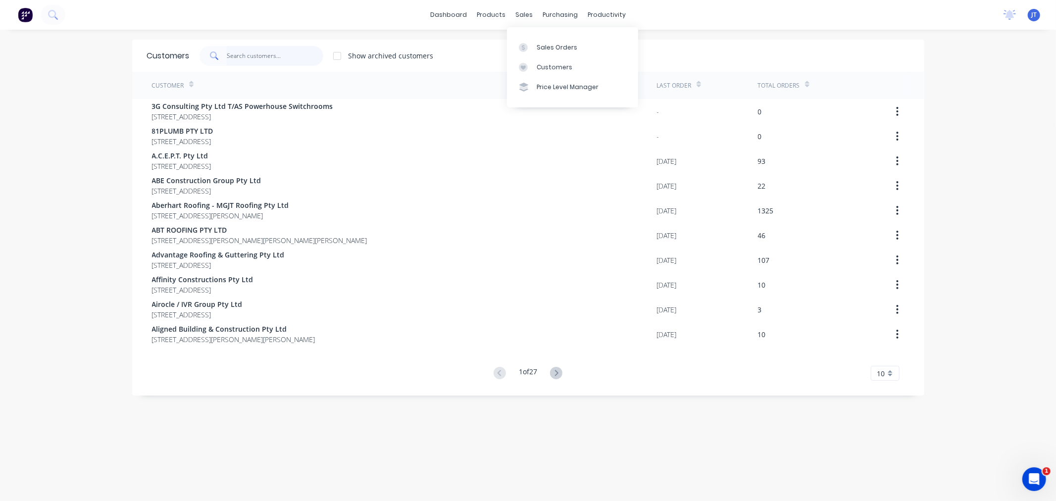
click at [283, 56] on input "text" at bounding box center [275, 56] width 97 height 20
click at [258, 58] on input "text" at bounding box center [275, 56] width 97 height 20
click at [261, 64] on input "text" at bounding box center [275, 56] width 97 height 20
paste input "apollo"
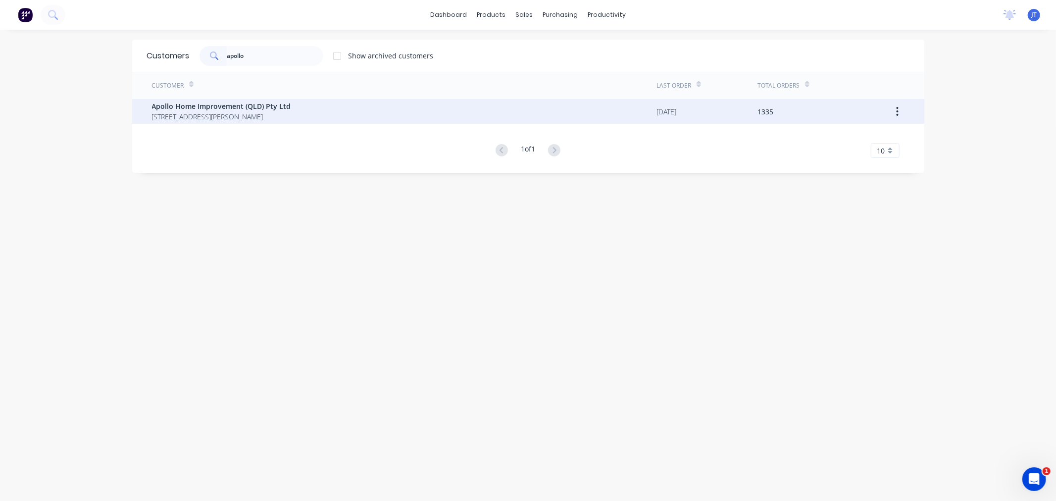
click at [280, 116] on span "29 Corymbia Place Parkinson Australia 4115" at bounding box center [221, 116] width 139 height 10
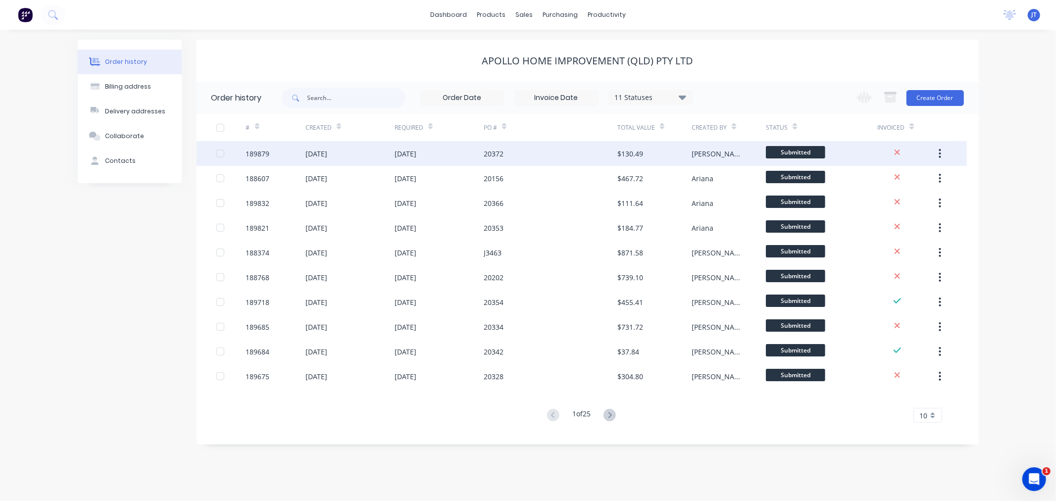
click at [258, 160] on div "189879" at bounding box center [275, 153] width 59 height 25
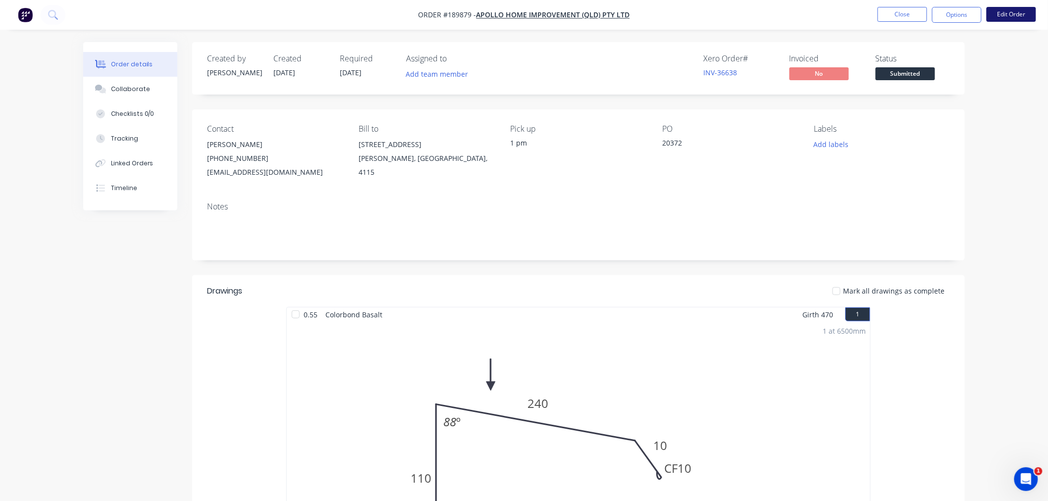
click at [1012, 17] on button "Edit Order" at bounding box center [1011, 14] width 50 height 15
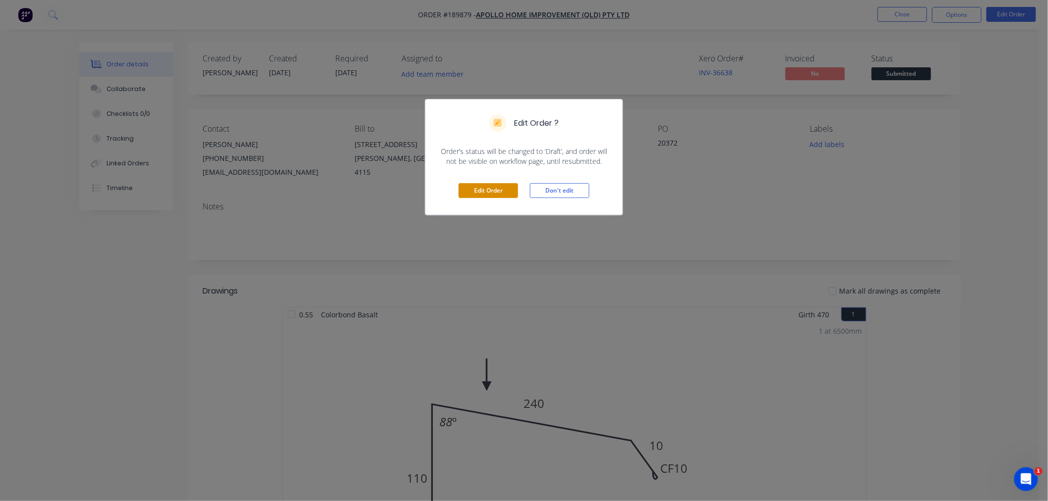
click at [476, 192] on button "Edit Order" at bounding box center [488, 190] width 59 height 15
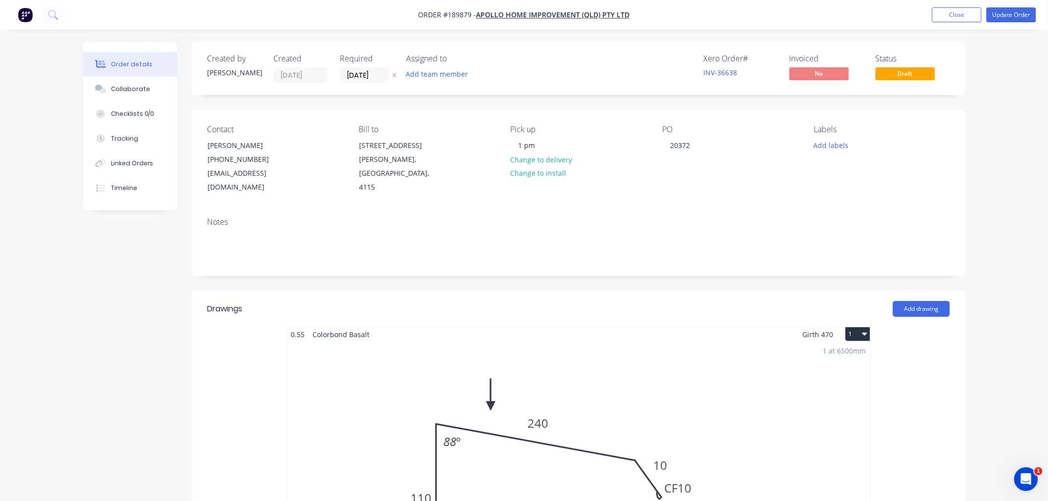
click at [758, 355] on div "1 at 6500mm Total lm $/M Total 6.5m $18.25 $118.63" at bounding box center [578, 493] width 583 height 302
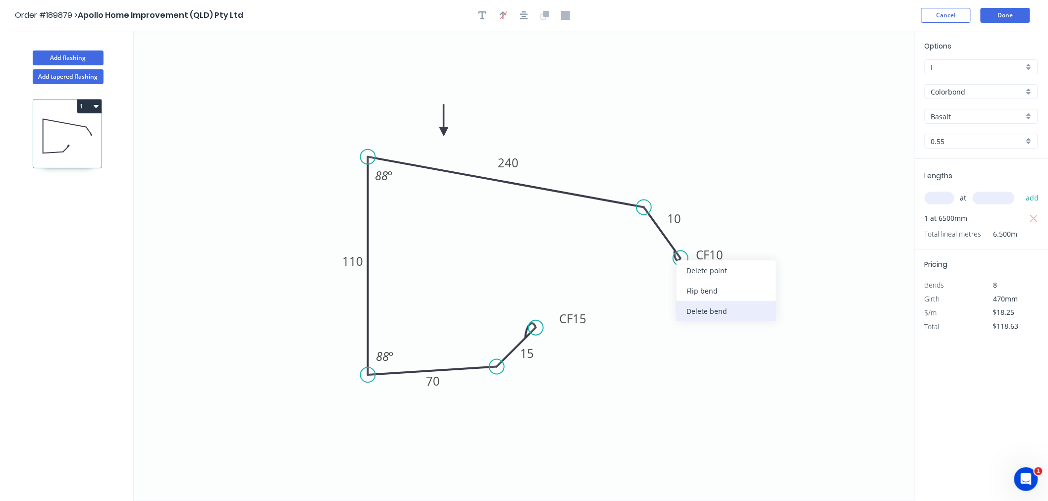
click at [711, 309] on div "Delete bend" at bounding box center [726, 311] width 100 height 20
click at [561, 387] on div "Delete bend" at bounding box center [581, 383] width 100 height 20
click at [691, 269] on div "Delete point" at bounding box center [730, 270] width 100 height 20
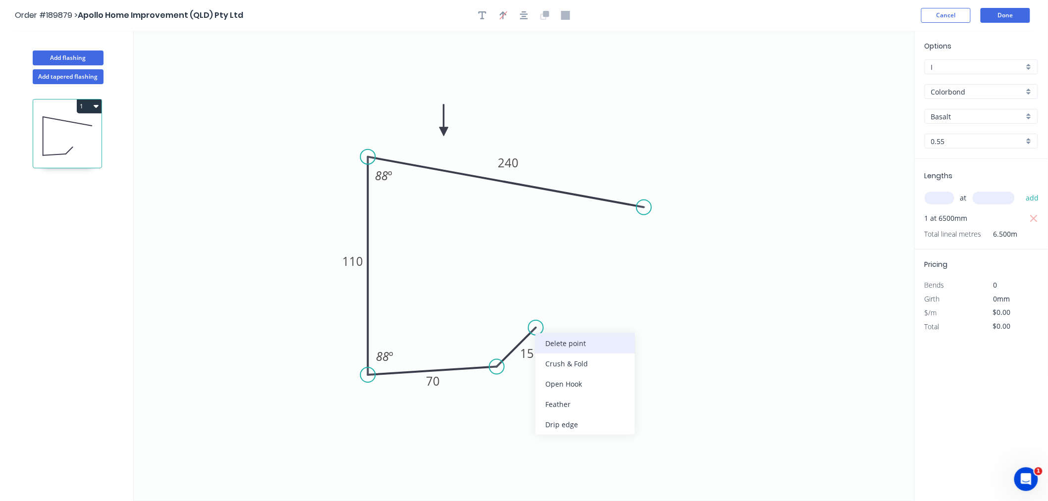
click at [549, 343] on div "Delete point" at bounding box center [585, 343] width 100 height 20
click at [543, 400] on div "Crush & Fold" at bounding box center [545, 399] width 100 height 20
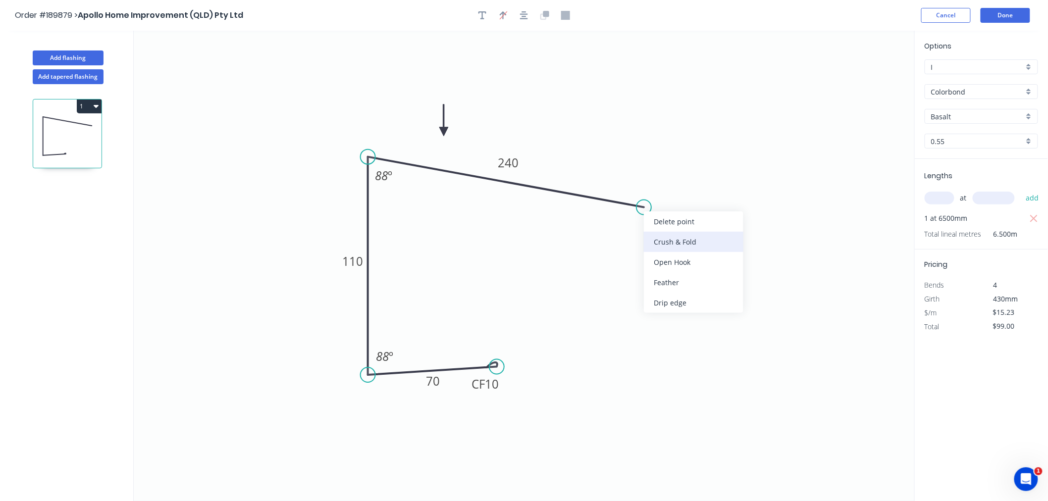
click at [660, 240] on div "Crush & Fold" at bounding box center [694, 242] width 100 height 20
click at [656, 240] on div "Flip bend" at bounding box center [687, 239] width 100 height 20
click at [493, 385] on tspan "10" at bounding box center [492, 384] width 14 height 16
click at [587, 304] on icon "0 CF 15 70 110 CF 10 240 88 º 88 º" at bounding box center [524, 266] width 781 height 470
drag, startPoint x: 469, startPoint y: 390, endPoint x: 499, endPoint y: 396, distance: 30.3
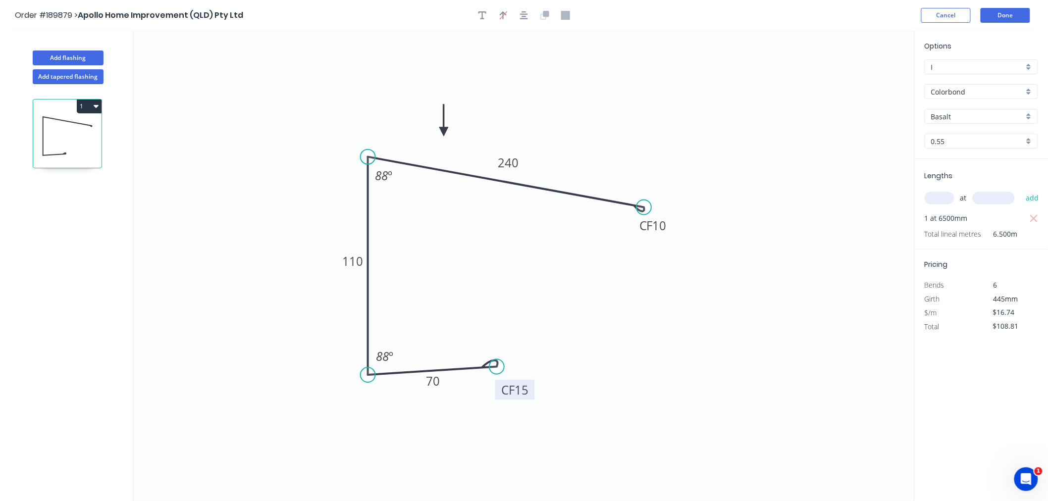
click at [499, 396] on rect at bounding box center [515, 390] width 40 height 20
drag, startPoint x: 670, startPoint y: 231, endPoint x: 672, endPoint y: 240, distance: 8.6
click at [672, 240] on rect at bounding box center [655, 234] width 40 height 20
click at [525, 11] on icon "button" at bounding box center [524, 15] width 8 height 8
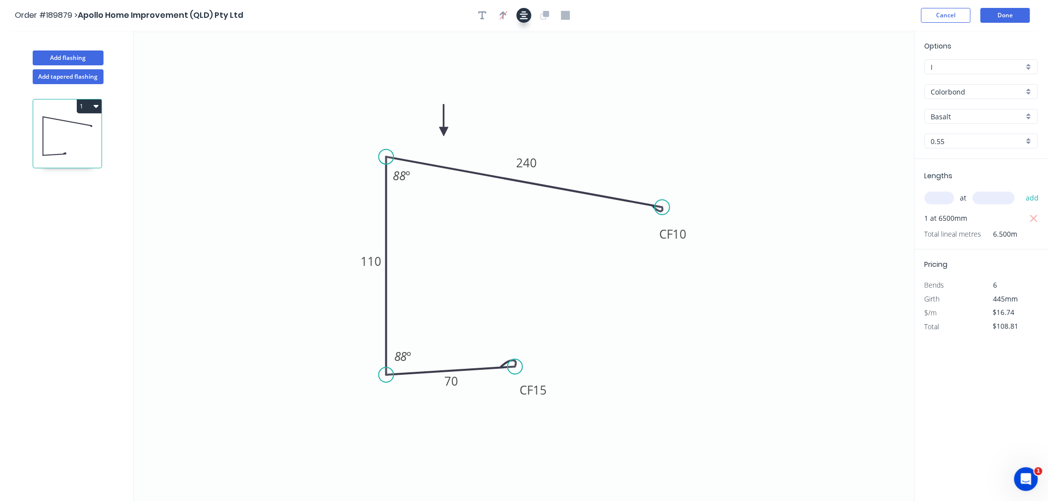
click at [525, 16] on icon "button" at bounding box center [524, 15] width 8 height 8
click at [717, 129] on icon "0 CF 15 70 110 CF 10 240 88 º 88 º" at bounding box center [524, 266] width 781 height 470
drag, startPoint x: 660, startPoint y: 21, endPoint x: 847, endPoint y: 16, distance: 187.2
click at [662, 21] on div "Order #189879 > Apollo Home Improvement (QLD) Pty Ltd Cancel Done" at bounding box center [524, 15] width 1018 height 15
click at [1002, 20] on button "Done" at bounding box center [1006, 15] width 50 height 15
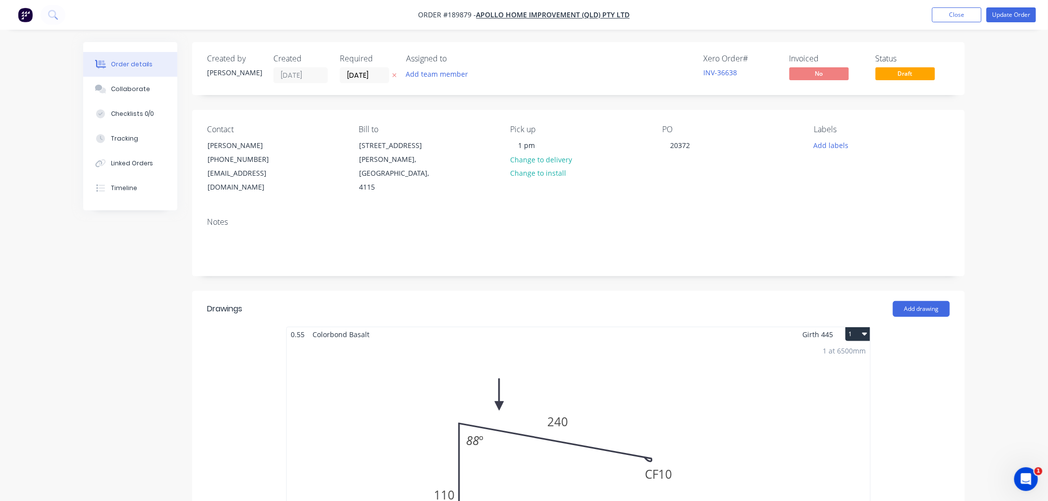
click at [1017, 231] on div "Order details Collaborate Checklists 0/0 Tracking Linked Orders Timeline Order …" at bounding box center [524, 492] width 1048 height 985
click at [993, 153] on div "Order details Collaborate Checklists 0/0 Tracking Linked Orders Timeline Order …" at bounding box center [524, 492] width 1048 height 985
click at [1007, 16] on button "Update Order" at bounding box center [1011, 14] width 50 height 15
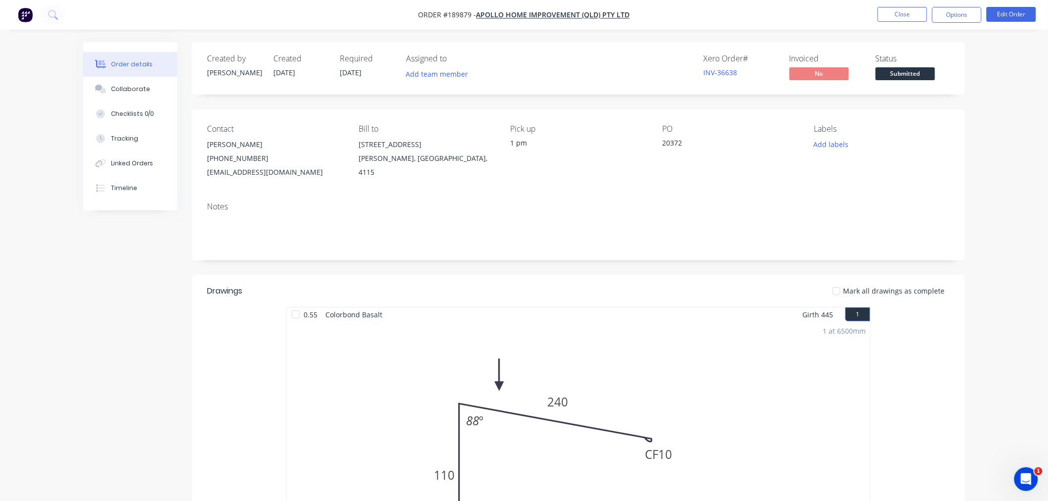
click at [996, 130] on div "Order details Collaborate Checklists 0/0 Tracking Linked Orders Timeline Order …" at bounding box center [524, 410] width 1048 height 821
click at [997, 171] on div "Order details Collaborate Checklists 0/0 Tracking Linked Orders Timeline Order …" at bounding box center [524, 410] width 1048 height 821
click at [957, 12] on button "Options" at bounding box center [957, 15] width 50 height 16
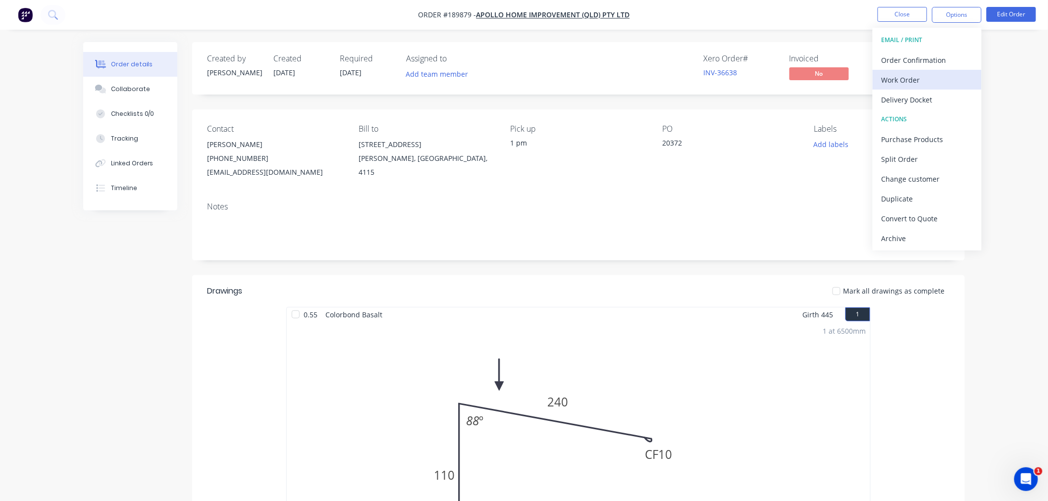
click at [945, 77] on div "Work Order" at bounding box center [926, 80] width 91 height 14
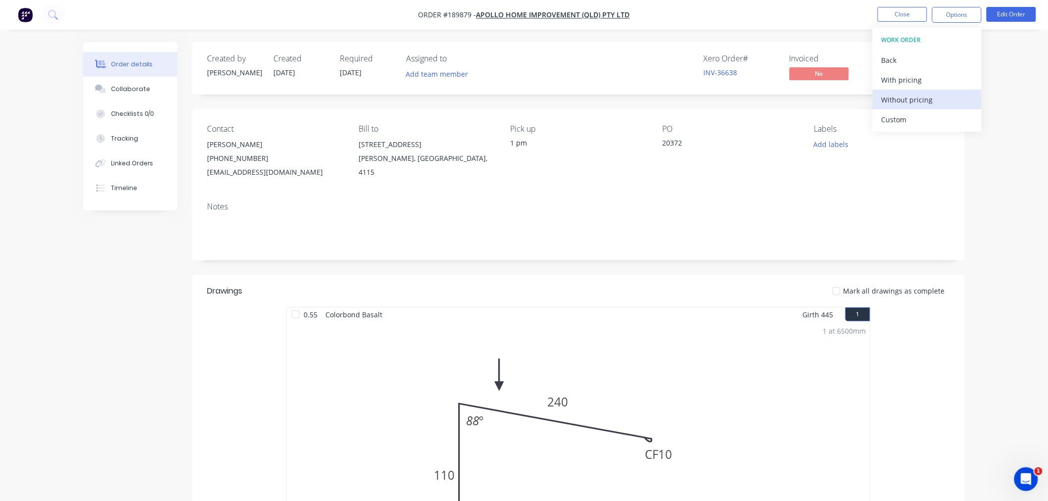
click at [946, 105] on div "Without pricing" at bounding box center [926, 100] width 91 height 14
click at [87, 294] on div "Created by Jeremy Created 15/08/25 Required 15/08/25 Assigned to Add team membe…" at bounding box center [523, 431] width 881 height 778
click at [1015, 17] on button "Edit Order" at bounding box center [1011, 14] width 50 height 15
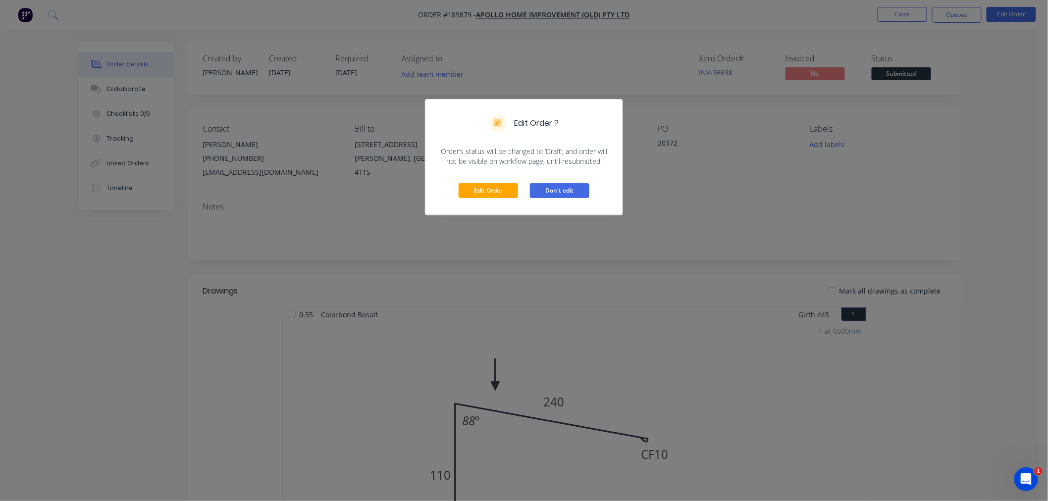
click at [567, 191] on button "Don't edit" at bounding box center [559, 190] width 59 height 15
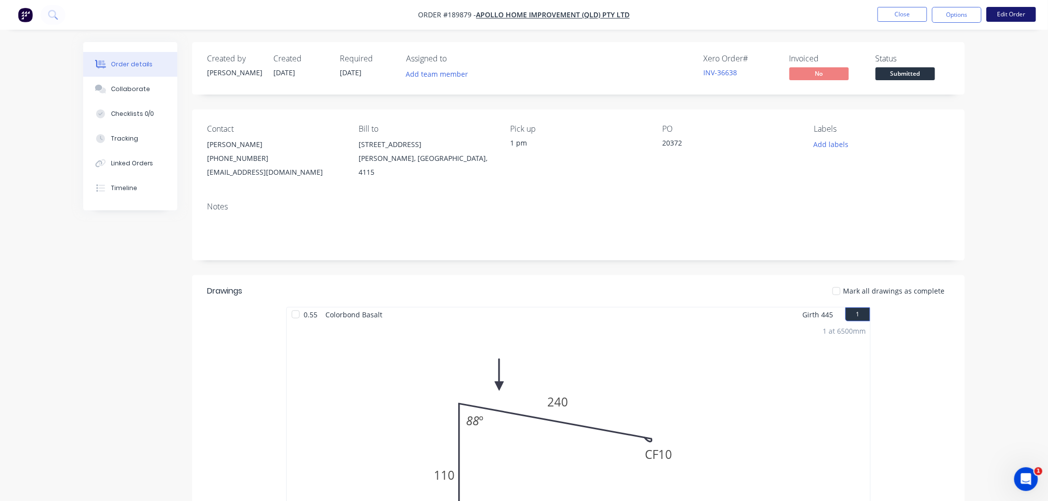
click at [1016, 15] on button "Edit Order" at bounding box center [1011, 14] width 50 height 15
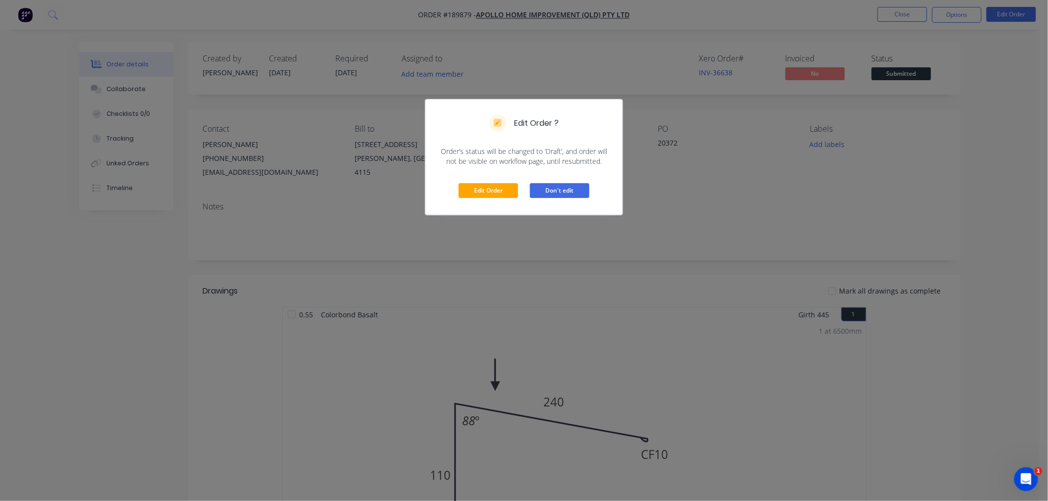
click at [553, 189] on button "Don't edit" at bounding box center [559, 190] width 59 height 15
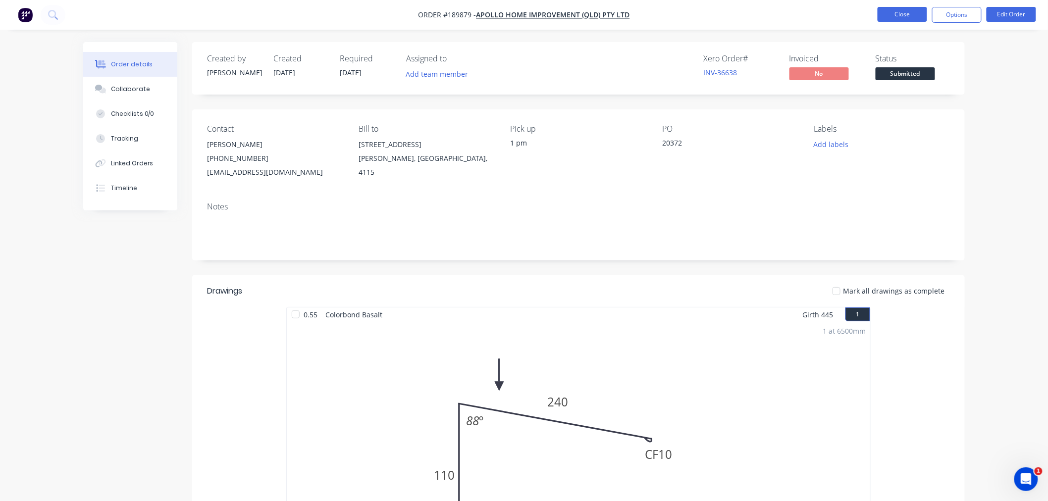
click at [904, 13] on button "Close" at bounding box center [903, 14] width 50 height 15
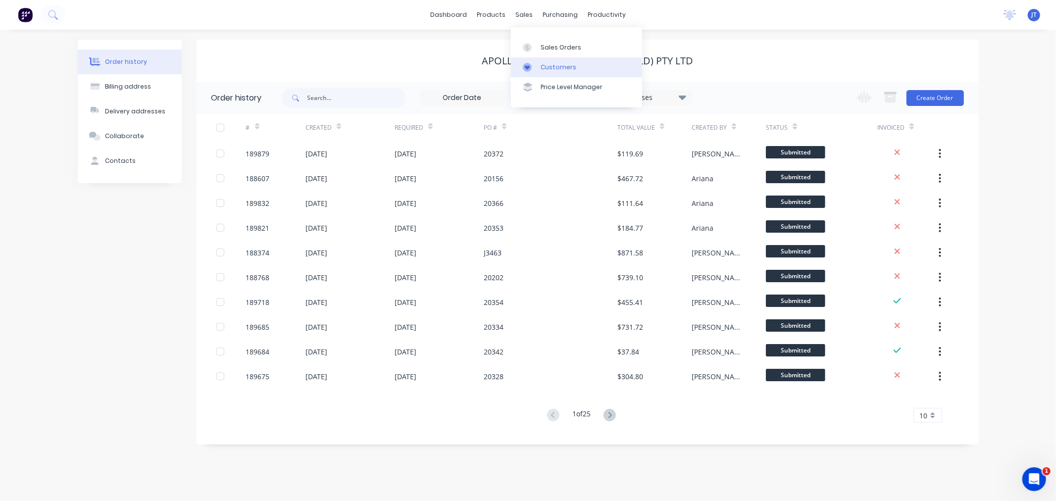
click at [542, 66] on div "Customers" at bounding box center [559, 67] width 36 height 9
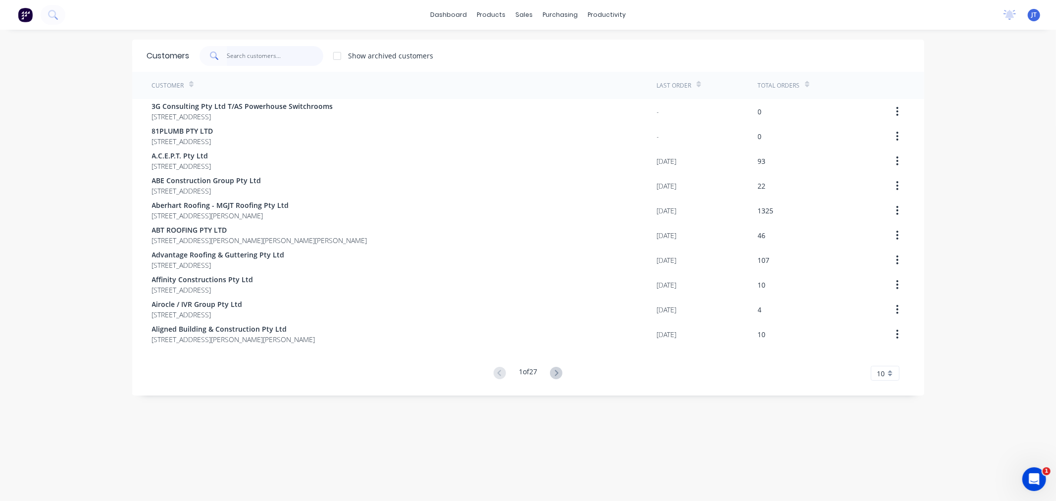
click at [280, 53] on input "text" at bounding box center [275, 56] width 97 height 20
click at [267, 56] on input "text" at bounding box center [275, 56] width 97 height 20
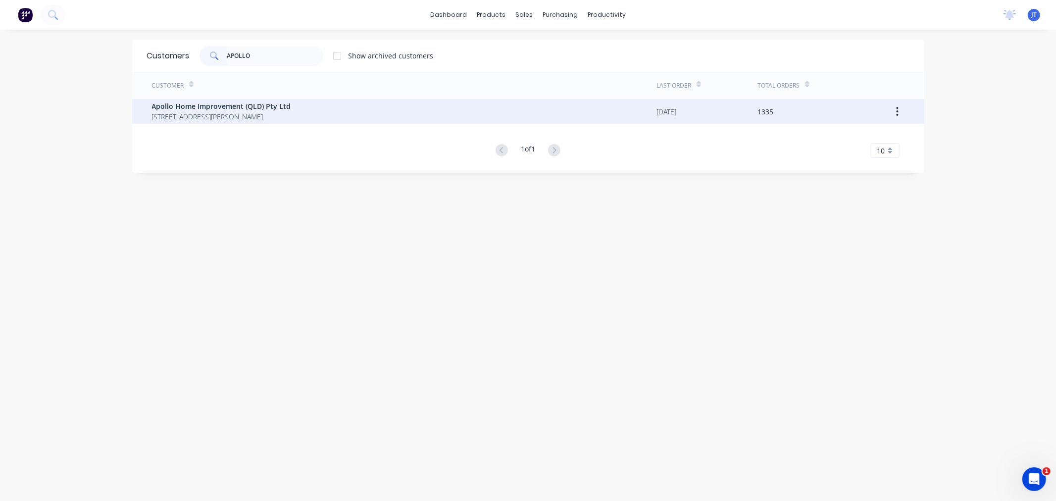
click at [264, 120] on span "29 Corymbia Place Parkinson Australia 4115" at bounding box center [221, 116] width 139 height 10
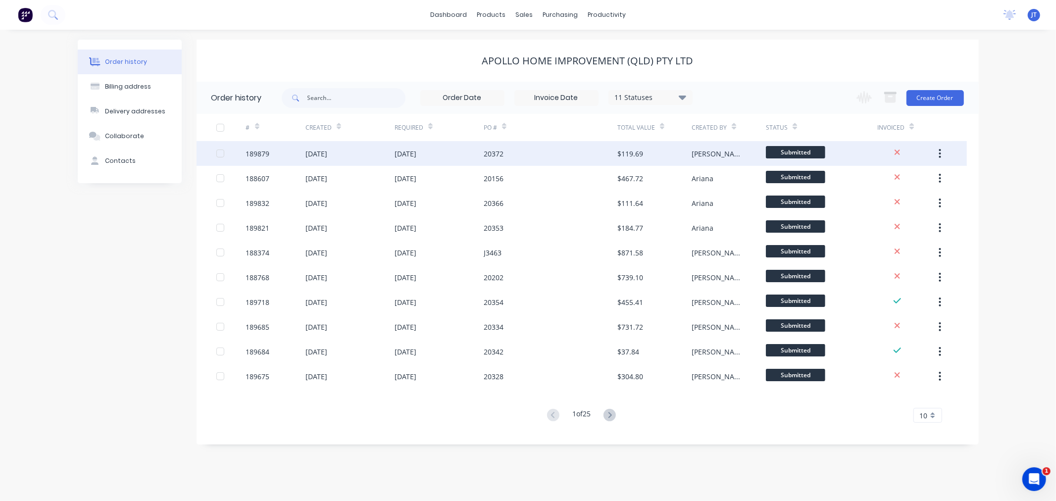
click at [268, 155] on div "189879" at bounding box center [258, 154] width 24 height 10
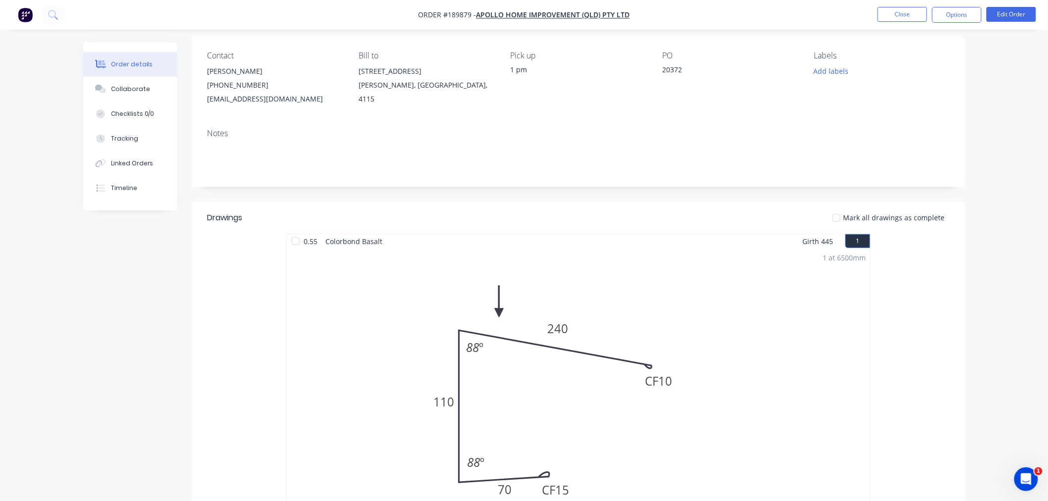
scroll to position [110, 0]
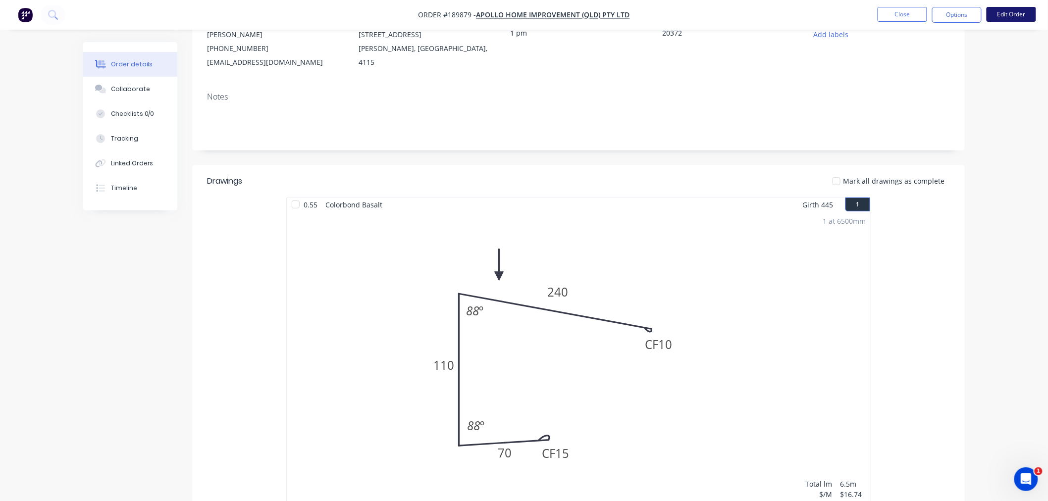
click at [1000, 16] on button "Edit Order" at bounding box center [1011, 14] width 50 height 15
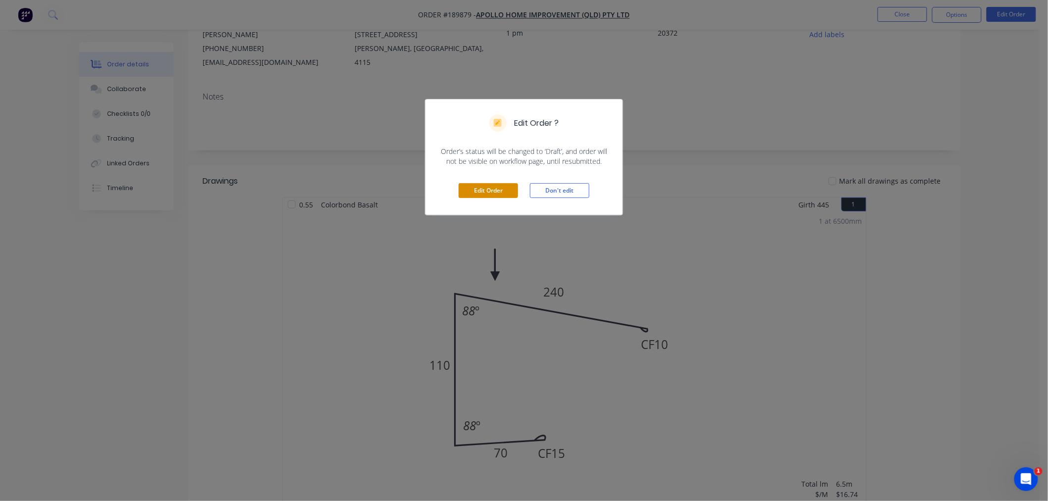
click at [498, 194] on button "Edit Order" at bounding box center [488, 190] width 59 height 15
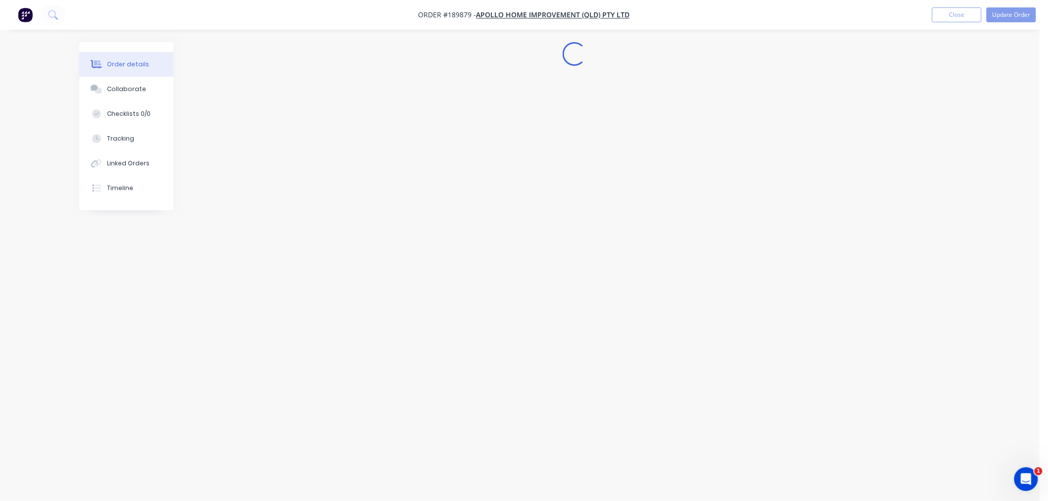
scroll to position [0, 0]
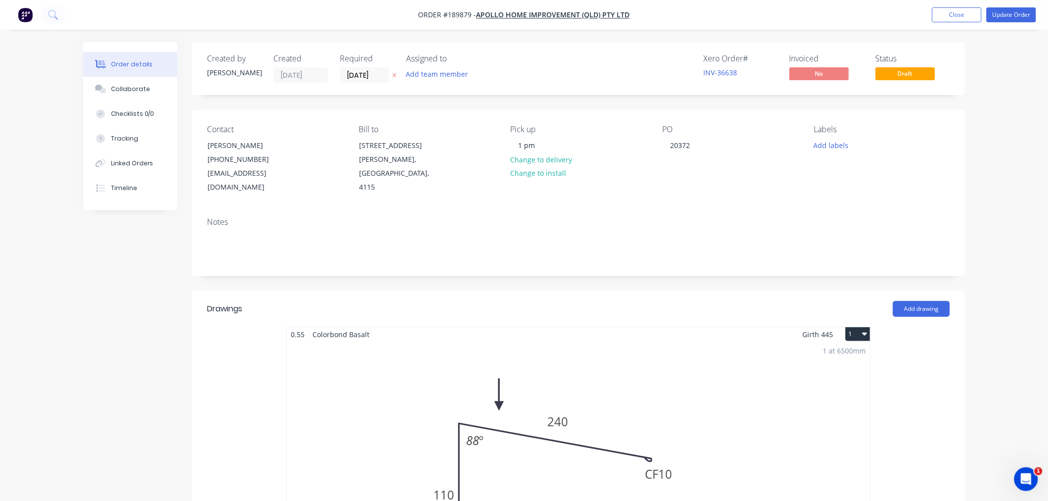
click at [685, 342] on div "1 at 6500mm Total lm $/M Total 6.5m $16.74 $108.81" at bounding box center [578, 493] width 583 height 302
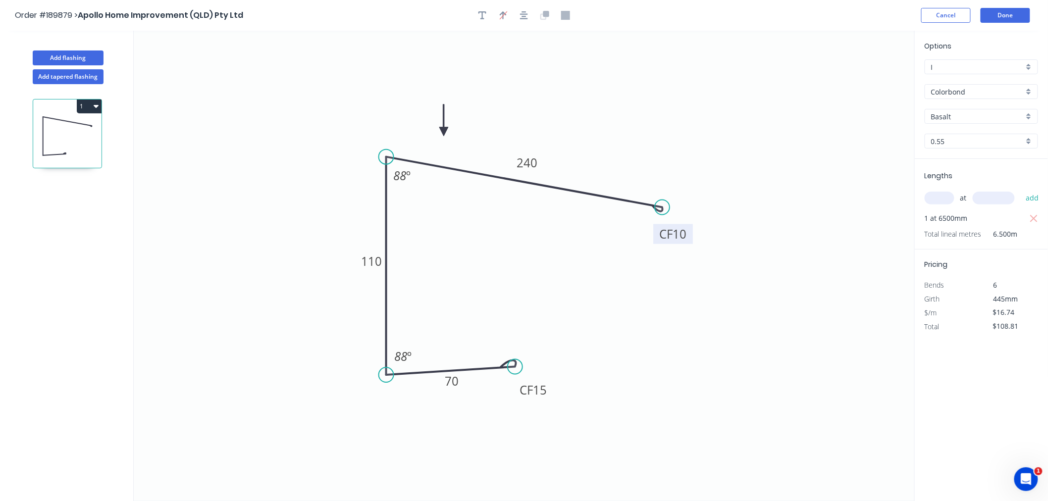
click at [685, 240] on tspan "10" at bounding box center [680, 234] width 14 height 16
click at [727, 160] on icon "0 CF 15 70 110 CF 15 240 88 º 88 º" at bounding box center [524, 266] width 781 height 470
click at [677, 238] on tspan "15" at bounding box center [680, 234] width 14 height 16
click at [785, 214] on icon "0 CF 15 70 110 CF 10 240 88 º 88 º" at bounding box center [524, 266] width 781 height 470
click at [1007, 14] on button "Done" at bounding box center [1006, 15] width 50 height 15
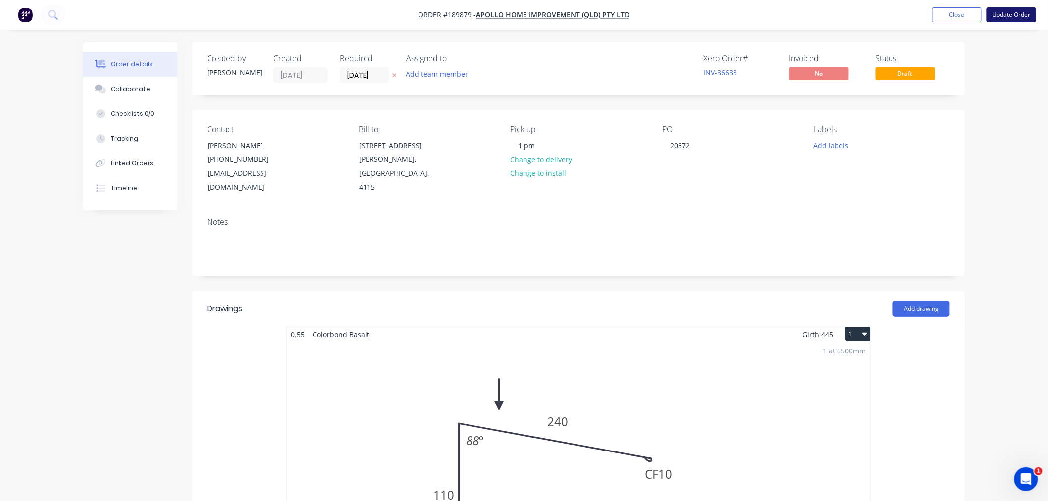
click at [1011, 17] on button "Update Order" at bounding box center [1011, 14] width 50 height 15
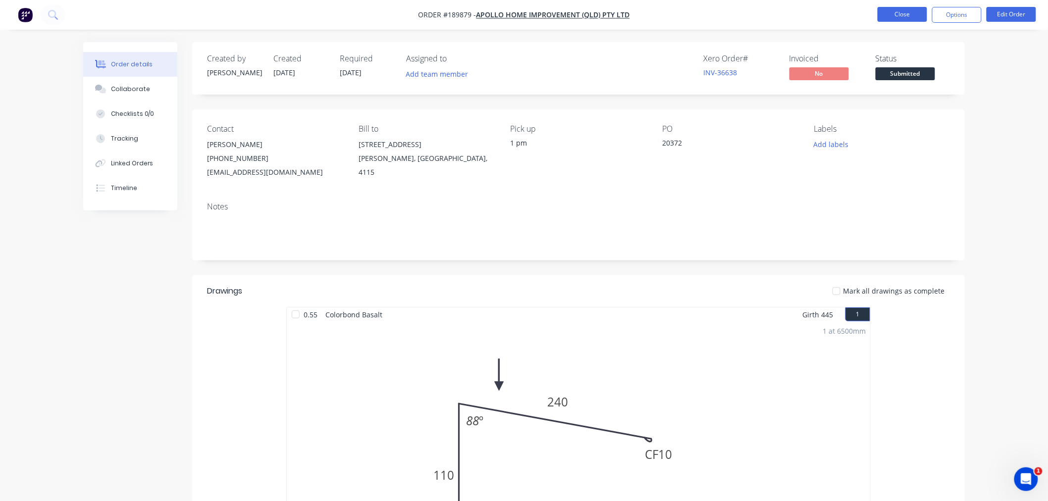
click at [897, 15] on button "Close" at bounding box center [903, 14] width 50 height 15
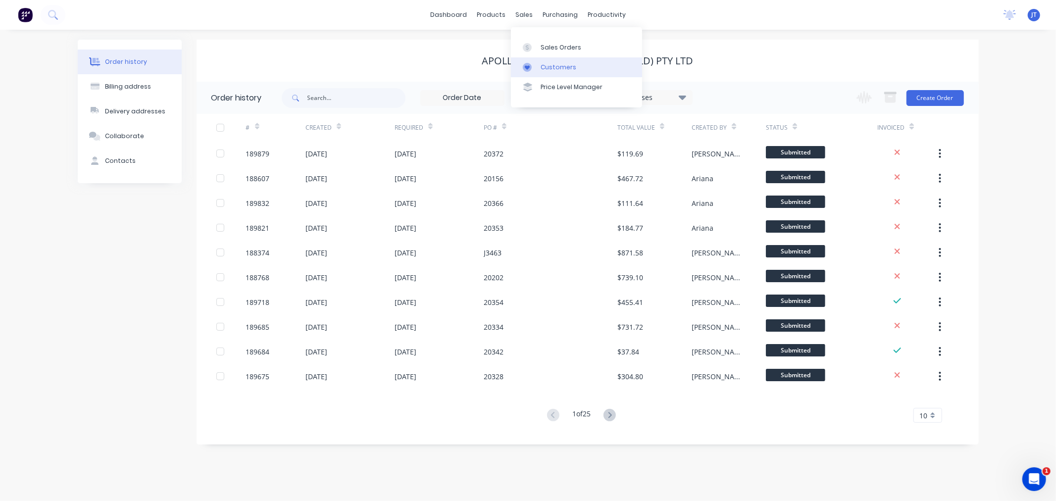
click at [543, 65] on div "Customers" at bounding box center [559, 67] width 36 height 9
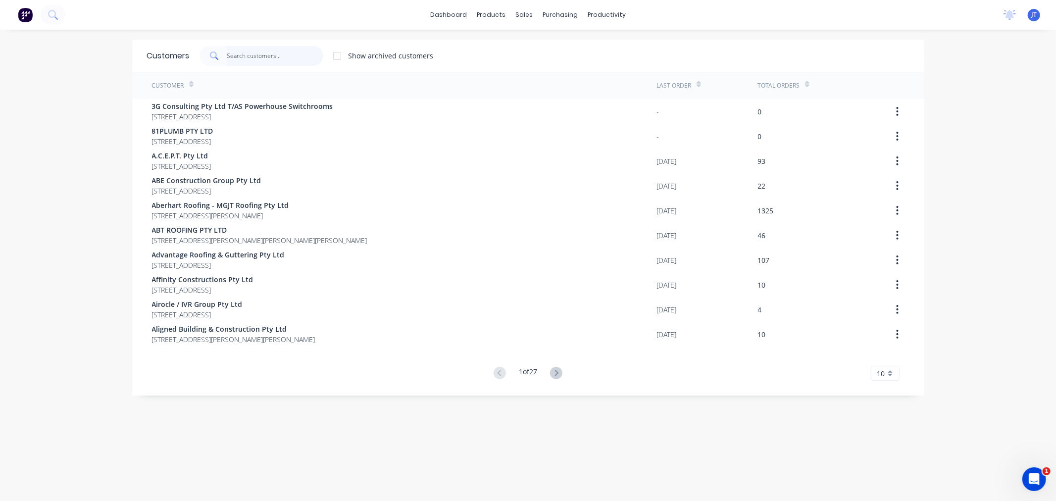
click at [241, 52] on input "text" at bounding box center [275, 56] width 97 height 20
paste input "DOWBURY"
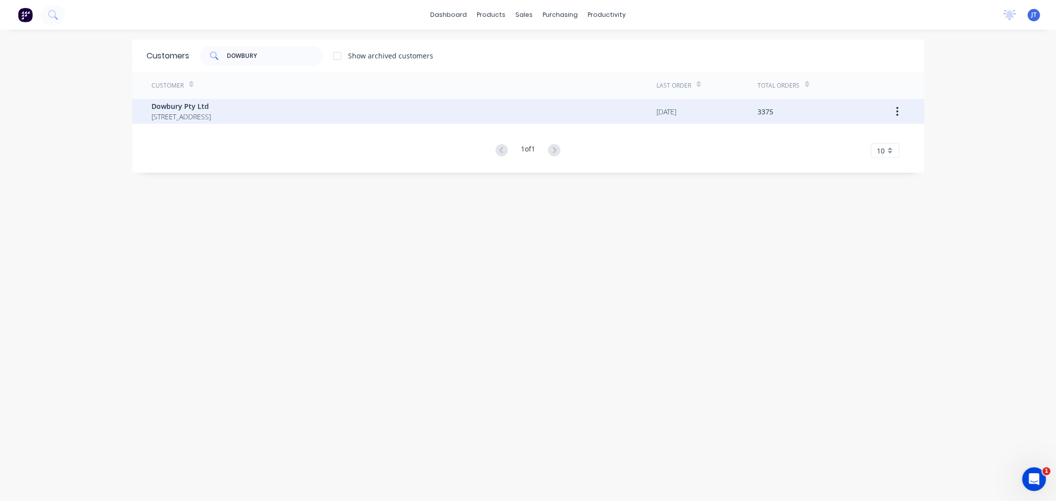
click at [211, 121] on span "3/106 Flinders Parade North Lakes Queensland Australia 4509" at bounding box center [181, 116] width 59 height 10
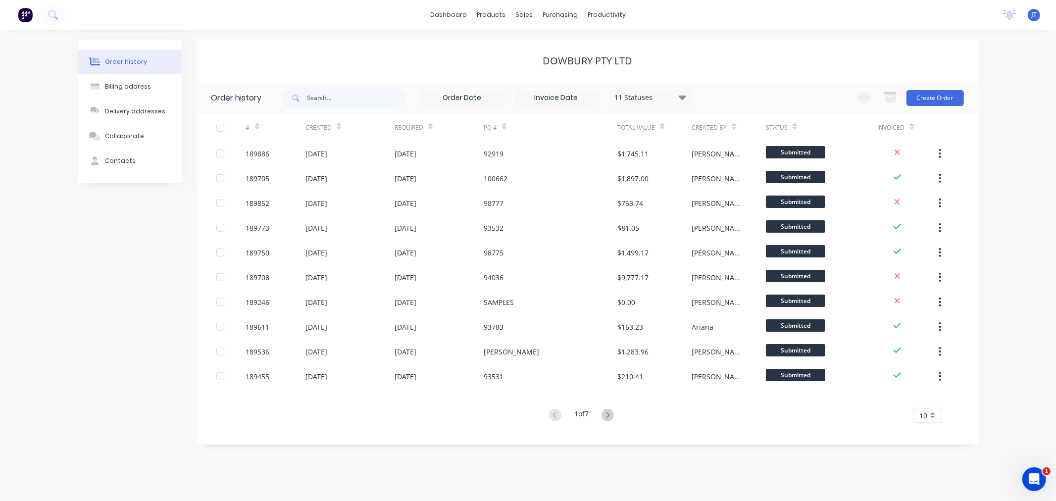
click at [94, 266] on div "Order history Billing address Delivery addresses Collaborate Contacts" at bounding box center [130, 242] width 104 height 405
click at [93, 285] on div "Order history Billing address Delivery addresses Collaborate Contacts" at bounding box center [130, 242] width 104 height 405
click at [941, 100] on button "Create Order" at bounding box center [935, 98] width 57 height 16
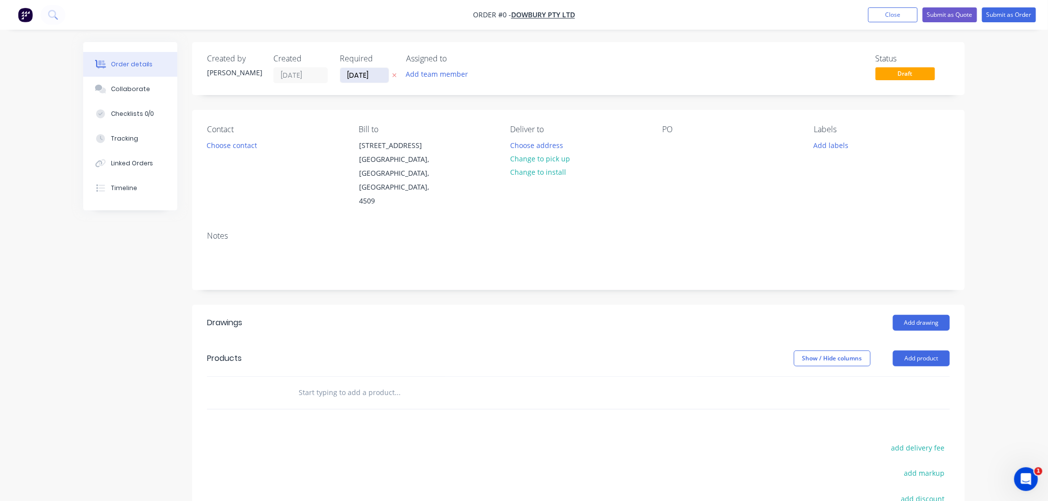
click at [358, 75] on input "[DATE]" at bounding box center [364, 75] width 49 height 15
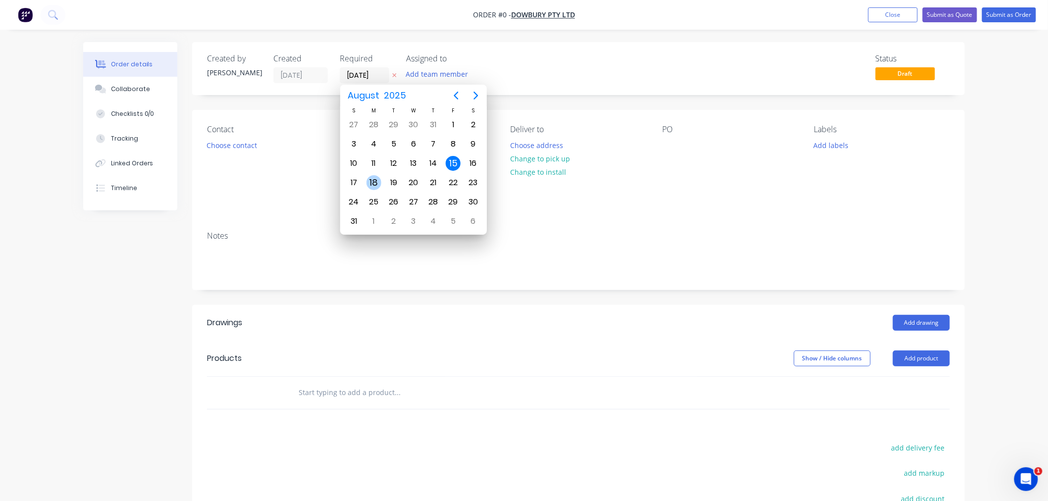
click at [369, 180] on div "18" at bounding box center [373, 182] width 15 height 15
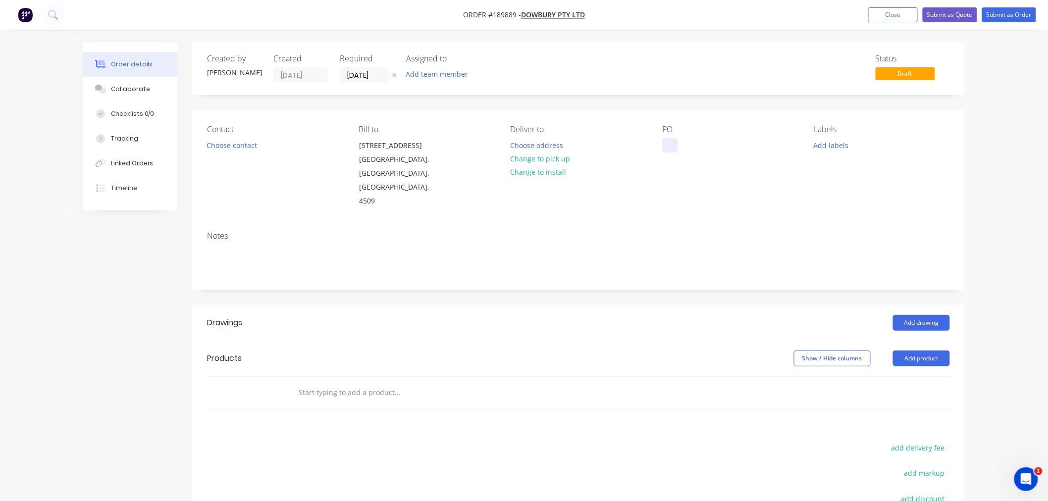
click at [671, 151] on div at bounding box center [670, 145] width 16 height 14
click at [219, 144] on button "Choose contact" at bounding box center [232, 144] width 61 height 13
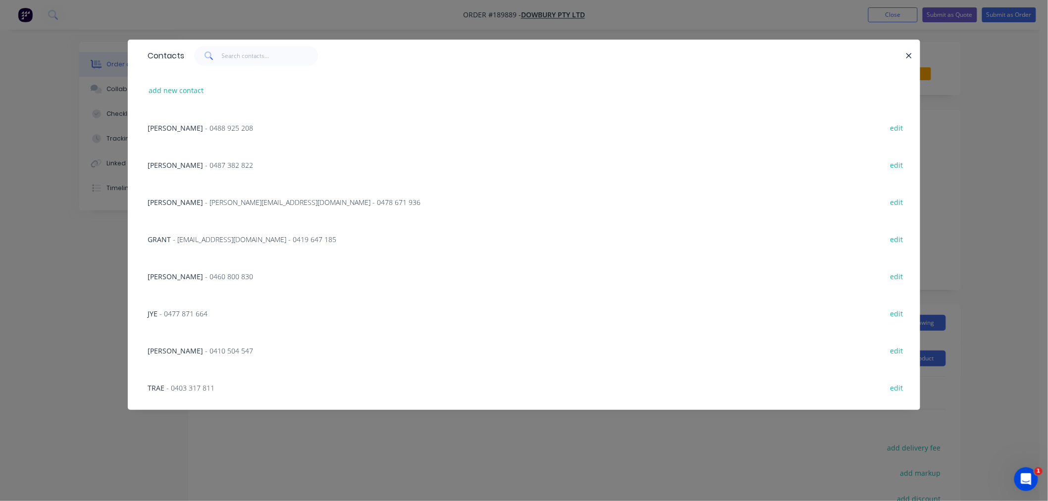
scroll to position [220, 0]
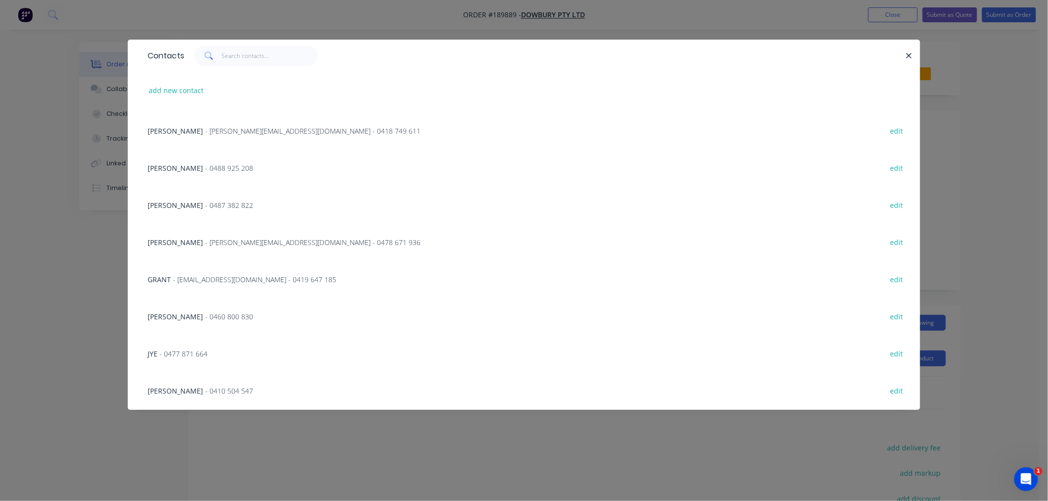
click at [205, 242] on span "- steve@dowbury.com.au - 0478 671 936" at bounding box center [312, 242] width 215 height 9
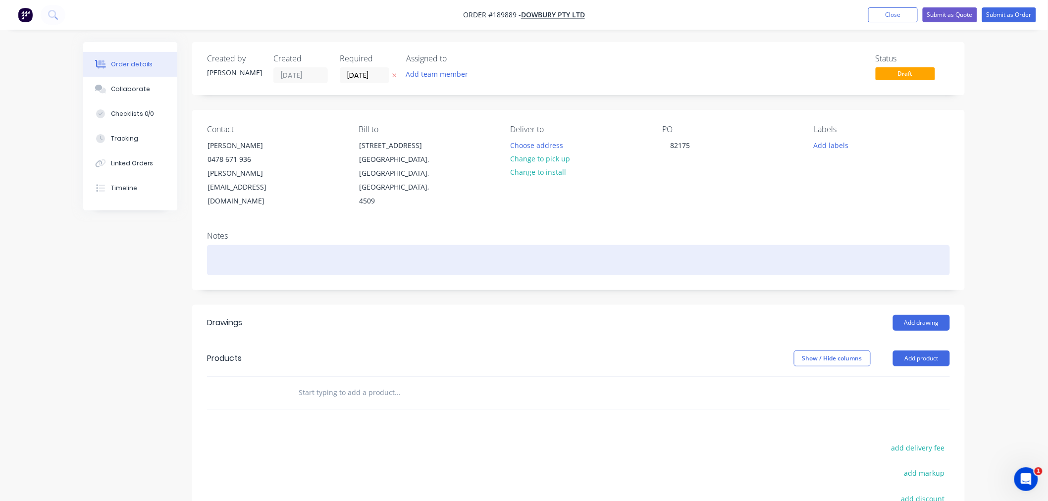
click at [280, 245] on div at bounding box center [578, 260] width 743 height 30
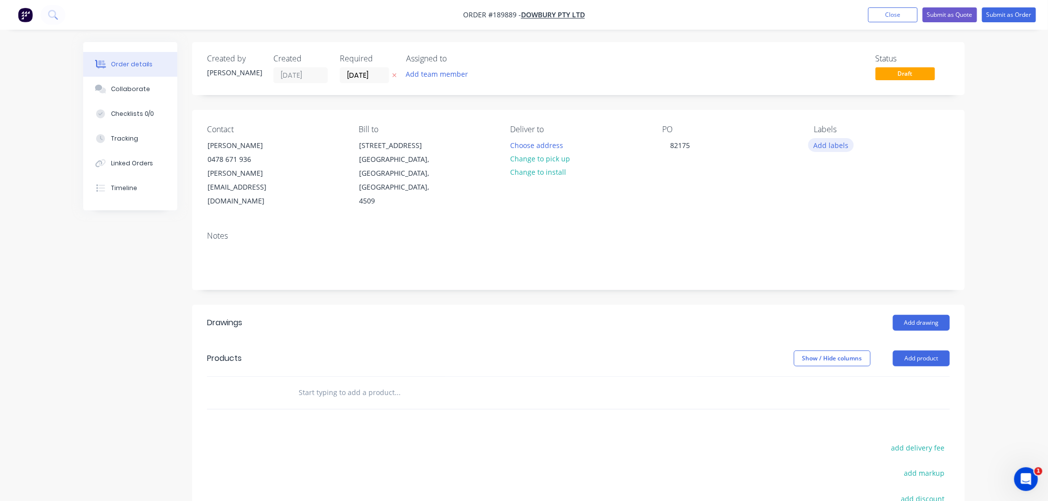
click at [821, 145] on button "Add labels" at bounding box center [831, 144] width 46 height 13
click at [832, 246] on div at bounding box center [832, 243] width 20 height 20
click at [669, 223] on div "Notes" at bounding box center [578, 256] width 773 height 66
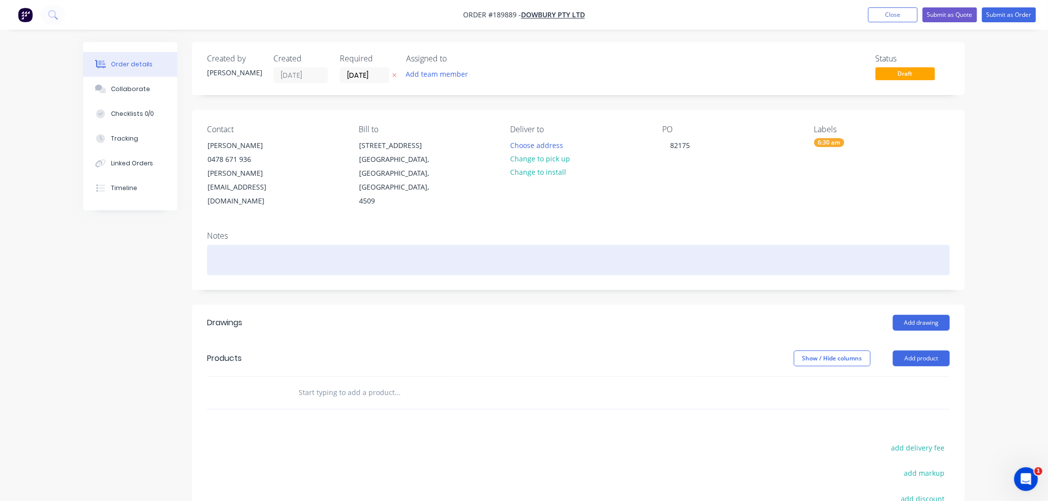
click at [420, 245] on div at bounding box center [578, 260] width 743 height 30
paste div
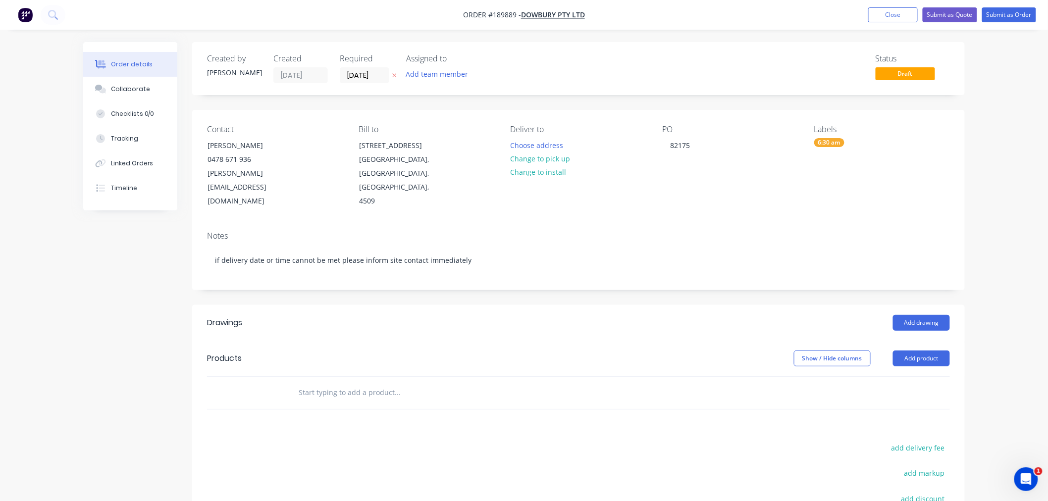
click at [583, 194] on div "Deliver to Choose address Change to pick up Change to install" at bounding box center [579, 167] width 136 height 84
click at [538, 141] on button "Choose address" at bounding box center [536, 144] width 63 height 13
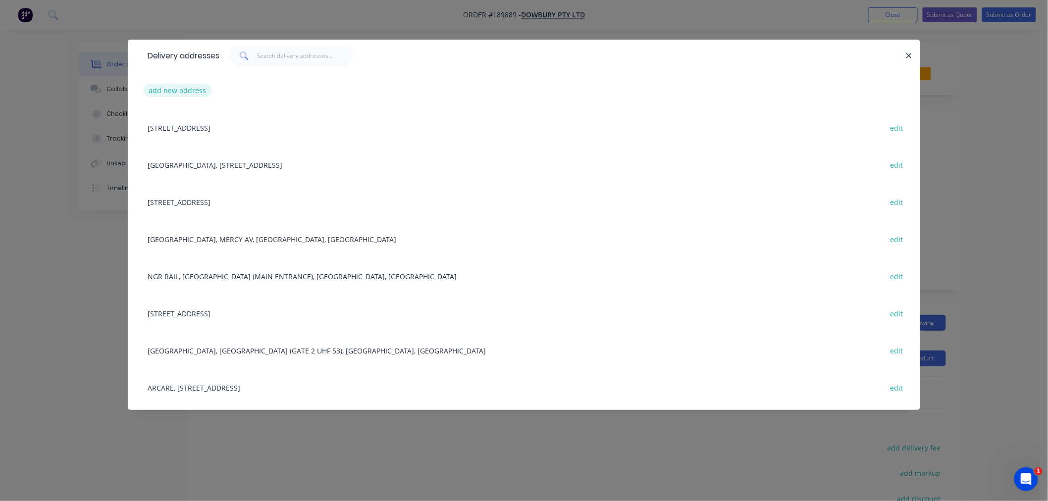
click at [188, 89] on button "add new address" at bounding box center [178, 90] width 68 height 13
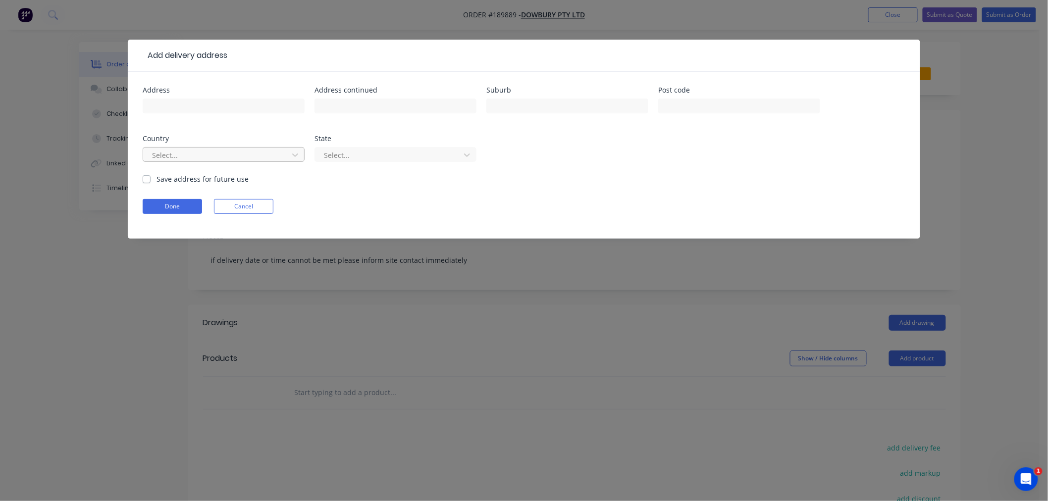
click at [208, 152] on div at bounding box center [217, 155] width 132 height 12
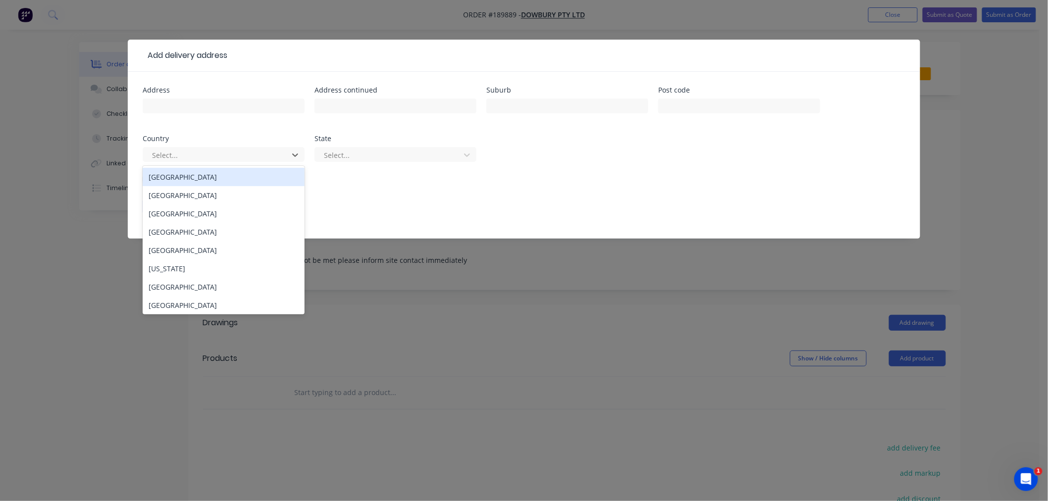
click at [213, 182] on div "Australia" at bounding box center [224, 177] width 162 height 18
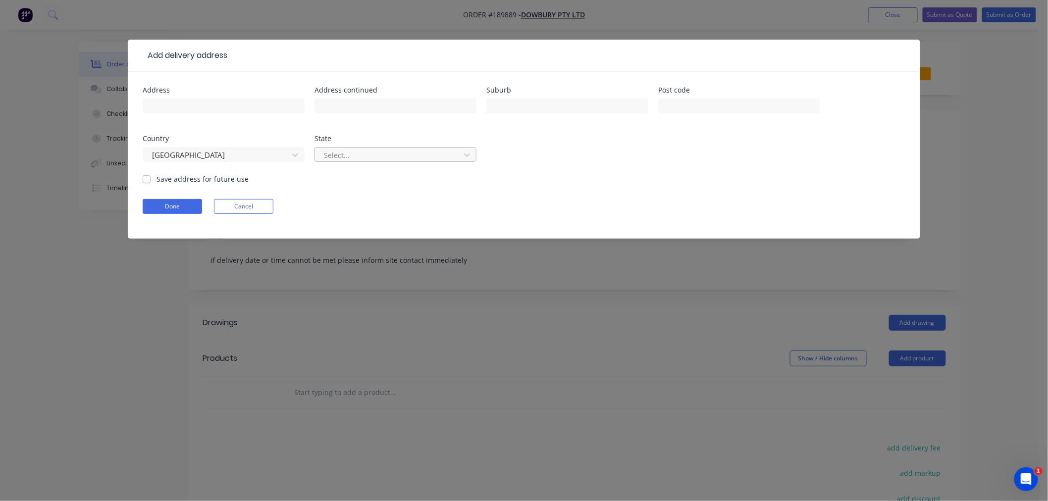
click at [334, 149] on div at bounding box center [389, 155] width 132 height 12
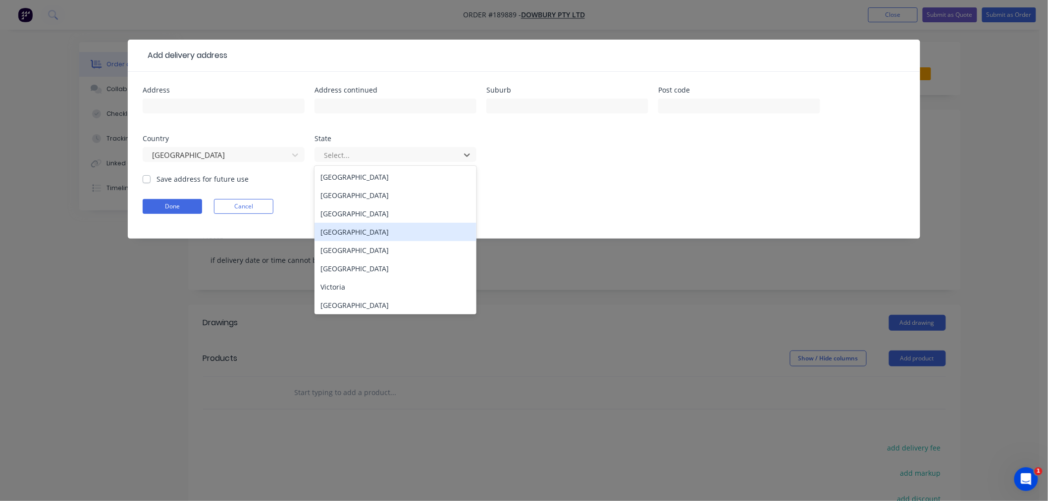
click at [364, 236] on div "Queensland" at bounding box center [395, 232] width 162 height 18
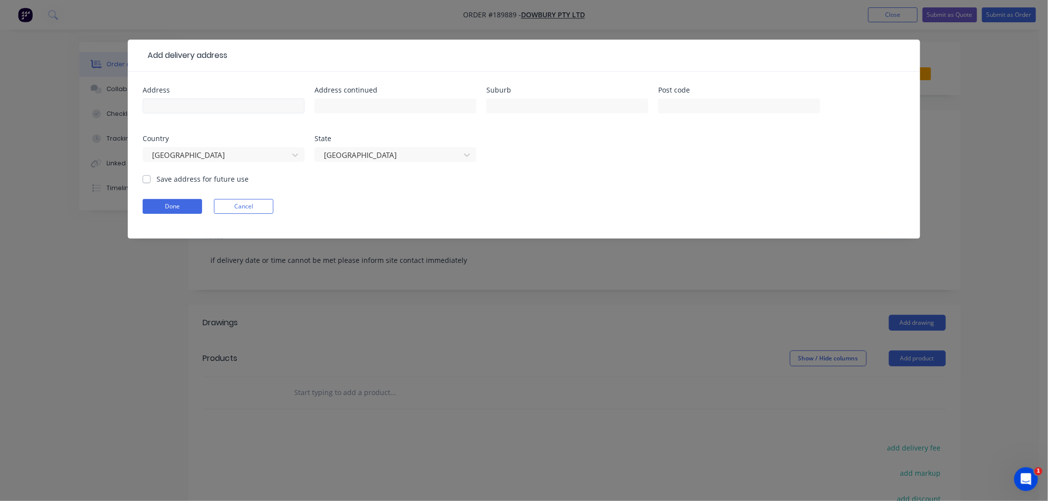
click at [231, 113] on div at bounding box center [224, 110] width 162 height 29
click at [236, 108] on input "text" at bounding box center [224, 106] width 162 height 15
click at [694, 102] on input "text" at bounding box center [739, 106] width 162 height 15
click at [241, 102] on input "56 WOOLSHED RD" at bounding box center [224, 106] width 162 height 15
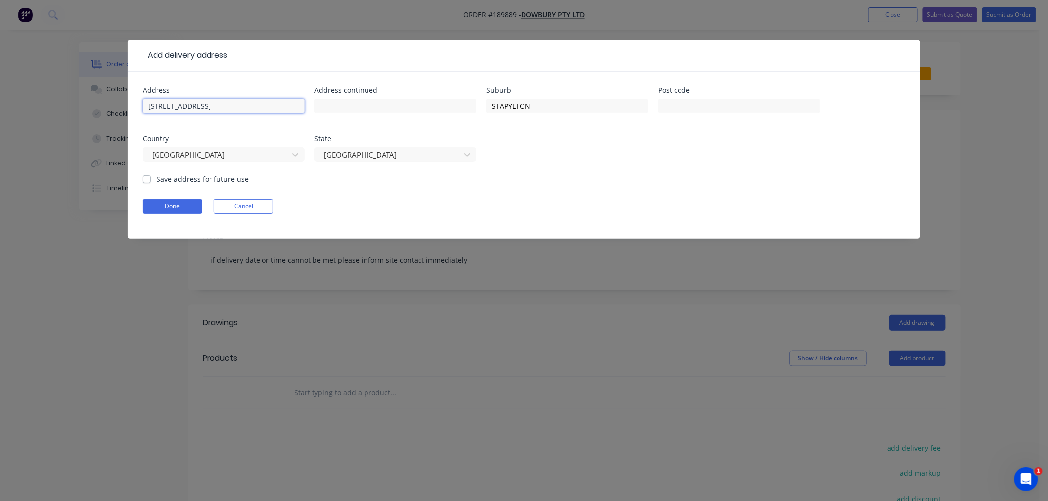
click at [241, 102] on input "56 WOOLSHED RD" at bounding box center [224, 106] width 162 height 15
click at [261, 109] on input "56 WOOLSHED RD" at bounding box center [224, 106] width 162 height 15
click at [161, 206] on button "Done" at bounding box center [172, 206] width 59 height 15
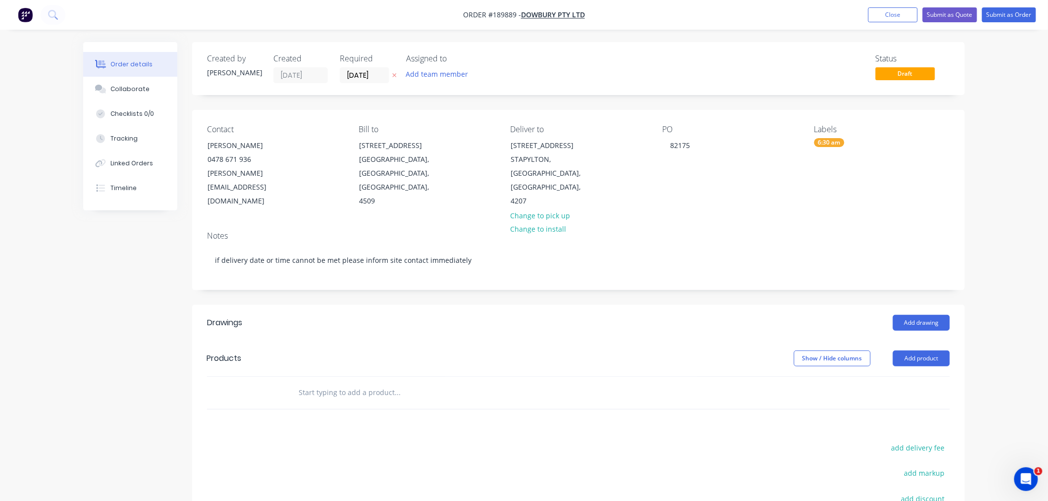
click at [119, 291] on div "Created by Jeremy Created 15/08/25 Required 18/08/25 Assigned to Add team membe…" at bounding box center [523, 352] width 881 height 620
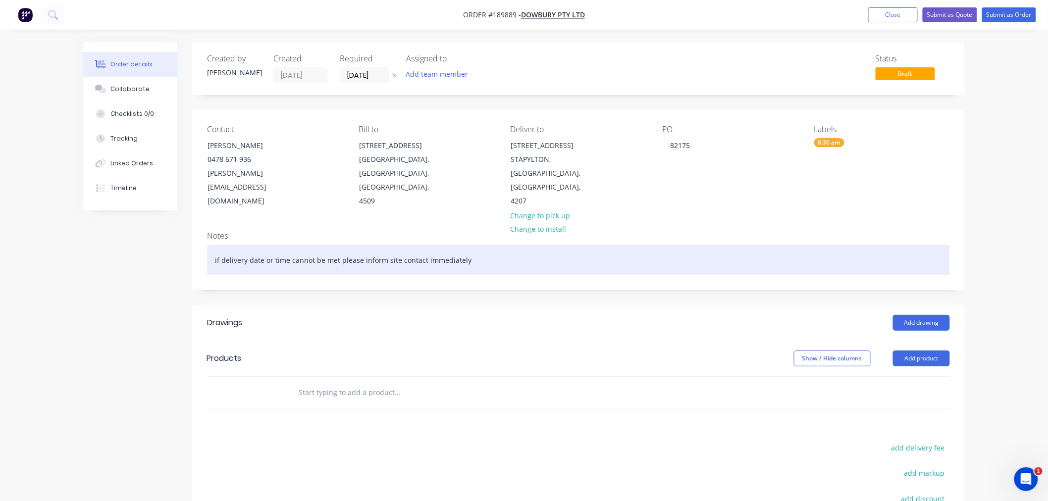
click at [549, 245] on div "if delivery date or time cannot be met please inform site contact immediately" at bounding box center [578, 260] width 743 height 30
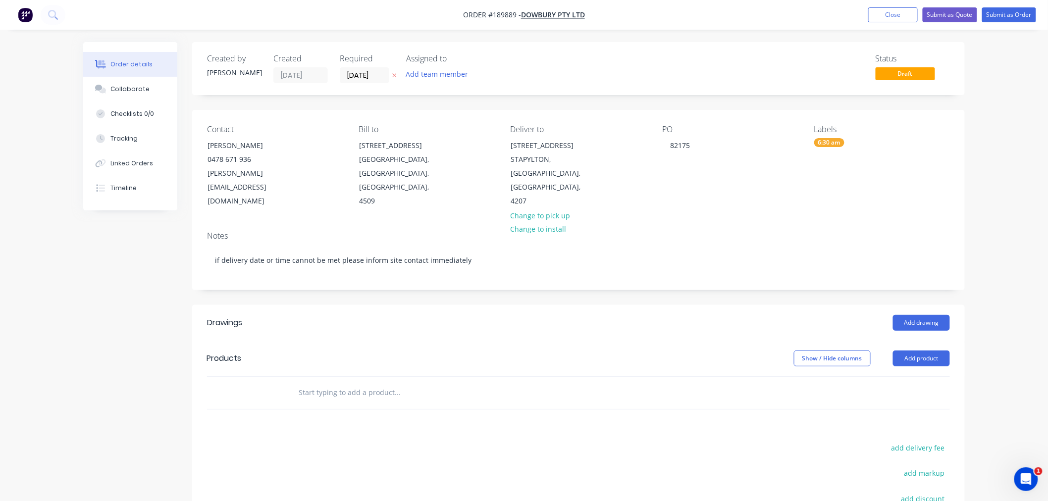
click at [993, 347] on div "Order details Collaborate Checklists 0/0 Tracking Linked Orders Timeline Order …" at bounding box center [524, 331] width 1048 height 662
click at [918, 315] on button "Add drawing" at bounding box center [921, 323] width 57 height 16
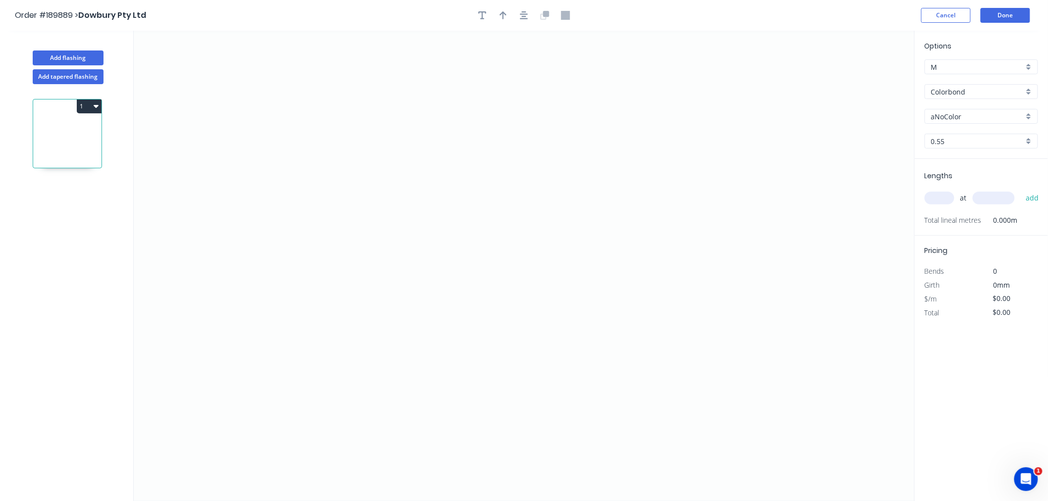
click at [968, 88] on input "Colorbond" at bounding box center [977, 92] width 93 height 10
click at [980, 156] on div "Galvabond" at bounding box center [981, 156] width 112 height 17
click at [953, 146] on div "0.55" at bounding box center [981, 141] width 113 height 15
click at [953, 162] on div "0.55" at bounding box center [981, 160] width 112 height 17
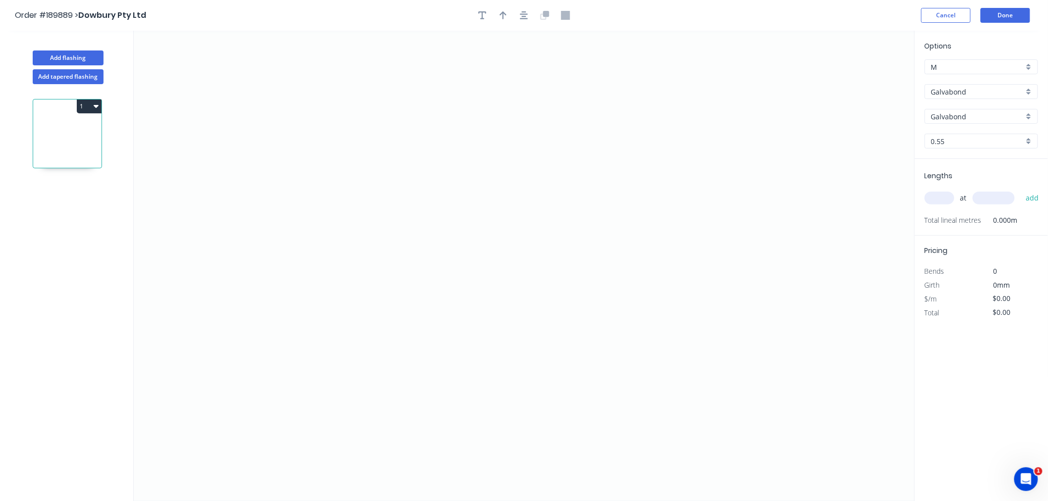
click at [937, 198] on input "text" at bounding box center [940, 198] width 30 height 13
click at [955, 137] on input "0.55" at bounding box center [977, 141] width 93 height 10
click at [965, 191] on div "1.0" at bounding box center [981, 194] width 112 height 17
click at [946, 203] on input "text" at bounding box center [940, 198] width 30 height 13
click at [1021, 190] on button "add" at bounding box center [1032, 198] width 23 height 17
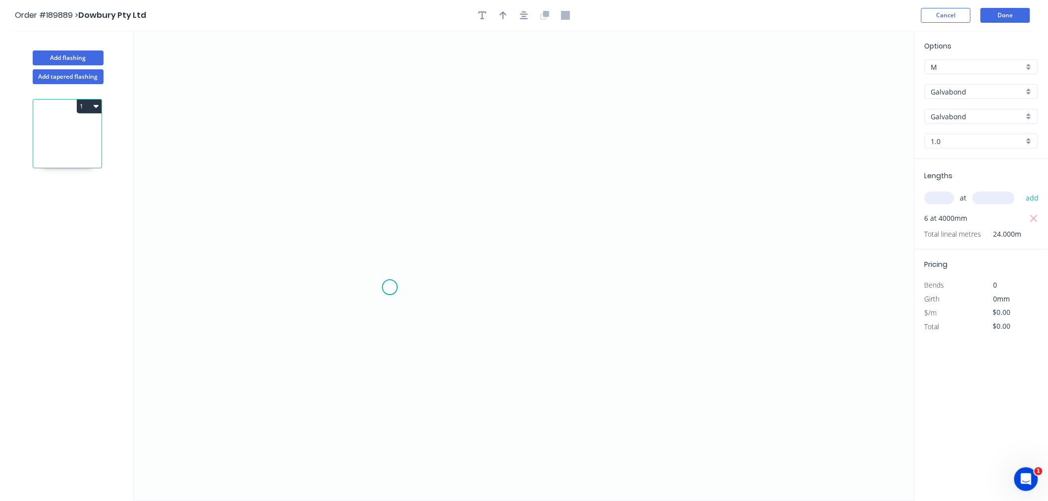
click at [389, 296] on icon "0" at bounding box center [524, 266] width 781 height 470
click at [396, 94] on icon "0" at bounding box center [524, 266] width 781 height 470
click at [497, 97] on icon "0 ?" at bounding box center [524, 266] width 781 height 470
click at [520, 13] on icon "button" at bounding box center [524, 15] width 8 height 8
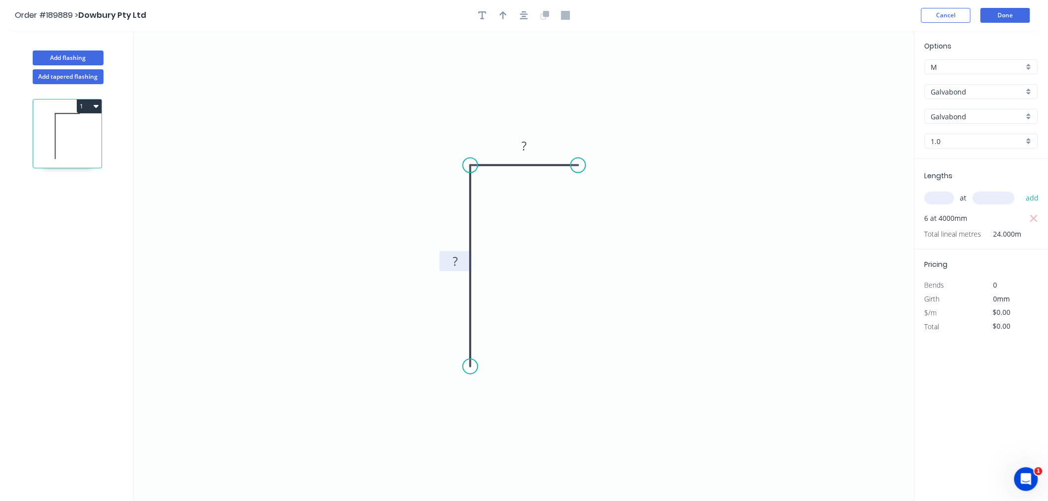
click at [459, 260] on rect at bounding box center [456, 262] width 20 height 14
click at [407, 139] on icon "0 185 15" at bounding box center [524, 266] width 781 height 470
click at [525, 14] on icon "button" at bounding box center [524, 15] width 8 height 8
click at [503, 17] on icon "button" at bounding box center [503, 15] width 7 height 8
drag, startPoint x: 681, startPoint y: 95, endPoint x: 440, endPoint y: 146, distance: 247.1
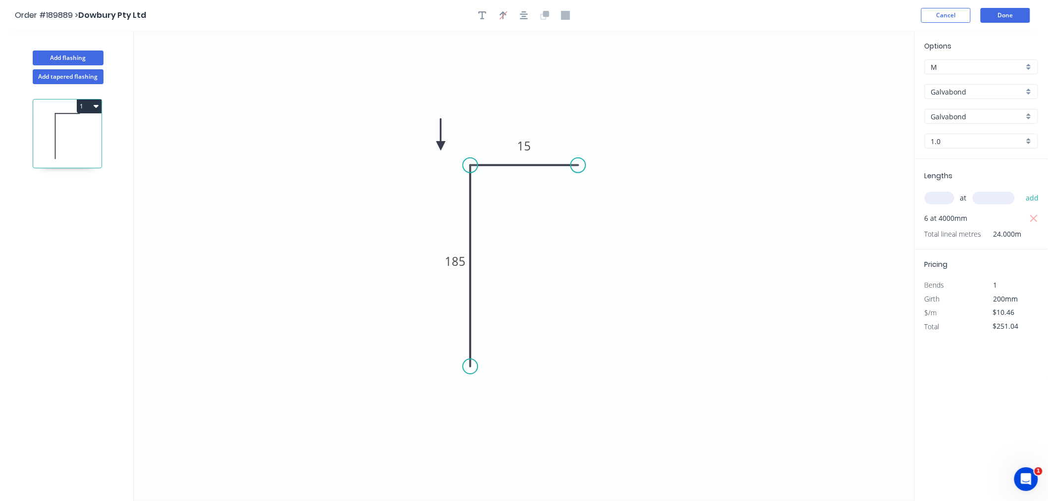
click at [440, 146] on icon at bounding box center [440, 135] width 9 height 32
drag, startPoint x: 439, startPoint y: 147, endPoint x: 429, endPoint y: 140, distance: 12.1
click at [429, 140] on icon "0 185 15" at bounding box center [524, 266] width 781 height 470
drag, startPoint x: 437, startPoint y: 143, endPoint x: 427, endPoint y: 135, distance: 12.0
click at [427, 135] on icon at bounding box center [427, 124] width 9 height 32
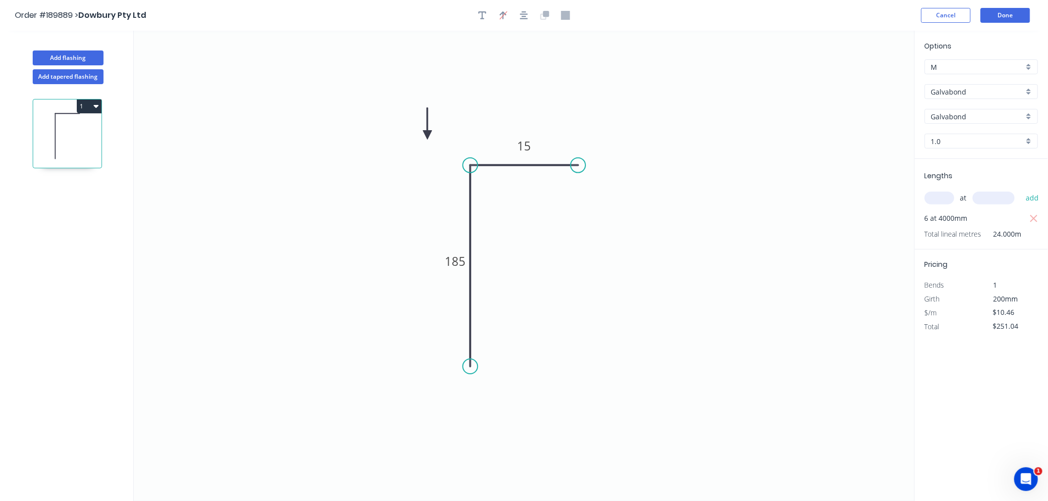
click at [428, 135] on icon at bounding box center [427, 124] width 9 height 32
click at [428, 135] on icon at bounding box center [435, 126] width 29 height 29
click at [428, 135] on icon at bounding box center [439, 135] width 32 height 9
click at [428, 135] on icon at bounding box center [435, 143] width 29 height 29
click at [428, 135] on icon at bounding box center [427, 147] width 9 height 32
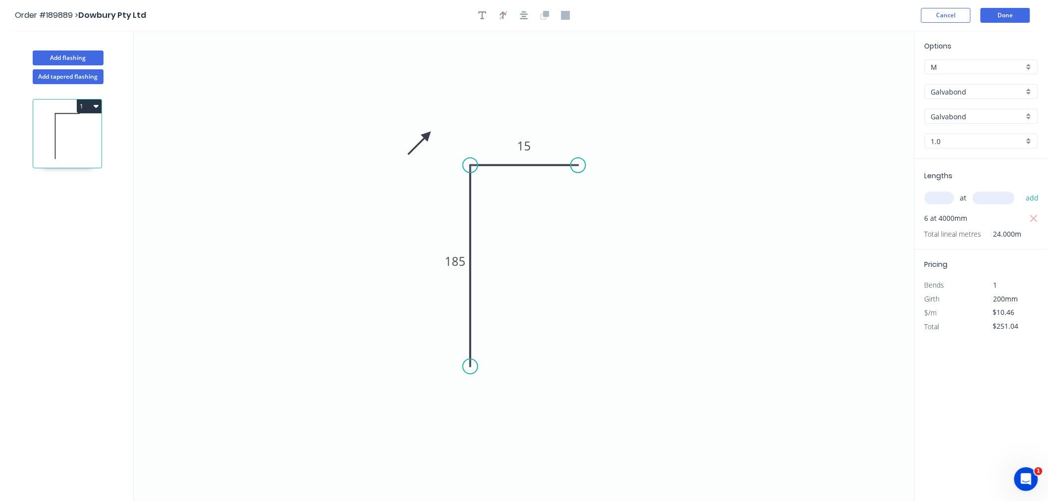
click at [428, 135] on icon at bounding box center [419, 143] width 29 height 29
click at [428, 135] on icon at bounding box center [416, 135] width 32 height 9
click at [1015, 13] on button "Done" at bounding box center [1006, 15] width 50 height 15
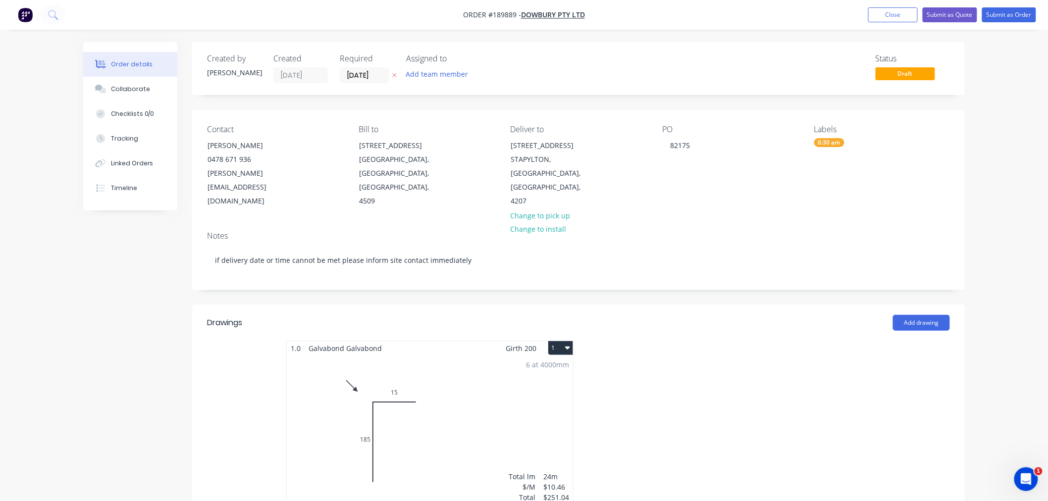
click at [569, 344] on icon "button" at bounding box center [567, 348] width 5 height 8
click at [562, 365] on div "Use larger box size" at bounding box center [526, 372] width 76 height 14
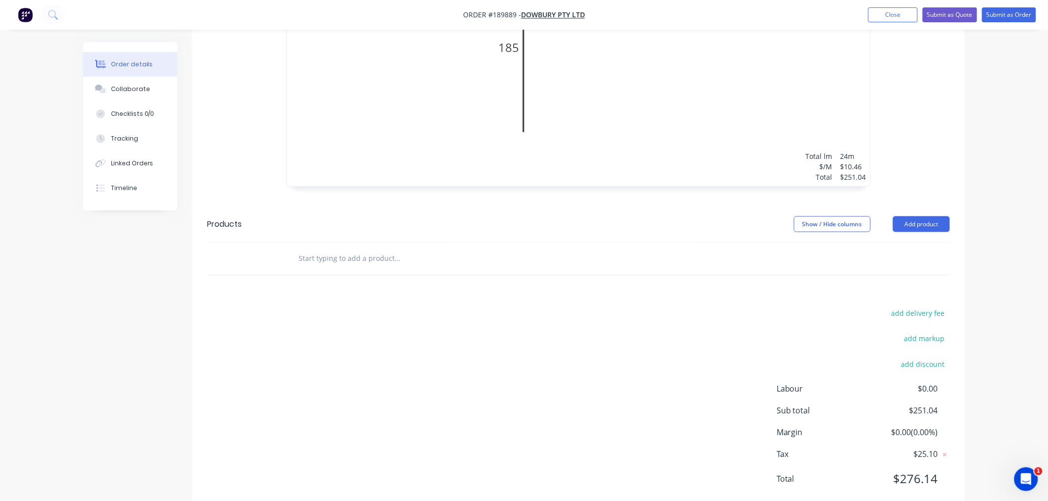
scroll to position [484, 0]
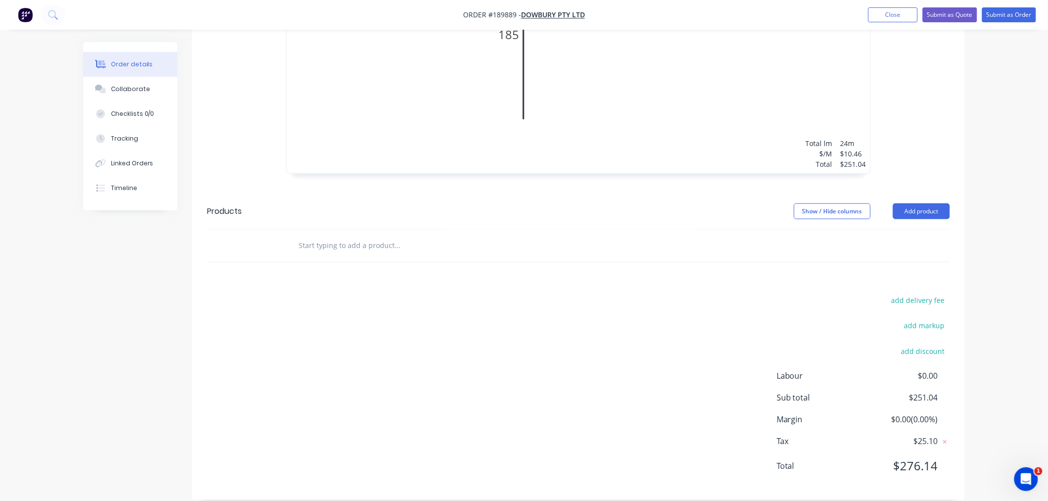
click at [984, 353] on div "Order details Collaborate Checklists 0/0 Tracking Linked Orders Timeline Order …" at bounding box center [524, 15] width 1048 height 999
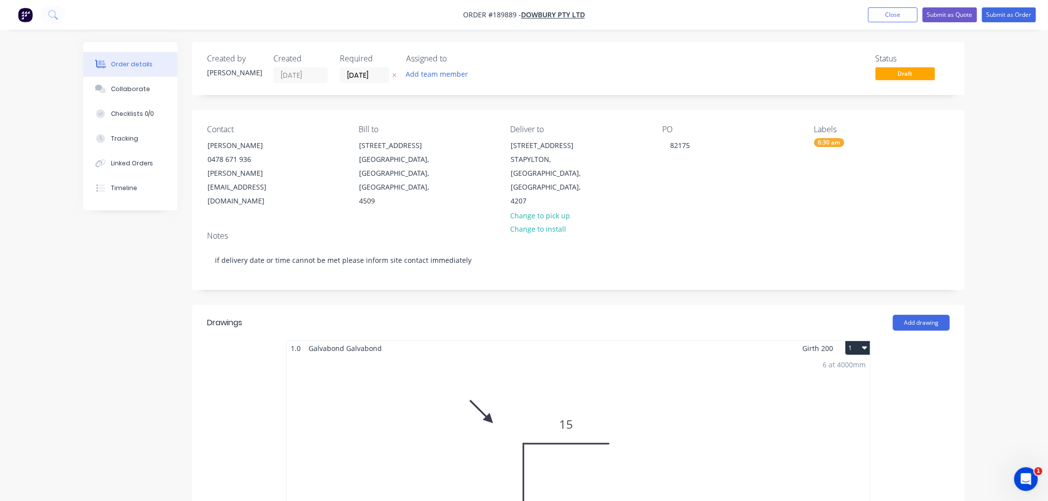
click at [1002, 214] on div "Order details Collaborate Checklists 0/0 Tracking Linked Orders Timeline Order …" at bounding box center [524, 499] width 1048 height 999
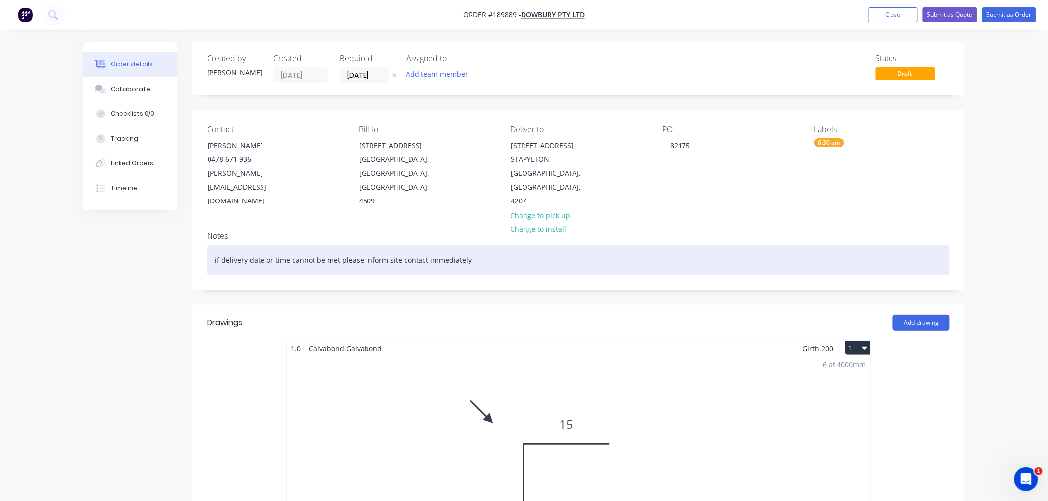
click at [535, 245] on div "if delivery date or time cannot be met please inform site contact immediately" at bounding box center [578, 260] width 743 height 30
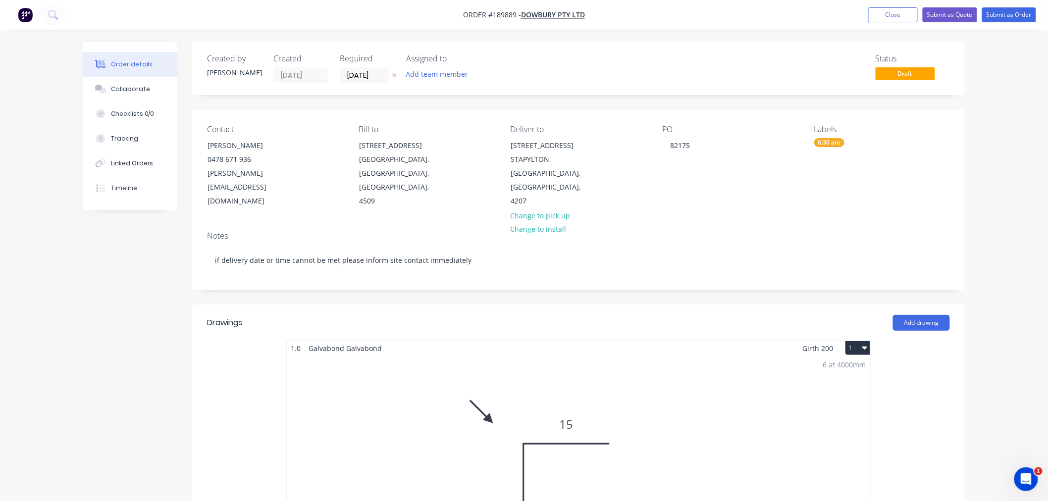
click at [1025, 158] on div "Order details Collaborate Checklists 0/0 Tracking Linked Orders Timeline Order …" at bounding box center [524, 499] width 1048 height 999
drag, startPoint x: 1024, startPoint y: 124, endPoint x: 1022, endPoint y: 115, distance: 9.6
click at [1024, 124] on div "Order details Collaborate Checklists 0/0 Tracking Linked Orders Timeline Order …" at bounding box center [524, 499] width 1048 height 999
click at [1011, 12] on button "Submit as Order" at bounding box center [1009, 14] width 54 height 15
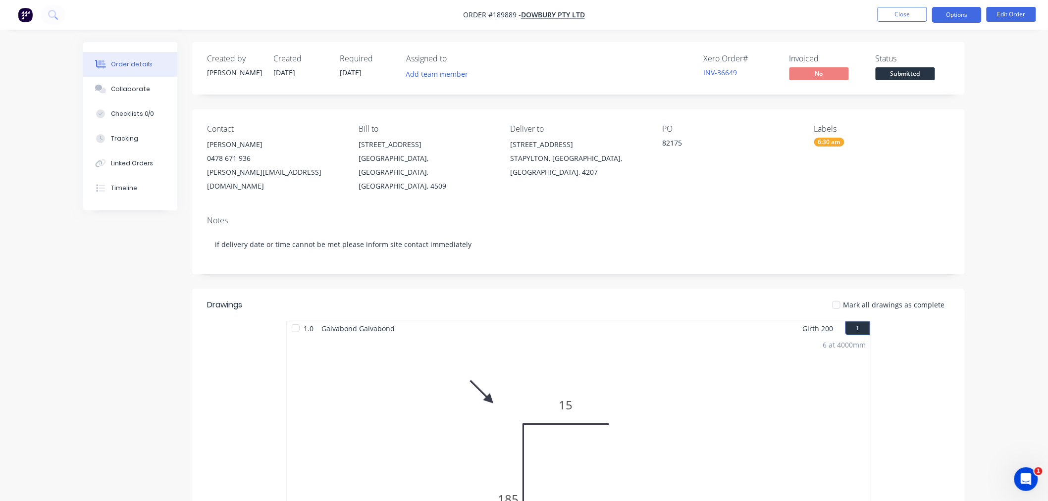
click at [959, 11] on button "Options" at bounding box center [957, 15] width 50 height 16
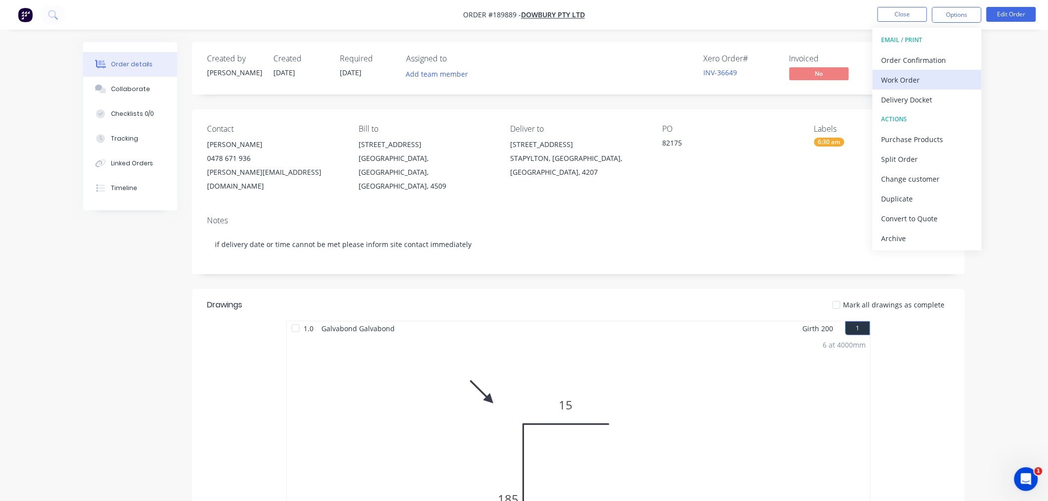
click at [939, 77] on div "Work Order" at bounding box center [926, 80] width 91 height 14
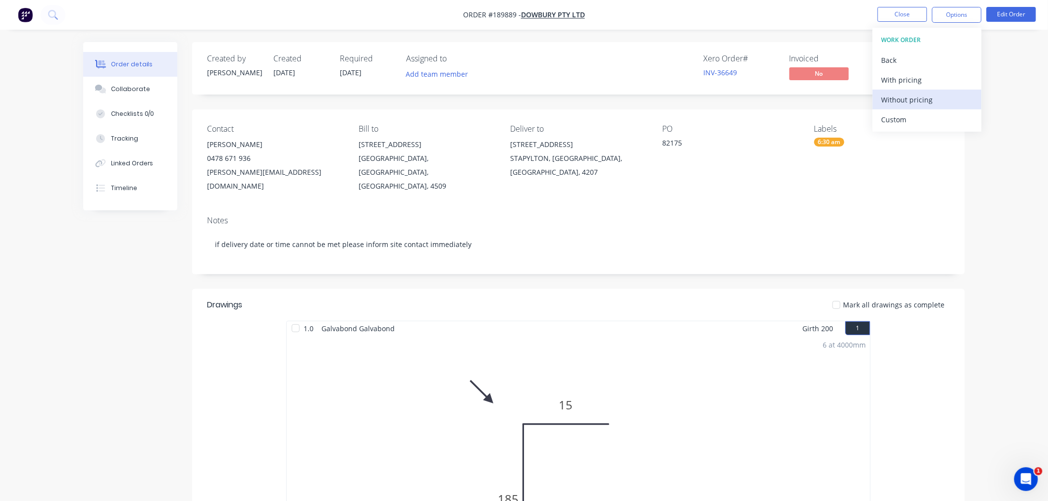
click at [919, 105] on div "Without pricing" at bounding box center [926, 100] width 91 height 14
click at [72, 249] on div "Order details Collaborate Checklists 0/0 Tracking Linked Orders Timeline Order …" at bounding box center [524, 417] width 1048 height 834
click at [127, 292] on div "Created by Jeremy Created 15/08/25 Required 18/08/25 Assigned to Add team membe…" at bounding box center [523, 438] width 881 height 792
click at [1004, 15] on button "Edit Order" at bounding box center [1011, 14] width 50 height 15
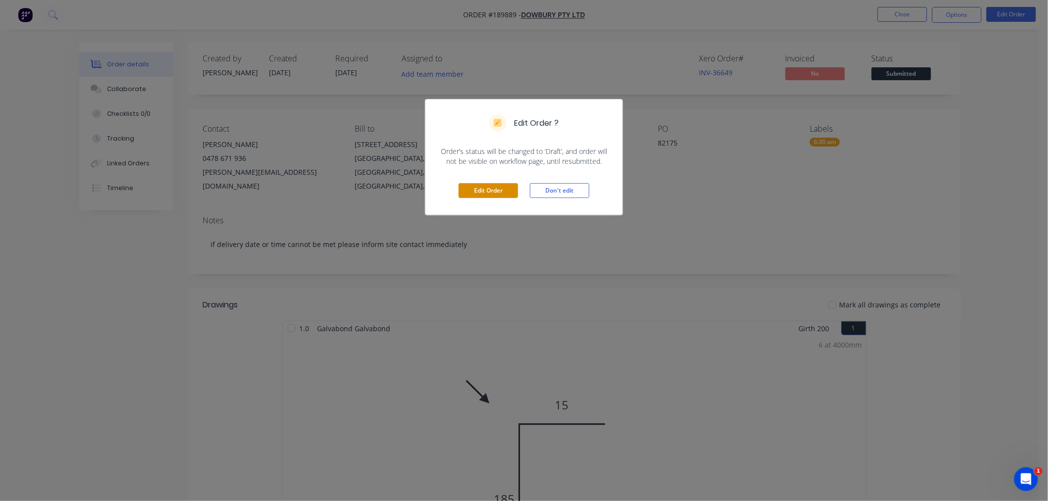
click at [488, 185] on button "Edit Order" at bounding box center [488, 190] width 59 height 15
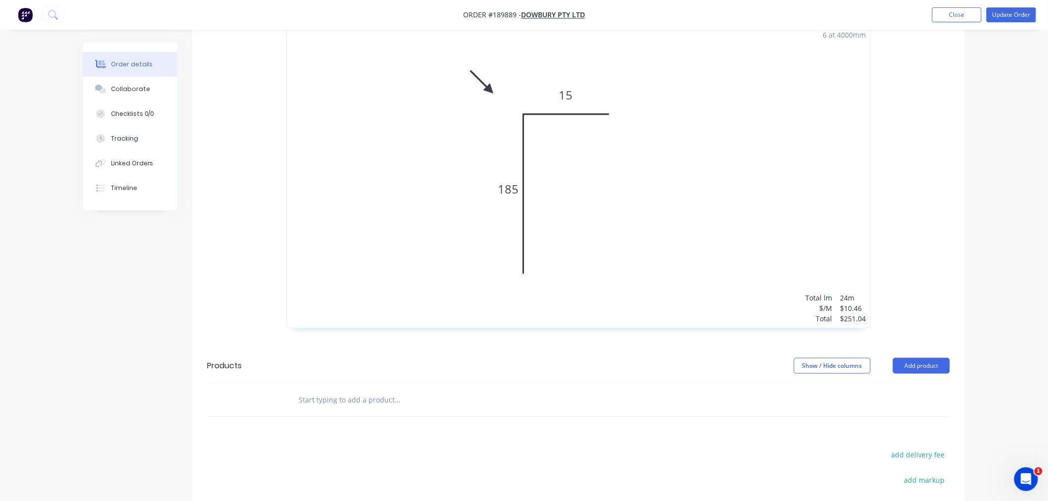
click at [694, 273] on div "6 at 4000mm Total lm $/M Total 24m $10.46 $251.04" at bounding box center [578, 177] width 583 height 302
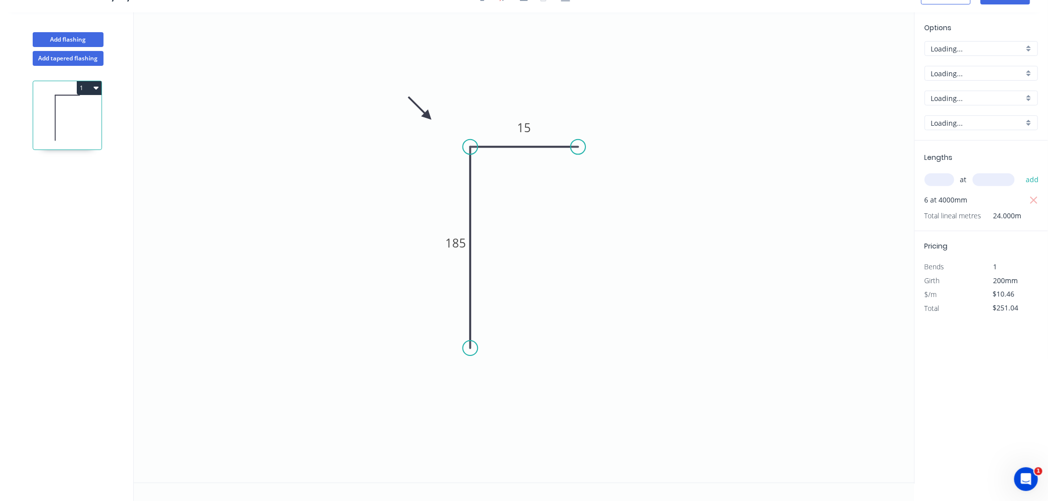
scroll to position [18, 0]
drag, startPoint x: 428, startPoint y: 111, endPoint x: 437, endPoint y: 166, distance: 55.8
click at [437, 166] on icon at bounding box center [429, 158] width 29 height 29
drag, startPoint x: 435, startPoint y: 167, endPoint x: 430, endPoint y: 154, distance: 13.8
click at [430, 154] on icon at bounding box center [422, 146] width 29 height 29
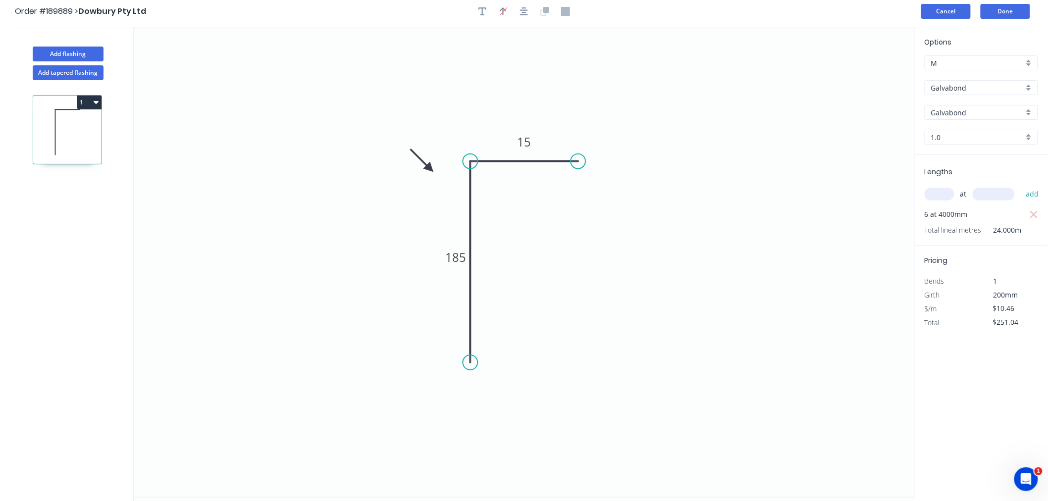
scroll to position [0, 0]
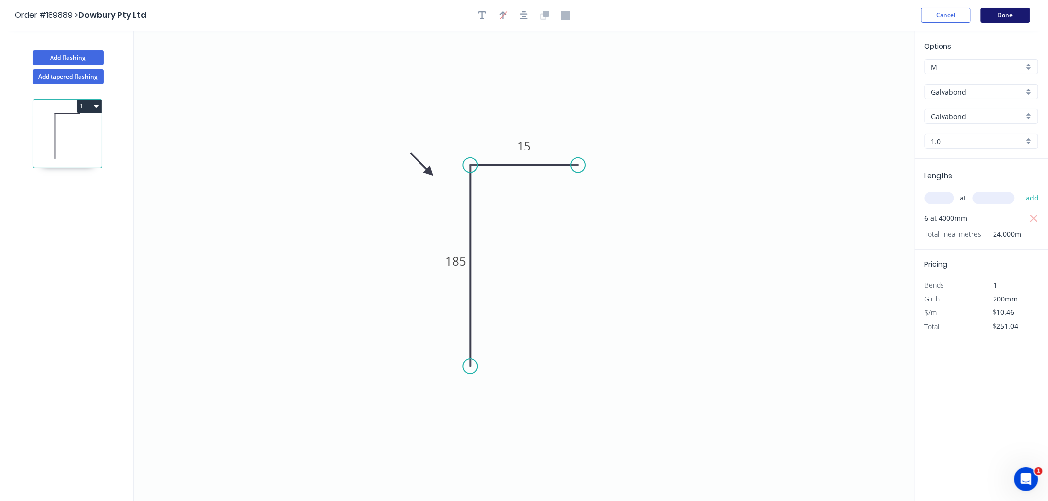
click at [1000, 18] on button "Done" at bounding box center [1006, 15] width 50 height 15
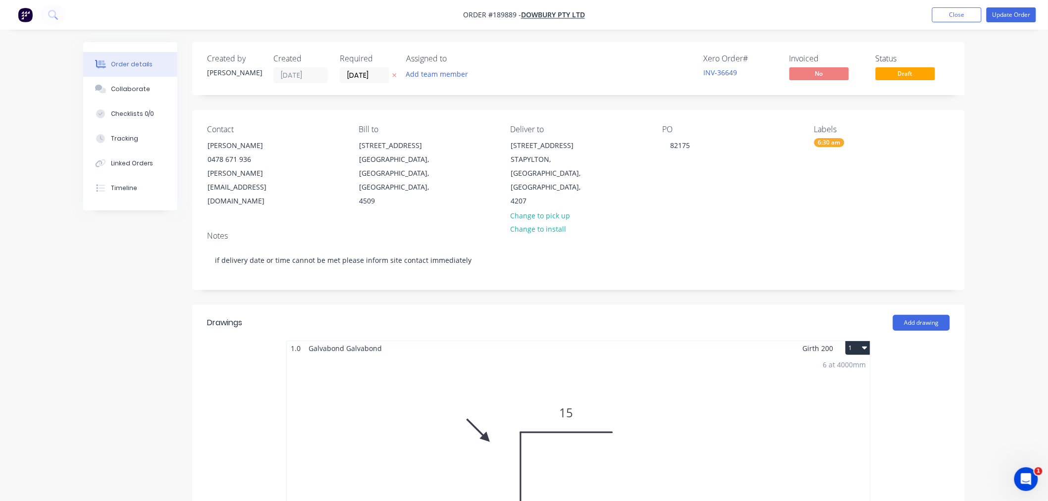
click at [1015, 104] on div "Order details Collaborate Checklists 0/0 Tracking Linked Orders Timeline Order …" at bounding box center [524, 499] width 1048 height 999
click at [1016, 15] on button "Update Order" at bounding box center [1011, 14] width 50 height 15
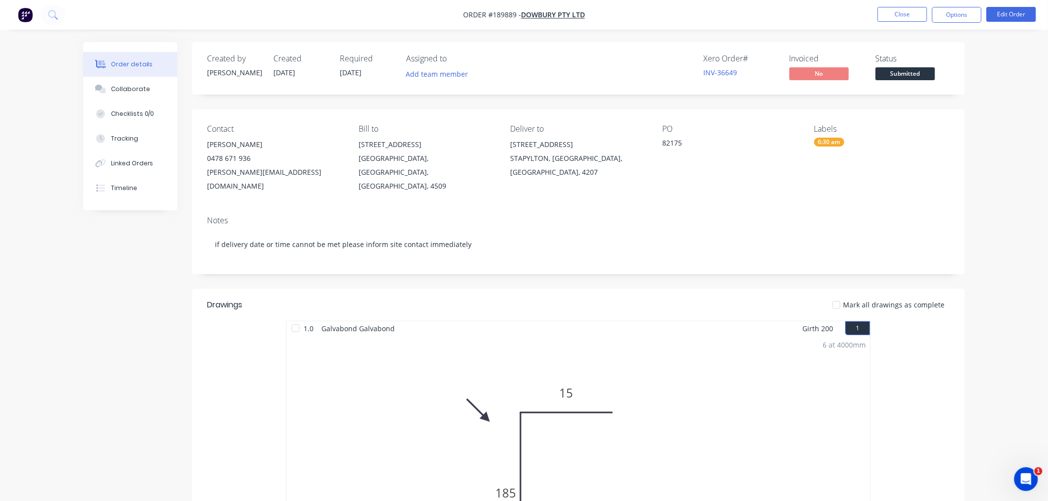
click at [989, 129] on div "Order details Collaborate Checklists 0/0 Tracking Linked Orders Timeline Order …" at bounding box center [524, 417] width 1048 height 834
click at [1003, 8] on button "Edit Order" at bounding box center [1011, 14] width 50 height 15
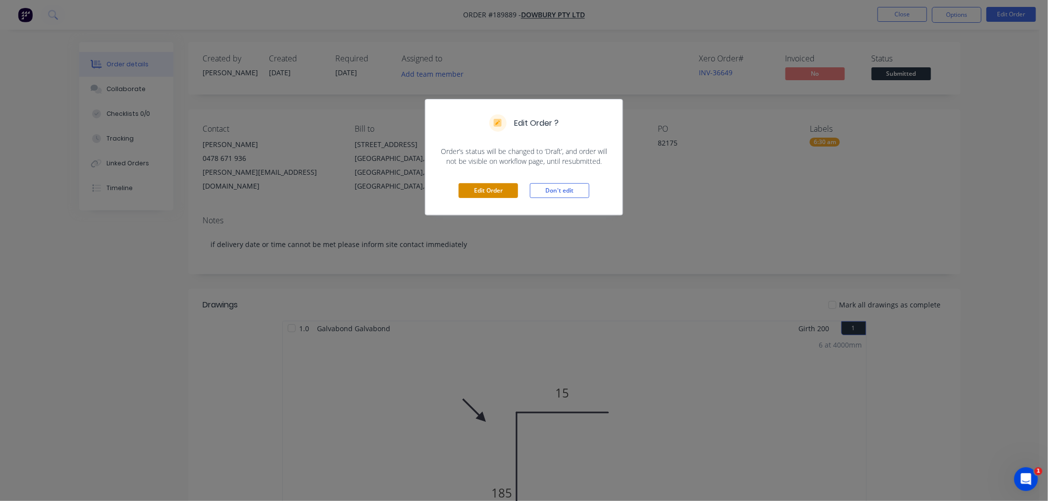
click at [491, 196] on button "Edit Order" at bounding box center [488, 190] width 59 height 15
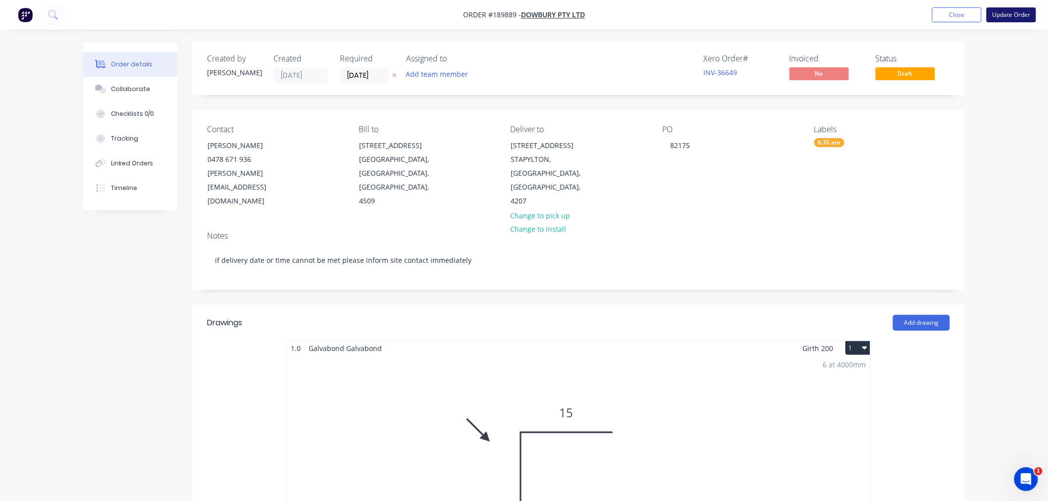
click at [1007, 10] on button "Update Order" at bounding box center [1011, 14] width 50 height 15
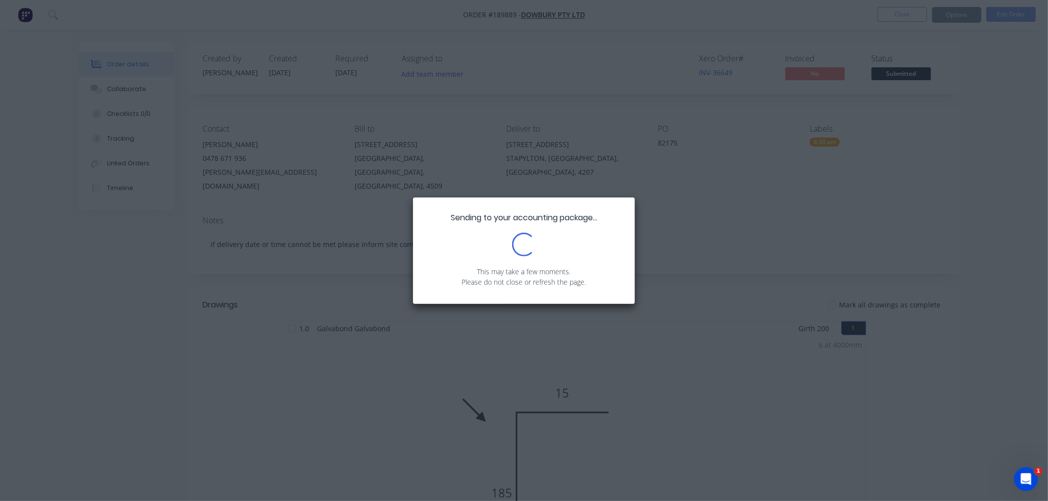
click at [999, 218] on div "Sending to your accounting package... Loading... This may take a few moments. P…" at bounding box center [524, 250] width 1048 height 501
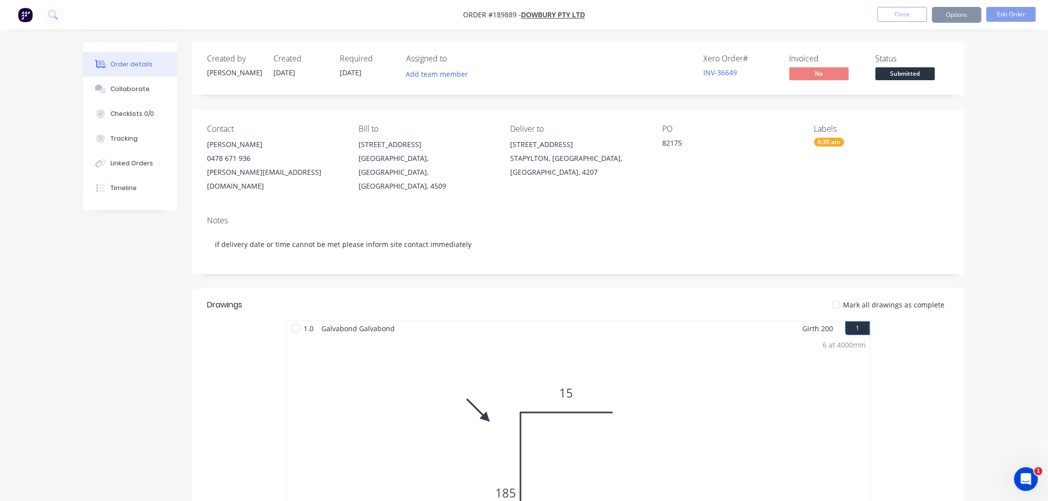
drag, startPoint x: 977, startPoint y: 202, endPoint x: 969, endPoint y: 157, distance: 44.7
click at [976, 198] on div "Order details Collaborate Checklists 0/0 Tracking Linked Orders Timeline Order …" at bounding box center [524, 417] width 1048 height 834
click at [954, 14] on button "Options" at bounding box center [957, 15] width 50 height 16
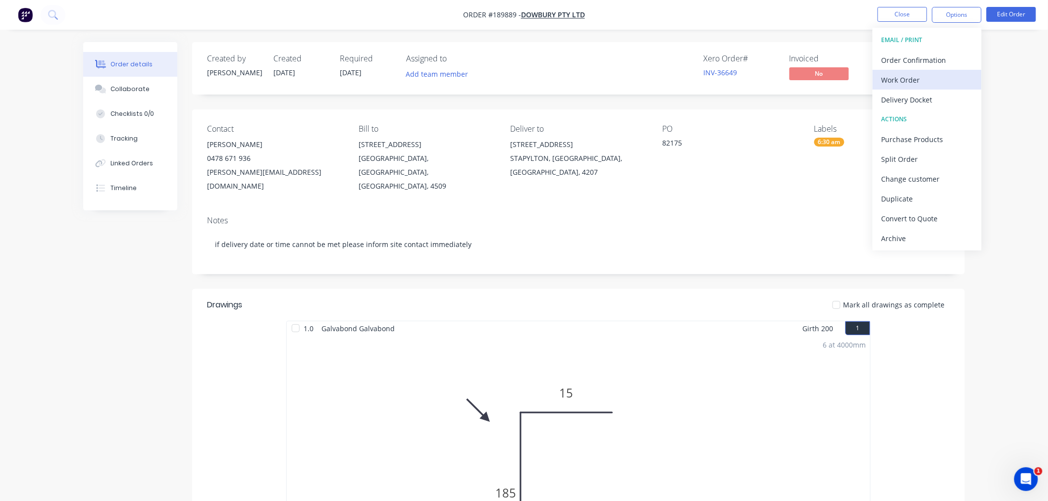
click at [949, 76] on div "Work Order" at bounding box center [926, 80] width 91 height 14
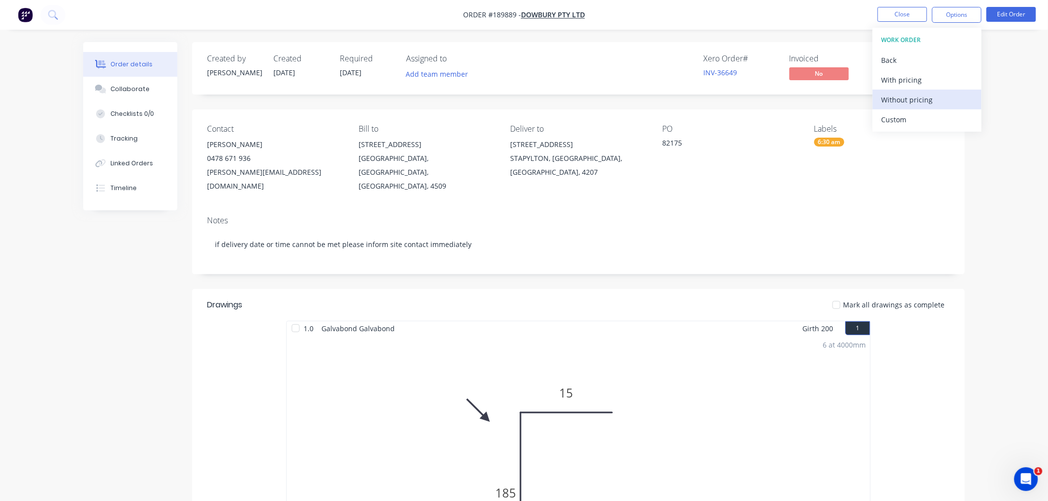
click at [942, 102] on div "Without pricing" at bounding box center [926, 100] width 91 height 14
drag, startPoint x: 7, startPoint y: 195, endPoint x: 25, endPoint y: 122, distance: 75.5
click at [7, 195] on div "Order details Collaborate Checklists 0/0 Tracking Linked Orders Timeline Order …" at bounding box center [524, 417] width 1048 height 834
click at [278, 25] on nav "Order #189889 - Dowbury Pty Ltd Close Options Edit Order" at bounding box center [524, 15] width 1048 height 30
click at [887, 7] on button "Close" at bounding box center [903, 14] width 50 height 15
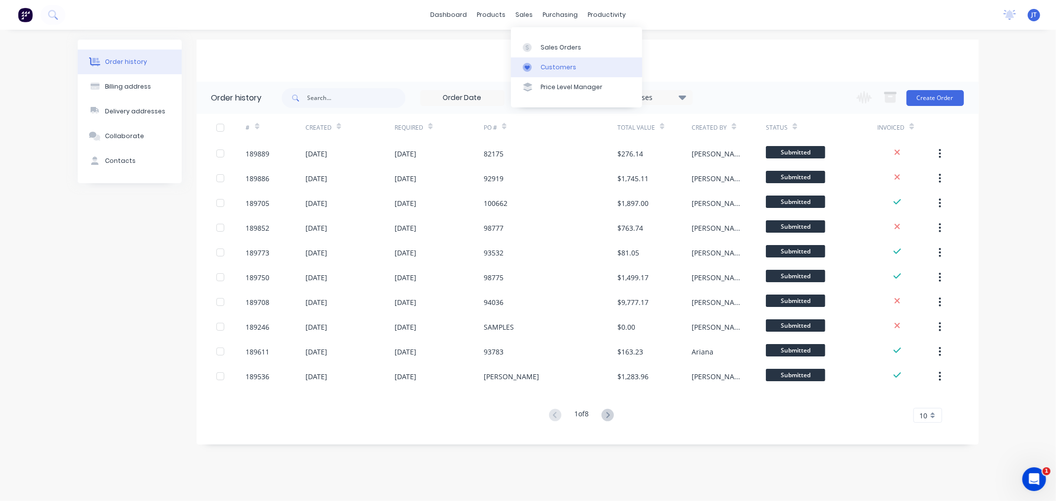
click at [534, 60] on link "Customers" at bounding box center [576, 67] width 131 height 20
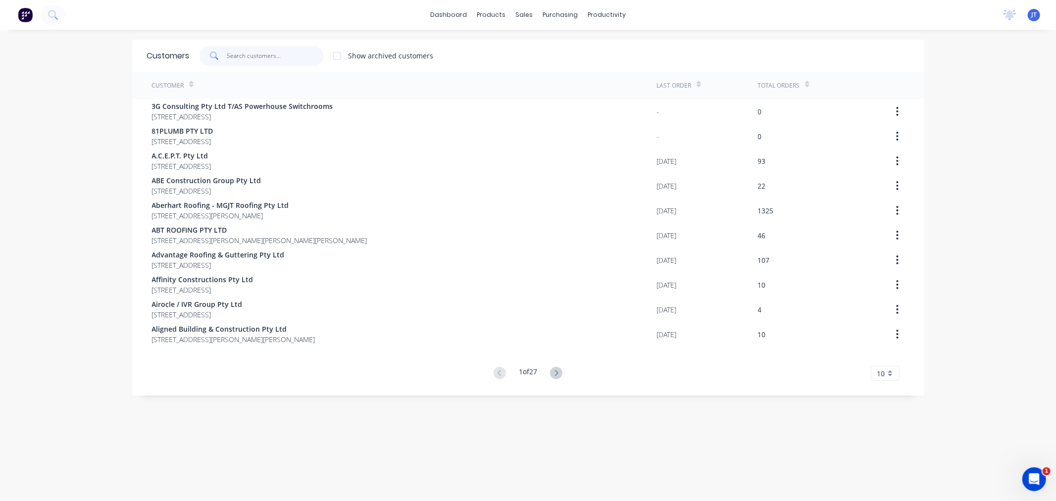
click at [269, 57] on input "text" at bounding box center [275, 56] width 97 height 20
paste input "RESULTS"
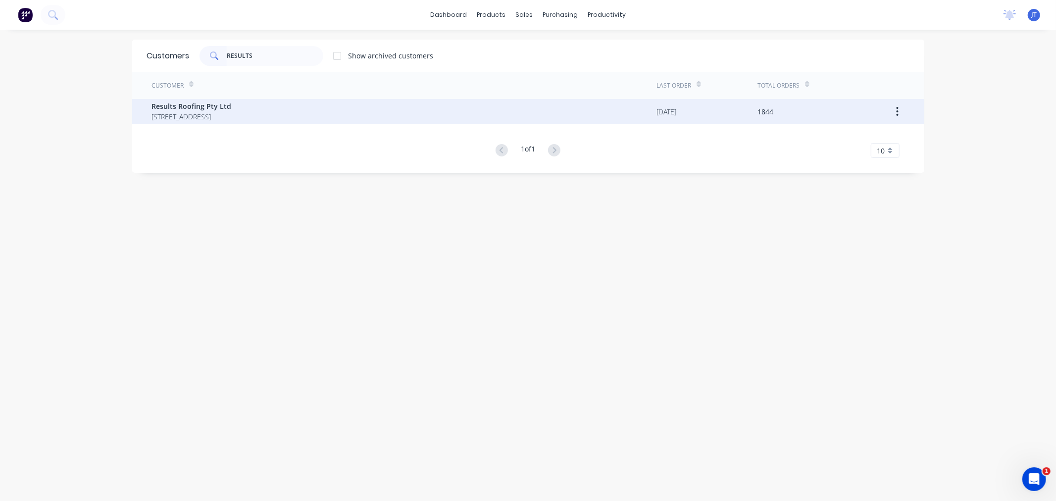
click at [355, 116] on div "Results Roofing Pty Ltd 71 York Street Coorparoo Queensland Australia 4151" at bounding box center [404, 111] width 505 height 25
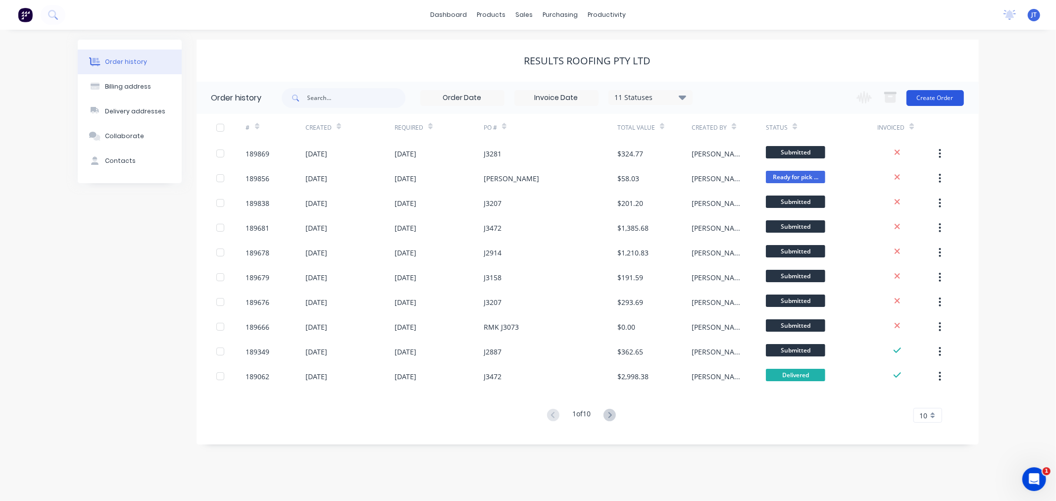
click at [937, 101] on button "Create Order" at bounding box center [935, 98] width 57 height 16
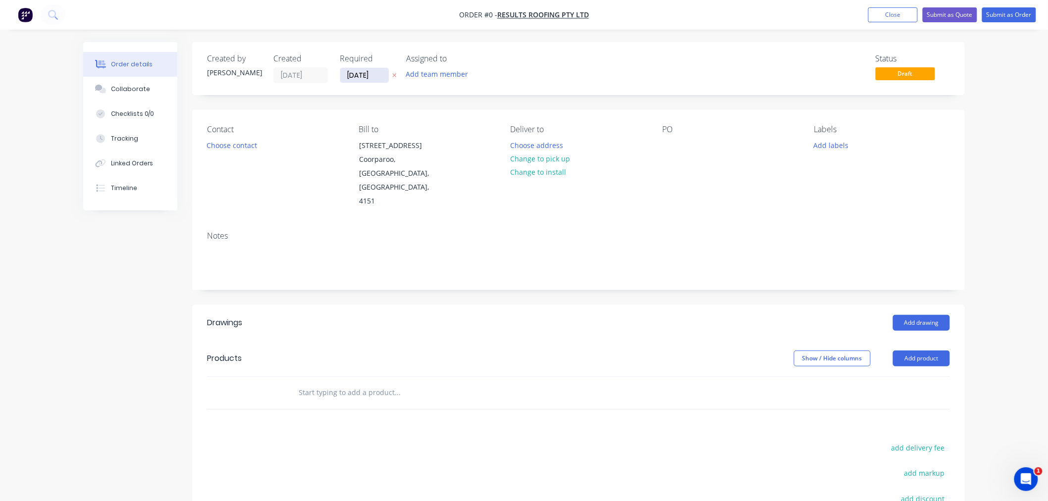
click at [358, 77] on input "[DATE]" at bounding box center [364, 75] width 49 height 15
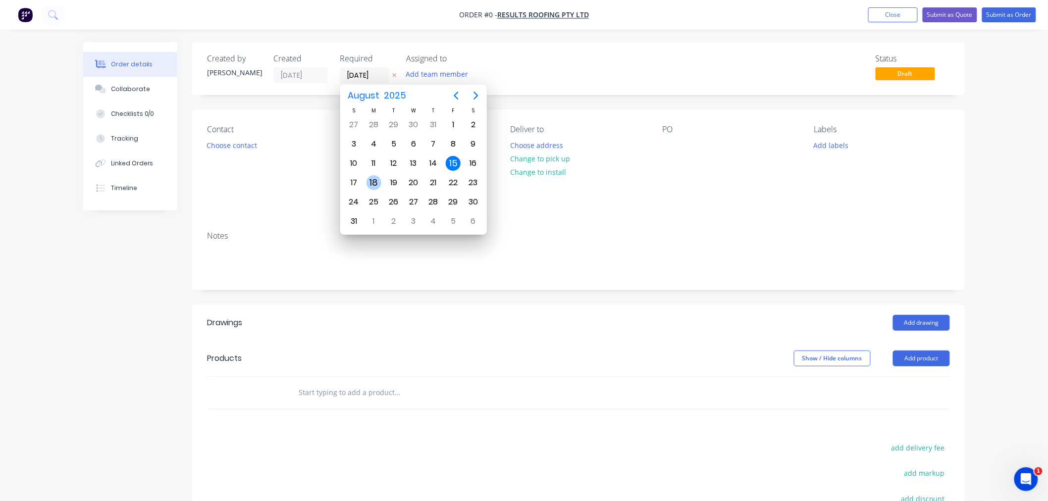
click at [379, 180] on div "18" at bounding box center [373, 182] width 15 height 15
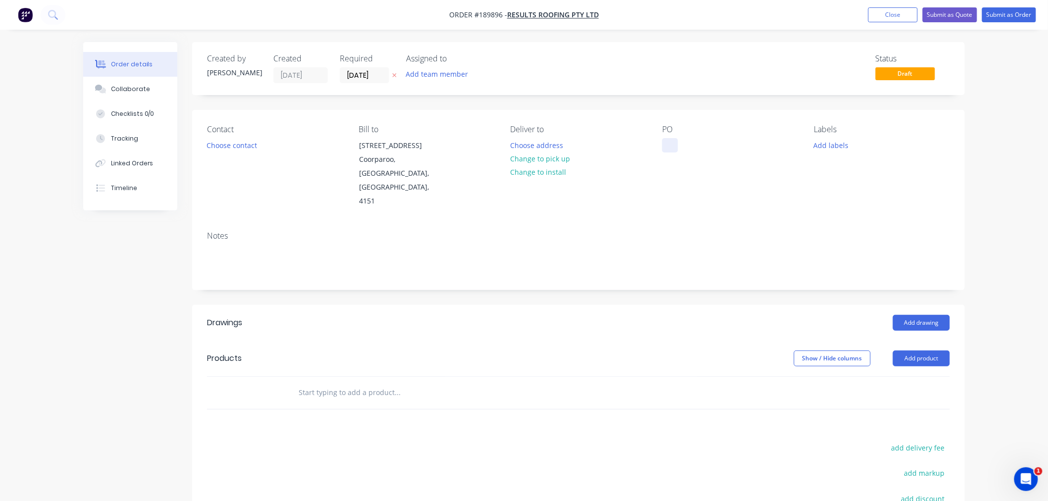
click at [677, 145] on div at bounding box center [670, 145] width 16 height 14
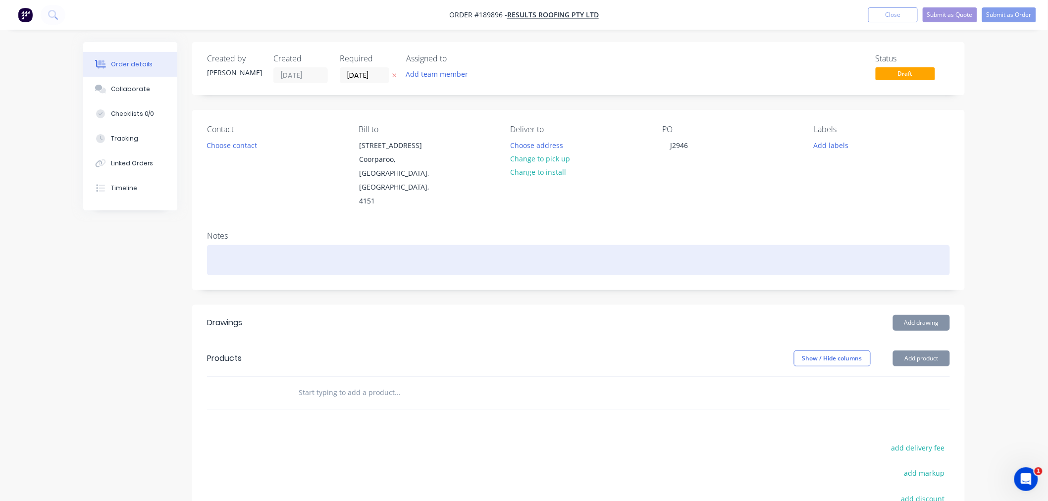
click at [540, 245] on div at bounding box center [578, 260] width 743 height 30
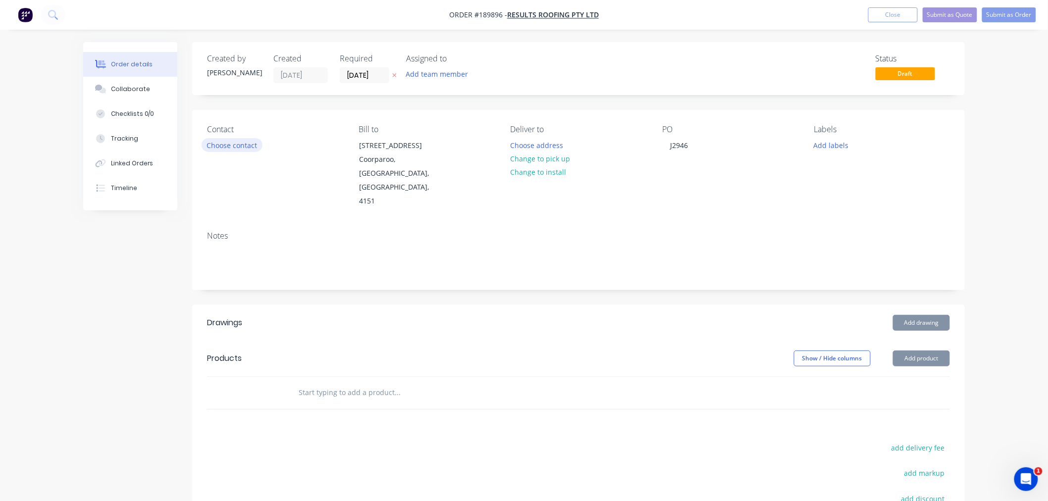
click at [244, 141] on button "Choose contact" at bounding box center [232, 144] width 61 height 13
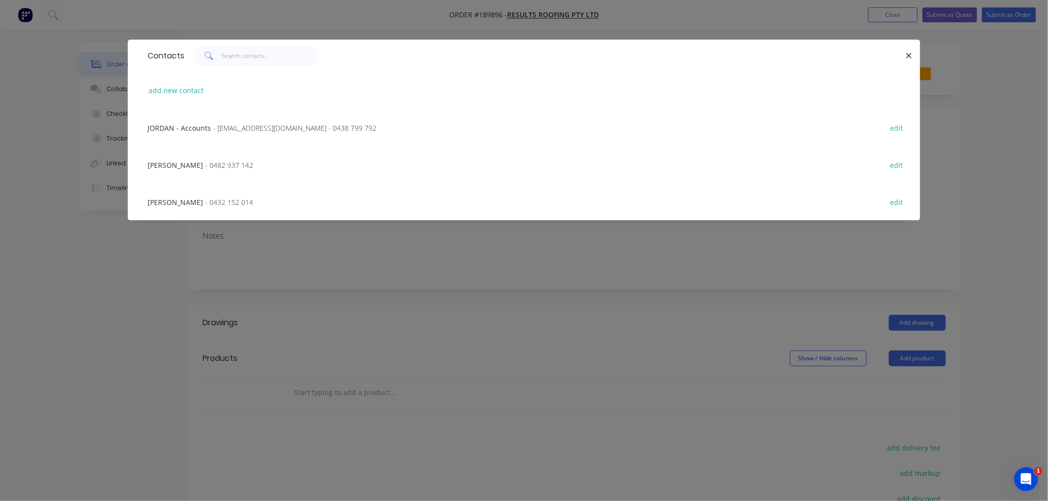
click at [205, 161] on span "- 0482 937 142" at bounding box center [229, 164] width 48 height 9
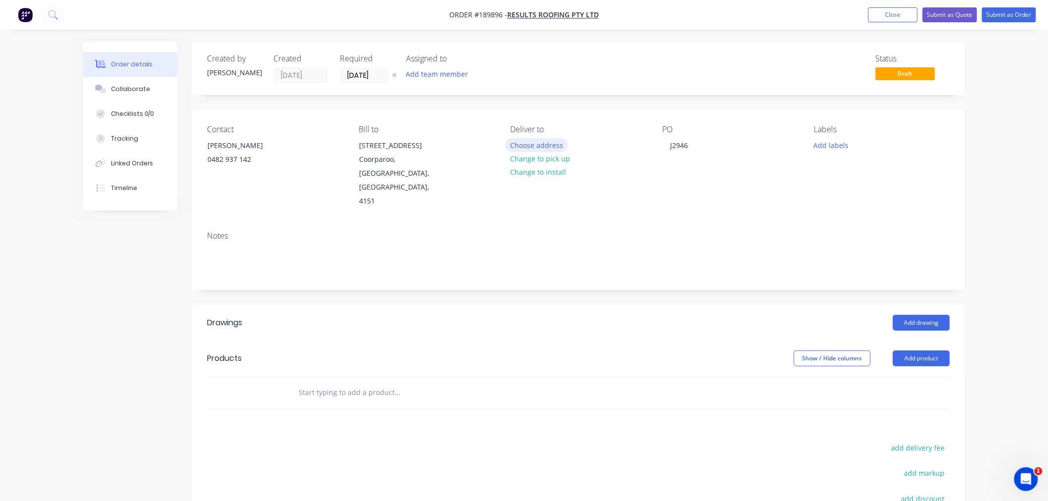
click at [548, 145] on button "Choose address" at bounding box center [536, 144] width 63 height 13
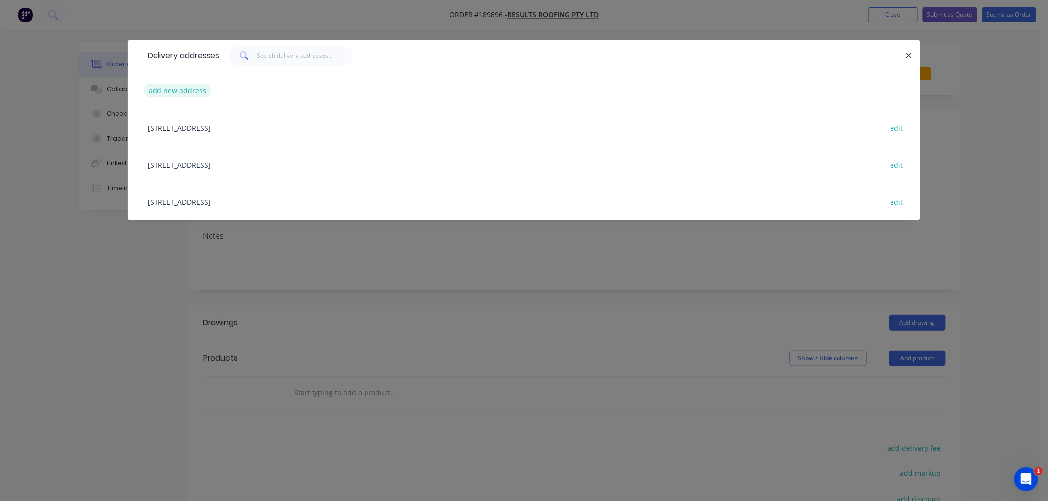
click at [167, 87] on button "add new address" at bounding box center [178, 90] width 68 height 13
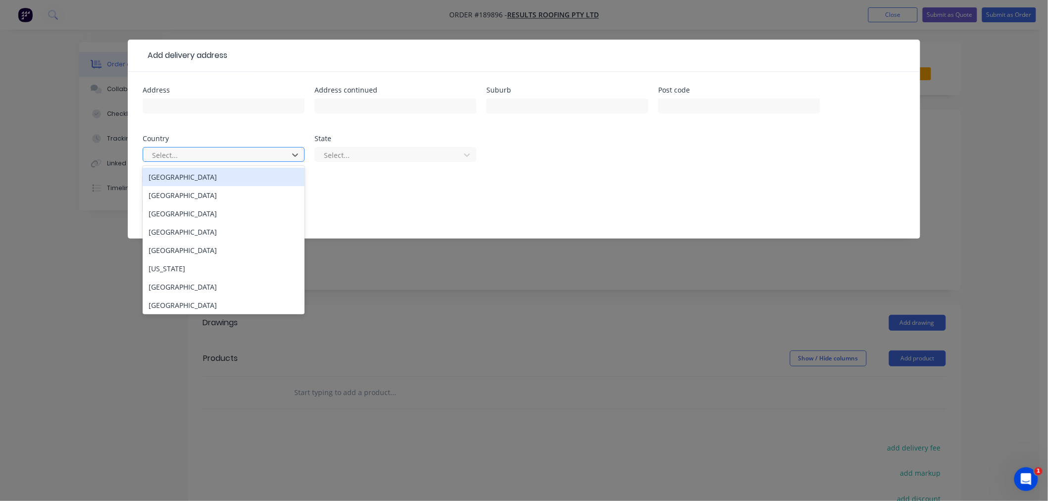
click at [196, 156] on div at bounding box center [217, 155] width 132 height 12
click at [210, 180] on div "Australia" at bounding box center [224, 177] width 162 height 18
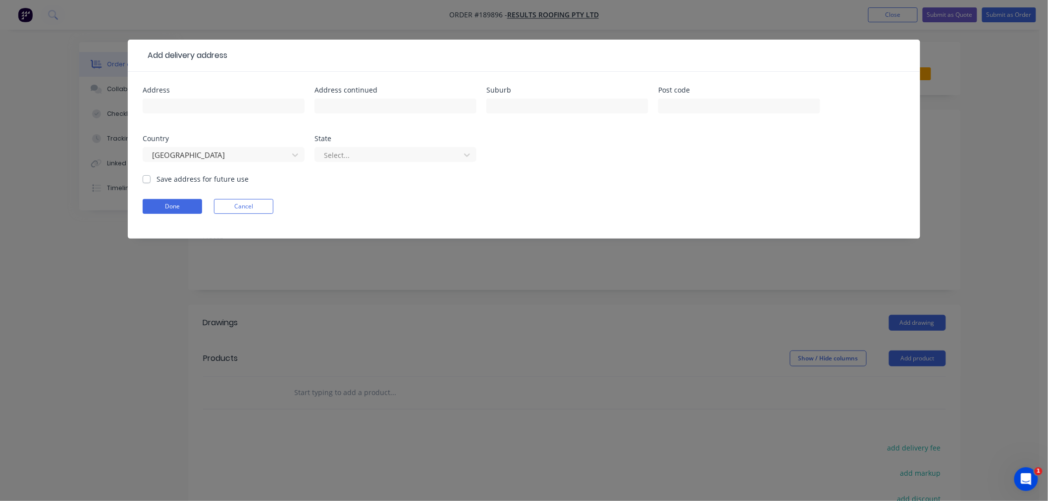
drag, startPoint x: 326, startPoint y: 157, endPoint x: 329, endPoint y: 163, distance: 6.6
click at [327, 159] on div at bounding box center [389, 155] width 132 height 12
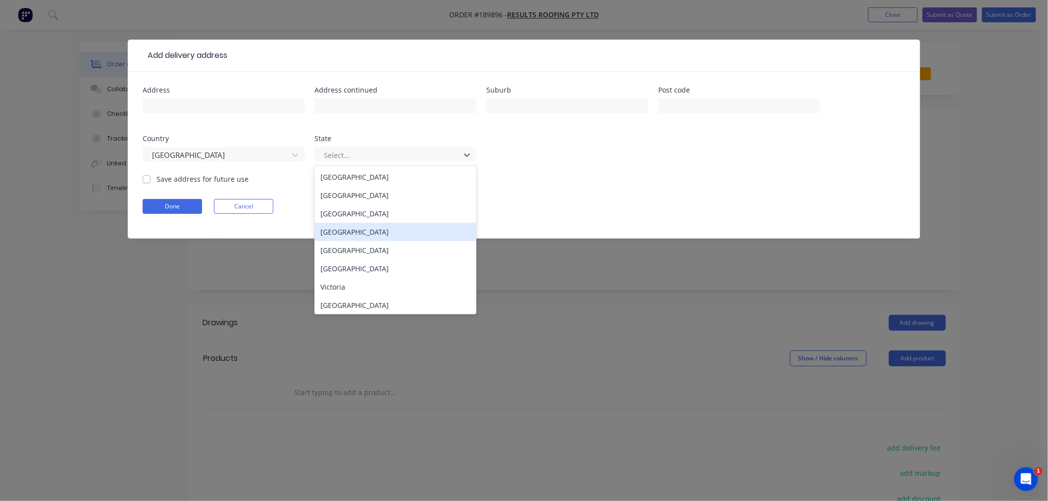
click at [345, 235] on div "Queensland" at bounding box center [395, 232] width 162 height 18
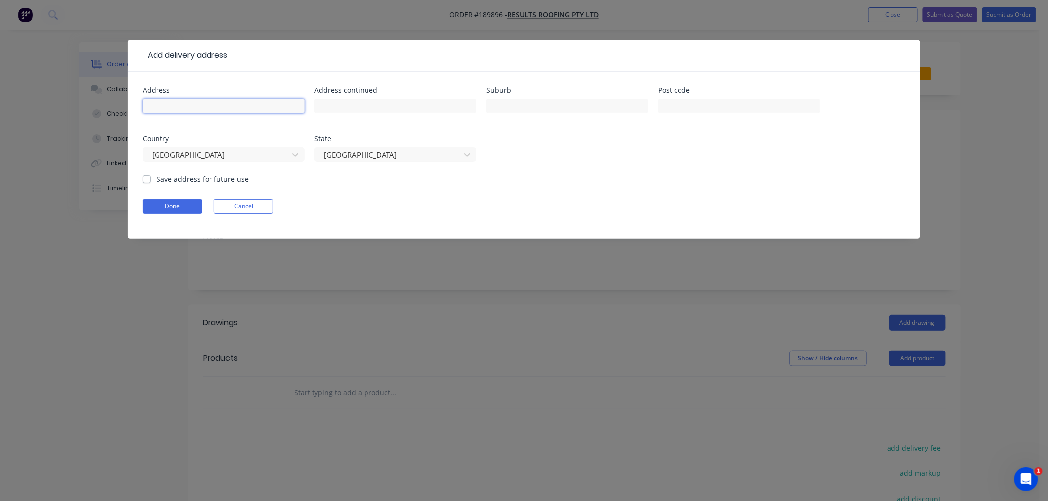
click at [241, 106] on input "text" at bounding box center [224, 106] width 162 height 15
click at [165, 207] on button "Done" at bounding box center [172, 206] width 59 height 15
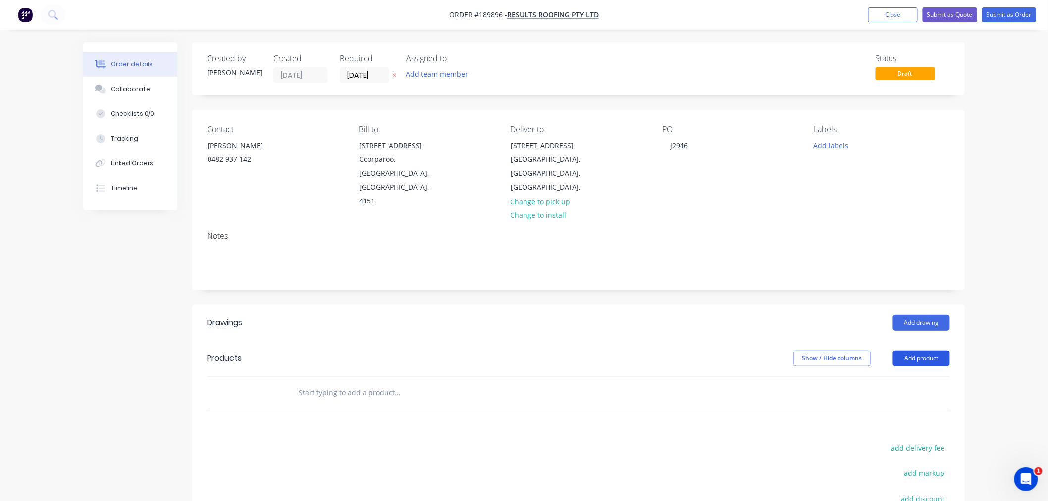
click at [923, 351] on button "Add product" at bounding box center [921, 359] width 57 height 16
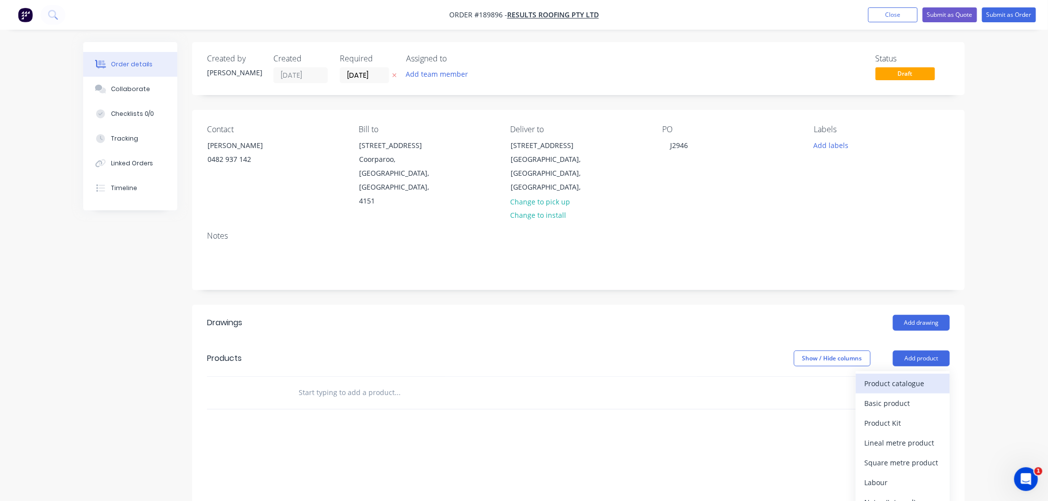
click at [922, 376] on div "Product catalogue" at bounding box center [903, 383] width 76 height 14
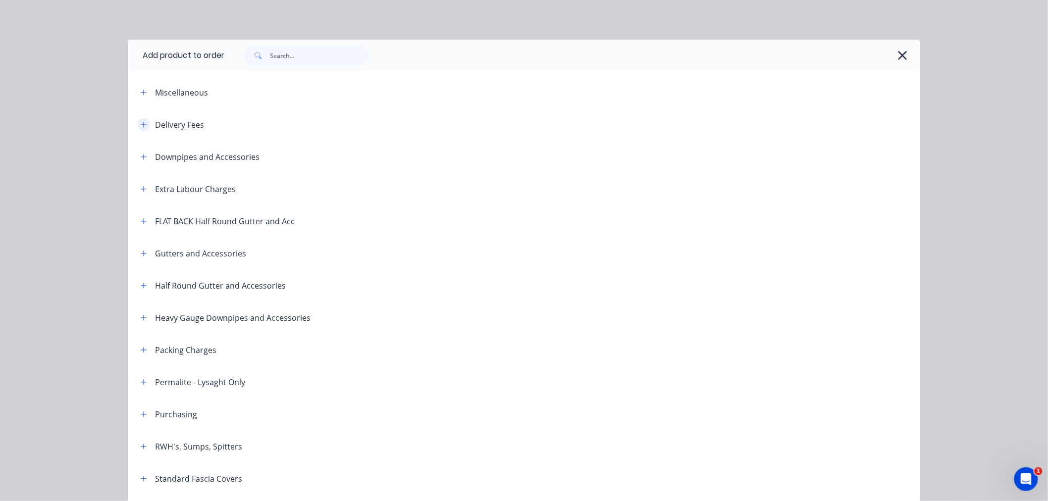
click at [138, 127] on button "button" at bounding box center [144, 124] width 12 height 12
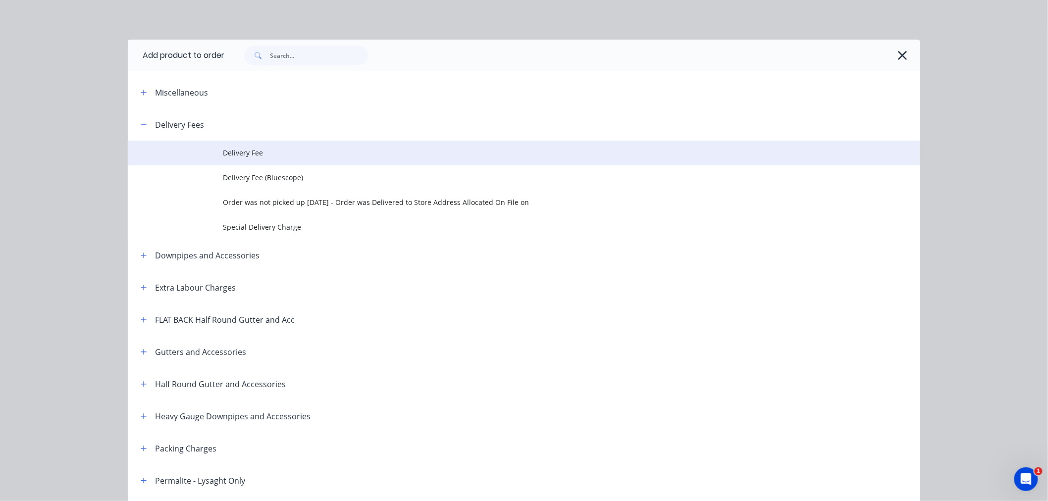
click at [243, 156] on span "Delivery Fee" at bounding box center [502, 153] width 558 height 10
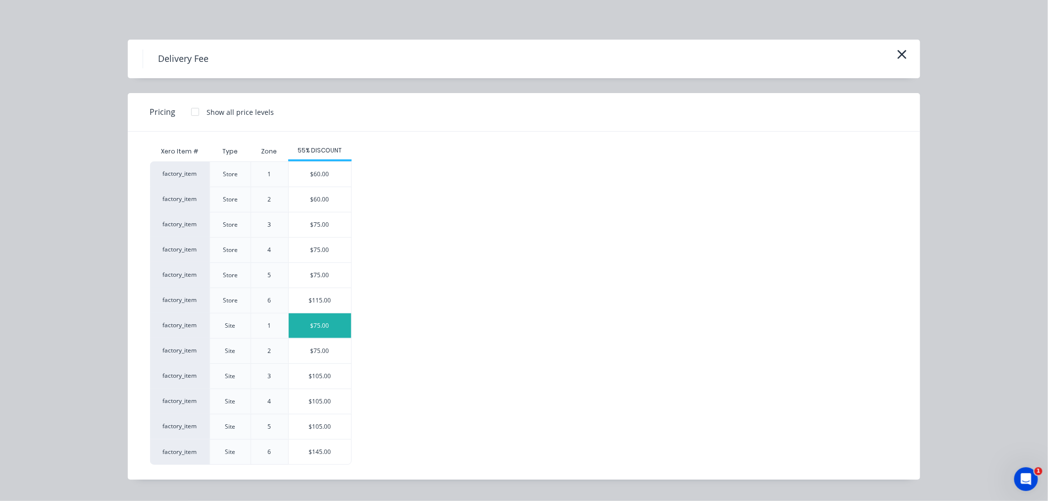
click at [350, 323] on div "$75.00" at bounding box center [320, 325] width 62 height 25
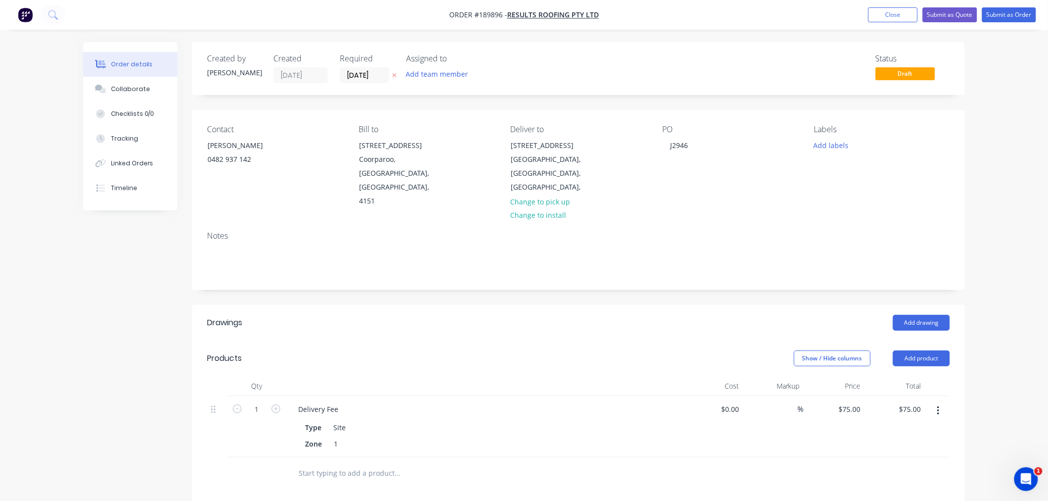
click at [1007, 382] on div "Order details Collaborate Checklists 0/0 Tracking Linked Orders Timeline Order …" at bounding box center [524, 371] width 1048 height 742
click at [991, 179] on div "Order details Collaborate Checklists 0/0 Tracking Linked Orders Timeline Order …" at bounding box center [524, 371] width 1048 height 742
click at [928, 315] on button "Add drawing" at bounding box center [921, 323] width 57 height 16
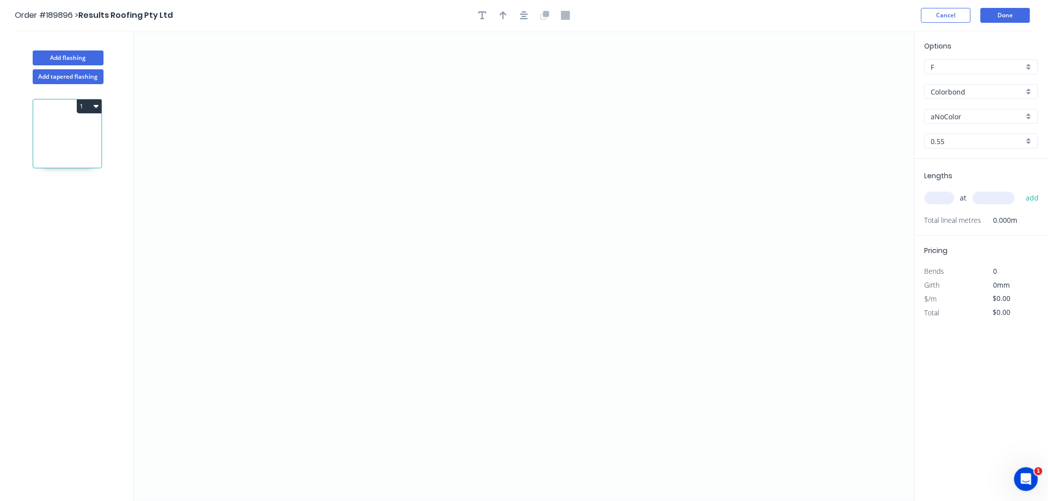
click at [964, 115] on input "aNoColor" at bounding box center [977, 116] width 93 height 10
click at [999, 202] on div "Monument" at bounding box center [981, 202] width 112 height 17
click at [937, 201] on input "text" at bounding box center [940, 198] width 30 height 13
click at [1021, 190] on button "add" at bounding box center [1032, 198] width 23 height 17
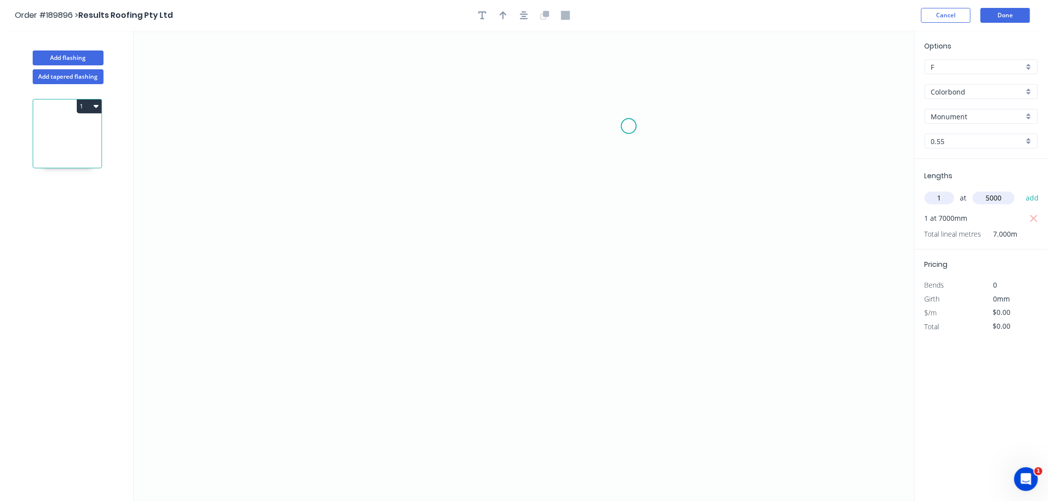
click at [1021, 190] on button "add" at bounding box center [1032, 198] width 23 height 17
click at [294, 126] on icon "0" at bounding box center [524, 266] width 781 height 470
click at [303, 349] on icon "0" at bounding box center [524, 266] width 781 height 470
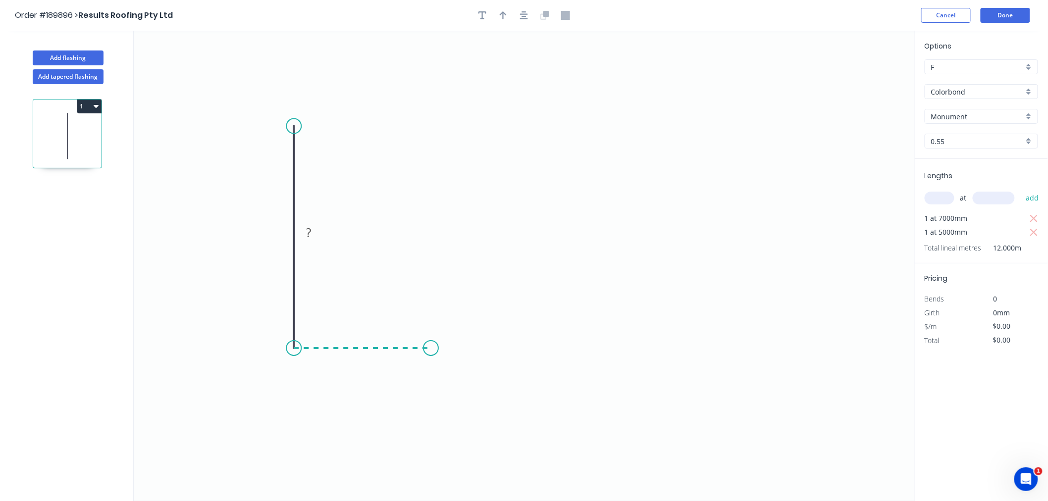
click at [431, 349] on icon "0 ?" at bounding box center [524, 266] width 781 height 470
click at [433, 261] on icon "0 ? ?" at bounding box center [524, 266] width 781 height 470
click at [526, 18] on icon "button" at bounding box center [524, 15] width 8 height 8
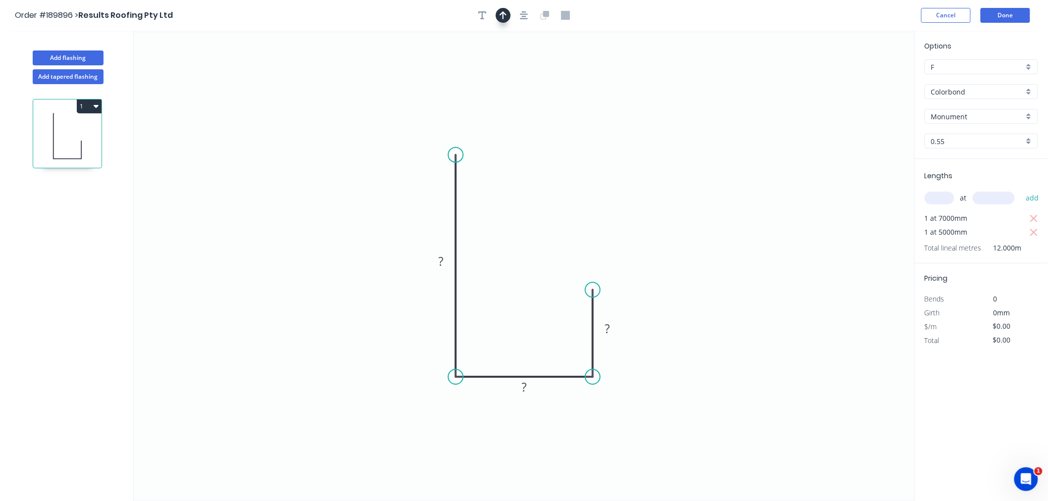
click at [509, 15] on button "button" at bounding box center [503, 15] width 15 height 15
drag, startPoint x: 857, startPoint y: 78, endPoint x: 627, endPoint y: 171, distance: 248.2
click at [512, 289] on icon "0 ? ? ?" at bounding box center [524, 266] width 781 height 470
drag, startPoint x: 864, startPoint y: 79, endPoint x: 447, endPoint y: 421, distance: 539.1
click at [447, 421] on icon at bounding box center [446, 410] width 9 height 32
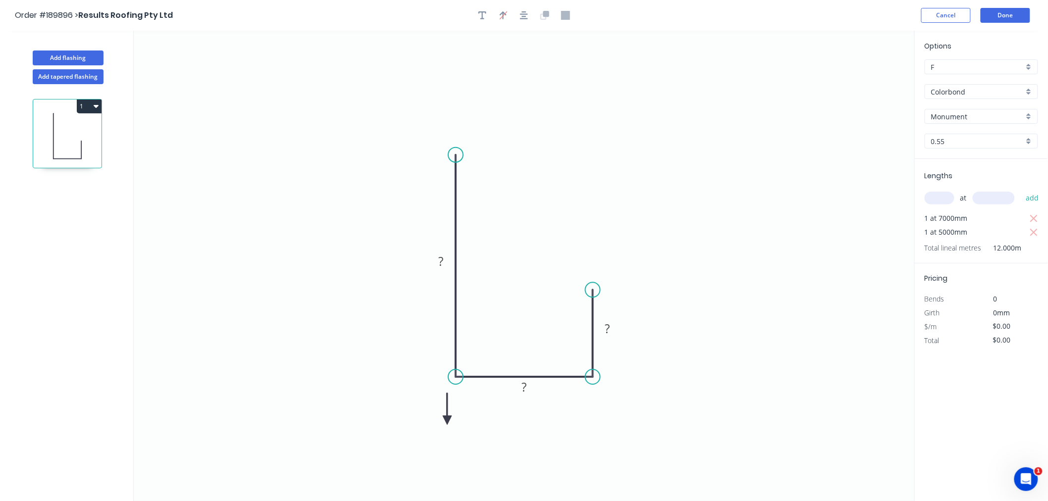
click at [447, 421] on icon at bounding box center [447, 409] width 9 height 32
click at [447, 421] on icon at bounding box center [459, 420] width 32 height 9
click at [447, 421] on icon at bounding box center [447, 432] width 9 height 32
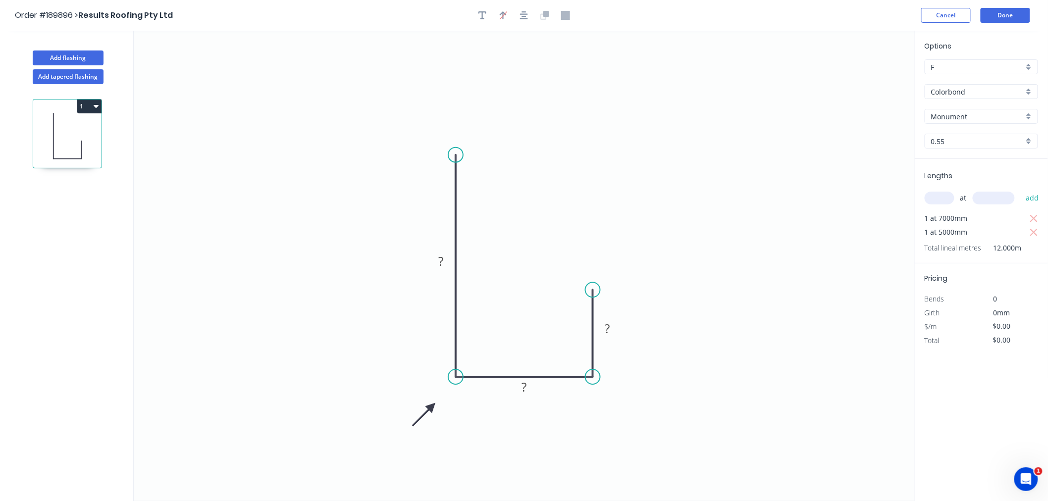
drag, startPoint x: 447, startPoint y: 419, endPoint x: 431, endPoint y: 407, distance: 19.7
click at [431, 407] on icon at bounding box center [424, 414] width 29 height 29
click at [437, 261] on rect at bounding box center [441, 262] width 20 height 14
click at [531, 16] on button "button" at bounding box center [524, 15] width 15 height 15
click at [437, 256] on rect at bounding box center [441, 262] width 20 height 14
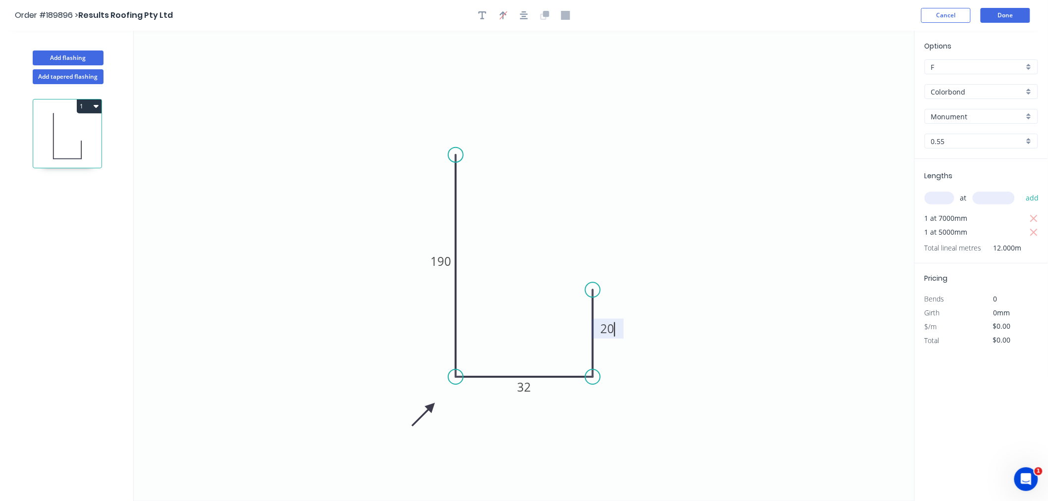
click at [604, 145] on icon "0 190 32 20" at bounding box center [524, 266] width 781 height 470
click at [525, 13] on icon "button" at bounding box center [524, 15] width 8 height 8
click at [755, 156] on icon "0 190 32 20" at bounding box center [524, 266] width 781 height 470
click at [1009, 15] on button "Done" at bounding box center [1006, 15] width 50 height 15
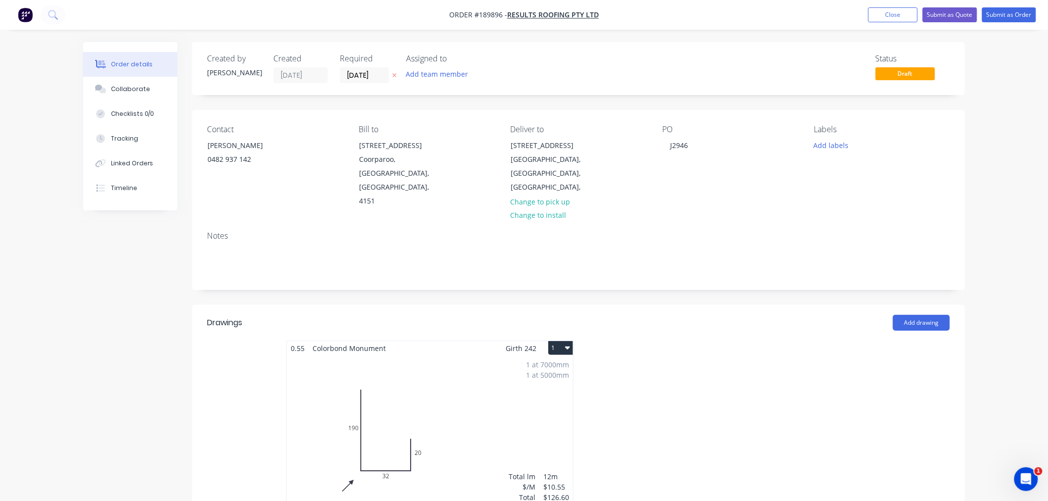
click at [569, 347] on icon "button" at bounding box center [567, 348] width 5 height 3
click at [557, 365] on div "Use larger box size" at bounding box center [526, 372] width 76 height 14
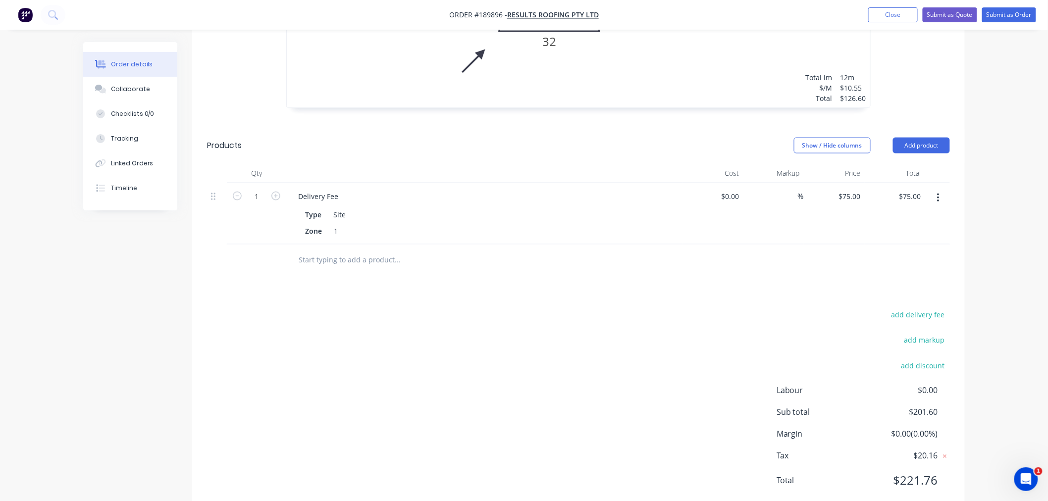
scroll to position [551, 0]
click at [481, 400] on div "add delivery fee add markup add discount Labour $0.00 Sub total $201.60 Margin …" at bounding box center [578, 403] width 743 height 191
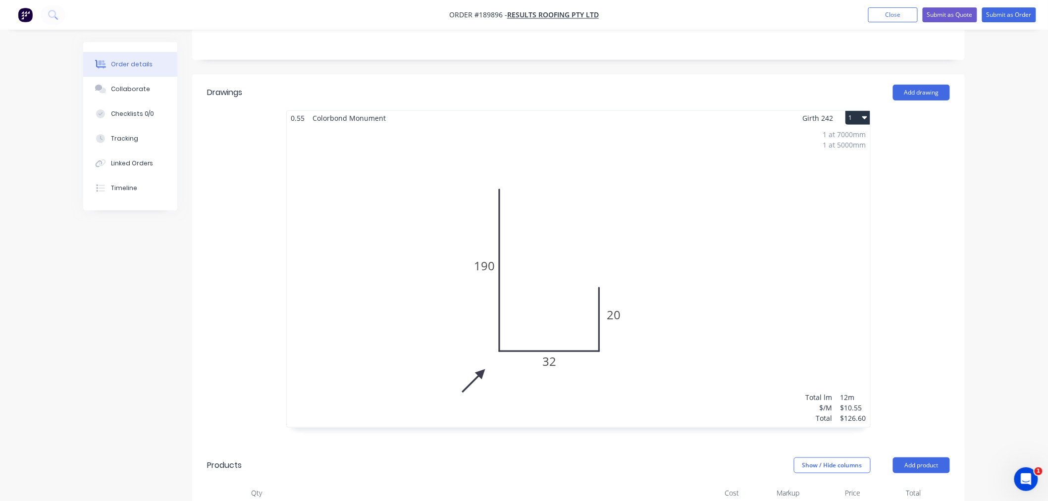
scroll to position [0, 0]
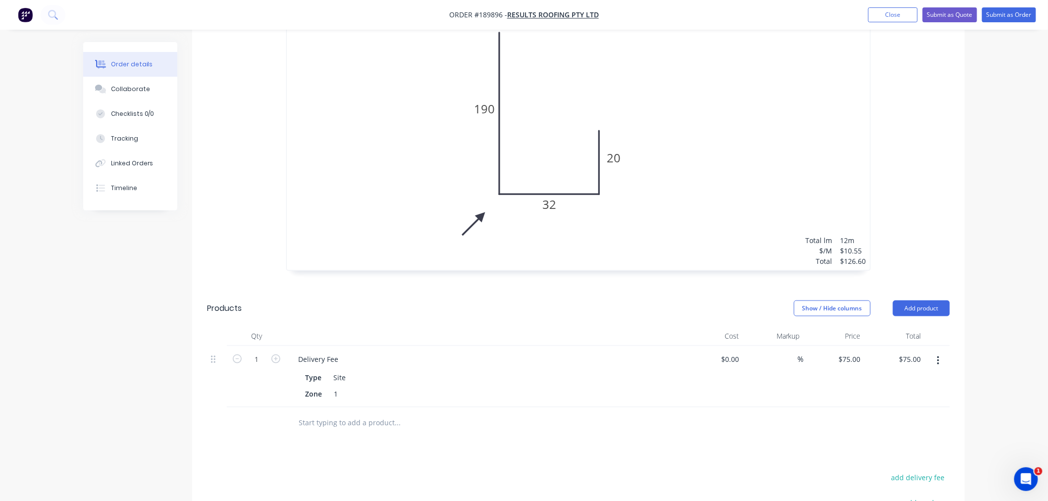
scroll to position [551, 0]
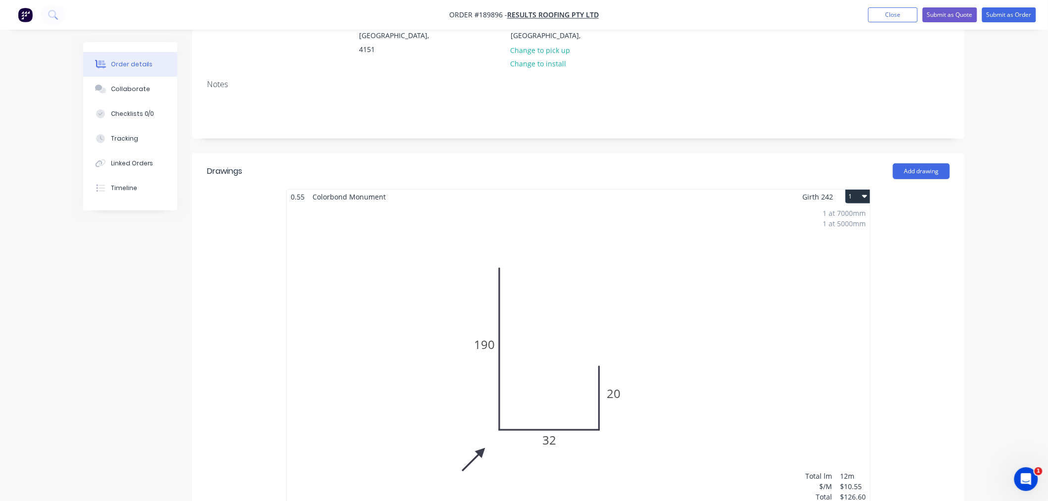
scroll to position [0, 0]
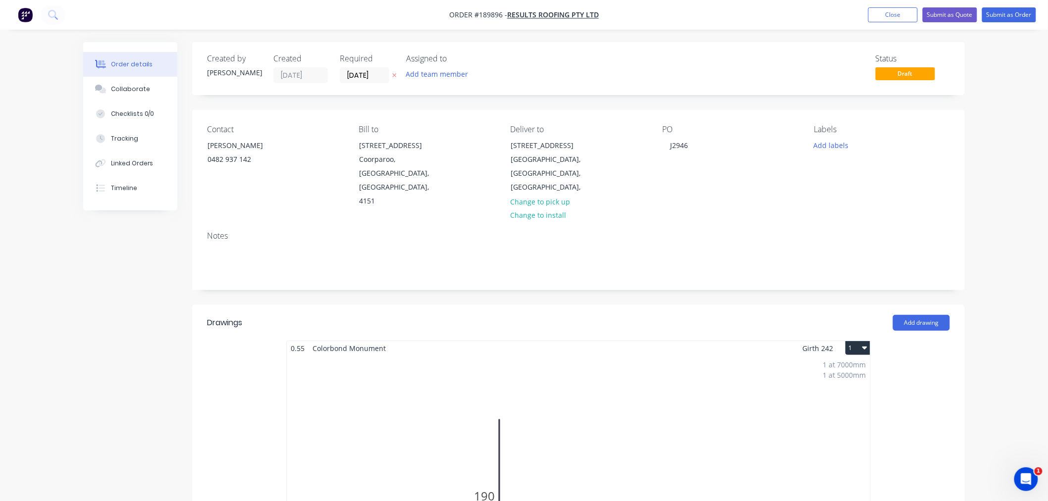
click at [1009, 17] on button "Submit as Order" at bounding box center [1009, 14] width 54 height 15
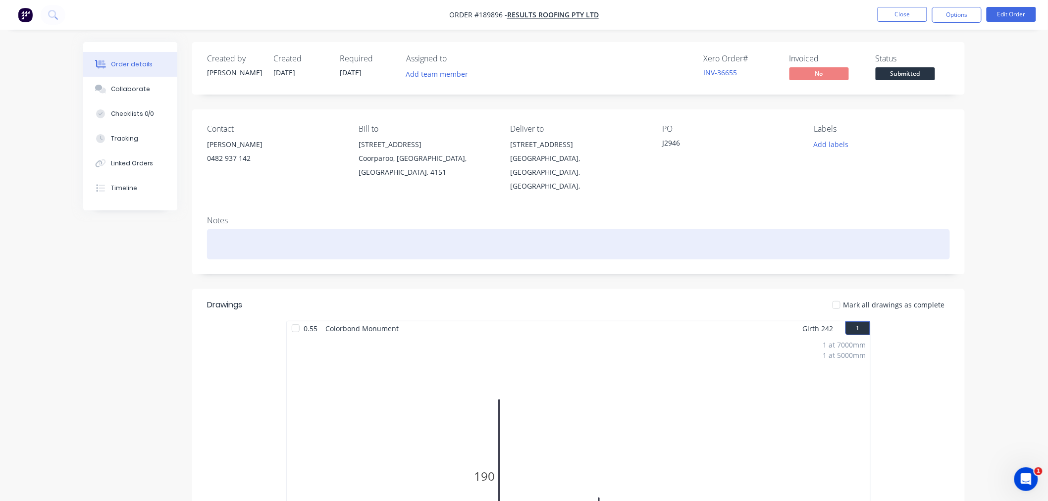
click at [287, 229] on div at bounding box center [578, 244] width 743 height 30
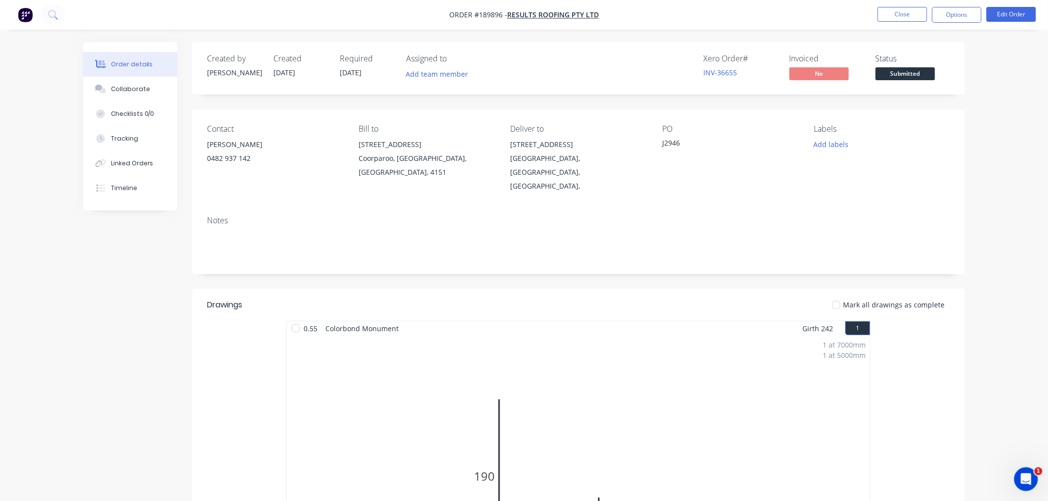
click at [1016, 142] on div "Order details Collaborate Checklists 0/0 Tracking Linked Orders Timeline Order …" at bounding box center [524, 473] width 1048 height 947
click at [999, 186] on div "Order details Collaborate Checklists 0/0 Tracking Linked Orders Timeline Order …" at bounding box center [524, 473] width 1048 height 947
click at [994, 204] on div "Order details Collaborate Checklists 0/0 Tracking Linked Orders Timeline Order …" at bounding box center [524, 473] width 1048 height 947
drag, startPoint x: 1000, startPoint y: 177, endPoint x: 970, endPoint y: 86, distance: 95.7
click at [1001, 176] on div "Order details Collaborate Checklists 0/0 Tracking Linked Orders Timeline Order …" at bounding box center [524, 473] width 1048 height 947
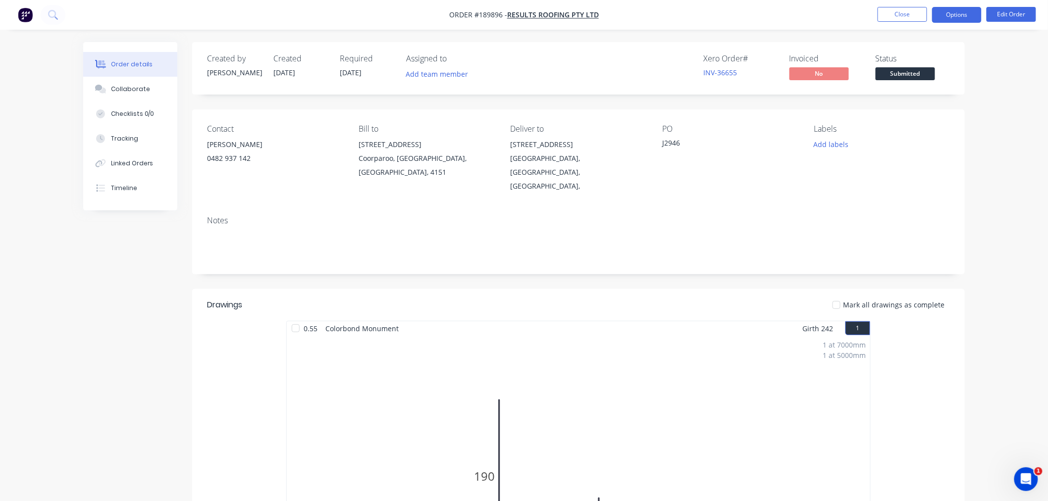
click at [964, 15] on button "Options" at bounding box center [957, 15] width 50 height 16
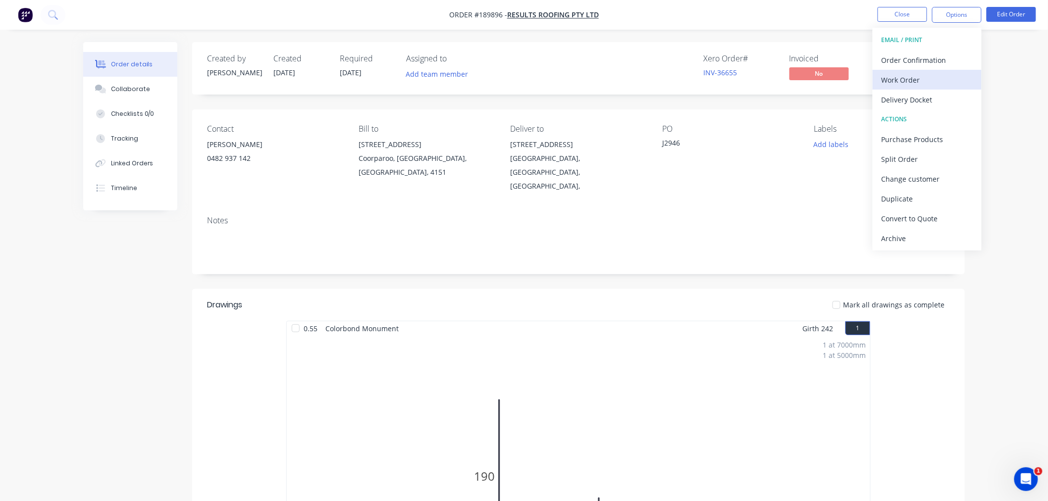
click at [954, 76] on div "Work Order" at bounding box center [926, 80] width 91 height 14
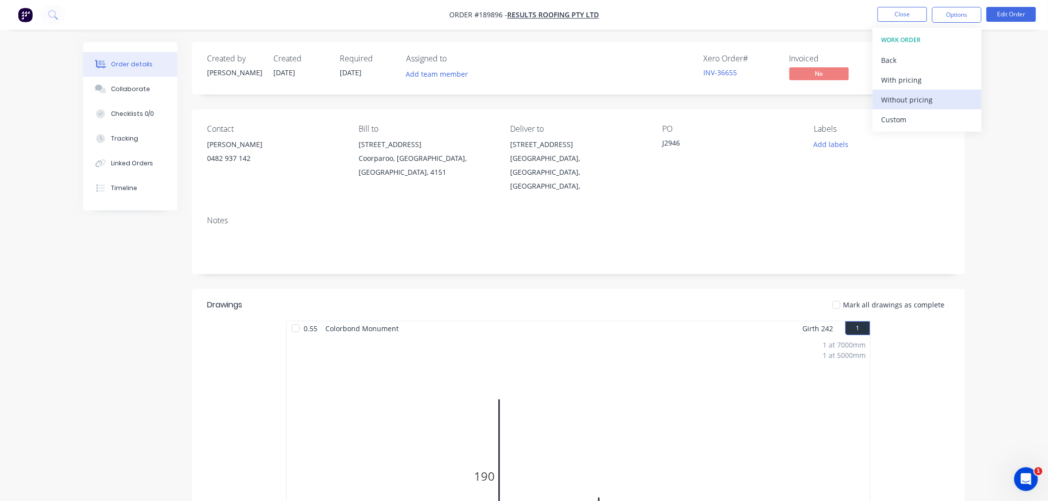
click at [917, 102] on div "Without pricing" at bounding box center [926, 100] width 91 height 14
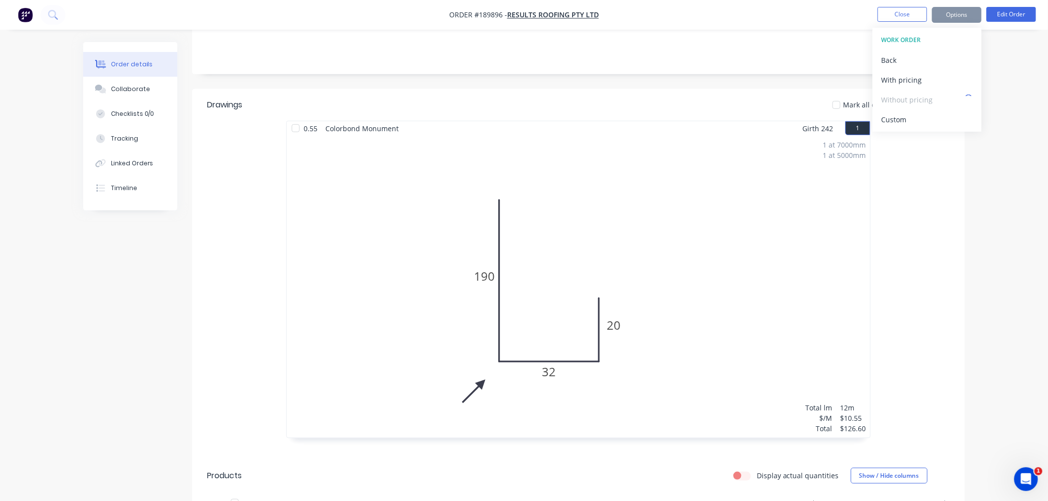
scroll to position [220, 0]
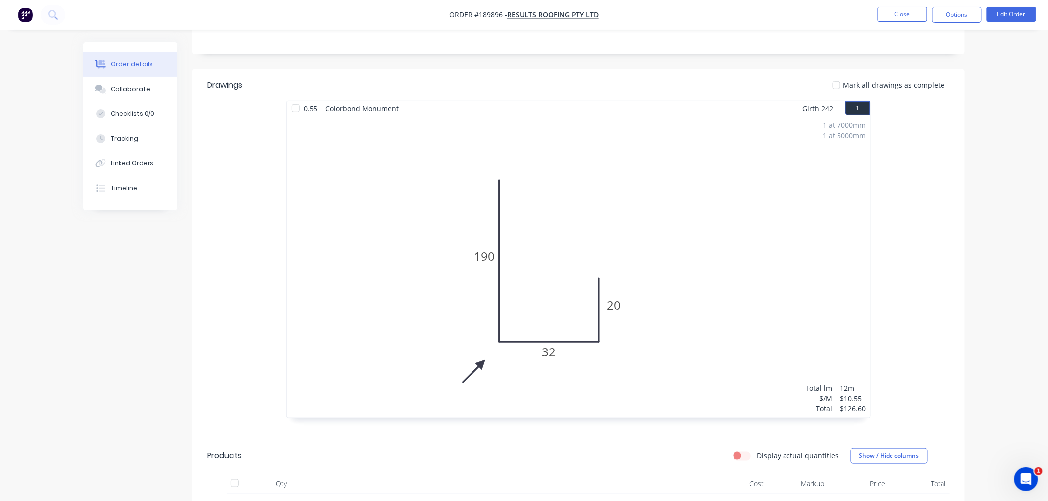
click at [149, 348] on div "Created by Jeremy Created 15/08/25 Required 18/08/25 Assigned to Add team membe…" at bounding box center [523, 274] width 881 height 905
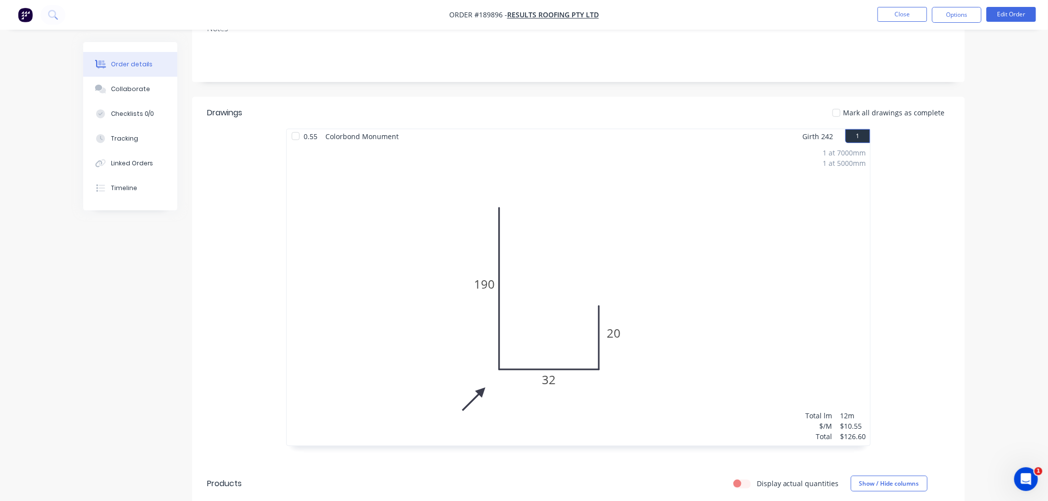
scroll to position [110, 0]
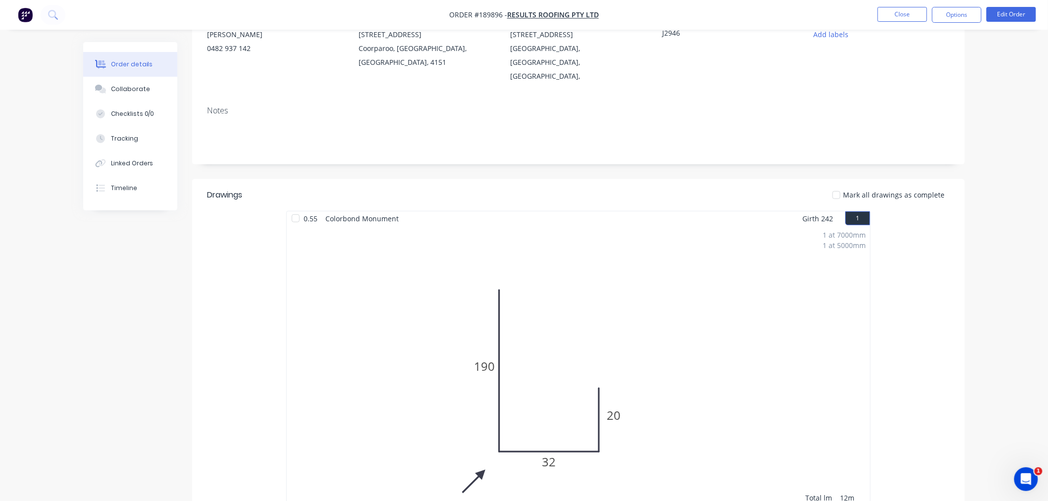
click at [92, 328] on div "Created by Jeremy Created 15/08/25 Required 18/08/25 Assigned to Add team membe…" at bounding box center [523, 384] width 881 height 905
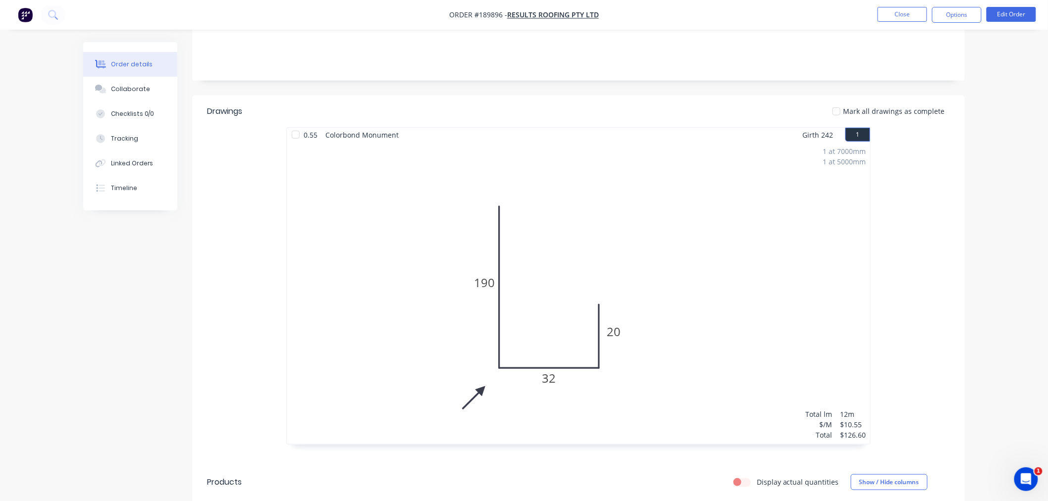
scroll to position [220, 0]
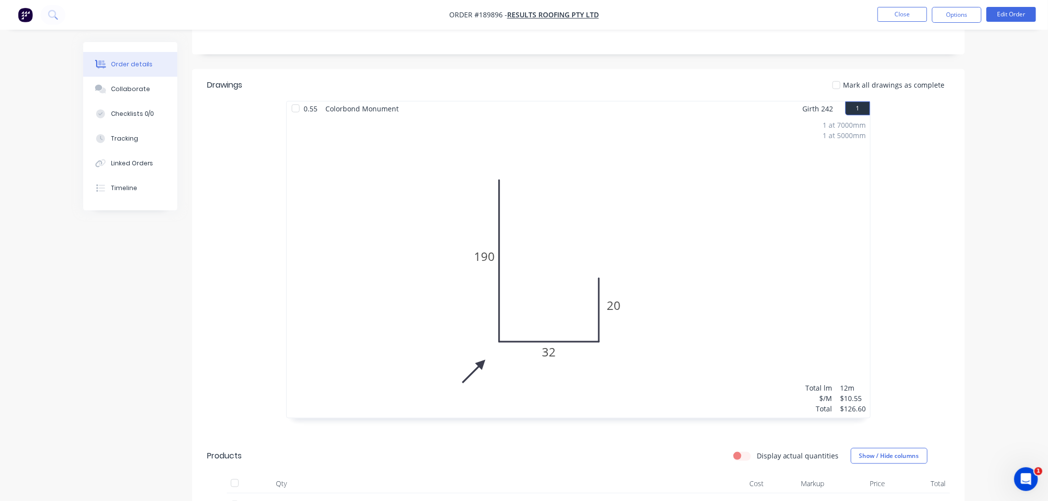
click at [155, 324] on div "Created by Jeremy Created 15/08/25 Required 18/08/25 Assigned to Add team membe…" at bounding box center [523, 274] width 881 height 905
click at [155, 303] on div "Created by Jeremy Created 15/08/25 Required 18/08/25 Assigned to Add team membe…" at bounding box center [523, 274] width 881 height 905
click at [144, 318] on div "Created by Jeremy Created 15/08/25 Required 18/08/25 Assigned to Add team membe…" at bounding box center [523, 274] width 881 height 905
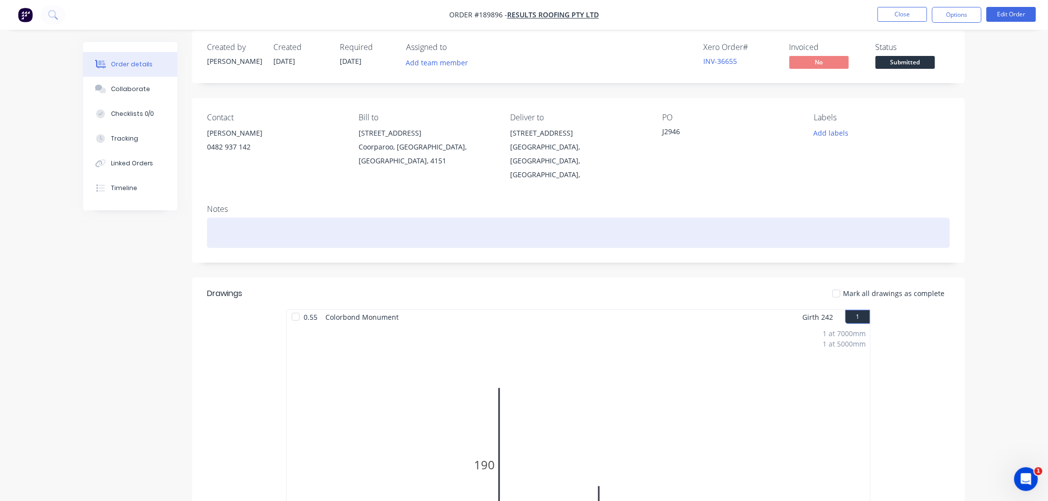
scroll to position [0, 0]
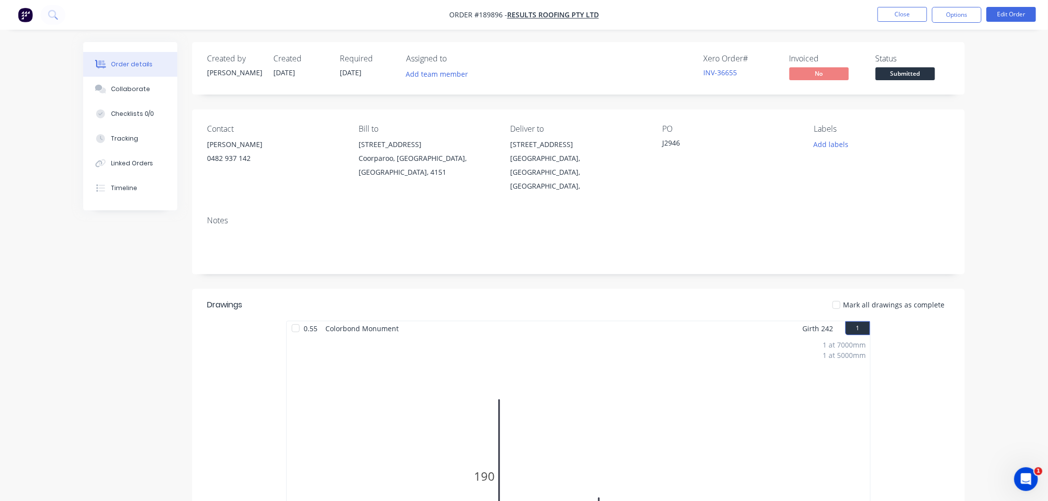
click at [654, 31] on div "Order details Collaborate Checklists 0/0 Tracking Linked Orders Timeline Order …" at bounding box center [524, 473] width 1048 height 947
click at [890, 16] on button "Close" at bounding box center [903, 14] width 50 height 15
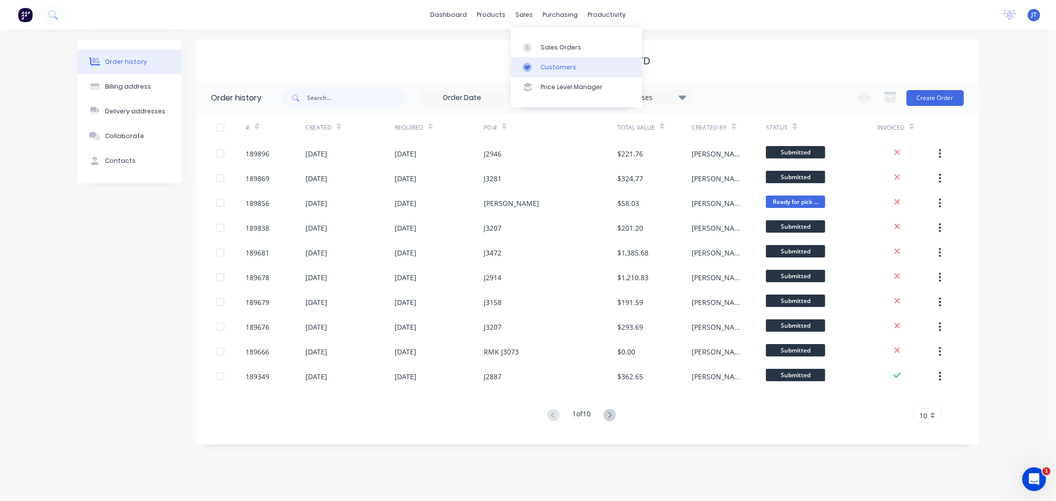
click at [557, 67] on div "Customers" at bounding box center [559, 67] width 36 height 9
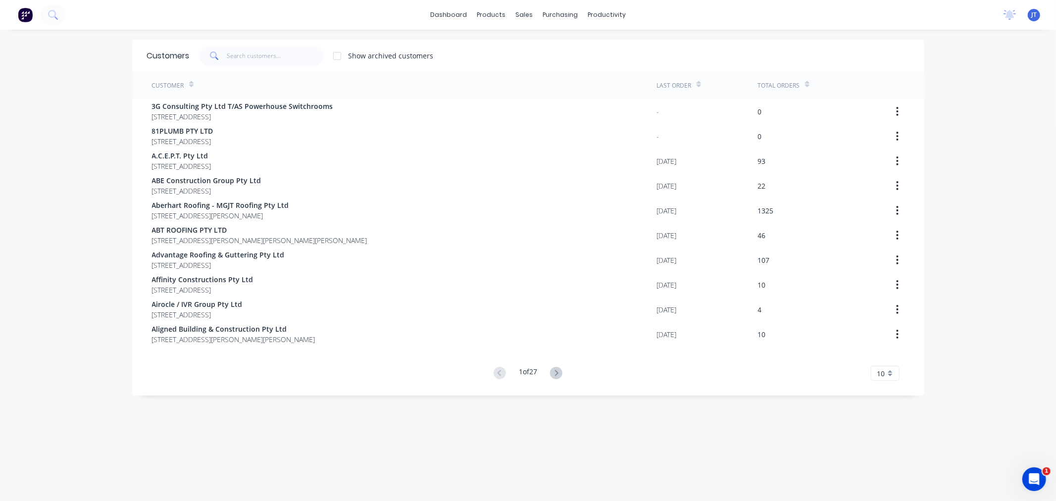
click at [25, 112] on div "dashboard products sales purchasing productivity dashboard products Product Cat…" at bounding box center [528, 250] width 1056 height 501
click at [248, 61] on input "text" at bounding box center [275, 56] width 97 height 20
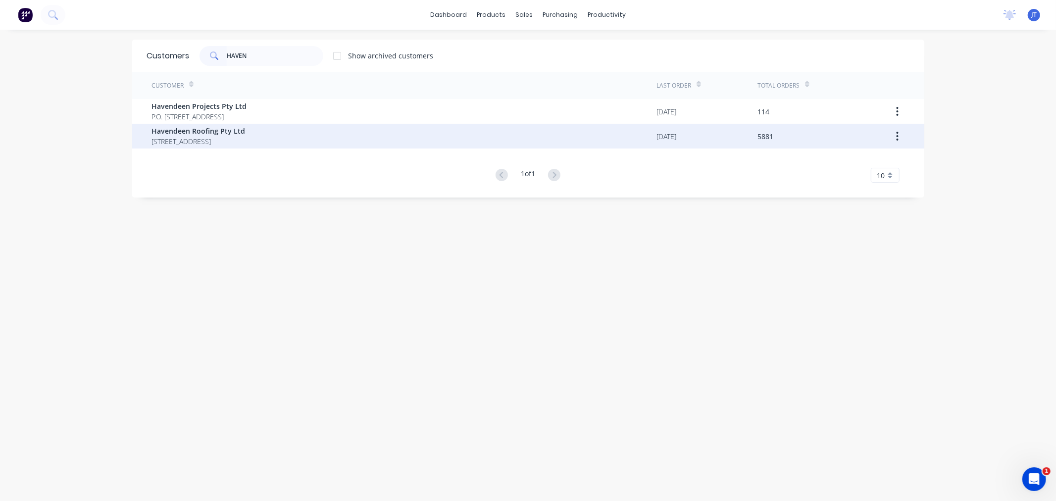
click at [246, 139] on span "PO BOX 7139 Southport Park Queensland Australia 4215" at bounding box center [199, 141] width 94 height 10
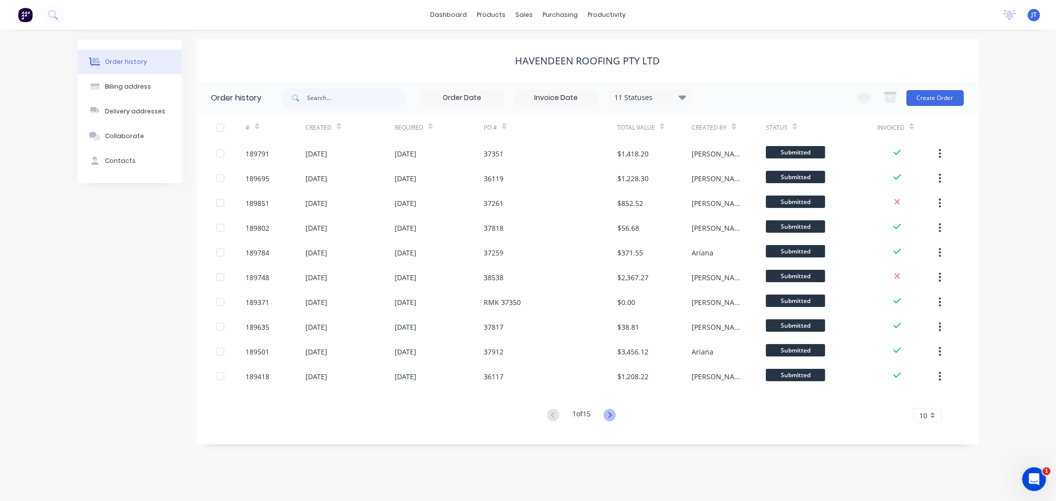
click at [616, 415] on icon at bounding box center [610, 415] width 12 height 12
click at [612, 414] on icon at bounding box center [610, 415] width 12 height 12
click at [551, 416] on icon at bounding box center [552, 415] width 3 height 6
click at [552, 411] on icon at bounding box center [553, 415] width 12 height 12
click at [1020, 166] on div "Order history Billing address Delivery addresses Collaborate Contacts Havendeen…" at bounding box center [528, 265] width 1056 height 471
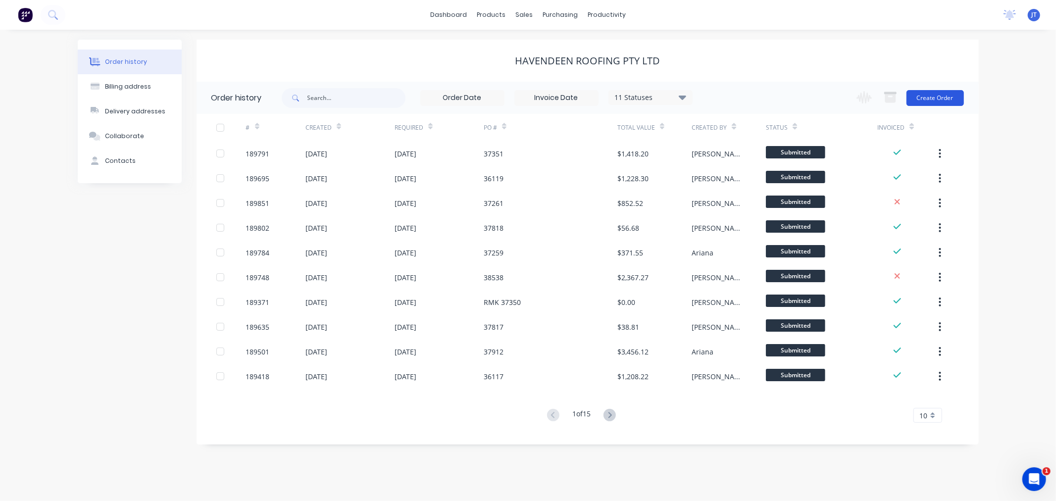
click at [938, 98] on button "Create Order" at bounding box center [935, 98] width 57 height 16
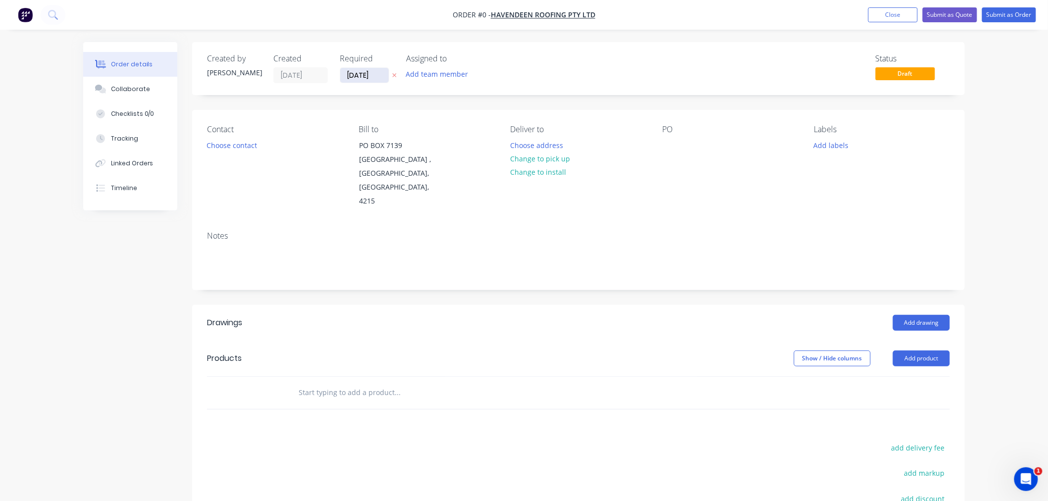
click at [351, 71] on input "[DATE]" at bounding box center [364, 75] width 49 height 15
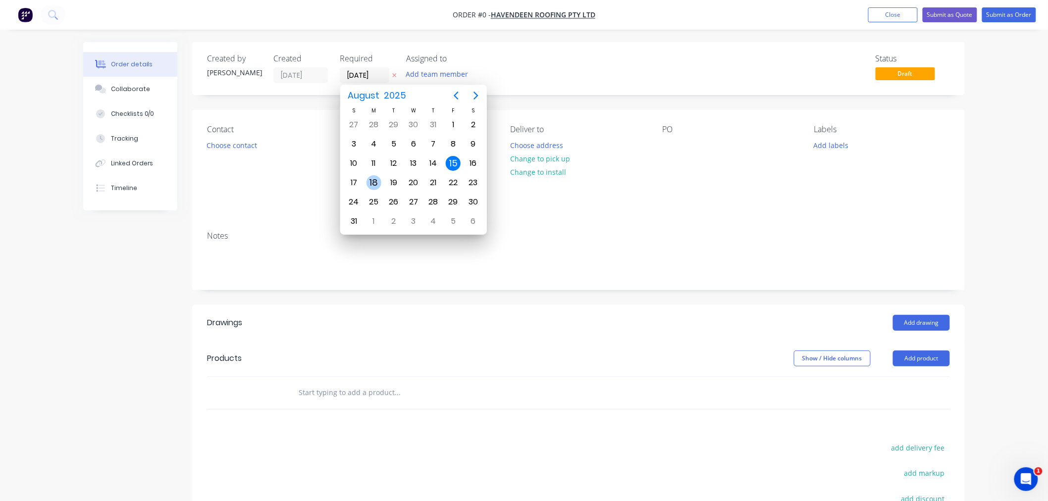
click at [375, 178] on div "18" at bounding box center [373, 182] width 15 height 15
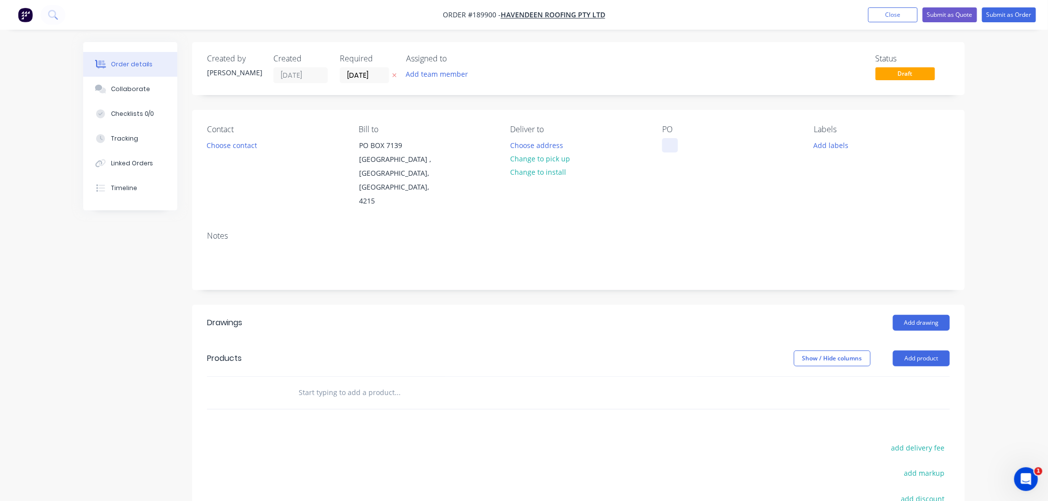
click at [672, 145] on div at bounding box center [670, 145] width 16 height 14
click at [545, 111] on div "Contact Choose contact Bill to PO BOX 7139 Southport Park , Queensland, Austral…" at bounding box center [578, 166] width 773 height 113
click at [234, 146] on button "Choose contact" at bounding box center [232, 144] width 61 height 13
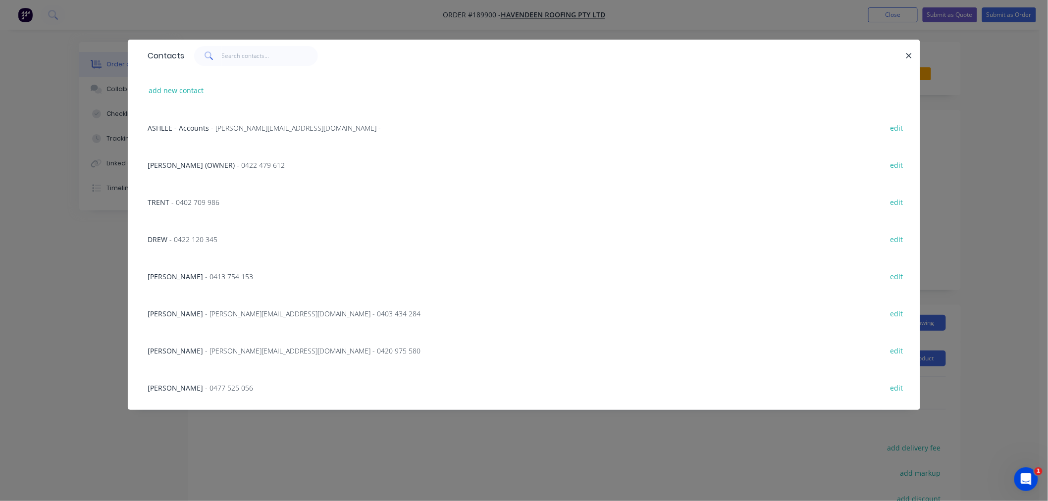
click at [32, 359] on div "Contacts add new contact ASHLEE - Accounts - ashlee@havendeen.com.au - edit ROB…" at bounding box center [524, 250] width 1048 height 501
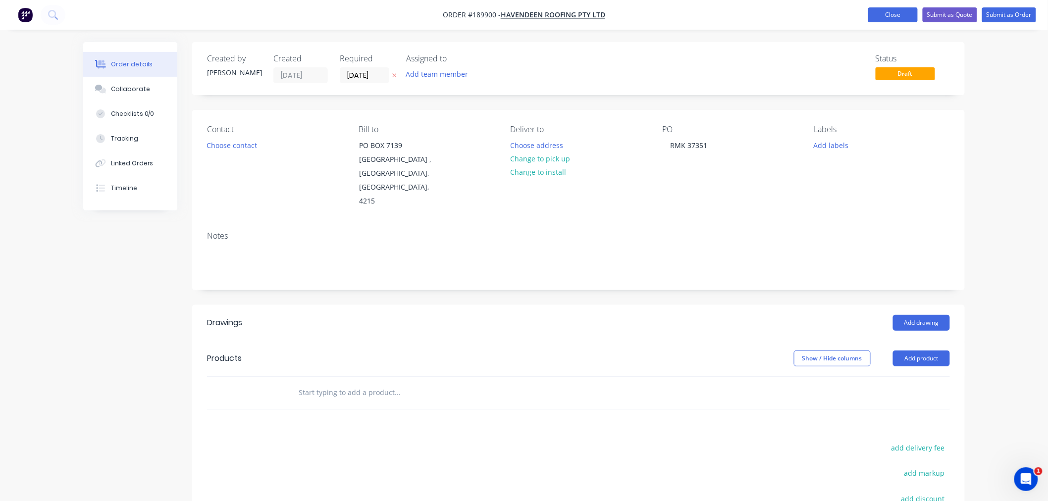
click at [889, 16] on button "Close" at bounding box center [893, 14] width 50 height 15
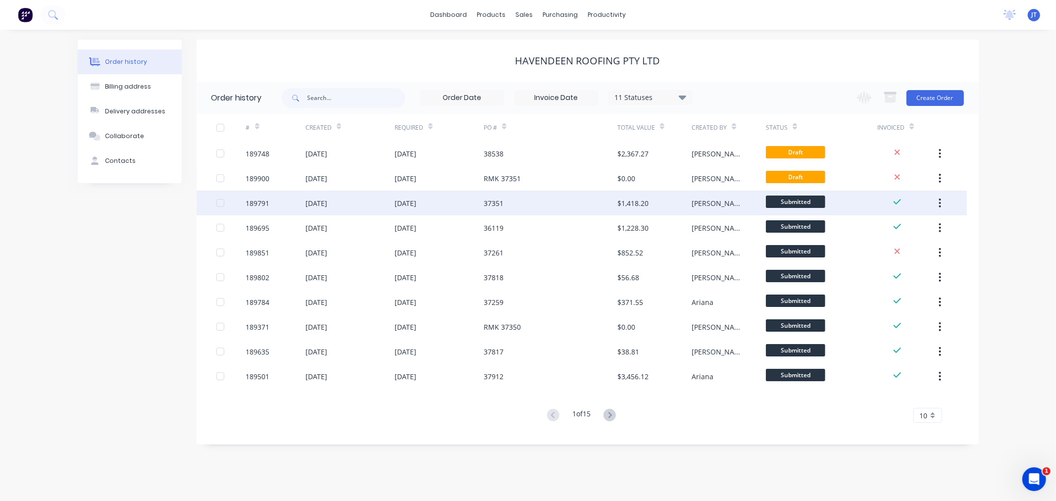
click at [258, 204] on div "189791" at bounding box center [258, 203] width 24 height 10
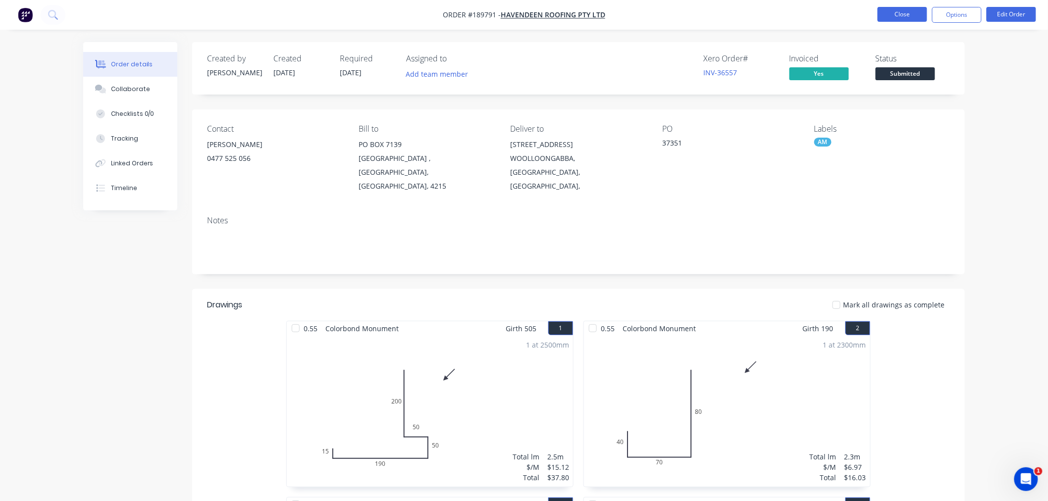
click at [917, 13] on button "Close" at bounding box center [903, 14] width 50 height 15
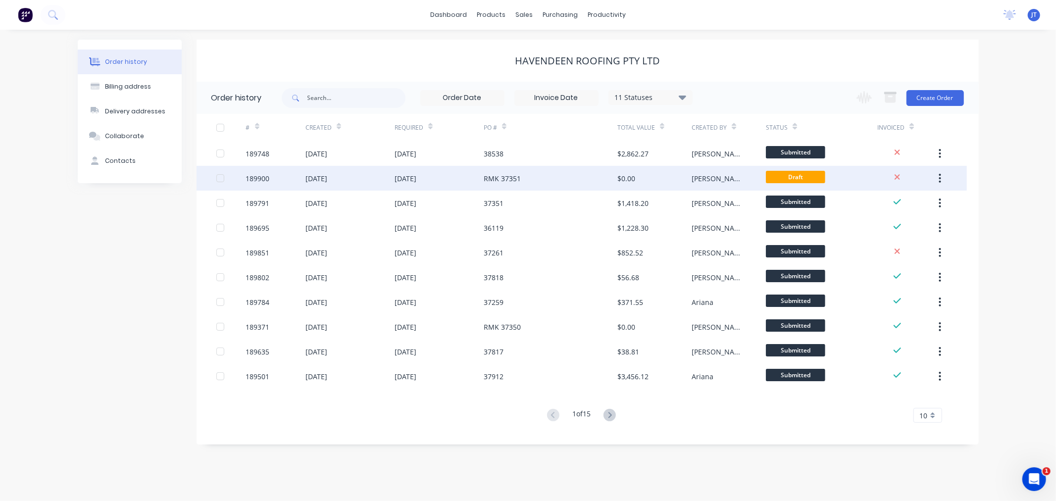
click at [251, 176] on div "189900" at bounding box center [258, 178] width 24 height 10
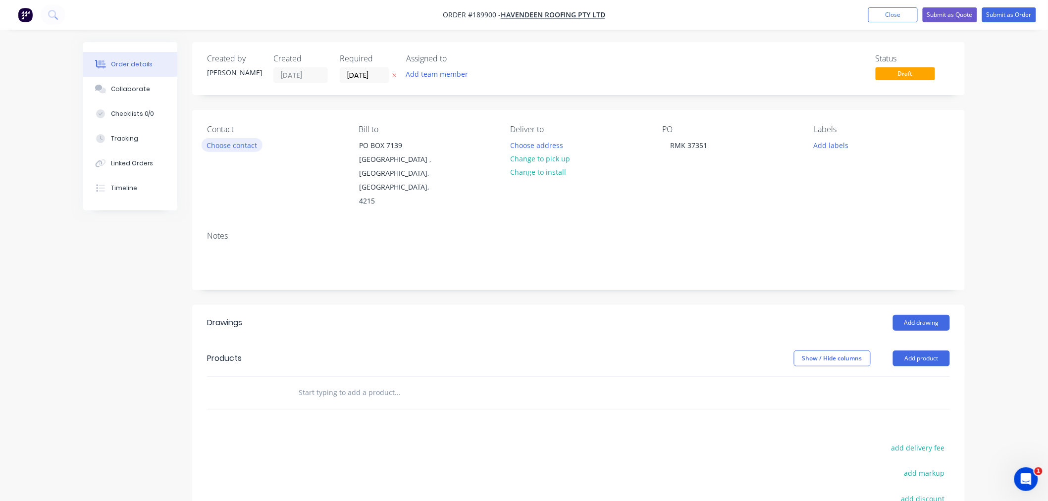
click at [243, 149] on button "Choose contact" at bounding box center [232, 144] width 61 height 13
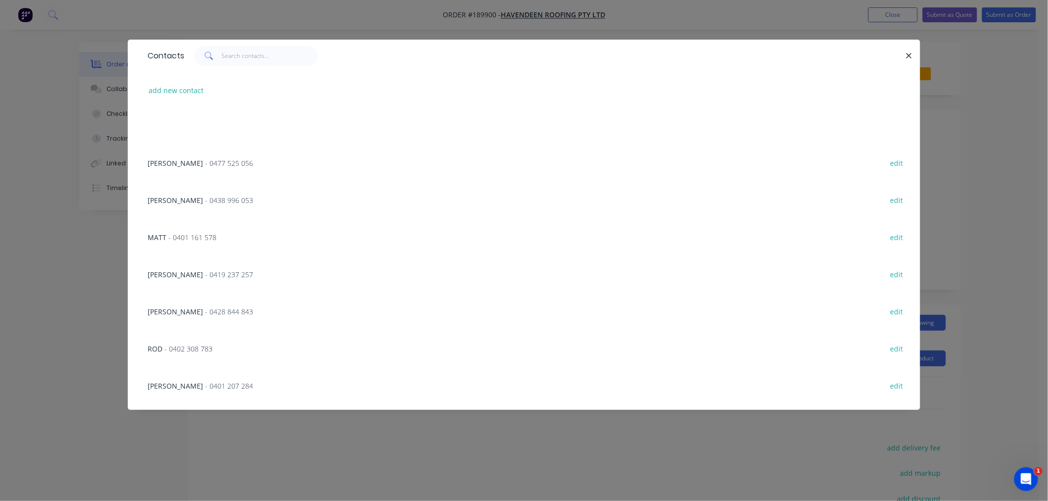
scroll to position [330, 0]
click at [205, 205] on span "- 0428 844 843" at bounding box center [229, 206] width 48 height 9
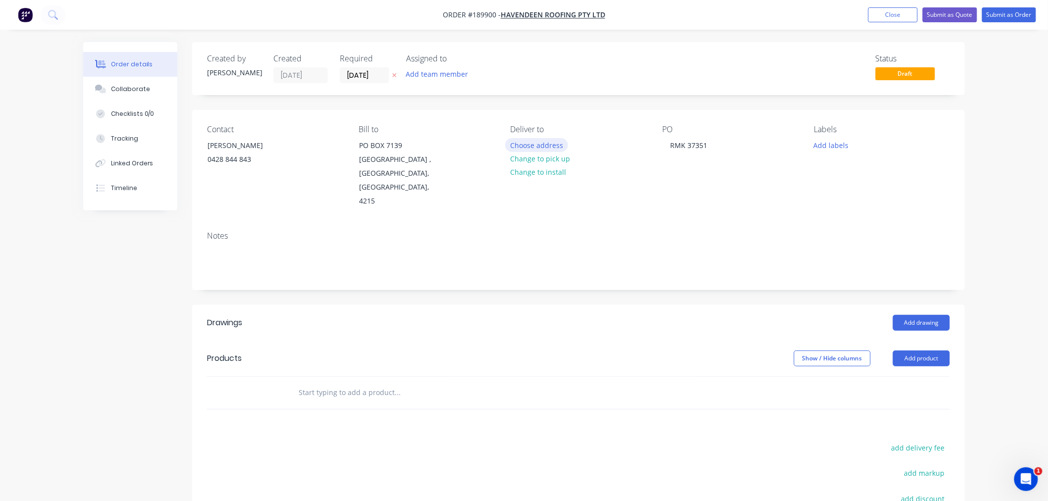
click at [533, 140] on button "Choose address" at bounding box center [536, 144] width 63 height 13
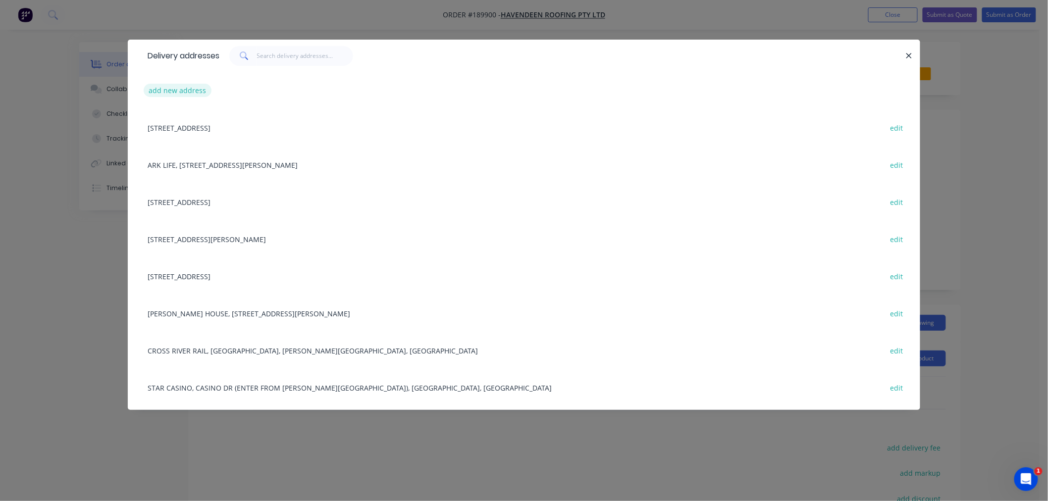
click at [186, 87] on button "add new address" at bounding box center [178, 90] width 68 height 13
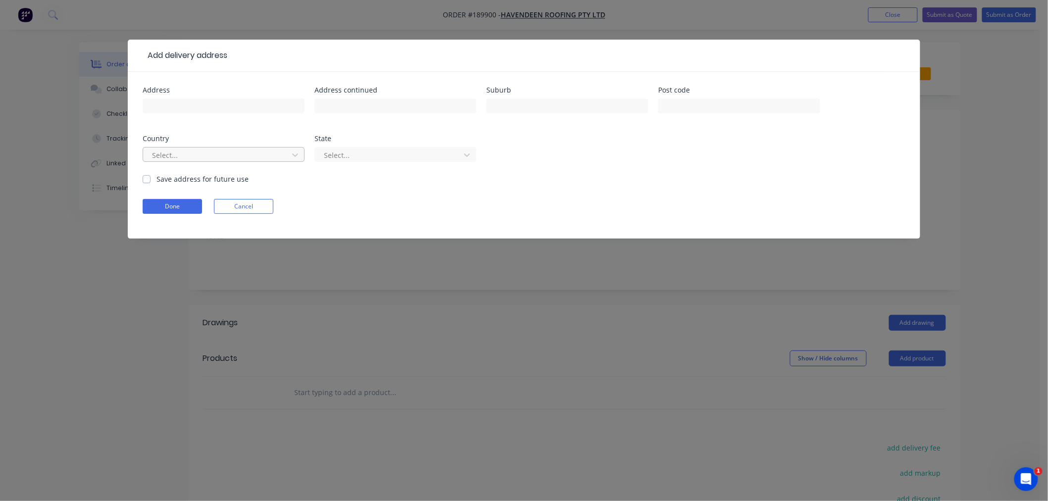
click at [204, 156] on div at bounding box center [217, 155] width 132 height 12
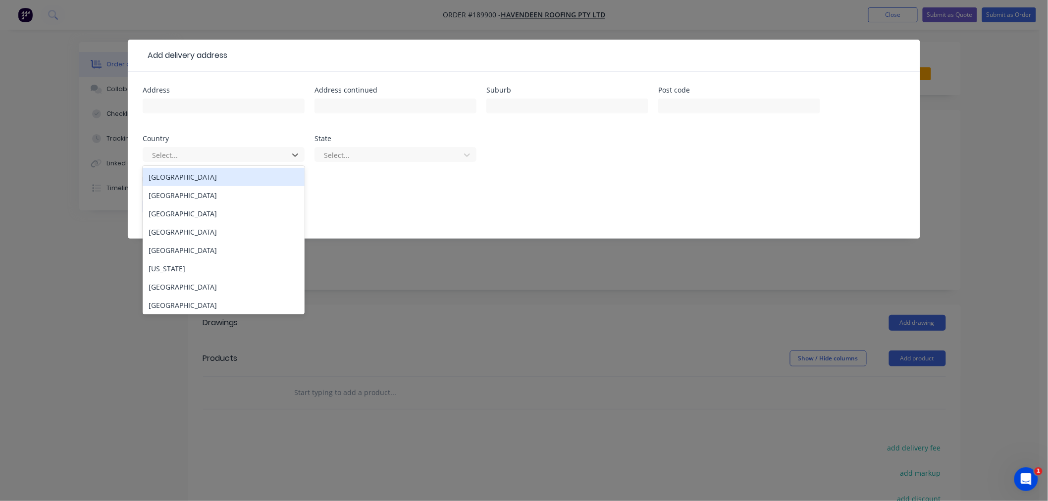
click at [218, 178] on div "Australia" at bounding box center [224, 177] width 162 height 18
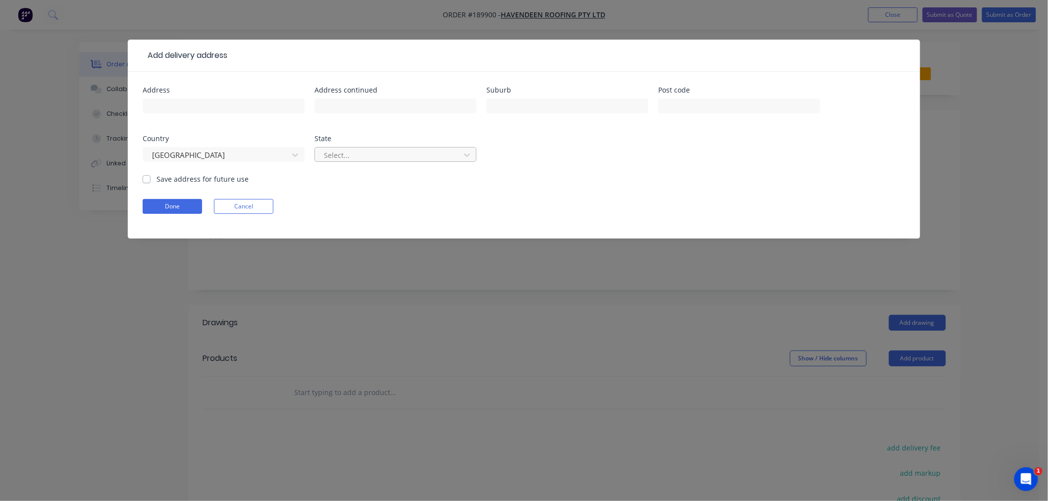
click at [362, 161] on div "Select..." at bounding box center [389, 155] width 138 height 15
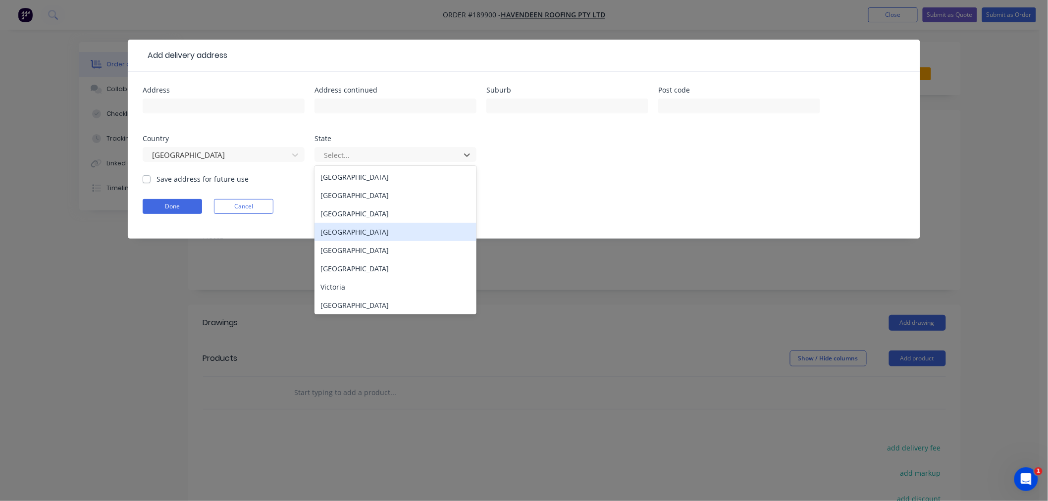
click at [368, 235] on div "Queensland" at bounding box center [395, 232] width 162 height 18
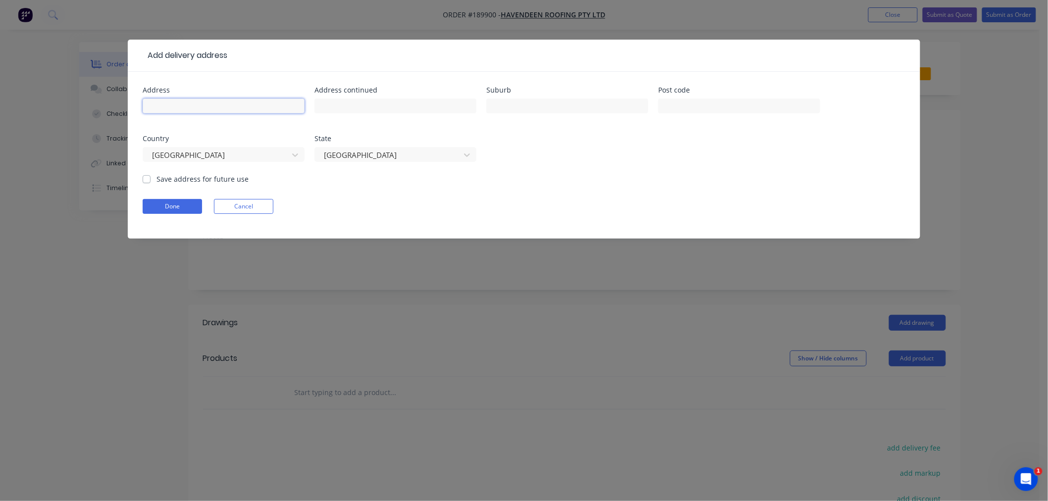
click at [240, 106] on input "text" at bounding box center [224, 106] width 162 height 15
click at [504, 208] on div "Done Cancel" at bounding box center [524, 206] width 763 height 15
click at [180, 208] on button "Done" at bounding box center [172, 206] width 59 height 15
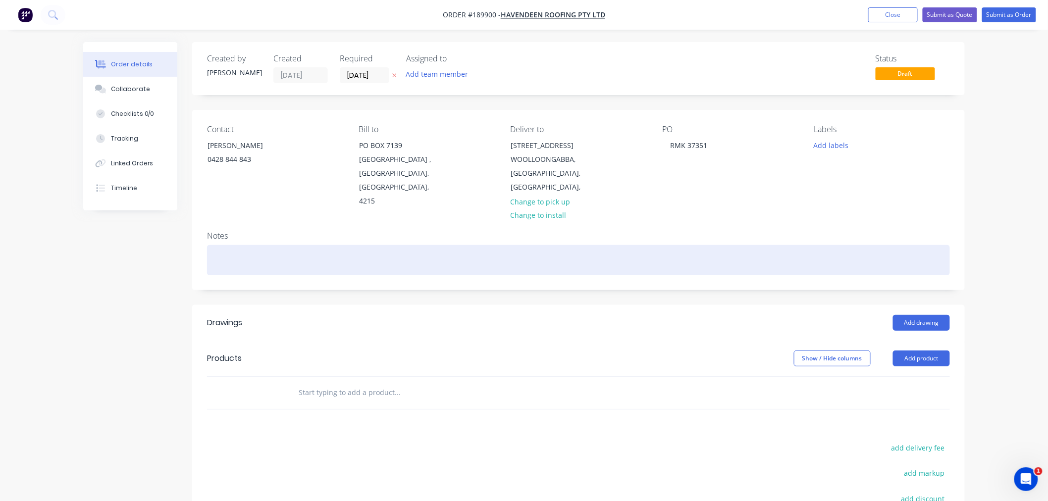
click at [493, 245] on div at bounding box center [578, 260] width 743 height 30
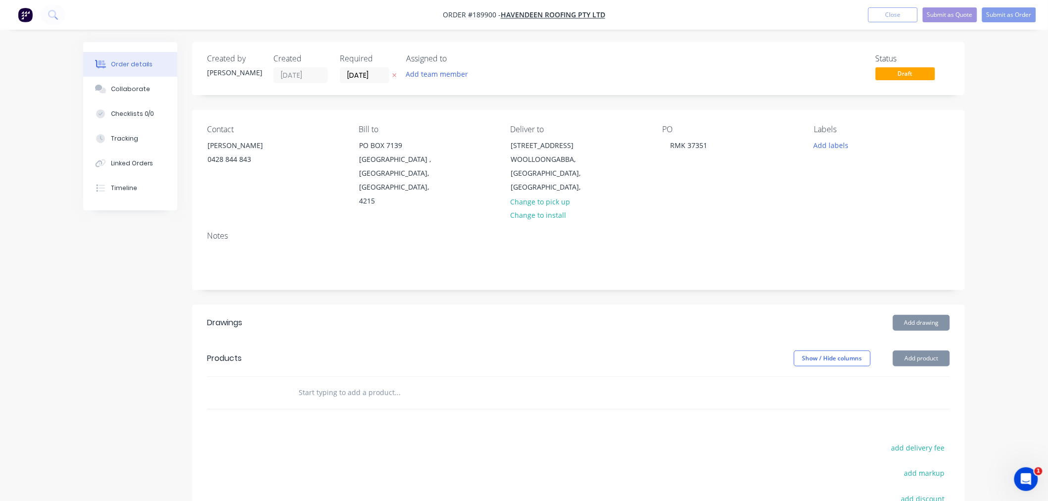
click at [1008, 320] on div "Order details Collaborate Checklists 0/0 Tracking Linked Orders Timeline Order …" at bounding box center [524, 331] width 1048 height 662
click at [924, 315] on button "Add drawing" at bounding box center [921, 323] width 57 height 16
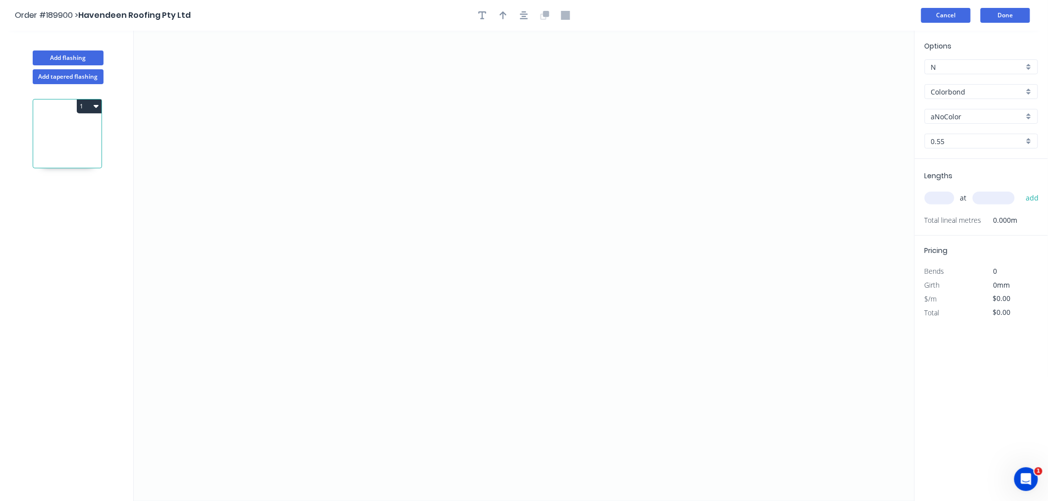
click at [947, 15] on button "Cancel" at bounding box center [946, 15] width 50 height 15
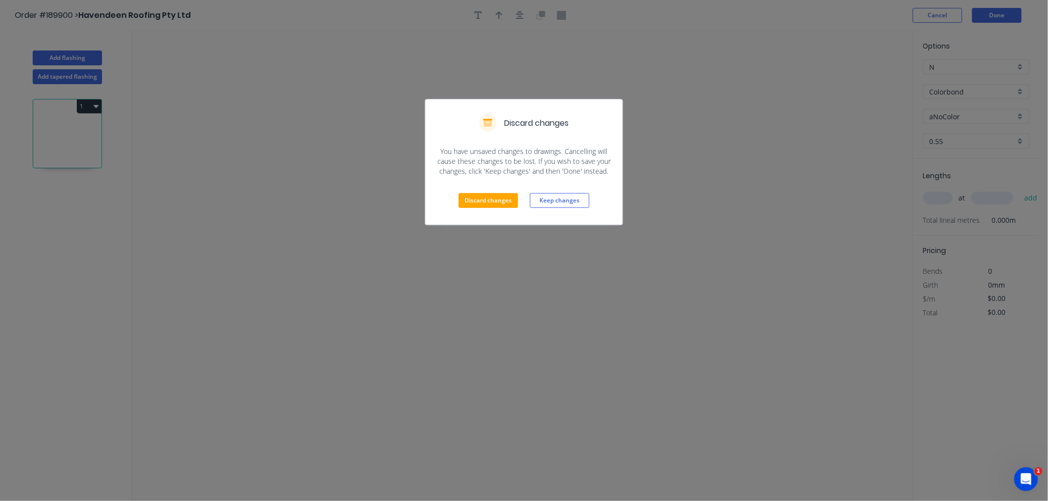
click at [501, 208] on div "Discard changes Keep changes" at bounding box center [523, 200] width 197 height 49
click at [496, 203] on button "Discard changes" at bounding box center [488, 200] width 59 height 15
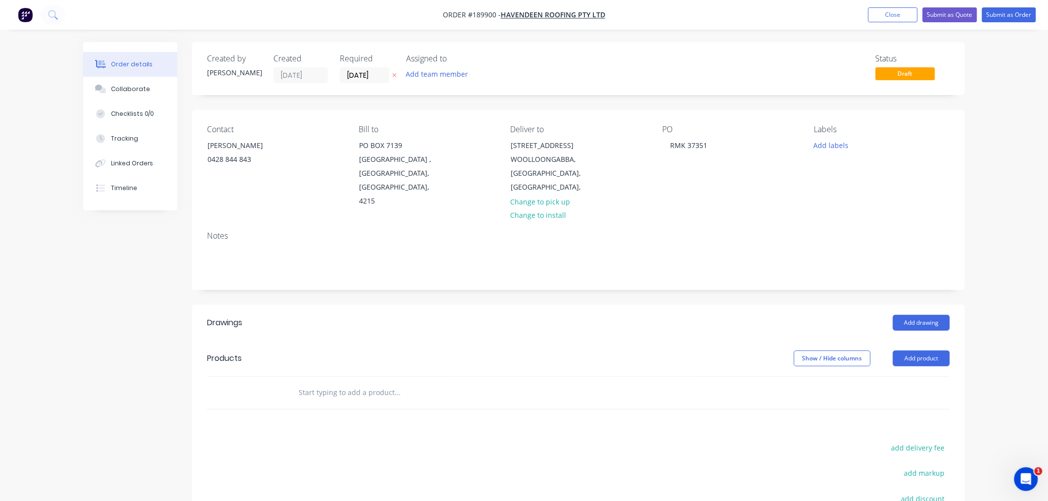
click at [980, 304] on div "Order details Collaborate Checklists 0/0 Tracking Linked Orders Timeline Order …" at bounding box center [524, 331] width 1048 height 662
click at [913, 315] on button "Add drawing" at bounding box center [921, 323] width 57 height 16
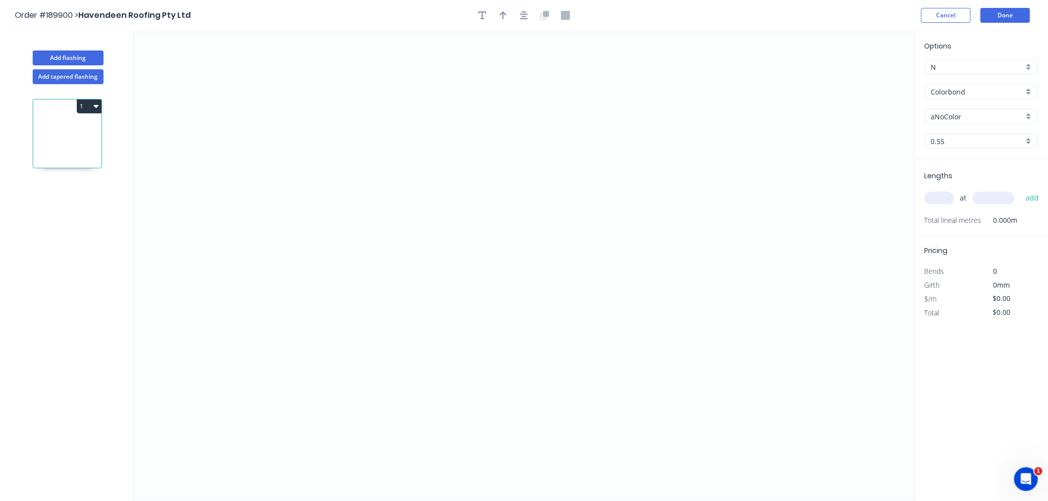
click at [954, 110] on div "aNoColor" at bounding box center [981, 116] width 113 height 15
click at [990, 157] on div "Monument" at bounding box center [981, 158] width 112 height 17
click at [942, 198] on input "text" at bounding box center [940, 198] width 30 height 13
click at [1021, 190] on button "add" at bounding box center [1032, 198] width 23 height 17
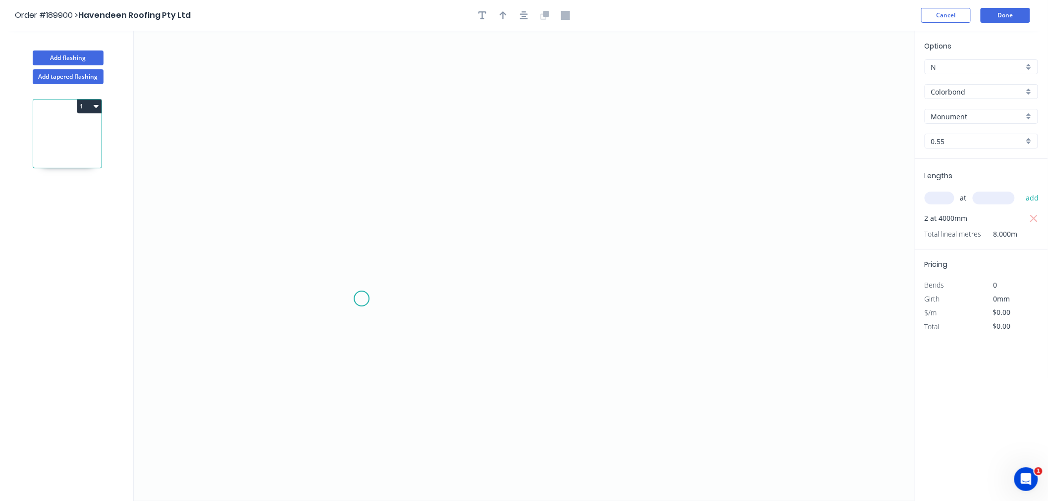
click at [362, 299] on icon "0" at bounding box center [524, 266] width 781 height 470
click at [319, 259] on icon "0" at bounding box center [524, 266] width 781 height 470
click at [324, 125] on icon "0 ?" at bounding box center [524, 266] width 781 height 470
click at [543, 135] on icon "0 ? ?" at bounding box center [524, 266] width 781 height 470
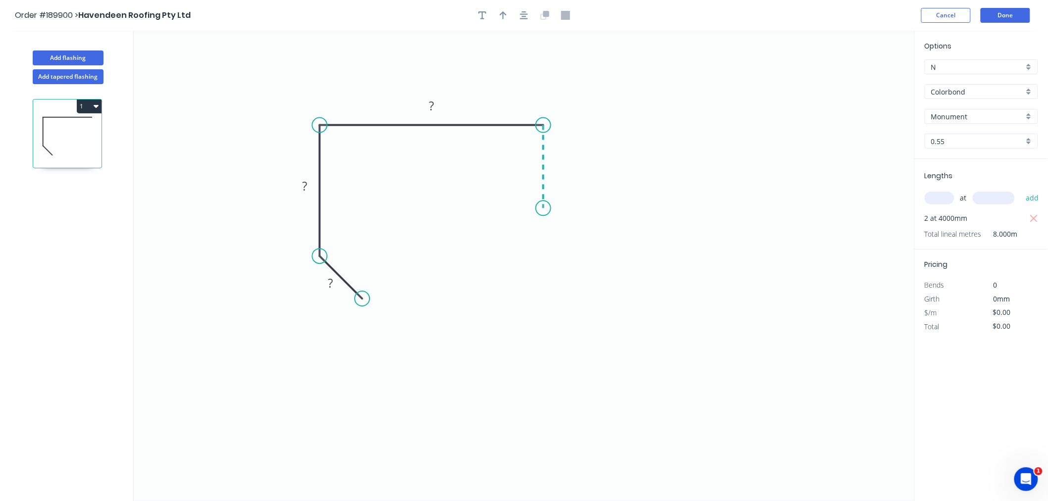
click at [545, 208] on icon "0 ? ? ?" at bounding box center [524, 266] width 781 height 470
click at [527, 18] on icon "button" at bounding box center [524, 15] width 8 height 8
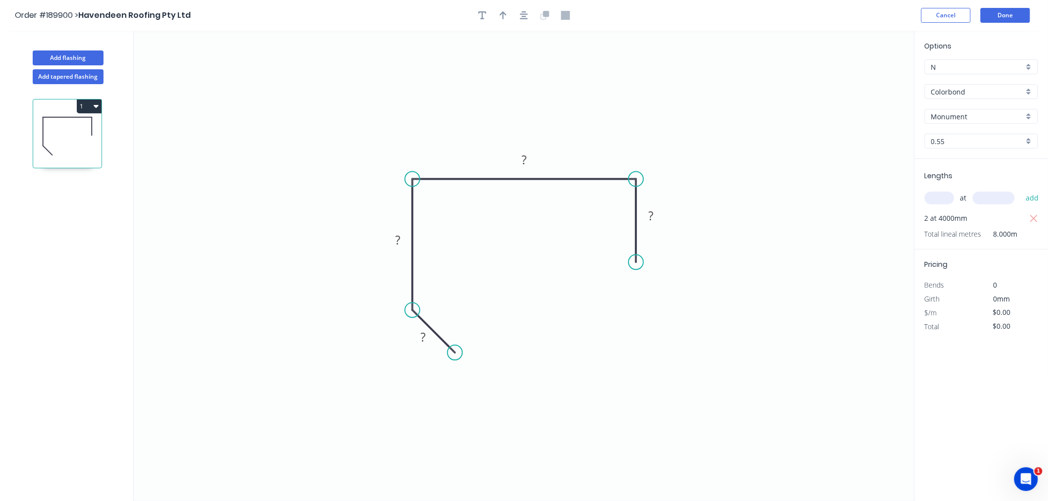
click at [505, 18] on icon "button" at bounding box center [503, 15] width 7 height 9
drag, startPoint x: 866, startPoint y: 80, endPoint x: 582, endPoint y: 139, distance: 289.9
click at [582, 139] on icon at bounding box center [581, 128] width 9 height 32
drag, startPoint x: 582, startPoint y: 139, endPoint x: 659, endPoint y: 158, distance: 79.1
click at [659, 158] on icon at bounding box center [657, 146] width 9 height 32
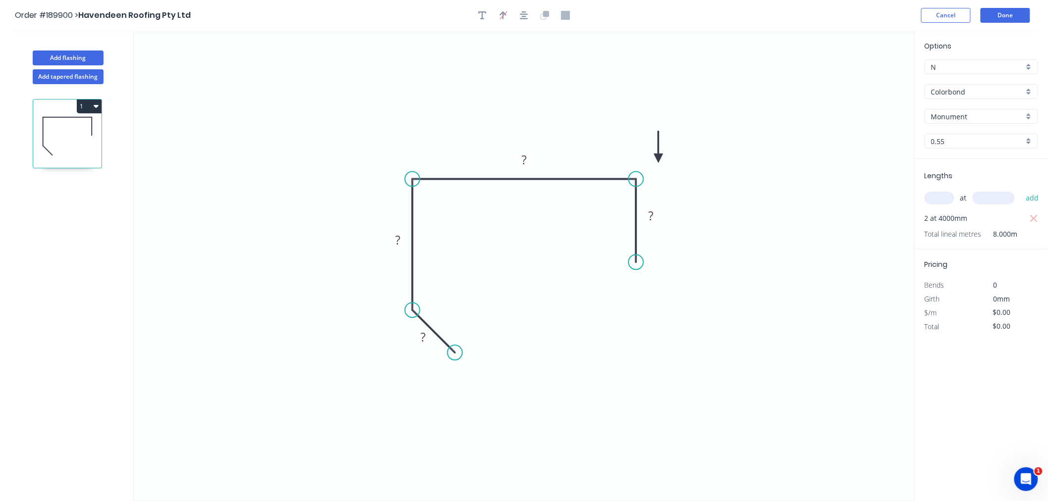
click at [659, 158] on icon at bounding box center [658, 147] width 9 height 32
click at [527, 162] on rect at bounding box center [525, 161] width 20 height 14
click at [434, 339] on div "Show angle" at bounding box center [464, 338] width 100 height 20
click at [438, 301] on tspan "º" at bounding box center [437, 300] width 4 height 16
click at [545, 279] on icon "0 45 100 330 40 120 º" at bounding box center [524, 266] width 781 height 470
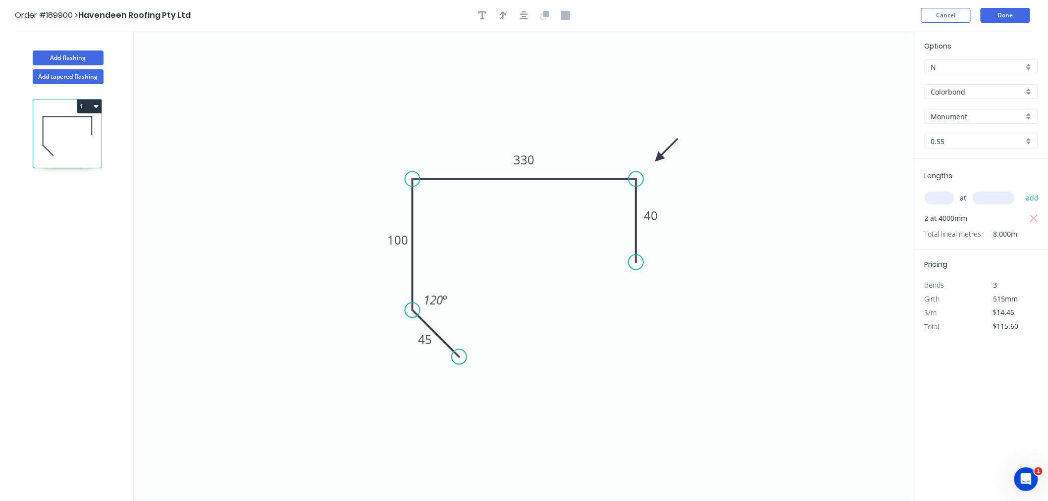
click at [459, 356] on circle at bounding box center [459, 357] width 15 height 15
click at [620, 397] on icon "0 45 100 330 40 120 º" at bounding box center [524, 266] width 781 height 470
click at [76, 60] on button "Add flashing" at bounding box center [68, 58] width 71 height 15
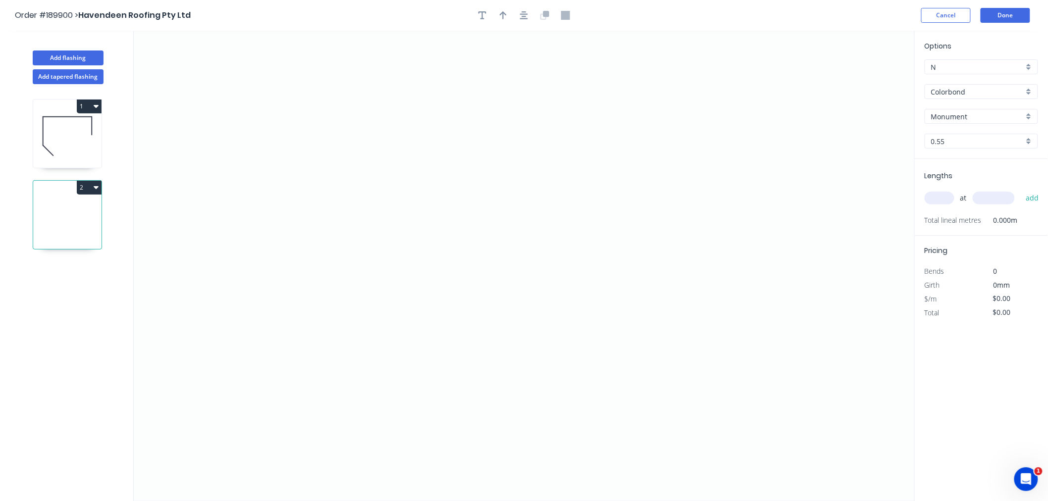
click at [941, 202] on input "text" at bounding box center [940, 198] width 30 height 13
click at [1021, 190] on button "add" at bounding box center [1032, 198] width 23 height 17
click at [341, 90] on icon "0" at bounding box center [524, 266] width 781 height 470
click at [561, 124] on icon "0" at bounding box center [524, 266] width 781 height 470
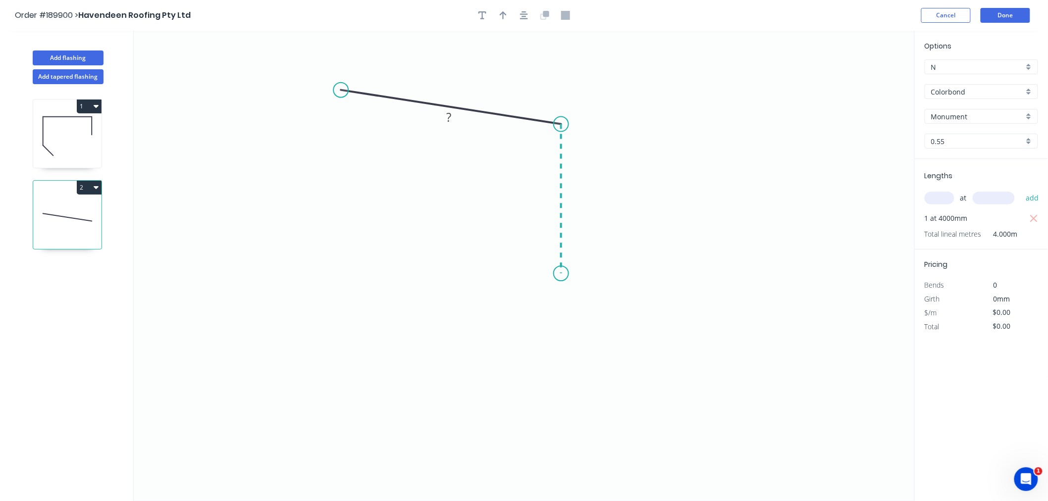
click at [554, 274] on icon "0 ?" at bounding box center [524, 266] width 781 height 470
click at [502, 273] on icon "0 ? ? ? º" at bounding box center [524, 266] width 781 height 470
click at [497, 353] on icon "0 ? ? ? ? º" at bounding box center [524, 266] width 781 height 470
click at [566, 351] on icon "0 ? ? ? ? ? º" at bounding box center [524, 266] width 781 height 470
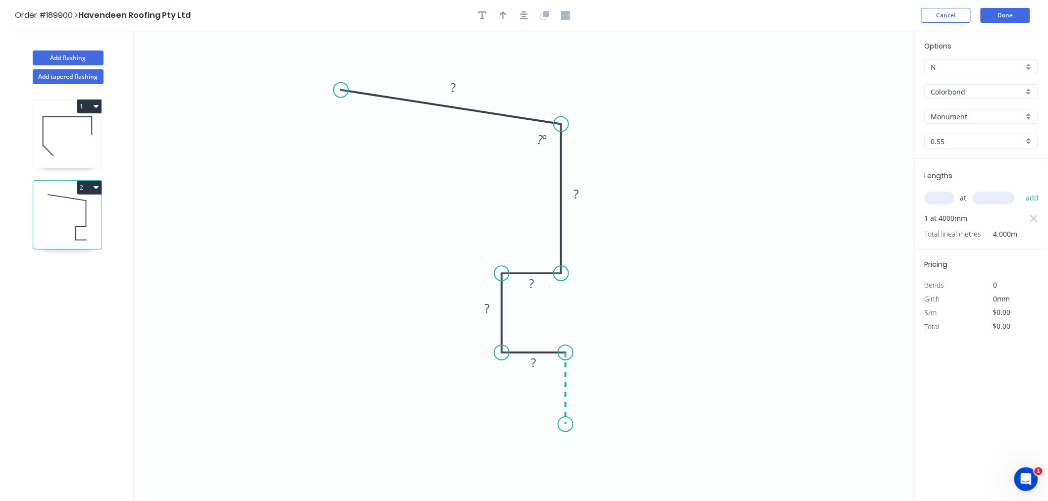
click at [569, 425] on icon "0 ? ? ? ? ? ? º" at bounding box center [524, 266] width 781 height 470
drag, startPoint x: 566, startPoint y: 424, endPoint x: 570, endPoint y: 452, distance: 28.2
click at [570, 452] on circle at bounding box center [565, 451] width 15 height 15
drag, startPoint x: 565, startPoint y: 451, endPoint x: 585, endPoint y: 451, distance: 20.8
click at [565, 450] on circle at bounding box center [565, 451] width 15 height 15
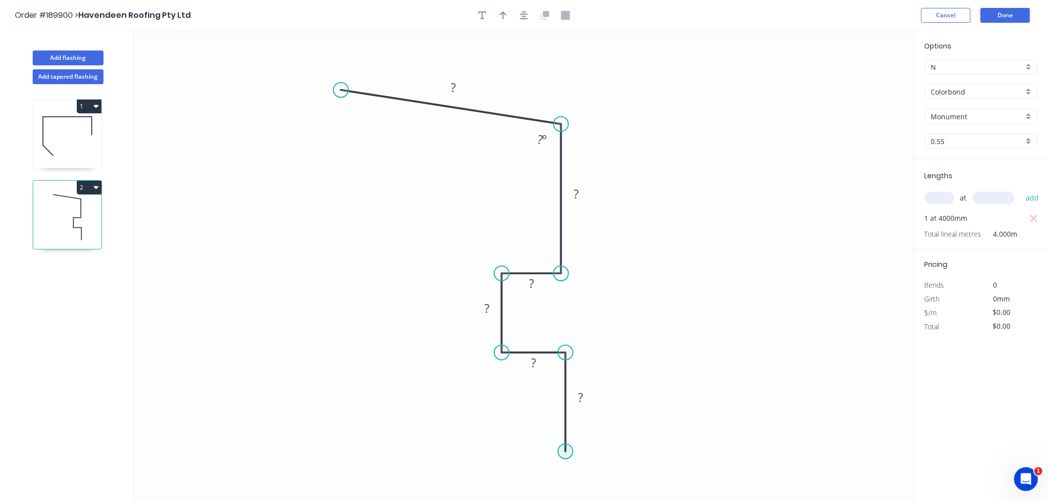
click at [565, 450] on circle at bounding box center [565, 451] width 15 height 15
click at [625, 451] on icon "0 ? ? ? ? ? ? ? º" at bounding box center [524, 266] width 781 height 470
click at [667, 472] on div "Feather" at bounding box center [675, 474] width 100 height 20
drag, startPoint x: 626, startPoint y: 473, endPoint x: 646, endPoint y: 487, distance: 24.6
click at [646, 487] on rect at bounding box center [632, 482] width 39 height 20
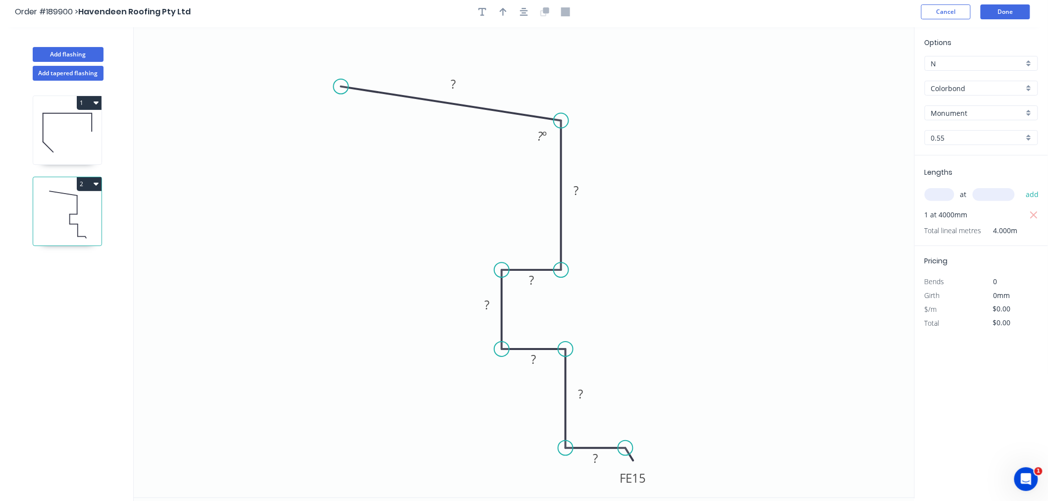
scroll to position [0, 0]
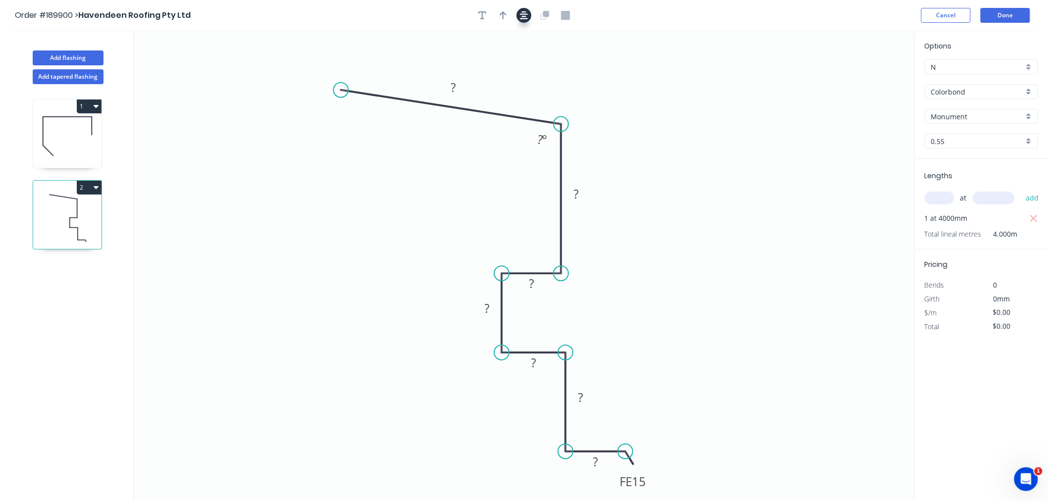
click at [526, 12] on icon "button" at bounding box center [524, 15] width 8 height 9
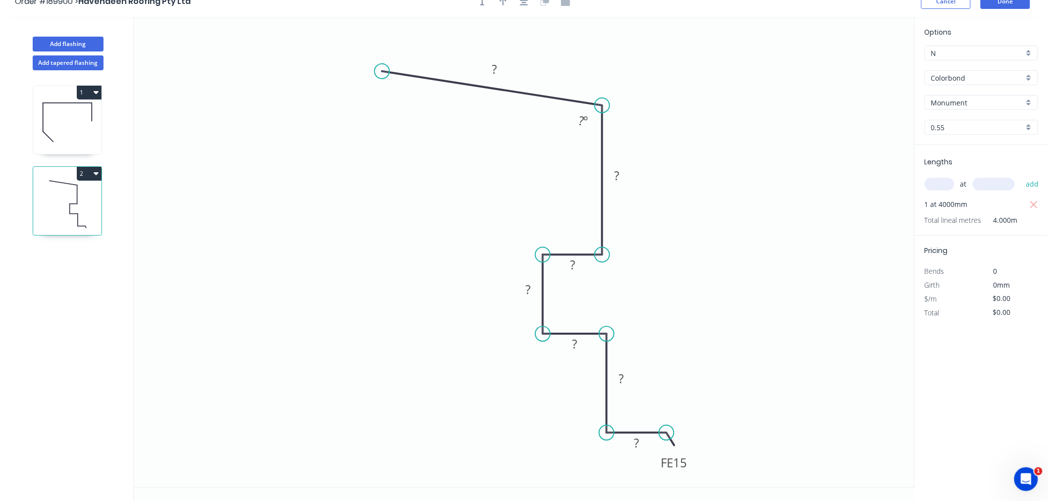
scroll to position [18, 0]
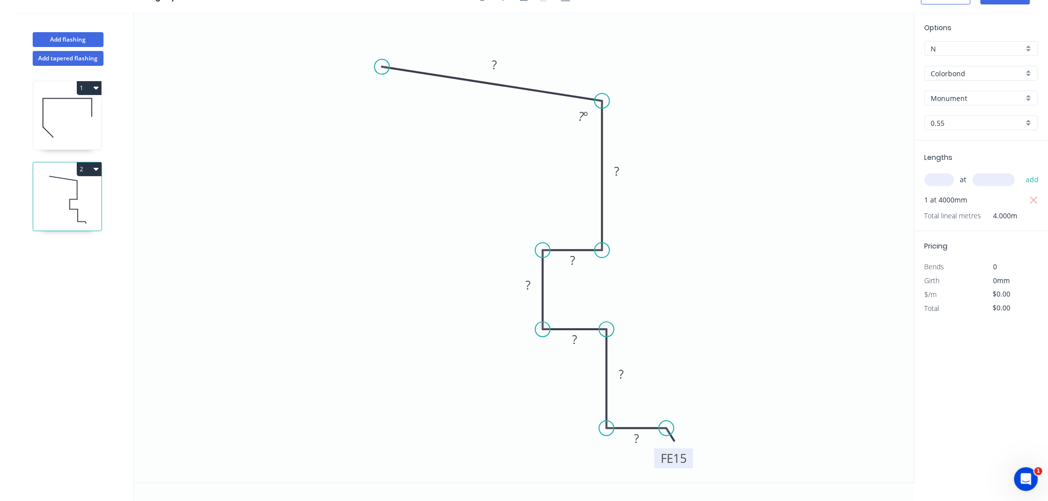
click at [679, 461] on tspan "15" at bounding box center [680, 459] width 14 height 16
click at [583, 116] on tspan "º" at bounding box center [585, 116] width 4 height 16
click at [494, 70] on tspan "?" at bounding box center [494, 64] width 5 height 16
click at [398, 142] on icon "0 610 ? ? ? ? ? FE 10 ? 95 º" at bounding box center [524, 247] width 781 height 470
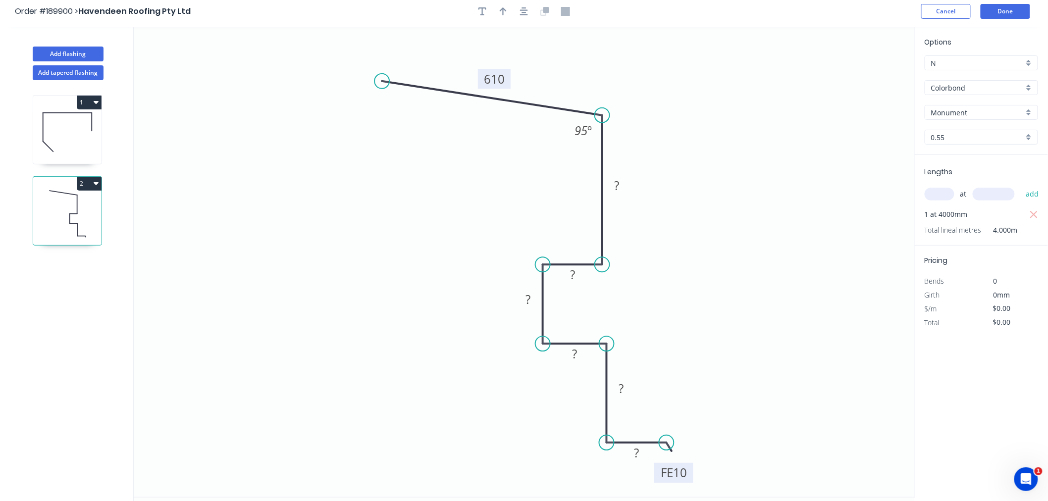
scroll to position [0, 0]
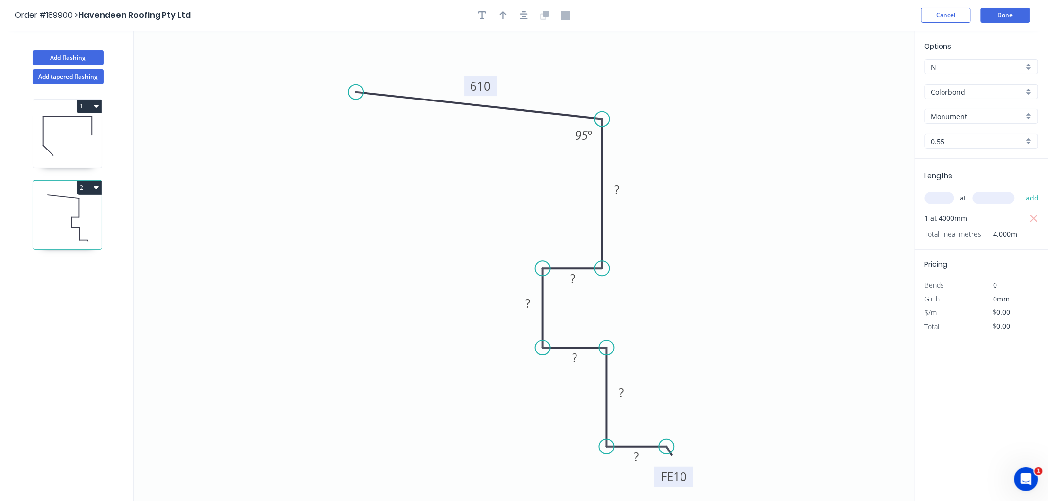
drag, startPoint x: 371, startPoint y: 80, endPoint x: 356, endPoint y: 92, distance: 19.8
click at [356, 92] on circle at bounding box center [355, 92] width 15 height 15
click at [520, 14] on icon "button" at bounding box center [524, 15] width 8 height 9
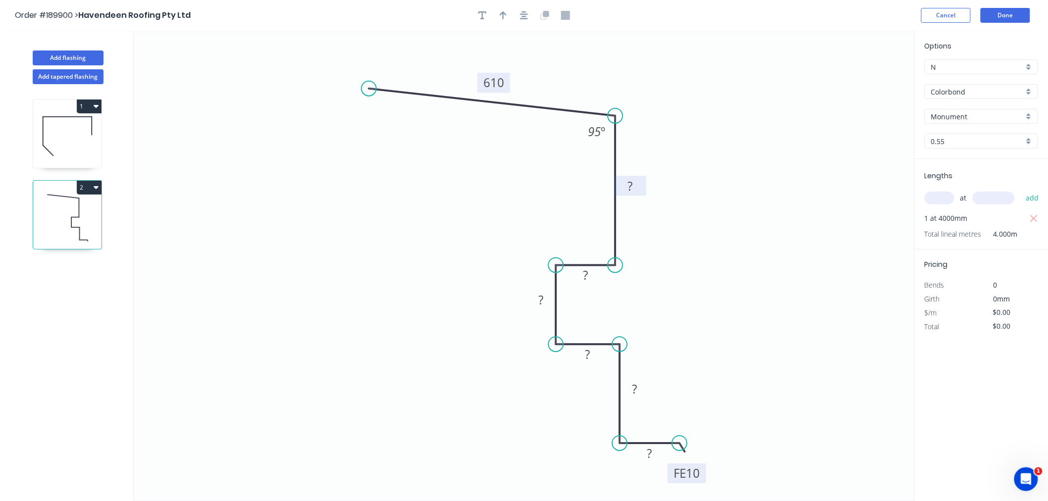
click at [632, 181] on rect at bounding box center [630, 187] width 20 height 14
click at [357, 244] on icon "0 610 125 15 15 15 130 FE 10 15 95 º" at bounding box center [524, 266] width 781 height 470
click at [527, 11] on icon "button" at bounding box center [524, 15] width 8 height 9
click at [524, 18] on icon "button" at bounding box center [524, 15] width 8 height 8
click at [760, 111] on icon "0 610 125 15 15 15 130 FE 10 15 95 º" at bounding box center [524, 266] width 781 height 470
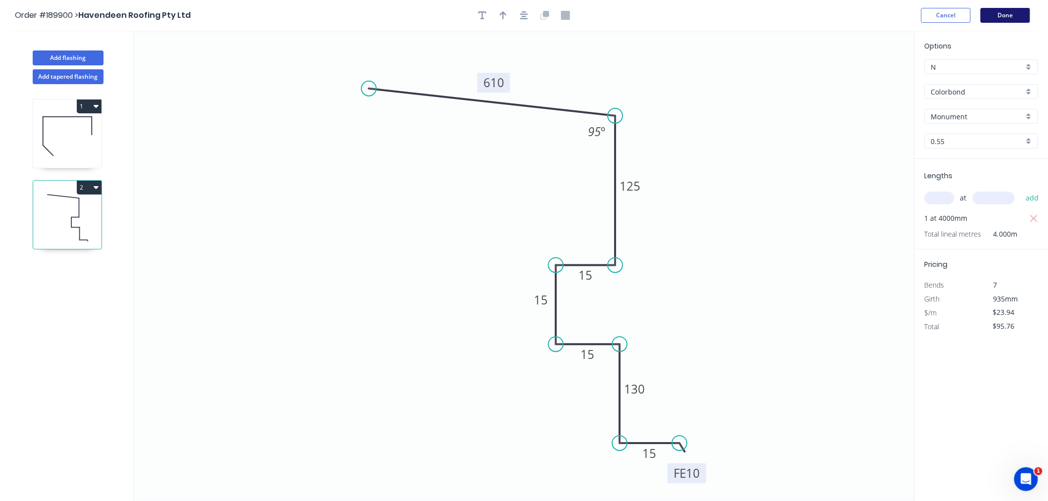
click at [1013, 15] on button "Done" at bounding box center [1006, 15] width 50 height 15
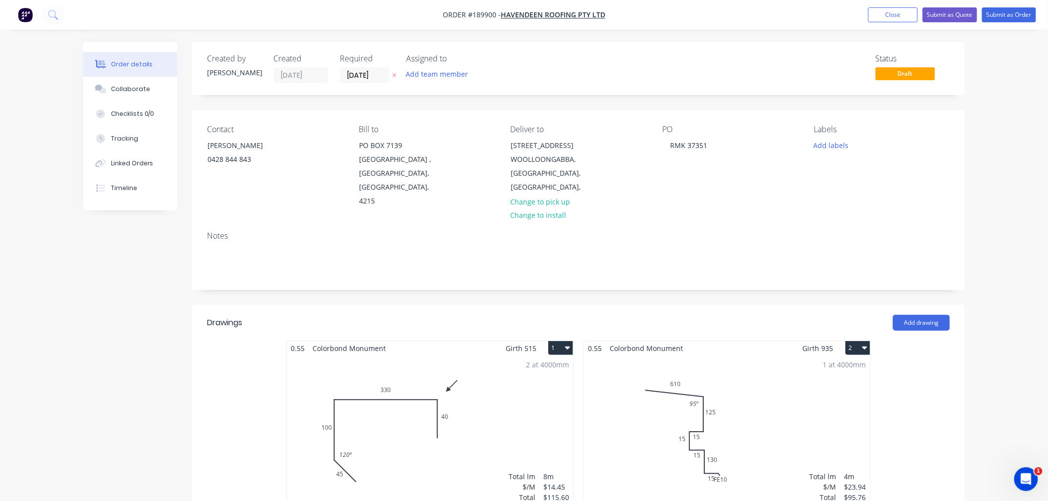
click at [766, 418] on div "1 at 4000mm Total lm $/M Total 4m $23.94 $95.76" at bounding box center [727, 431] width 286 height 151
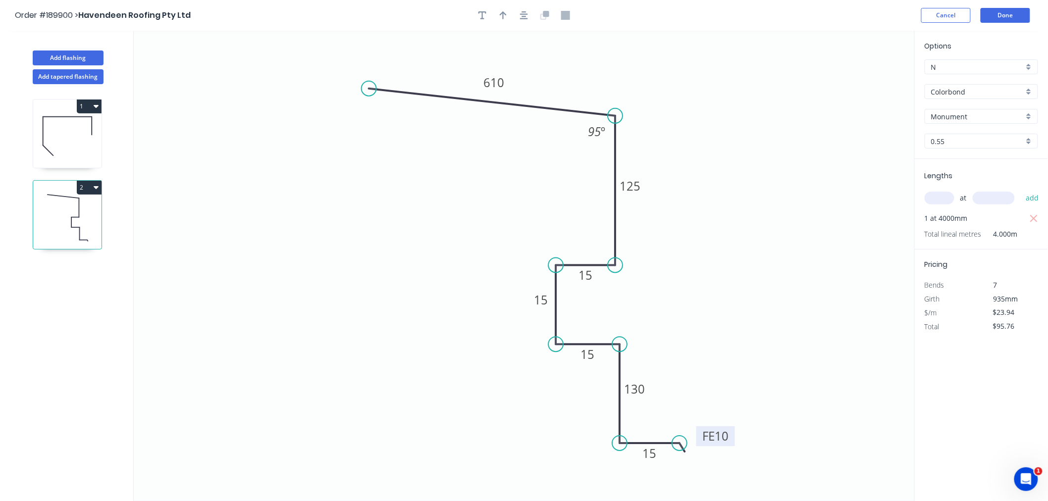
drag, startPoint x: 704, startPoint y: 471, endPoint x: 733, endPoint y: 434, distance: 47.3
click at [733, 434] on rect at bounding box center [715, 436] width 39 height 20
click at [1006, 16] on button "Done" at bounding box center [1006, 15] width 50 height 15
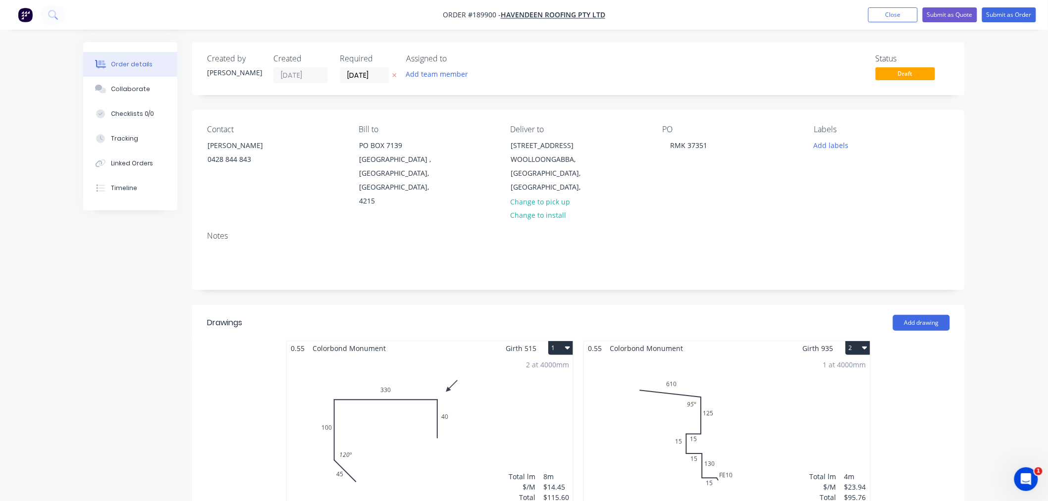
click at [481, 394] on div "2 at 4000mm Total lm $/M Total 8m $14.45 $115.60" at bounding box center [430, 431] width 286 height 151
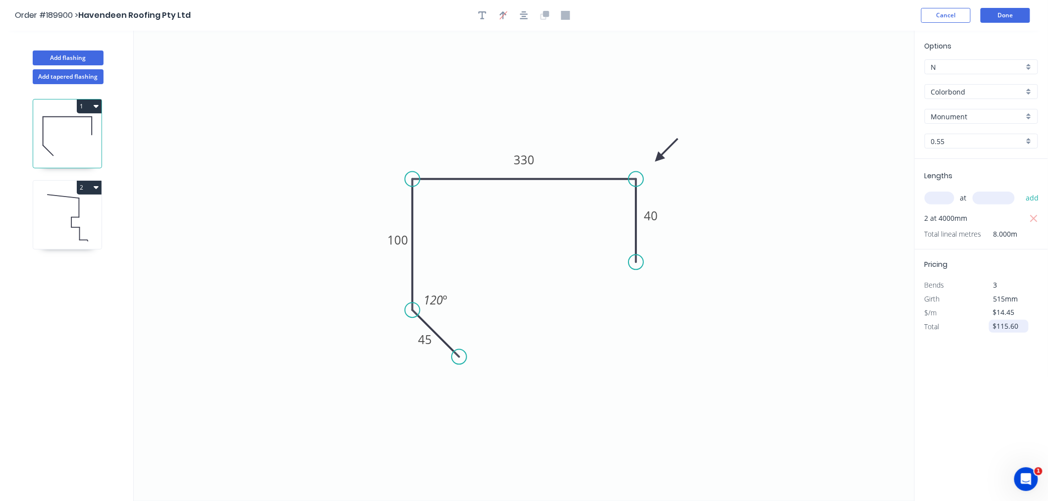
click at [1004, 327] on input "$115.60" at bounding box center [1010, 326] width 34 height 14
click at [71, 211] on icon at bounding box center [67, 217] width 68 height 63
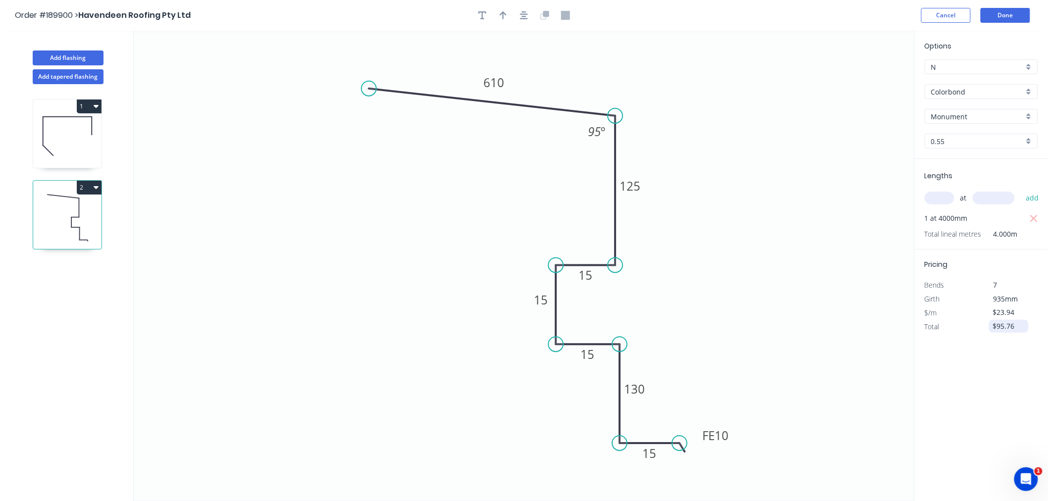
click at [1003, 324] on input "$95.76" at bounding box center [1010, 326] width 34 height 14
click at [1007, 17] on button "Done" at bounding box center [1006, 15] width 50 height 15
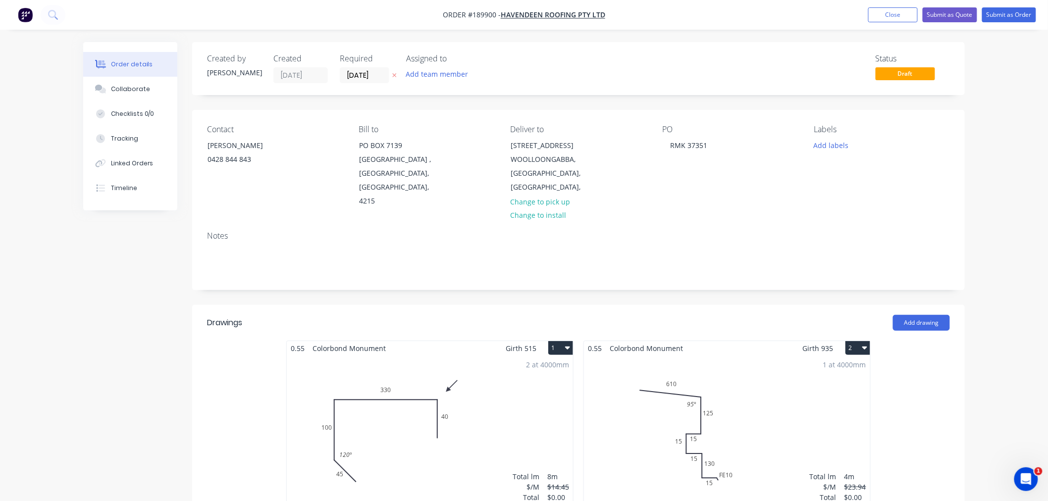
click at [1022, 201] on div "Order details Collaborate Checklists 0/0 Tracking Linked Orders Timeline Order …" at bounding box center [524, 419] width 1048 height 838
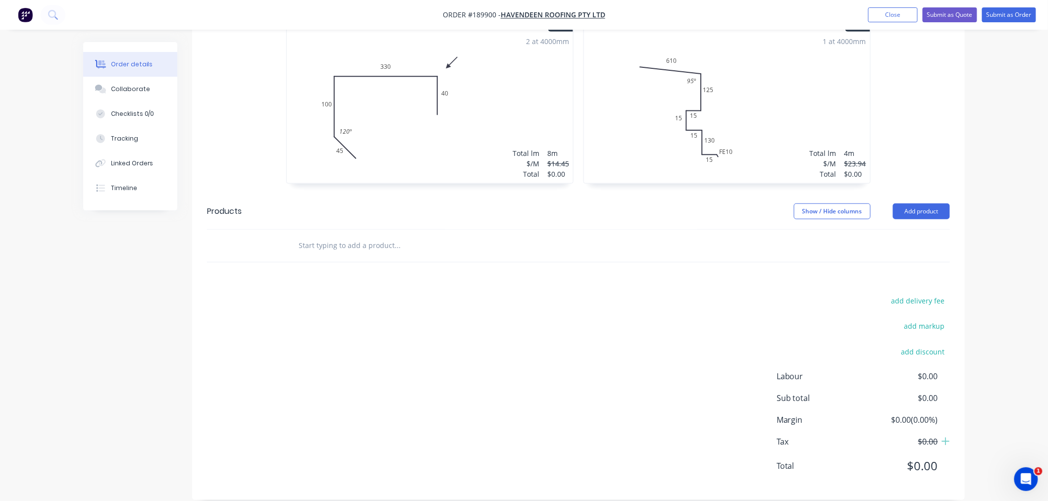
click at [1014, 325] on div "Order details Collaborate Checklists 0/0 Tracking Linked Orders Timeline Order …" at bounding box center [524, 96] width 1048 height 838
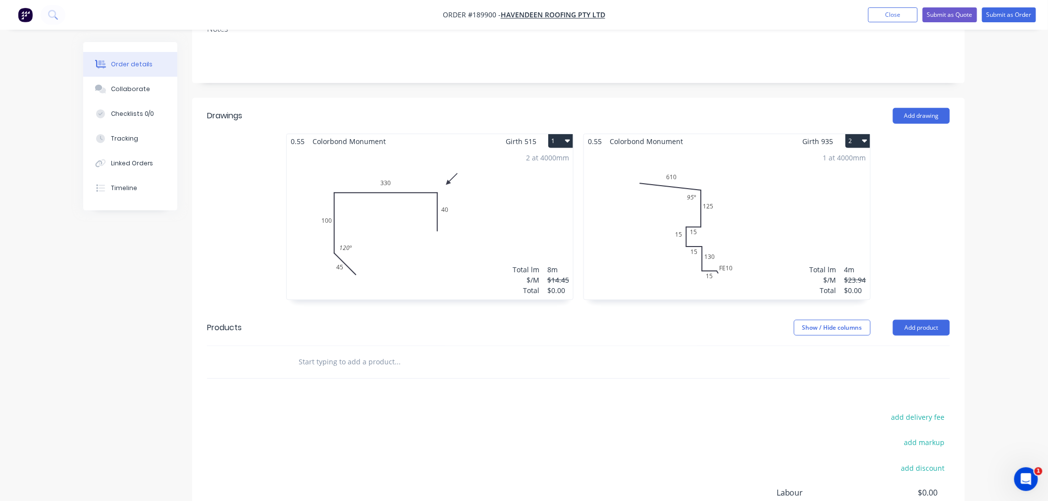
scroll to position [103, 0]
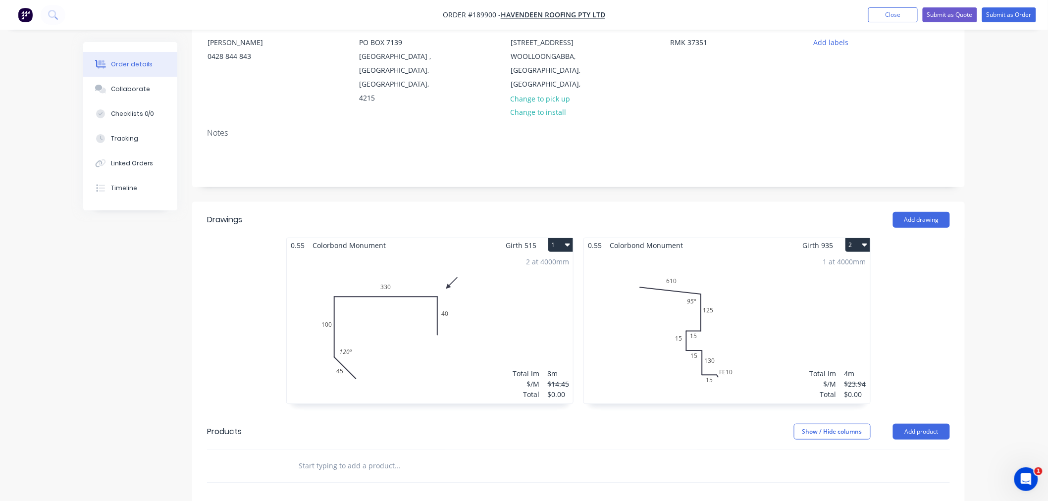
click at [744, 333] on div "1 at 4000mm Total lm $/M Total 4m $23.94 $0.00" at bounding box center [727, 328] width 286 height 151
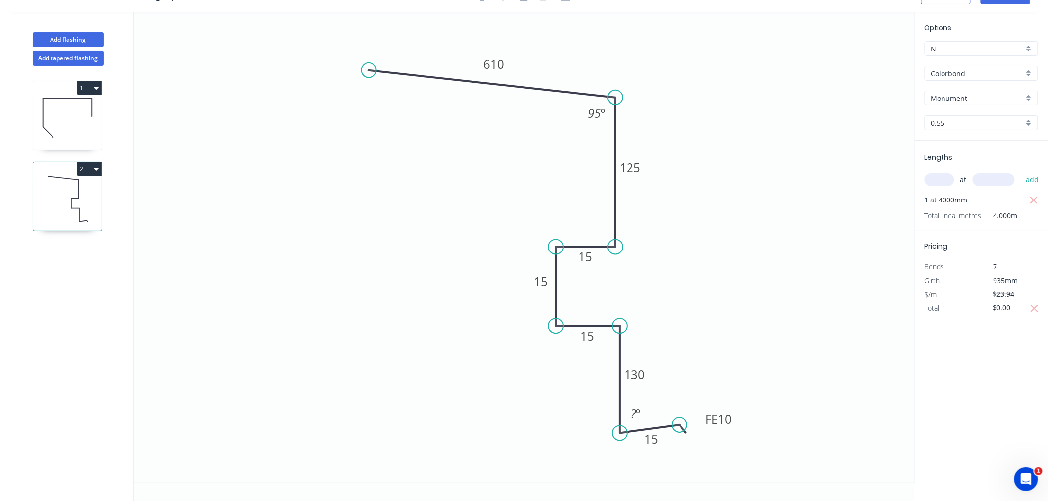
click at [622, 433] on circle at bounding box center [619, 433] width 15 height 15
drag, startPoint x: 676, startPoint y: 422, endPoint x: 678, endPoint y: 433, distance: 11.1
click at [678, 433] on circle at bounding box center [678, 433] width 15 height 15
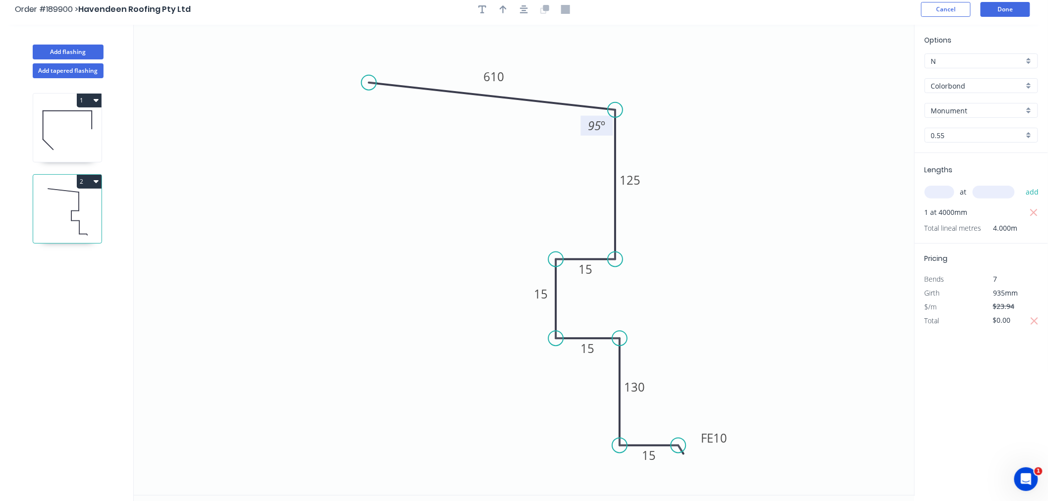
scroll to position [0, 0]
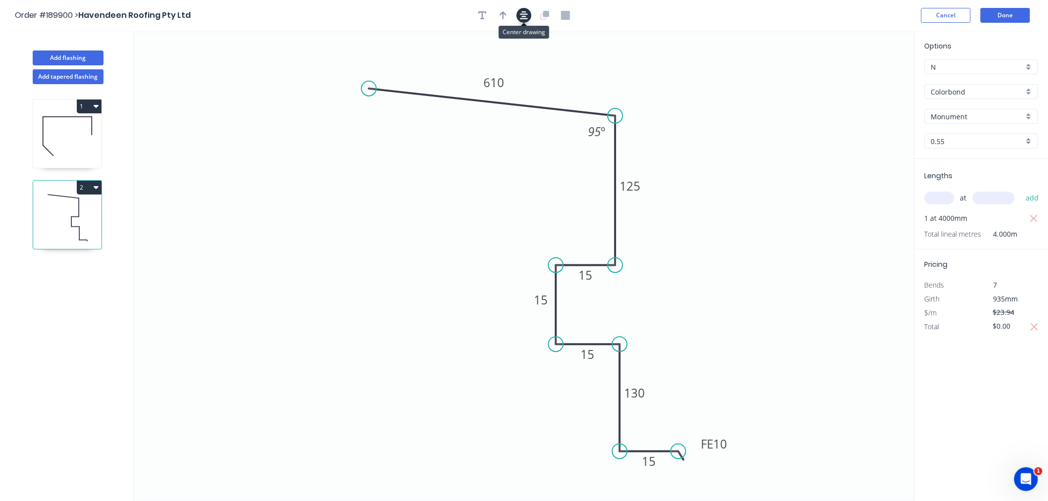
click at [521, 17] on icon "button" at bounding box center [524, 15] width 8 height 9
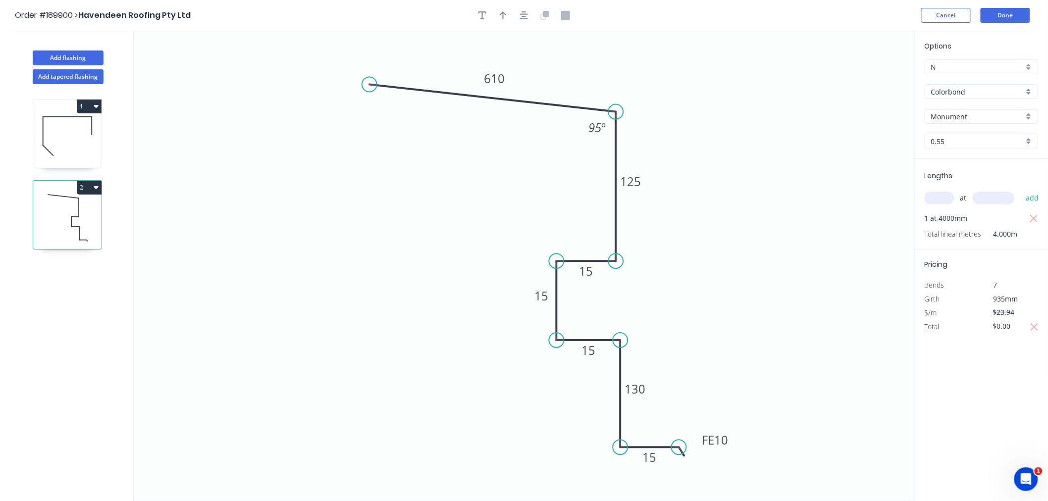
click at [673, 26] on header "Order #189900 > Havendeen Roofing Pty Ltd Cancel Done" at bounding box center [524, 15] width 1048 height 31
click at [1000, 15] on button "Done" at bounding box center [1006, 15] width 50 height 15
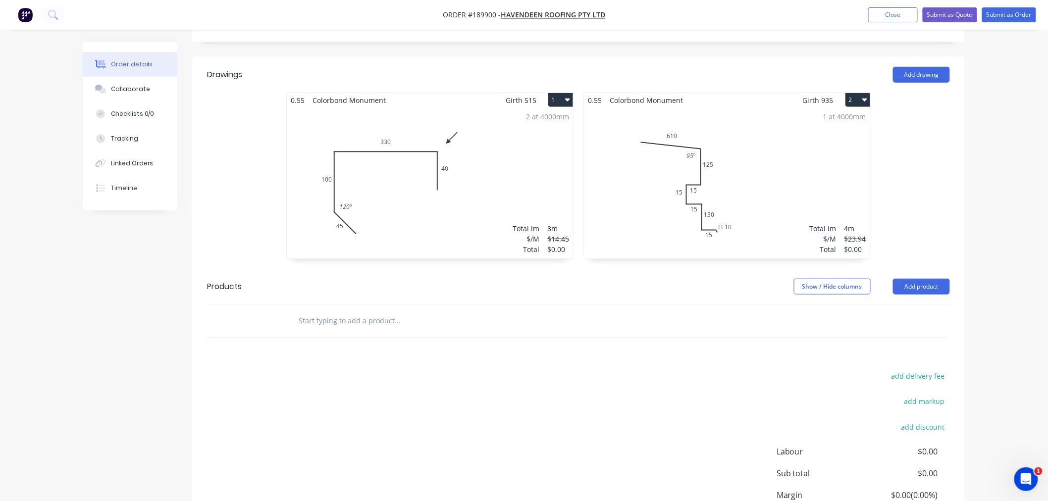
scroll to position [323, 0]
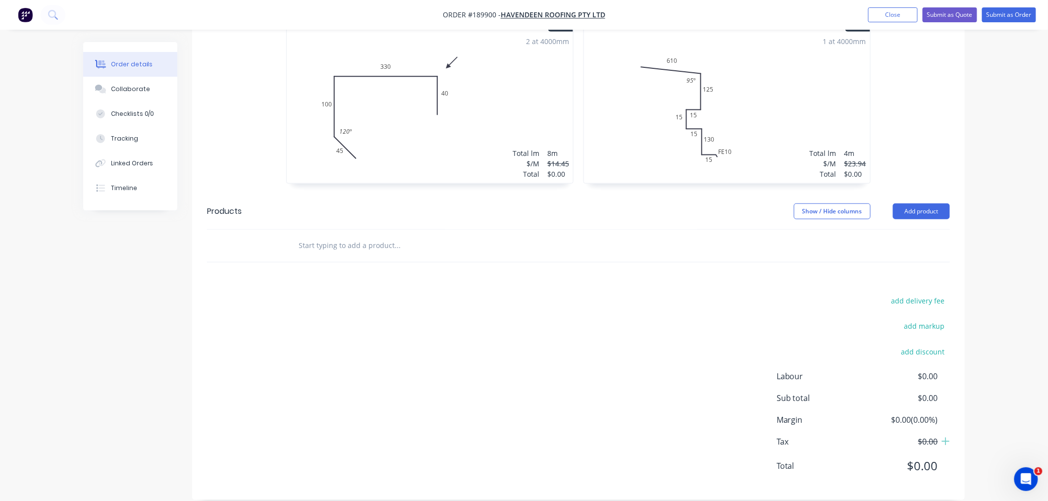
click at [1014, 358] on div "Order details Collaborate Checklists 0/0 Tracking Linked Orders Timeline Order …" at bounding box center [524, 96] width 1048 height 838
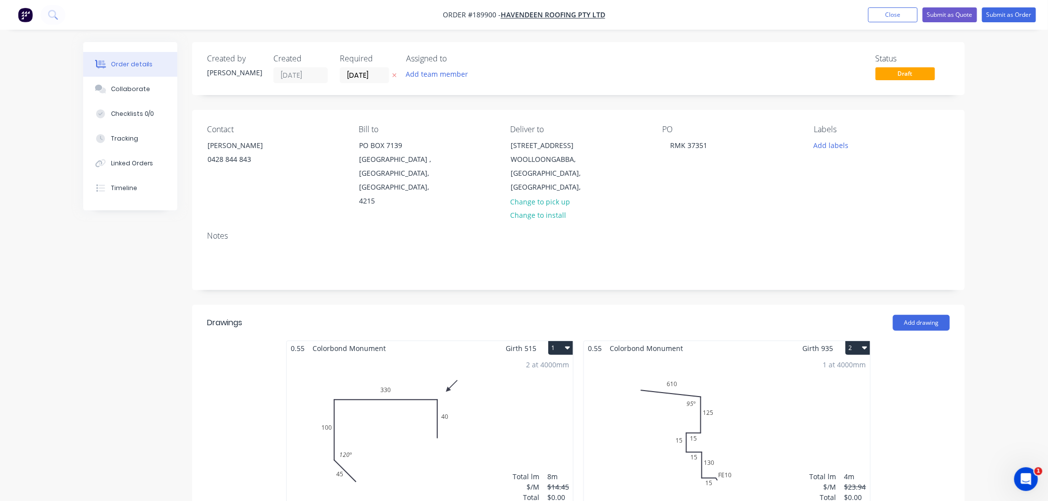
click at [1018, 139] on div "Order details Collaborate Checklists 0/0 Tracking Linked Orders Timeline Order …" at bounding box center [524, 419] width 1048 height 838
click at [997, 205] on div "Order details Collaborate Checklists 0/0 Tracking Linked Orders Timeline Order …" at bounding box center [524, 419] width 1048 height 838
click at [1007, 20] on button "Submit as Order" at bounding box center [1009, 14] width 54 height 15
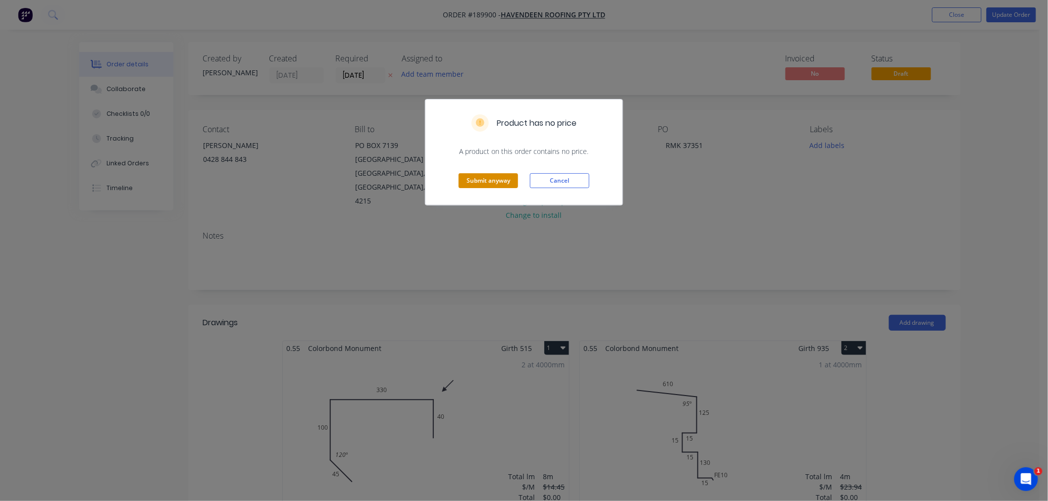
click at [482, 183] on button "Submit anyway" at bounding box center [488, 180] width 59 height 15
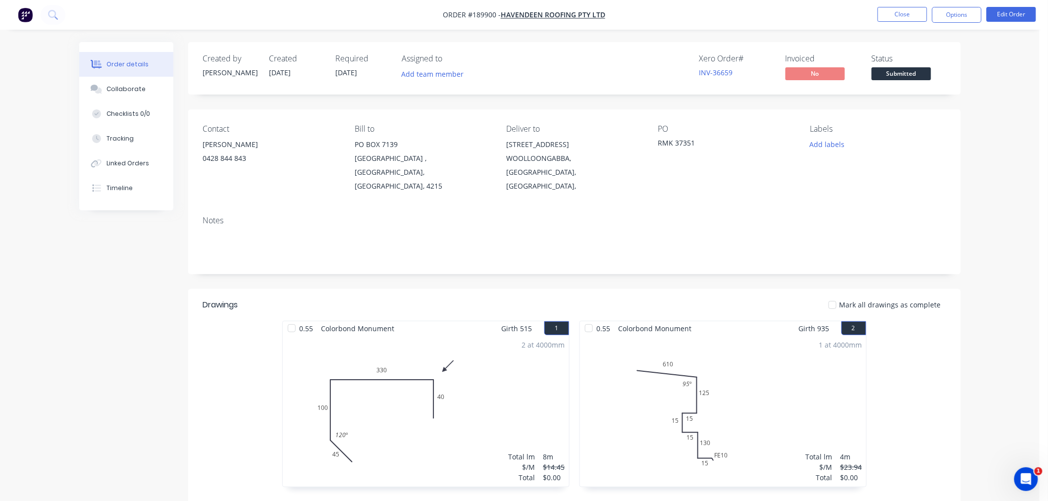
click at [1004, 199] on div "Order details Collaborate Checklists 0/0 Tracking Linked Orders Timeline Order …" at bounding box center [519, 336] width 1039 height 673
click at [1014, 223] on div "Order details Collaborate Checklists 0/0 Tracking Linked Orders Timeline Order …" at bounding box center [519, 336] width 1039 height 673
click at [961, 17] on button "Options" at bounding box center [957, 15] width 50 height 16
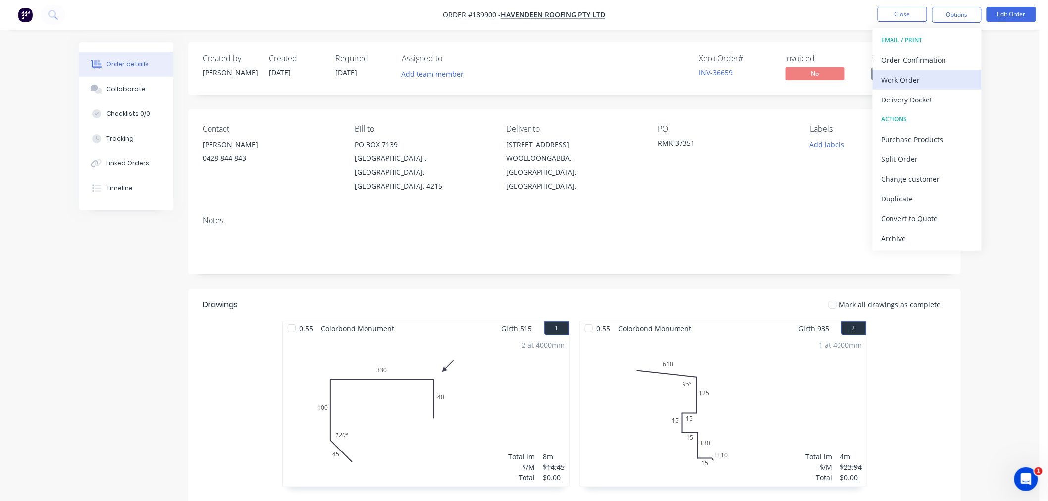
click at [956, 80] on div "Work Order" at bounding box center [926, 80] width 91 height 14
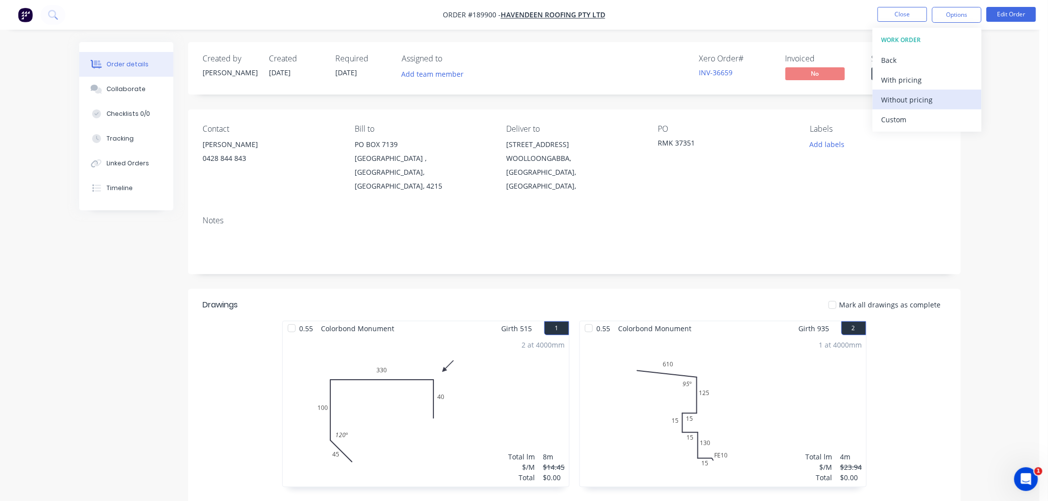
click at [914, 101] on div "Without pricing" at bounding box center [926, 100] width 91 height 14
click at [155, 278] on div "Created by Jeremy Created 15/08/25 Required 18/08/25 Assigned to Add team membe…" at bounding box center [519, 357] width 881 height 631
click at [105, 276] on div "Created by Jeremy Created 15/08/25 Required 18/08/25 Assigned to Add team membe…" at bounding box center [519, 357] width 881 height 631
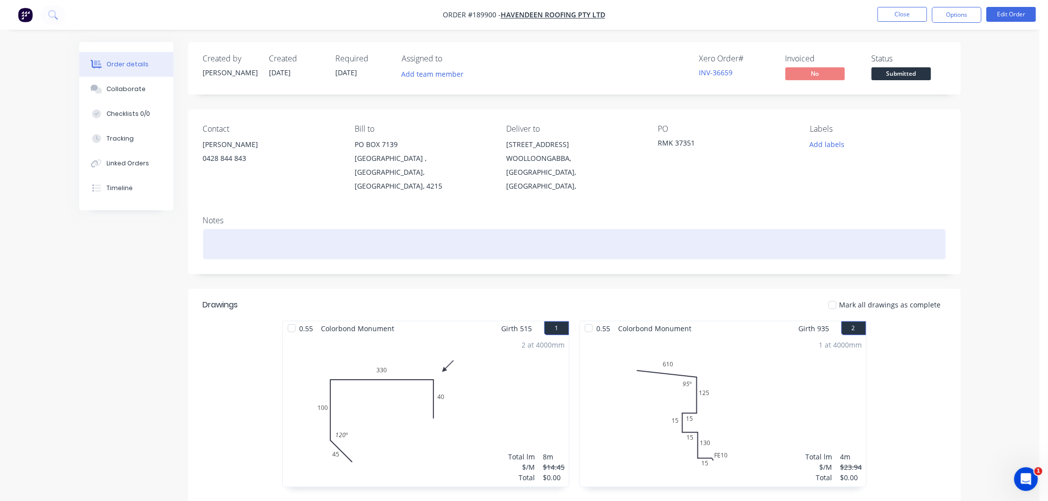
click at [242, 230] on div at bounding box center [574, 244] width 743 height 30
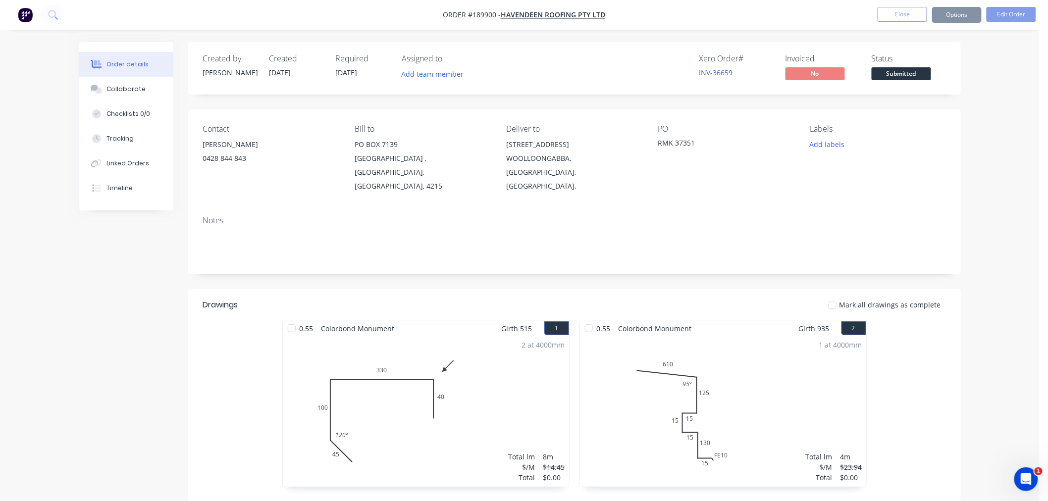
click at [132, 291] on div "Created by Jeremy Created 15/08/25 Required 18/08/25 Assigned to Add team membe…" at bounding box center [519, 357] width 881 height 631
click at [974, 295] on div "Order details Collaborate Checklists 0/0 Tracking Linked Orders Timeline Order …" at bounding box center [519, 336] width 1039 height 673
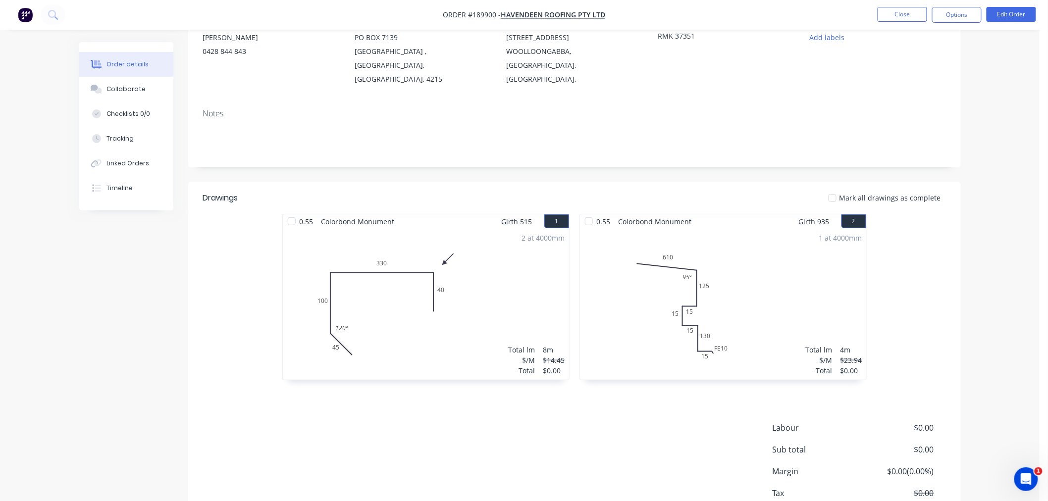
scroll to position [159, 0]
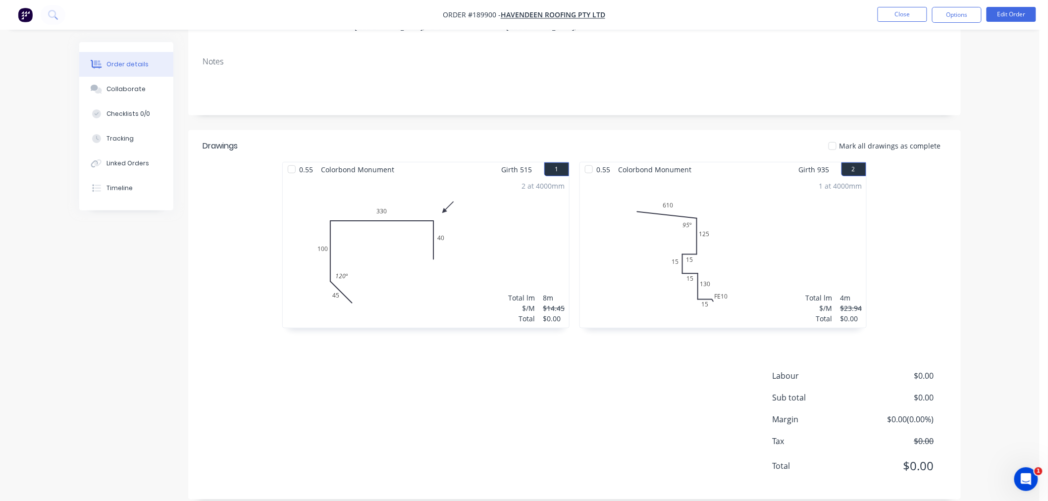
click at [990, 215] on div "Order details Collaborate Checklists 0/0 Tracking Linked Orders Timeline Order …" at bounding box center [519, 177] width 1039 height 673
click at [981, 137] on div "Order details Collaborate Checklists 0/0 Tracking Linked Orders Timeline Order …" at bounding box center [519, 177] width 1039 height 673
click at [1007, 201] on div "Order details Collaborate Checklists 0/0 Tracking Linked Orders Timeline Order …" at bounding box center [519, 177] width 1039 height 673
click at [1016, 205] on div "Order details Collaborate Checklists 0/0 Tracking Linked Orders Timeline Order …" at bounding box center [519, 177] width 1039 height 673
click at [1007, 119] on div "Order details Collaborate Checklists 0/0 Tracking Linked Orders Timeline Order …" at bounding box center [519, 177] width 1039 height 673
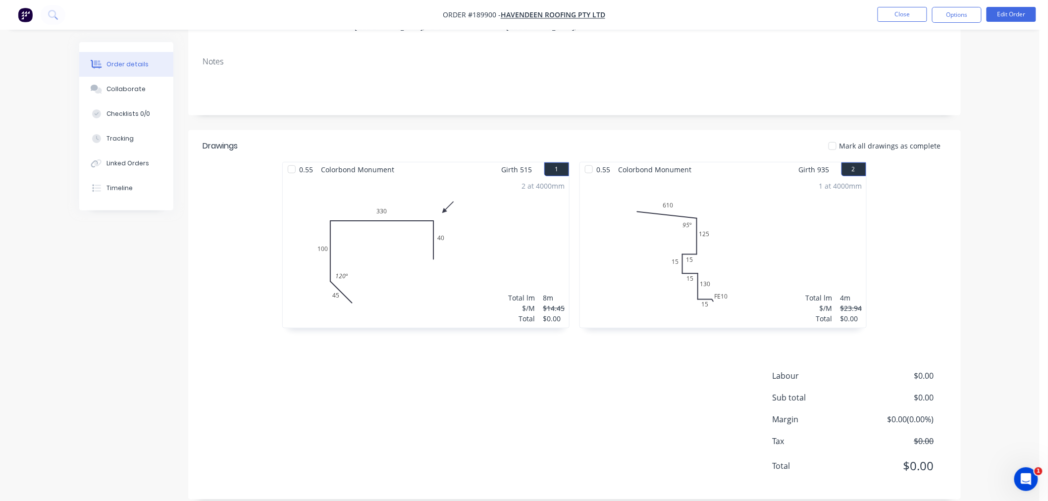
click at [741, 4] on nav "Order #189900 - Havendeen Roofing Pty Ltd Close Options Edit Order" at bounding box center [524, 15] width 1048 height 30
click at [823, 21] on nav "Order #189900 - Havendeen Roofing Pty Ltd Close Options Edit Order" at bounding box center [524, 15] width 1048 height 30
click at [881, 20] on button "Close" at bounding box center [903, 14] width 50 height 15
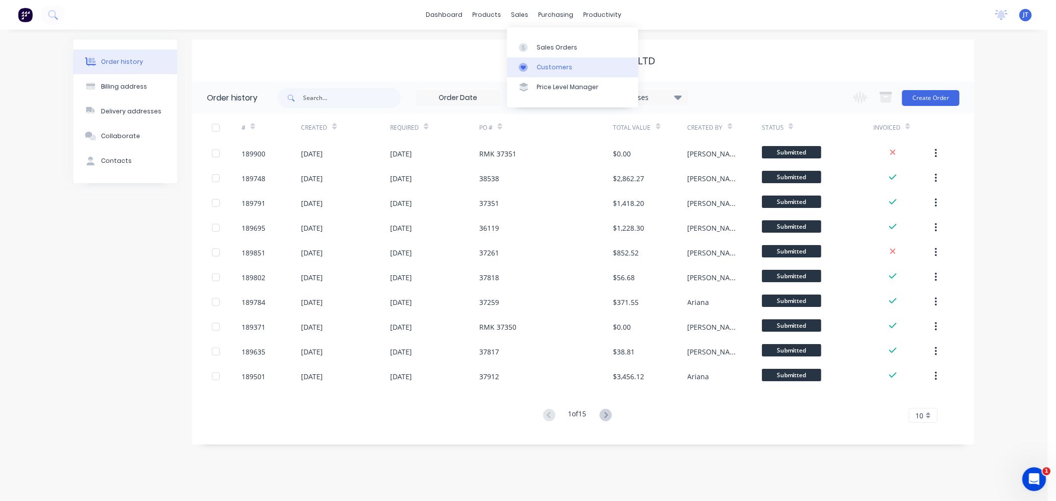
click at [561, 68] on div "Customers" at bounding box center [555, 67] width 36 height 9
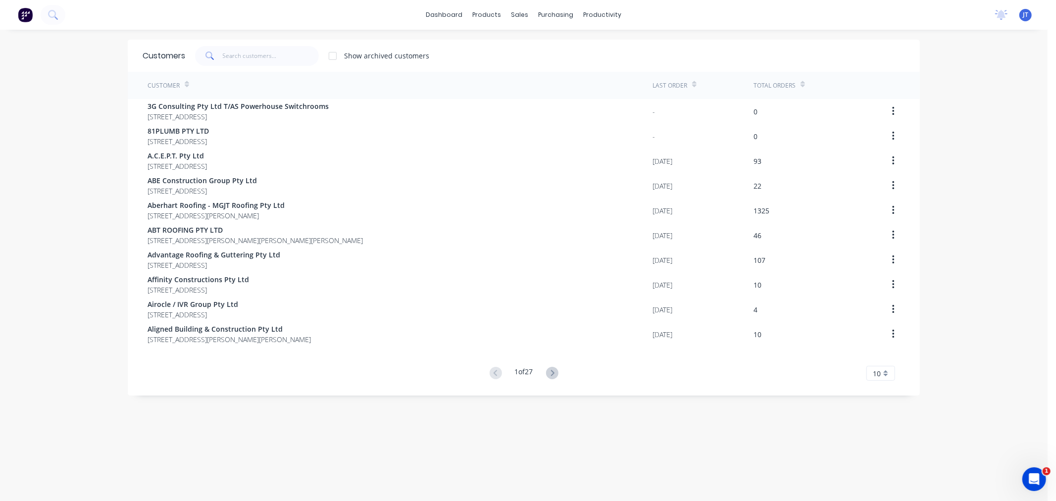
click at [37, 147] on div "dashboard products sales purchasing productivity dashboard products Product Cat…" at bounding box center [524, 250] width 1048 height 501
click at [248, 58] on input "text" at bounding box center [271, 56] width 97 height 20
click at [8, 97] on div "dashboard products sales purchasing productivity dashboard products Product Cat…" at bounding box center [524, 250] width 1048 height 501
click at [296, 54] on input "text" at bounding box center [271, 56] width 97 height 20
paste input "LOUVRECLAD"
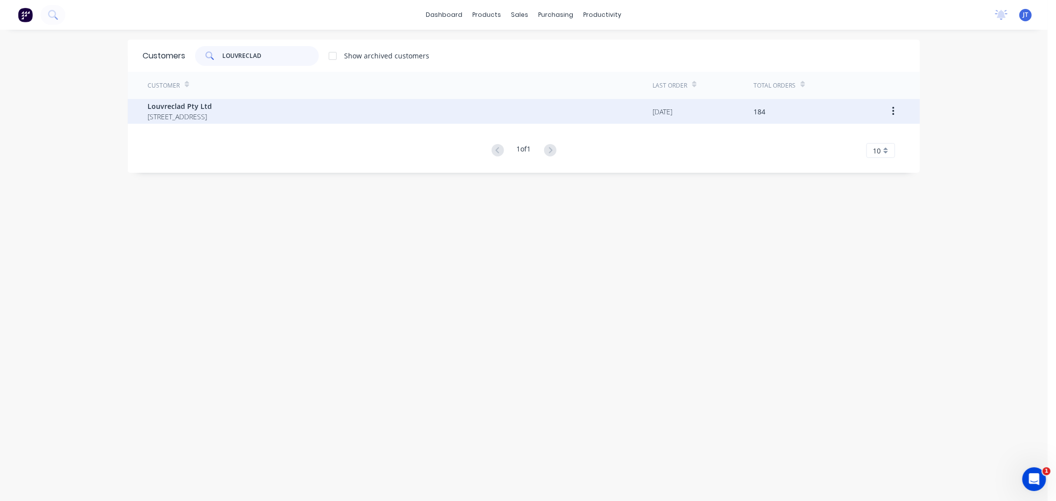
type input "LOUVRECLAD"
click at [396, 114] on div "Louvreclad Pty Ltd PO BOX 486 BOOVAL Queensland Australia 4034" at bounding box center [400, 111] width 505 height 25
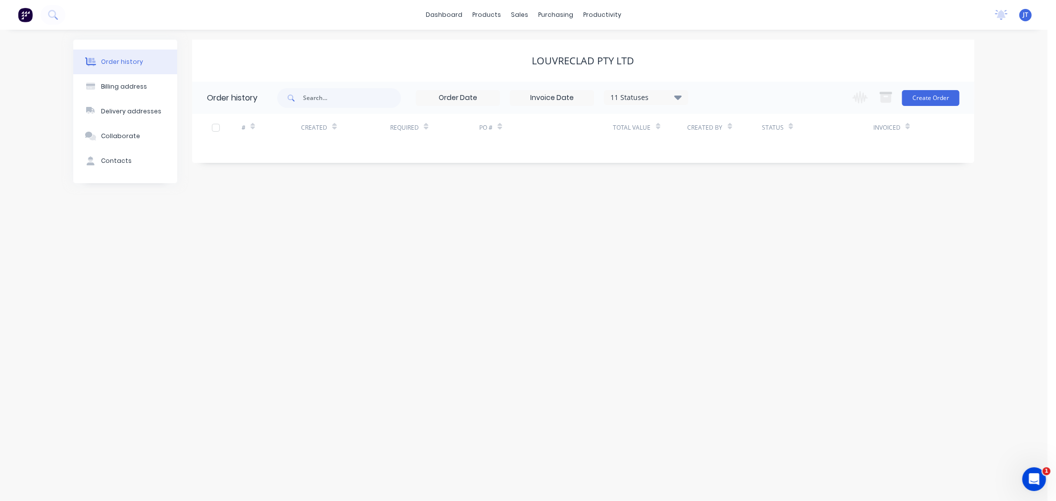
click at [1011, 101] on div "Order history Billing address Delivery addresses Collaborate Contacts Louvrecla…" at bounding box center [524, 265] width 1048 height 471
drag, startPoint x: 913, startPoint y: 208, endPoint x: 918, endPoint y: 202, distance: 8.1
click at [915, 209] on div "Order history Billing address Delivery addresses Collaborate Contacts Louvrecla…" at bounding box center [524, 265] width 1048 height 471
click at [935, 100] on button "Create Order" at bounding box center [930, 98] width 57 height 16
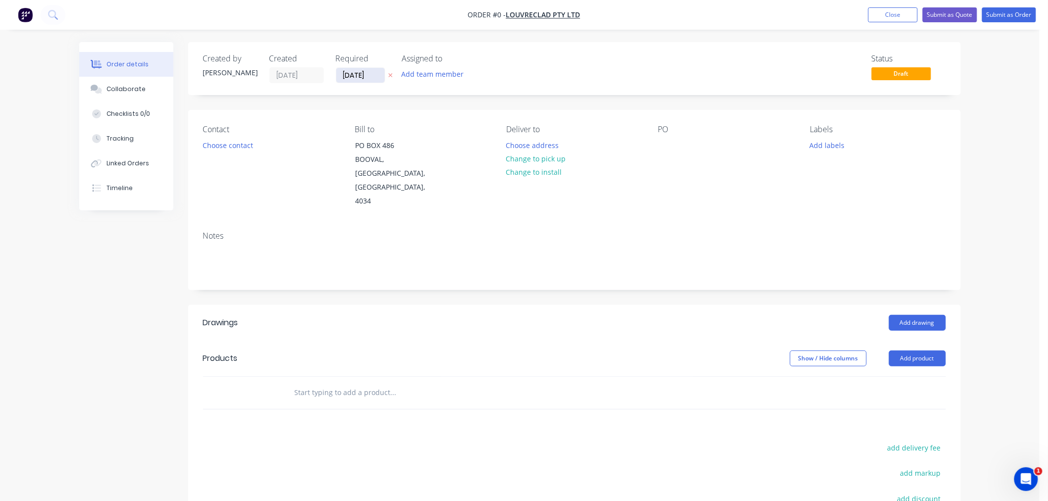
click at [349, 78] on input "[DATE]" at bounding box center [360, 75] width 49 height 15
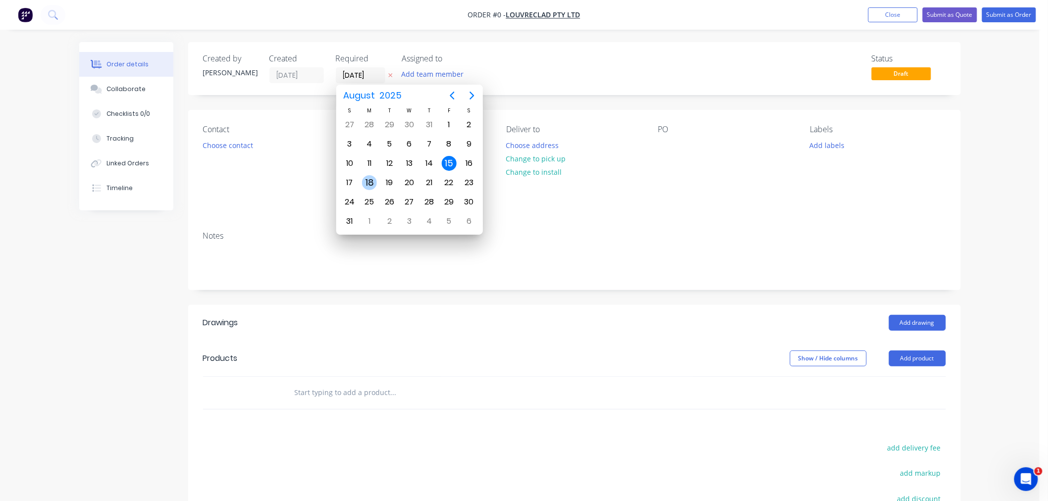
click at [374, 180] on div "18" at bounding box center [369, 182] width 15 height 15
type input "[DATE]"
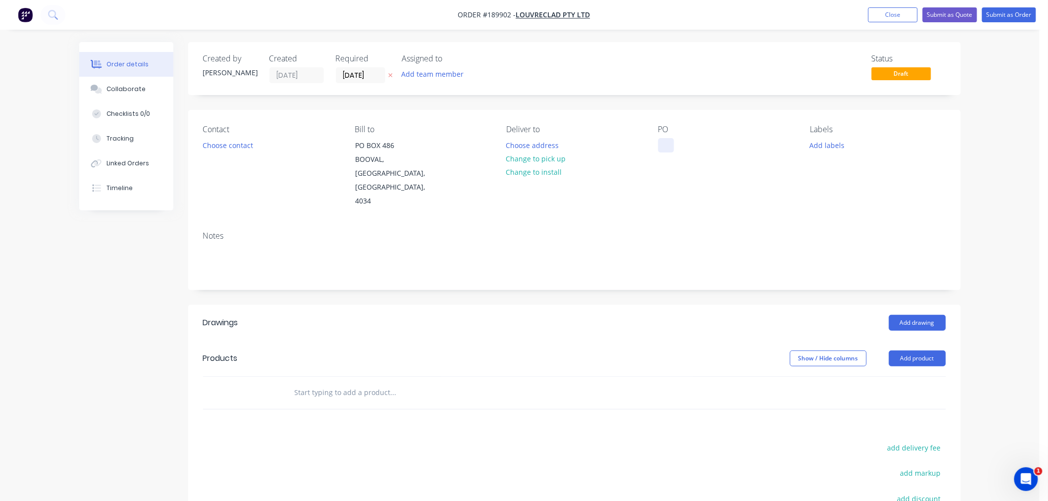
click at [663, 144] on div at bounding box center [666, 145] width 16 height 14
click at [561, 96] on div "Created by Jeremy Created 15/08/25 Required 18/08/25 Assigned to Add team membe…" at bounding box center [574, 344] width 773 height 605
click at [230, 141] on button "Choose contact" at bounding box center [227, 144] width 61 height 13
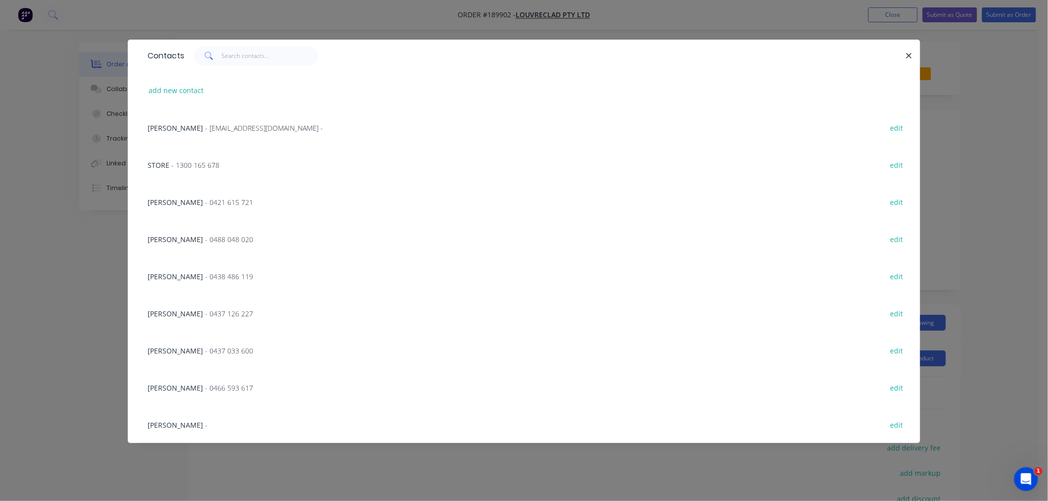
click at [176, 82] on div "add new contact" at bounding box center [524, 90] width 763 height 37
click at [175, 96] on button "add new contact" at bounding box center [176, 90] width 65 height 13
select select "AU"
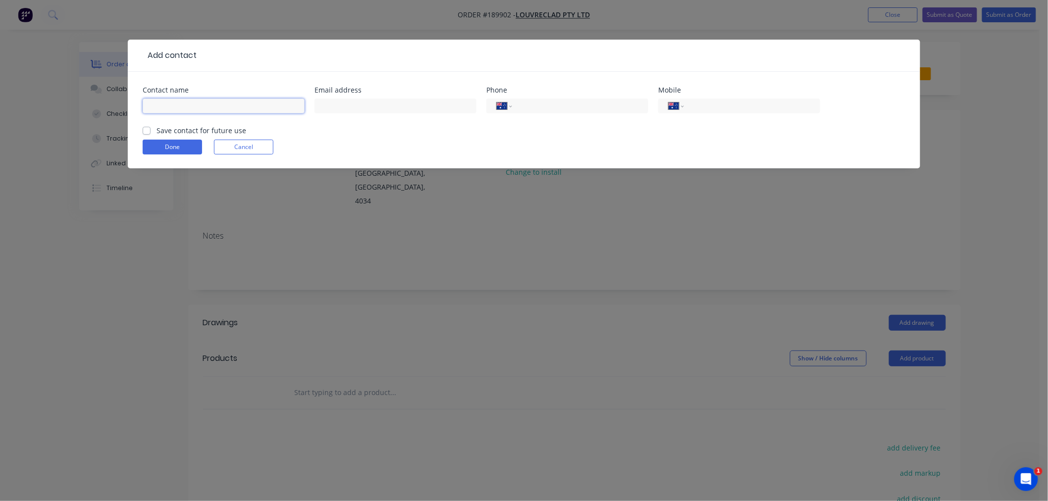
click at [197, 107] on input "text" at bounding box center [224, 106] width 162 height 15
type input "SERGIO HIRAOKA"
type input "S"
type input "(07) 3050 7140"
click at [344, 105] on input "text" at bounding box center [395, 106] width 162 height 15
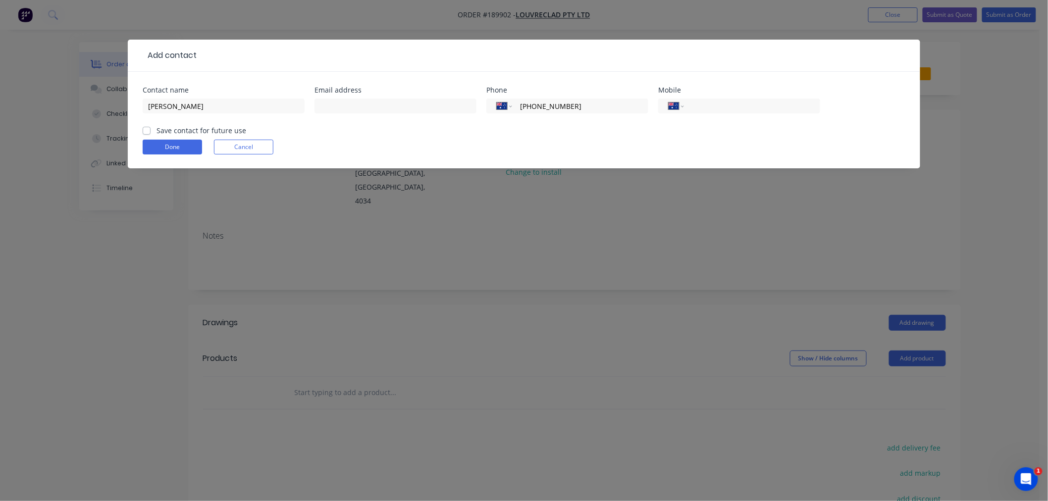
click at [615, 146] on div "Done Cancel" at bounding box center [524, 147] width 763 height 15
click at [414, 105] on input "text" at bounding box center [395, 106] width 162 height 15
type input "sergio.hiraoka@loureclad.com"
drag, startPoint x: 434, startPoint y: 103, endPoint x: 298, endPoint y: 107, distance: 135.8
click at [278, 107] on div "Contact name SERGIO HIRAOKA Email address sergio.hiraoka@loureclad.com Phone In…" at bounding box center [524, 106] width 763 height 39
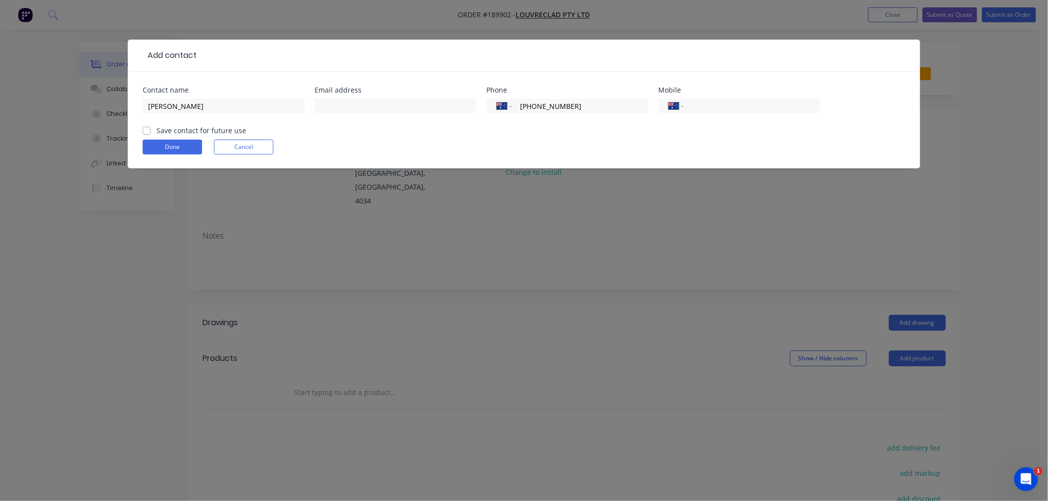
click at [382, 140] on div "Done Cancel" at bounding box center [524, 147] width 763 height 15
click at [175, 147] on button "Done" at bounding box center [172, 147] width 59 height 15
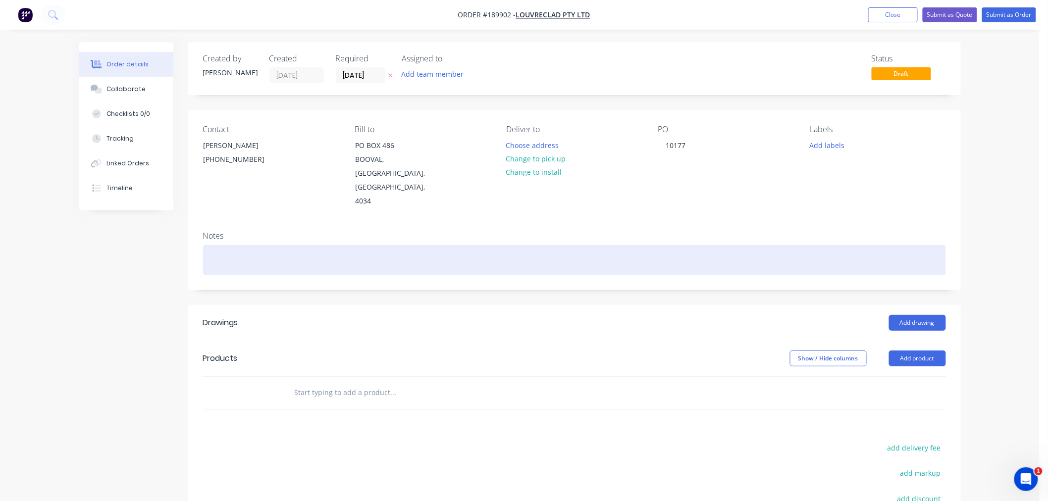
click at [236, 245] on div at bounding box center [574, 260] width 743 height 30
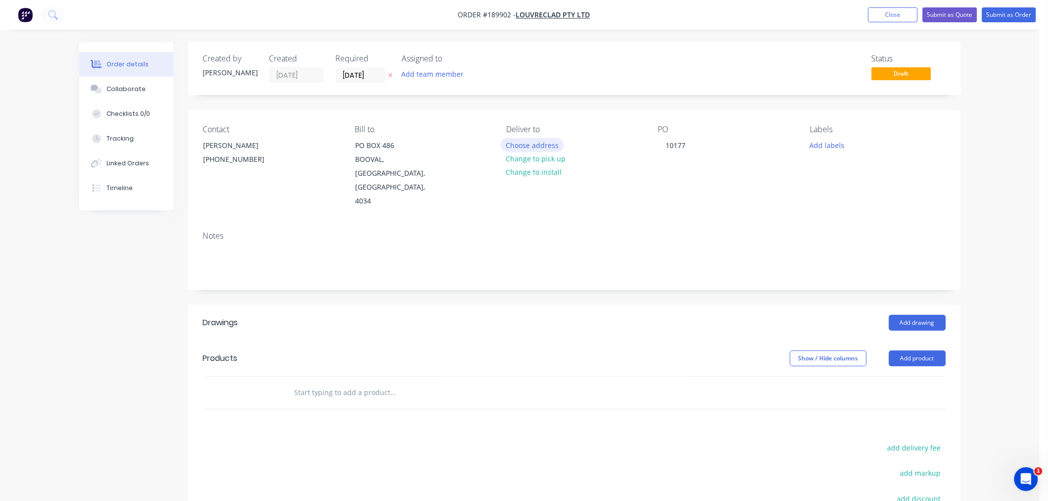
click at [517, 141] on button "Choose address" at bounding box center [532, 144] width 63 height 13
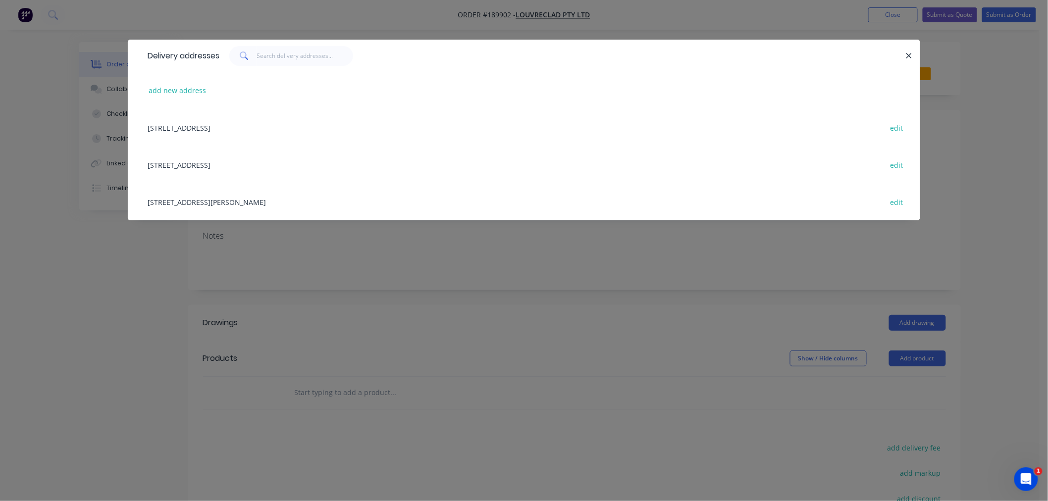
click at [189, 98] on div "add new address" at bounding box center [524, 90] width 763 height 37
click at [192, 89] on button "add new address" at bounding box center [178, 90] width 68 height 13
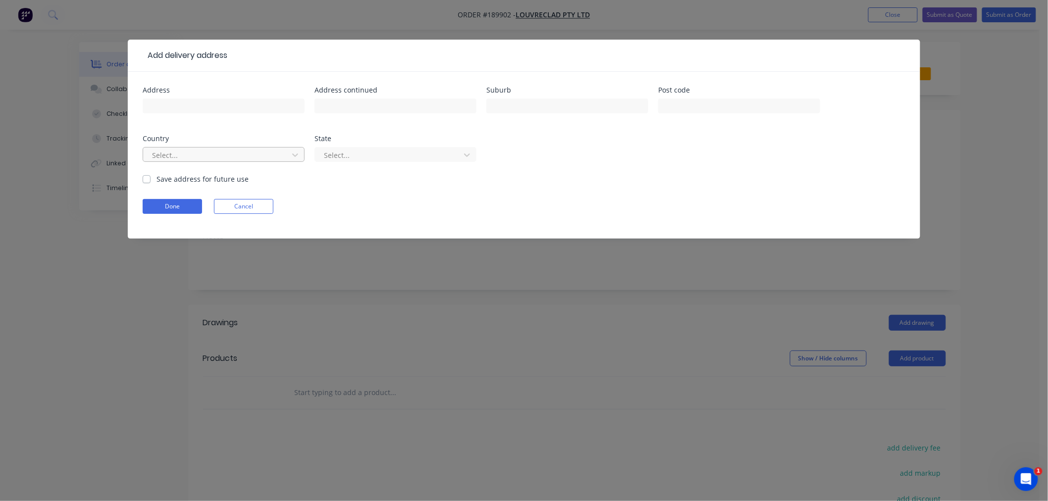
click at [225, 157] on div at bounding box center [217, 155] width 132 height 12
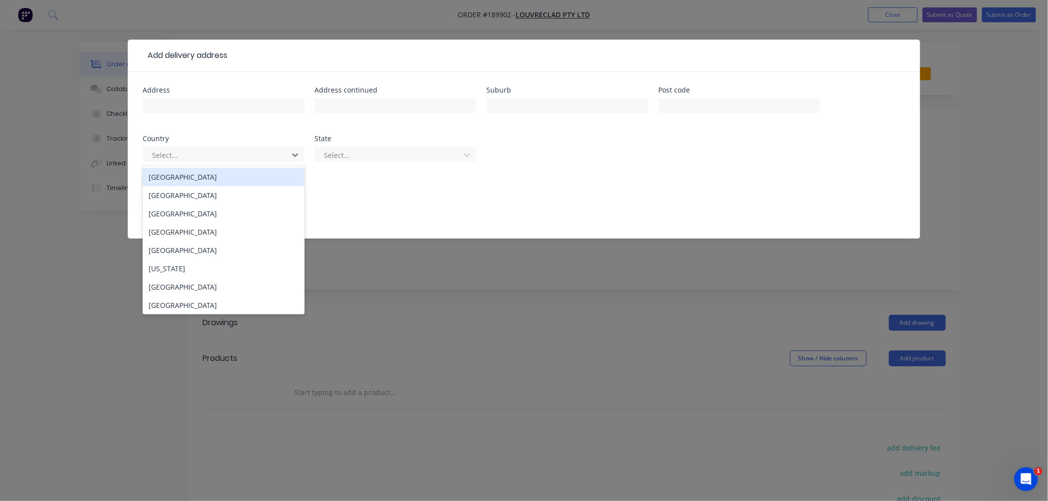
click at [229, 175] on div "Australia" at bounding box center [224, 177] width 162 height 18
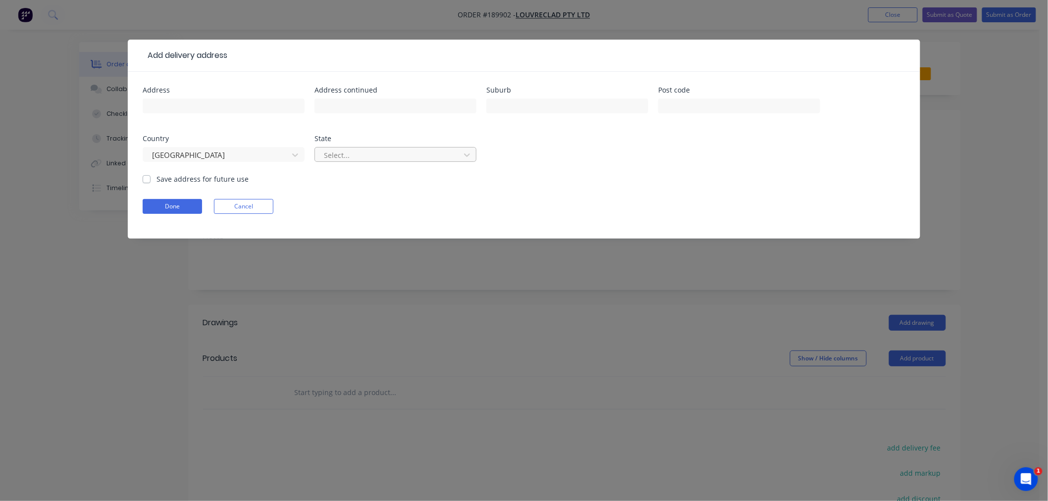
click at [347, 155] on div at bounding box center [389, 155] width 132 height 12
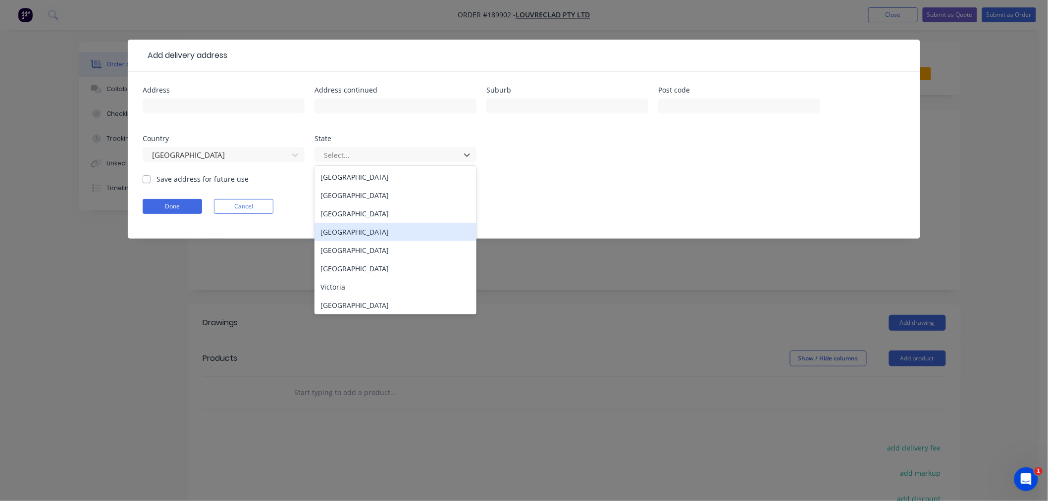
click at [351, 223] on div "Queensland" at bounding box center [395, 232] width 162 height 18
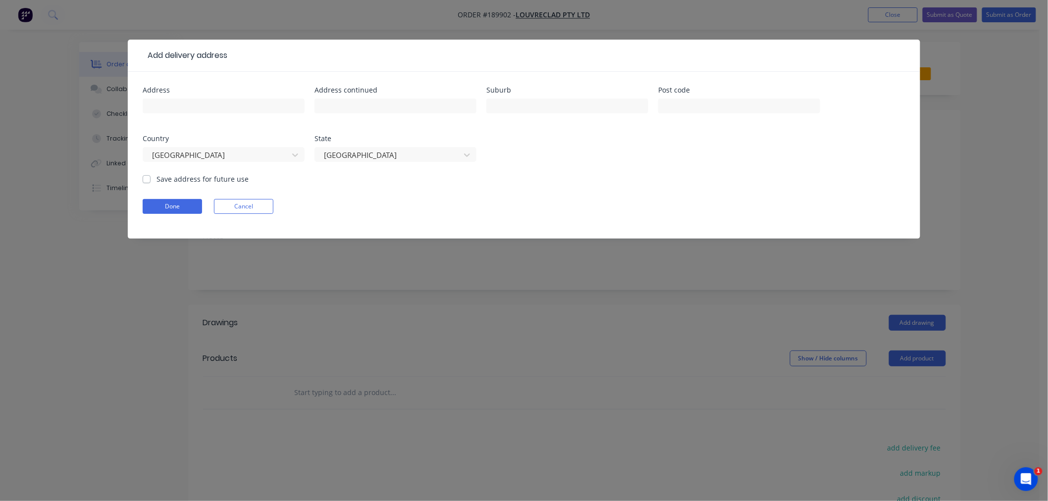
click at [236, 94] on div "Address" at bounding box center [224, 106] width 162 height 39
click at [233, 105] on input "text" at bounding box center [224, 106] width 162 height 15
type input "71-85 Hoepner Road"
type input "BUNDAMBA"
click at [235, 109] on input "71-85 Hoepner Road" at bounding box center [224, 106] width 162 height 15
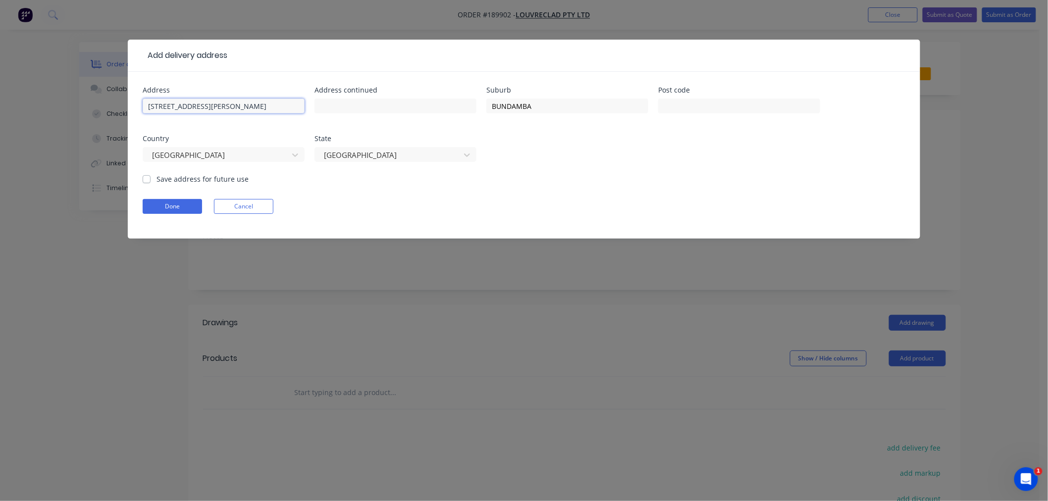
click at [235, 109] on input "71-85 Hoepner Road" at bounding box center [224, 106] width 162 height 15
drag, startPoint x: 156, startPoint y: 107, endPoint x: 253, endPoint y: 98, distance: 97.0
click at [253, 99] on input "71-85 Hoepner Road" at bounding box center [224, 106] width 162 height 15
click at [289, 112] on input "71-85 Hoepner Road" at bounding box center [224, 106] width 162 height 15
type input "4304"
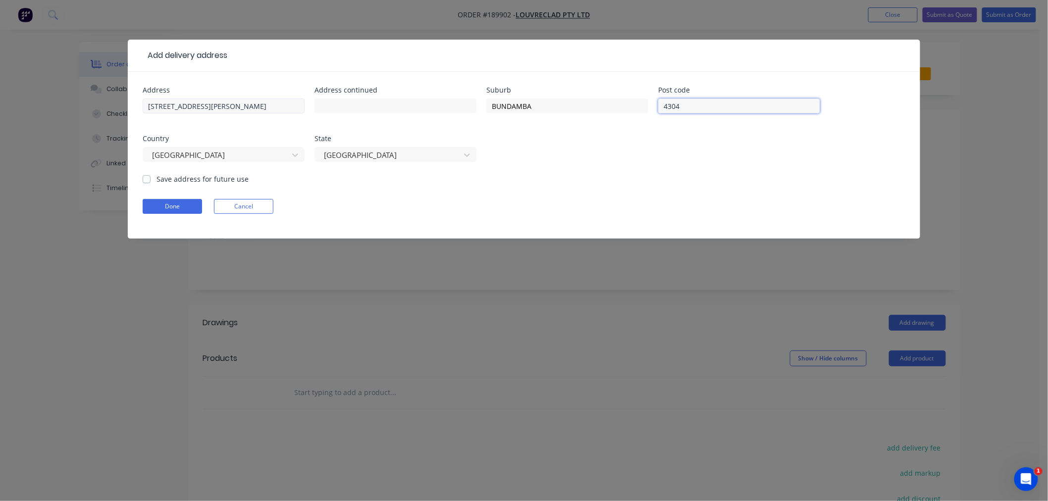
click button "Done" at bounding box center [172, 206] width 59 height 15
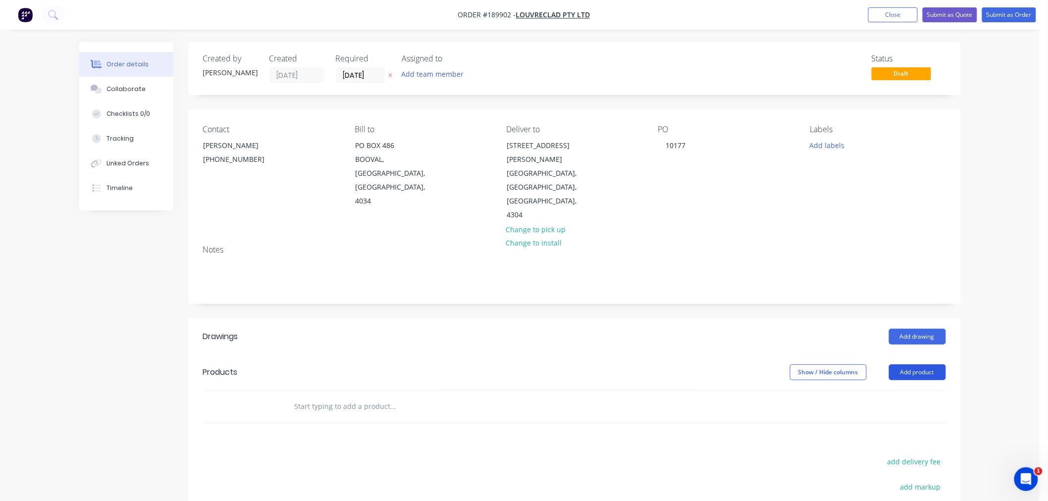
click at [919, 364] on button "Add product" at bounding box center [917, 372] width 57 height 16
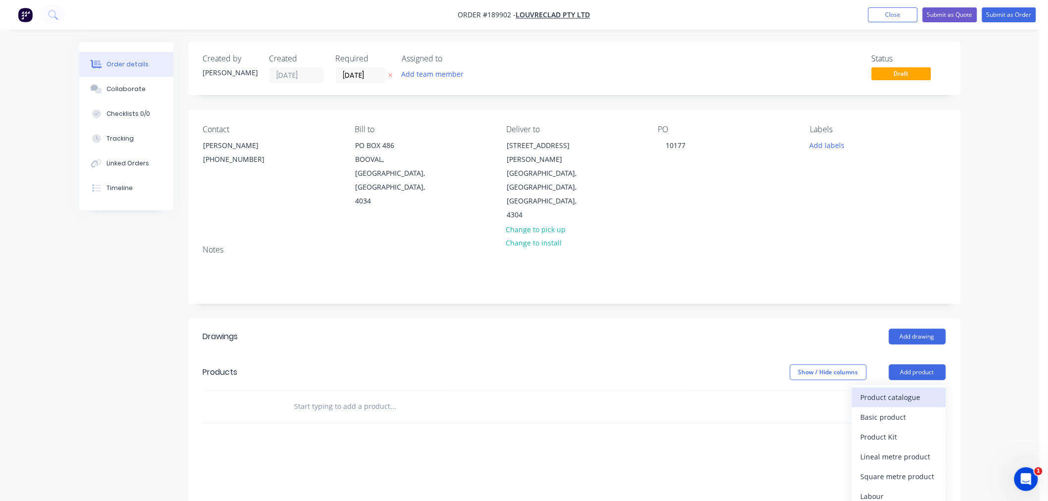
click at [899, 388] on button "Product catalogue" at bounding box center [899, 398] width 94 height 20
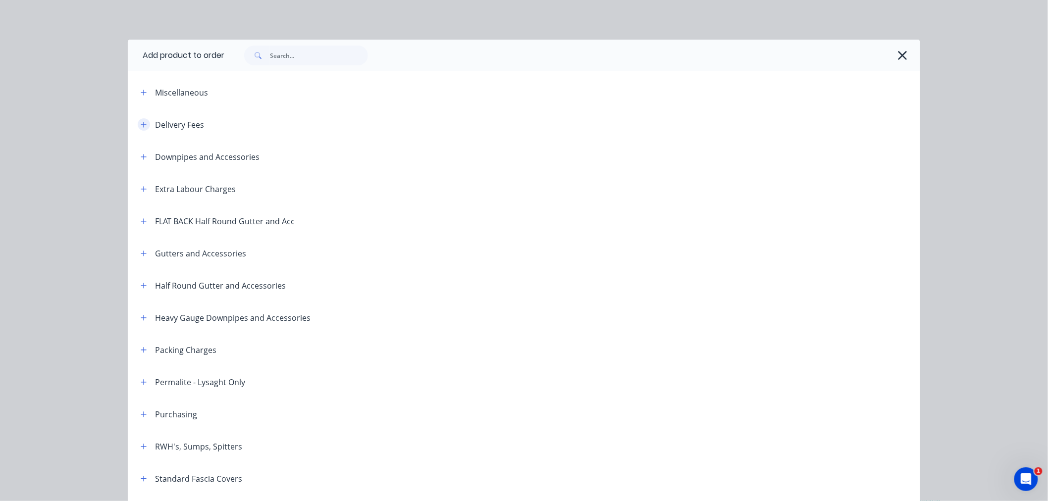
click at [141, 126] on icon "button" at bounding box center [144, 124] width 6 height 7
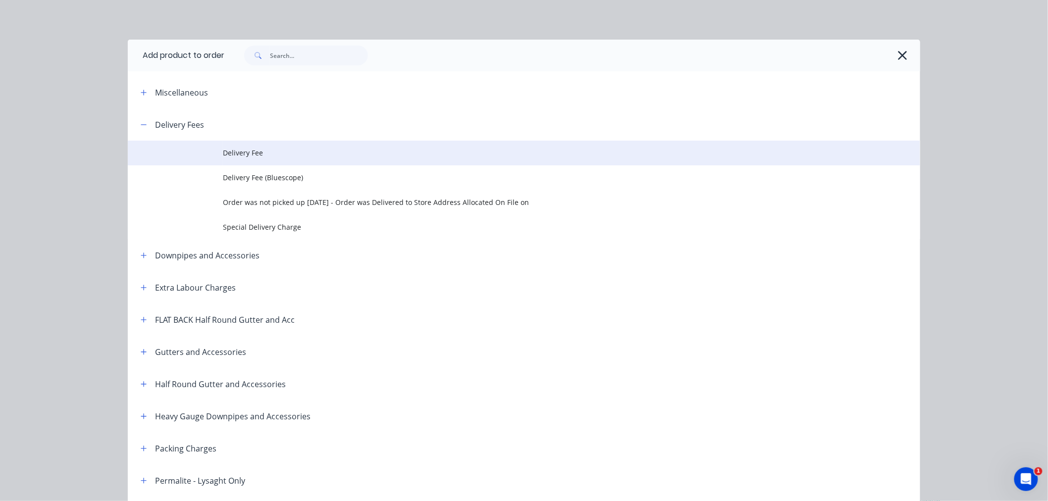
click at [238, 149] on span "Delivery Fee" at bounding box center [502, 153] width 558 height 10
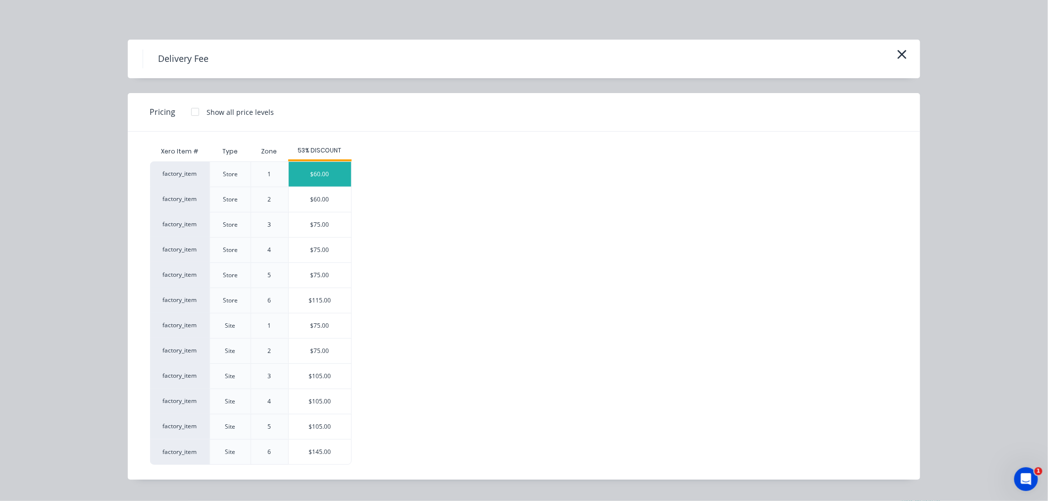
click at [327, 176] on div "$60.00" at bounding box center [320, 174] width 62 height 25
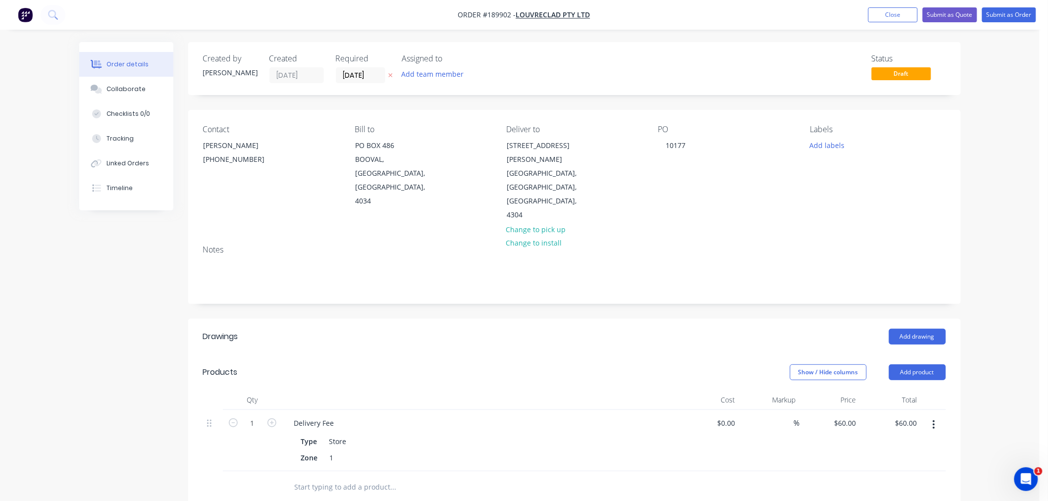
drag, startPoint x: 139, startPoint y: 263, endPoint x: 131, endPoint y: 264, distance: 8.5
click at [137, 263] on div "Created by Jeremy Created 15/08/25 Required 18/08/25 Assigned to Add team membe…" at bounding box center [519, 399] width 881 height 714
click at [915, 329] on button "Add drawing" at bounding box center [917, 337] width 57 height 16
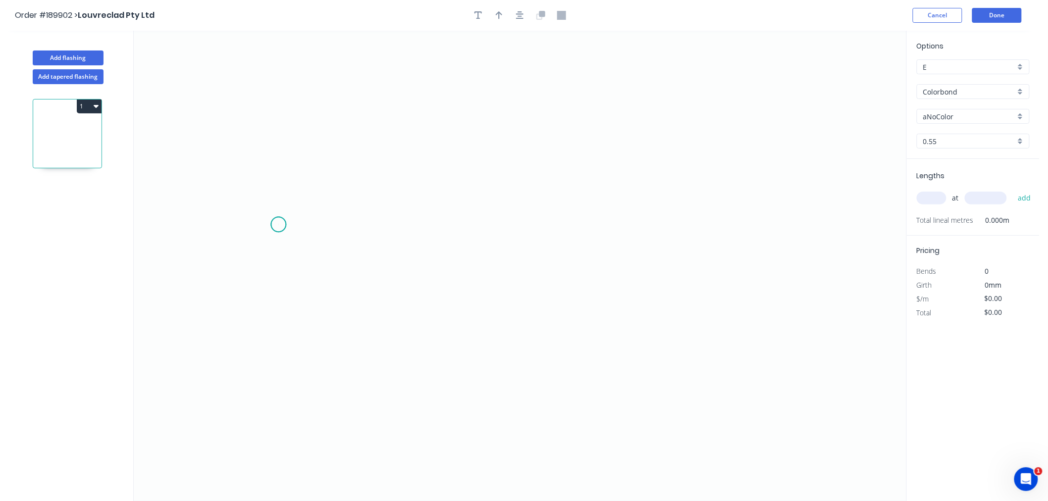
click at [278, 225] on icon "0" at bounding box center [520, 266] width 773 height 470
click at [730, 230] on icon "0" at bounding box center [520, 266] width 773 height 470
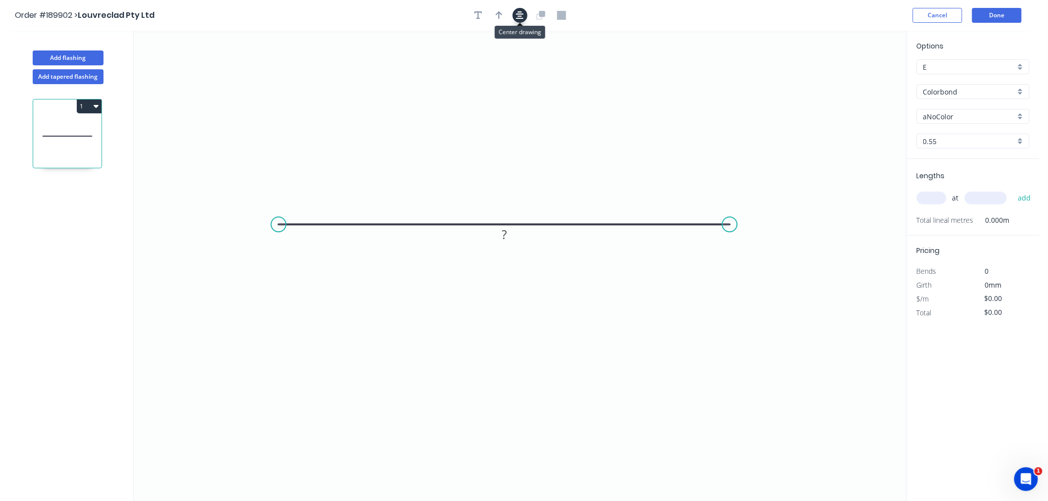
click at [522, 16] on icon "button" at bounding box center [520, 15] width 8 height 9
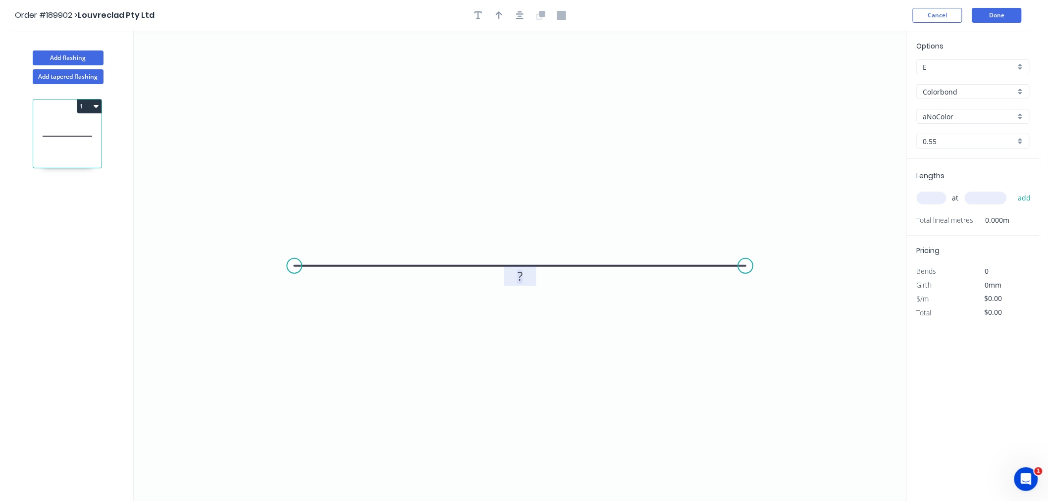
click at [522, 279] on rect at bounding box center [520, 277] width 20 height 14
click at [936, 199] on input "text" at bounding box center [932, 198] width 30 height 13
type input "$28.82"
type input "5"
type input "2400"
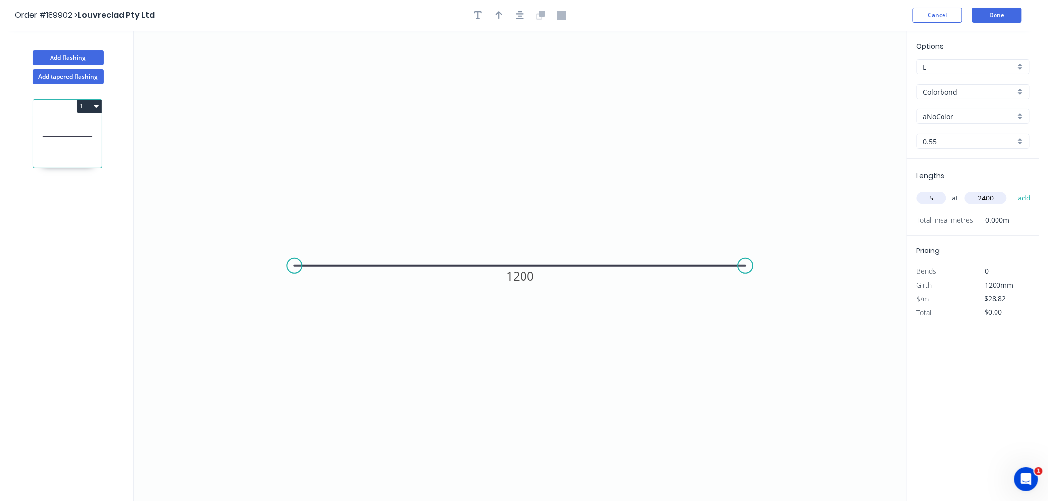
click at [1013, 190] on button "add" at bounding box center [1024, 198] width 23 height 17
type input "$345.84"
click at [947, 115] on input "aNoColor" at bounding box center [969, 116] width 92 height 10
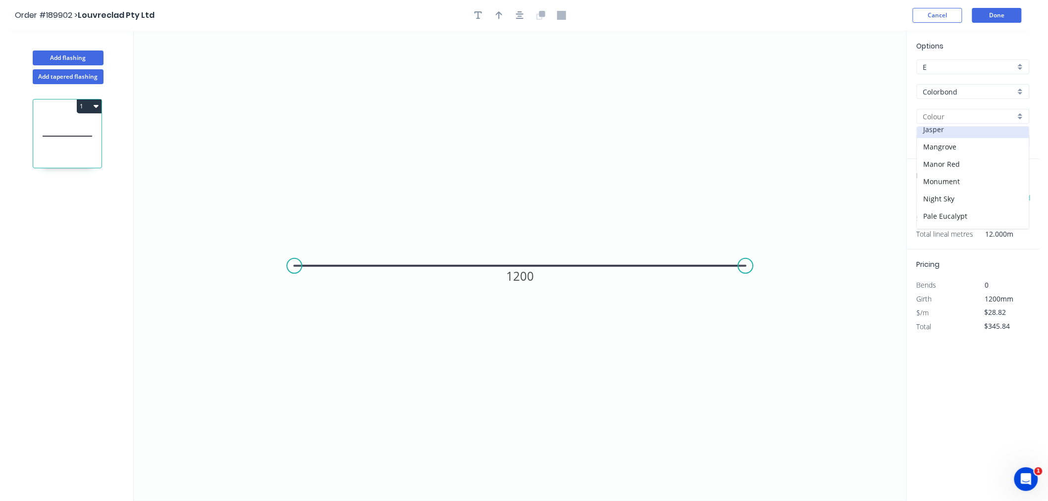
scroll to position [220, 0]
click at [964, 175] on div "Night Sky" at bounding box center [973, 175] width 112 height 17
type input "Night Sky"
click at [994, 12] on button "Done" at bounding box center [997, 15] width 50 height 15
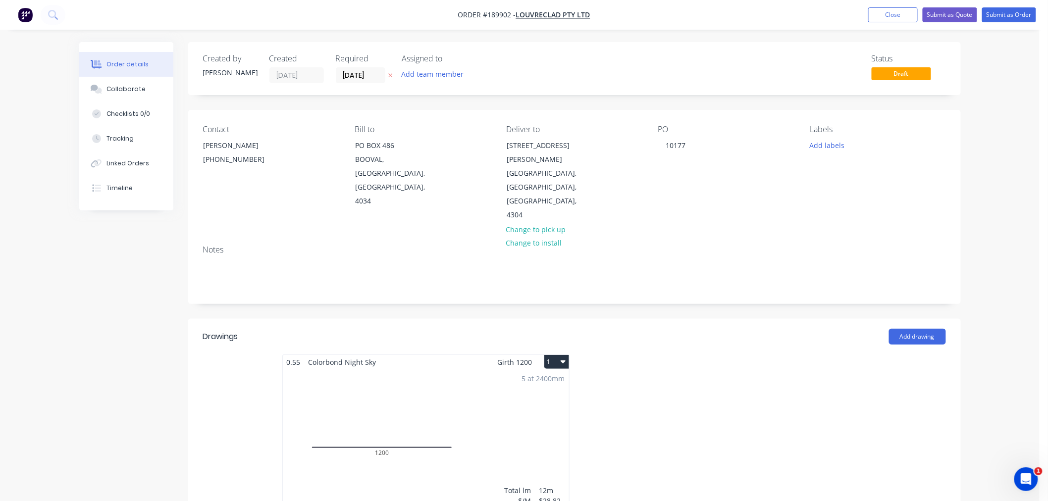
click at [562, 355] on button "1" at bounding box center [556, 362] width 25 height 14
click at [545, 379] on div "Use larger box size" at bounding box center [522, 386] width 76 height 14
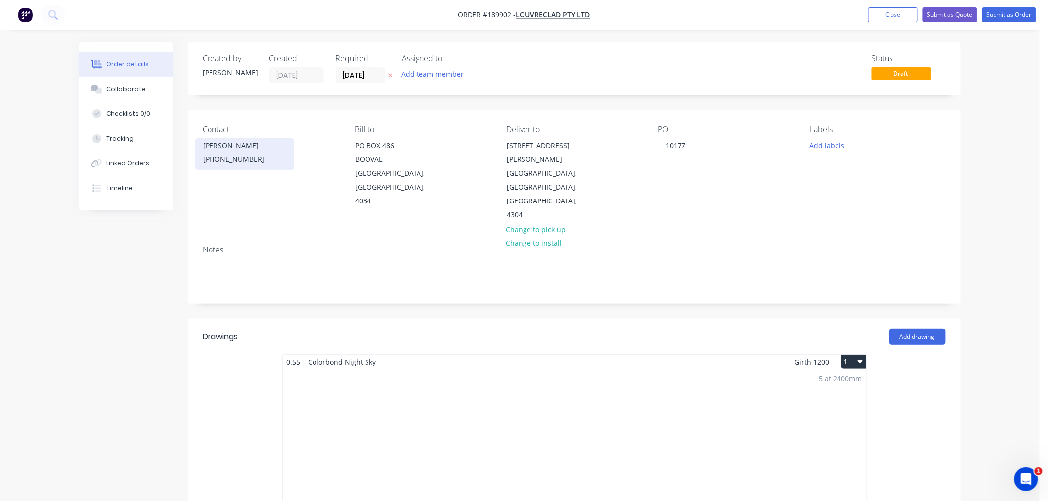
click at [243, 161] on div "(07) 3050 7140" at bounding box center [245, 160] width 82 height 14
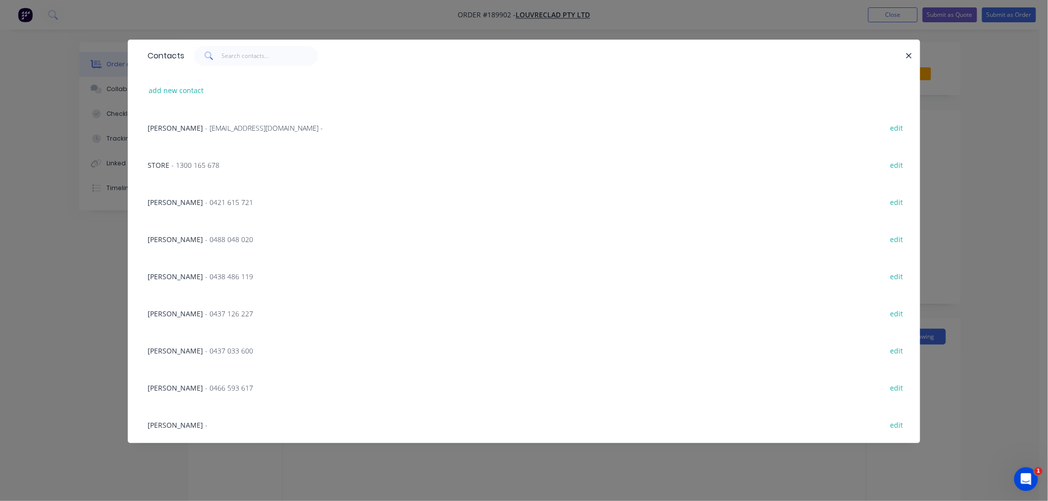
click at [161, 165] on span "STORE" at bounding box center [159, 164] width 22 height 9
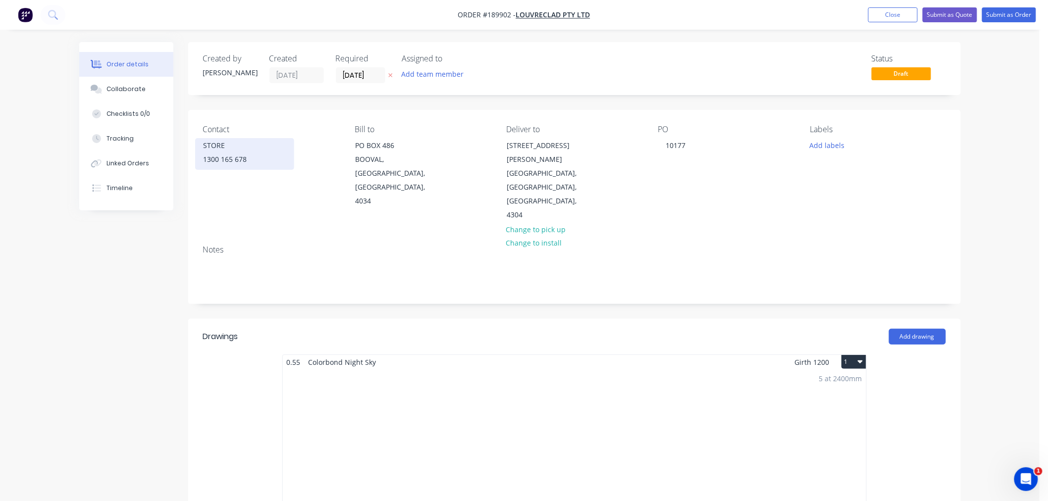
click at [221, 149] on div "STORE" at bounding box center [245, 146] width 82 height 14
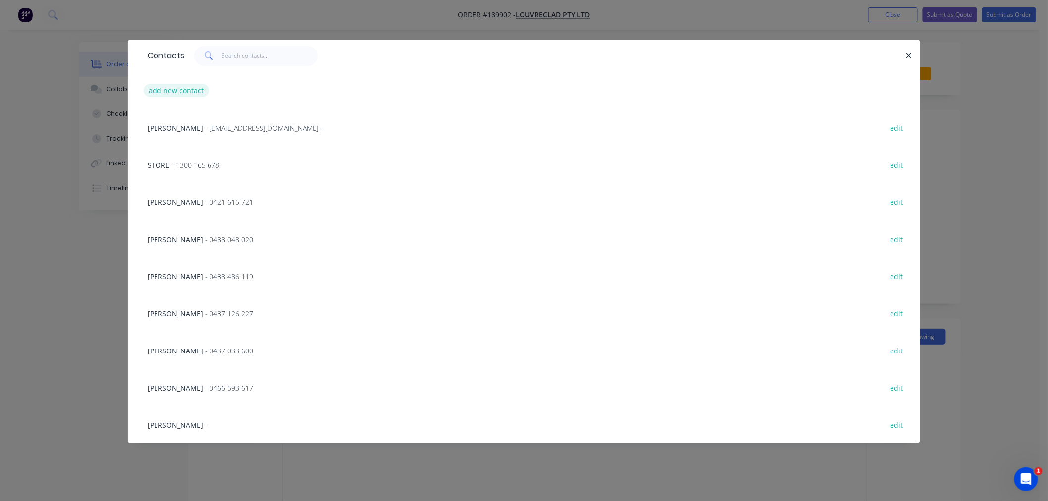
click at [164, 90] on button "add new contact" at bounding box center [176, 90] width 65 height 13
select select "AU"
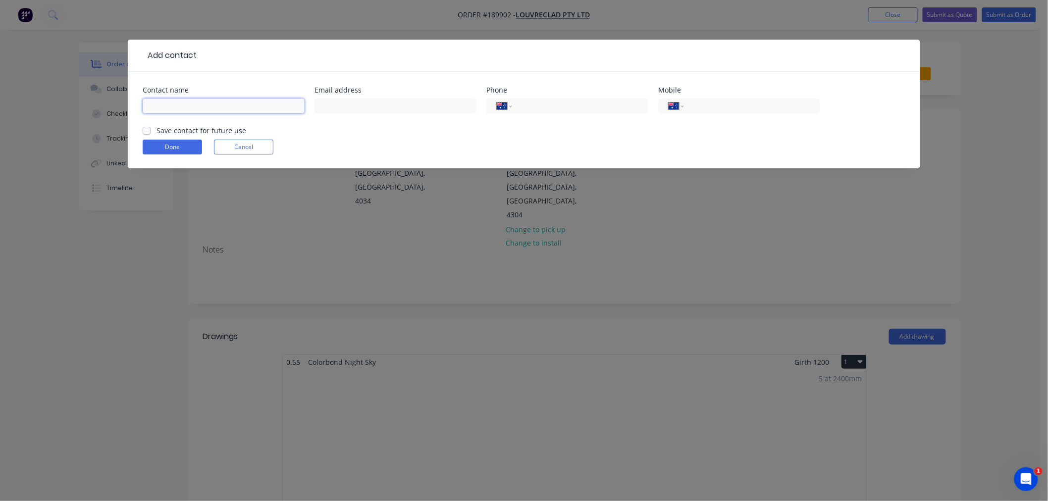
click at [185, 106] on input "text" at bounding box center [224, 106] width 162 height 15
click at [531, 107] on input "tel" at bounding box center [578, 106] width 119 height 11
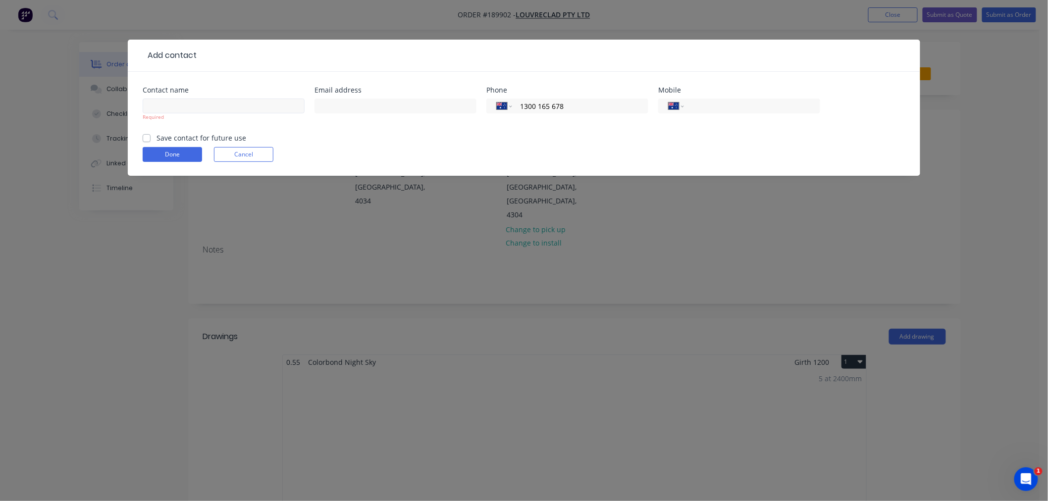
type input "1300 165 678"
click at [264, 112] on input "text" at bounding box center [224, 106] width 162 height 15
type input "SERGIO HIRAOKA"
click at [338, 143] on form "Contact name SERGIO HIRAOKA Required Email address Phone International Afghanis…" at bounding box center [524, 131] width 763 height 89
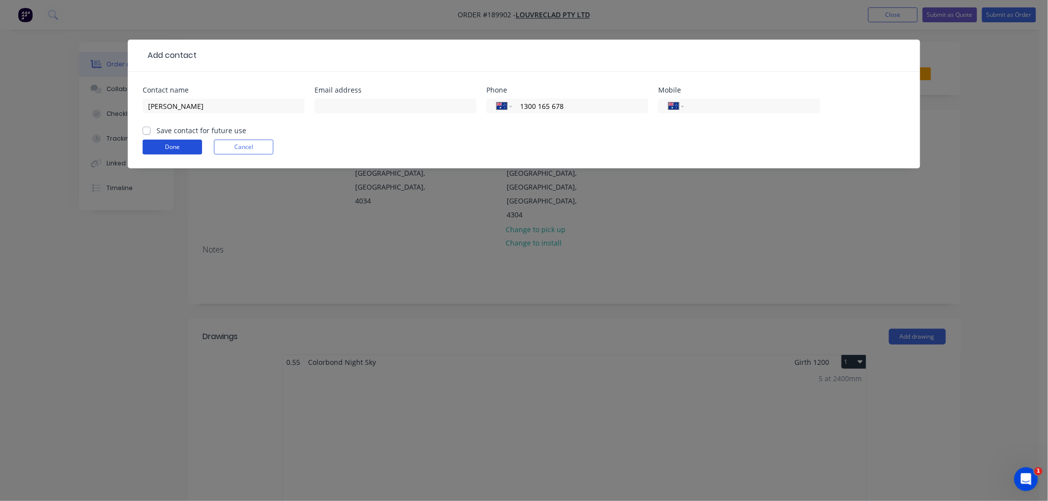
click at [180, 151] on button "Done" at bounding box center [172, 147] width 59 height 15
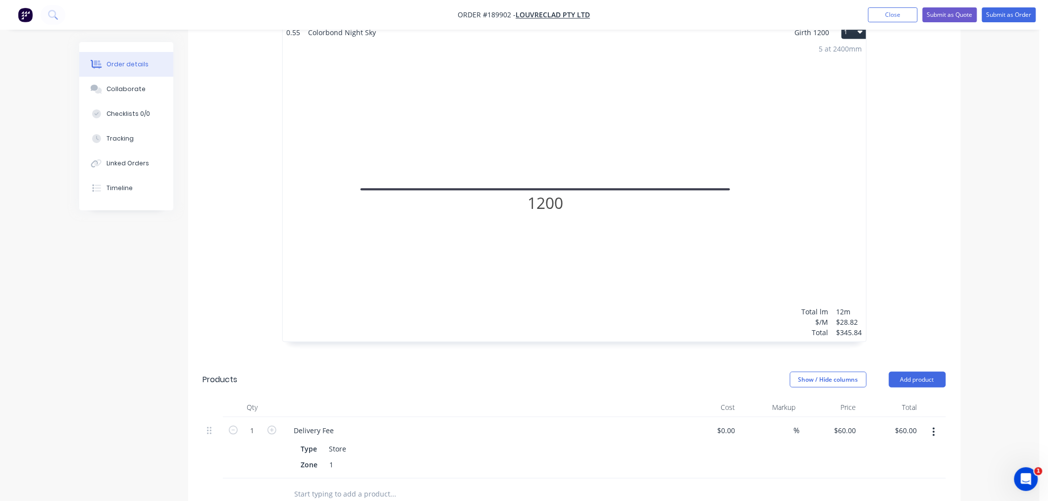
scroll to position [565, 0]
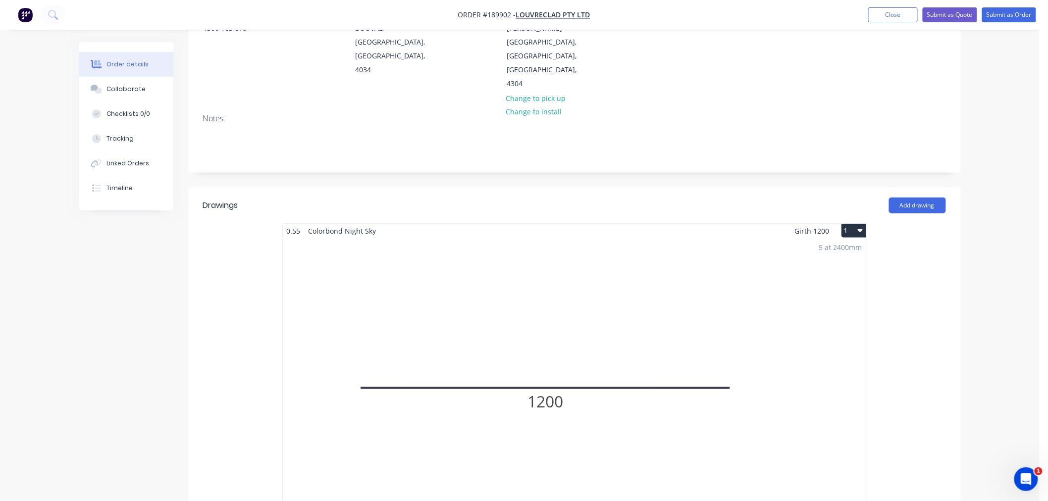
scroll to position [0, 0]
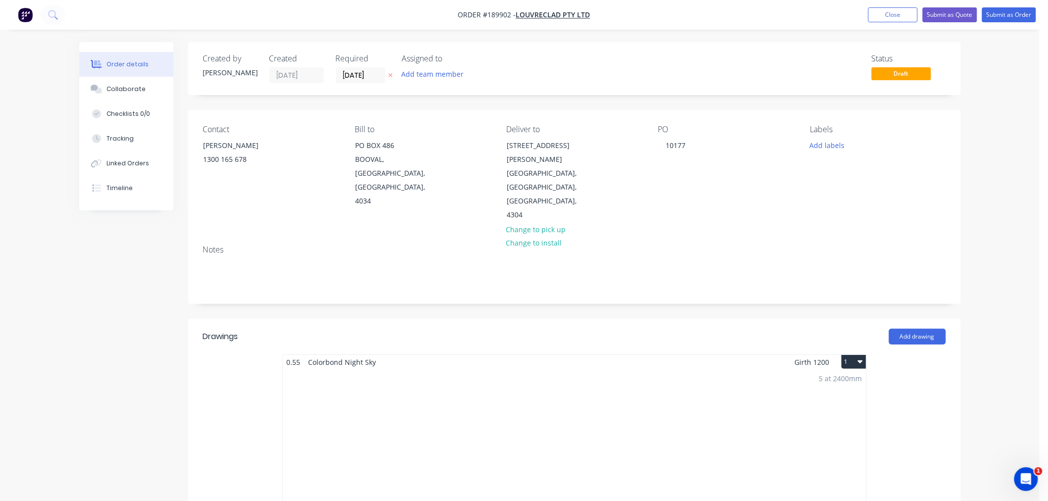
click at [1010, 17] on button "Submit as Order" at bounding box center [1009, 14] width 54 height 15
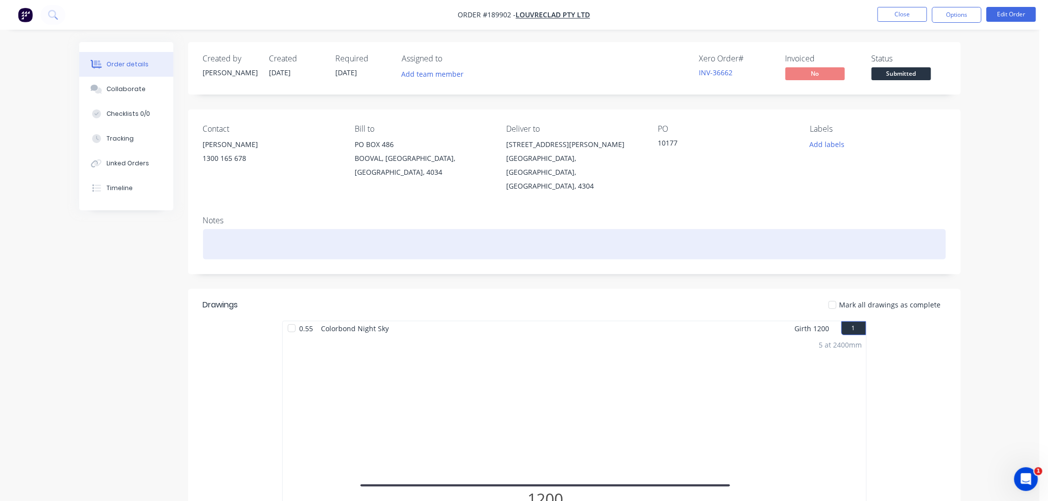
click at [229, 229] on div at bounding box center [574, 244] width 743 height 30
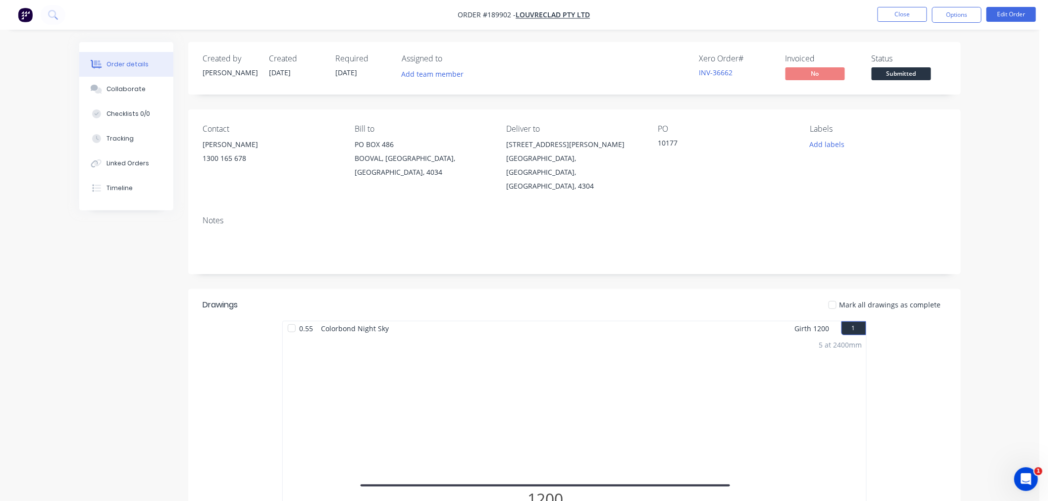
click at [1008, 212] on div "Order details Collaborate Checklists 0/0 Tracking Linked Orders Timeline Order …" at bounding box center [519, 473] width 1039 height 947
drag, startPoint x: 990, startPoint y: 156, endPoint x: 978, endPoint y: 74, distance: 82.7
click at [991, 156] on div "Order details Collaborate Checklists 0/0 Tracking Linked Orders Timeline Order …" at bounding box center [519, 473] width 1039 height 947
click at [959, 15] on button "Options" at bounding box center [957, 15] width 50 height 16
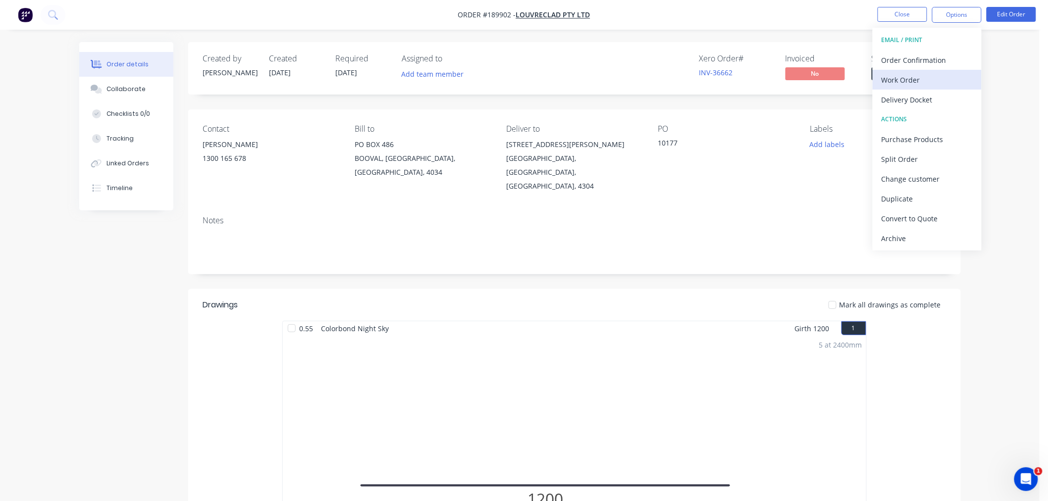
click at [961, 78] on div "Work Order" at bounding box center [926, 80] width 91 height 14
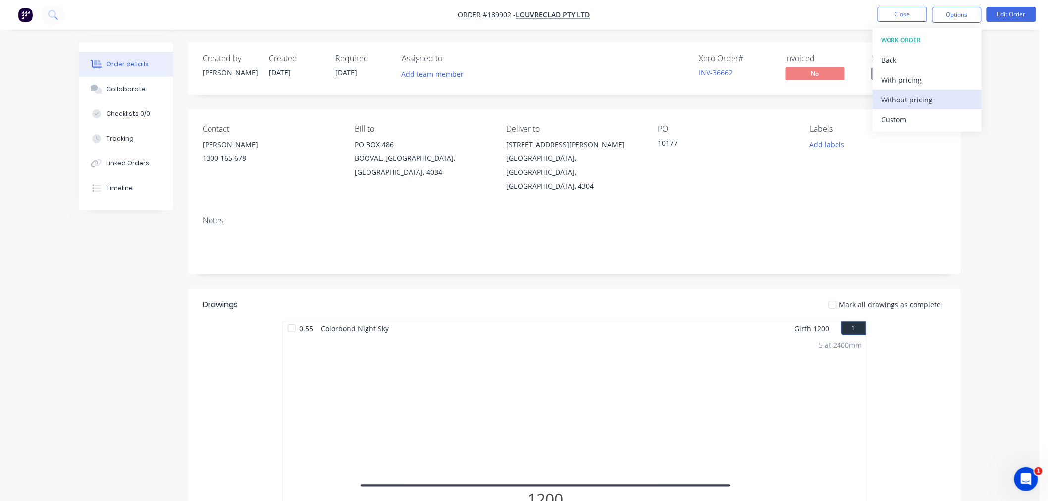
click at [920, 104] on div "Without pricing" at bounding box center [926, 100] width 91 height 14
click at [209, 3] on nav "Order #189902 - Louvreclad Pty Ltd Close Options EMAIL / PRINT Order Confirmati…" at bounding box center [524, 15] width 1048 height 30
click at [148, 18] on nav "Order #189902 - Louvreclad Pty Ltd Close Options Edit Order" at bounding box center [524, 15] width 1048 height 30
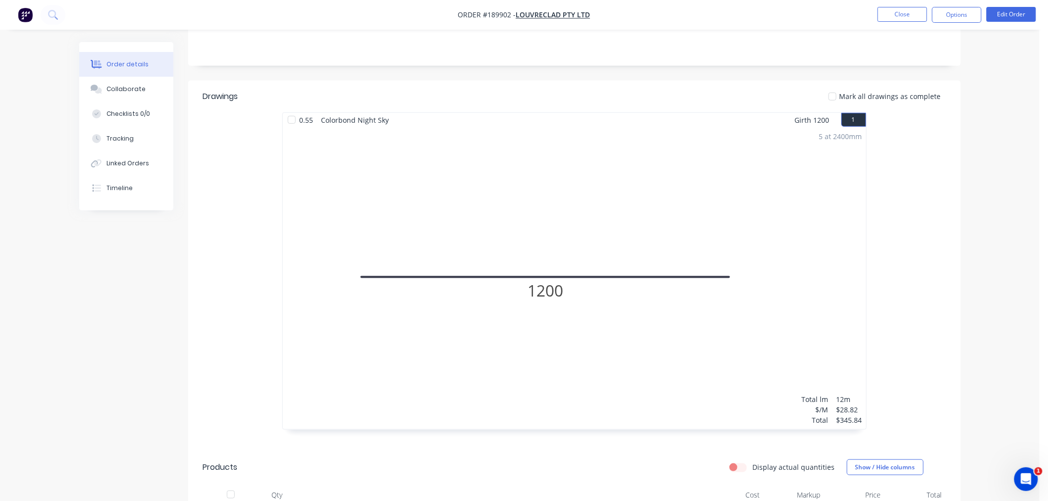
scroll to position [423, 0]
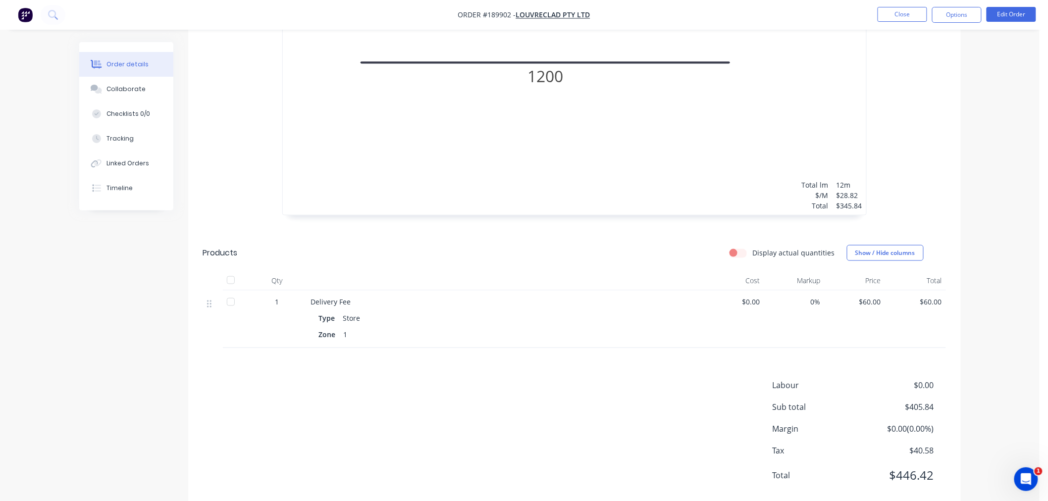
click at [209, 383] on div "Labour $0.00 Sub total $405.84 Margin $0.00 ( 0.00 %) Tax $40.58 Total $446.42" at bounding box center [574, 437] width 743 height 115
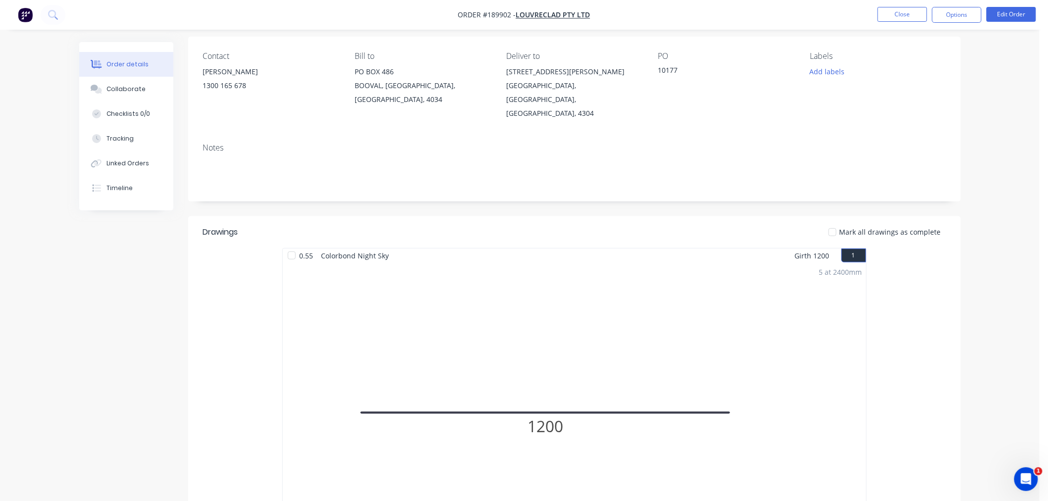
scroll to position [0, 0]
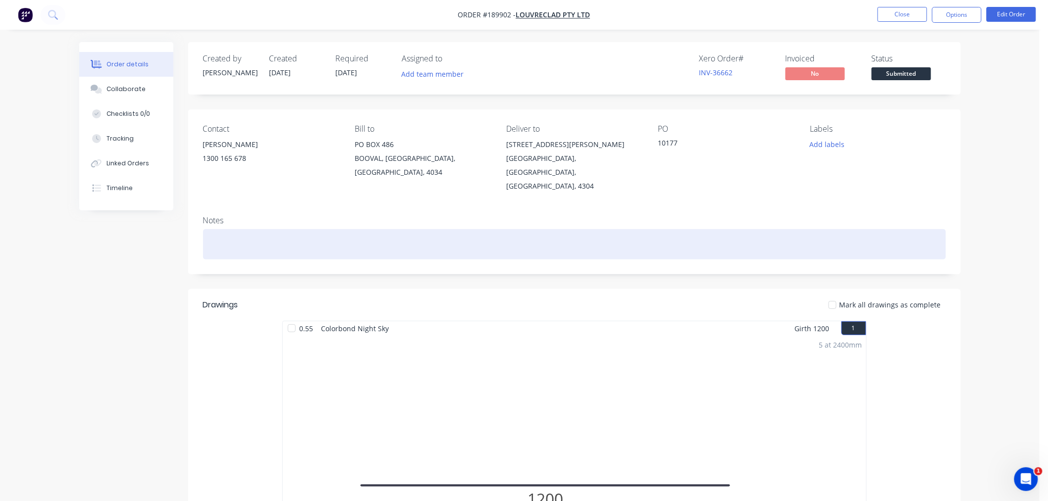
click at [342, 231] on div at bounding box center [574, 244] width 743 height 30
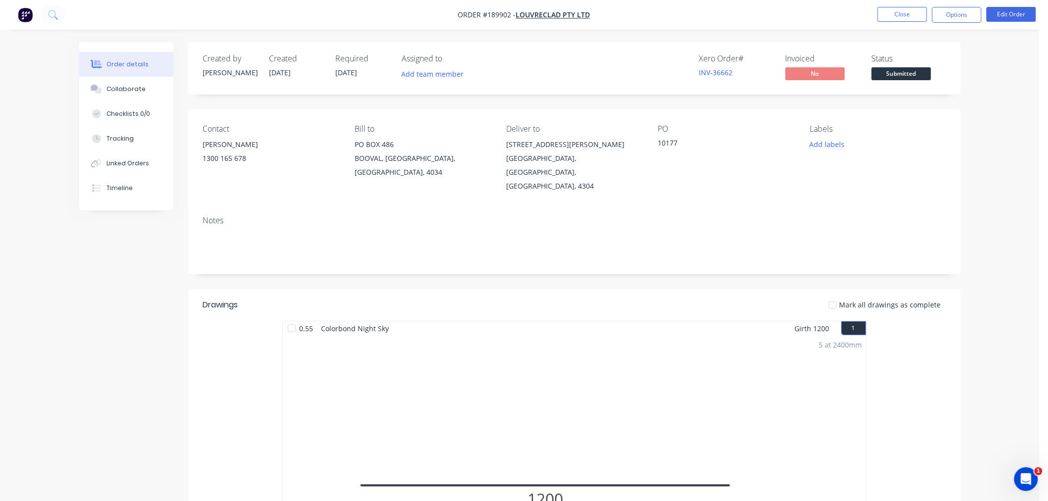
click at [656, 20] on nav "Order #189902 - Louvreclad Pty Ltd Close Options Edit Order" at bounding box center [524, 15] width 1048 height 30
click at [980, 184] on div "Order details Collaborate Checklists 0/0 Tracking Linked Orders Timeline Order …" at bounding box center [519, 473] width 1039 height 947
click at [903, 14] on button "Close" at bounding box center [903, 14] width 50 height 15
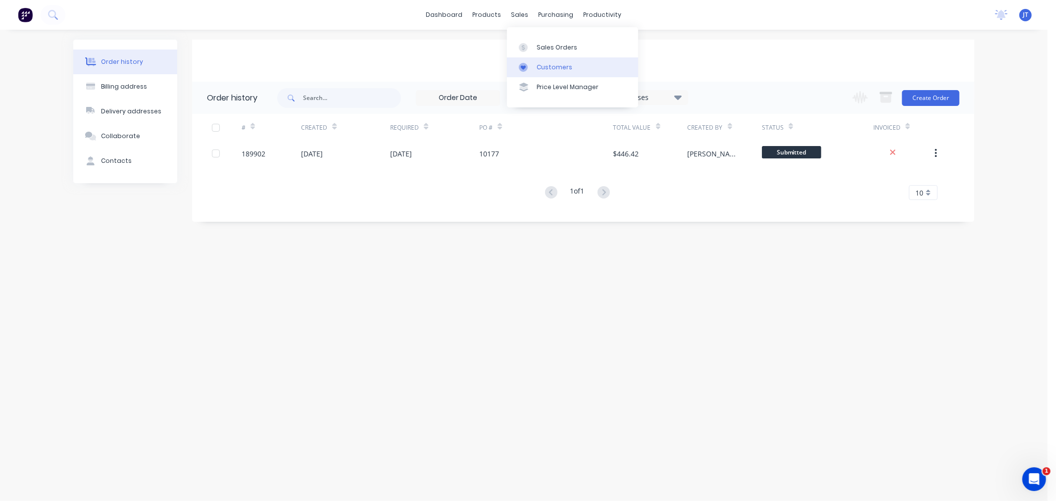
click at [540, 65] on div "Customers" at bounding box center [555, 67] width 36 height 9
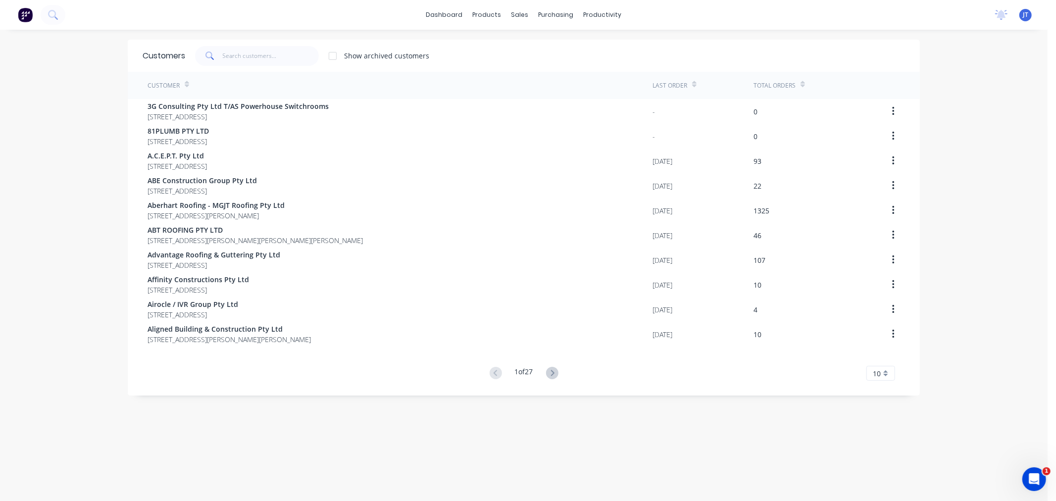
click at [55, 161] on div "dashboard products sales purchasing productivity dashboard products Product Cat…" at bounding box center [524, 250] width 1048 height 501
click at [283, 61] on input "text" at bounding box center [271, 56] width 97 height 20
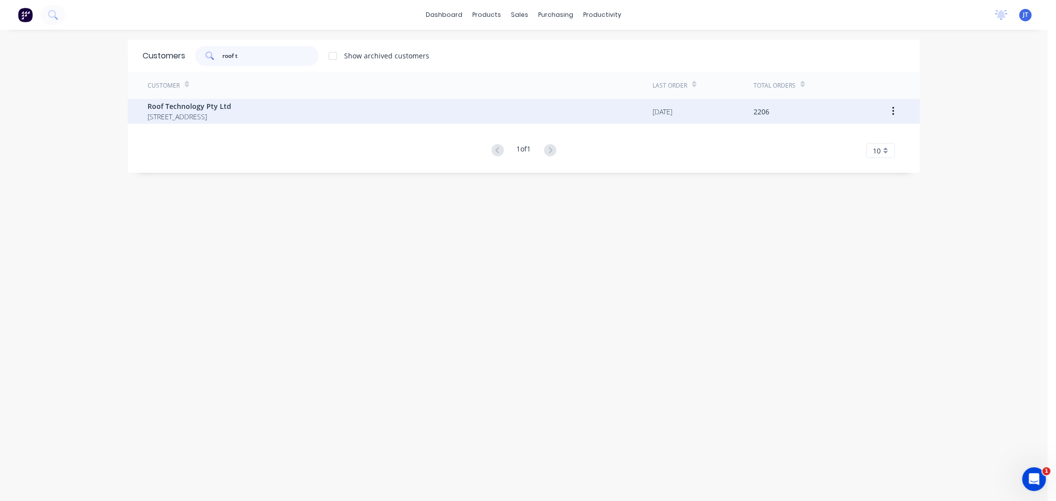
type input "roof t"
click at [231, 115] on span "2 LOCHLARNEY STREET BEENLEIGH Queensland Australia 4207" at bounding box center [190, 116] width 84 height 10
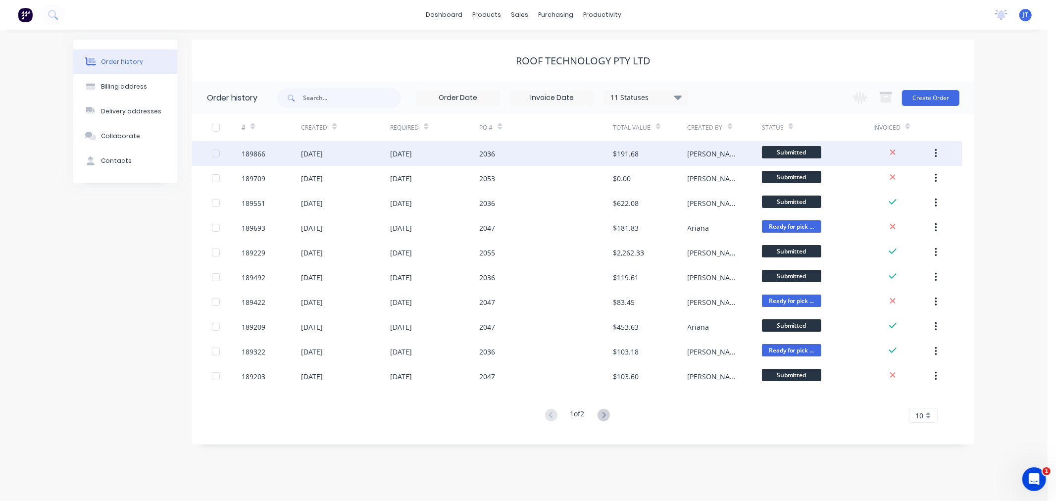
click at [261, 155] on div "189866" at bounding box center [254, 154] width 24 height 10
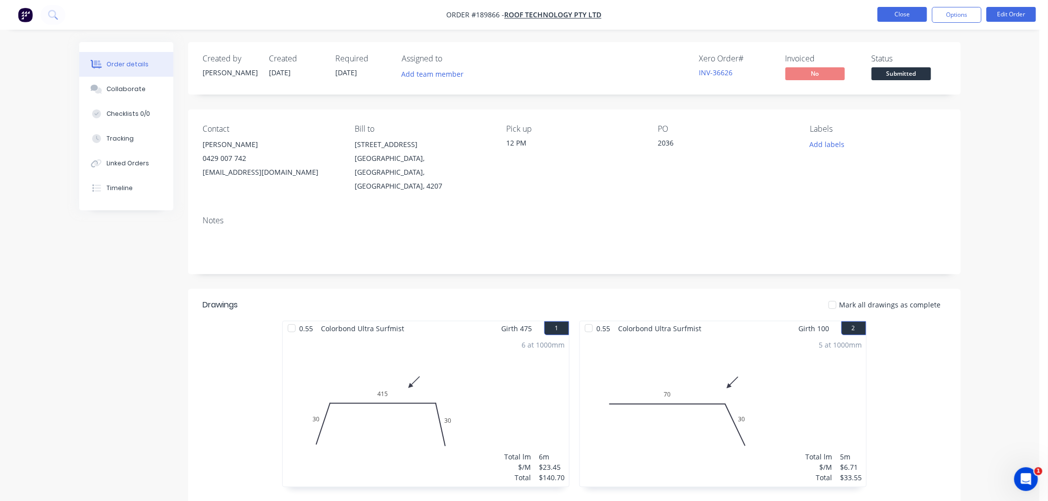
click at [898, 11] on button "Close" at bounding box center [903, 14] width 50 height 15
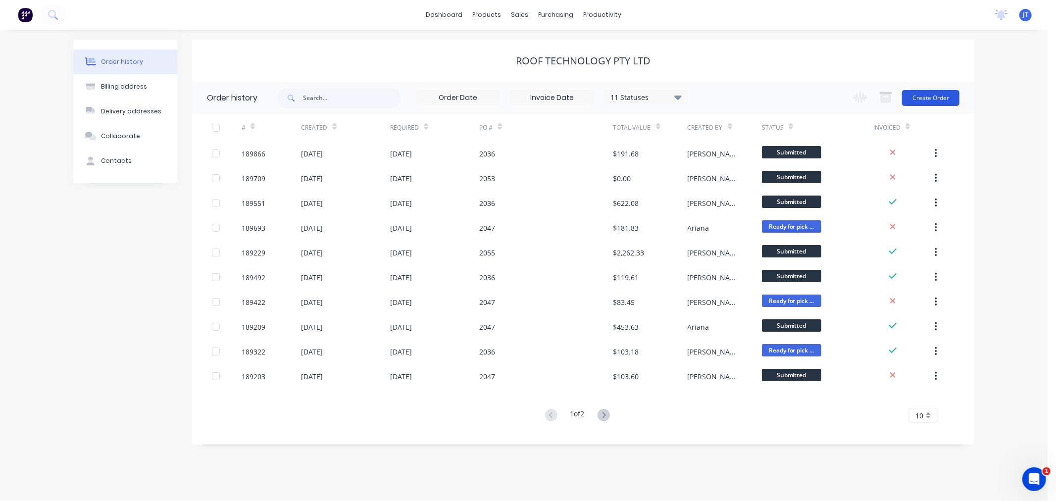
click at [934, 101] on button "Create Order" at bounding box center [930, 98] width 57 height 16
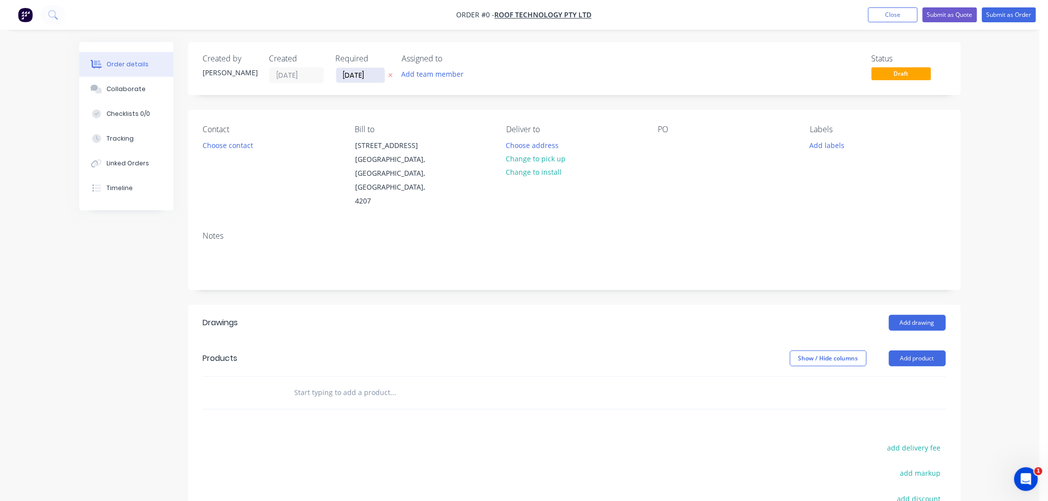
click at [358, 74] on input "[DATE]" at bounding box center [360, 75] width 49 height 15
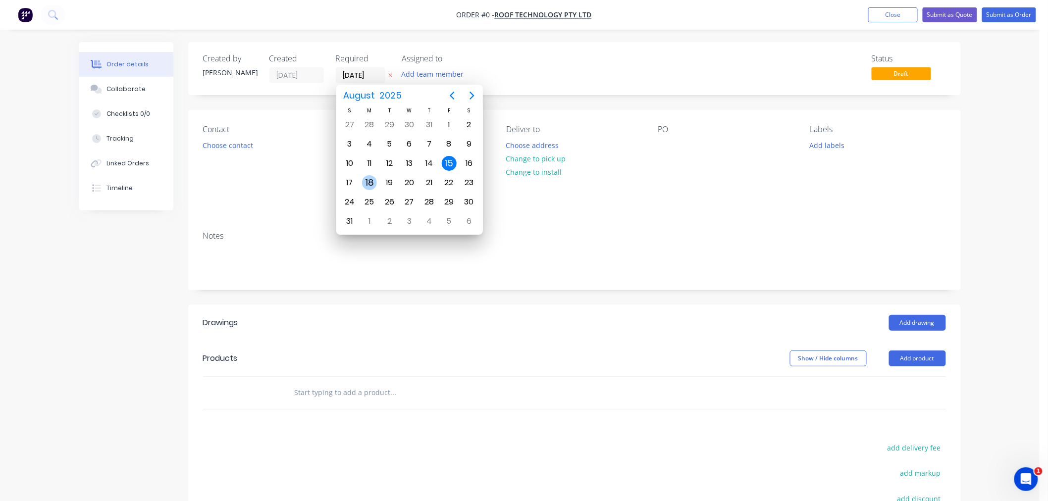
click at [368, 183] on div "18" at bounding box center [369, 182] width 15 height 15
type input "[DATE]"
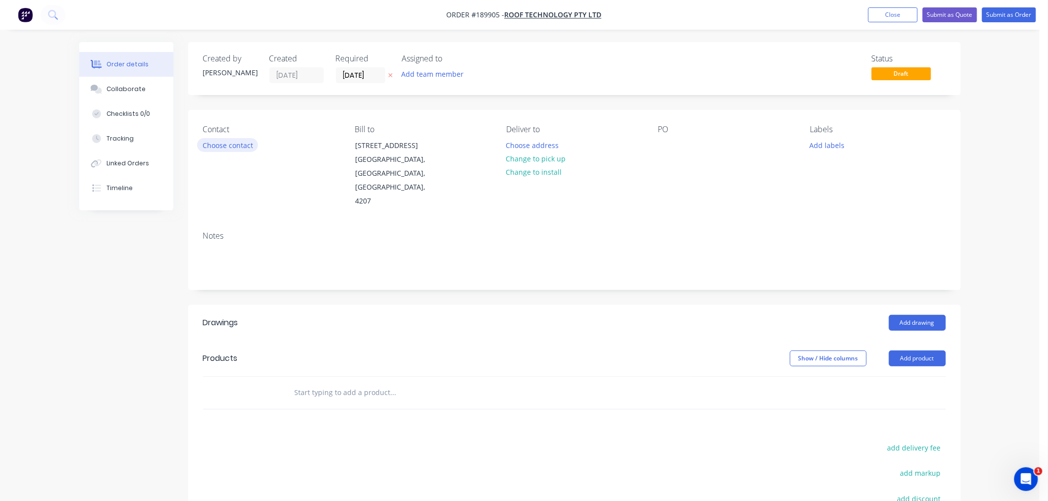
click at [243, 150] on button "Choose contact" at bounding box center [227, 144] width 61 height 13
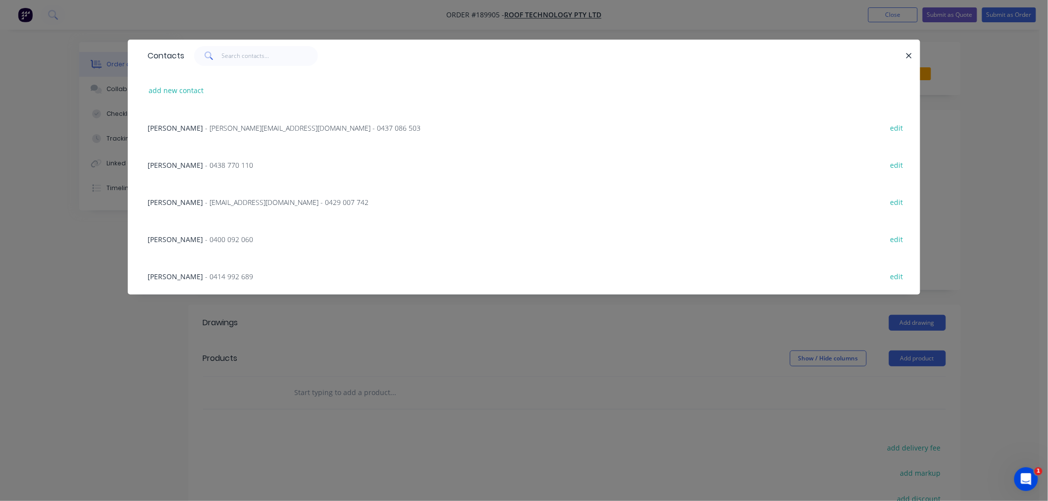
click at [128, 355] on div "Contacts add new contact Tricia - tricia@rooftek.net.au - 0437 086 503 edit Dou…" at bounding box center [524, 250] width 1048 height 501
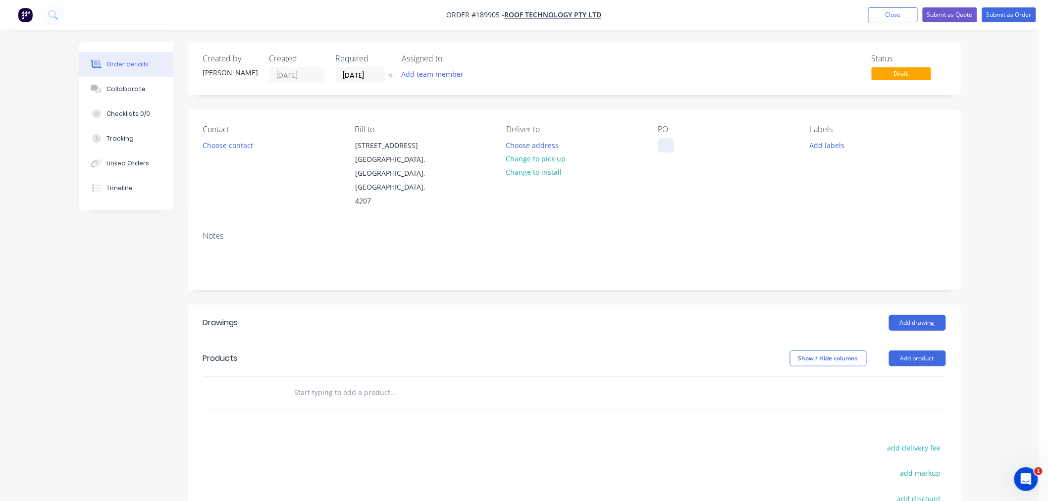
click at [667, 149] on div at bounding box center [666, 145] width 16 height 14
click at [602, 98] on div "Created by Jeremy Created 15/08/25 Required 18/08/25 Assigned to Add team membe…" at bounding box center [574, 344] width 773 height 605
click at [217, 144] on button "Choose contact" at bounding box center [227, 144] width 61 height 13
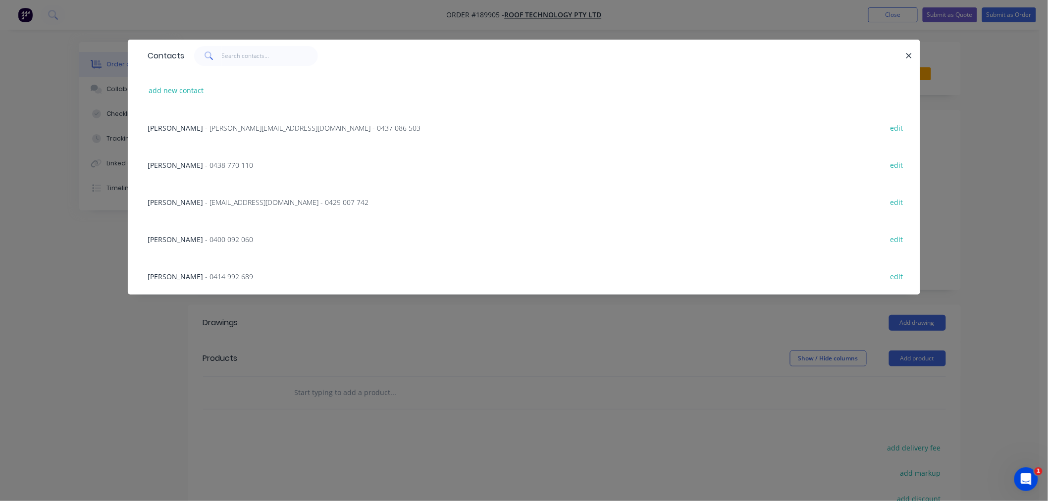
click at [212, 205] on span "- rob@rooftek.net.au - 0429 007 742" at bounding box center [286, 202] width 163 height 9
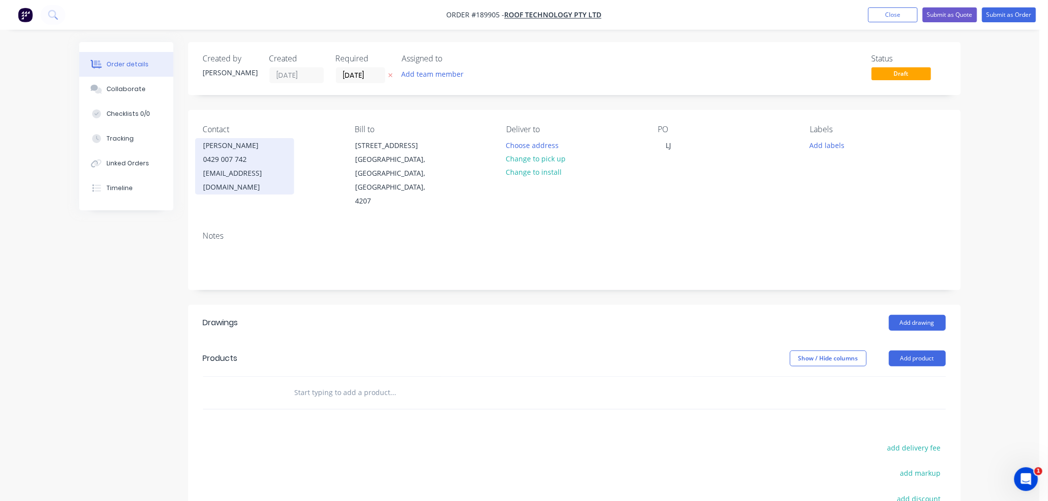
click at [235, 149] on div "ROB FOGGO" at bounding box center [245, 146] width 82 height 14
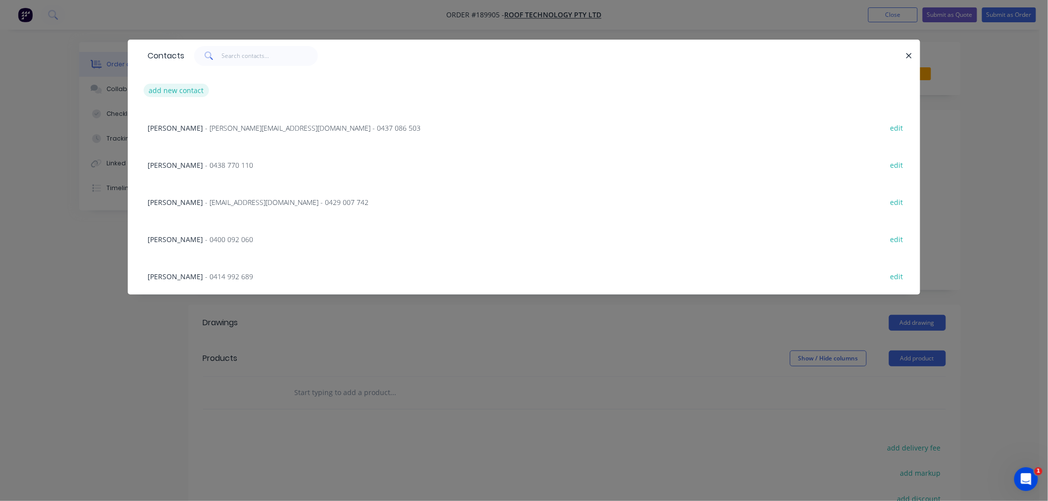
click at [182, 93] on button "add new contact" at bounding box center [176, 90] width 65 height 13
select select "AU"
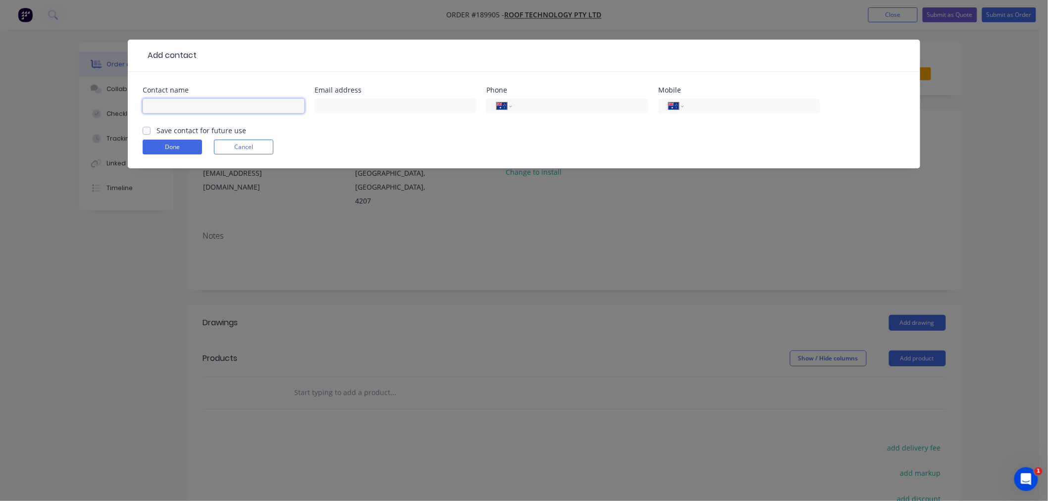
click at [180, 105] on input "text" at bounding box center [224, 106] width 162 height 15
type input "GALLOP"
type input "0438 770 110"
click button "Done" at bounding box center [172, 147] width 59 height 15
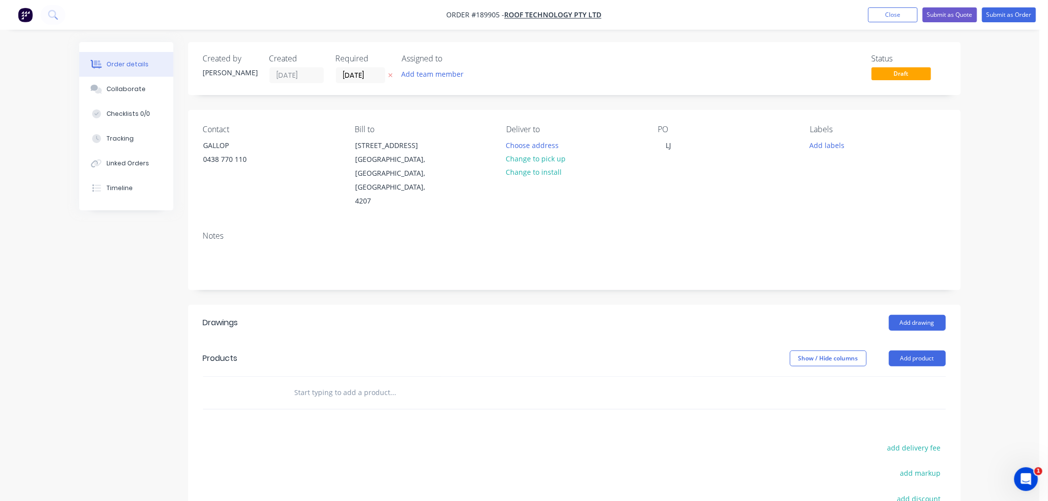
drag, startPoint x: 982, startPoint y: 332, endPoint x: 978, endPoint y: 327, distance: 7.0
click at [983, 332] on div "Order details Collaborate Checklists 0/0 Tracking Linked Orders Timeline Order …" at bounding box center [519, 331] width 1039 height 662
click at [922, 351] on button "Add product" at bounding box center [917, 359] width 57 height 16
click at [918, 376] on div "Product catalogue" at bounding box center [899, 383] width 76 height 14
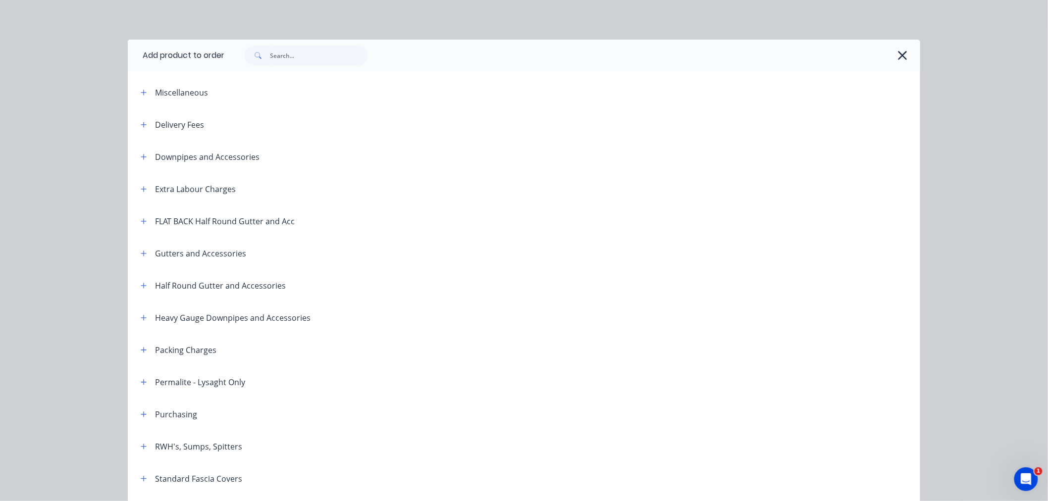
click at [146, 128] on div "Delivery Fees" at bounding box center [168, 124] width 71 height 12
click at [144, 126] on button "button" at bounding box center [144, 124] width 12 height 12
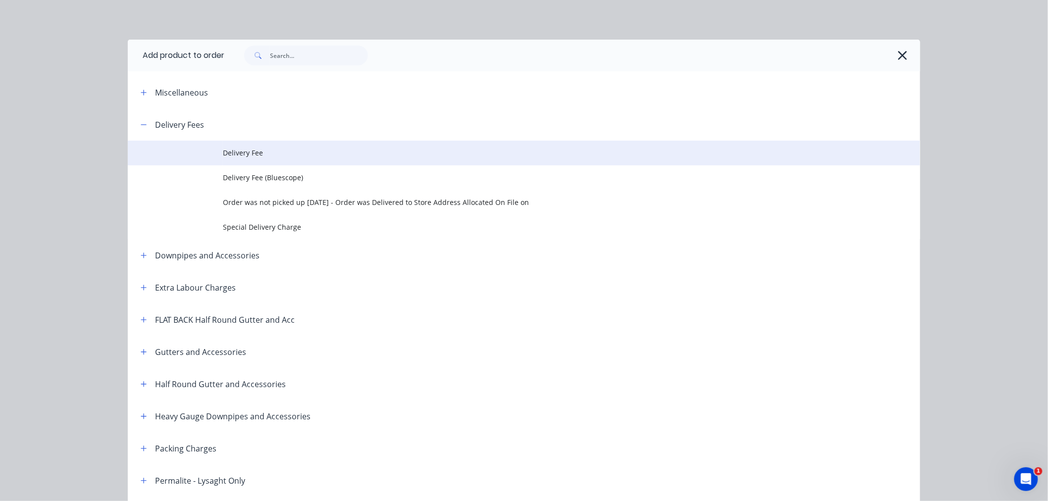
click at [266, 155] on span "Delivery Fee" at bounding box center [502, 153] width 558 height 10
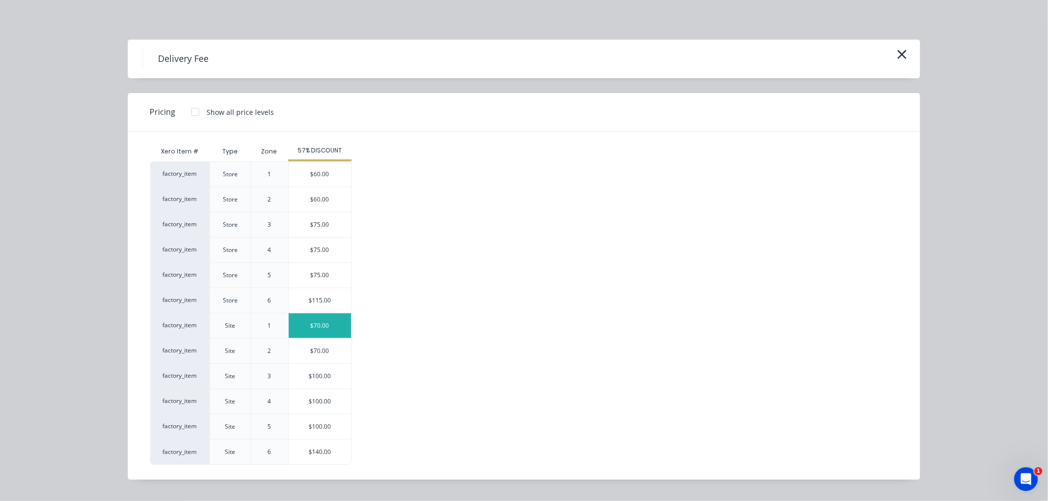
click at [332, 330] on div "$70.00" at bounding box center [320, 325] width 62 height 25
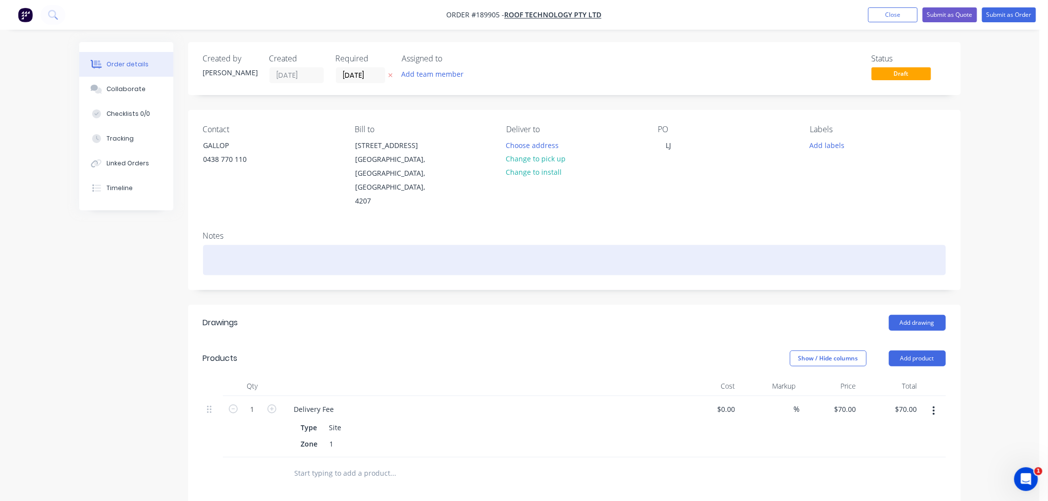
click at [491, 245] on div at bounding box center [574, 260] width 743 height 30
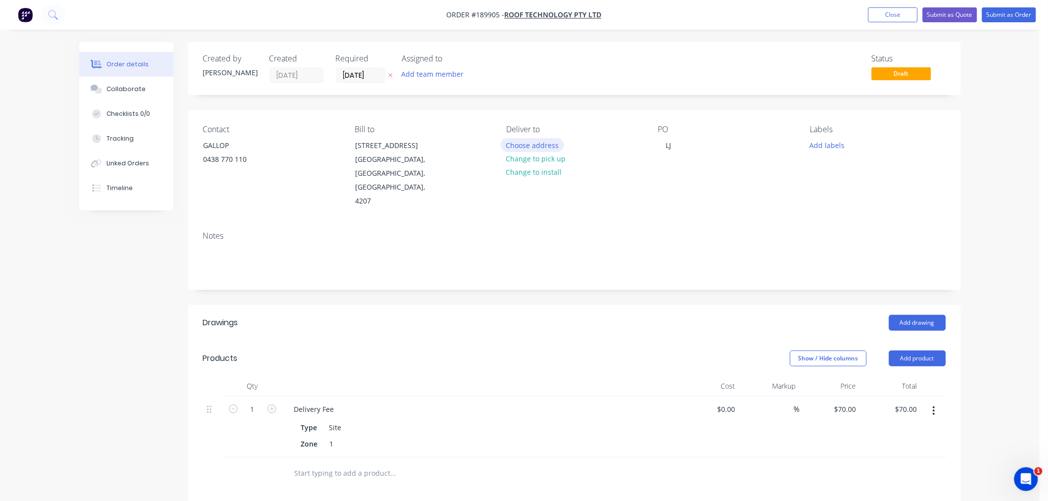
click at [545, 142] on button "Choose address" at bounding box center [532, 144] width 63 height 13
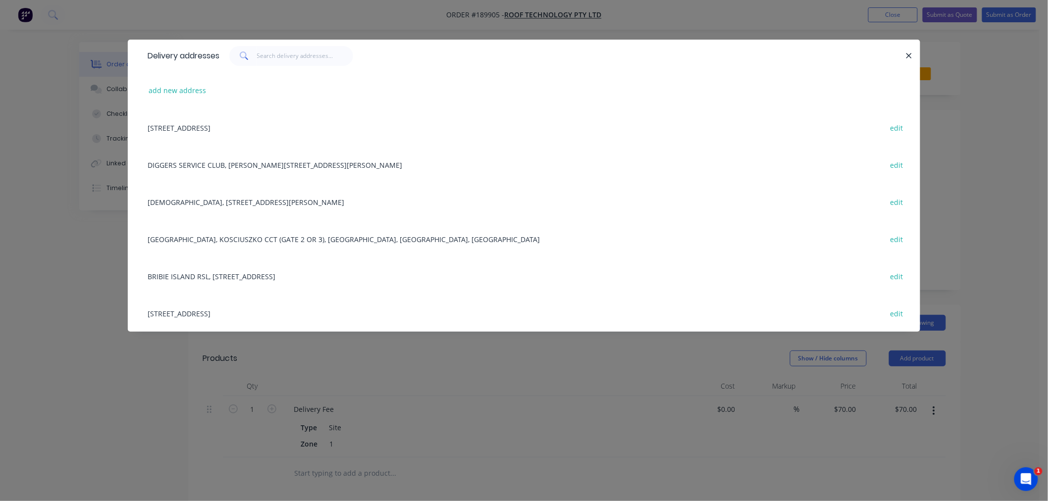
click at [181, 98] on div "add new address" at bounding box center [524, 90] width 763 height 37
click at [184, 87] on button "add new address" at bounding box center [178, 90] width 68 height 13
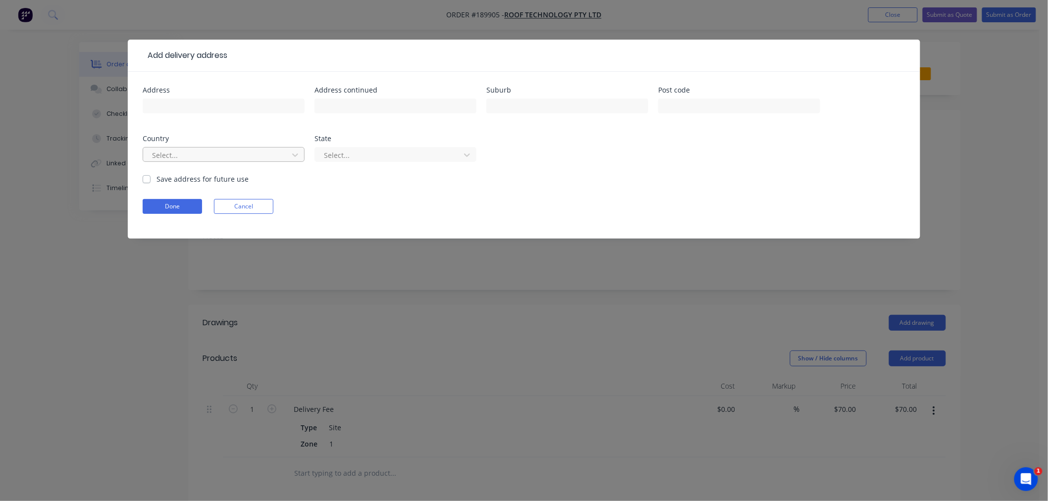
click at [192, 157] on div at bounding box center [217, 155] width 132 height 12
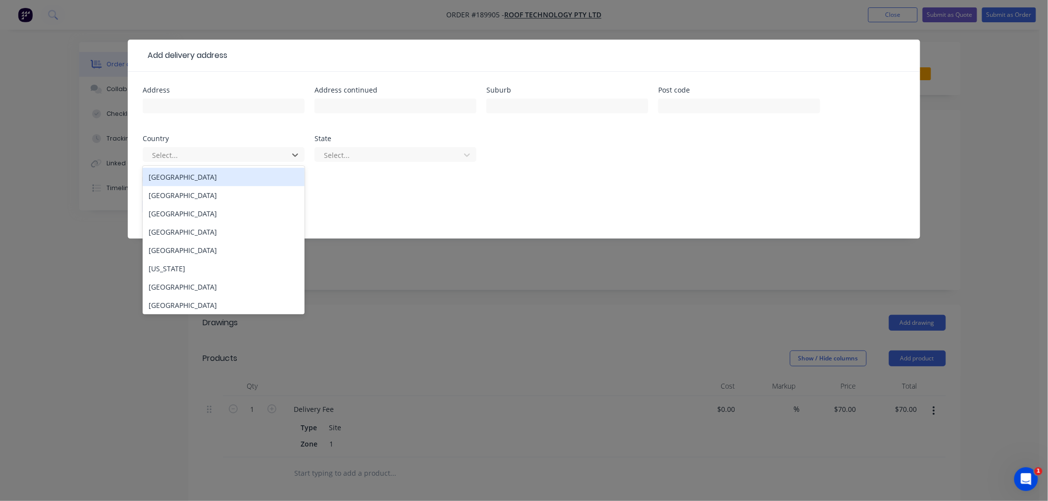
click at [210, 184] on div "Australia" at bounding box center [224, 177] width 162 height 18
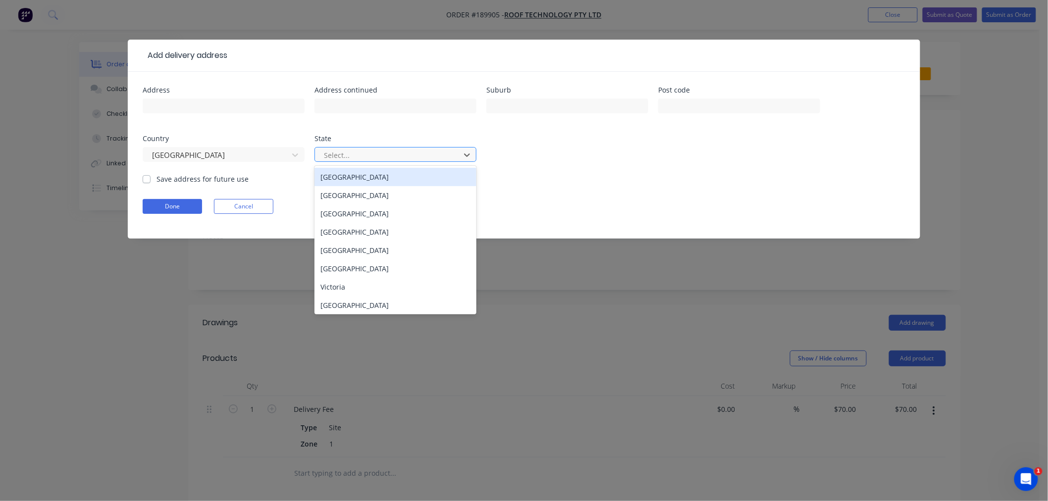
click at [363, 161] on div at bounding box center [389, 155] width 132 height 12
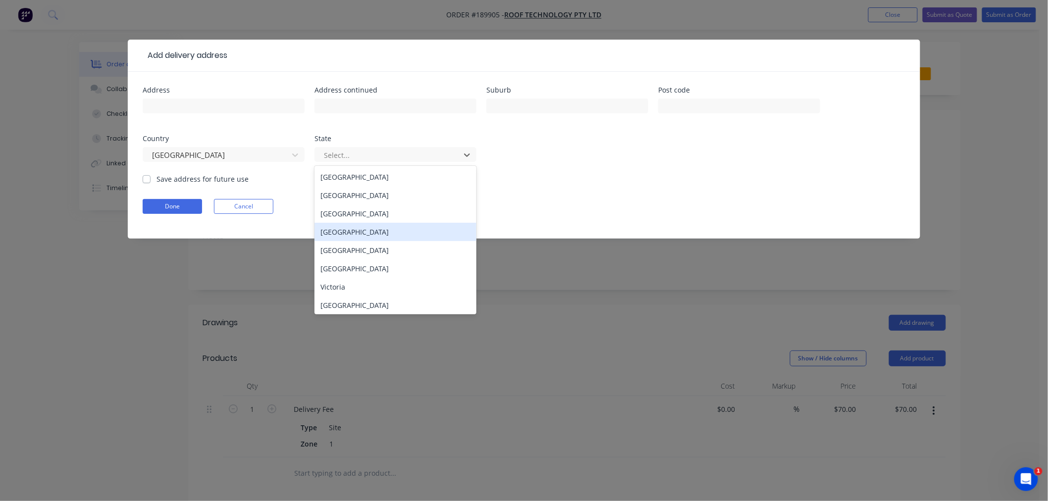
click at [370, 231] on div "Queensland" at bounding box center [395, 232] width 162 height 18
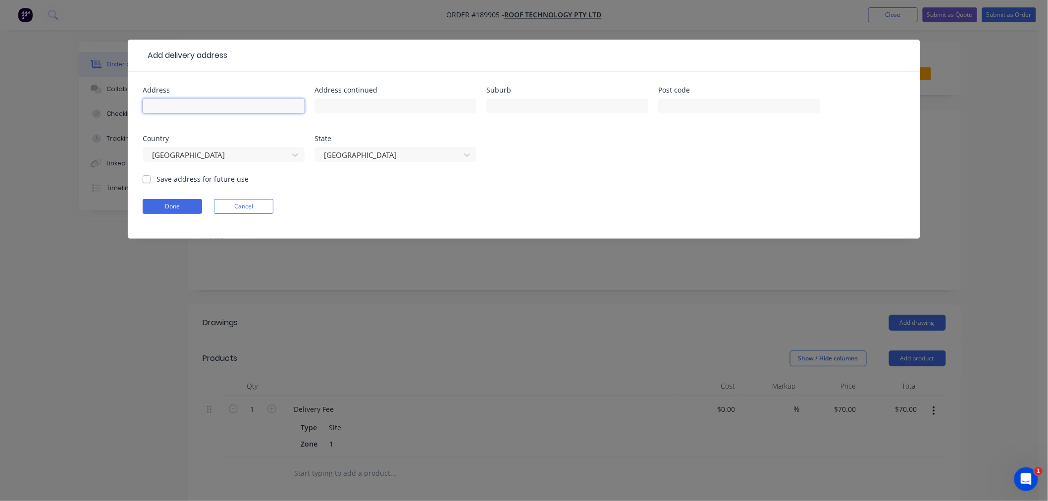
click at [231, 106] on input "text" at bounding box center [224, 106] width 162 height 15
type input "17 DOWRIE ST"
type input "MT GRAVATT"
click button "Done" at bounding box center [172, 206] width 59 height 15
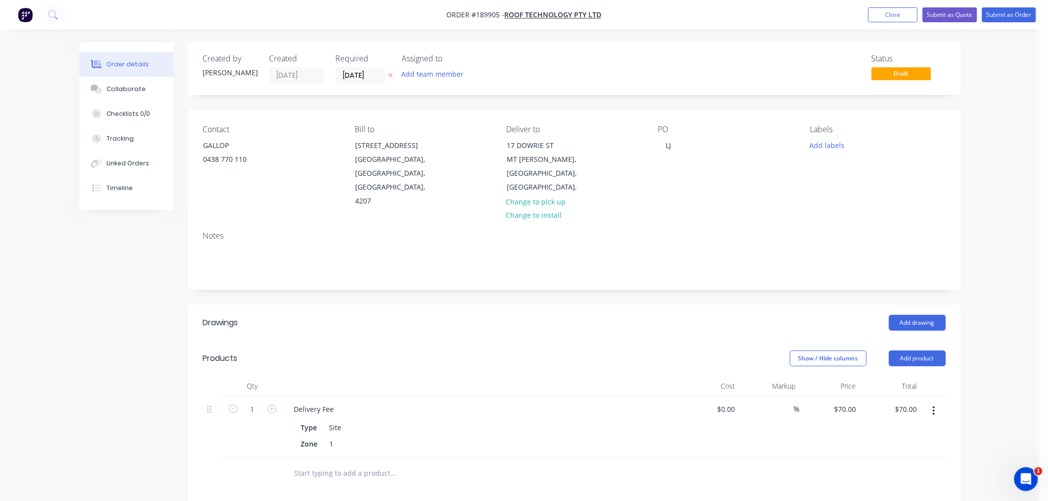
click at [976, 303] on div "Order details Collaborate Checklists 0/0 Tracking Linked Orders Timeline Order …" at bounding box center [519, 371] width 1039 height 742
click at [922, 315] on button "Add drawing" at bounding box center [917, 323] width 57 height 16
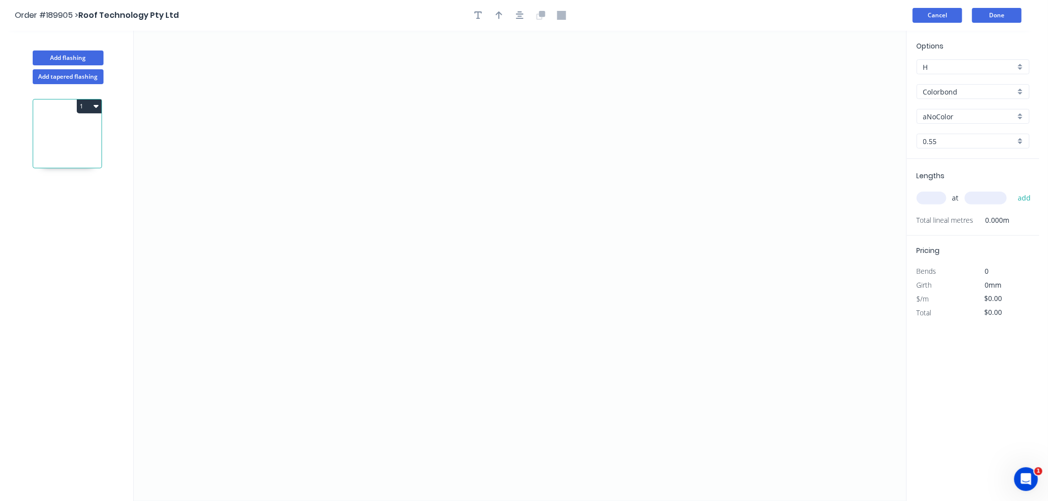
click at [925, 15] on button "Cancel" at bounding box center [938, 15] width 50 height 15
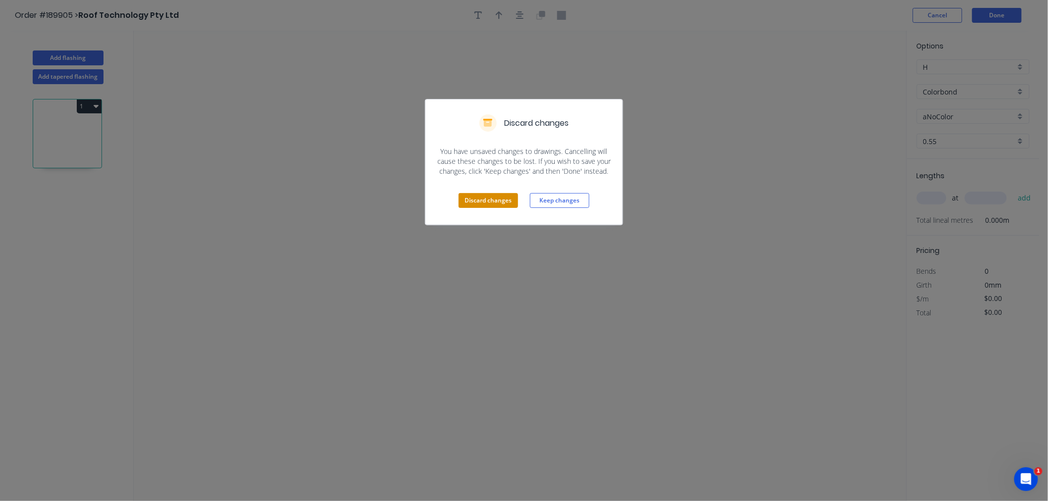
click at [484, 200] on button "Discard changes" at bounding box center [488, 200] width 59 height 15
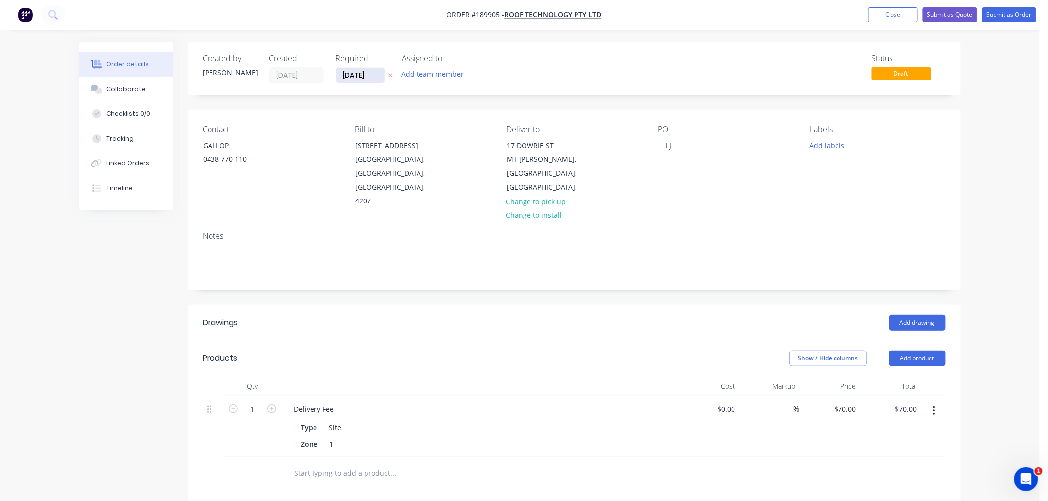
click at [359, 75] on input "[DATE]" at bounding box center [360, 75] width 49 height 15
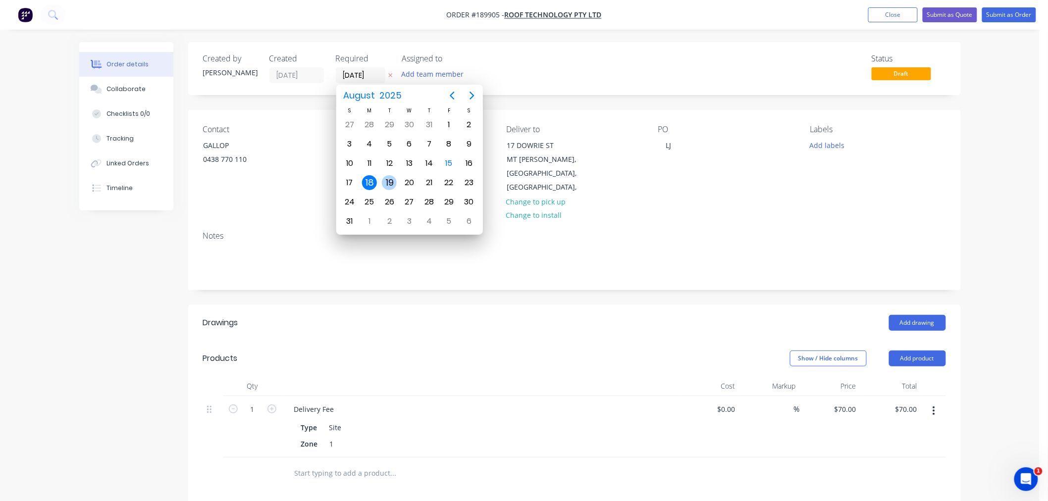
click at [387, 182] on div "19" at bounding box center [389, 182] width 15 height 15
type input "19/08/25"
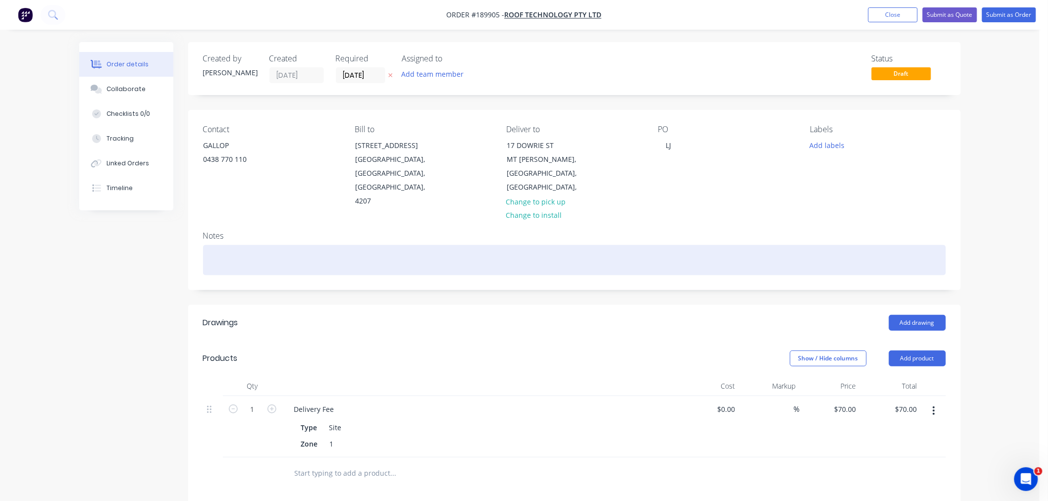
click at [313, 245] on div at bounding box center [574, 260] width 743 height 30
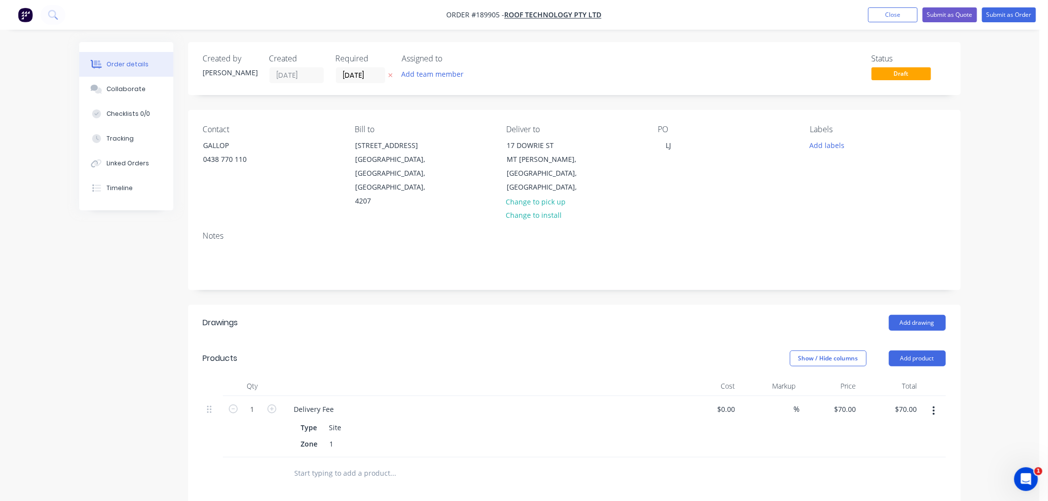
click at [998, 316] on div "Order details Collaborate Checklists 0/0 Tracking Linked Orders Timeline Order …" at bounding box center [519, 371] width 1039 height 742
click at [910, 315] on button "Add drawing" at bounding box center [917, 323] width 57 height 16
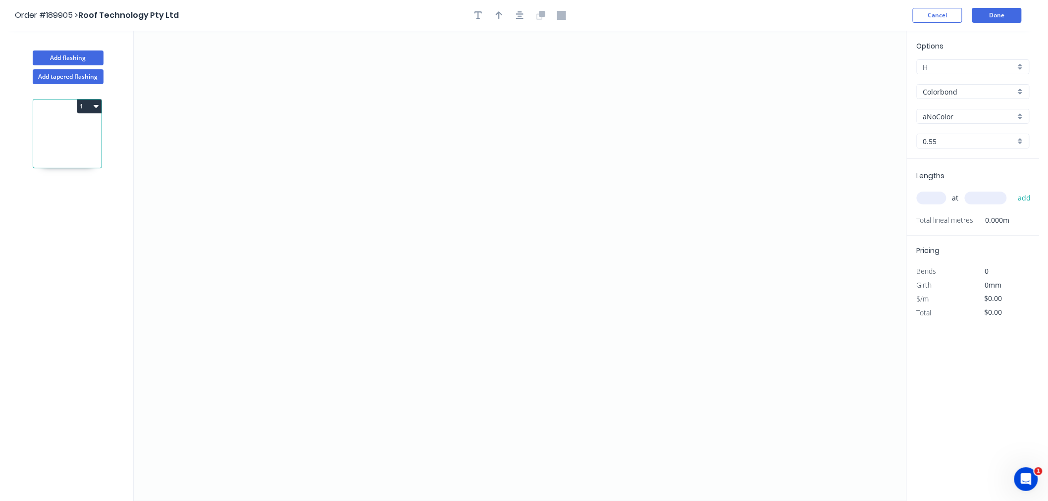
click at [932, 201] on input "text" at bounding box center [932, 198] width 30 height 13
click at [932, 115] on input "aNoColor" at bounding box center [969, 116] width 92 height 10
click at [996, 154] on div "Deep Ocean" at bounding box center [973, 156] width 112 height 17
type input "Deep Ocean"
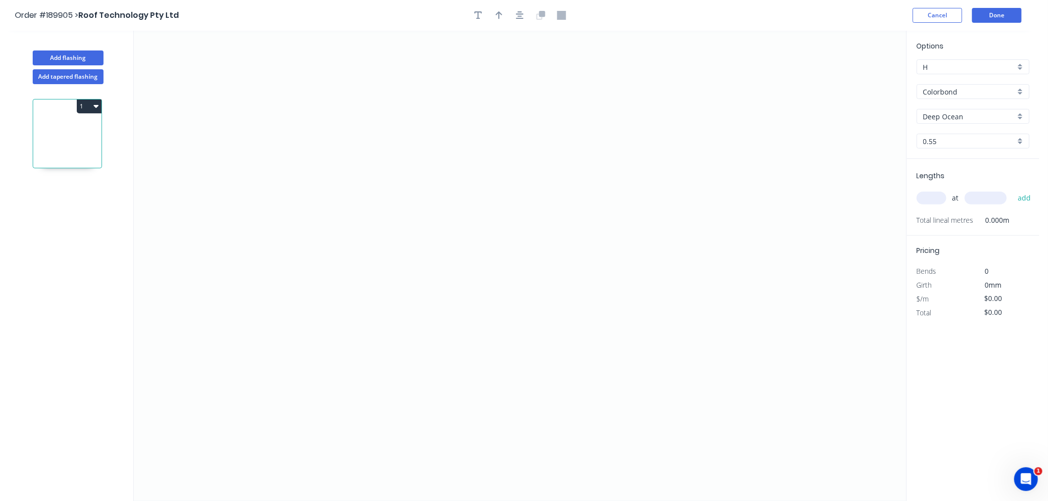
click at [937, 204] on input "text" at bounding box center [932, 198] width 30 height 13
click at [263, 223] on icon "0" at bounding box center [520, 266] width 773 height 470
click at [294, 146] on icon at bounding box center [278, 184] width 31 height 77
click at [514, 145] on icon "0 ?" at bounding box center [520, 266] width 773 height 470
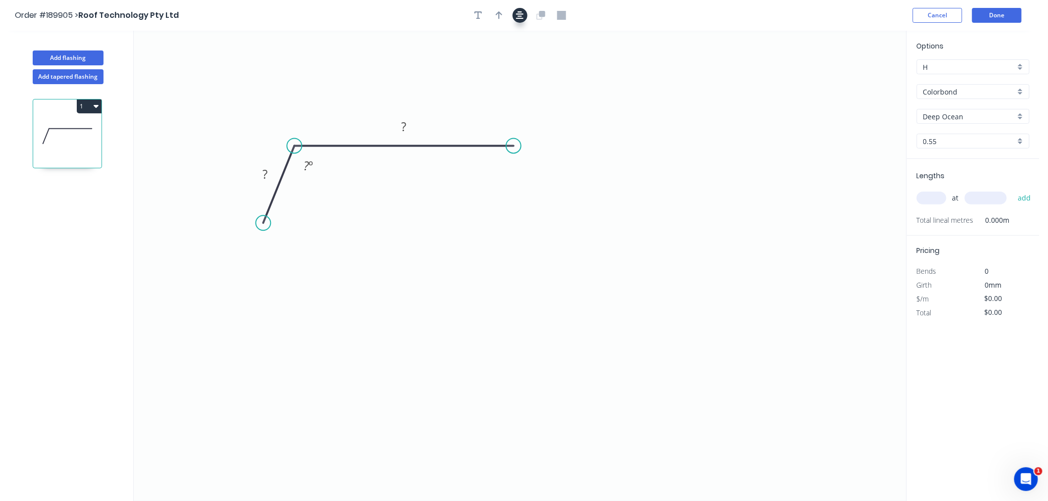
click at [521, 11] on icon "button" at bounding box center [520, 15] width 8 height 9
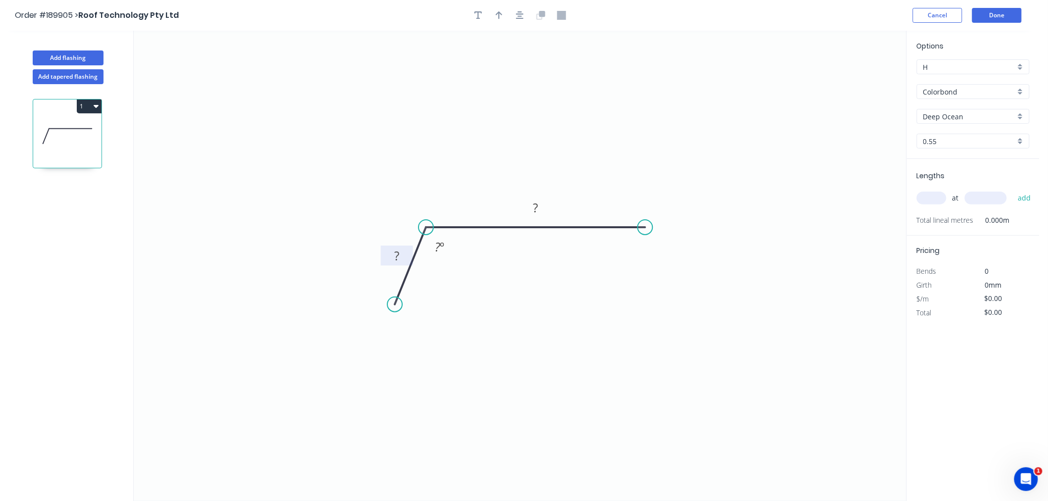
click at [399, 254] on rect at bounding box center [397, 257] width 20 height 14
click at [458, 281] on div "Hide angle" at bounding box center [488, 281] width 100 height 20
click at [397, 257] on tspan "?" at bounding box center [396, 256] width 5 height 16
click at [465, 140] on icon "0 30 200" at bounding box center [520, 266] width 773 height 470
click at [520, 19] on icon "button" at bounding box center [520, 15] width 8 height 9
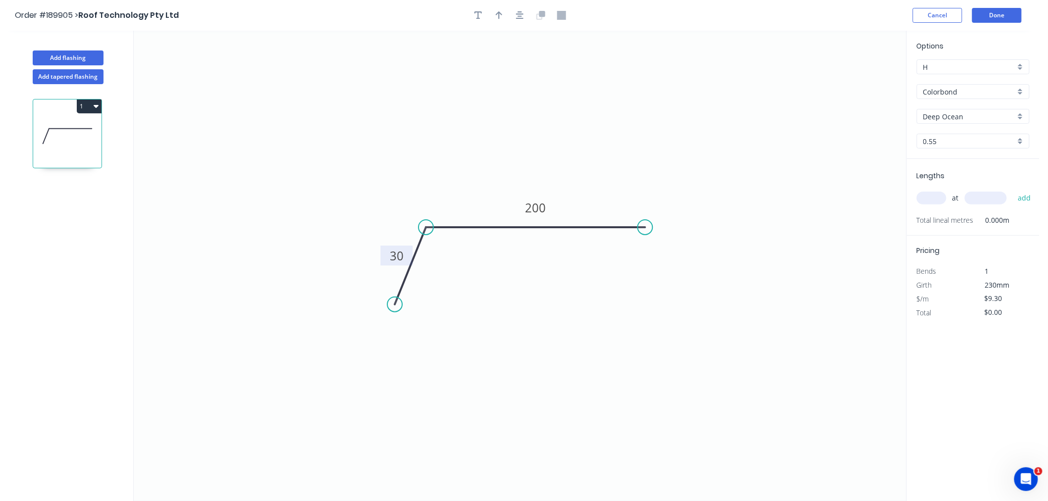
click at [930, 199] on input "text" at bounding box center [932, 198] width 30 height 13
click at [74, 56] on button "Add flashing" at bounding box center [68, 58] width 71 height 15
type input "$0.00"
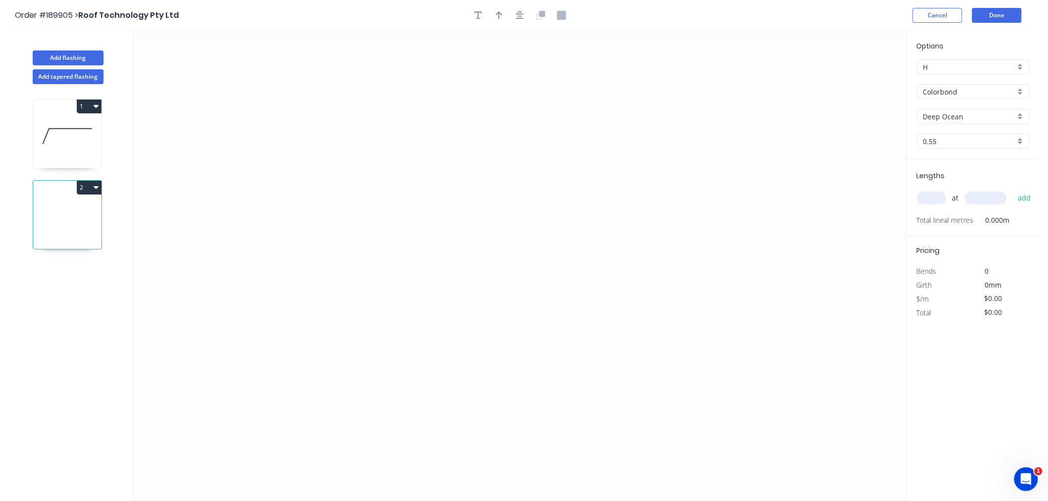
click at [75, 215] on icon at bounding box center [67, 217] width 68 height 63
click at [927, 197] on input "text" at bounding box center [932, 198] width 30 height 13
type input "1"
type input "1200"
click at [1013, 190] on button "add" at bounding box center [1024, 198] width 23 height 17
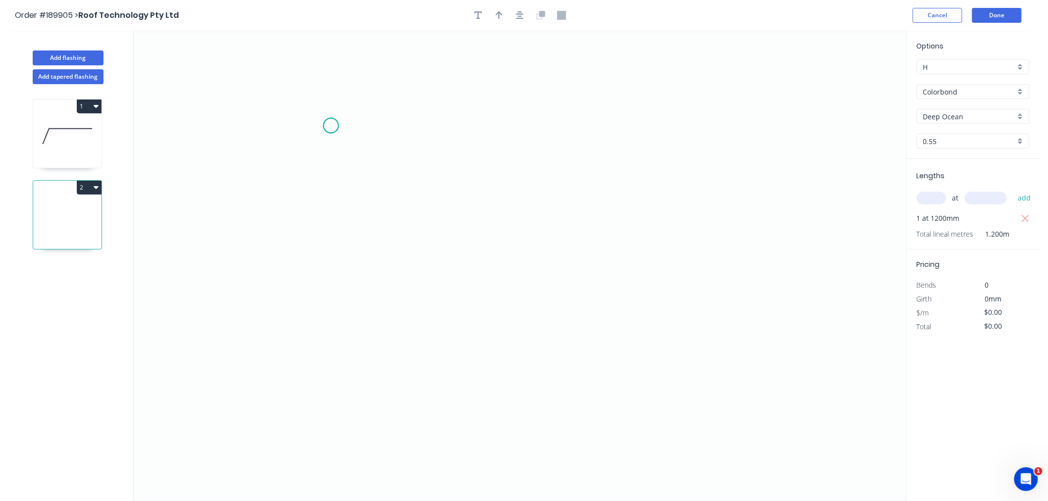
click at [331, 126] on icon "0" at bounding box center [520, 266] width 773 height 470
click at [362, 251] on icon "0" at bounding box center [520, 266] width 773 height 470
click at [580, 249] on icon "0 ?" at bounding box center [520, 266] width 773 height 470
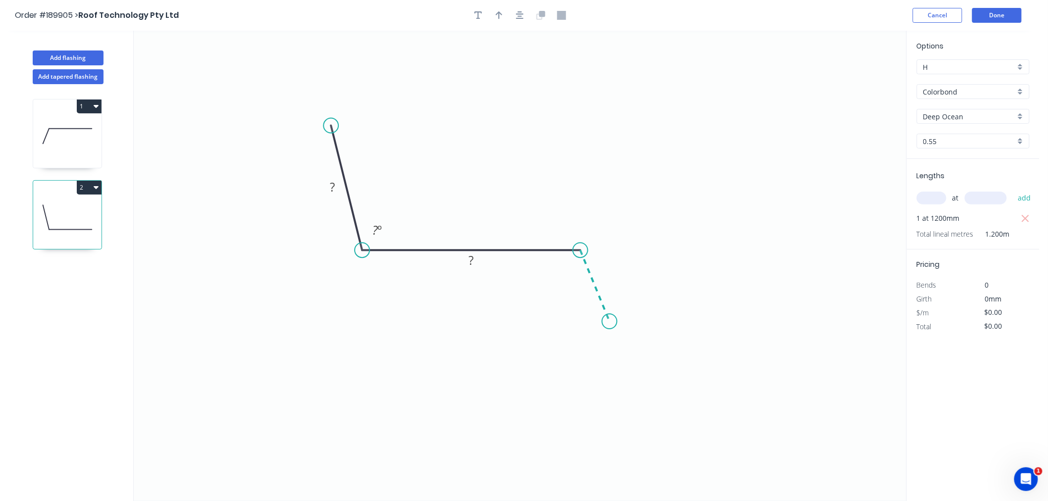
click at [610, 322] on icon "0 ? ? ? º" at bounding box center [520, 266] width 773 height 470
click at [521, 17] on icon "button" at bounding box center [520, 15] width 8 height 9
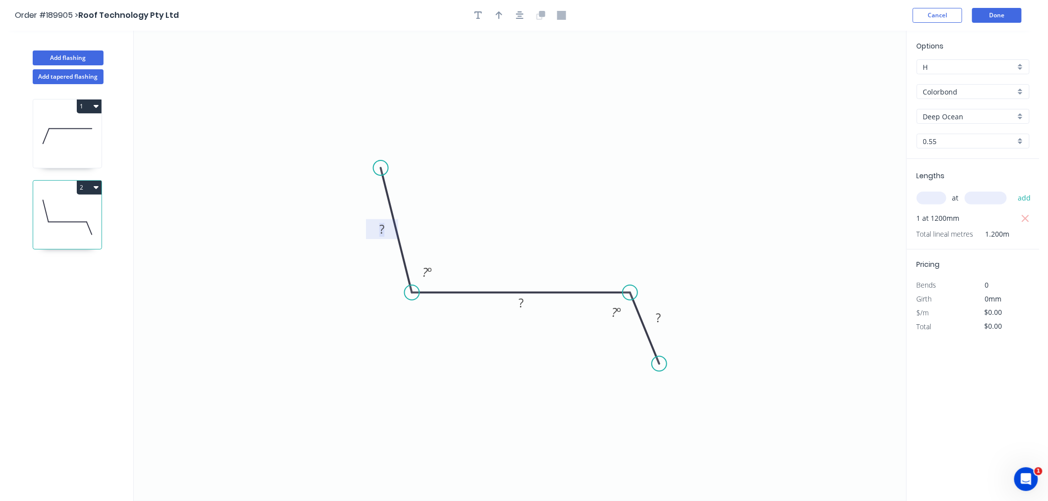
click at [387, 228] on rect at bounding box center [382, 230] width 20 height 14
click at [558, 184] on icon "0 400 750 30 150 º ? º" at bounding box center [520, 266] width 773 height 470
type input "$27.92"
type input "$33.50"
click at [636, 350] on div "Hide angle" at bounding box center [667, 345] width 100 height 20
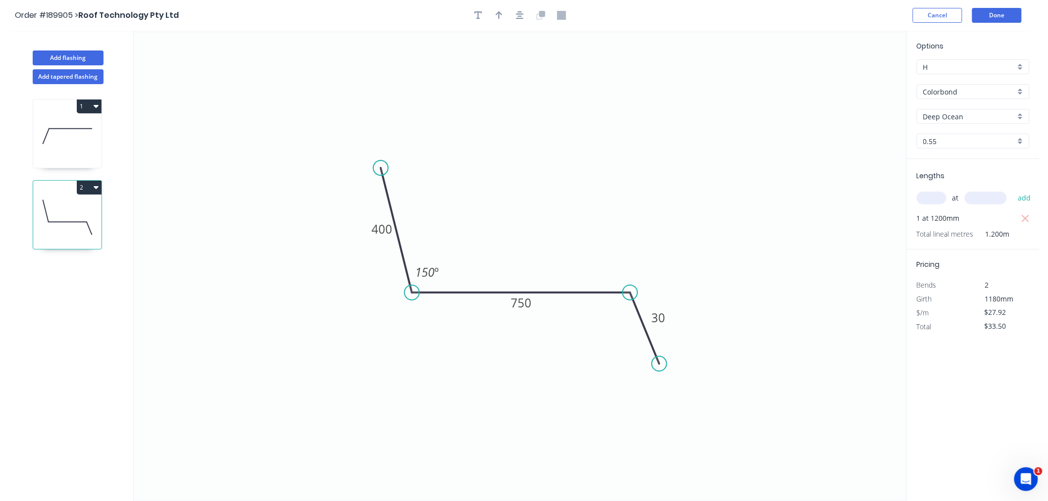
click at [576, 212] on icon "0 400 750 30 150 º" at bounding box center [520, 266] width 773 height 470
click at [518, 18] on icon "button" at bounding box center [520, 15] width 8 height 8
click at [495, 21] on button "button" at bounding box center [499, 15] width 15 height 15
drag, startPoint x: 854, startPoint y: 77, endPoint x: 477, endPoint y: 219, distance: 402.8
click at [477, 219] on icon at bounding box center [476, 207] width 9 height 32
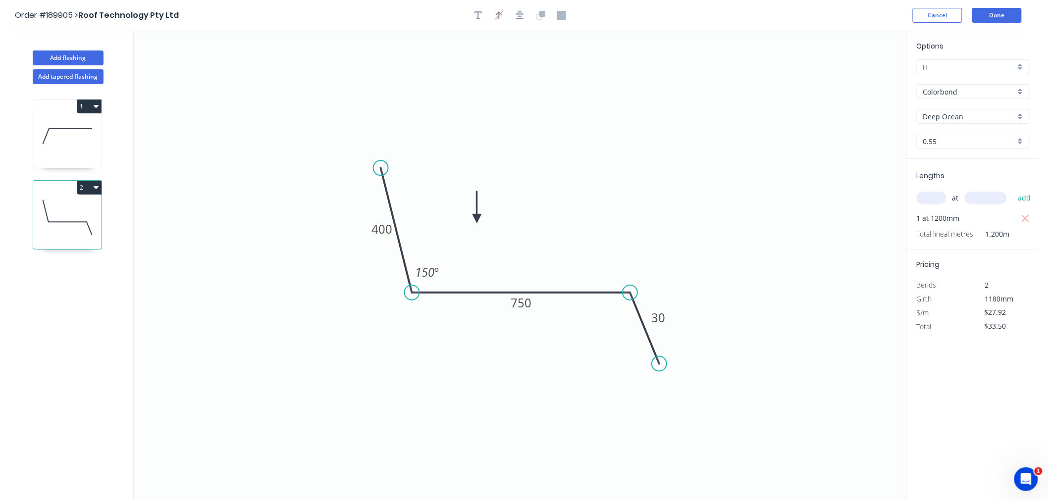
click at [477, 219] on icon at bounding box center [476, 207] width 9 height 32
click at [518, 12] on icon "button" at bounding box center [520, 15] width 8 height 9
click at [244, 110] on icon "0 400 750 30 150 º" at bounding box center [520, 266] width 773 height 470
click at [71, 59] on button "Add flashing" at bounding box center [68, 58] width 71 height 15
type input "$0.00"
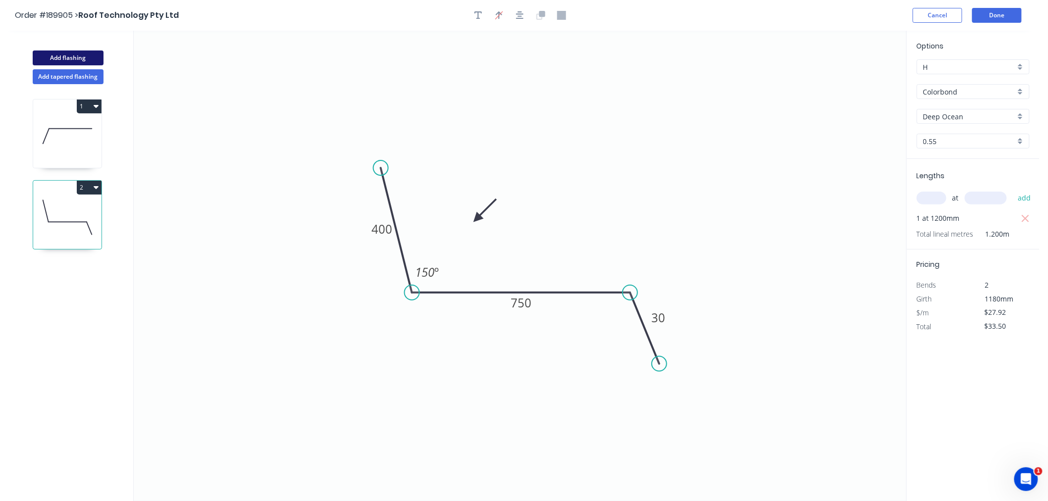
type input "$0.00"
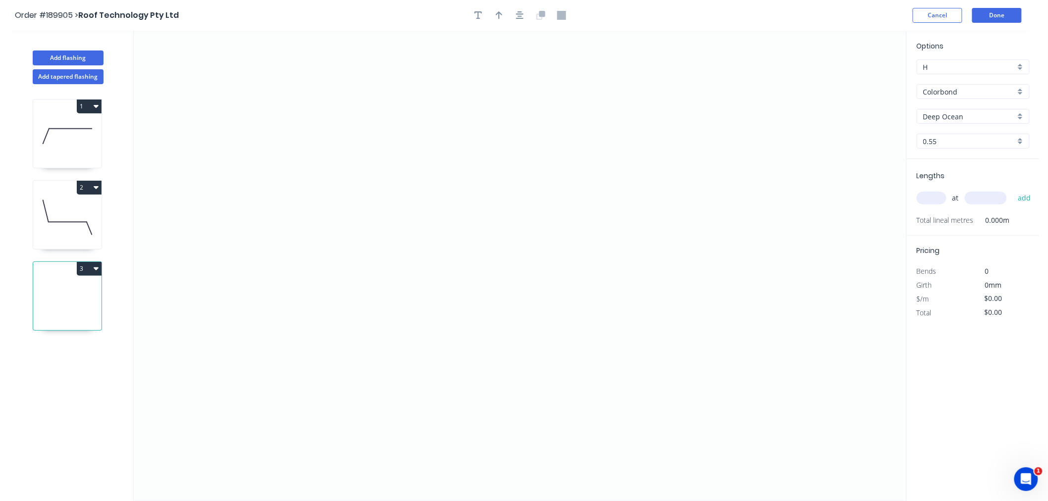
drag, startPoint x: 62, startPoint y: 295, endPoint x: 106, endPoint y: 264, distance: 54.0
click at [62, 295] on icon at bounding box center [67, 298] width 68 height 63
click at [931, 199] on input "text" at bounding box center [932, 198] width 30 height 13
type input "1"
type input "1800"
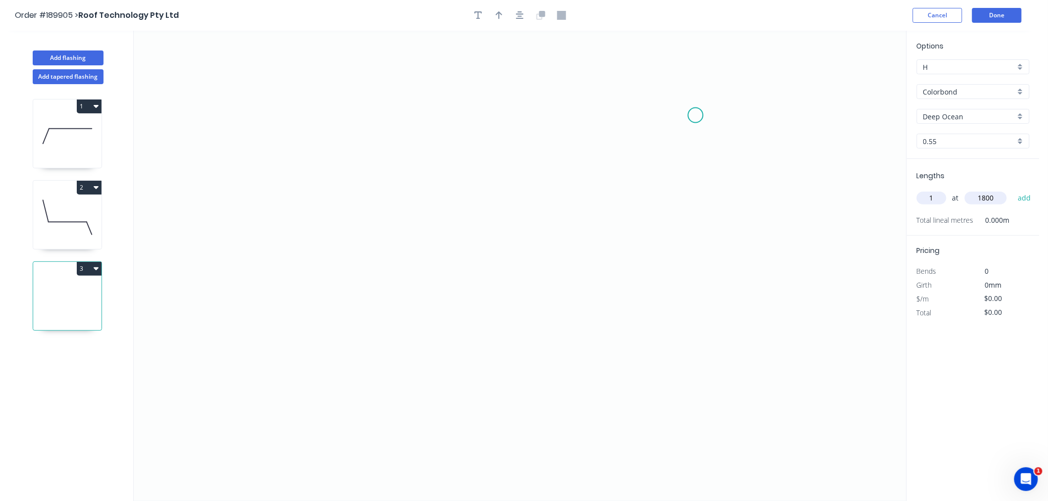
click at [1013, 190] on button "add" at bounding box center [1024, 198] width 23 height 17
click at [461, 155] on icon "0" at bounding box center [520, 266] width 773 height 470
click at [436, 95] on icon "0" at bounding box center [520, 266] width 773 height 470
click at [266, 96] on icon "0 ?" at bounding box center [520, 266] width 773 height 470
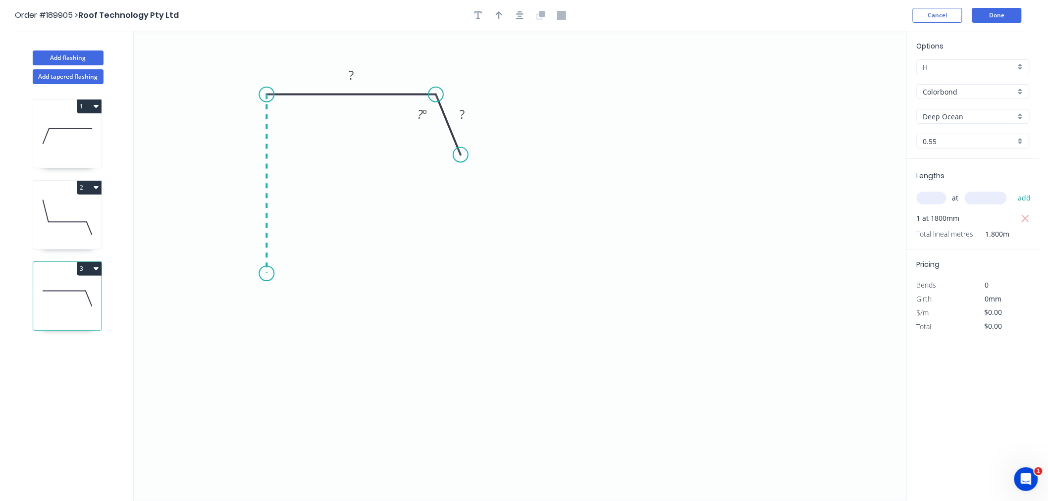
click at [259, 274] on icon "0 ? ? ? º" at bounding box center [520, 266] width 773 height 470
click at [189, 336] on icon "0 ? ? ? ? º" at bounding box center [520, 266] width 773 height 470
click at [251, 415] on icon "0 ? ? ? ? ? º ? º" at bounding box center [520, 266] width 773 height 470
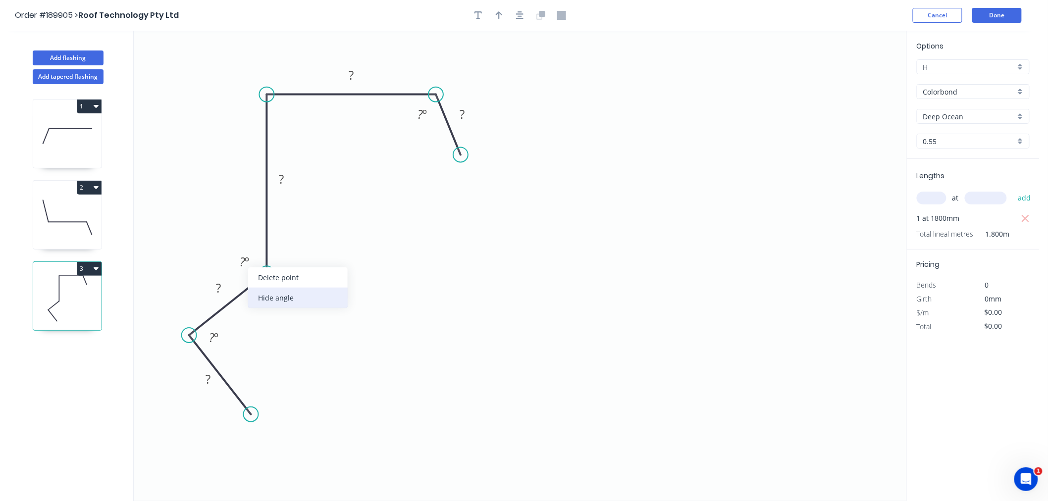
click at [270, 298] on div "Hide angle" at bounding box center [298, 298] width 100 height 20
click at [241, 374] on div "Hide angle" at bounding box center [266, 376] width 100 height 20
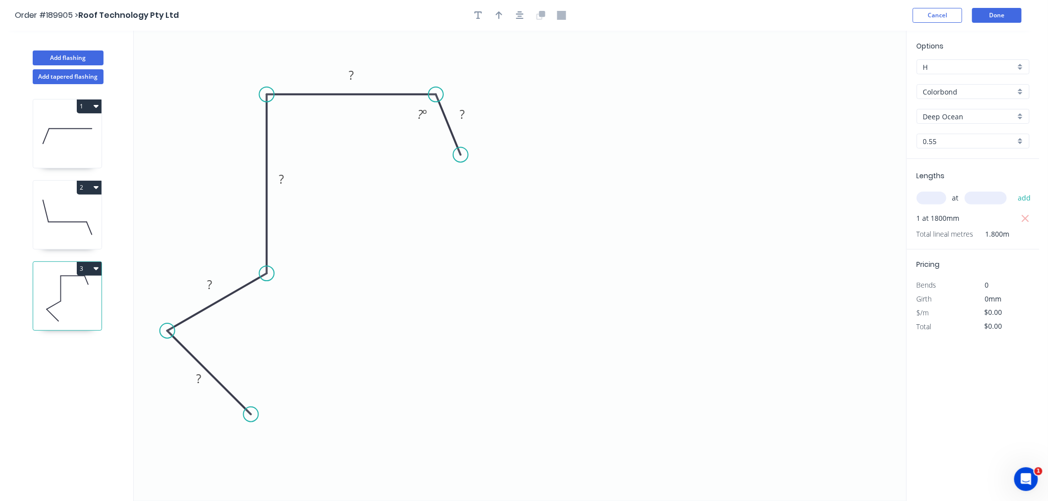
drag, startPoint x: 189, startPoint y: 333, endPoint x: 167, endPoint y: 323, distance: 23.9
click at [167, 323] on circle at bounding box center [167, 330] width 15 height 15
click at [522, 10] on button "button" at bounding box center [520, 15] width 15 height 15
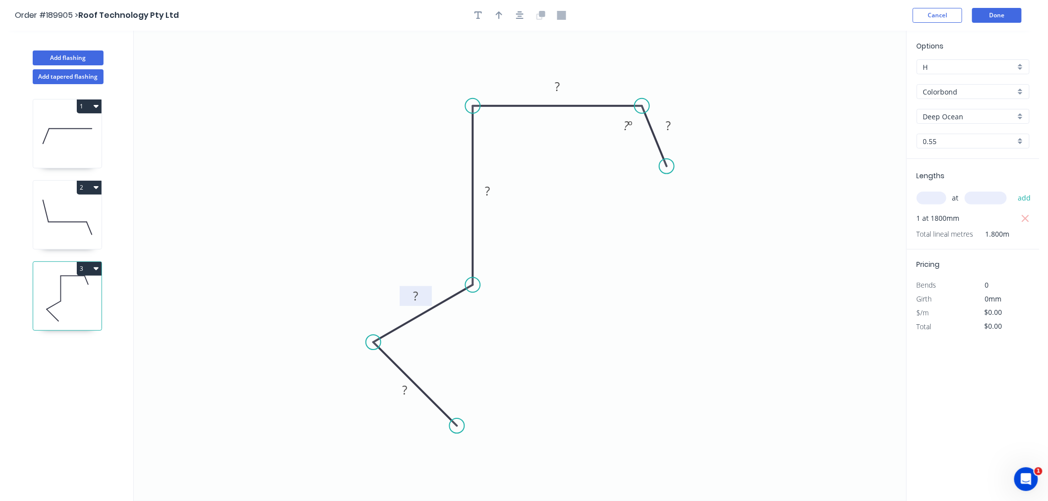
click at [417, 291] on tspan "?" at bounding box center [415, 296] width 5 height 16
click at [615, 271] on icon "0 15 15 100 150 30 ? º" at bounding box center [520, 266] width 773 height 470
type input "$13.61"
type input "$24.50"
click at [522, 17] on icon "button" at bounding box center [520, 15] width 8 height 9
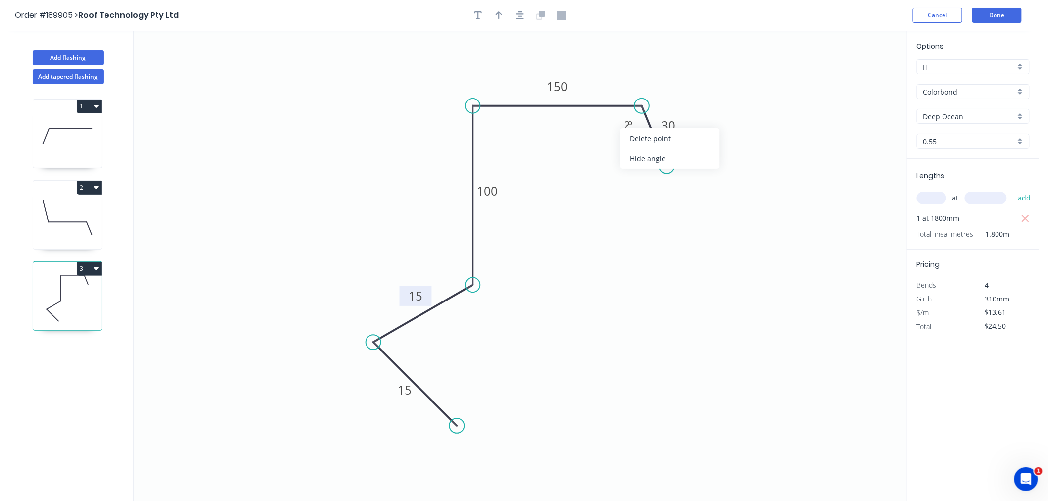
click at [641, 159] on div "Hide angle" at bounding box center [670, 159] width 100 height 20
click at [568, 165] on icon "0 15 15 100 150 30" at bounding box center [520, 266] width 773 height 470
click at [499, 13] on icon "button" at bounding box center [499, 15] width 7 height 8
drag, startPoint x: 592, startPoint y: 72, endPoint x: 452, endPoint y: 70, distance: 140.7
click at [452, 70] on icon at bounding box center [451, 59] width 9 height 32
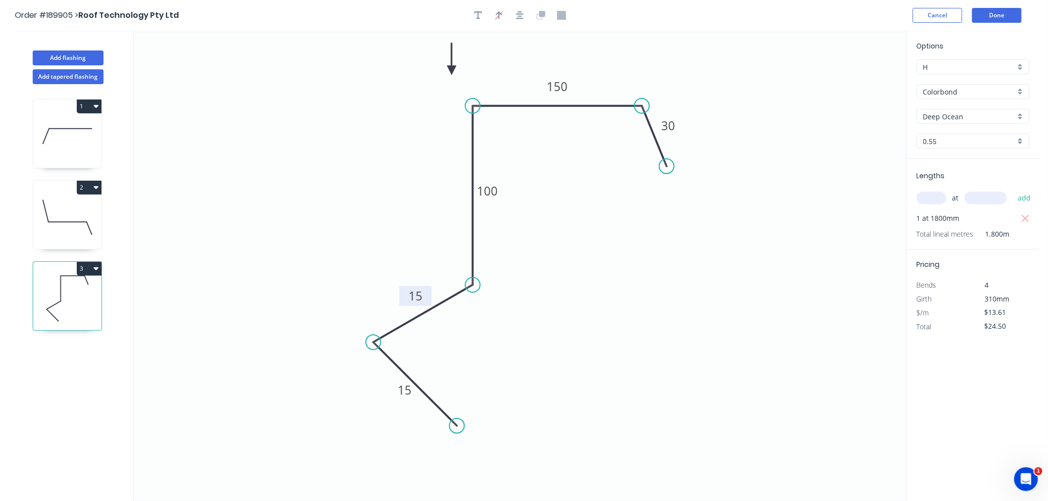
click at [452, 70] on icon at bounding box center [451, 59] width 9 height 32
click at [452, 70] on icon at bounding box center [459, 62] width 29 height 29
click at [452, 70] on icon at bounding box center [459, 78] width 29 height 29
click at [452, 70] on icon at bounding box center [451, 82] width 9 height 32
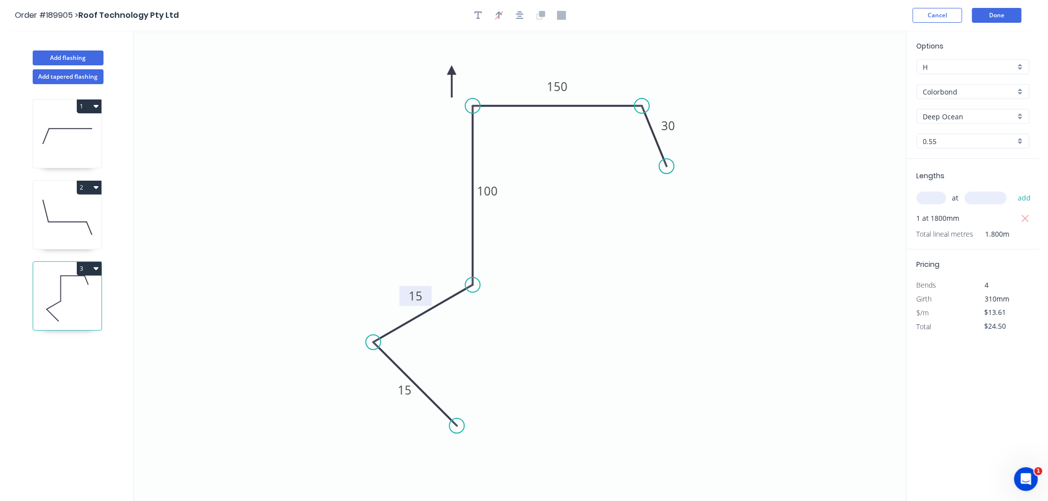
click at [452, 70] on icon at bounding box center [451, 82] width 9 height 32
click at [452, 70] on icon at bounding box center [440, 70] width 32 height 9
drag, startPoint x: 452, startPoint y: 70, endPoint x: 449, endPoint y: 84, distance: 14.1
click at [449, 84] on icon at bounding box center [441, 79] width 29 height 29
click at [523, 9] on button "button" at bounding box center [520, 15] width 15 height 15
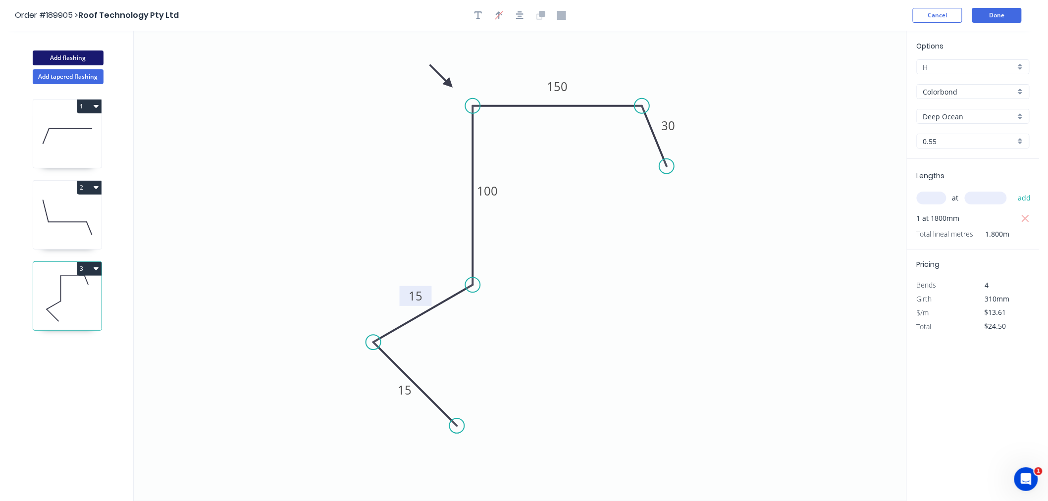
click at [82, 54] on button "Add flashing" at bounding box center [68, 58] width 71 height 15
type input "$0.00"
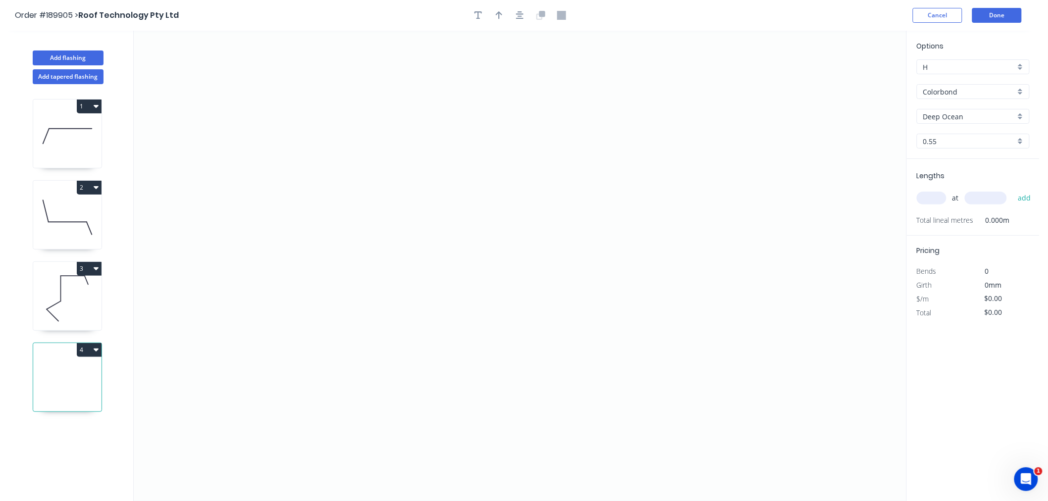
click at [69, 390] on icon at bounding box center [67, 379] width 68 height 63
click at [289, 154] on icon "0" at bounding box center [520, 266] width 773 height 470
click at [348, 289] on icon "0" at bounding box center [520, 266] width 773 height 470
click at [589, 291] on icon "0 ?" at bounding box center [520, 266] width 773 height 470
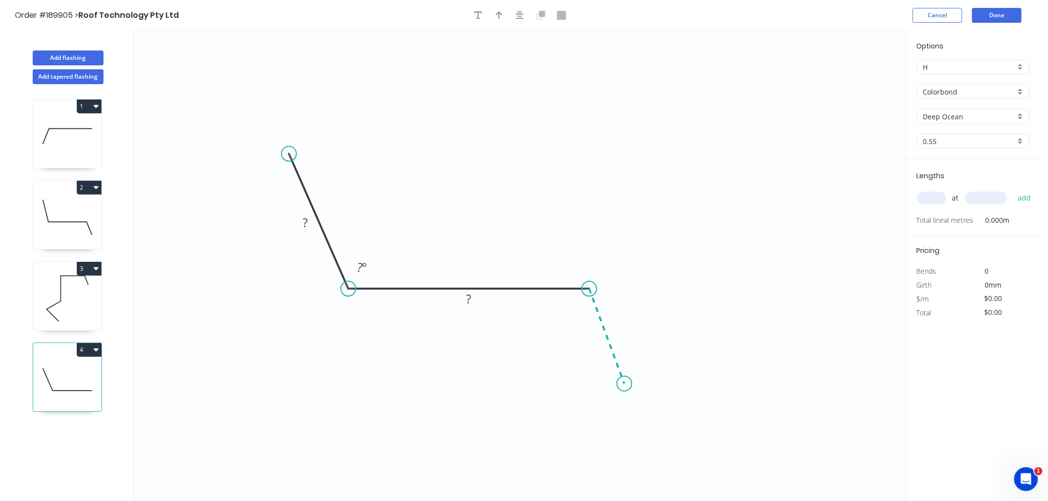
click at [624, 384] on icon "0 ? ? ? º" at bounding box center [520, 266] width 773 height 470
click at [591, 348] on div "Hide angle" at bounding box center [626, 346] width 100 height 20
click at [304, 221] on tspan "?" at bounding box center [305, 222] width 5 height 16
click at [522, 11] on icon "button" at bounding box center [520, 15] width 8 height 9
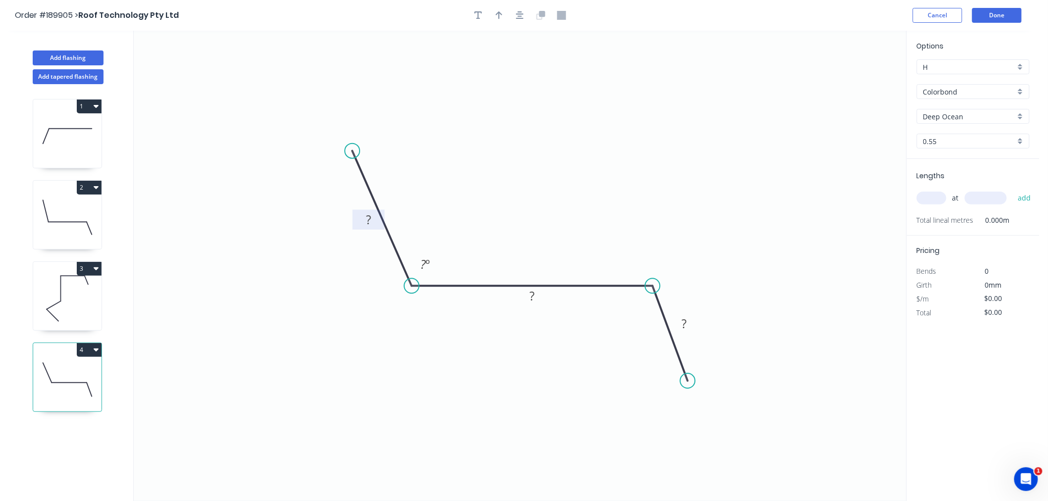
click at [368, 220] on tspan "?" at bounding box center [368, 219] width 5 height 16
click at [932, 197] on input "text" at bounding box center [932, 198] width 30 height 13
type input "$19.99"
type input "1"
type input "4400"
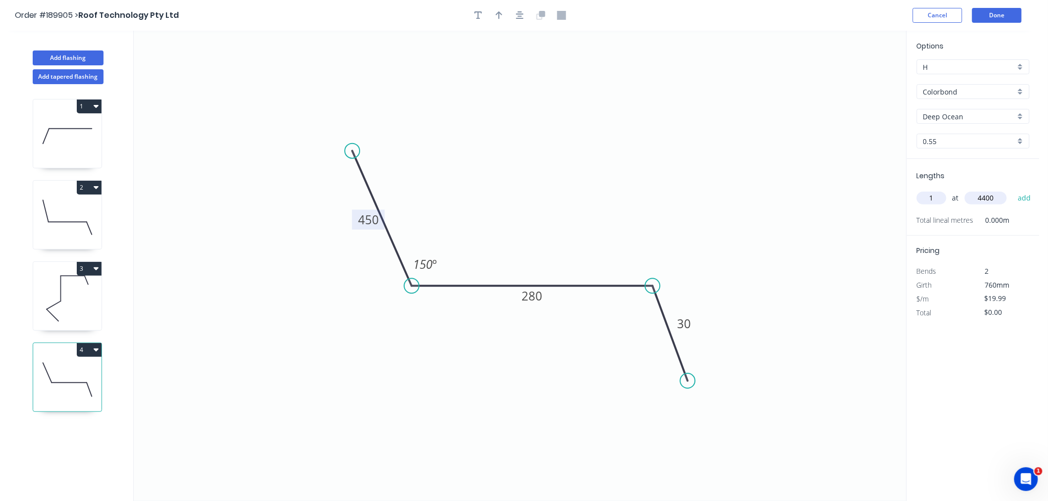
click at [1013, 190] on button "add" at bounding box center [1024, 198] width 23 height 17
type input "$87.96"
click at [706, 248] on icon "0 450 280 30 150 º" at bounding box center [520, 266] width 773 height 470
click at [500, 18] on icon "button" at bounding box center [499, 15] width 7 height 9
drag, startPoint x: 555, startPoint y: 168, endPoint x: 492, endPoint y: 213, distance: 77.4
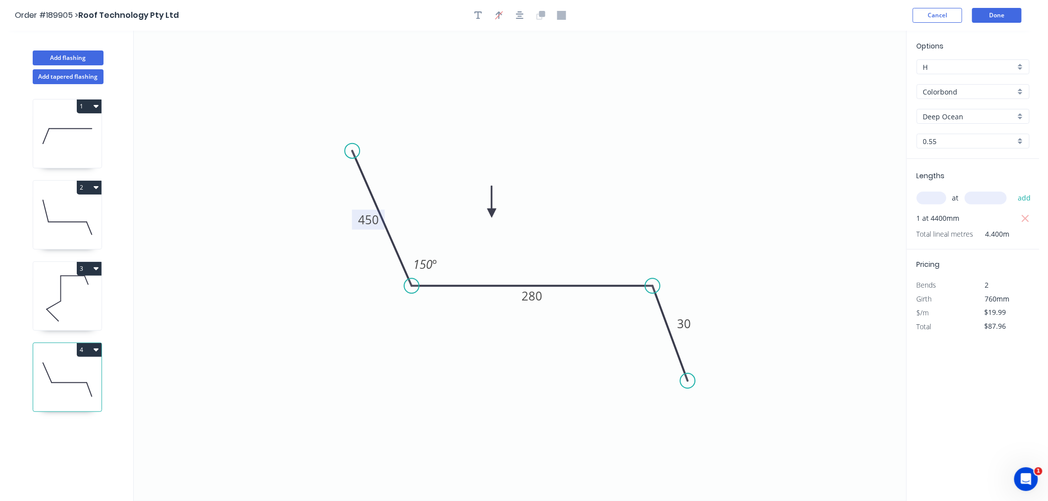
click at [492, 213] on icon at bounding box center [491, 202] width 9 height 32
click at [72, 315] on icon at bounding box center [67, 298] width 68 height 63
type input "$13.61"
type input "$24.50"
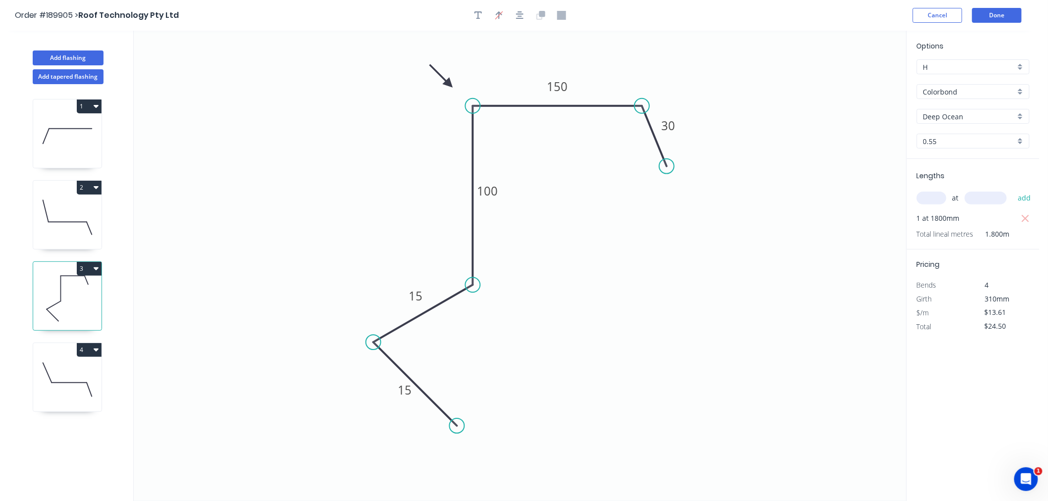
click at [53, 224] on icon at bounding box center [67, 217] width 68 height 63
type input "$27.92"
type input "$33.50"
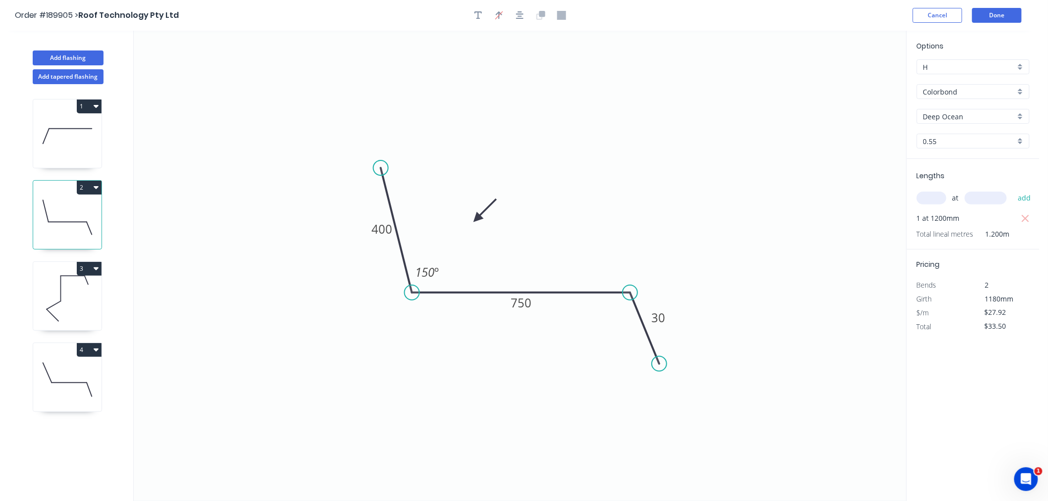
click at [64, 135] on icon at bounding box center [67, 135] width 68 height 63
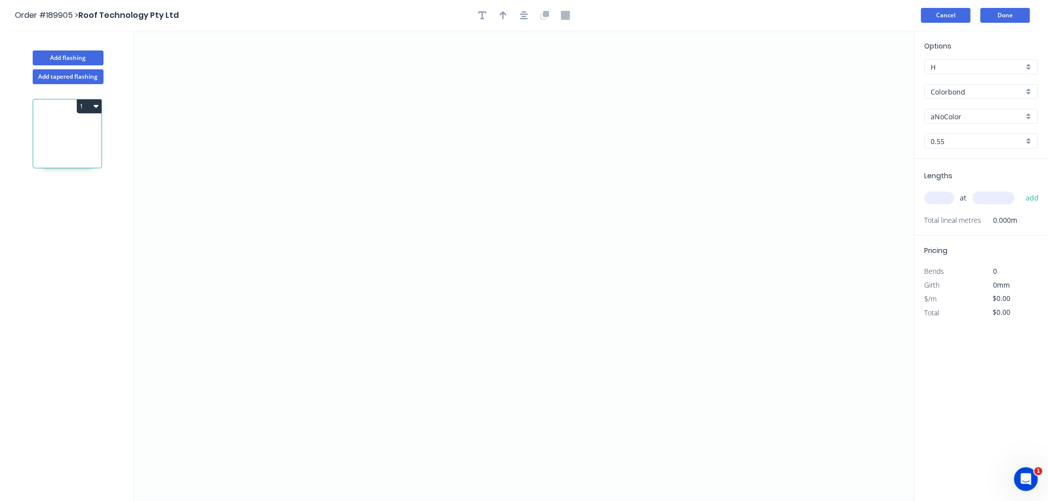
click at [937, 15] on button "Cancel" at bounding box center [946, 15] width 50 height 15
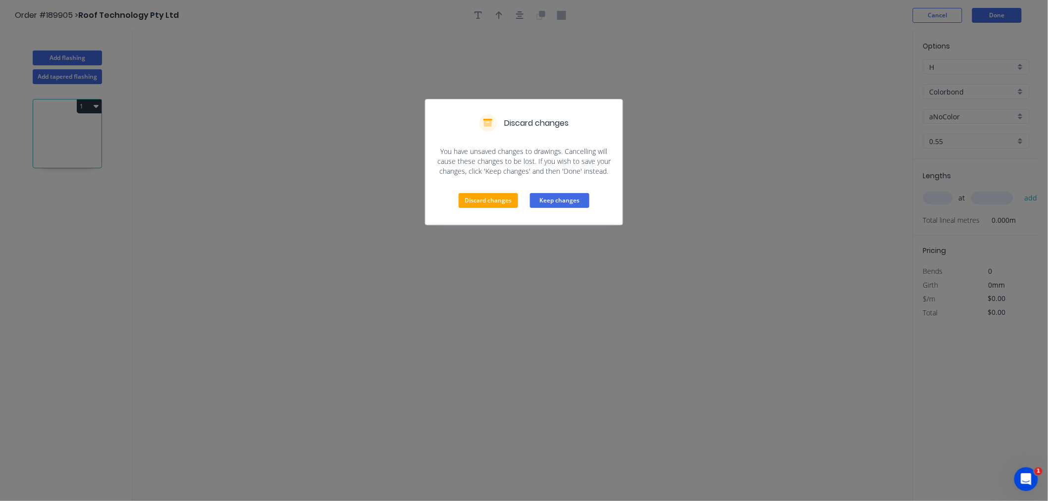
click at [551, 199] on button "Keep changes" at bounding box center [559, 200] width 59 height 15
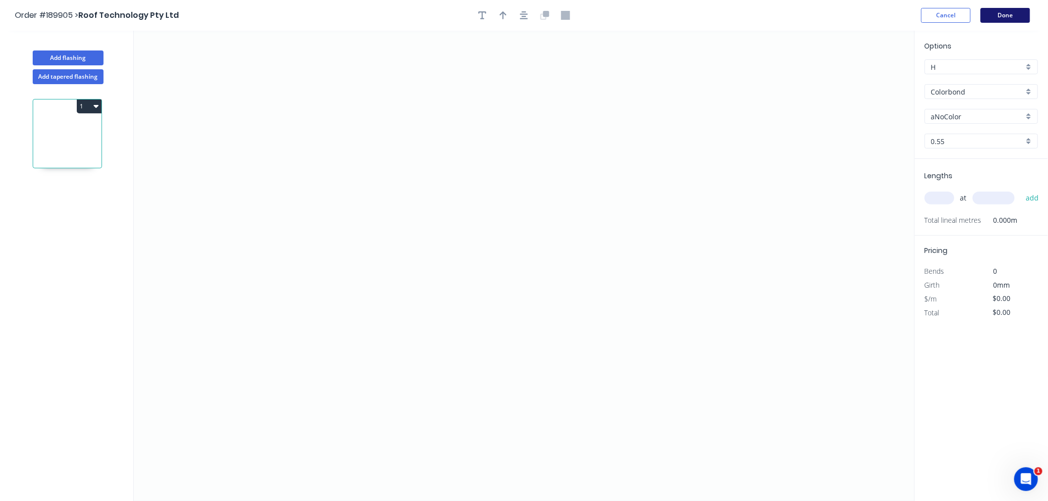
click at [1013, 15] on button "Done" at bounding box center [1006, 15] width 50 height 15
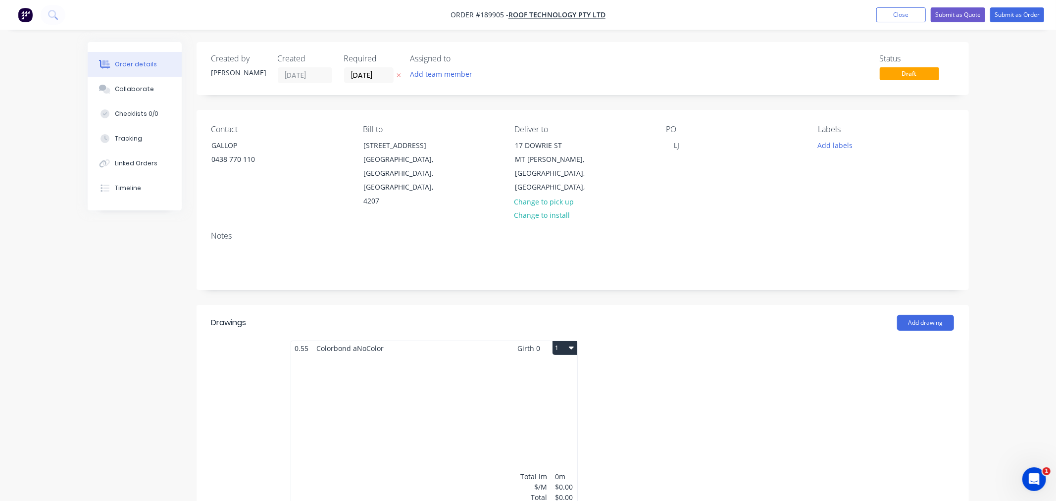
type input "$70.00"
click at [1004, 229] on div "Order details Collaborate Checklists 0/0 Tracking Linked Orders Timeline Order …" at bounding box center [524, 459] width 1048 height 919
click at [472, 407] on div "Total lm $/M Total 0m $0.00 $0.00" at bounding box center [430, 431] width 286 height 151
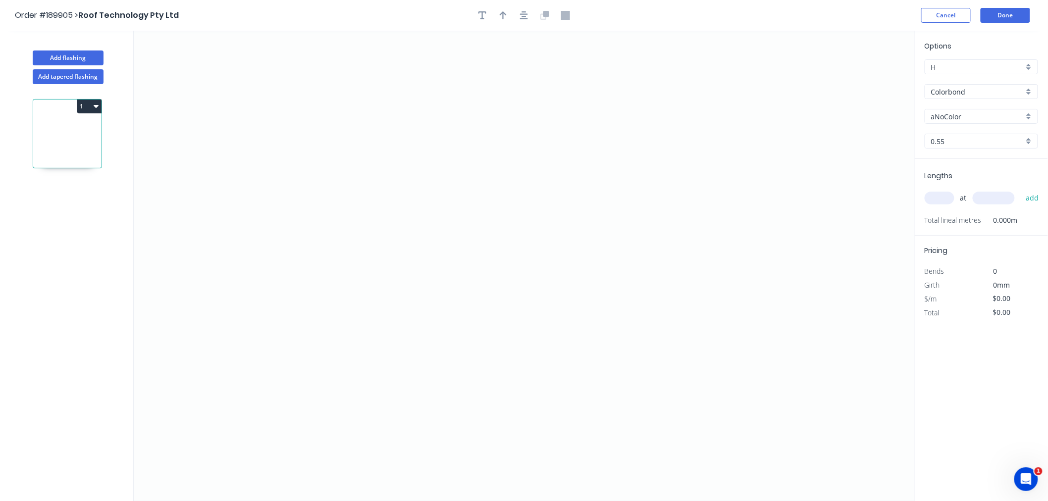
click at [949, 119] on input "aNoColor" at bounding box center [977, 116] width 93 height 10
click at [979, 177] on div "Deep Ocean" at bounding box center [981, 178] width 112 height 17
type input "Deep Ocean"
click at [941, 204] on input "text" at bounding box center [940, 198] width 30 height 13
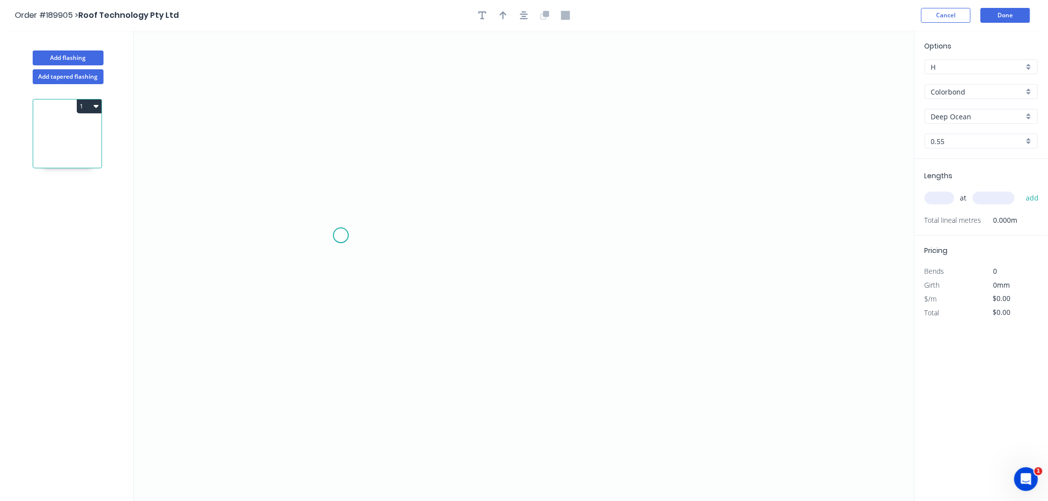
click at [343, 238] on icon "0" at bounding box center [524, 266] width 781 height 470
click at [386, 154] on icon "0" at bounding box center [524, 266] width 781 height 470
click at [617, 155] on icon "0 ?" at bounding box center [524, 266] width 781 height 470
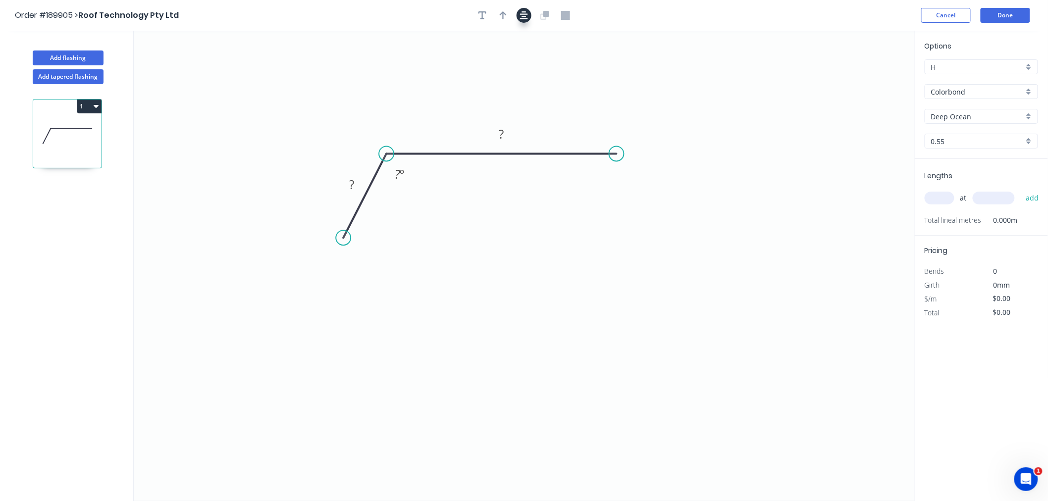
click at [522, 15] on icon "button" at bounding box center [524, 15] width 8 height 9
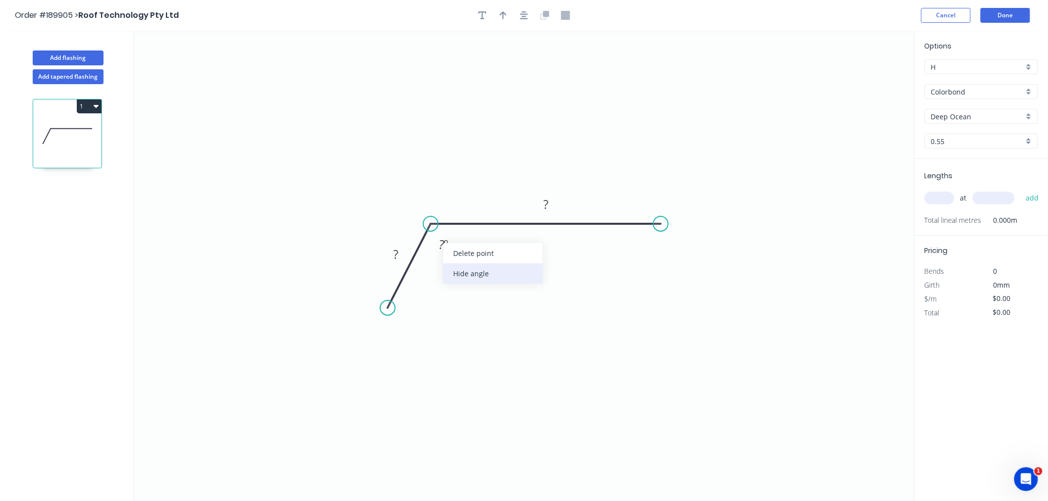
click at [469, 274] on div "Hide angle" at bounding box center [493, 273] width 100 height 20
click at [397, 255] on tspan "?" at bounding box center [396, 254] width 5 height 16
drag, startPoint x: 481, startPoint y: 67, endPoint x: 488, endPoint y: 55, distance: 13.5
click at [481, 66] on icon "0 30 200" at bounding box center [524, 266] width 781 height 470
click at [503, 13] on icon "button" at bounding box center [503, 15] width 7 height 8
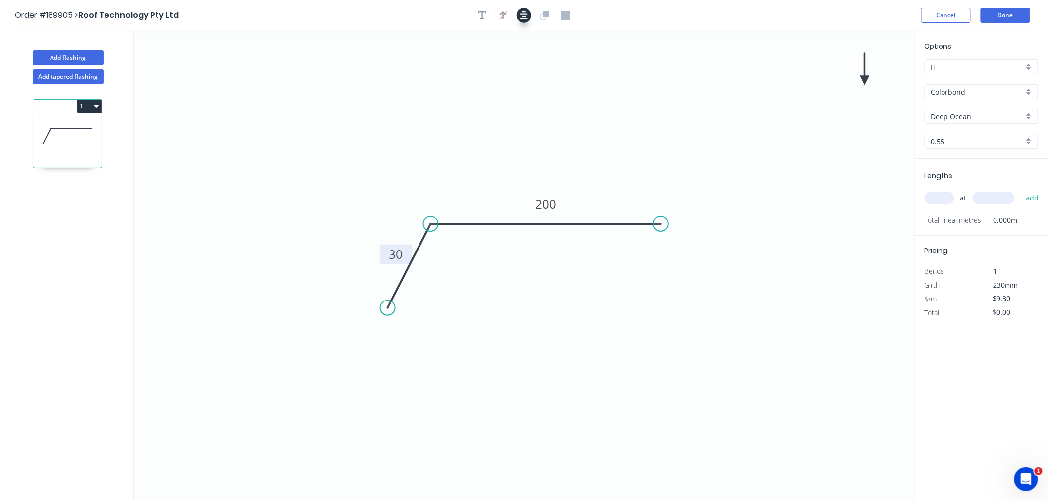
click at [528, 20] on button "button" at bounding box center [524, 15] width 15 height 15
drag, startPoint x: 866, startPoint y: 78, endPoint x: 432, endPoint y: 190, distance: 448.0
click at [432, 190] on icon at bounding box center [431, 179] width 9 height 32
drag, startPoint x: 432, startPoint y: 190, endPoint x: 464, endPoint y: 192, distance: 31.7
click at [464, 192] on icon at bounding box center [463, 180] width 9 height 32
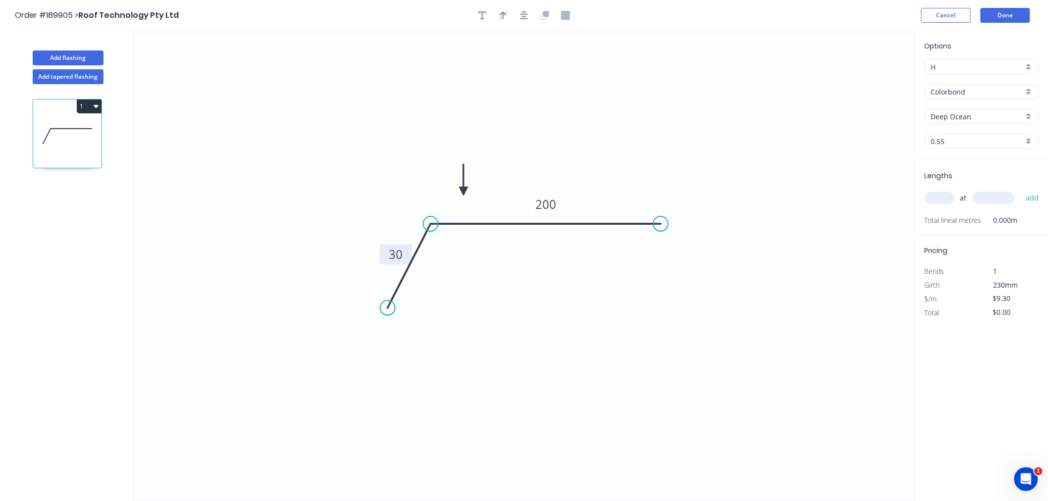
click at [434, 180] on icon "0 30 200" at bounding box center [524, 266] width 781 height 470
click at [70, 51] on button "Add flashing" at bounding box center [68, 58] width 71 height 15
type input "$0.00"
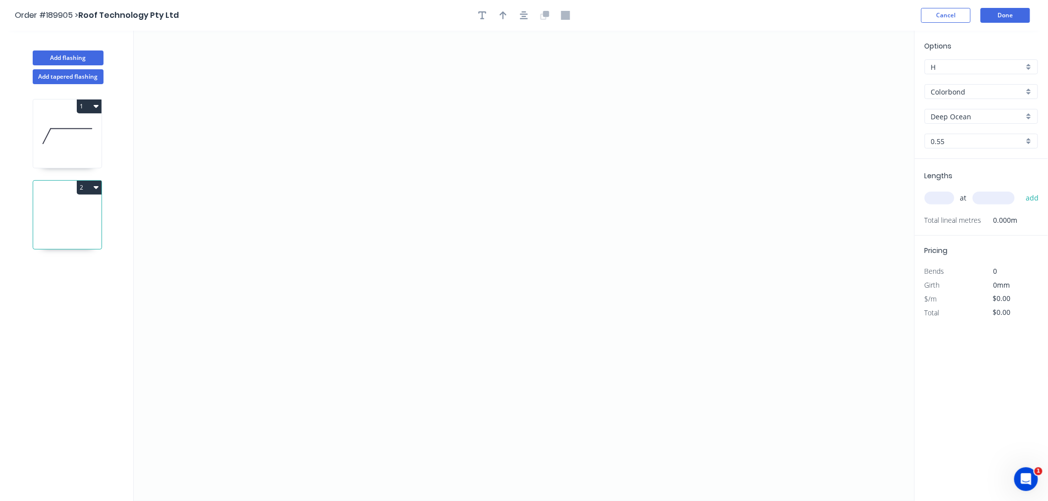
click at [70, 202] on icon at bounding box center [67, 217] width 68 height 63
click at [938, 201] on input "text" at bounding box center [940, 198] width 30 height 13
type input "1"
type input "1200"
click at [1021, 190] on button "add" at bounding box center [1032, 198] width 23 height 17
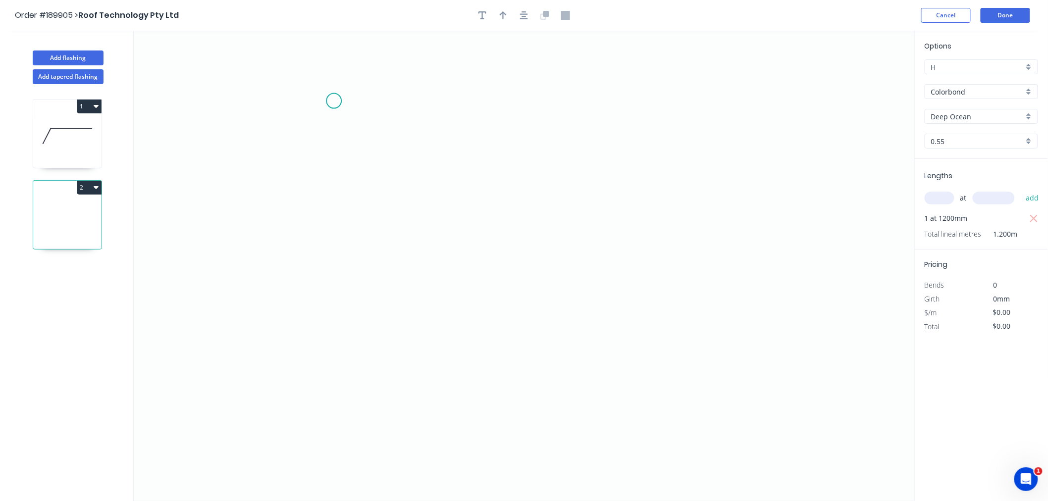
click at [334, 101] on icon "0" at bounding box center [524, 266] width 781 height 470
click at [386, 276] on icon "0" at bounding box center [524, 266] width 781 height 470
click at [624, 281] on icon "0 ?" at bounding box center [524, 266] width 781 height 470
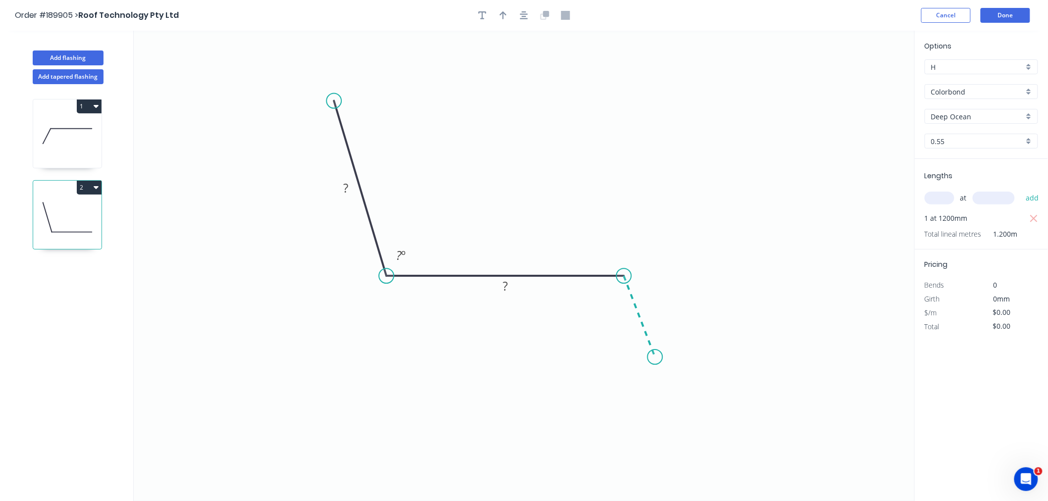
click at [655, 358] on icon "0 ? ? ? º" at bounding box center [524, 266] width 781 height 470
click at [632, 324] on div "Hide angle" at bounding box center [660, 330] width 100 height 20
click at [345, 186] on tspan "?" at bounding box center [346, 188] width 5 height 16
click at [525, 15] on icon "button" at bounding box center [524, 15] width 8 height 9
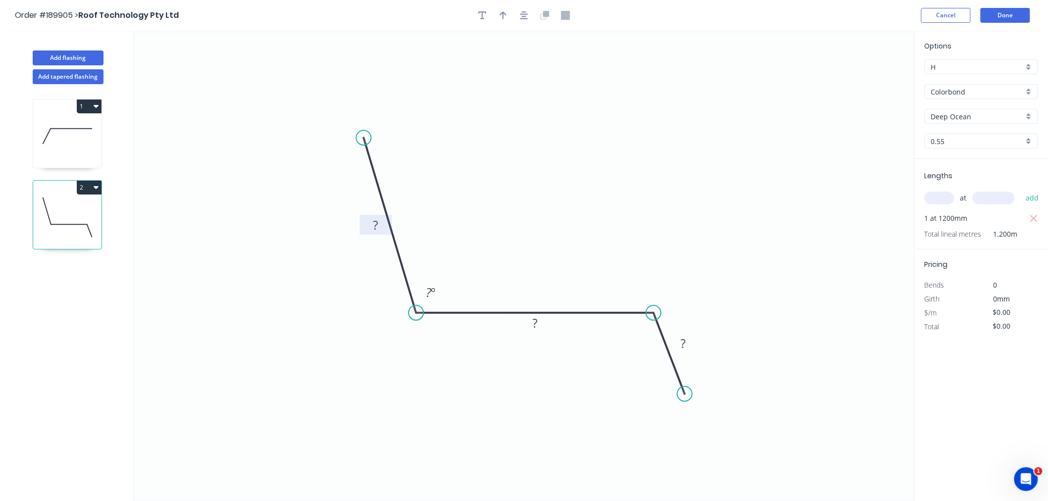
click at [375, 224] on tspan "?" at bounding box center [375, 225] width 5 height 16
click at [686, 110] on icon "0 400 750 30 150 º" at bounding box center [524, 266] width 781 height 470
type input "$27.92"
type input "$33.50"
click at [1001, 18] on button "Done" at bounding box center [1006, 15] width 50 height 15
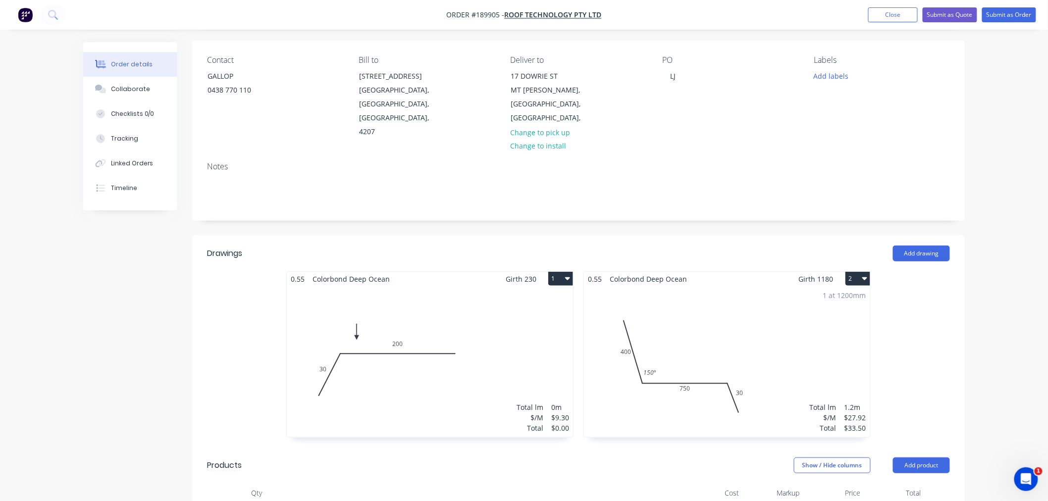
scroll to position [110, 0]
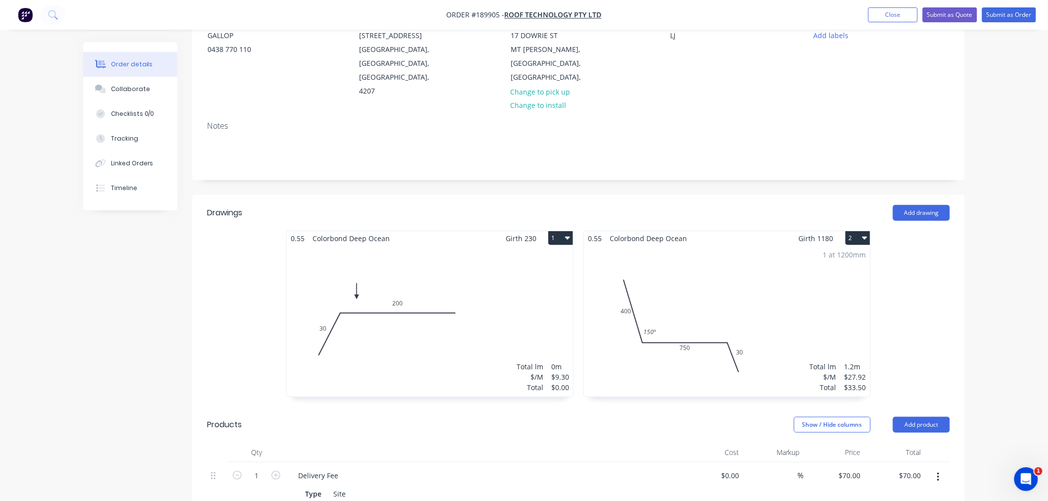
click at [707, 246] on div "1 at 1200mm Total lm $/M Total 1.2m $27.92 $33.50" at bounding box center [727, 321] width 286 height 151
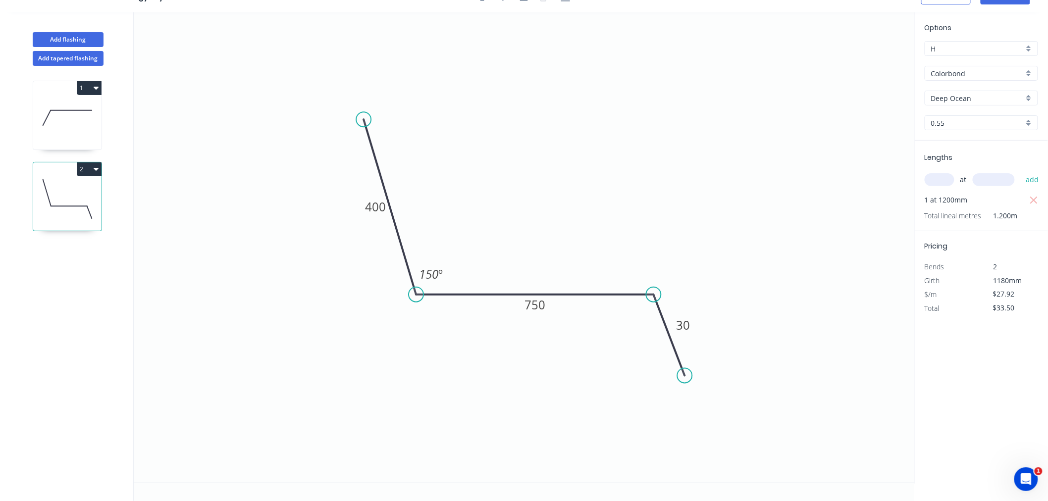
scroll to position [18, 0]
click at [88, 38] on button "Add flashing" at bounding box center [68, 39] width 71 height 15
type input "$0.00"
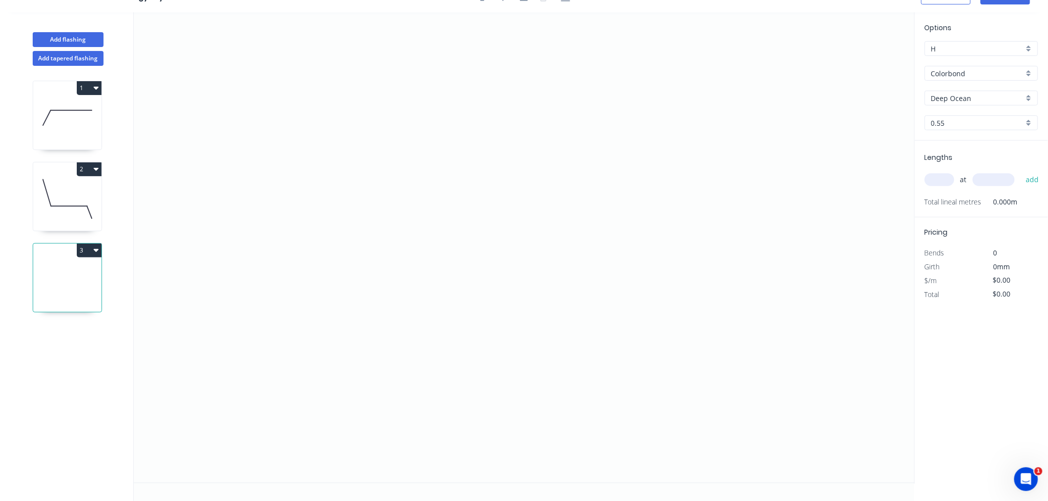
click at [75, 294] on icon at bounding box center [67, 280] width 68 height 63
click at [936, 185] on input "text" at bounding box center [940, 179] width 30 height 13
type input "1"
type input "1800"
click at [1021, 171] on button "add" at bounding box center [1032, 179] width 23 height 17
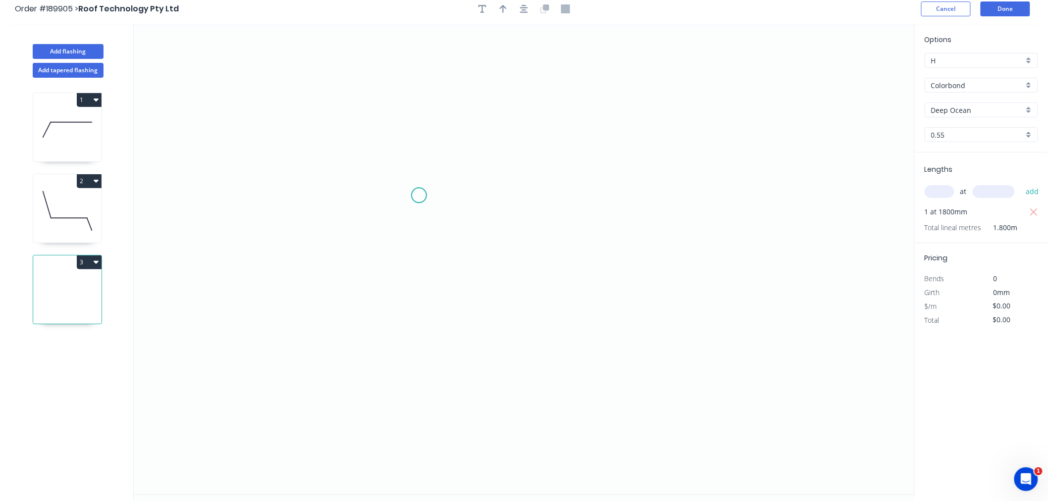
scroll to position [0, 0]
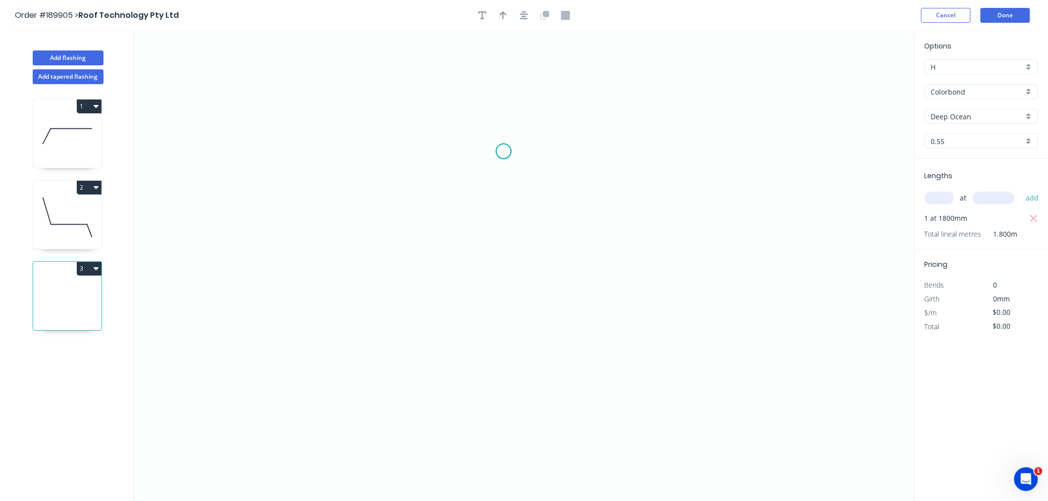
drag, startPoint x: 504, startPoint y: 152, endPoint x: 496, endPoint y: 150, distance: 7.6
click at [503, 152] on icon "0" at bounding box center [524, 266] width 781 height 470
click at [487, 89] on icon "0" at bounding box center [524, 266] width 781 height 470
click at [300, 93] on icon "0 ?" at bounding box center [524, 266] width 781 height 470
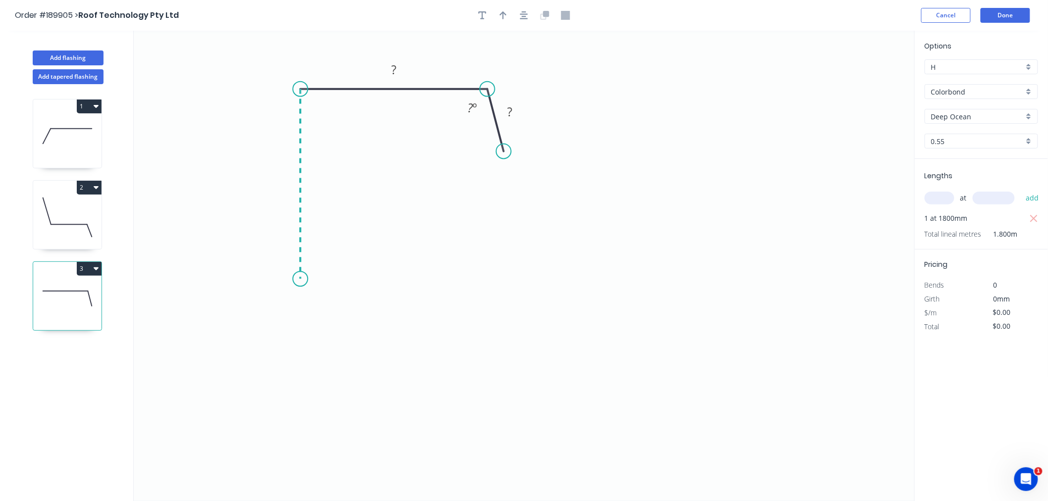
click at [285, 279] on icon "0 ? ? ? º" at bounding box center [524, 266] width 781 height 470
click at [223, 330] on icon "0 ? ? ? ? º" at bounding box center [524, 266] width 781 height 470
click at [286, 410] on icon "0 ? ? ? ? ? º ? º" at bounding box center [524, 266] width 781 height 470
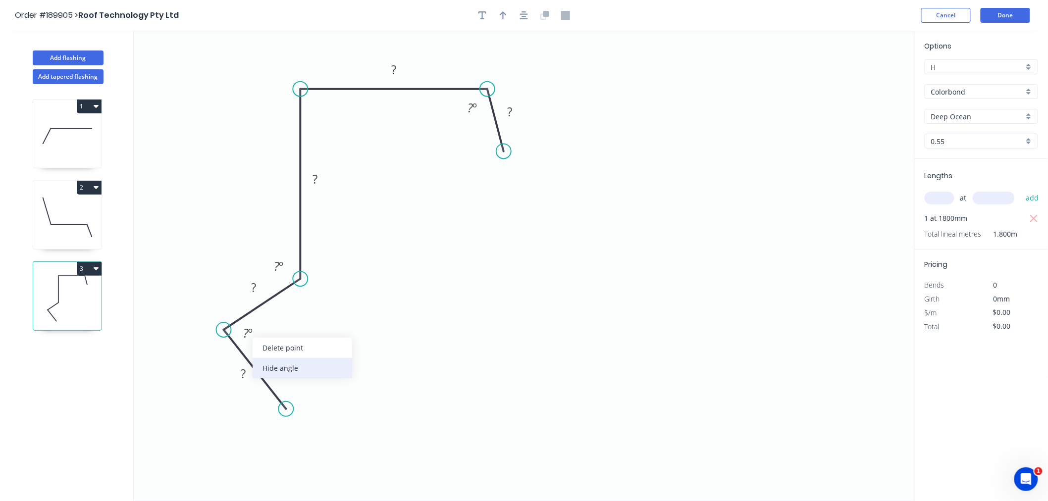
click at [270, 365] on div "Hide angle" at bounding box center [303, 368] width 100 height 20
click at [292, 300] on div "Hide angle" at bounding box center [328, 299] width 100 height 20
click at [523, 16] on icon "button" at bounding box center [524, 15] width 8 height 9
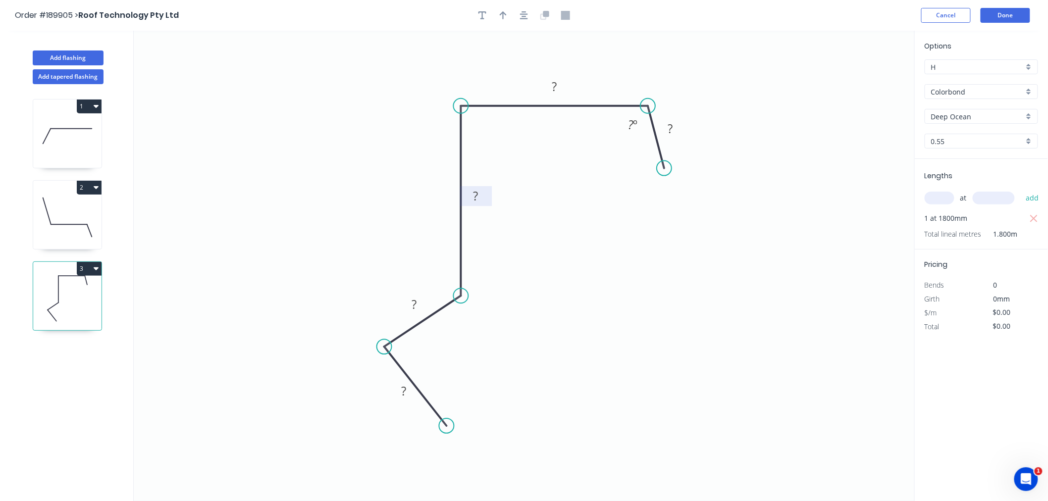
click at [481, 198] on rect at bounding box center [476, 197] width 20 height 14
click at [639, 186] on icon "0 ? ? 100 150 30 ? º" at bounding box center [524, 266] width 781 height 470
click at [644, 158] on div "Hide angle" at bounding box center [683, 159] width 100 height 20
click at [674, 132] on tspan "30" at bounding box center [671, 128] width 14 height 16
click at [416, 307] on tspan "?" at bounding box center [414, 304] width 5 height 16
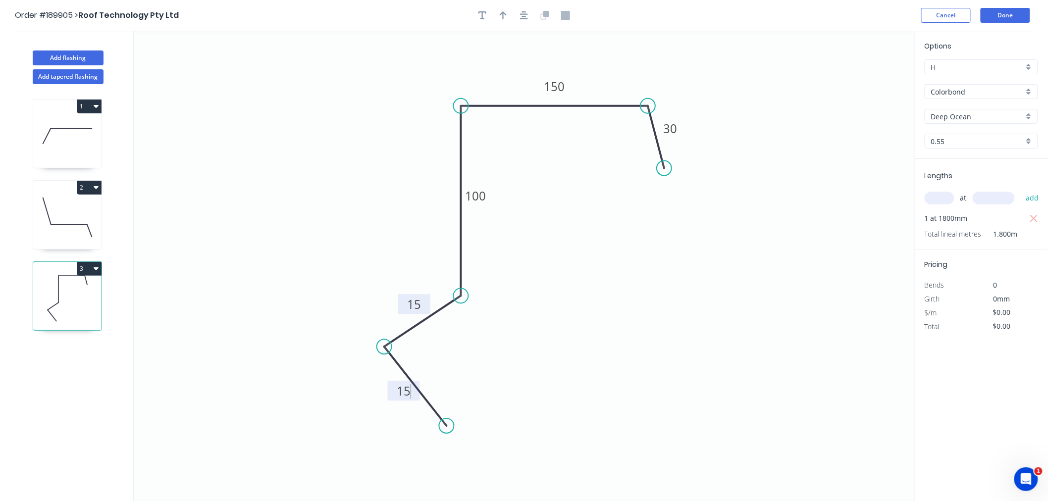
click at [353, 245] on icon "0 15 15 100 150 30" at bounding box center [524, 266] width 781 height 470
type input "$13.61"
type input "$24.50"
click at [446, 431] on circle at bounding box center [446, 430] width 15 height 15
click at [380, 347] on circle at bounding box center [379, 346] width 15 height 15
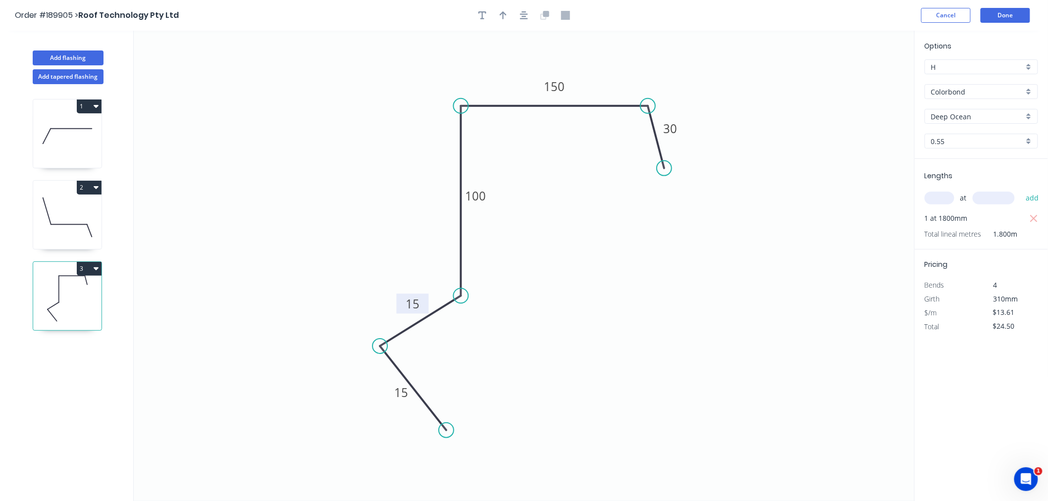
click at [362, 259] on icon "0 15 15 100 150 30" at bounding box center [524, 266] width 781 height 470
click at [570, 61] on icon "0 15 15 100 150 30" at bounding box center [524, 266] width 781 height 470
click at [502, 15] on icon "button" at bounding box center [503, 15] width 7 height 9
drag, startPoint x: 863, startPoint y: 81, endPoint x: 459, endPoint y: 84, distance: 404.1
click at [459, 84] on icon at bounding box center [458, 73] width 9 height 32
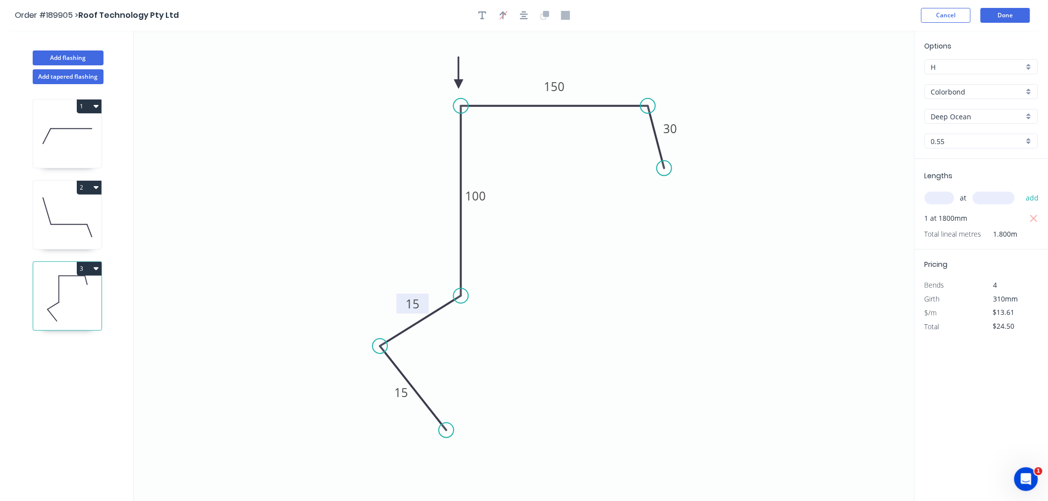
click at [458, 83] on icon at bounding box center [458, 73] width 9 height 32
click at [458, 83] on icon at bounding box center [466, 75] width 29 height 29
click at [458, 83] on icon at bounding box center [470, 84] width 32 height 9
click at [458, 83] on icon at bounding box center [466, 92] width 29 height 29
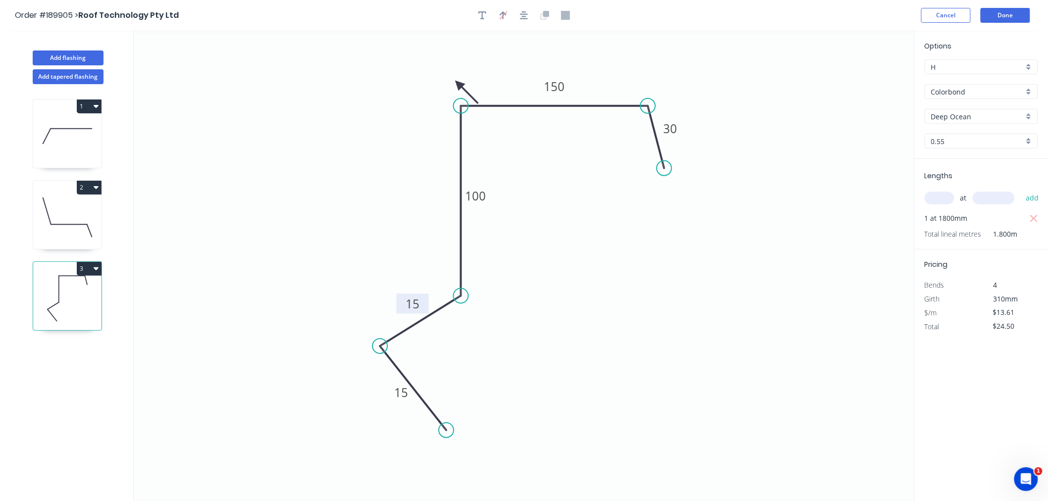
click at [458, 83] on icon at bounding box center [466, 92] width 29 height 29
click at [458, 83] on icon at bounding box center [450, 92] width 29 height 29
click at [458, 83] on icon at bounding box center [447, 84] width 32 height 9
drag, startPoint x: 458, startPoint y: 83, endPoint x: 444, endPoint y: 91, distance: 16.0
click at [444, 91] on icon at bounding box center [436, 82] width 29 height 29
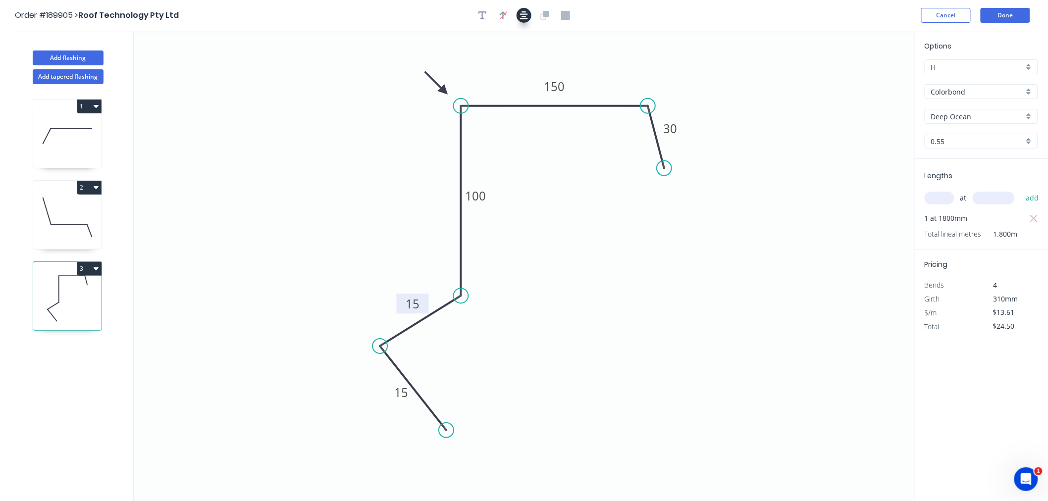
click at [523, 12] on icon "button" at bounding box center [524, 15] width 8 height 9
drag, startPoint x: 441, startPoint y: 94, endPoint x: 440, endPoint y: 88, distance: 6.1
click at [440, 88] on icon "0 15 15 100 150 30" at bounding box center [524, 266] width 781 height 470
click at [442, 90] on icon at bounding box center [444, 80] width 9 height 32
click at [442, 90] on icon "0 15 15 100 150 30" at bounding box center [524, 266] width 781 height 470
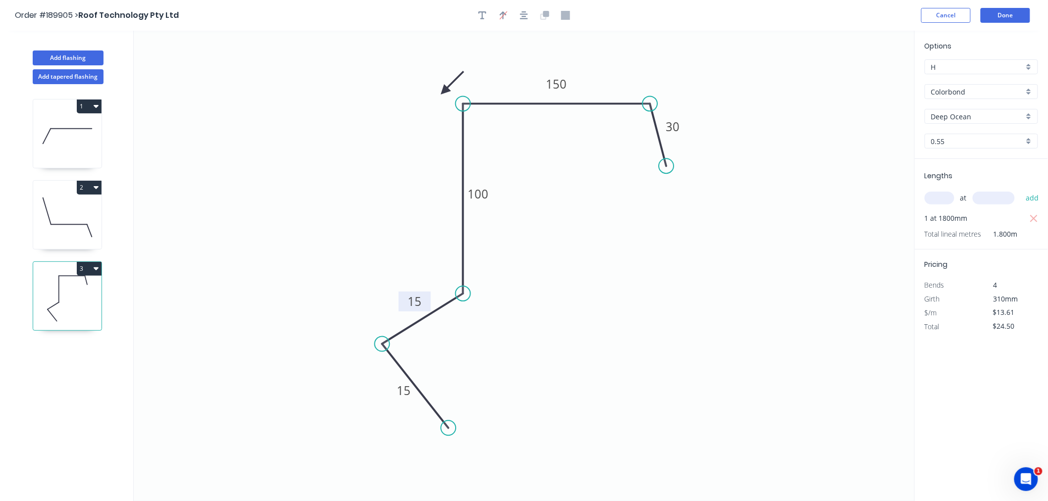
click at [442, 89] on icon "0 15 15 100 150 30" at bounding box center [524, 266] width 781 height 470
click at [446, 90] on icon at bounding box center [452, 82] width 29 height 29
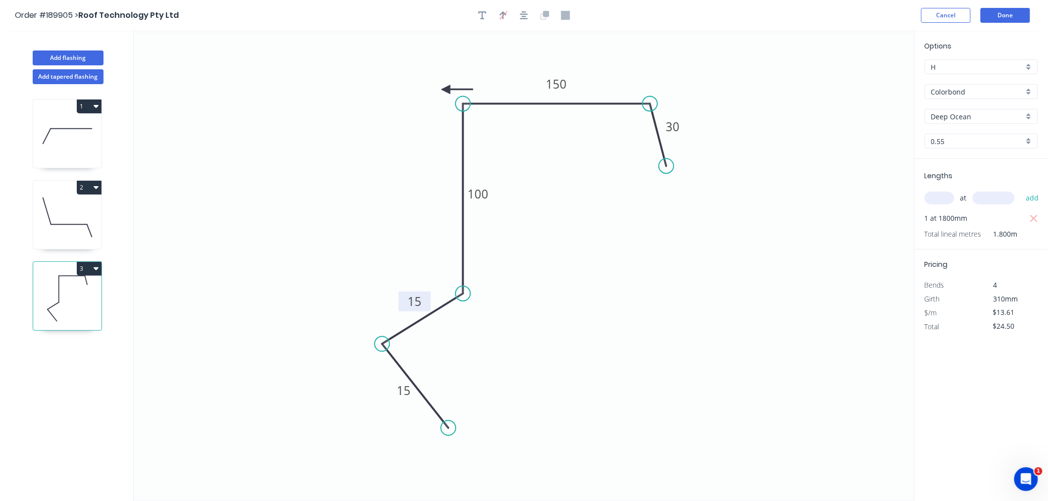
click at [446, 90] on icon at bounding box center [457, 89] width 32 height 9
click at [446, 90] on icon at bounding box center [453, 97] width 29 height 29
click at [446, 90] on icon at bounding box center [437, 97] width 29 height 29
click at [446, 90] on icon at bounding box center [434, 89] width 32 height 9
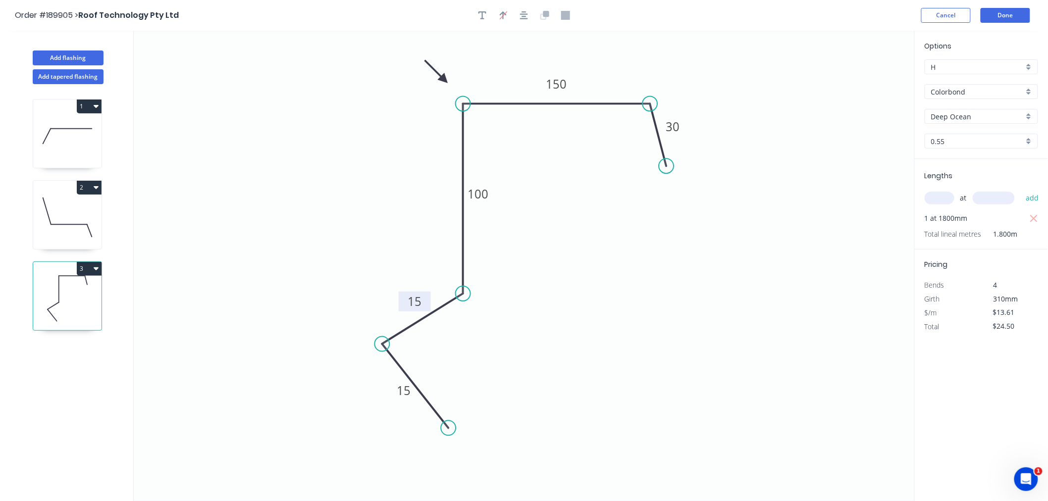
drag, startPoint x: 446, startPoint y: 90, endPoint x: 444, endPoint y: 80, distance: 10.0
click at [444, 80] on icon at bounding box center [436, 71] width 29 height 29
click at [522, 13] on icon "button" at bounding box center [524, 15] width 8 height 8
drag, startPoint x: 626, startPoint y: 54, endPoint x: 773, endPoint y: 69, distance: 146.8
click at [630, 57] on icon "0 15 15 100 150 30" at bounding box center [524, 266] width 781 height 470
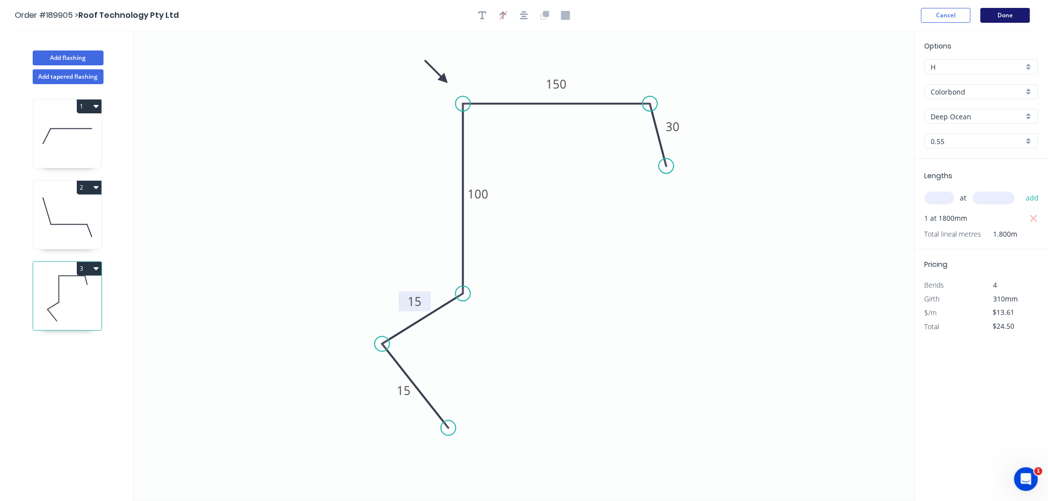
click at [1006, 12] on button "Done" at bounding box center [1006, 15] width 50 height 15
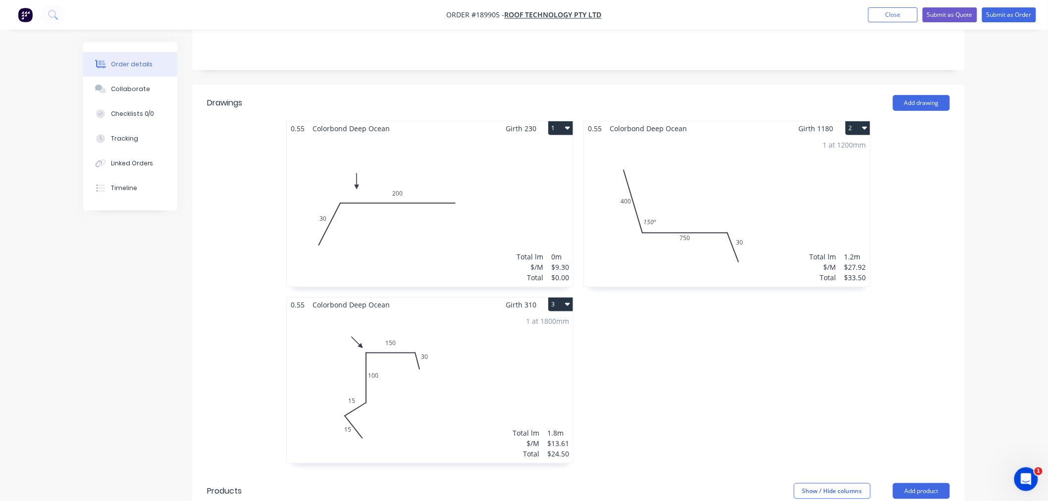
click at [505, 352] on div "1 at 1800mm Total lm $/M Total 1.8m $13.61 $24.50" at bounding box center [430, 387] width 286 height 151
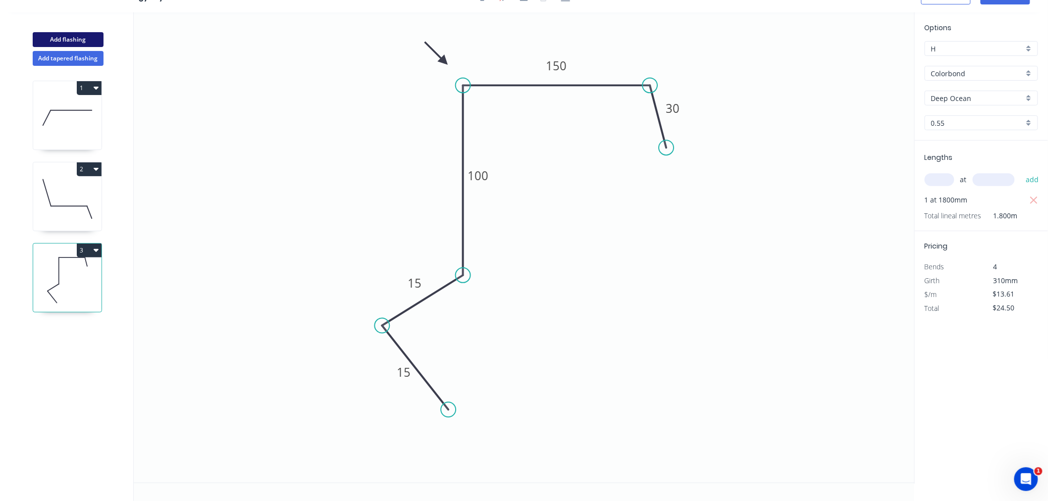
click at [68, 40] on button "Add flashing" at bounding box center [68, 39] width 71 height 15
type input "$0.00"
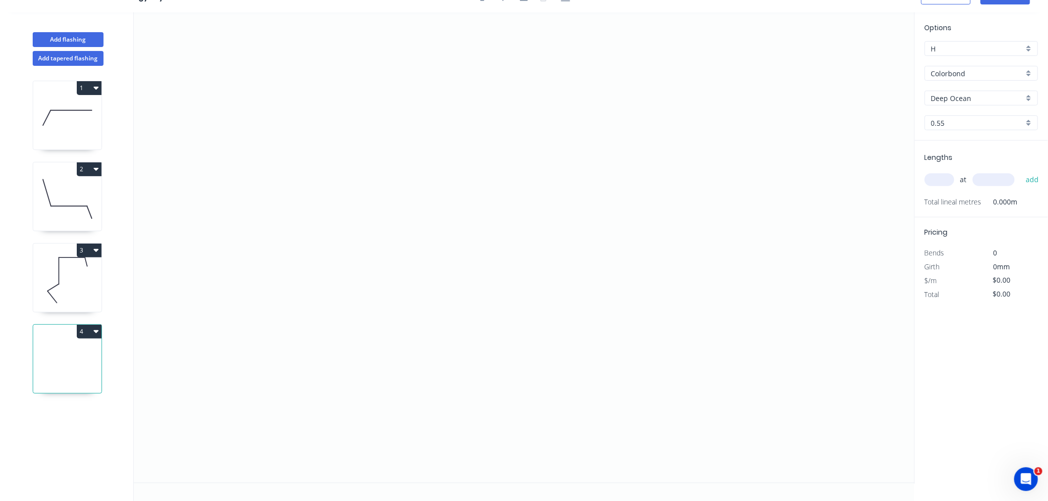
click at [73, 286] on icon at bounding box center [67, 280] width 68 height 63
type input "$13.61"
type input "$24.50"
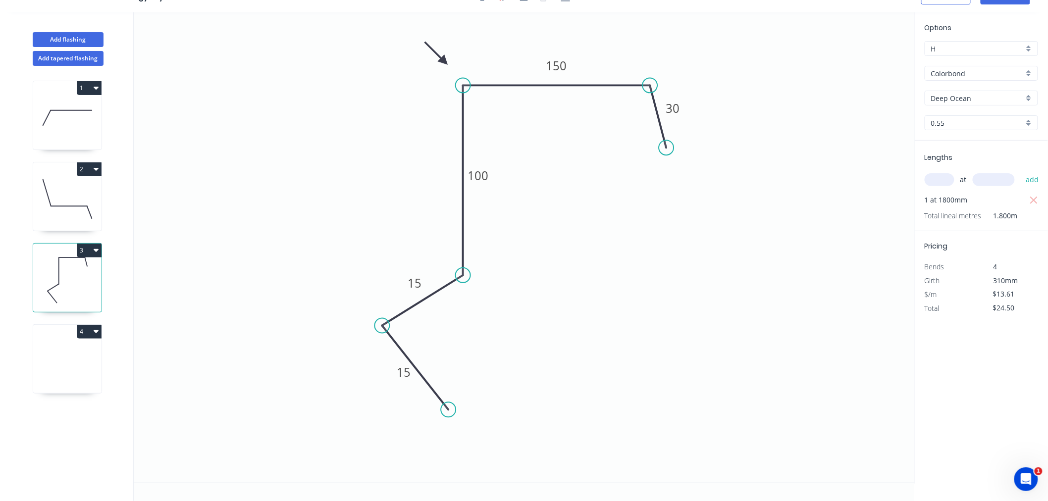
click at [77, 360] on icon at bounding box center [67, 361] width 68 height 63
type input "$0.00"
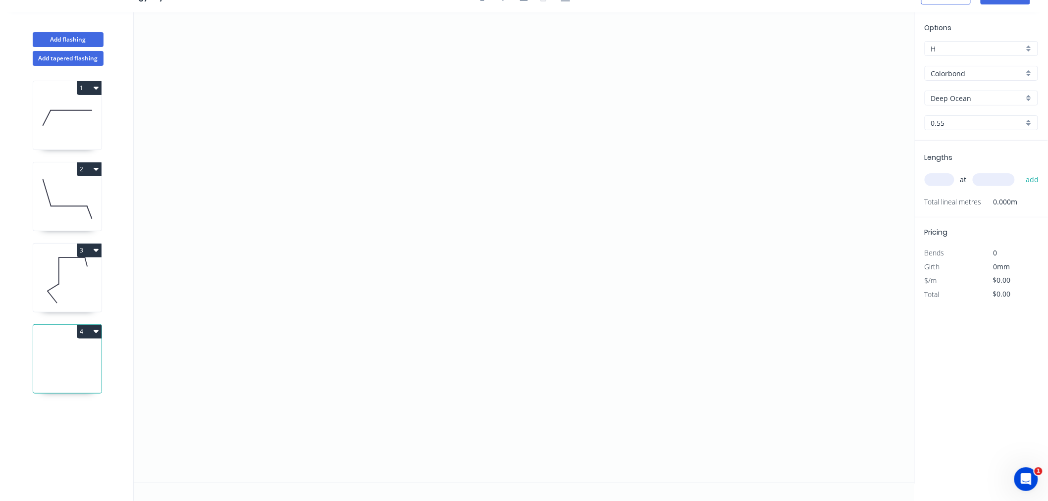
click at [935, 186] on div "at add" at bounding box center [982, 179] width 115 height 17
click at [940, 181] on input "text" at bounding box center [940, 179] width 30 height 13
type input "1"
type input "4400"
click at [1021, 171] on button "add" at bounding box center [1032, 179] width 23 height 17
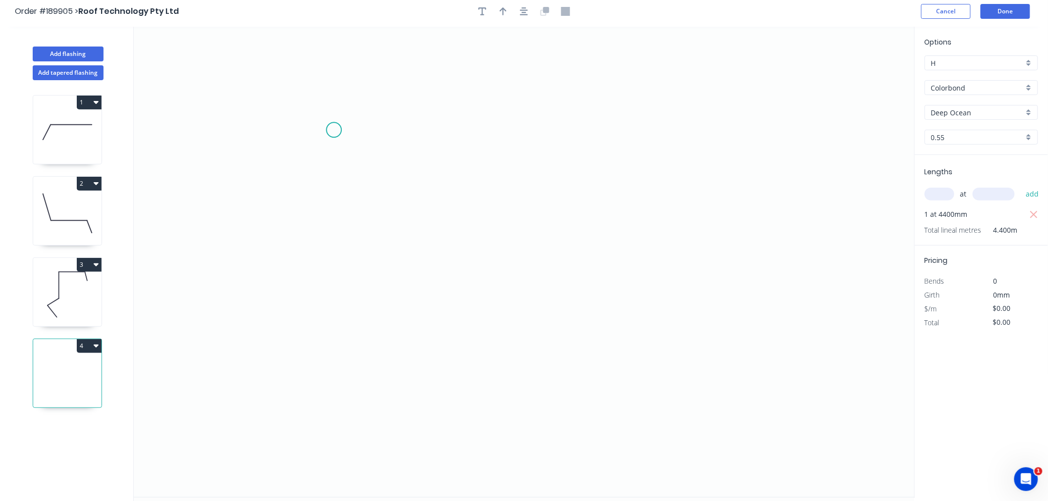
scroll to position [0, 0]
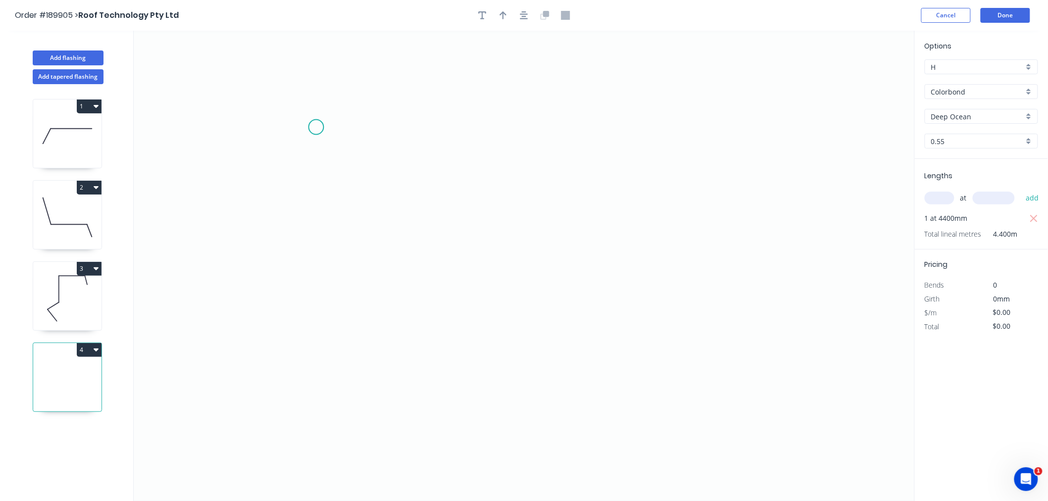
click at [316, 127] on icon "0" at bounding box center [524, 266] width 781 height 470
click at [396, 274] on icon "0" at bounding box center [524, 266] width 781 height 470
click at [642, 272] on icon "0 ?" at bounding box center [524, 266] width 781 height 470
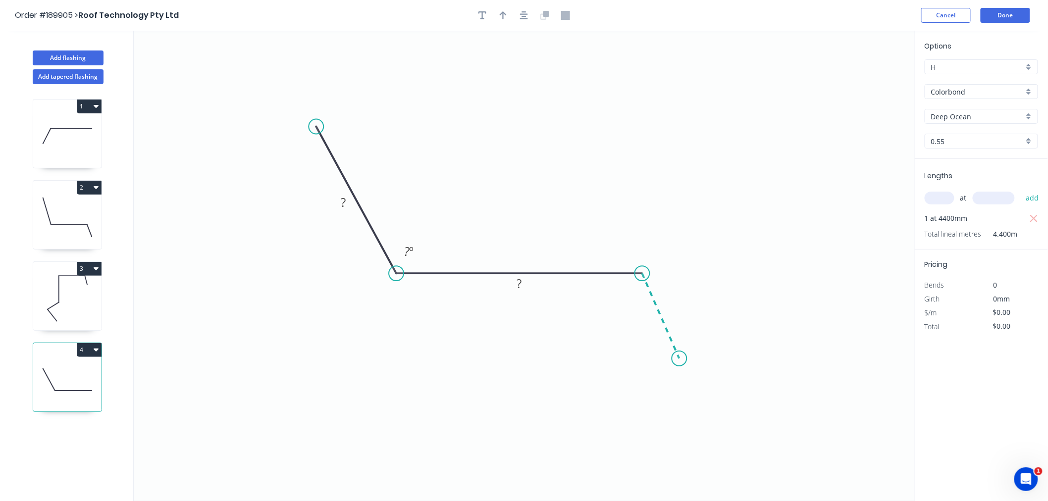
click at [679, 359] on icon "0 ? ? ? º" at bounding box center [524, 266] width 781 height 470
click at [657, 327] on div "Hide angle" at bounding box center [684, 323] width 100 height 20
click at [521, 11] on icon "button" at bounding box center [524, 15] width 8 height 9
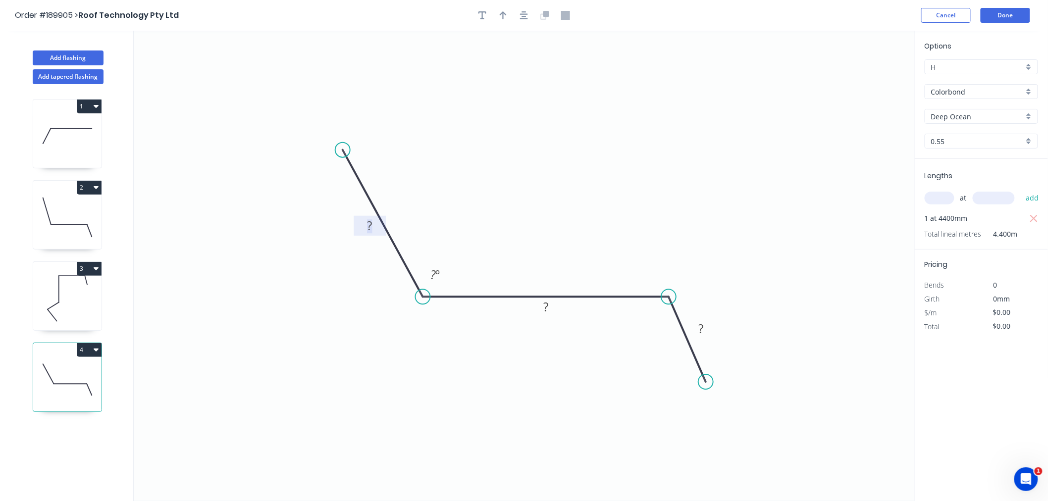
click at [374, 228] on rect at bounding box center [370, 226] width 20 height 14
click at [586, 134] on icon "0 450 280 30 150 º" at bounding box center [524, 266] width 781 height 470
type input "$19.99"
type input "$87.96"
click at [500, 15] on icon "button" at bounding box center [503, 15] width 7 height 9
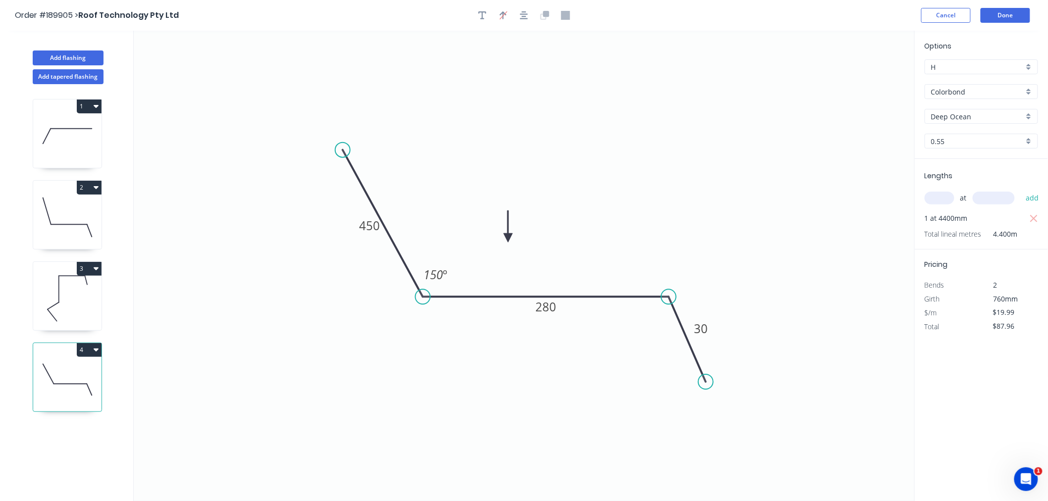
drag, startPoint x: 621, startPoint y: 155, endPoint x: 506, endPoint y: 240, distance: 143.8
click at [506, 240] on icon at bounding box center [508, 226] width 9 height 32
click at [506, 240] on icon at bounding box center [505, 228] width 9 height 32
click at [527, 17] on icon "button" at bounding box center [524, 15] width 8 height 9
click at [672, 26] on header "Order #189905 > Roof Technology Pty Ltd Cancel Done" at bounding box center [524, 15] width 1048 height 31
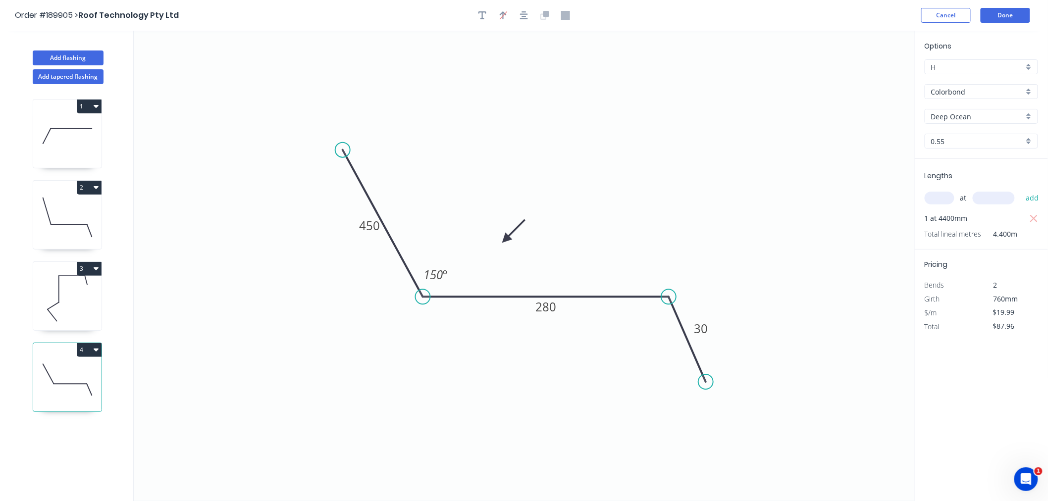
click at [767, 14] on div "Order #189905 > Roof Technology Pty Ltd Cancel Done" at bounding box center [524, 15] width 1018 height 15
click at [1006, 16] on button "Done" at bounding box center [1006, 15] width 50 height 15
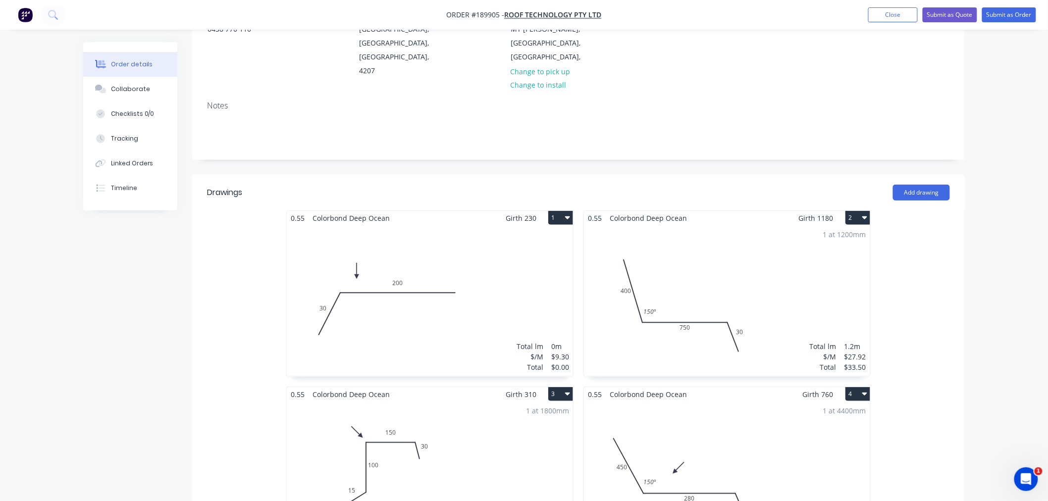
scroll to position [126, 0]
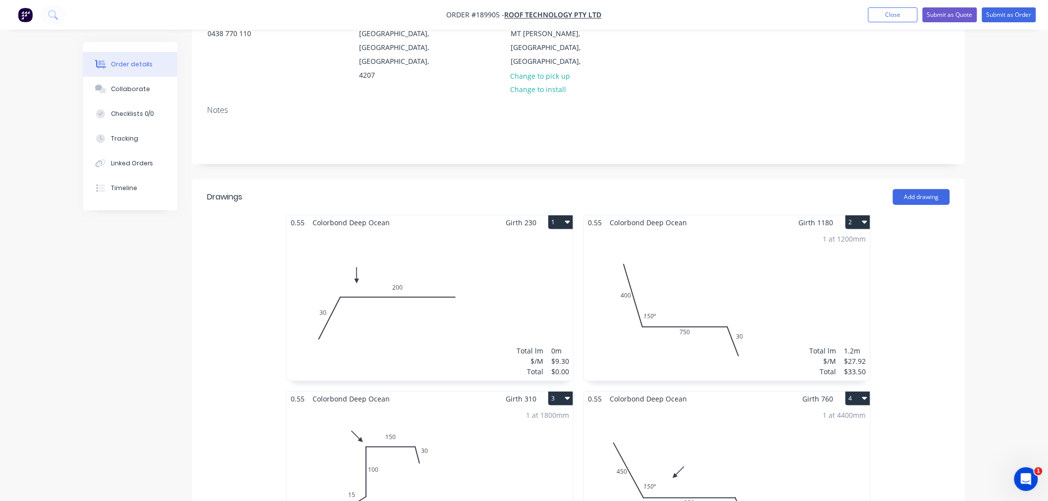
click at [995, 298] on div "Order details Collaborate Checklists 0/0 Tracking Linked Orders Timeline Order …" at bounding box center [524, 421] width 1048 height 1095
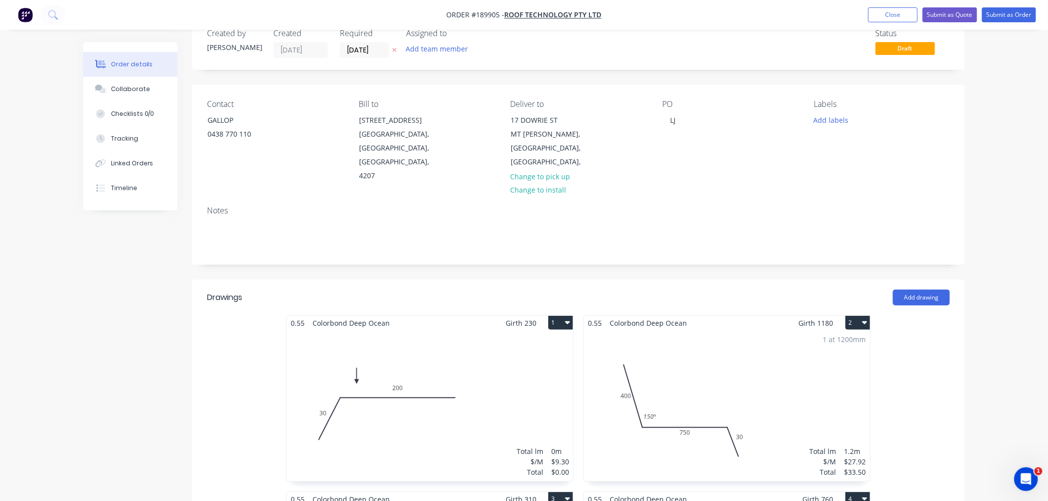
scroll to position [0, 0]
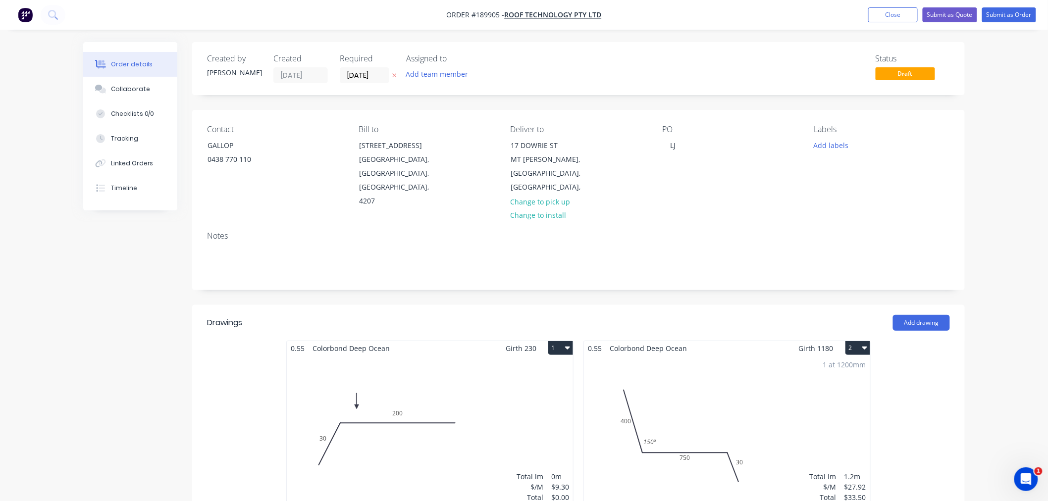
click at [764, 389] on div "1 at 1200mm Total lm $/M Total 1.2m $27.92 $33.50" at bounding box center [727, 431] width 286 height 151
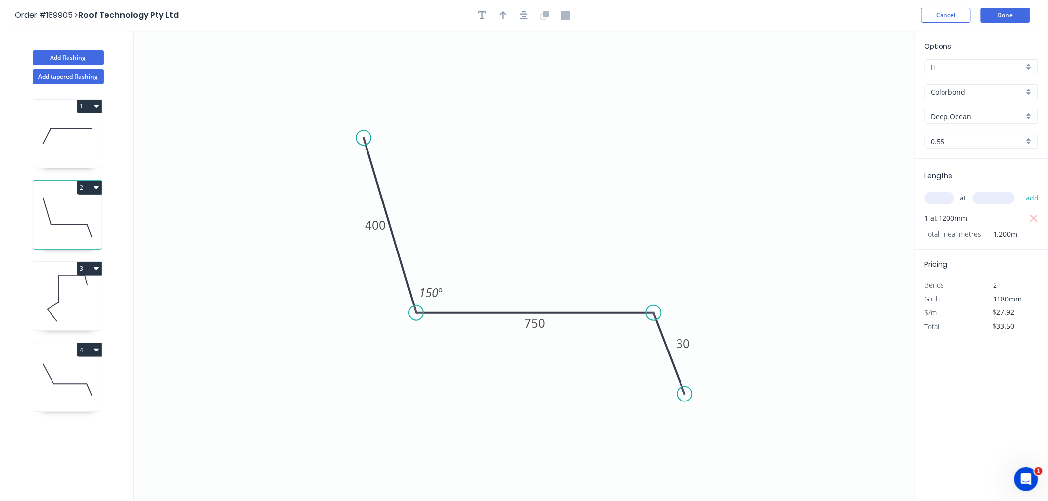
click at [70, 146] on icon at bounding box center [67, 135] width 68 height 63
type input "$9.30"
type input "$0.00"
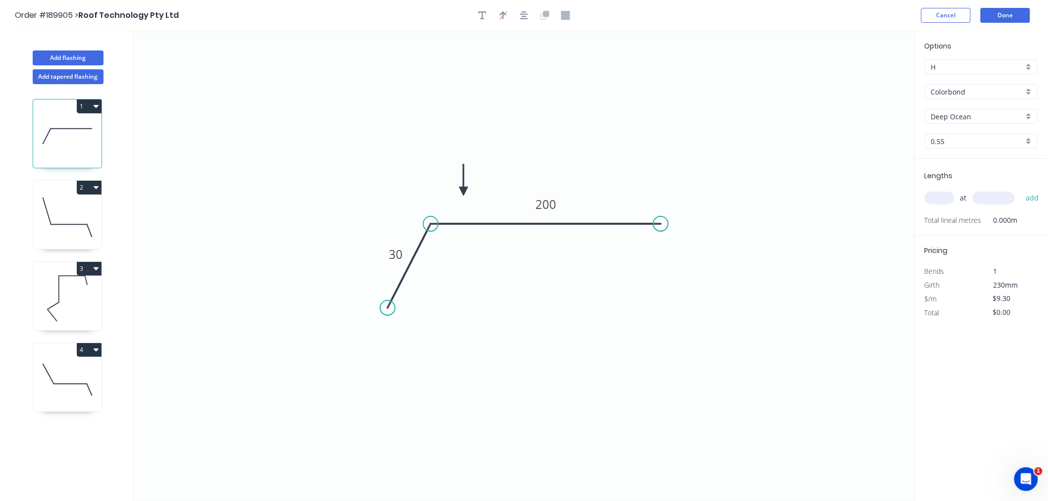
click at [932, 200] on input "text" at bounding box center [940, 198] width 30 height 13
type input "1"
type input "2000"
click at [1021, 190] on button "add" at bounding box center [1032, 198] width 23 height 17
type input "$18.60"
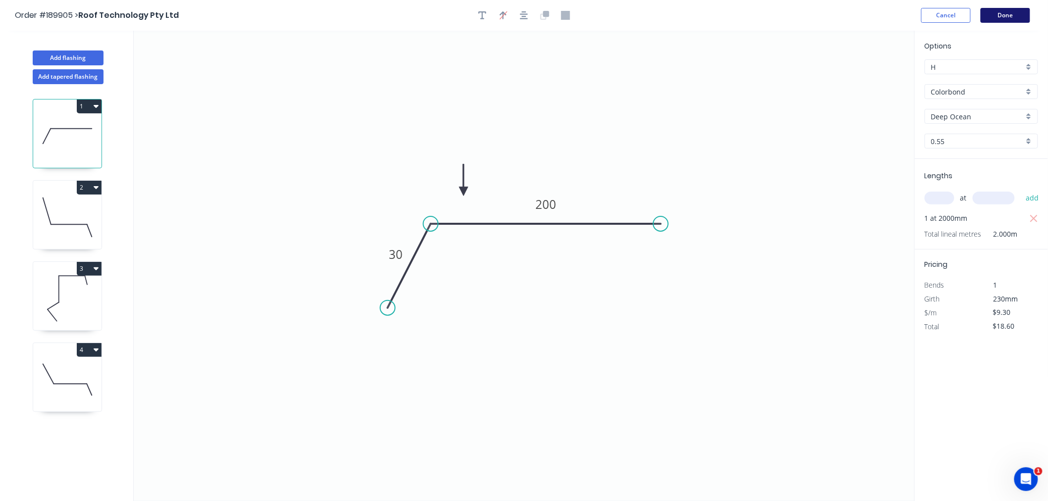
click at [1008, 13] on button "Done" at bounding box center [1006, 15] width 50 height 15
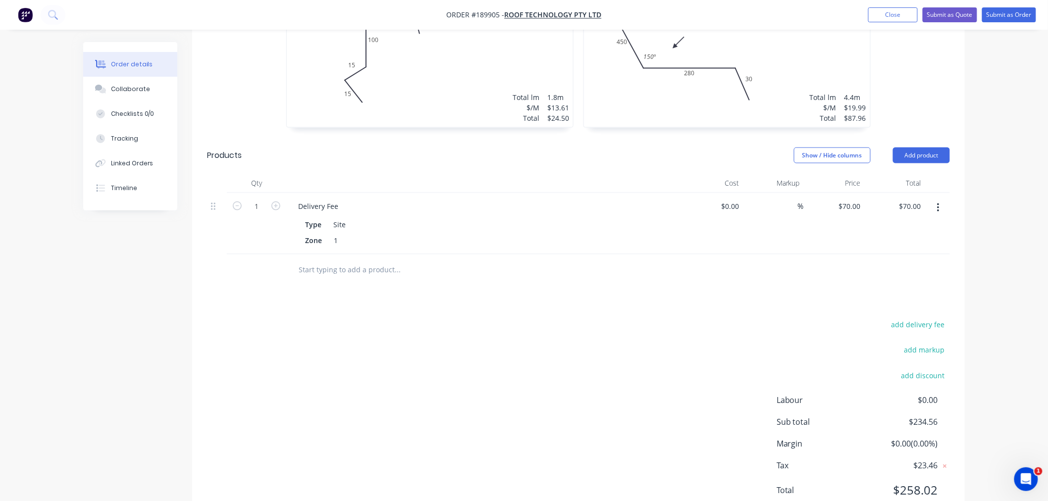
scroll to position [566, 0]
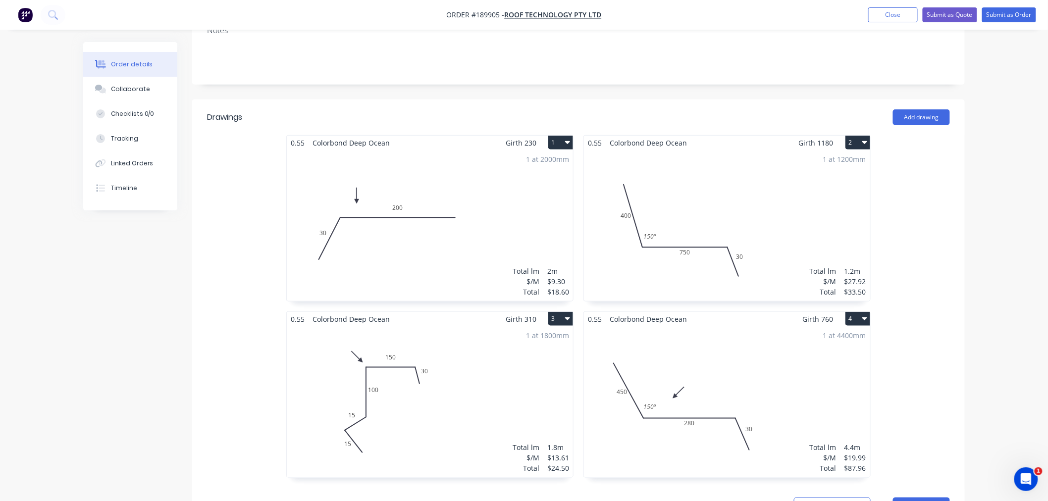
scroll to position [0, 0]
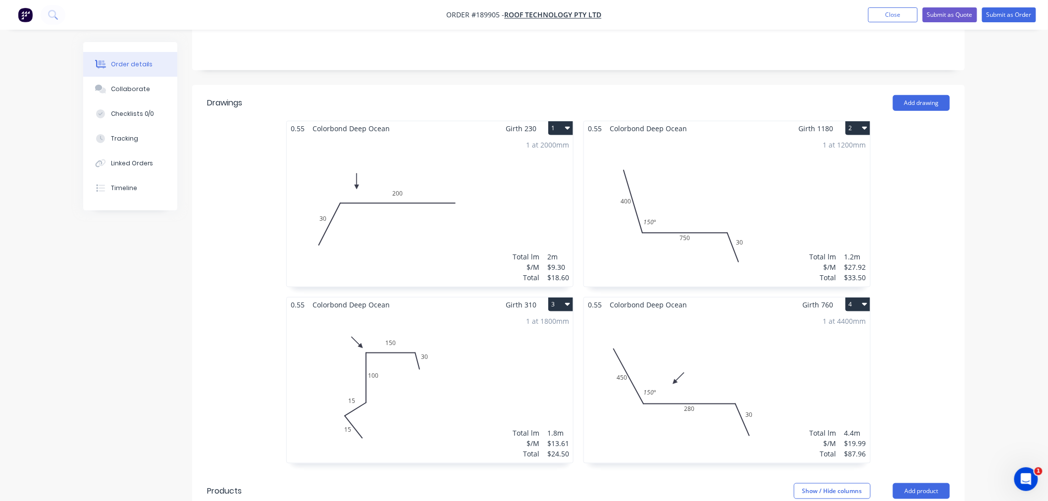
scroll to position [566, 0]
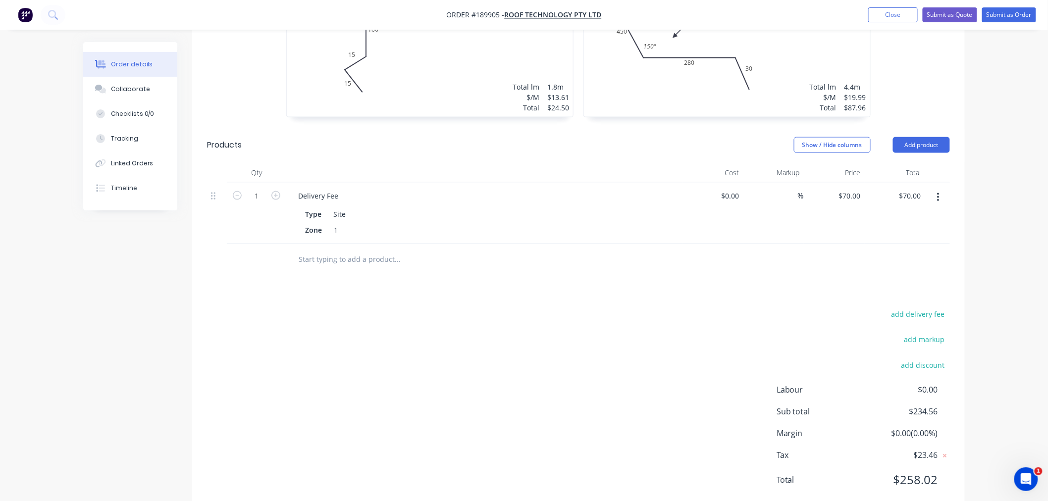
drag, startPoint x: 1009, startPoint y: 354, endPoint x: 1008, endPoint y: 349, distance: 5.0
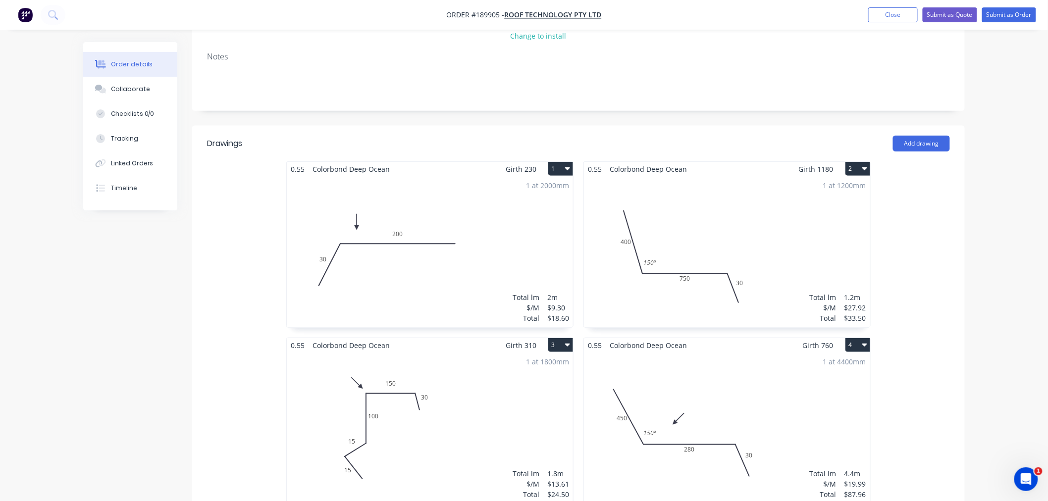
scroll to position [0, 0]
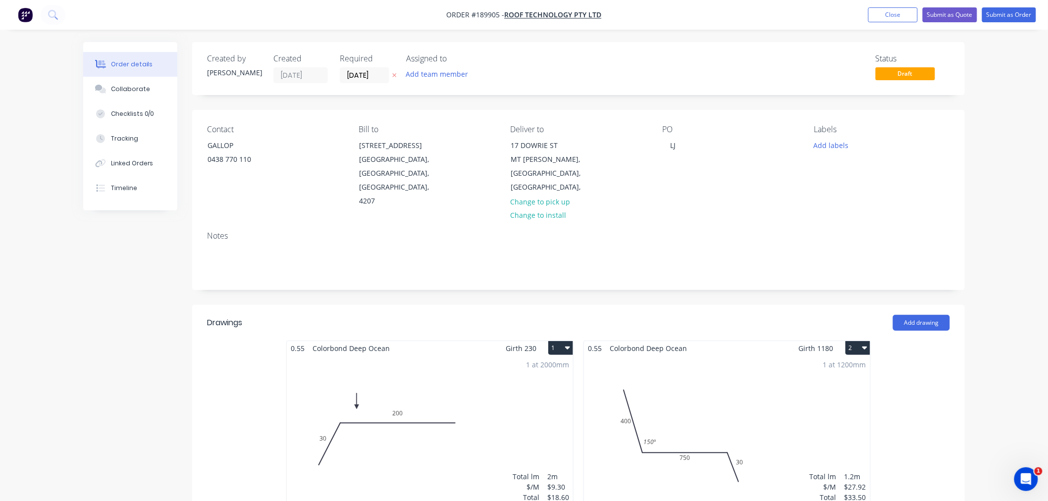
drag, startPoint x: 1010, startPoint y: 142, endPoint x: 1002, endPoint y: 40, distance: 102.4
click at [1009, 12] on button "Submit as Order" at bounding box center [1009, 14] width 54 height 15
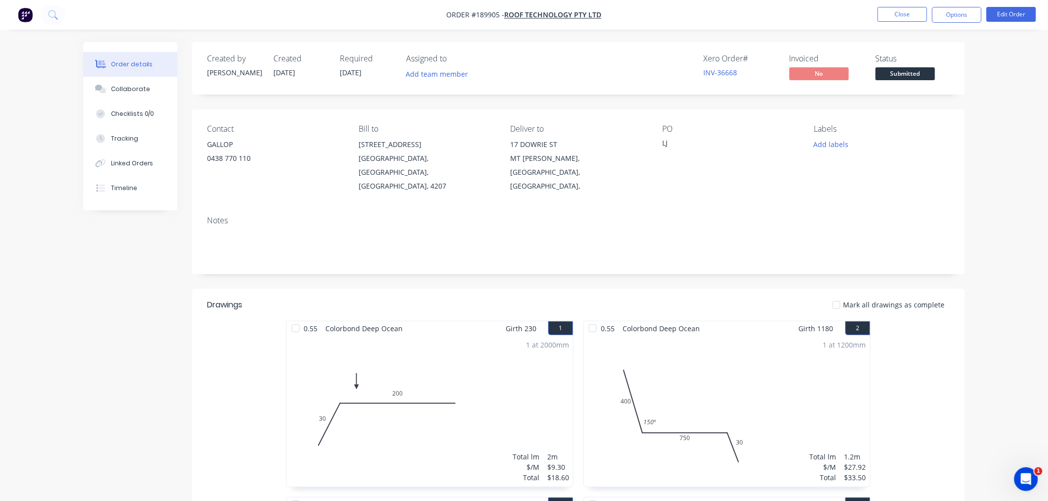
click at [998, 124] on div "Order details Collaborate Checklists 0/0 Tracking Linked Orders Timeline Order …" at bounding box center [524, 481] width 1048 height 963
click at [961, 18] on button "Options" at bounding box center [957, 15] width 50 height 16
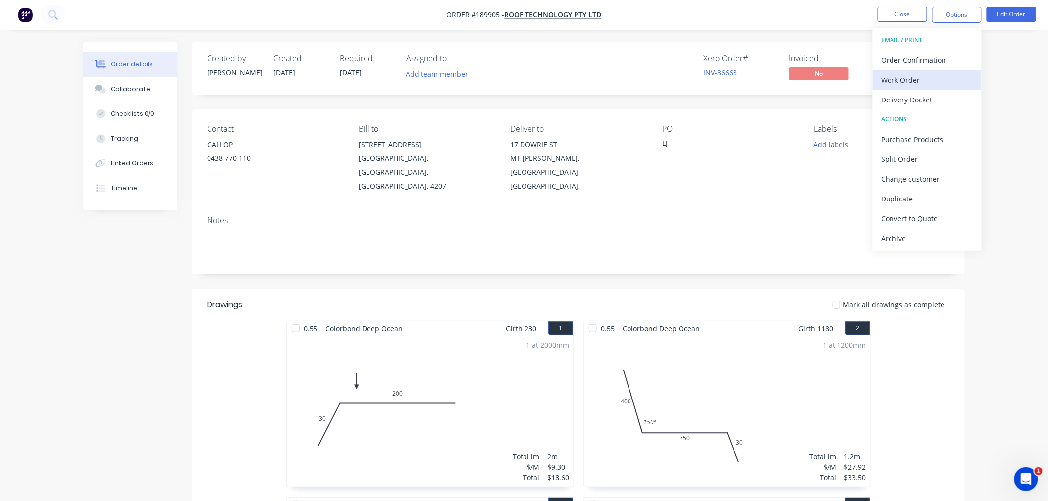
click at [943, 77] on div "Work Order" at bounding box center [926, 80] width 91 height 14
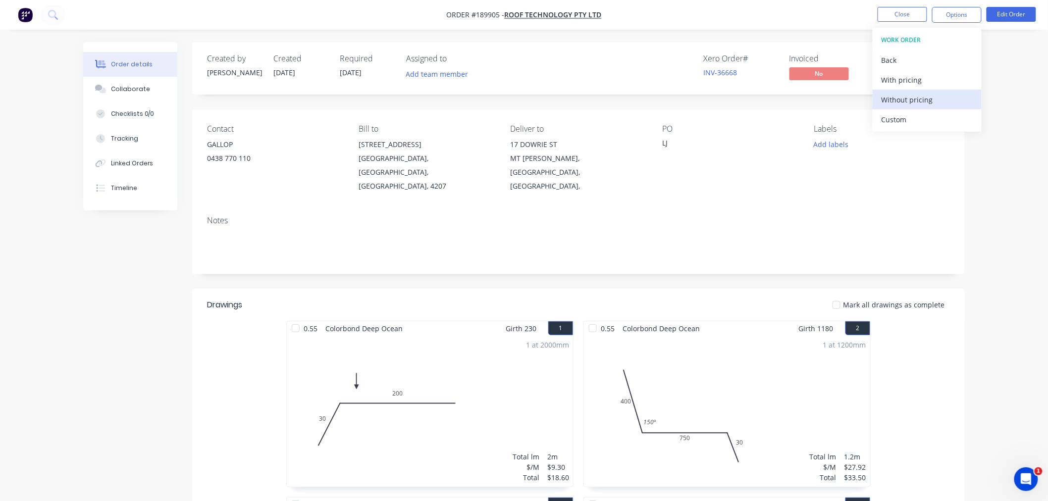
click at [923, 101] on div "Without pricing" at bounding box center [926, 100] width 91 height 14
click at [1011, 56] on div "Order details Collaborate Checklists 0/0 Tracking Linked Orders Timeline Order …" at bounding box center [524, 481] width 1048 height 963
click at [1008, 17] on button "Edit Order" at bounding box center [1011, 14] width 50 height 15
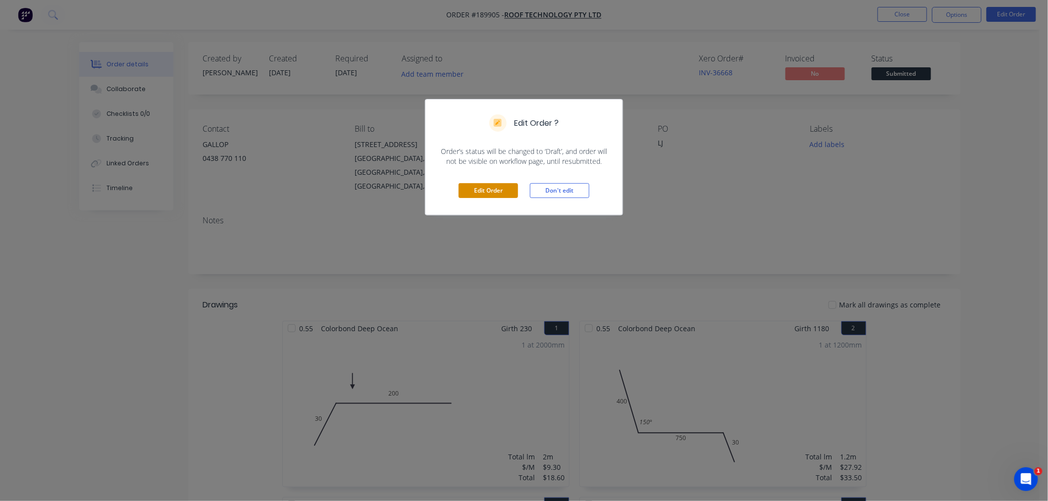
click at [496, 191] on button "Edit Order" at bounding box center [488, 190] width 59 height 15
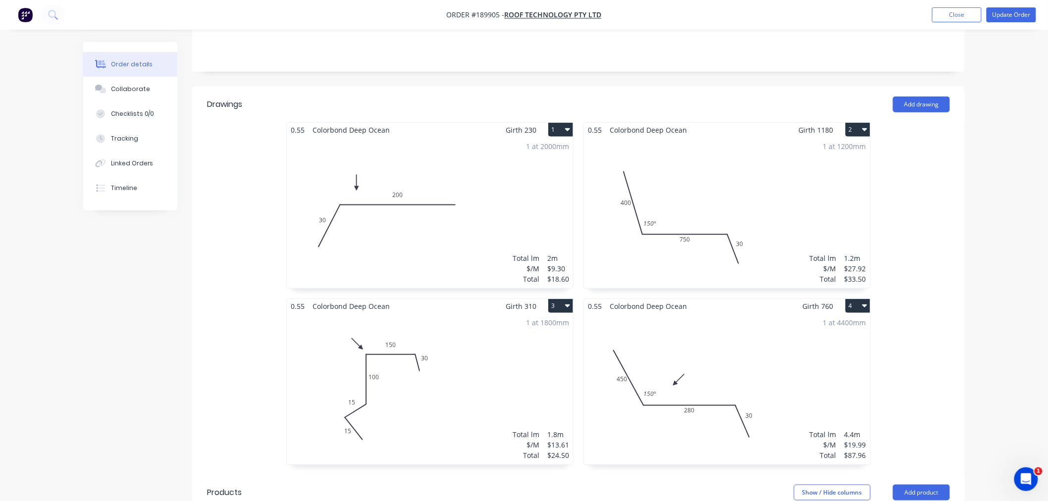
scroll to position [220, 0]
click at [760, 170] on div "1 at 1200mm Total lm $/M Total 1.2m $27.92 $33.50" at bounding box center [727, 211] width 286 height 151
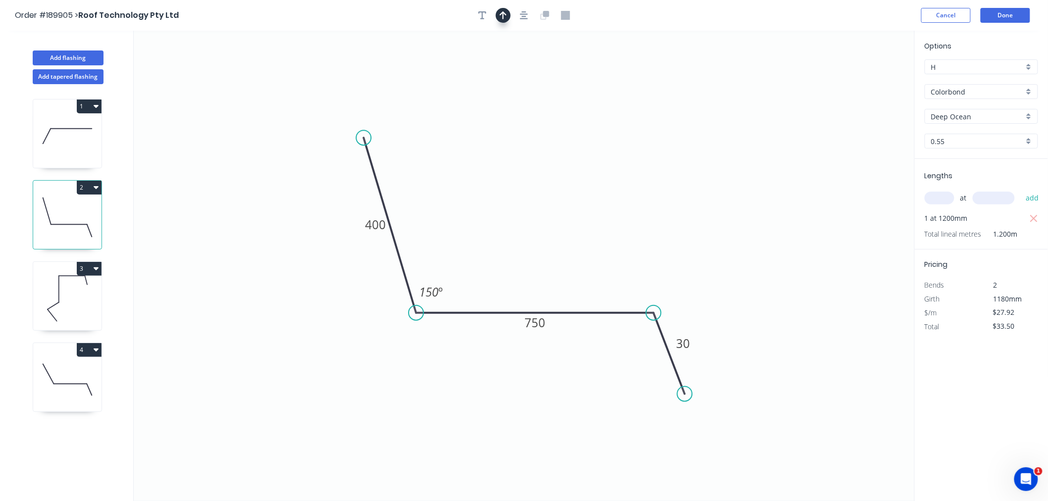
click at [501, 16] on icon "button" at bounding box center [503, 15] width 7 height 9
drag, startPoint x: 645, startPoint y: 177, endPoint x: 506, endPoint y: 245, distance: 154.6
click at [506, 245] on icon at bounding box center [505, 233] width 9 height 32
drag, startPoint x: 504, startPoint y: 239, endPoint x: 503, endPoint y: 227, distance: 12.4
click at [503, 227] on icon "0 400 750 30 150 º" at bounding box center [524, 266] width 781 height 470
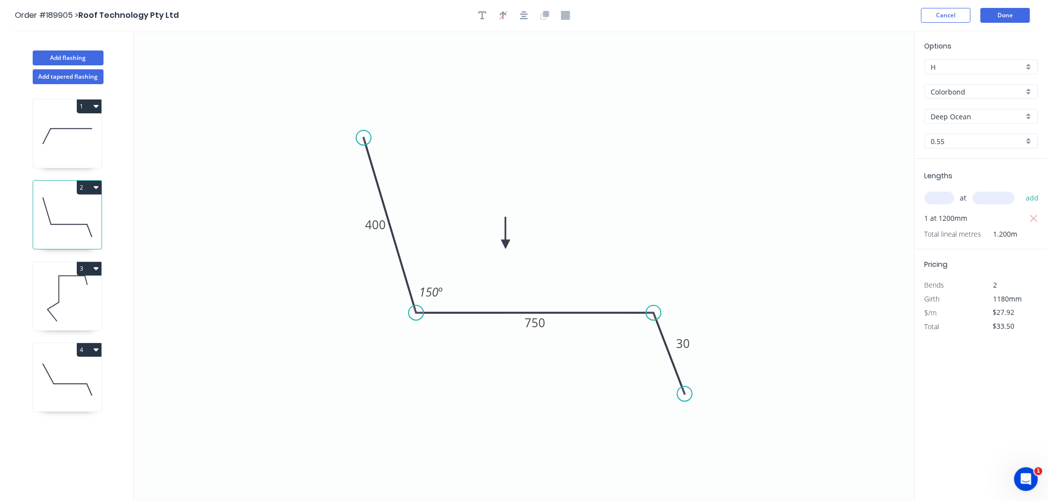
drag, startPoint x: 505, startPoint y: 242, endPoint x: 504, endPoint y: 228, distance: 13.9
click at [504, 228] on icon "0 400 750 30 150 º" at bounding box center [524, 266] width 781 height 470
drag, startPoint x: 505, startPoint y: 243, endPoint x: 506, endPoint y: 230, distance: 12.9
click at [506, 230] on icon at bounding box center [506, 223] width 9 height 32
click at [506, 230] on icon at bounding box center [506, 219] width 9 height 32
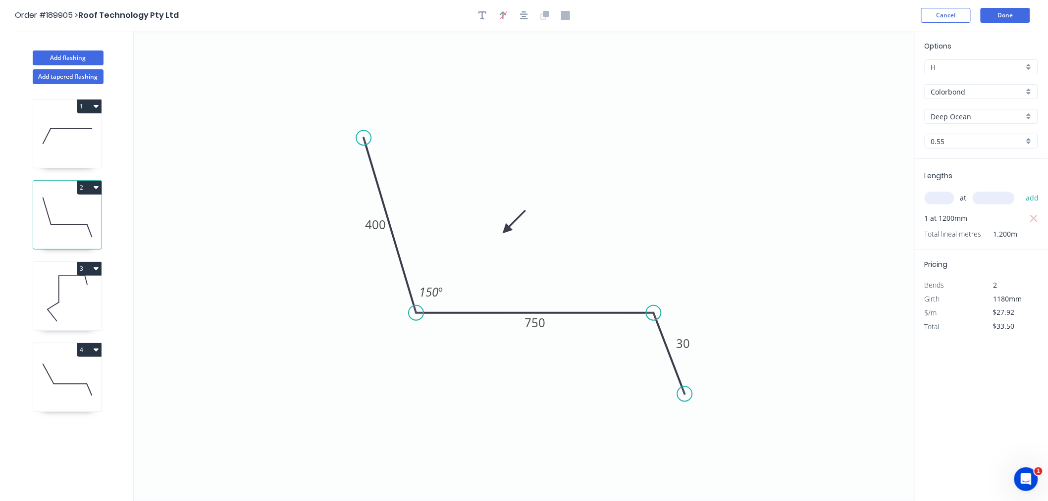
click at [72, 291] on icon at bounding box center [67, 298] width 68 height 63
type input "$13.61"
type input "$24.50"
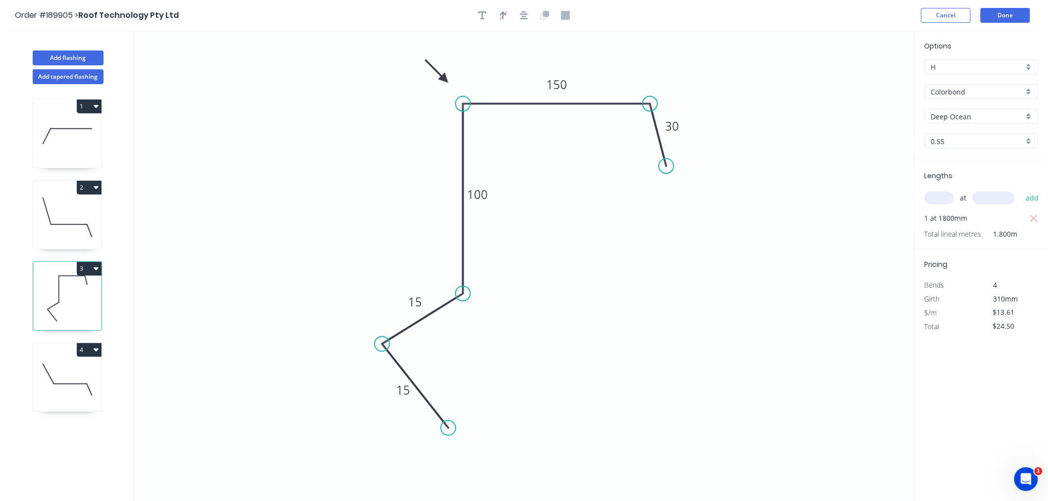
click at [56, 391] on icon at bounding box center [67, 379] width 68 height 63
type input "$19.99"
type input "$87.96"
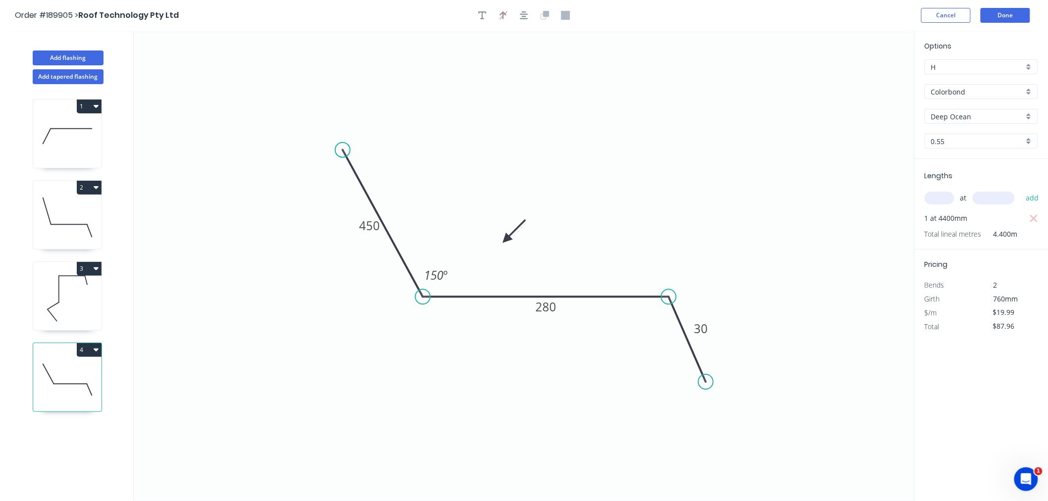
click at [84, 146] on icon at bounding box center [67, 135] width 68 height 63
type input "$9.30"
type input "$18.60"
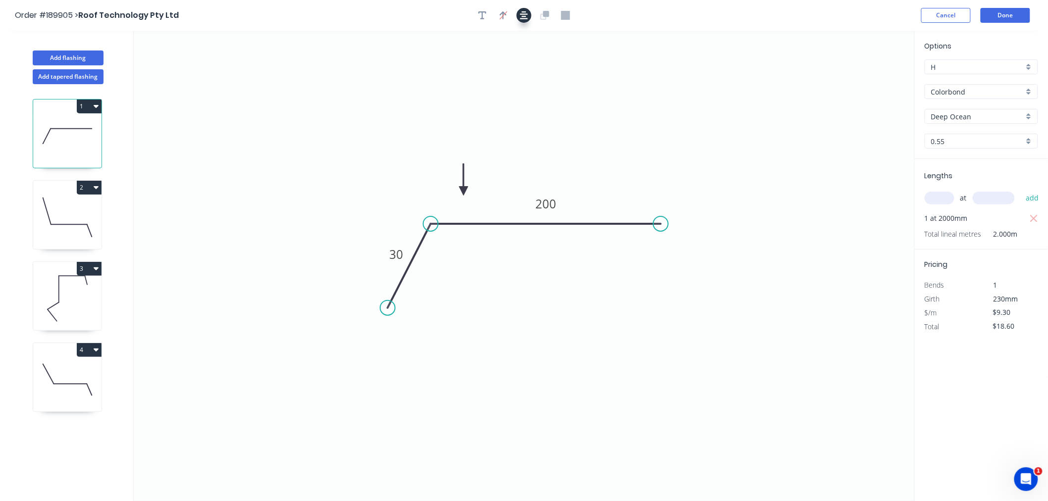
click at [527, 18] on icon "button" at bounding box center [524, 15] width 8 height 8
click at [524, 17] on icon "button" at bounding box center [524, 15] width 8 height 9
click at [701, 8] on div "Order #189905 > Roof Technology Pty Ltd Cancel Done" at bounding box center [524, 15] width 1018 height 15
click at [1020, 14] on button "Done" at bounding box center [1006, 15] width 50 height 15
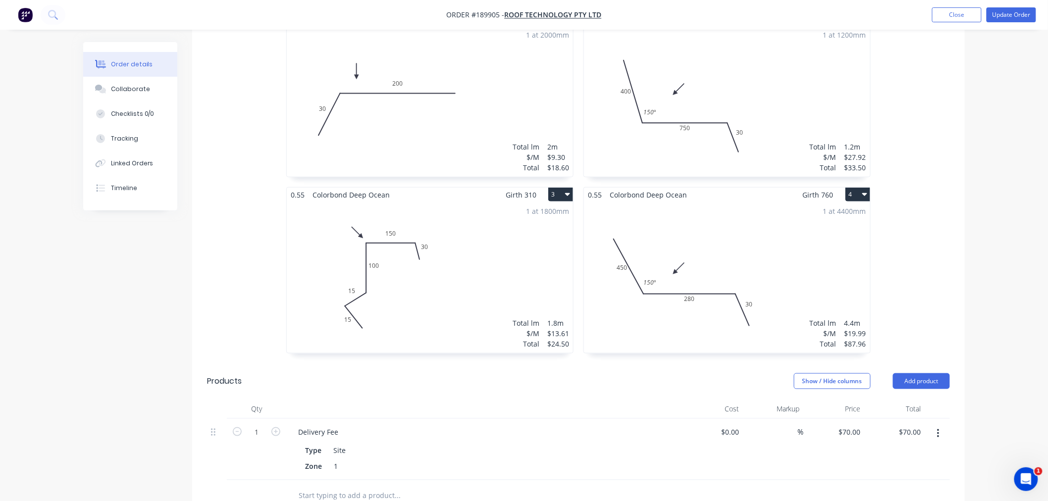
scroll to position [566, 0]
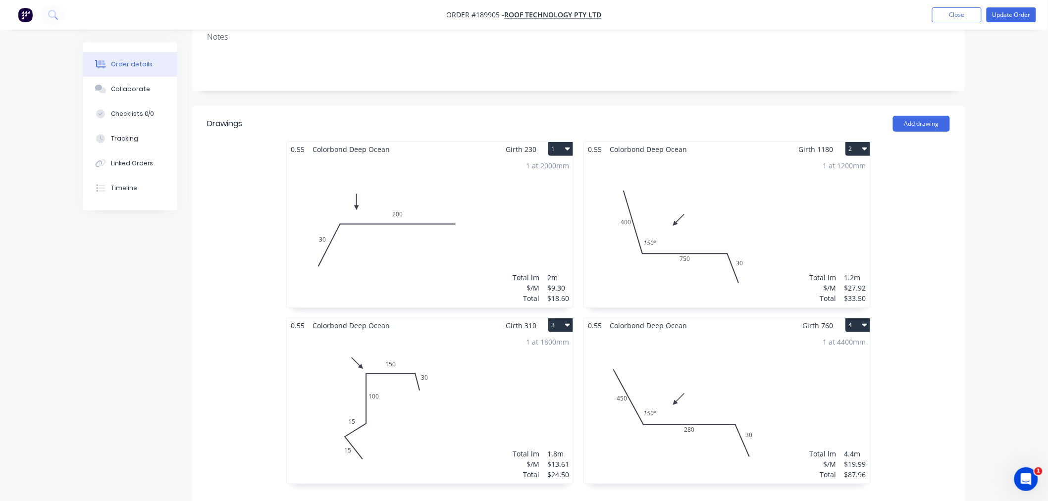
scroll to position [0, 0]
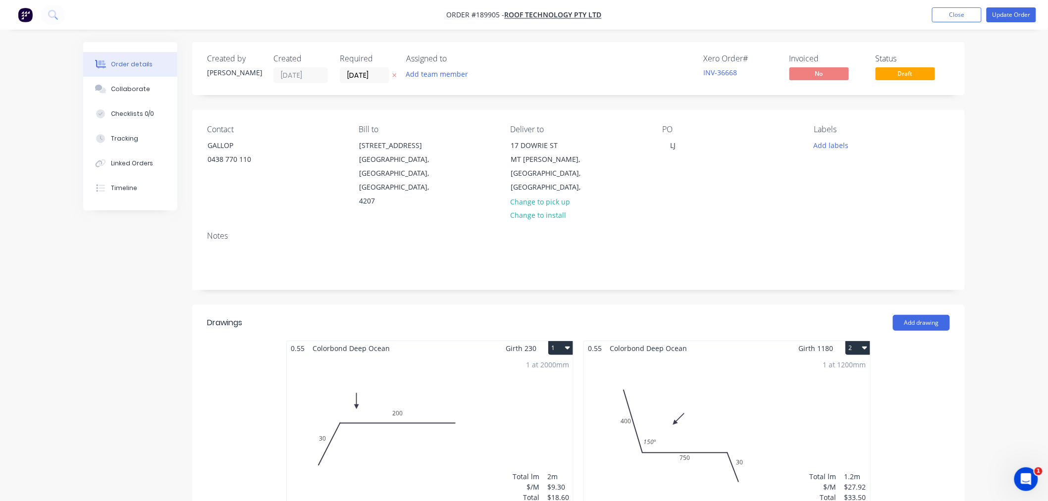
click at [1011, 17] on button "Update Order" at bounding box center [1011, 14] width 50 height 15
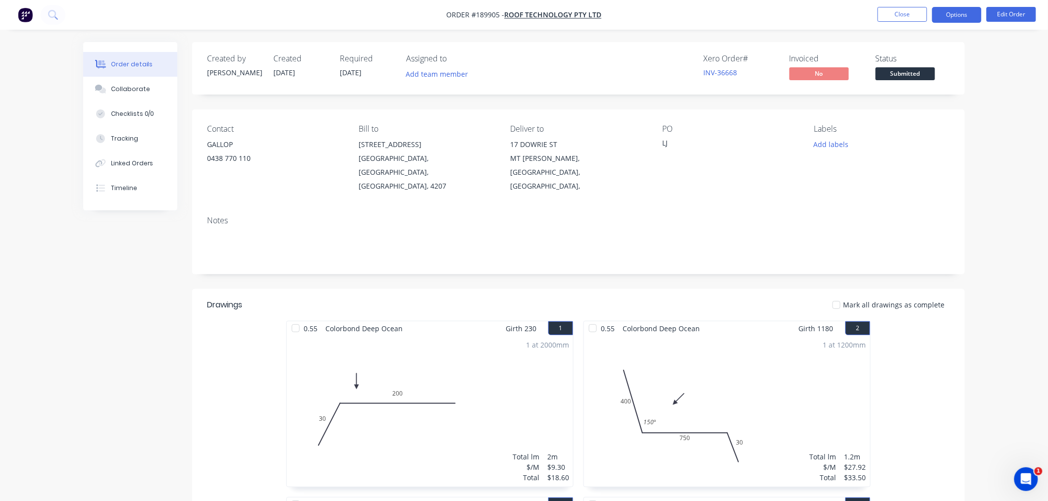
click at [950, 16] on button "Options" at bounding box center [957, 15] width 50 height 16
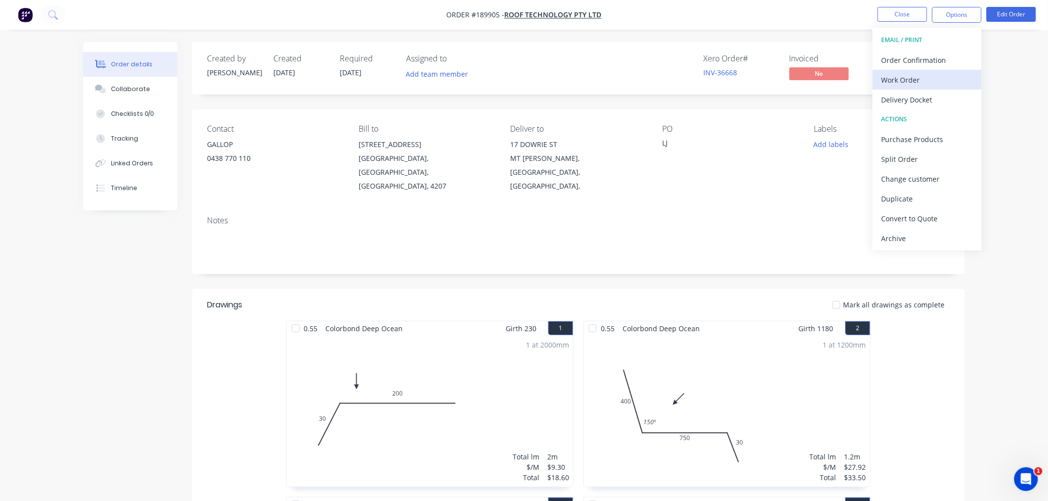
click at [939, 84] on div "Work Order" at bounding box center [926, 80] width 91 height 14
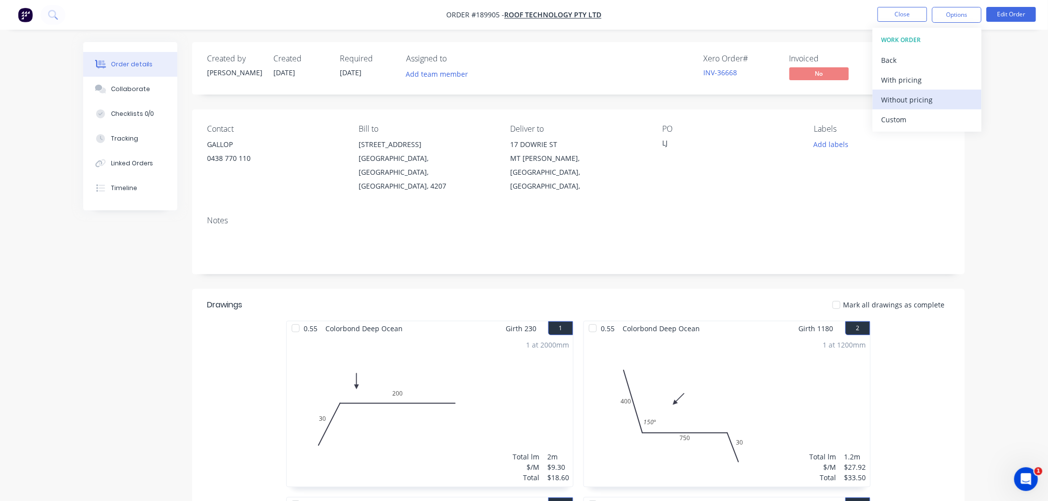
click at [928, 100] on div "Without pricing" at bounding box center [926, 100] width 91 height 14
click at [85, 321] on div "Created by Jeremy Created 15/08/25 Required 19/08/25 Assigned to Add team membe…" at bounding box center [523, 502] width 881 height 921
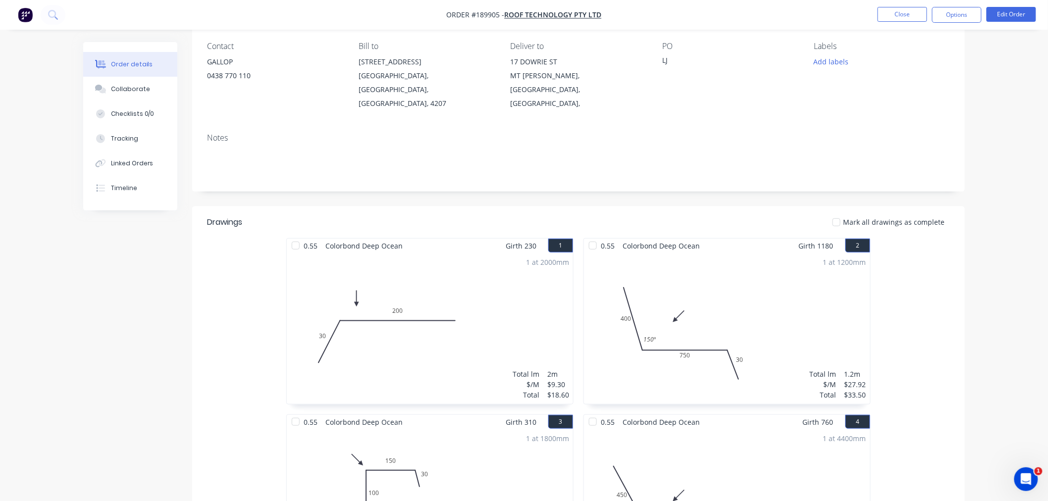
scroll to position [110, 0]
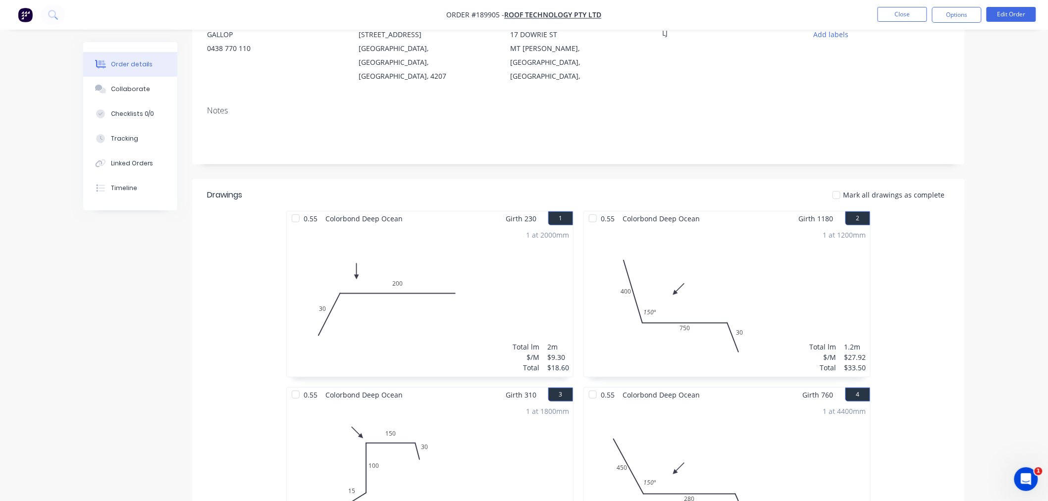
click at [88, 292] on div "Created by Jeremy Created 15/08/25 Required 19/08/25 Assigned to Add team membe…" at bounding box center [523, 392] width 881 height 921
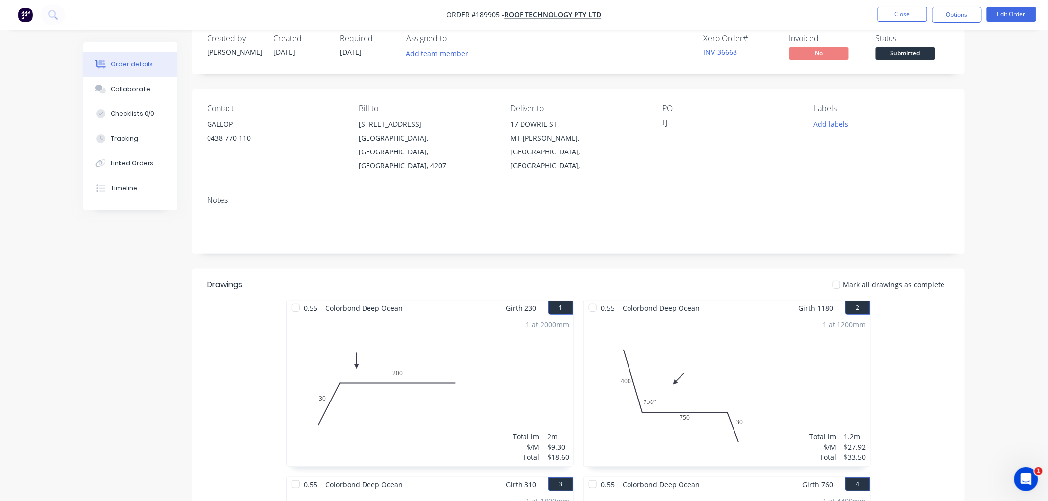
scroll to position [0, 0]
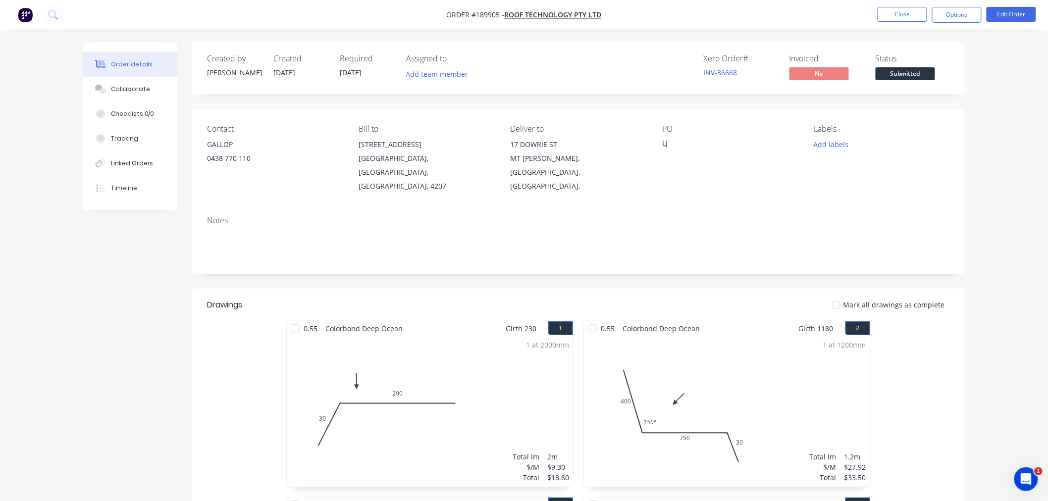
click at [1010, 80] on div "Order details Collaborate Checklists 0/0 Tracking Linked Orders Timeline Order …" at bounding box center [524, 481] width 1048 height 963
click at [882, 12] on button "Close" at bounding box center [903, 14] width 50 height 15
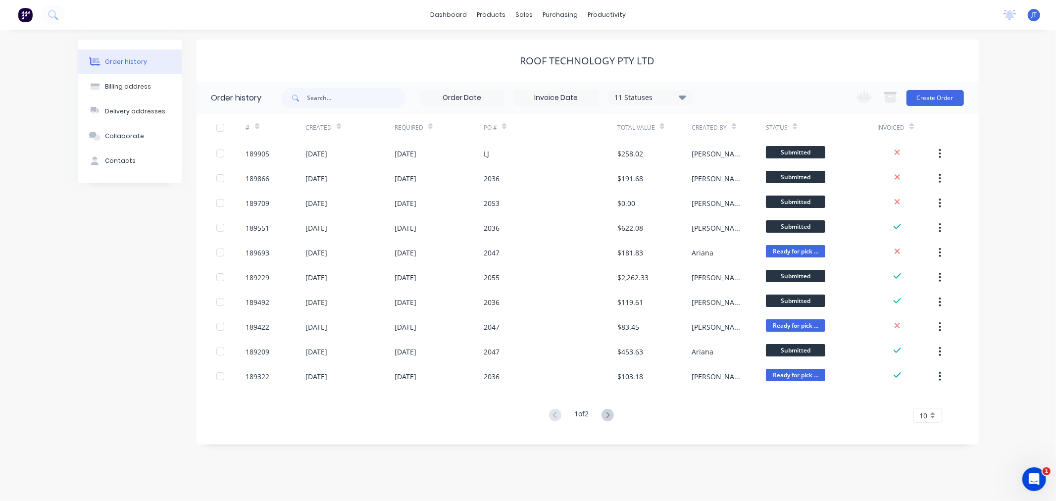
click at [365, 26] on div "dashboard products sales purchasing productivity dashboard products Product Cat…" at bounding box center [528, 15] width 1056 height 30
click at [545, 67] on div "Customers" at bounding box center [559, 67] width 36 height 9
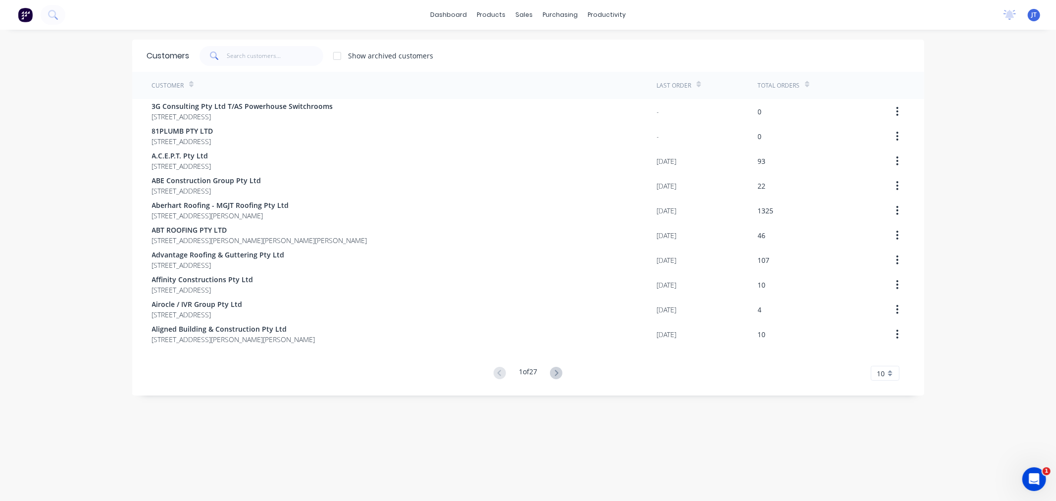
click at [67, 98] on div "dashboard products sales purchasing productivity dashboard products Product Cat…" at bounding box center [528, 250] width 1056 height 501
click at [241, 58] on input "text" at bounding box center [275, 56] width 97 height 20
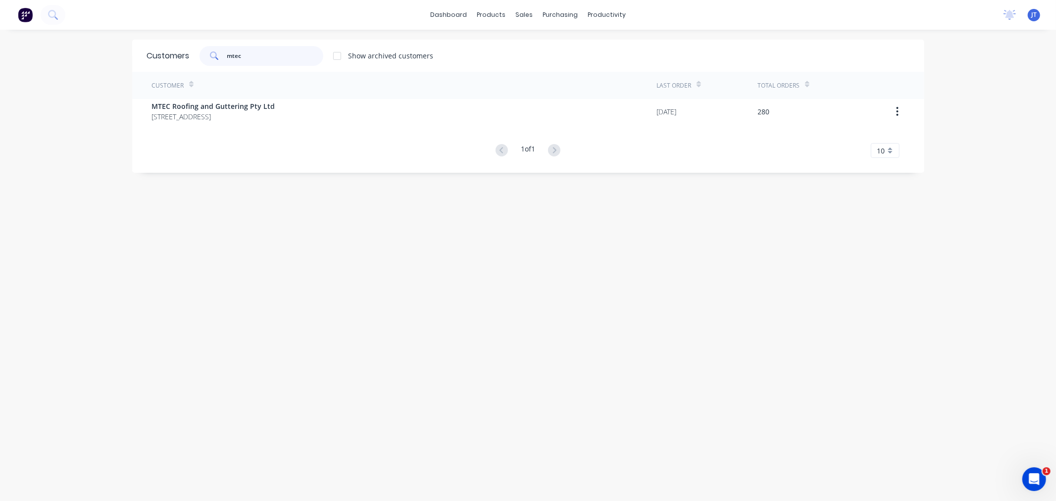
drag, startPoint x: 246, startPoint y: 56, endPoint x: 211, endPoint y: 61, distance: 35.0
click at [211, 61] on div "mtec" at bounding box center [262, 56] width 124 height 20
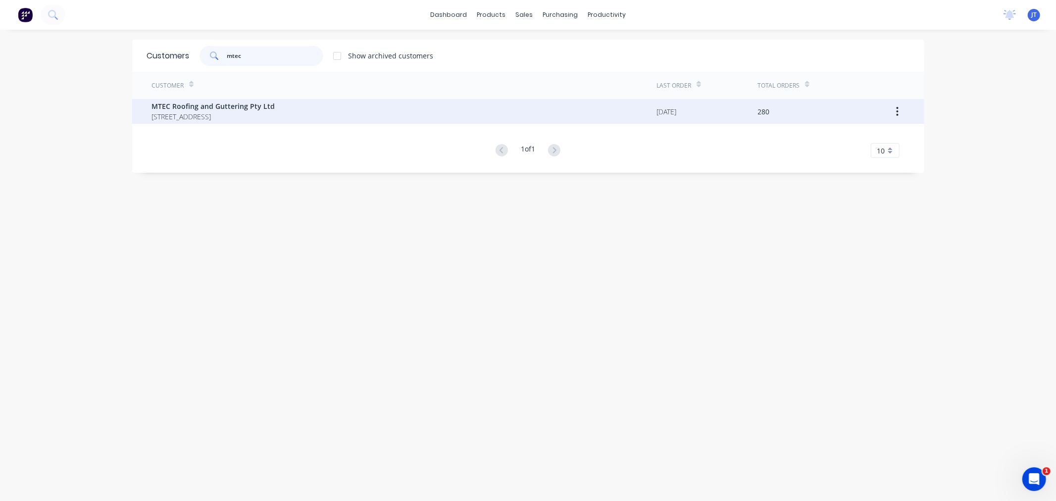
type input "mtec"
click at [263, 107] on span "MTEC Roofing and Guttering Pty Ltd" at bounding box center [213, 106] width 123 height 10
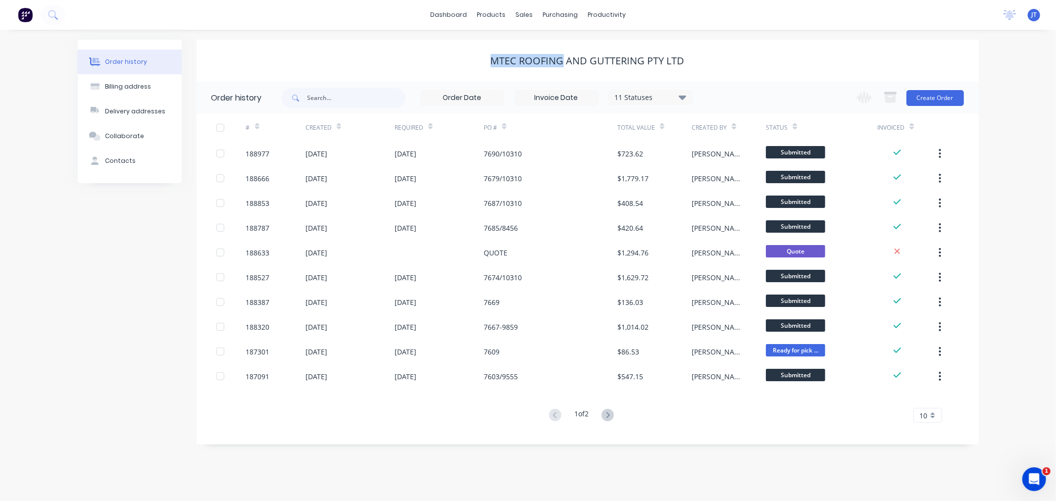
drag, startPoint x: 492, startPoint y: 57, endPoint x: 562, endPoint y: 52, distance: 70.5
click at [562, 52] on div "MTEC Roofing and Guttering Pty Ltd" at bounding box center [588, 61] width 782 height 42
copy div "MTEC Roofing"
click at [979, 56] on div "Order history Billing address Delivery addresses Collaborate Contacts MTEC Roof…" at bounding box center [528, 265] width 1056 height 471
click at [953, 94] on button "Create Order" at bounding box center [935, 98] width 57 height 16
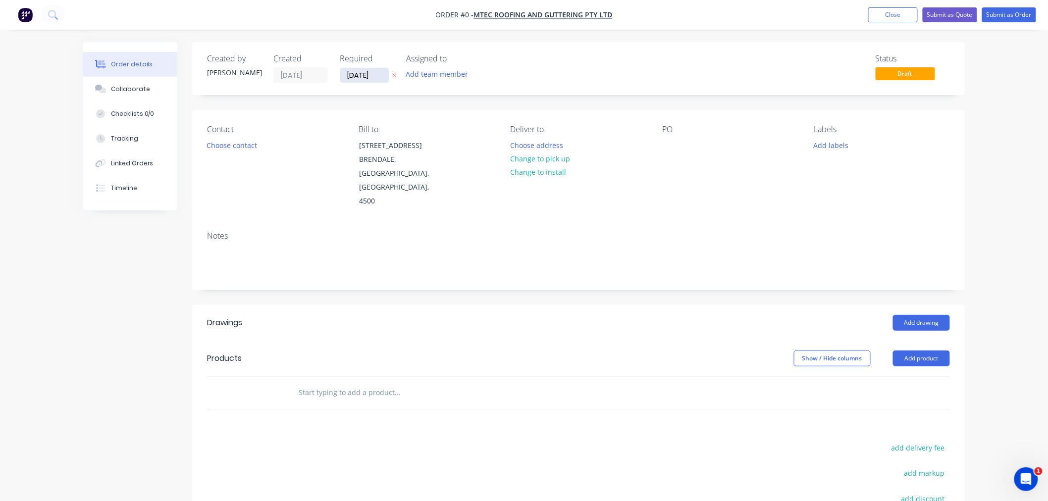
click at [352, 73] on input "[DATE]" at bounding box center [364, 75] width 49 height 15
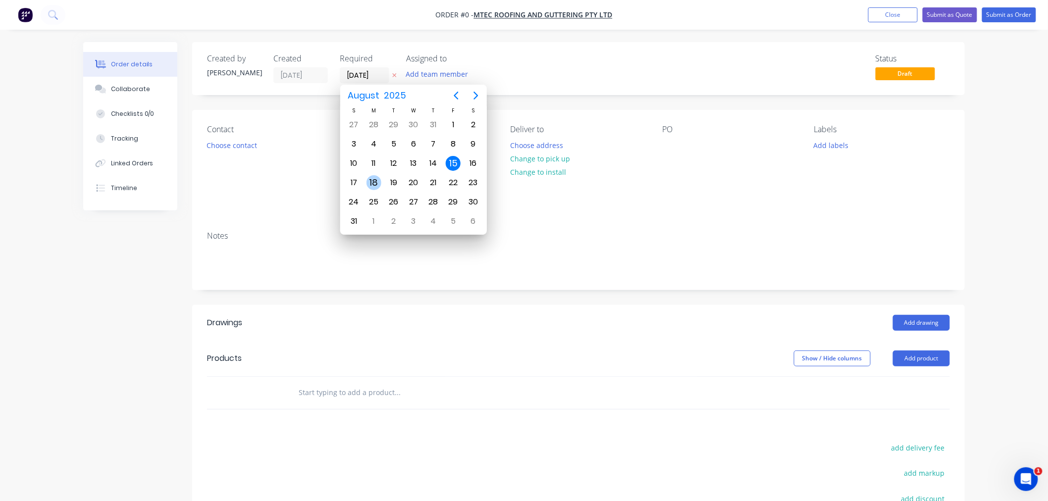
click at [375, 181] on div "18" at bounding box center [373, 182] width 15 height 15
type input "[DATE]"
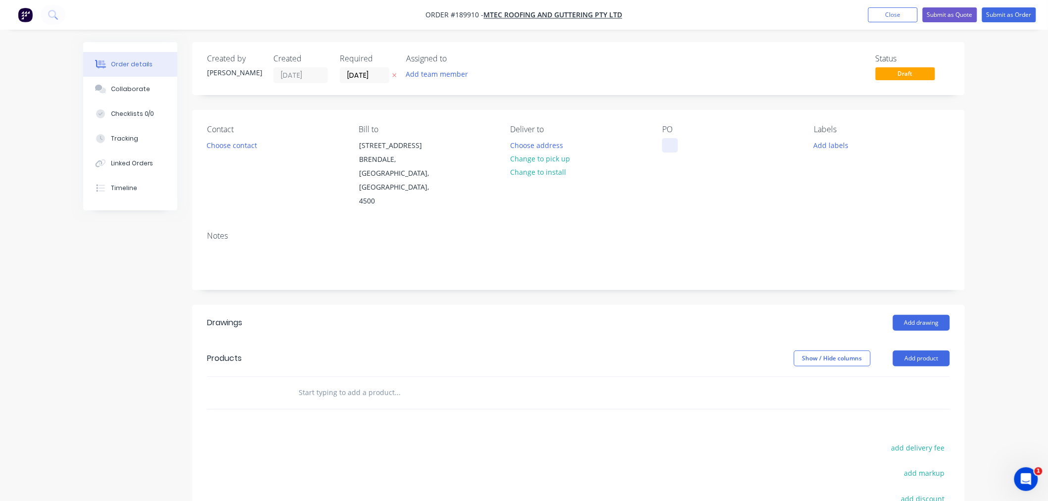
click at [670, 146] on div at bounding box center [670, 145] width 16 height 14
click at [821, 195] on div "Labels Add labels" at bounding box center [882, 167] width 136 height 84
click at [828, 145] on button "Add labels" at bounding box center [831, 144] width 46 height 13
click at [849, 212] on div "7 AM" at bounding box center [852, 212] width 22 height 11
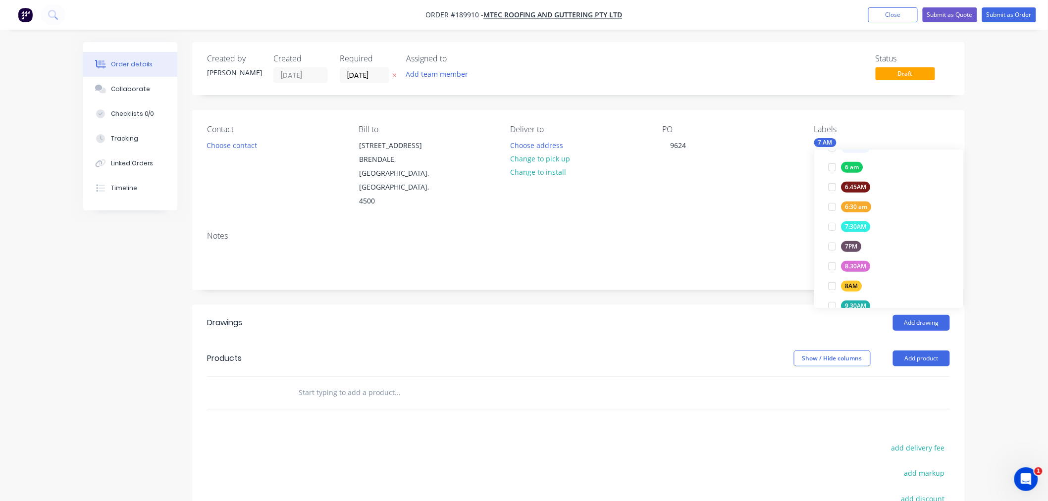
scroll to position [22, 0]
click at [997, 251] on div "Order details Collaborate Checklists 0/0 Tracking Linked Orders Timeline Order …" at bounding box center [524, 331] width 1048 height 662
click at [923, 351] on button "Add product" at bounding box center [921, 359] width 57 height 16
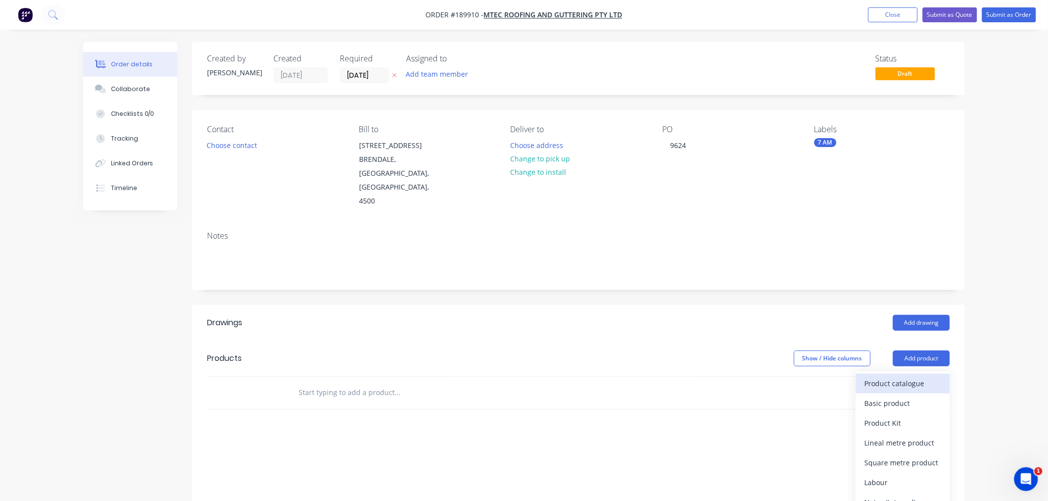
click at [921, 376] on div "Product catalogue" at bounding box center [903, 383] width 76 height 14
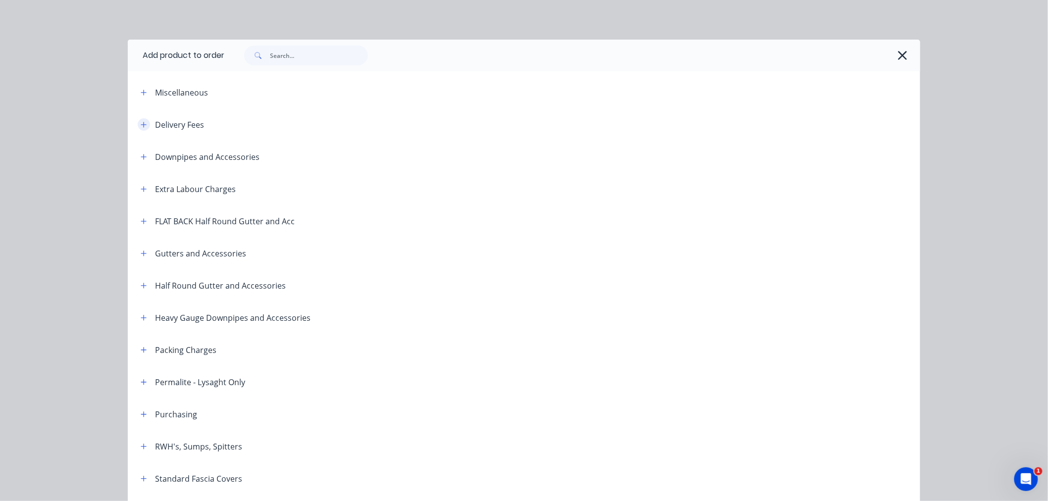
click at [144, 124] on button "button" at bounding box center [144, 124] width 12 height 12
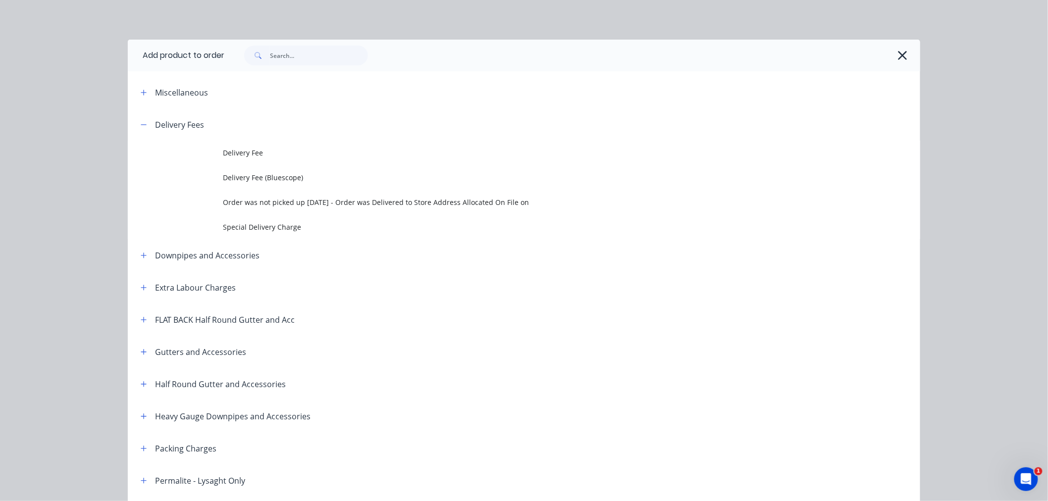
click at [242, 155] on span "Delivery Fee" at bounding box center [502, 153] width 558 height 10
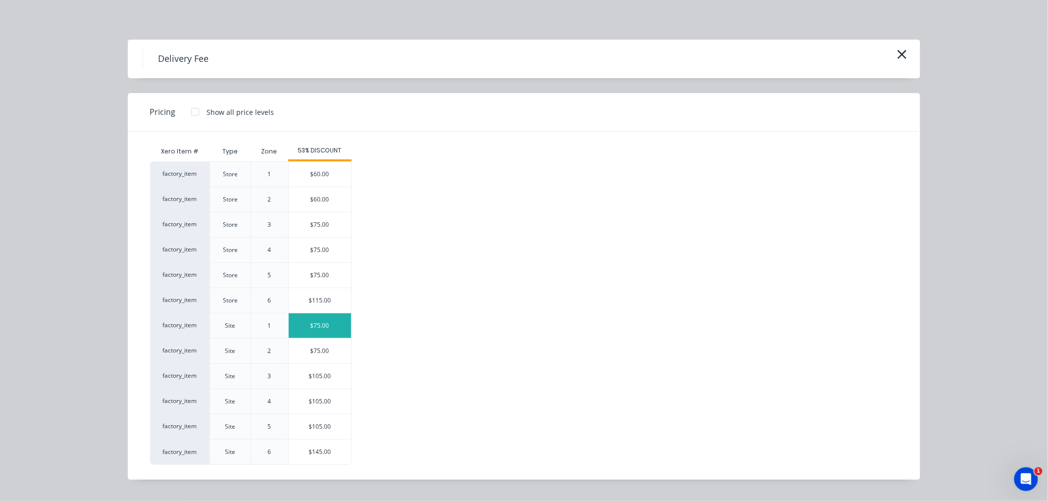
click at [306, 330] on div "$75.00" at bounding box center [320, 325] width 62 height 25
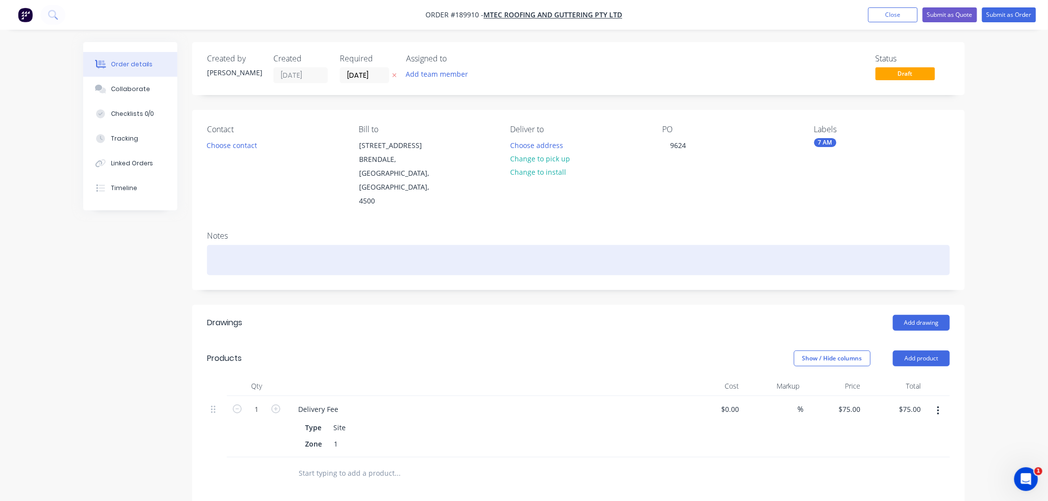
click at [273, 245] on div at bounding box center [578, 260] width 743 height 30
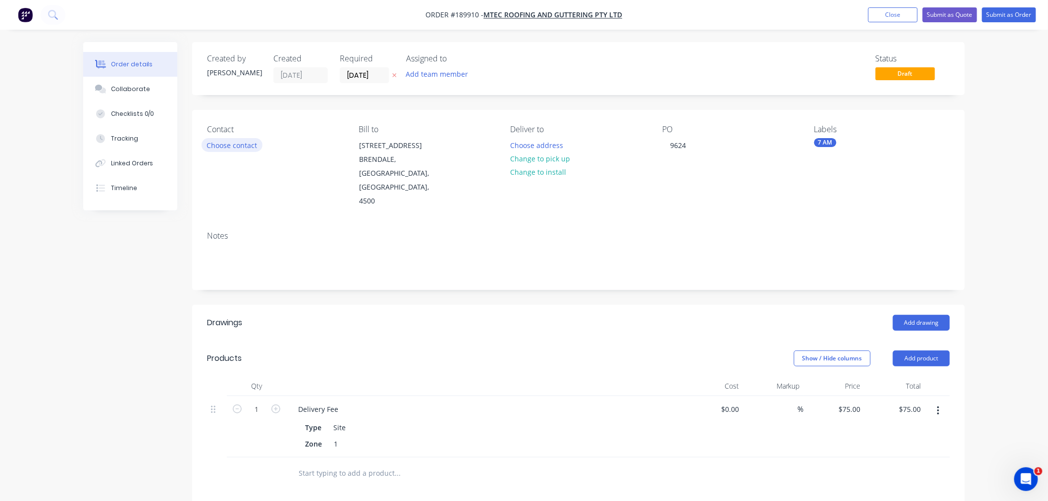
click at [243, 146] on button "Choose contact" at bounding box center [232, 144] width 61 height 13
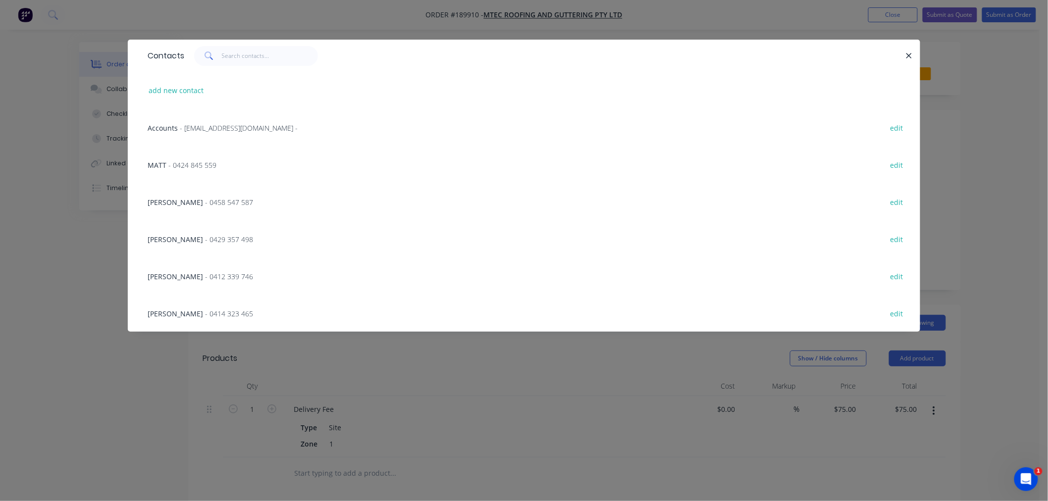
click at [203, 276] on span "[PERSON_NAME]" at bounding box center [175, 276] width 55 height 9
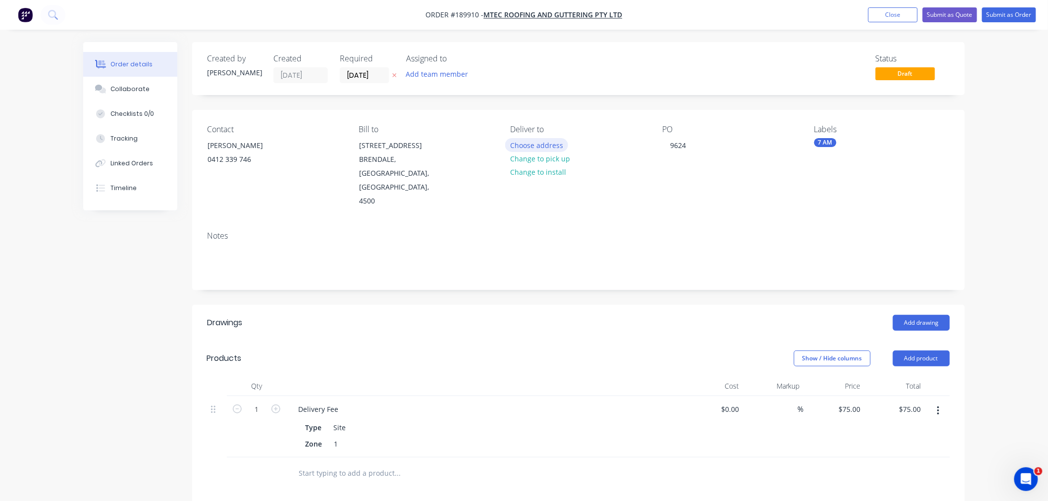
click at [546, 141] on button "Choose address" at bounding box center [536, 144] width 63 height 13
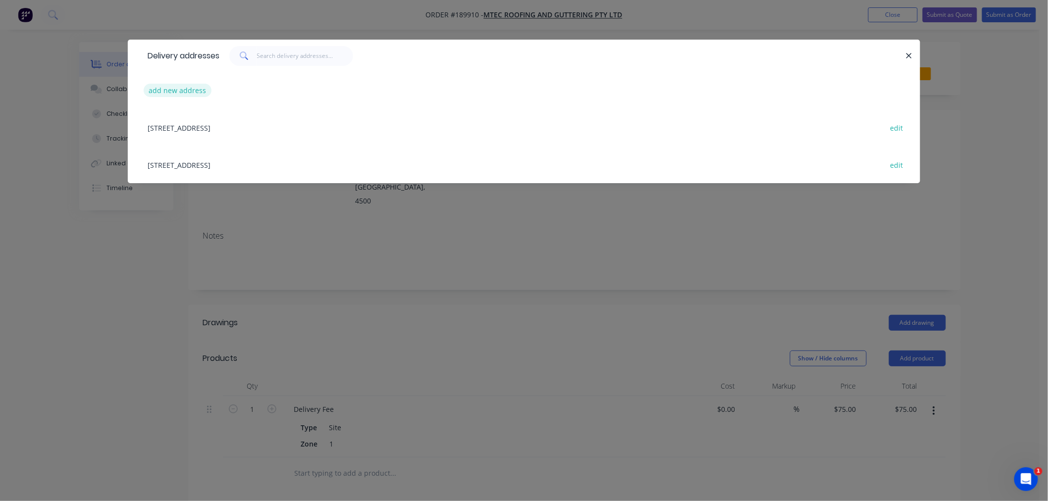
click at [181, 90] on button "add new address" at bounding box center [178, 90] width 68 height 13
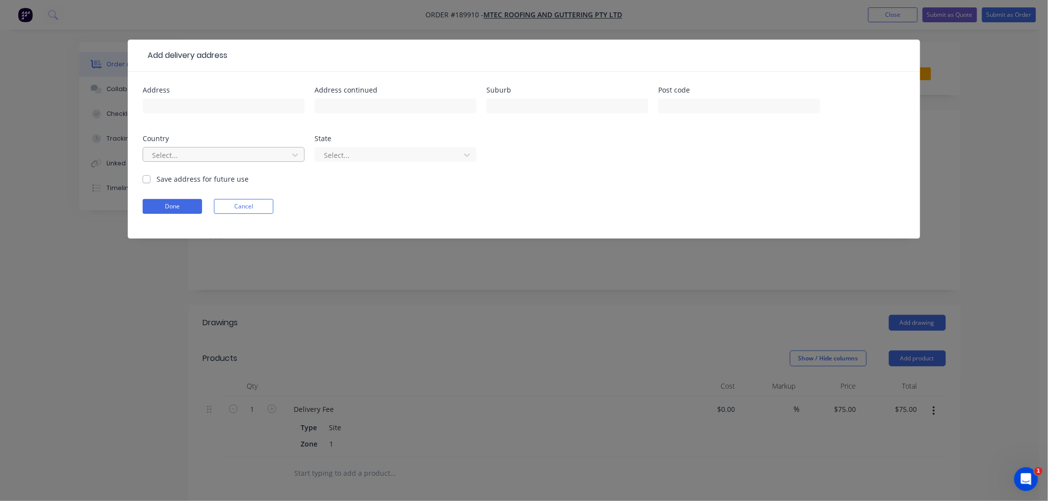
click at [210, 156] on div at bounding box center [217, 155] width 132 height 12
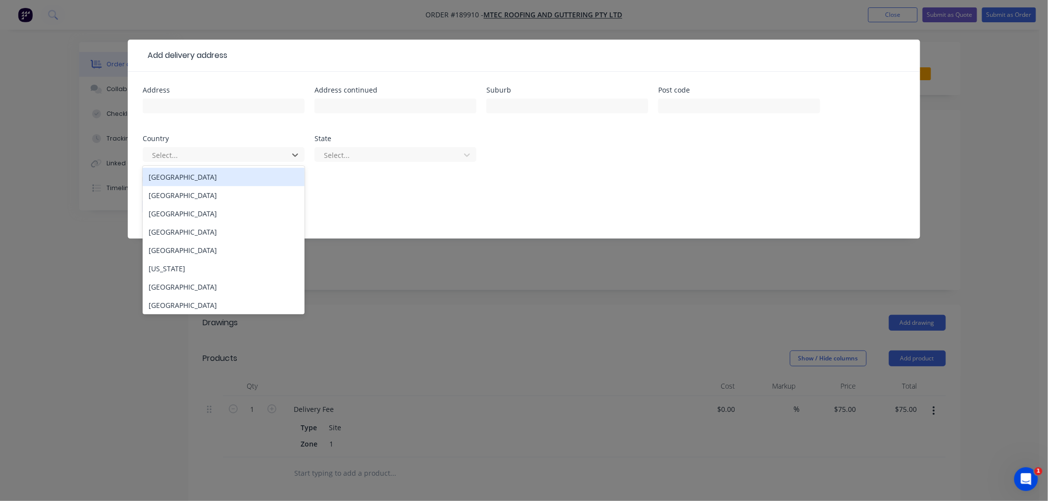
click at [220, 182] on div "Australia" at bounding box center [224, 177] width 162 height 18
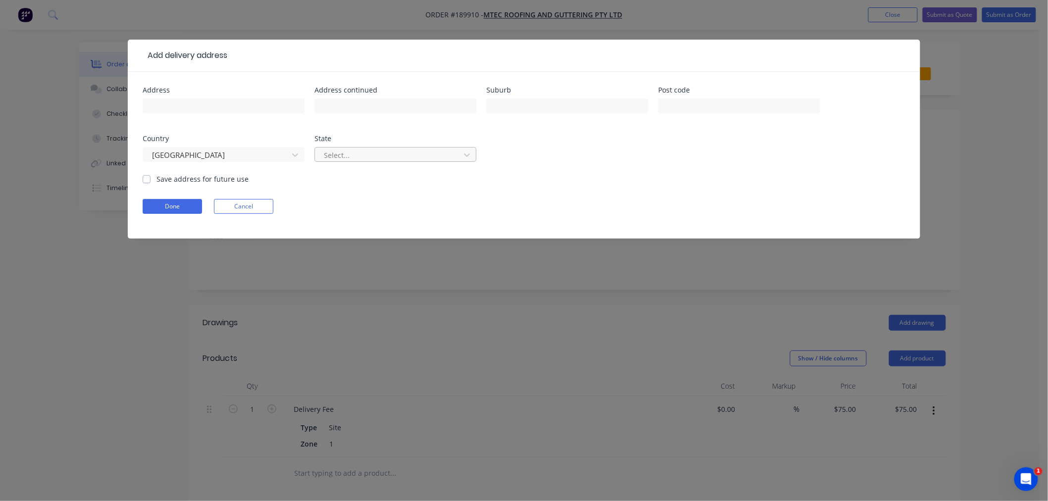
click at [350, 155] on div at bounding box center [389, 155] width 132 height 12
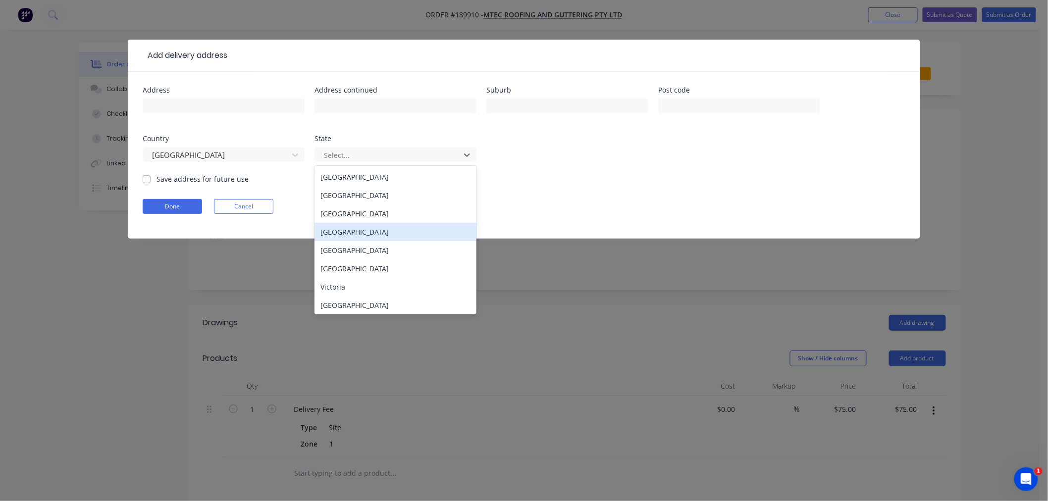
click at [362, 238] on div "Queensland" at bounding box center [395, 232] width 162 height 18
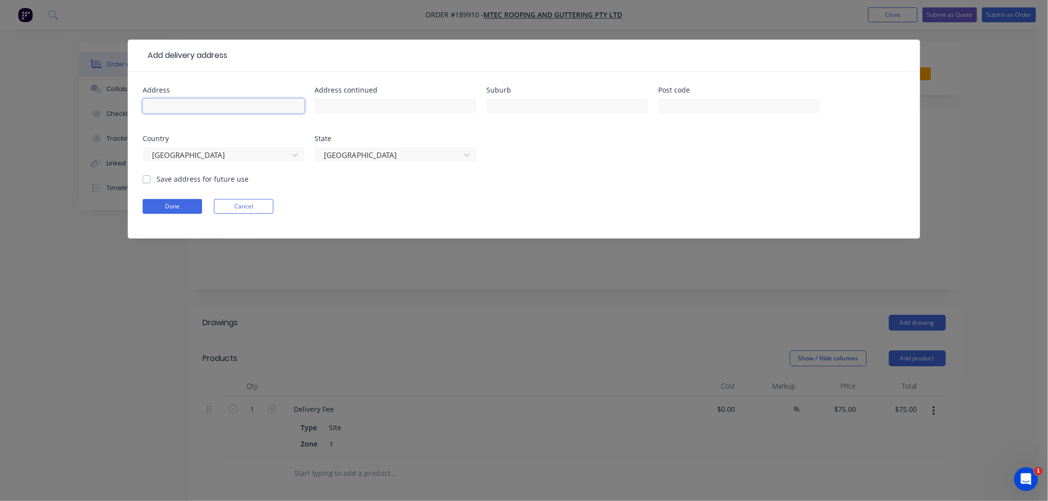
click at [224, 105] on input "text" at bounding box center [224, 106] width 162 height 15
type input "[STREET_ADDRESS][PERSON_NAME]"
type input "KEDRON"
drag, startPoint x: 268, startPoint y: 105, endPoint x: 107, endPoint y: 101, distance: 161.0
click at [107, 101] on div "Add delivery address Address 3 LECKIE ROAD Address continued Suburb KEDRON Post…" at bounding box center [524, 250] width 1048 height 501
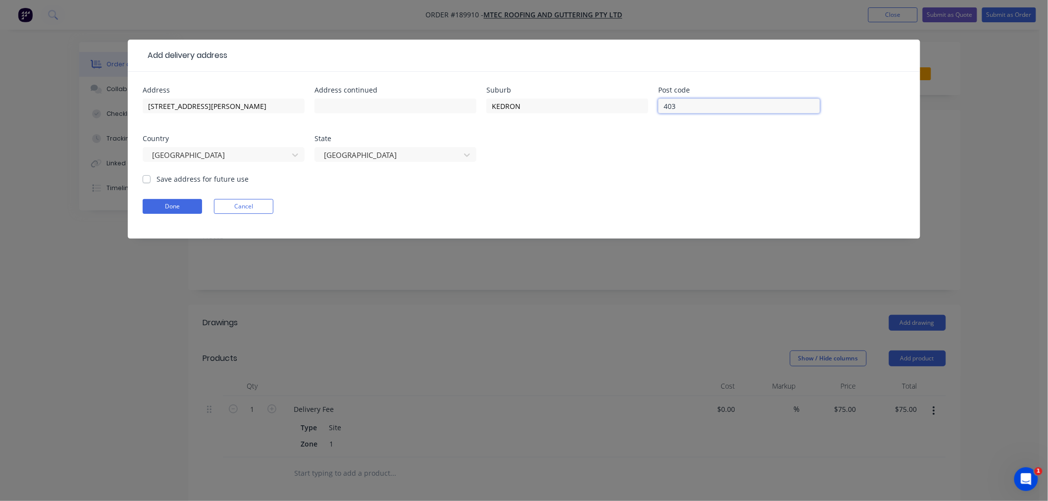
type input "4031"
click button "Done" at bounding box center [172, 206] width 59 height 15
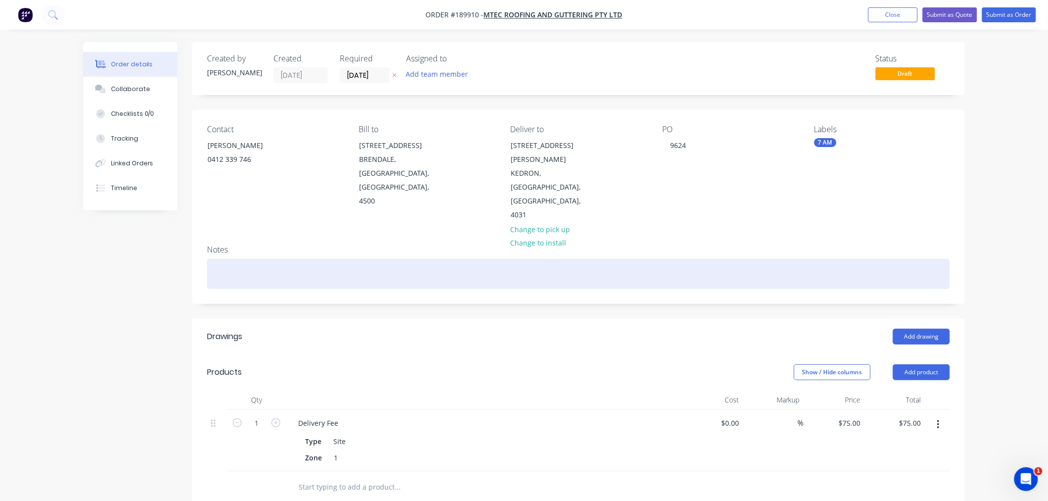
click at [276, 259] on div at bounding box center [578, 274] width 743 height 30
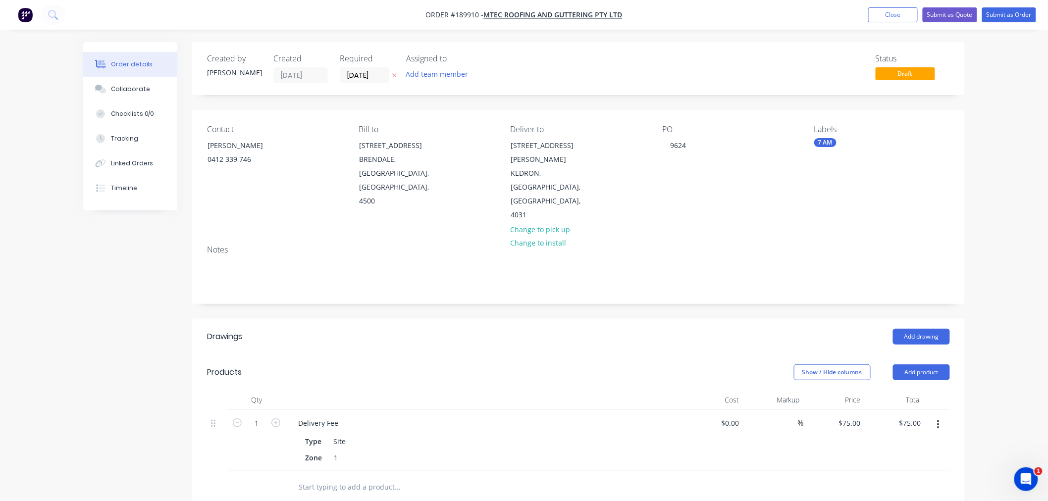
click at [987, 327] on div "Order details Collaborate Checklists 0/0 Tracking Linked Orders Timeline Order …" at bounding box center [524, 378] width 1048 height 756
click at [917, 329] on button "Add drawing" at bounding box center [921, 337] width 57 height 16
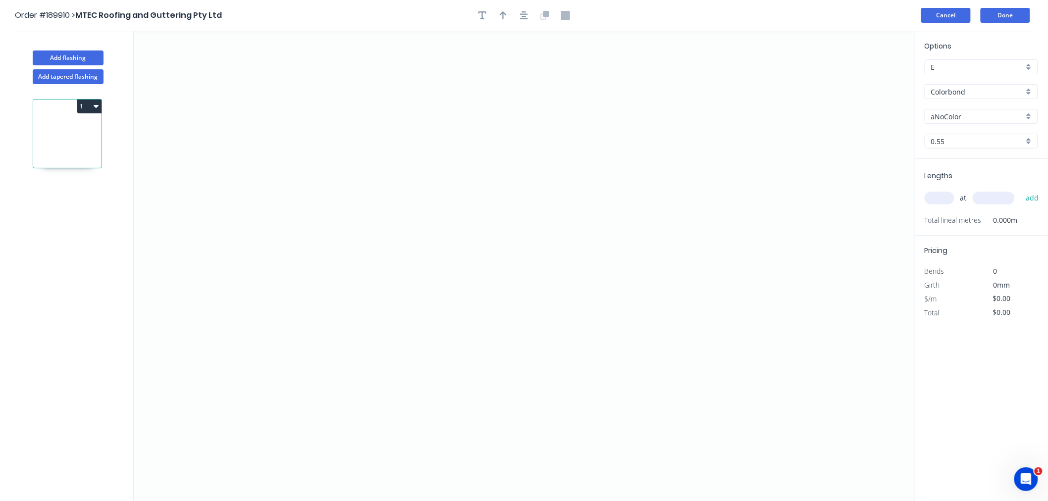
click at [957, 11] on button "Cancel" at bounding box center [946, 15] width 50 height 15
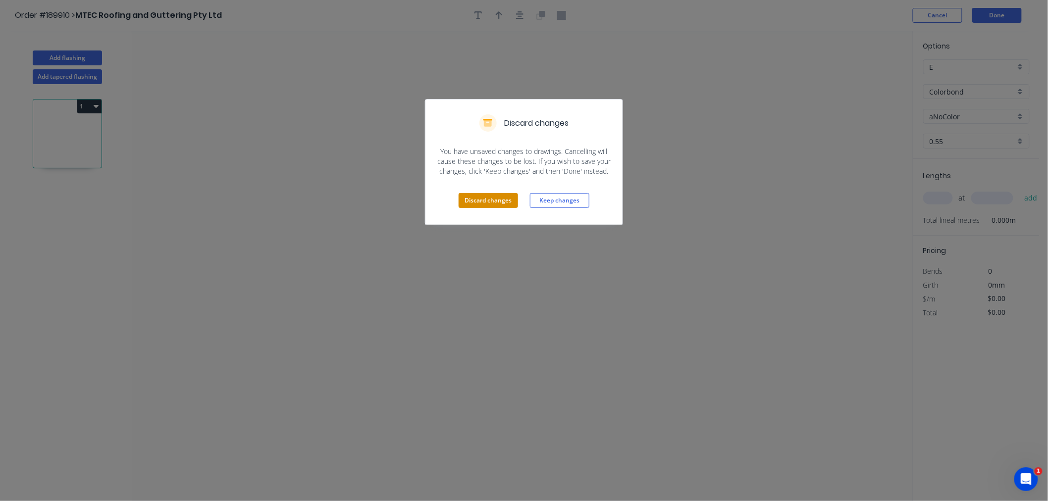
click at [487, 196] on button "Discard changes" at bounding box center [488, 200] width 59 height 15
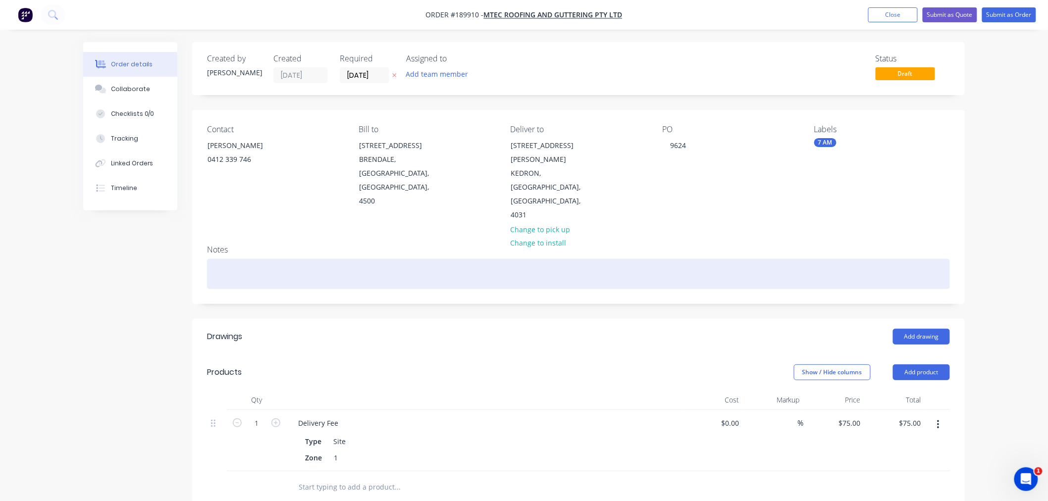
click at [264, 259] on div at bounding box center [578, 274] width 743 height 30
drag, startPoint x: 461, startPoint y: 248, endPoint x: 187, endPoint y: 247, distance: 274.4
click at [187, 247] on div "Created by Jeremy Created 15/08/25 Required 18/08/25 Assigned to Add team membe…" at bounding box center [523, 399] width 881 height 714
copy div "DROP OFF MATERIALS TO END OF ARNOTT ST REAR OF BUILDING"
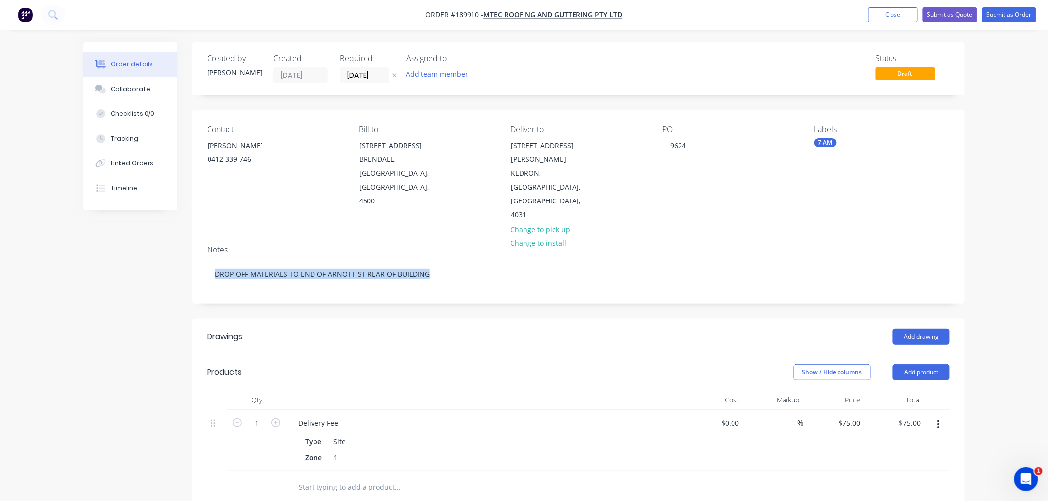
click at [147, 258] on div "Created by Jeremy Created 15/08/25 Required 18/08/25 Assigned to Add team membe…" at bounding box center [523, 399] width 881 height 714
click at [921, 329] on button "Add drawing" at bounding box center [921, 337] width 57 height 16
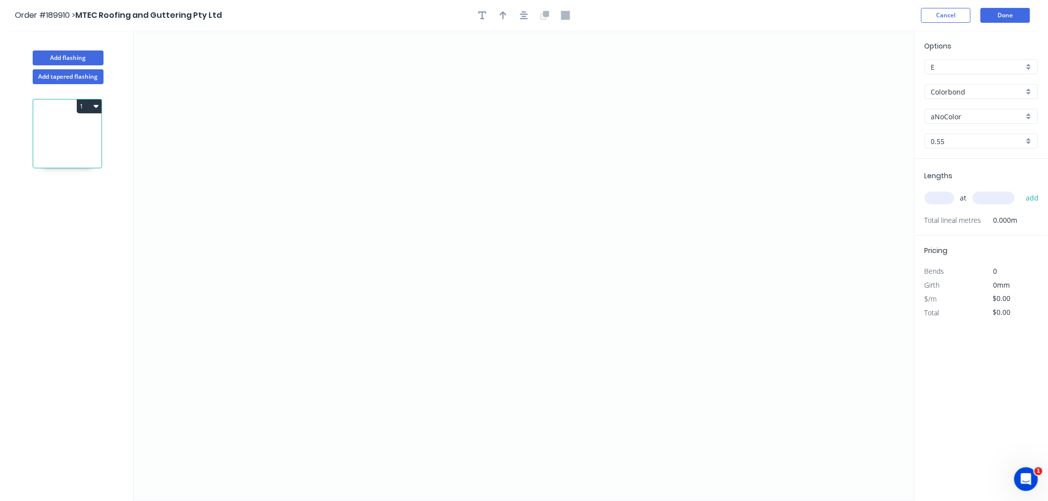
click at [959, 116] on input "aNoColor" at bounding box center [977, 116] width 93 height 10
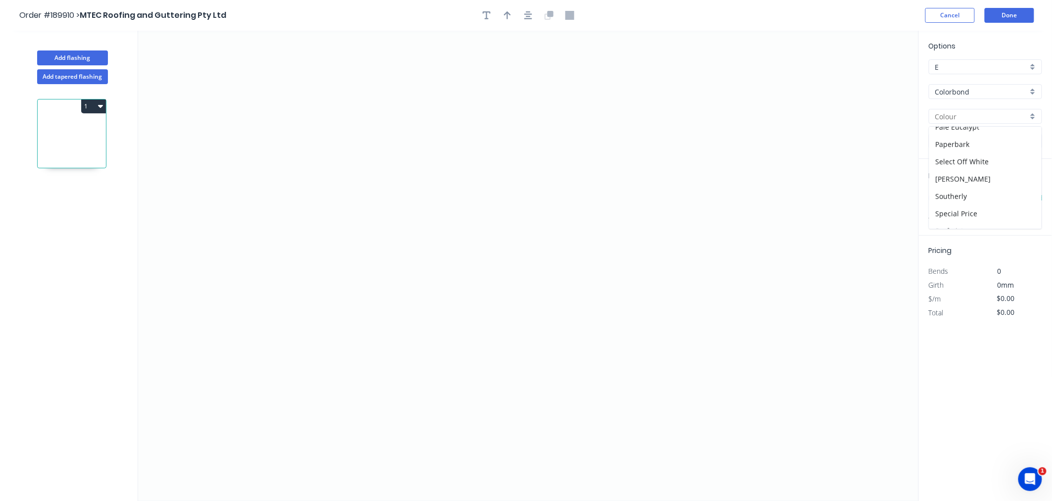
scroll to position [323, 0]
click at [986, 201] on div "Surfmist" at bounding box center [981, 193] width 112 height 17
type input "Surfmist"
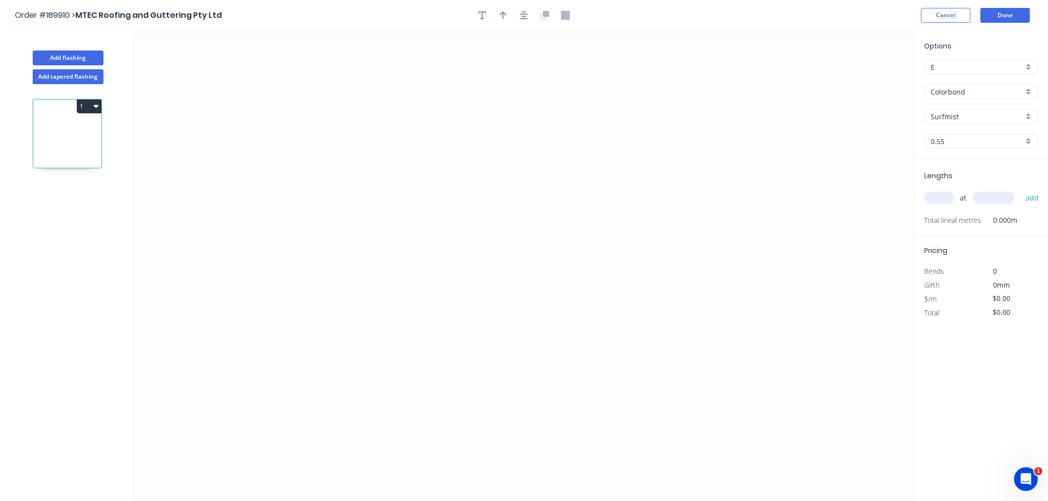
click at [939, 194] on input "text" at bounding box center [940, 198] width 30 height 13
click at [78, 58] on button "Add flashing" at bounding box center [68, 58] width 71 height 15
drag, startPoint x: 263, startPoint y: 225, endPoint x: 280, endPoint y: 199, distance: 31.0
click at [263, 224] on icon "0" at bounding box center [524, 266] width 781 height 470
click at [290, 157] on icon "0 ?" at bounding box center [524, 266] width 781 height 470
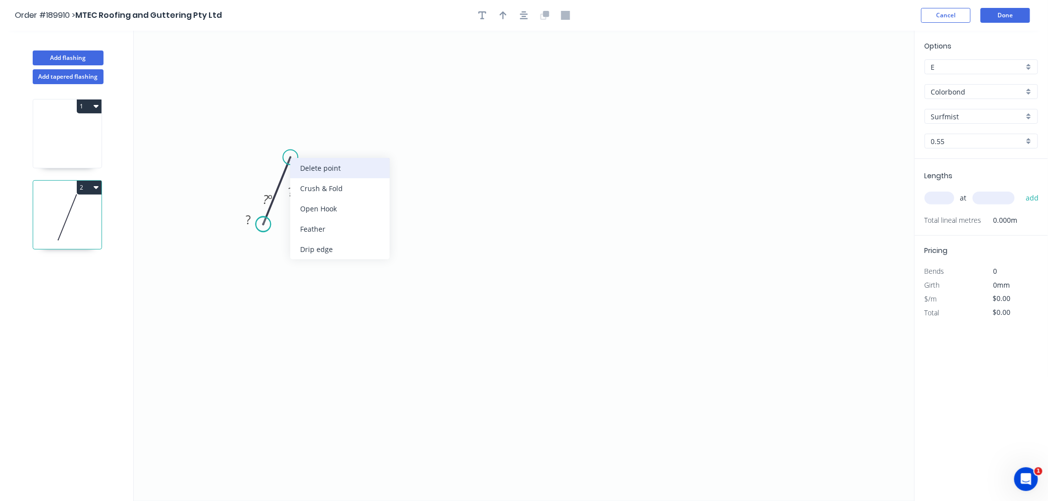
click at [300, 165] on div "Delete point" at bounding box center [340, 168] width 100 height 20
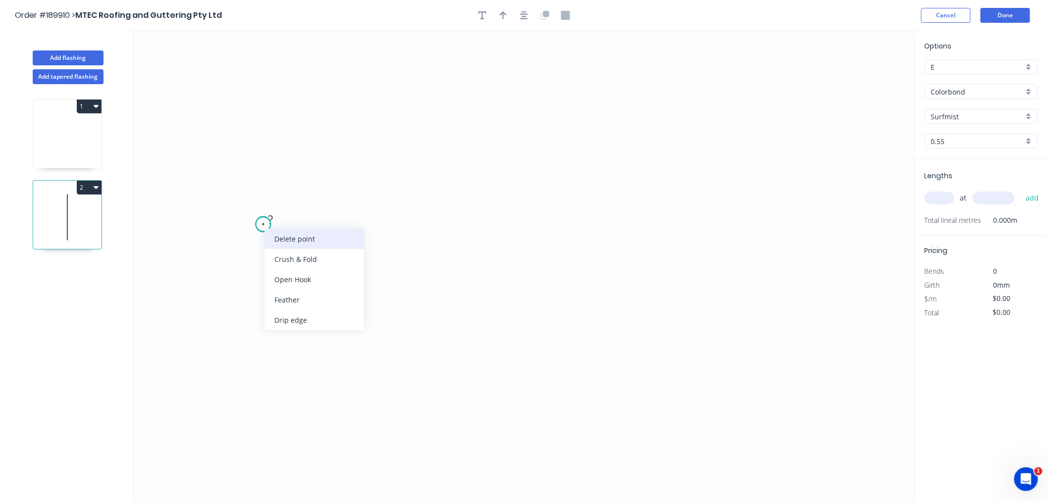
click at [279, 237] on div "Delete point" at bounding box center [314, 239] width 100 height 20
click at [239, 252] on icon "0" at bounding box center [524, 266] width 781 height 470
click at [284, 164] on icon at bounding box center [262, 208] width 45 height 89
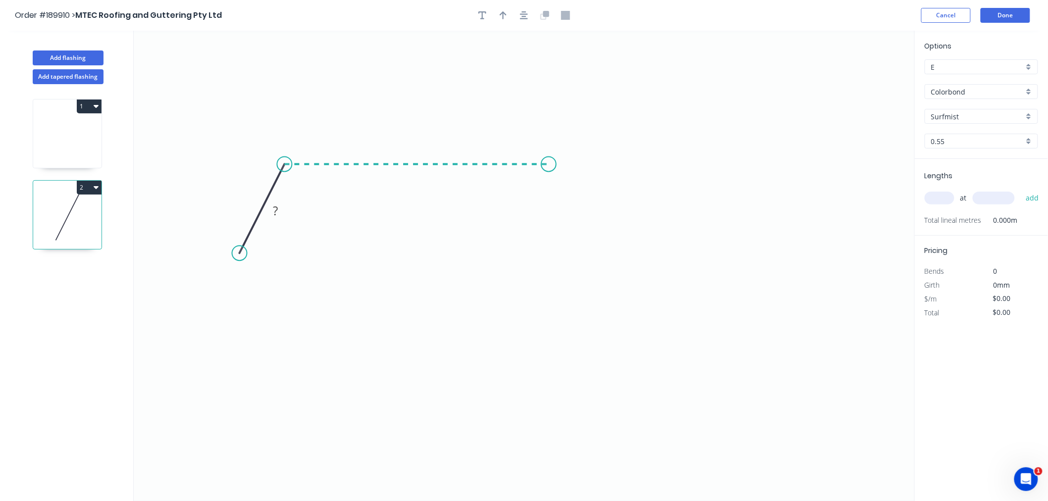
click at [549, 156] on icon "0 ?" at bounding box center [524, 266] width 781 height 470
click at [585, 268] on icon "0 ? ? ? º" at bounding box center [524, 266] width 781 height 470
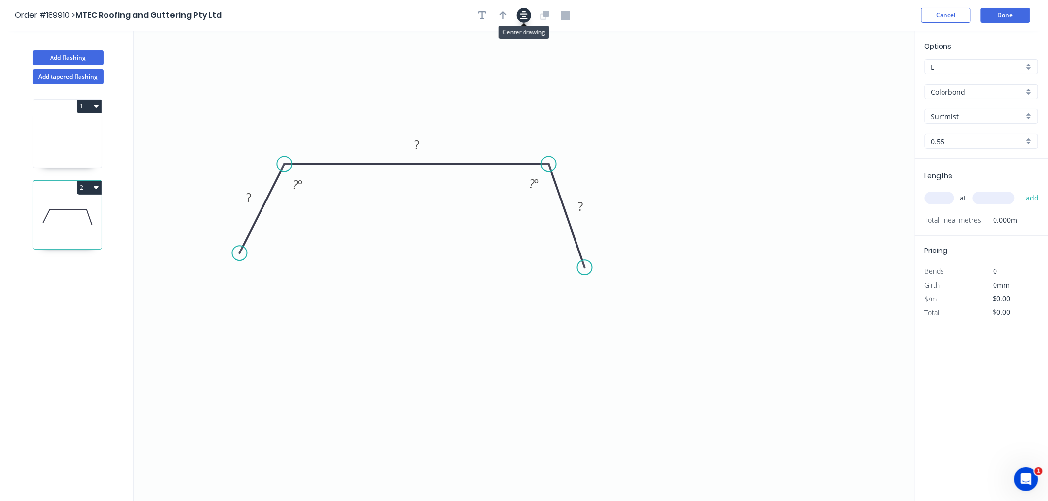
click at [524, 11] on icon "button" at bounding box center [524, 15] width 8 height 9
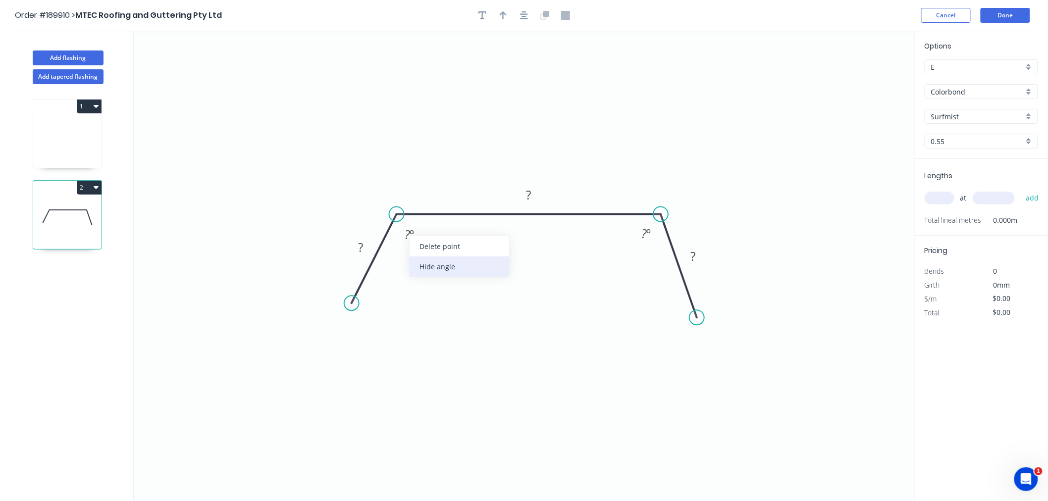
click at [440, 265] on div "Hide angle" at bounding box center [460, 267] width 100 height 20
click at [669, 270] on div "Hide angle" at bounding box center [692, 269] width 100 height 20
click at [362, 249] on tspan "?" at bounding box center [361, 247] width 5 height 16
click at [431, 147] on icon "0 20 1800 20" at bounding box center [524, 266] width 781 height 470
click at [941, 196] on input "text" at bounding box center [940, 198] width 30 height 13
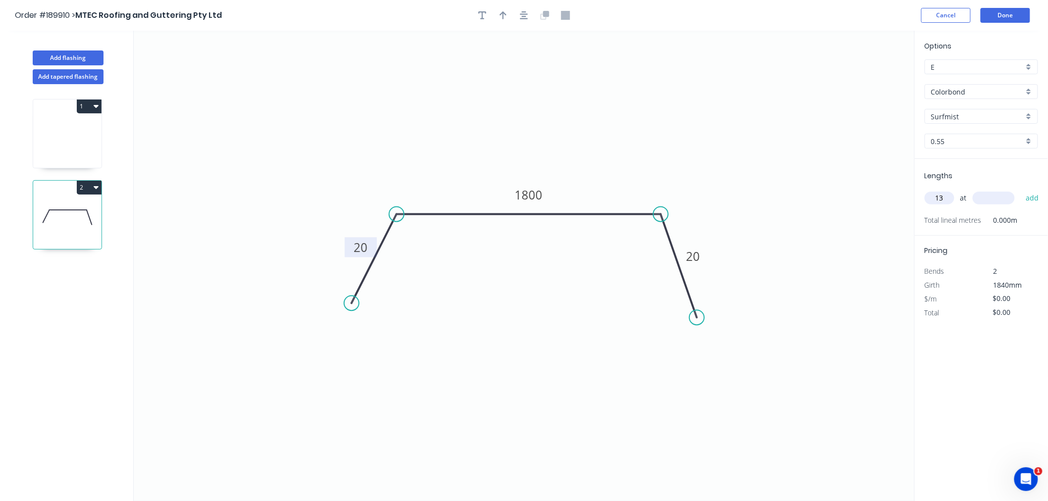
type input "13"
type input "1200"
click at [1021, 190] on button "add" at bounding box center [1032, 198] width 23 height 17
drag, startPoint x: 77, startPoint y: 141, endPoint x: 89, endPoint y: 136, distance: 12.9
click at [77, 141] on icon at bounding box center [67, 135] width 68 height 63
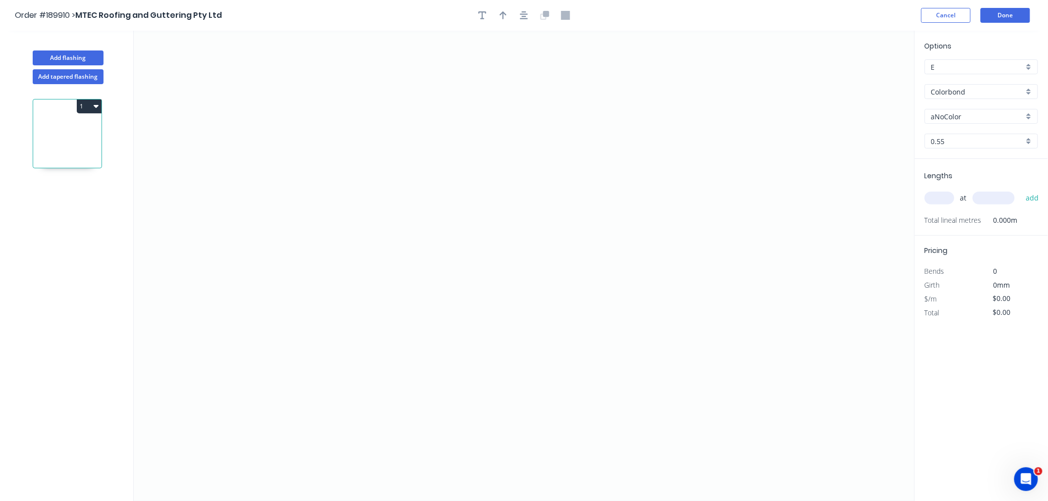
click at [92, 107] on button "1" at bounding box center [89, 107] width 25 height 14
click at [46, 103] on div "1" at bounding box center [67, 107] width 68 height 14
click at [63, 53] on button "Add flashing" at bounding box center [68, 58] width 71 height 15
click at [80, 235] on icon at bounding box center [67, 217] width 68 height 63
click at [214, 226] on icon "0" at bounding box center [524, 266] width 781 height 470
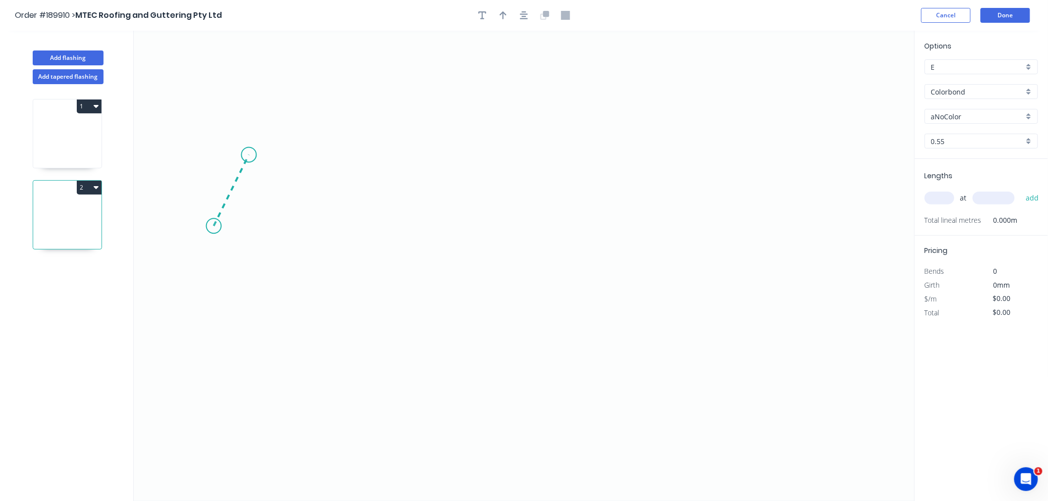
click at [249, 155] on icon "0" at bounding box center [524, 266] width 781 height 470
click at [485, 154] on icon "0 ?" at bounding box center [524, 266] width 781 height 470
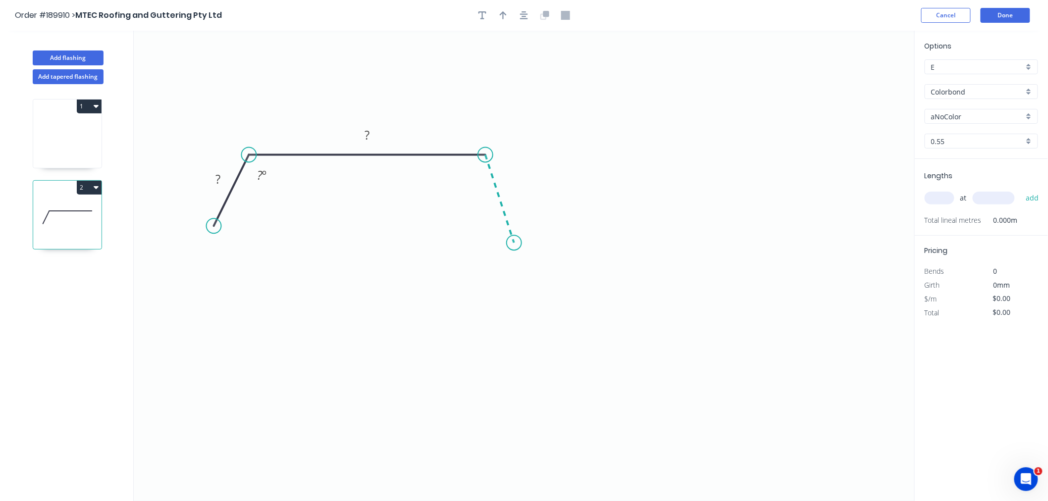
click at [514, 243] on icon "0 ? ? ? º" at bounding box center [524, 266] width 781 height 470
click at [288, 207] on div "Hide angle" at bounding box center [312, 209] width 100 height 20
click at [485, 213] on div "Hide angle" at bounding box center [523, 211] width 100 height 20
click at [527, 15] on button "button" at bounding box center [524, 15] width 15 height 15
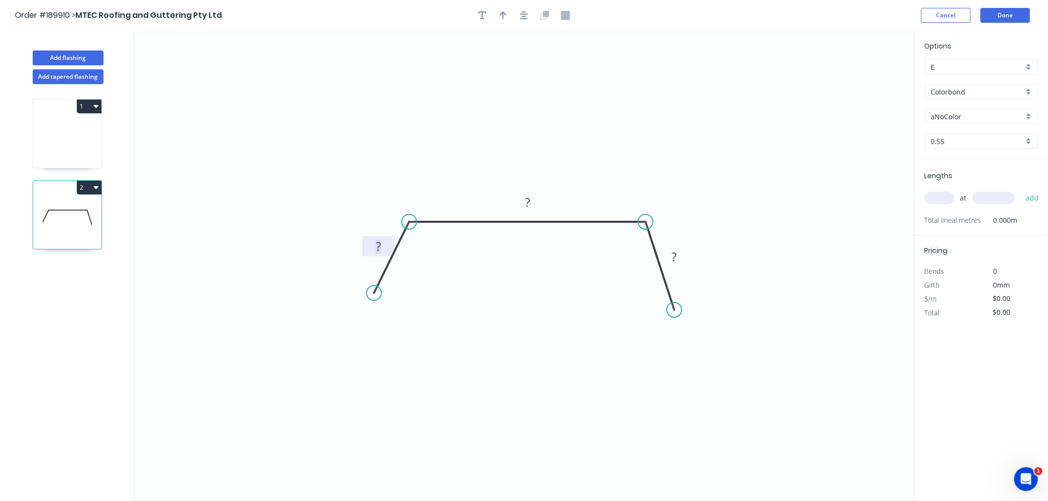
click at [381, 244] on rect at bounding box center [378, 247] width 20 height 14
click at [532, 146] on icon "0 20 1800 20" at bounding box center [524, 266] width 781 height 470
click at [500, 11] on icon "button" at bounding box center [503, 15] width 7 height 9
drag, startPoint x: 864, startPoint y: 79, endPoint x: 602, endPoint y: 191, distance: 285.1
click at [602, 191] on icon at bounding box center [601, 179] width 9 height 32
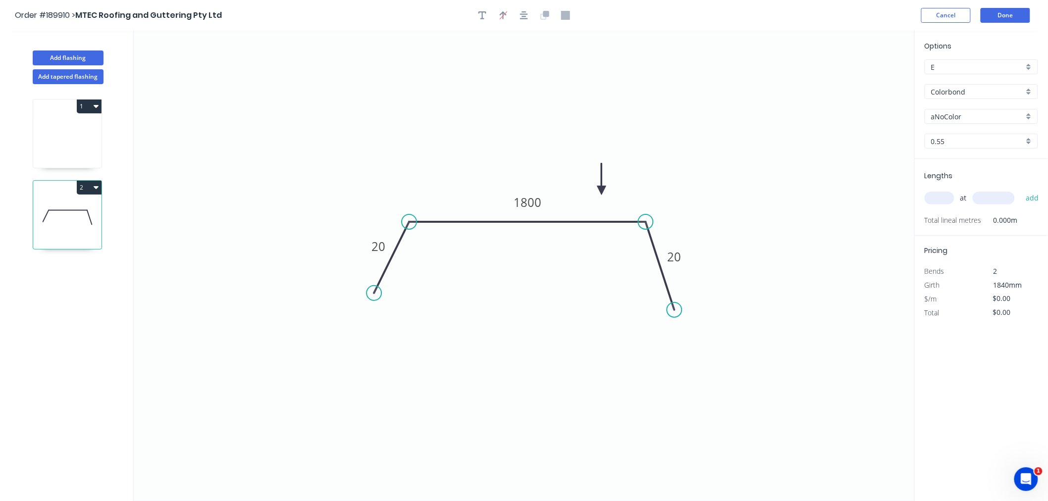
click at [602, 190] on icon at bounding box center [601, 179] width 9 height 32
click at [943, 200] on input "text" at bounding box center [940, 198] width 30 height 13
type input "13"
type input "1200"
click at [1021, 190] on button "add" at bounding box center [1032, 198] width 23 height 17
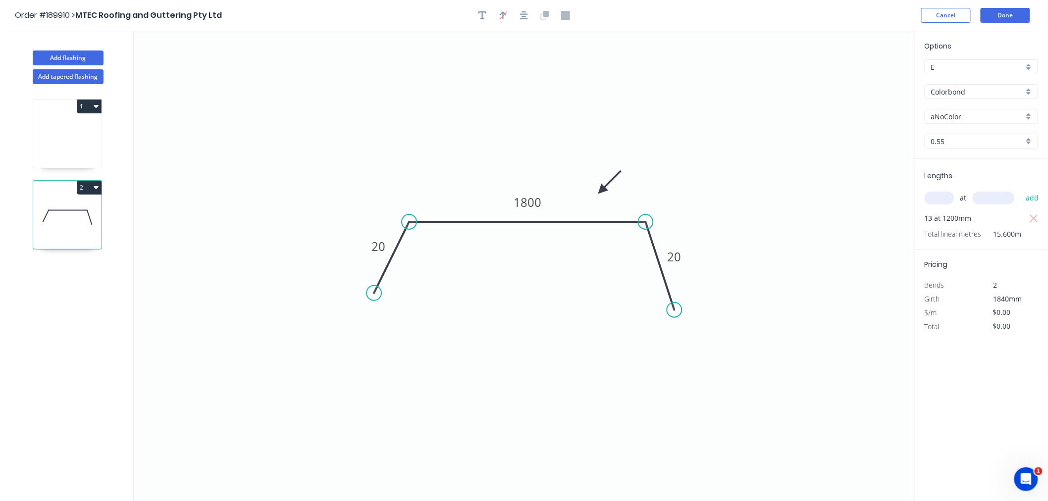
click at [72, 140] on icon at bounding box center [67, 135] width 68 height 63
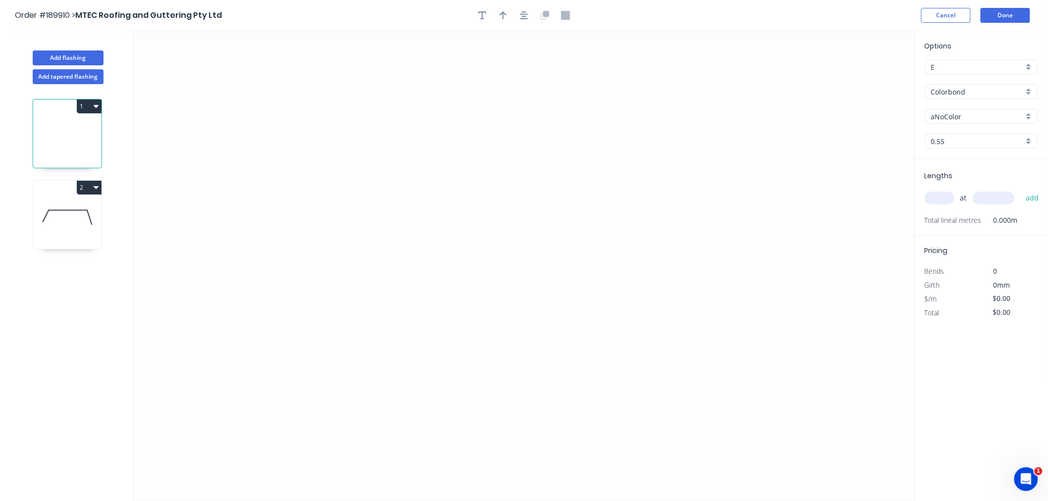
click at [953, 115] on input "aNoColor" at bounding box center [977, 116] width 93 height 10
click at [993, 136] on div "Surfmist" at bounding box center [981, 133] width 112 height 17
click at [63, 219] on icon at bounding box center [67, 217] width 68 height 63
type input "aNoColor"
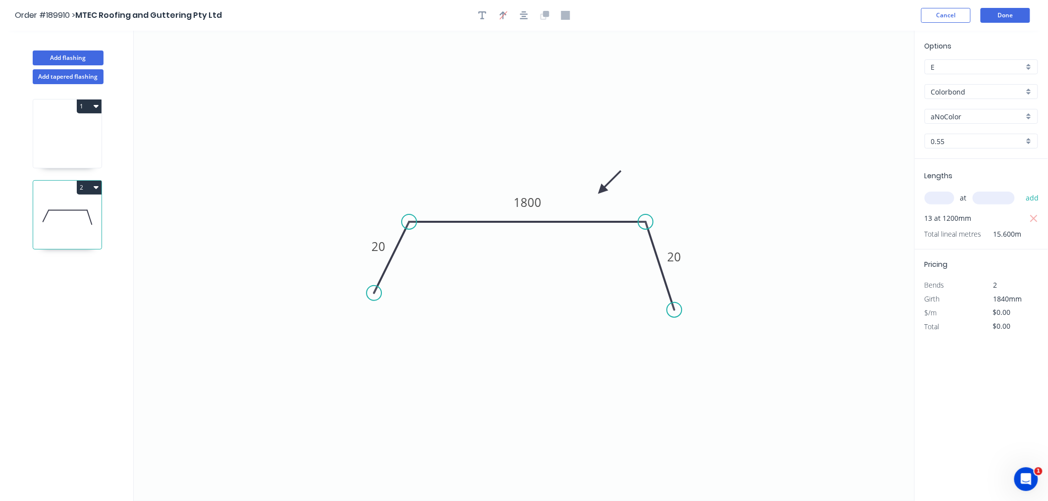
click at [951, 116] on input "aNoColor" at bounding box center [977, 116] width 93 height 10
click at [978, 130] on div "Surfmist" at bounding box center [981, 133] width 112 height 17
type input "Surfmist"
click at [43, 131] on icon at bounding box center [67, 135] width 68 height 63
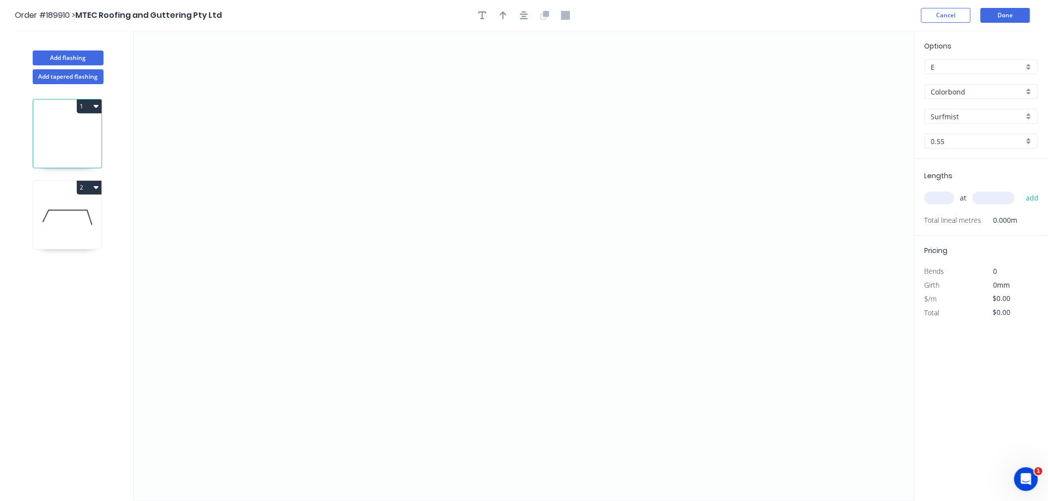
click at [946, 196] on input "text" at bounding box center [940, 198] width 30 height 13
type input "1"
type input "3000"
click at [1021, 190] on button "add" at bounding box center [1032, 198] width 23 height 17
type input "1"
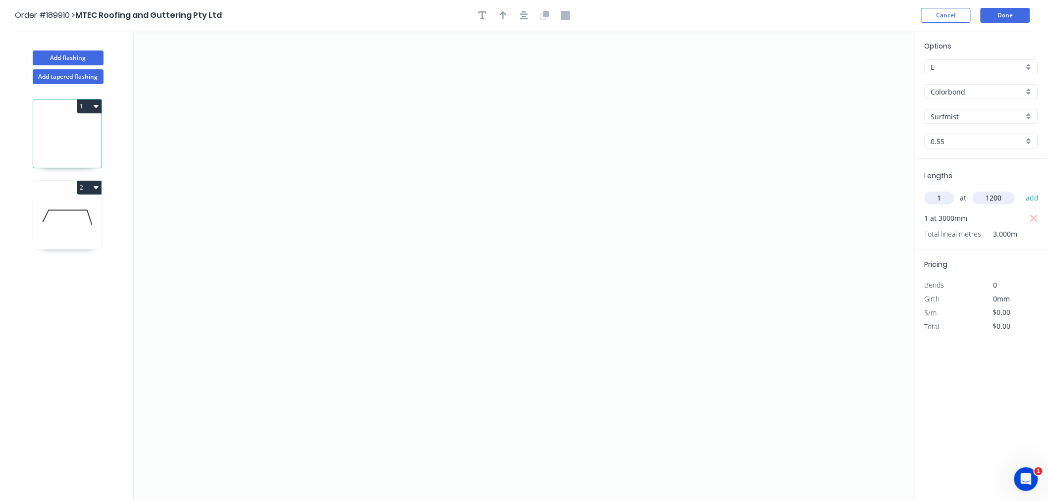
type input "1200"
click at [1021, 190] on button "add" at bounding box center [1032, 198] width 23 height 17
type input "2"
type input "2500"
click at [1021, 190] on button "add" at bounding box center [1032, 198] width 23 height 17
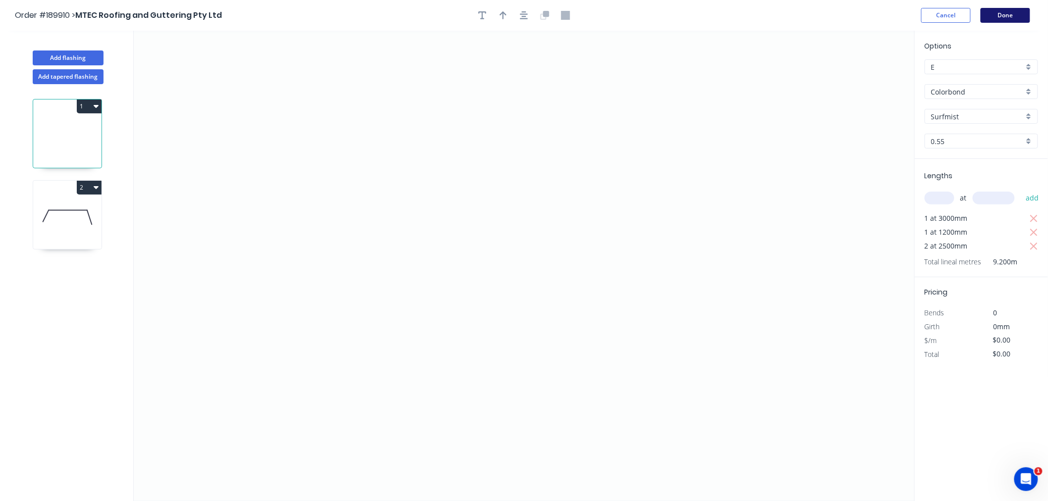
click at [1006, 13] on button "Done" at bounding box center [1006, 15] width 50 height 15
